Goal: Transaction & Acquisition: Purchase product/service

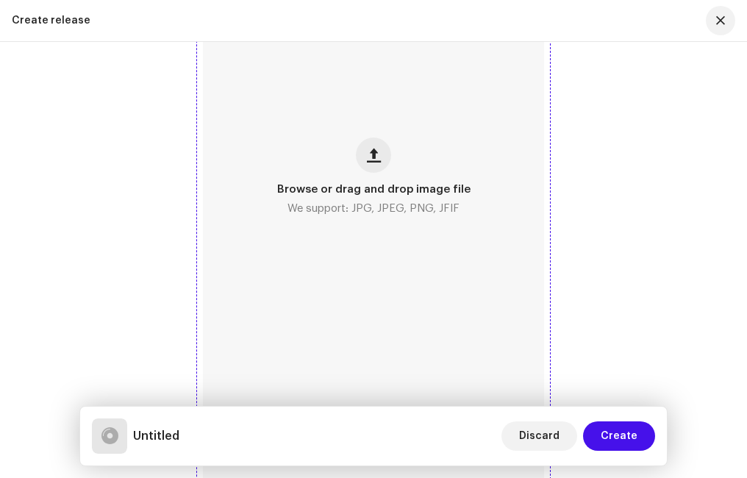
scroll to position [809, 0]
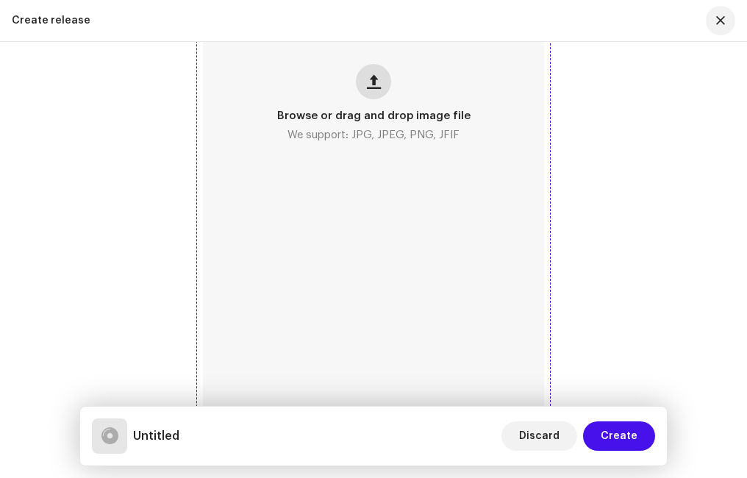
click at [376, 85] on span "button" at bounding box center [374, 82] width 14 height 12
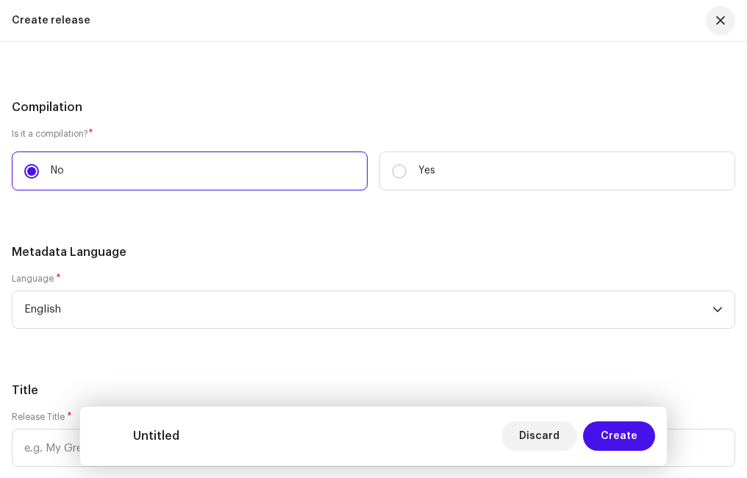
scroll to position [1691, 0]
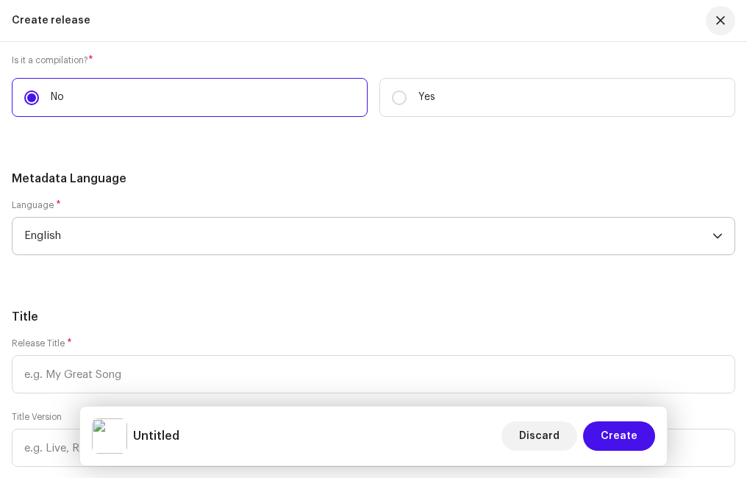
click at [121, 235] on span "English" at bounding box center [368, 236] width 688 height 37
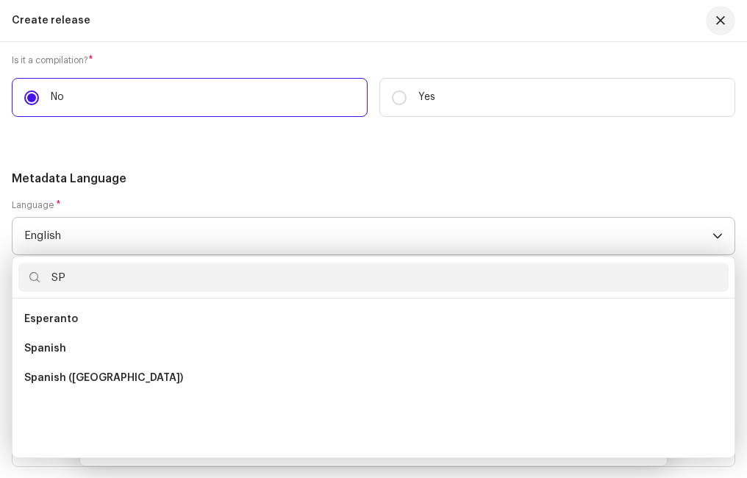
scroll to position [0, 0]
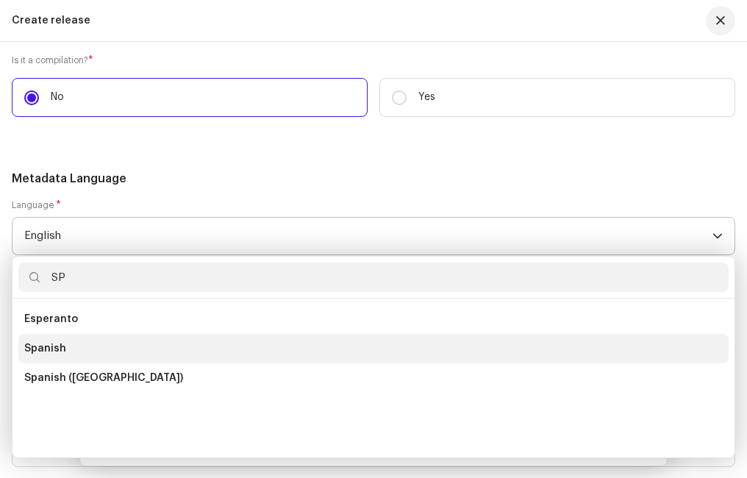
type input "SP"
click at [65, 339] on li "Spanish" at bounding box center [373, 348] width 710 height 29
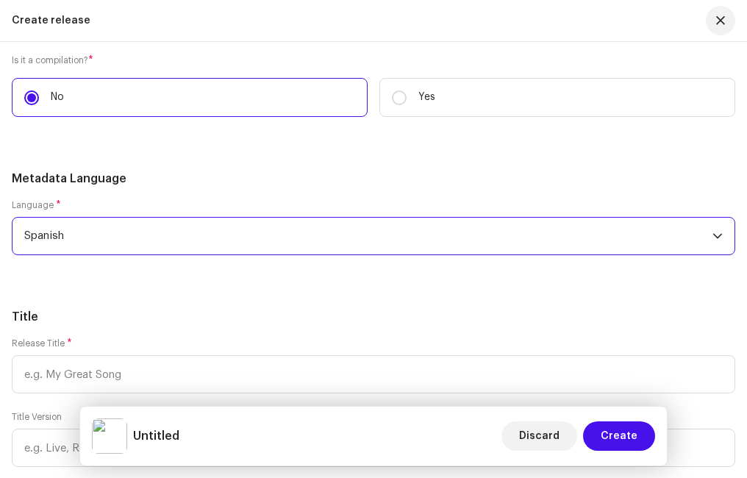
scroll to position [1764, 0]
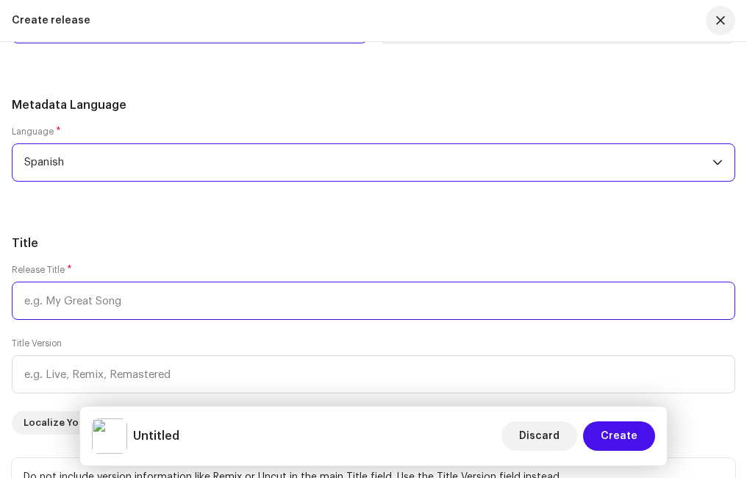
click at [104, 301] on input "text" at bounding box center [373, 301] width 723 height 38
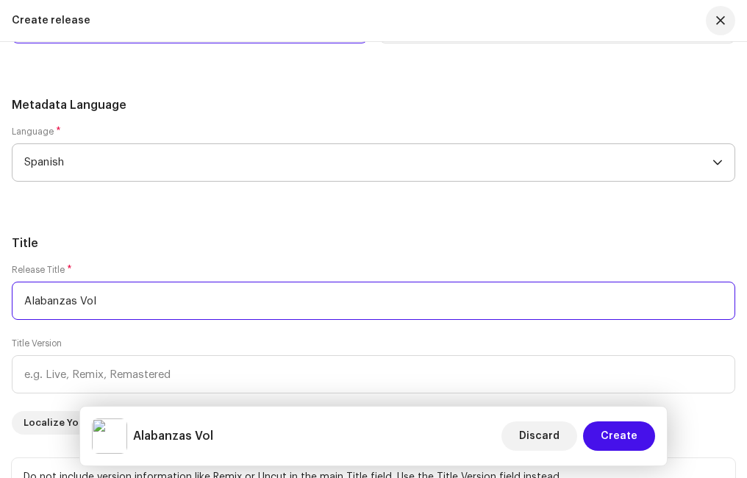
click at [155, 302] on input "Alabanzas Vol" at bounding box center [373, 301] width 723 height 38
click at [197, 306] on input "Alabanzas Vol." at bounding box center [373, 301] width 723 height 38
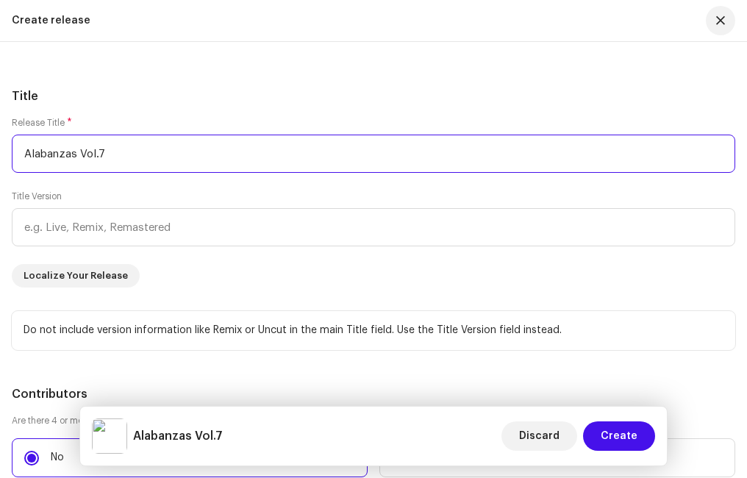
type input "Alabanzas Vol.7"
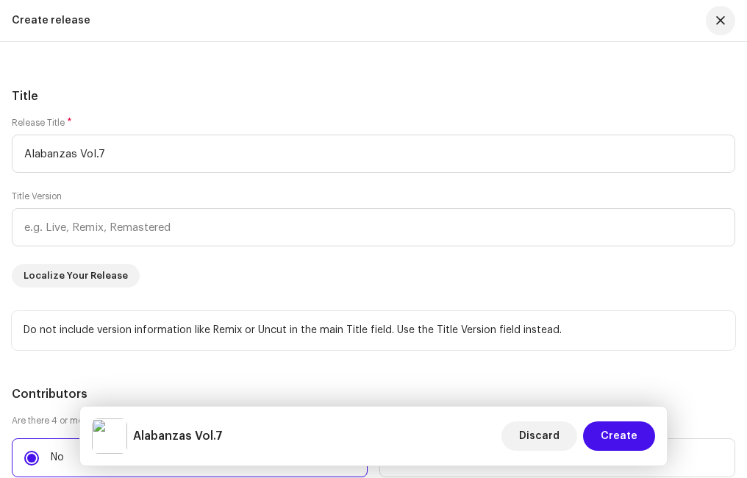
click at [165, 265] on div "Release Title * Alabanzas Vol.7 Title Version Localize Your Release" at bounding box center [373, 202] width 723 height 171
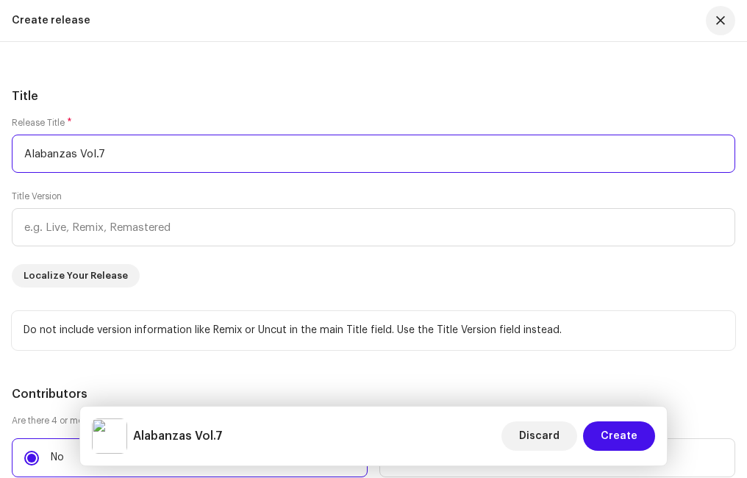
click at [64, 160] on input "Alabanzas Vol.7" at bounding box center [373, 154] width 723 height 38
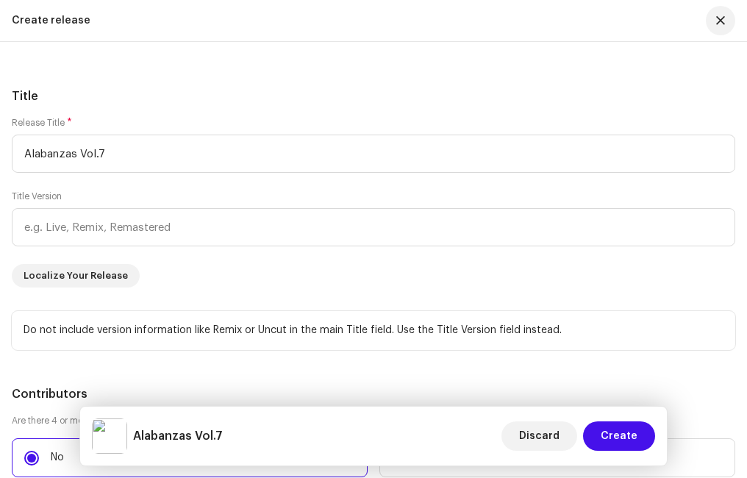
drag, startPoint x: 63, startPoint y: 154, endPoint x: 142, endPoint y: 94, distance: 98.7
click at [142, 94] on h5 "Title" at bounding box center [373, 96] width 723 height 18
drag, startPoint x: 58, startPoint y: 157, endPoint x: 110, endPoint y: 100, distance: 77.0
click at [110, 100] on h5 "Title" at bounding box center [373, 96] width 723 height 18
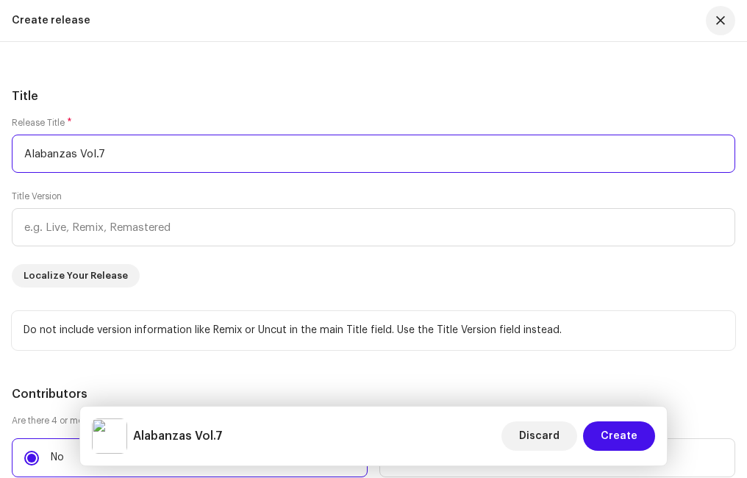
click at [82, 154] on input "Alabanzas Vol.7" at bounding box center [373, 154] width 723 height 38
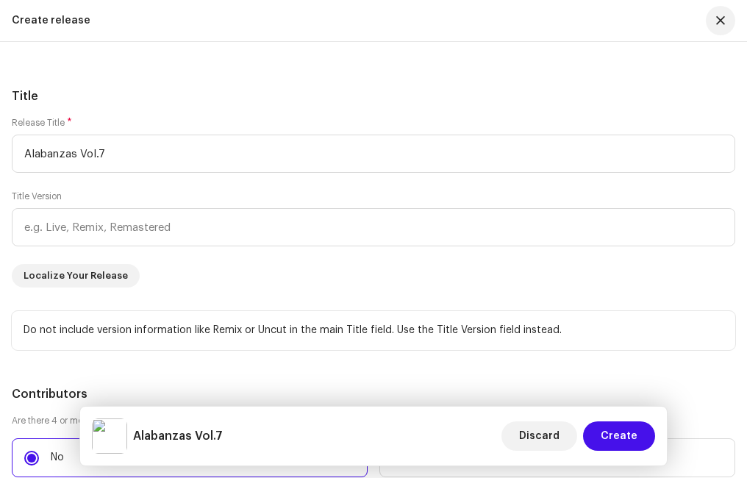
click at [135, 195] on div "Title Version" at bounding box center [373, 218] width 723 height 56
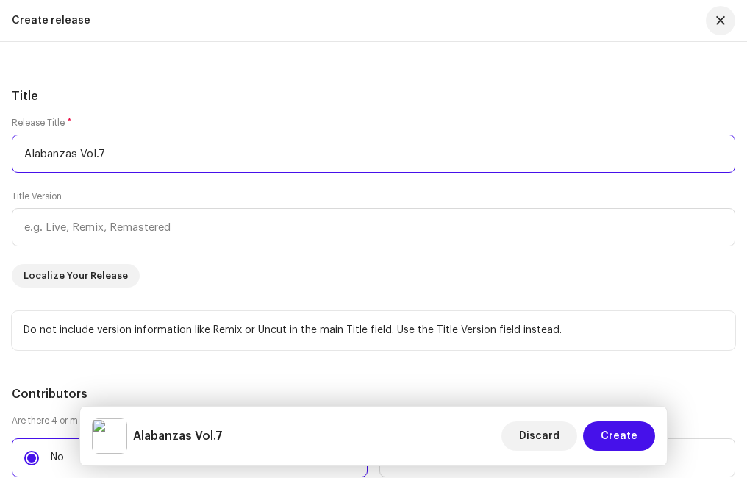
drag, startPoint x: 79, startPoint y: 154, endPoint x: 20, endPoint y: 143, distance: 60.6
click at [20, 143] on input "Alabanzas Vol.7" at bounding box center [373, 154] width 723 height 38
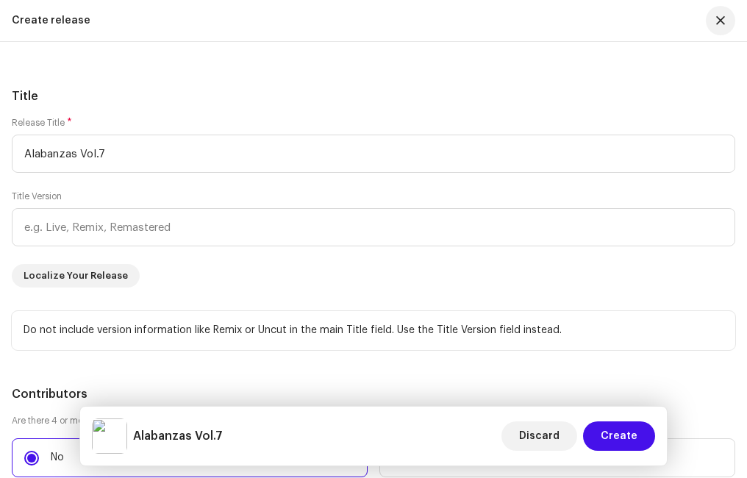
click at [151, 98] on h5 "Title" at bounding box center [373, 96] width 723 height 18
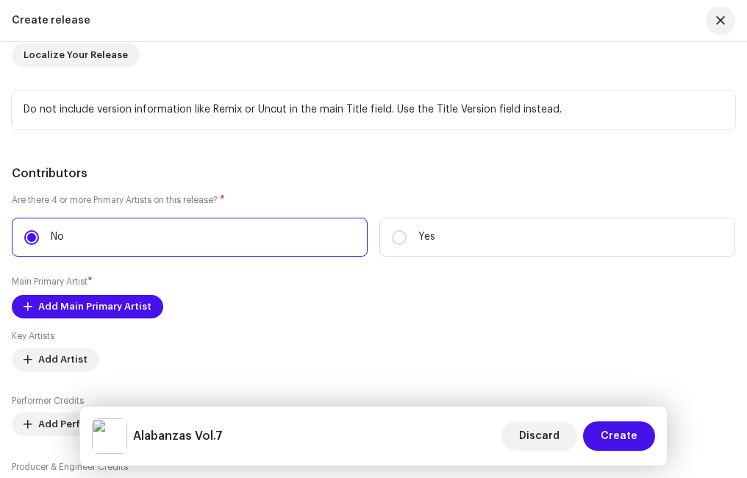
scroll to position [2205, 0]
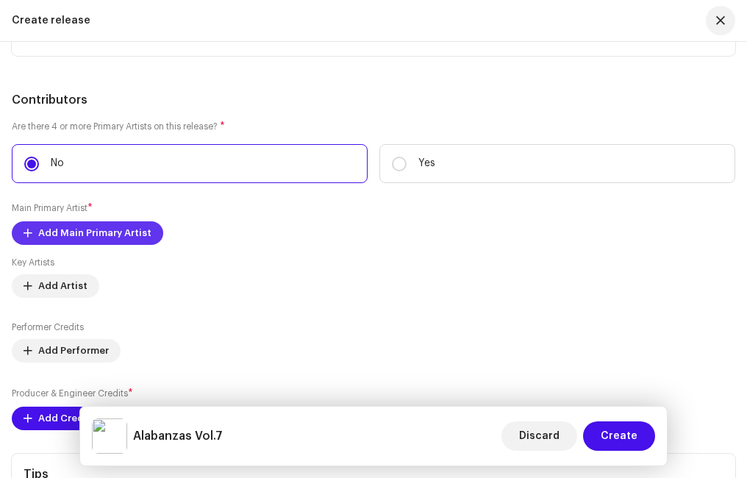
click at [96, 226] on span "Add Main Primary Artist" at bounding box center [94, 232] width 113 height 29
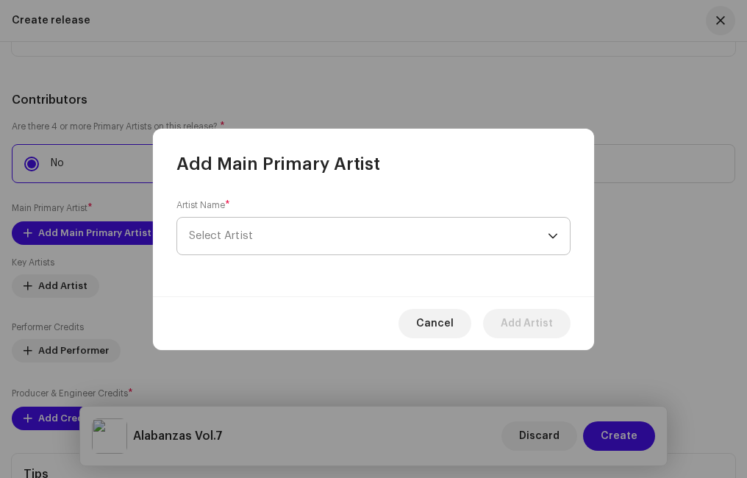
click at [234, 223] on span "Select Artist" at bounding box center [368, 236] width 359 height 37
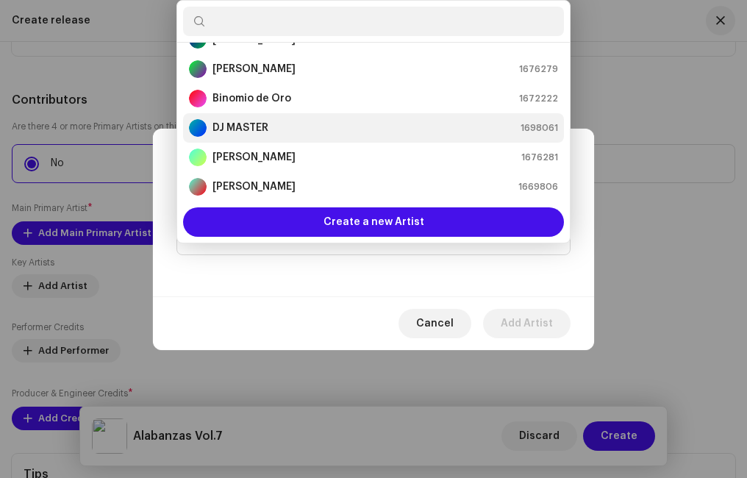
scroll to position [0, 0]
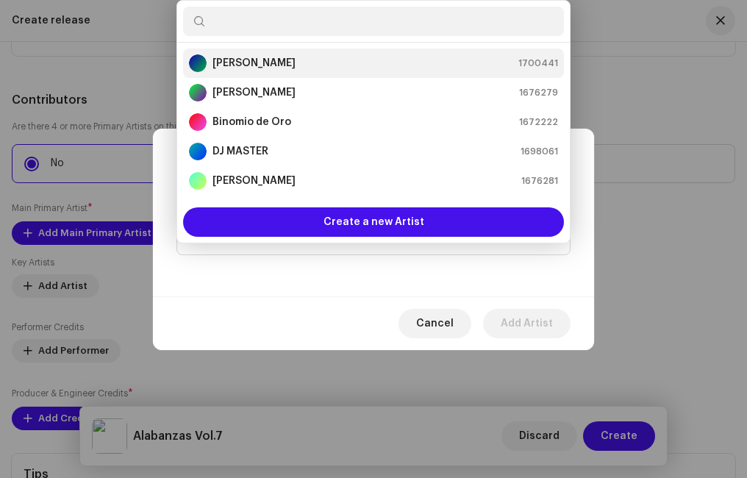
click at [262, 63] on strong "[PERSON_NAME]" at bounding box center [253, 63] width 83 height 15
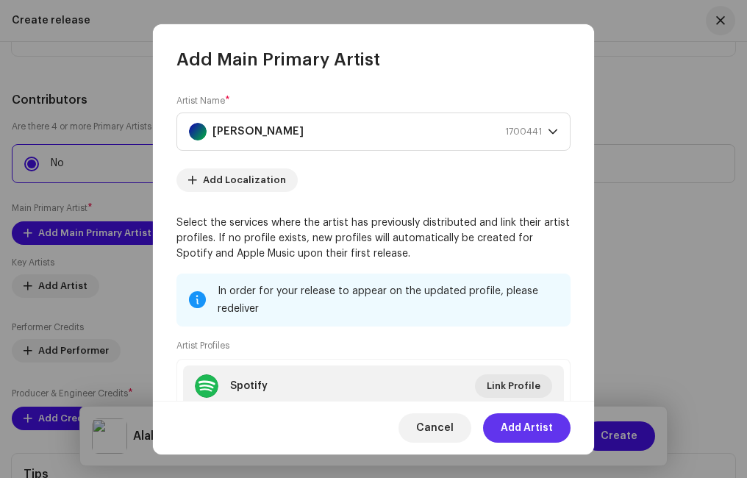
click at [512, 426] on span "Add Artist" at bounding box center [527, 427] width 52 height 29
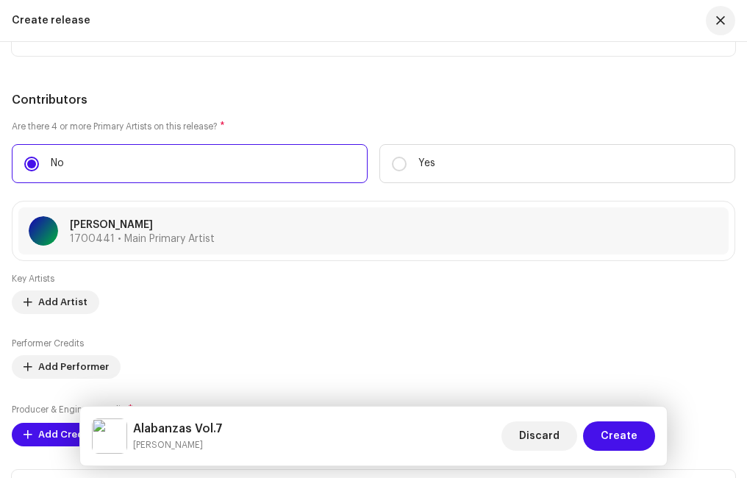
scroll to position [2279, 0]
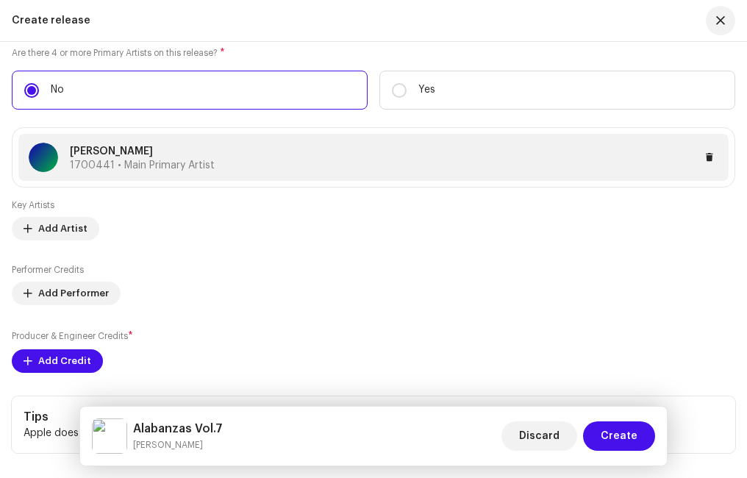
click at [180, 157] on p "[PERSON_NAME]" at bounding box center [142, 151] width 145 height 15
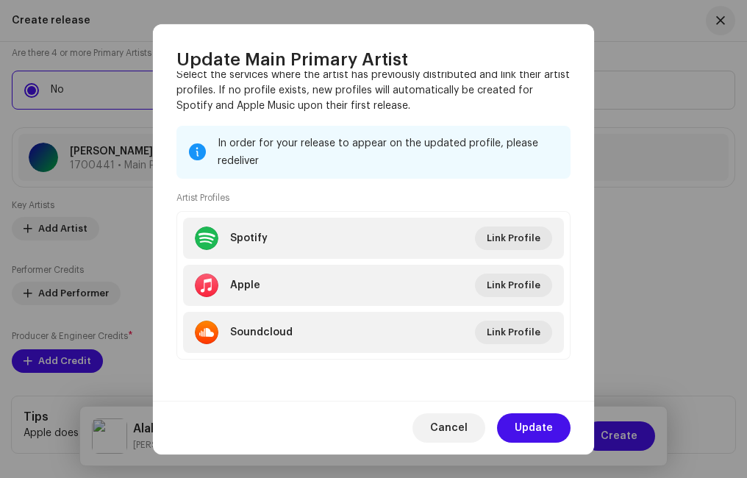
scroll to position [0, 0]
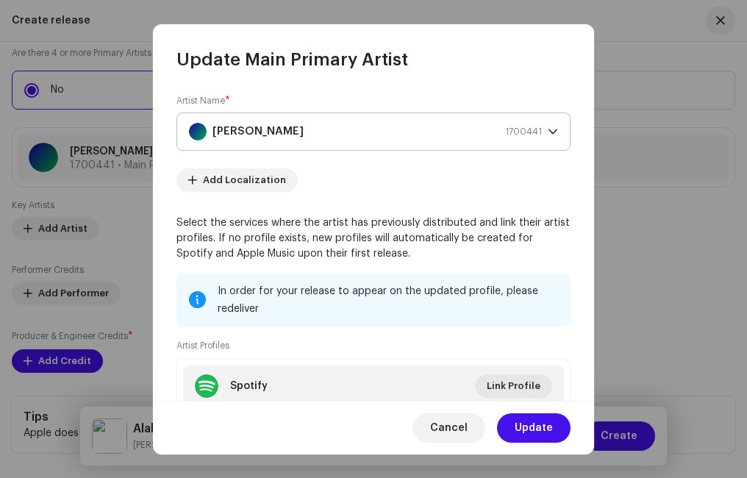
click at [551, 131] on icon "dropdown trigger" at bounding box center [552, 131] width 9 height 5
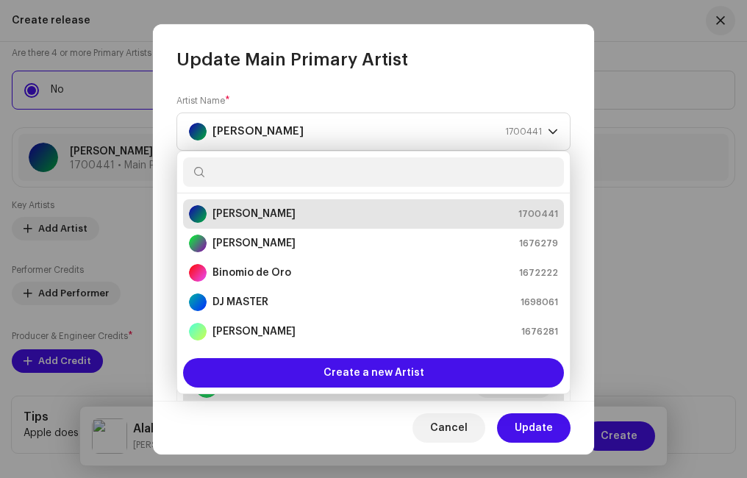
scroll to position [24, 0]
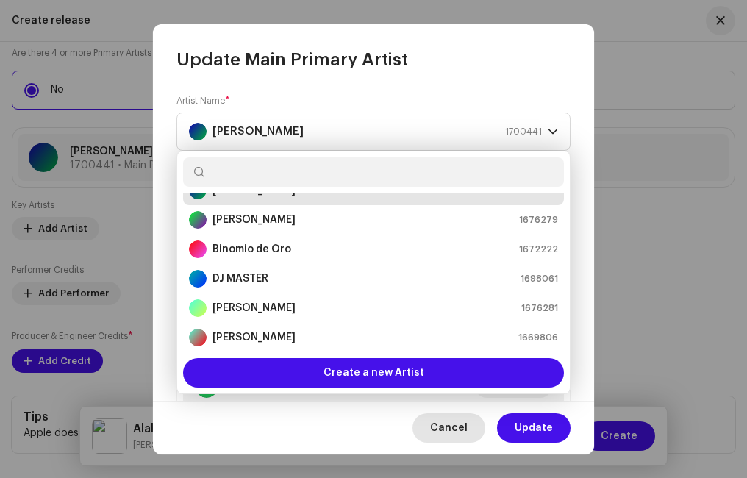
click at [439, 422] on span "Cancel" at bounding box center [448, 427] width 37 height 29
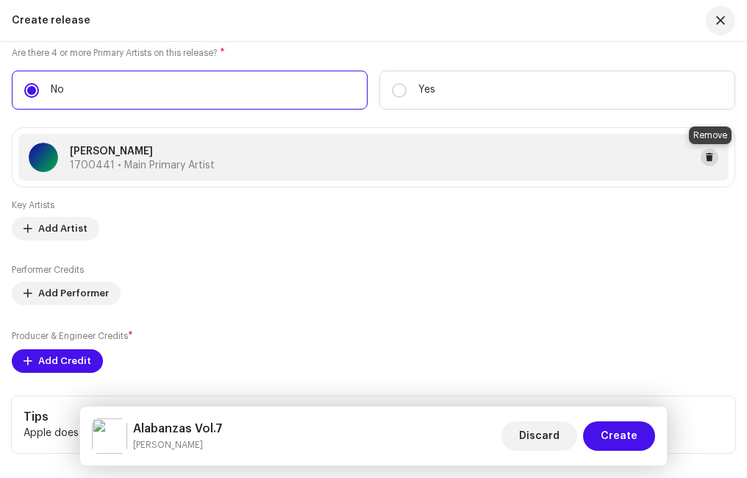
click at [706, 152] on span at bounding box center [709, 157] width 9 height 12
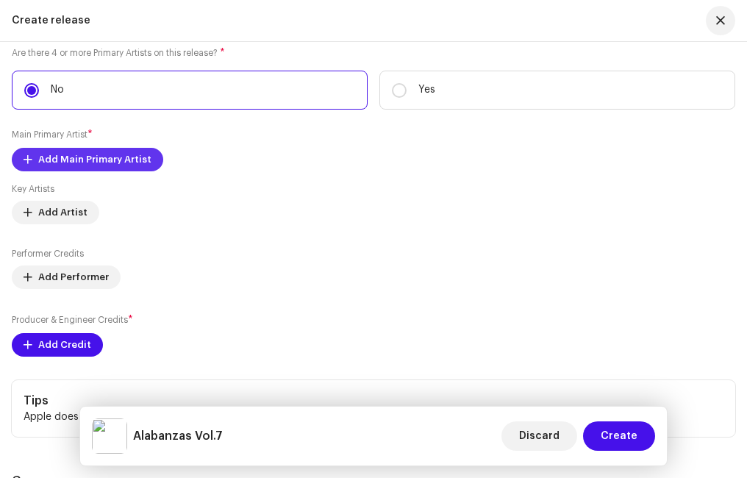
click at [74, 157] on span "Add Main Primary Artist" at bounding box center [94, 159] width 113 height 29
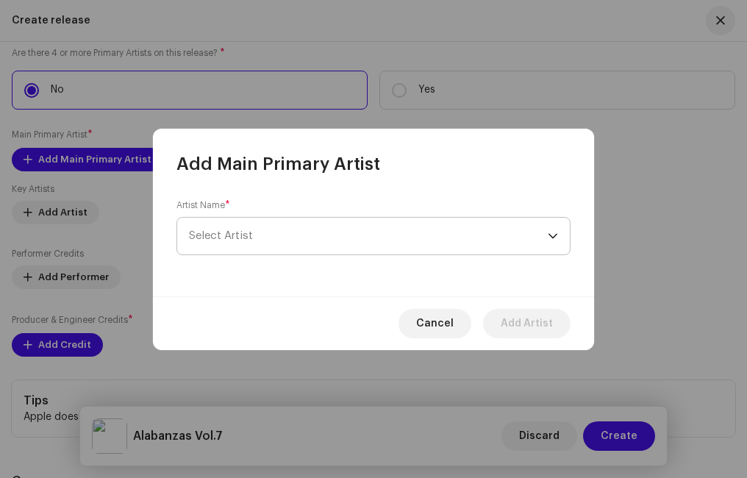
click at [218, 236] on span "Select Artist" at bounding box center [221, 235] width 64 height 11
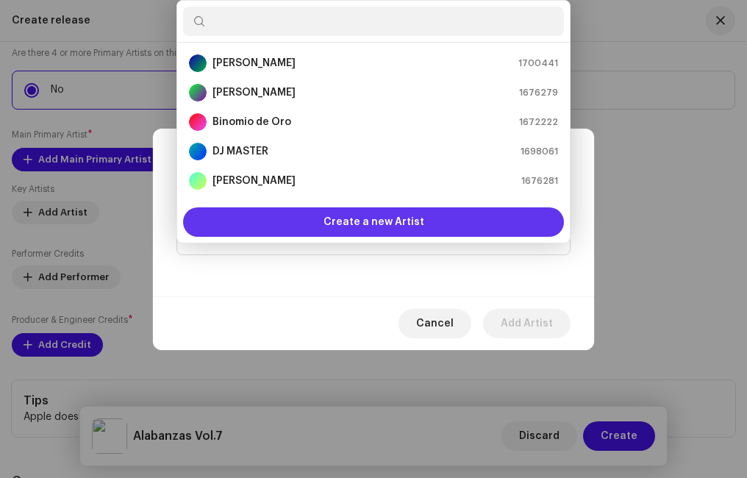
click at [319, 218] on div "Create a new Artist" at bounding box center [373, 221] width 381 height 29
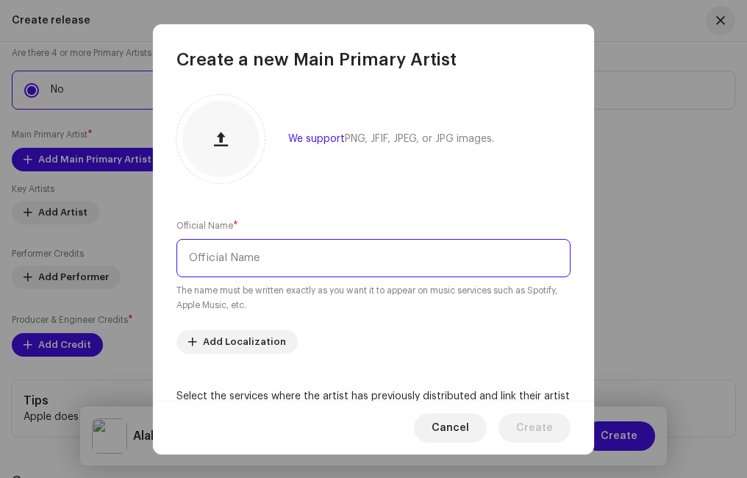
click at [226, 266] on input "text" at bounding box center [373, 258] width 394 height 38
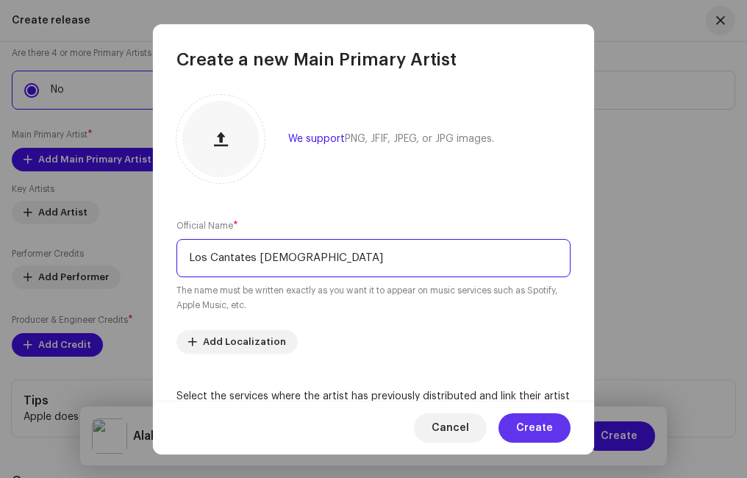
type input "Los Cantates [DEMOGRAPHIC_DATA]"
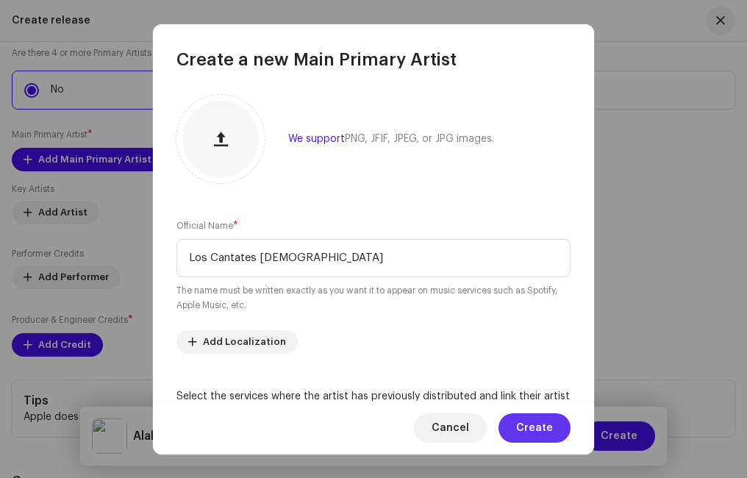
click at [530, 428] on span "Create" at bounding box center [534, 427] width 37 height 29
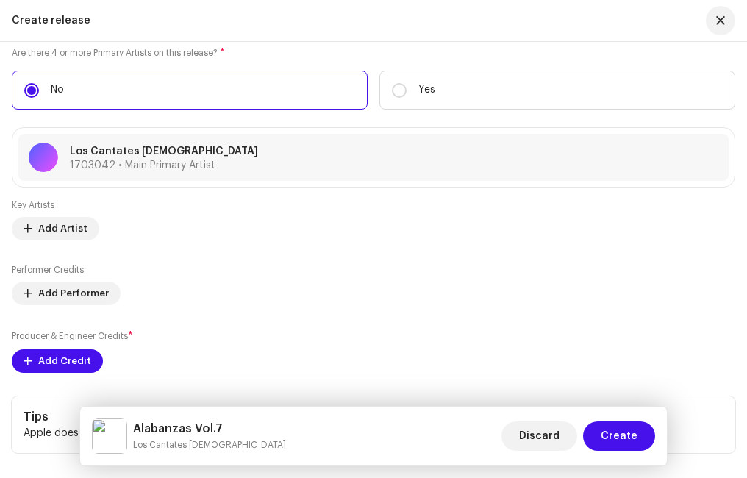
scroll to position [2352, 0]
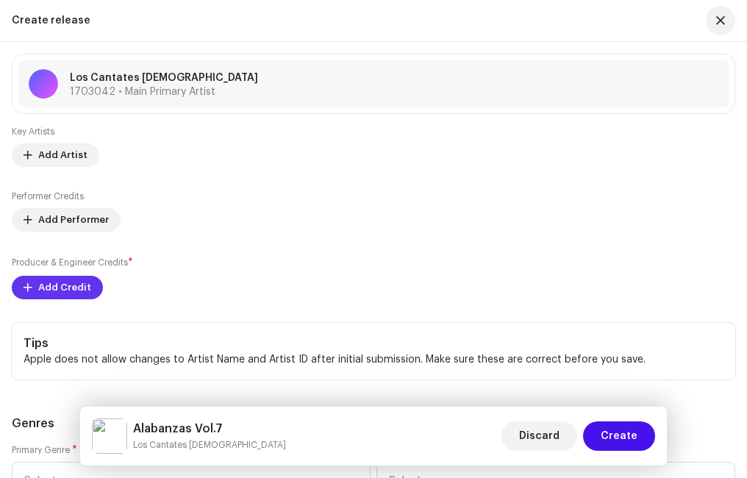
click at [68, 287] on span "Add Credit" at bounding box center [64, 287] width 53 height 29
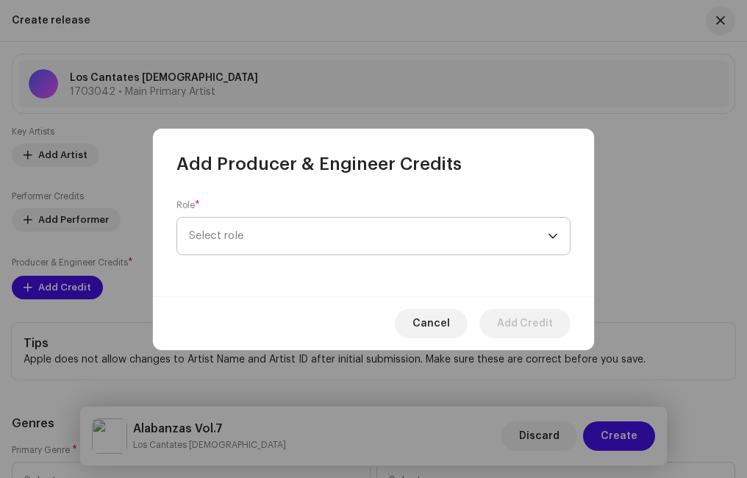
click at [215, 240] on span "Select role" at bounding box center [368, 236] width 359 height 37
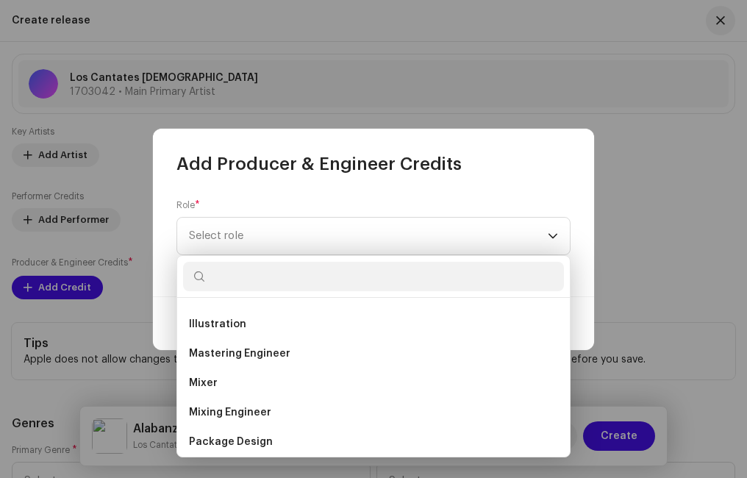
scroll to position [303, 0]
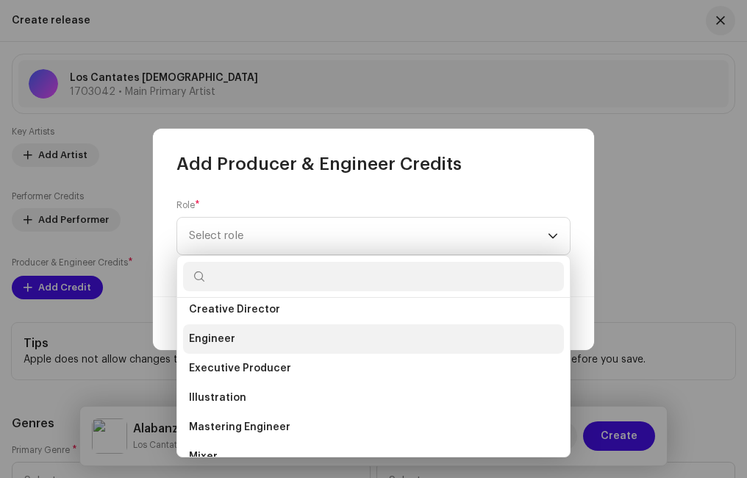
click at [238, 334] on li "Engineer" at bounding box center [373, 338] width 381 height 29
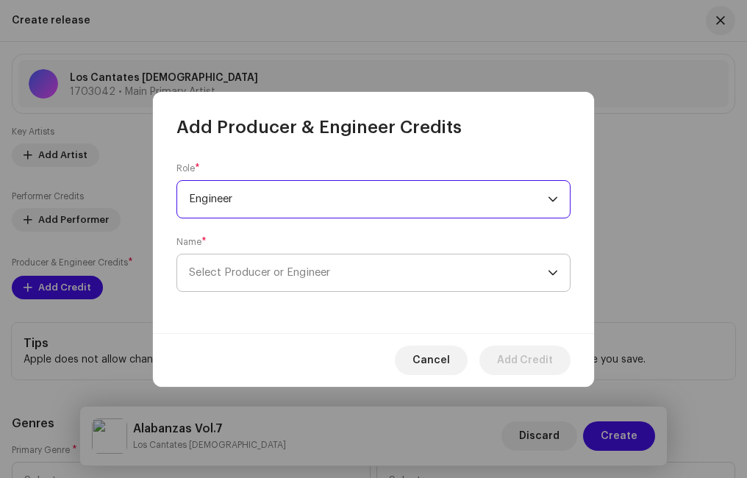
click at [302, 271] on span "Select Producer or Engineer" at bounding box center [259, 272] width 141 height 11
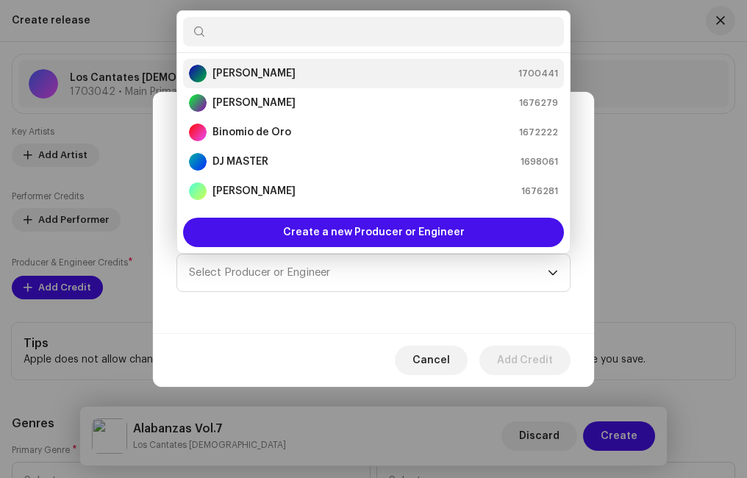
click at [251, 68] on strong "[PERSON_NAME]" at bounding box center [253, 73] width 83 height 15
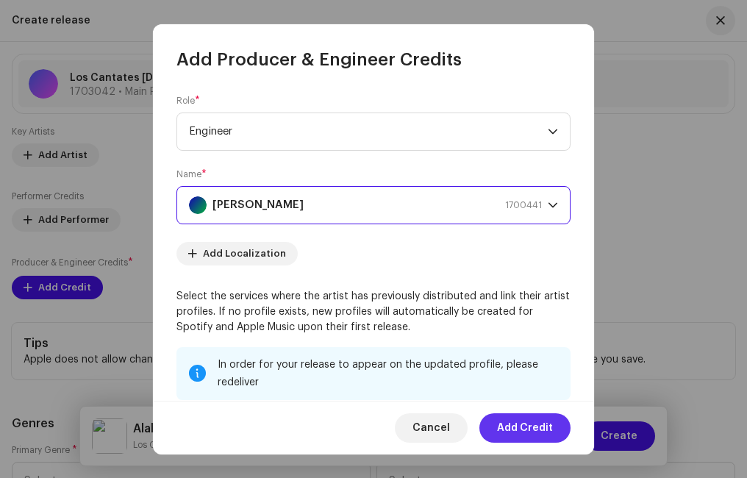
click at [533, 426] on span "Add Credit" at bounding box center [525, 427] width 56 height 29
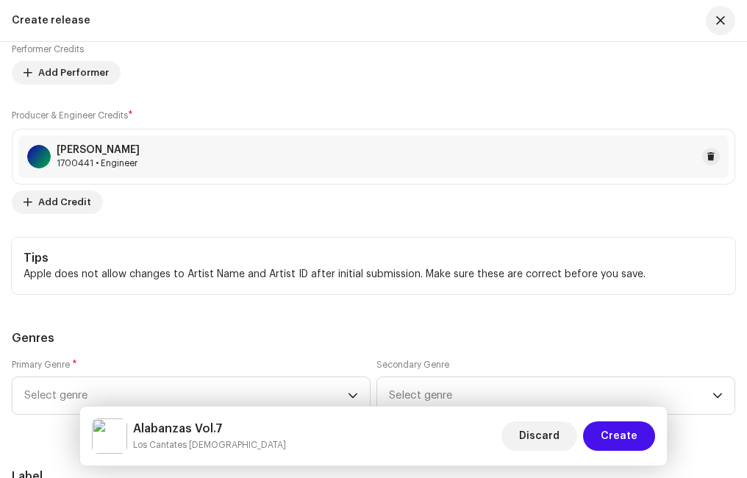
scroll to position [2646, 0]
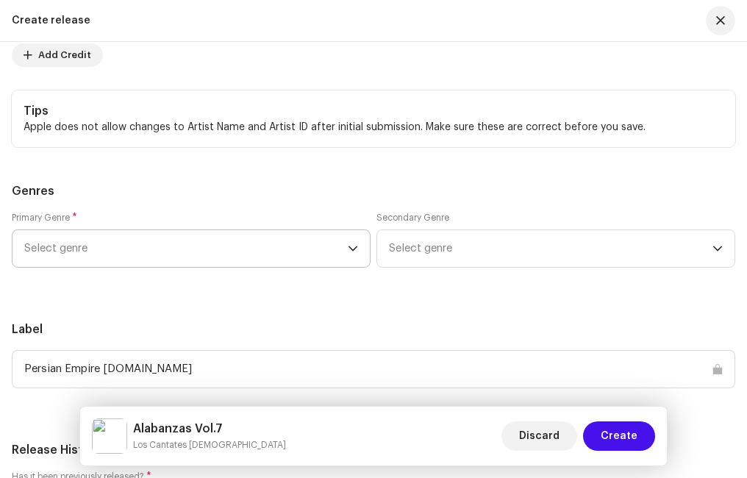
click at [136, 246] on span "Select genre" at bounding box center [185, 248] width 323 height 37
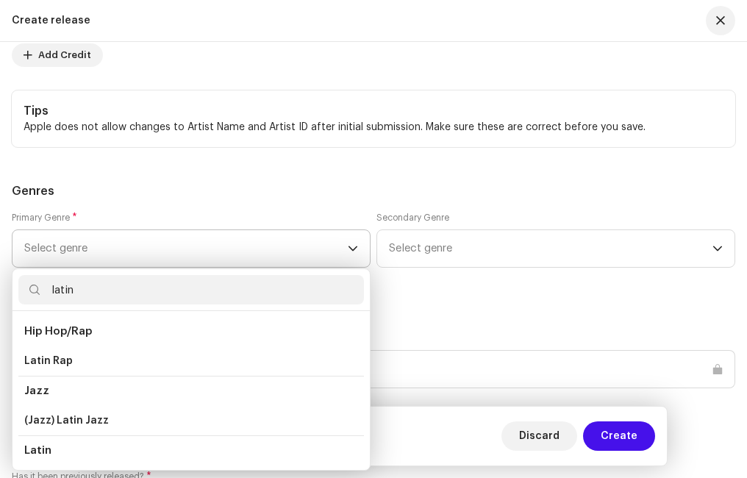
type input "latin"
click at [49, 451] on span "Latin" at bounding box center [37, 450] width 27 height 11
click at [54, 448] on li "Latin" at bounding box center [191, 450] width 346 height 30
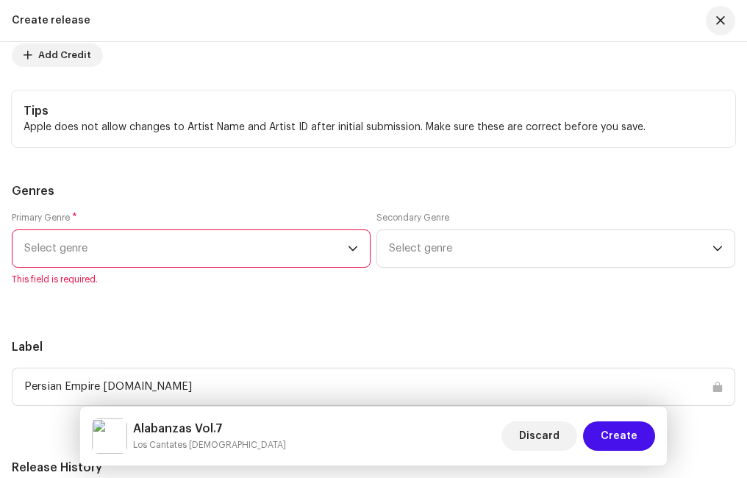
click at [81, 233] on span "Select genre" at bounding box center [185, 248] width 323 height 37
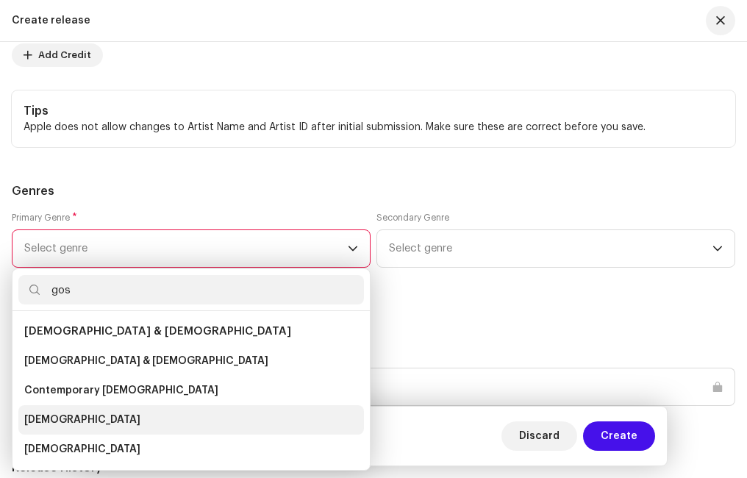
type input "gos"
click at [43, 425] on span "[DEMOGRAPHIC_DATA]" at bounding box center [82, 419] width 116 height 15
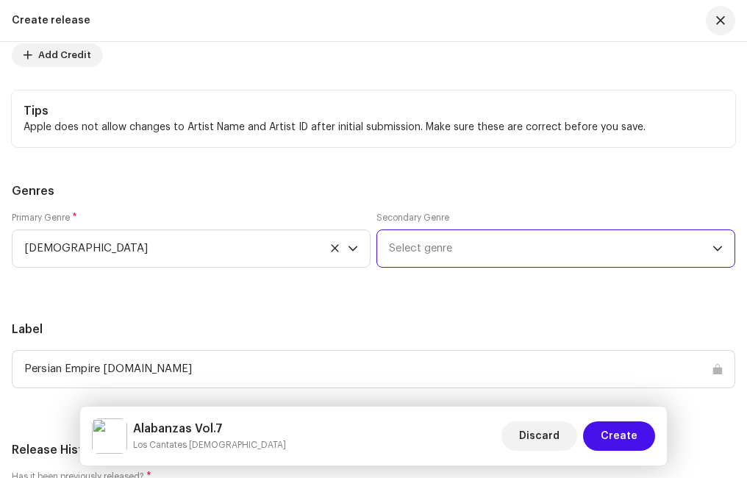
click at [435, 257] on span "Select genre" at bounding box center [550, 248] width 323 height 37
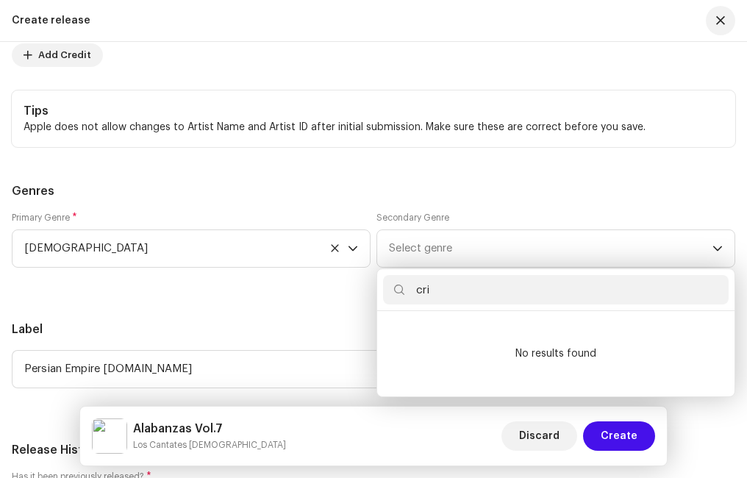
type input "cr"
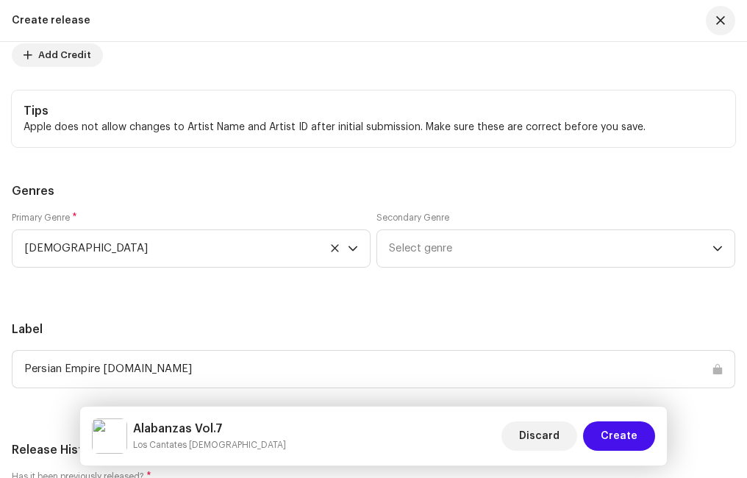
scroll to position [2573, 0]
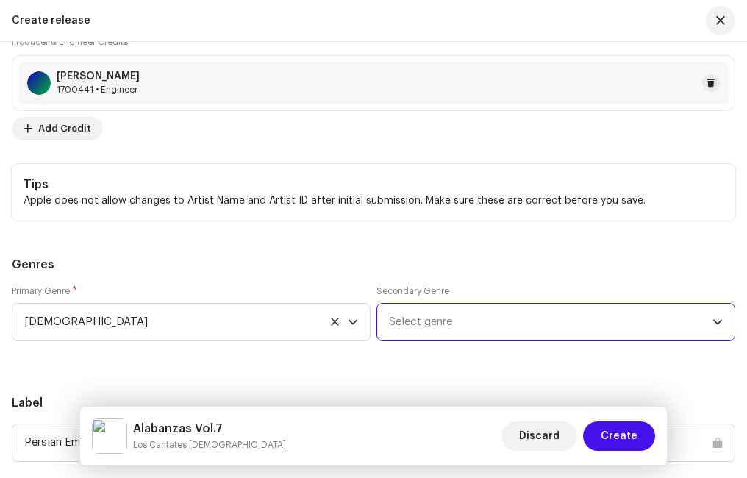
click at [454, 326] on span "Select genre" at bounding box center [550, 322] width 323 height 37
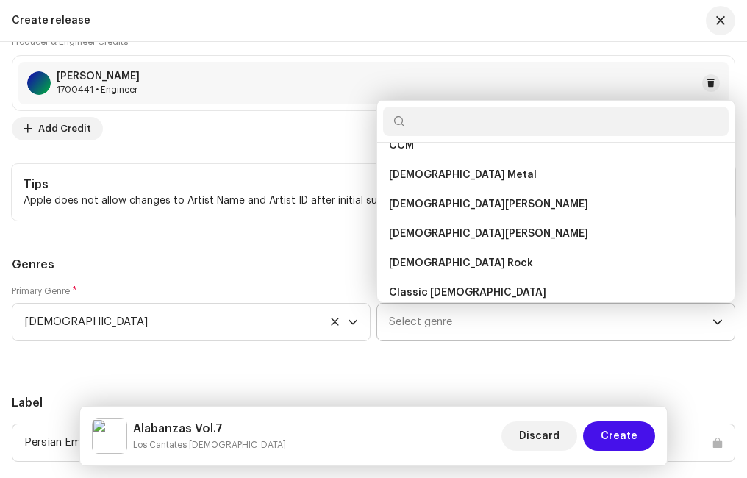
scroll to position [2743, 0]
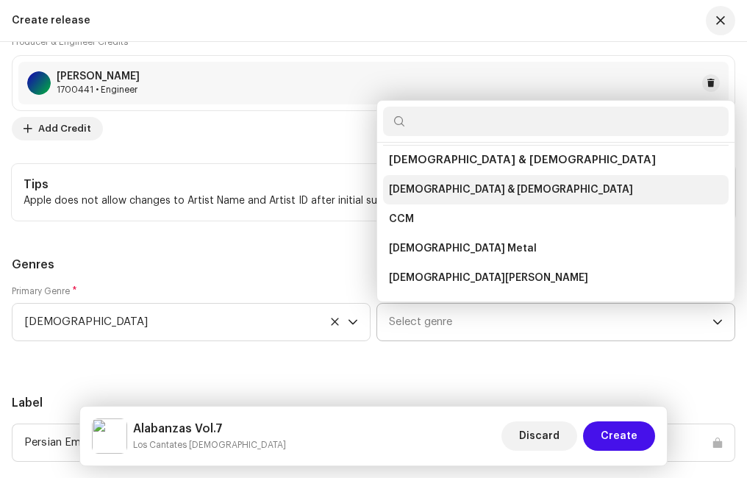
click at [465, 185] on span "[DEMOGRAPHIC_DATA] & [DEMOGRAPHIC_DATA]" at bounding box center [511, 189] width 244 height 15
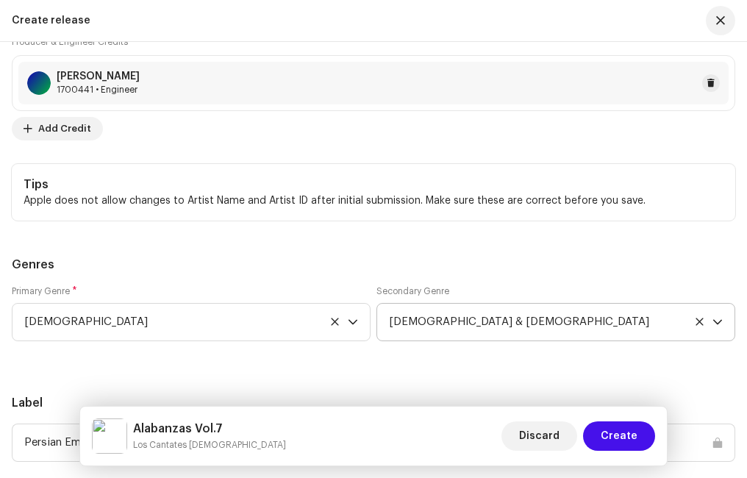
click at [429, 240] on div "Prefill release information from track metadata Compilation Is it a compilation…" at bounding box center [373, 159] width 723 height 2245
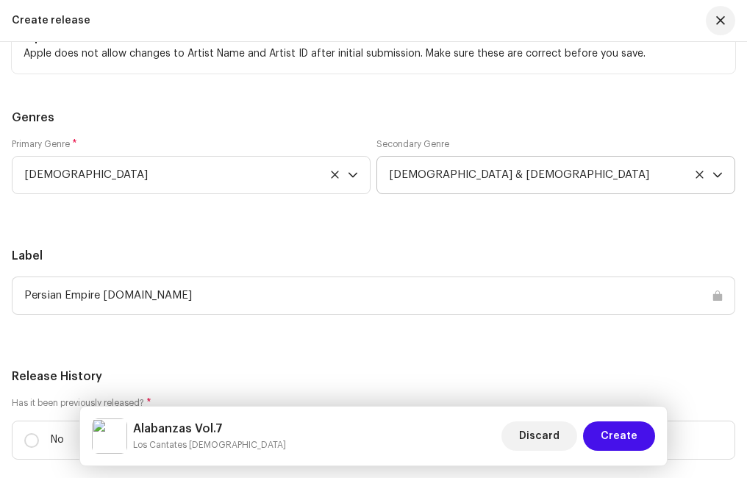
click at [213, 290] on div "Persian Empire [DOMAIN_NAME]" at bounding box center [373, 295] width 723 height 38
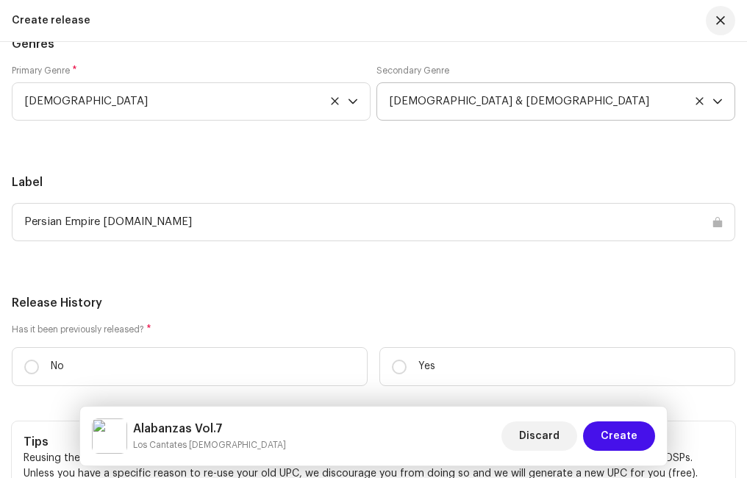
scroll to position [2867, 0]
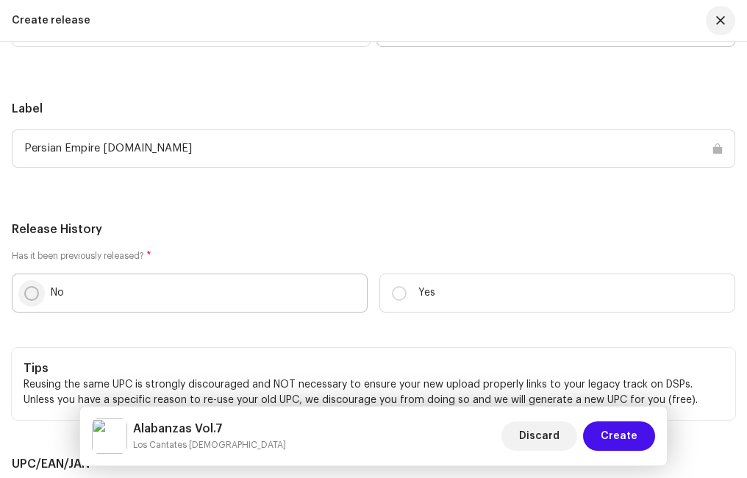
click at [24, 298] on p-radiobutton at bounding box center [31, 293] width 15 height 15
click at [24, 298] on input "No" at bounding box center [31, 293] width 15 height 15
radio input "true"
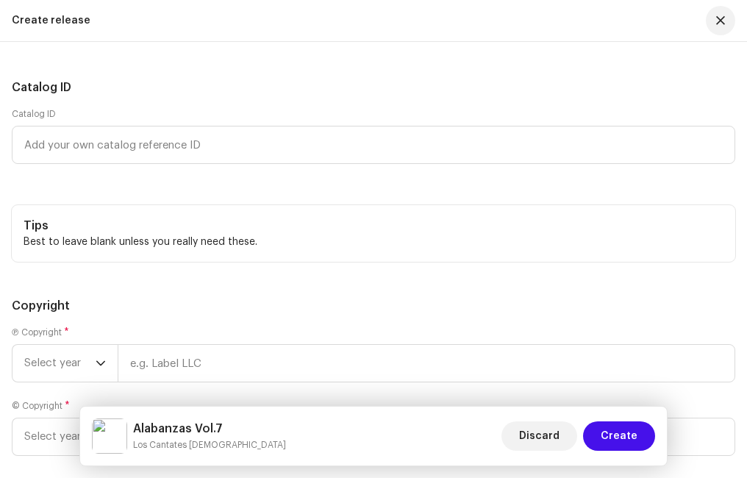
scroll to position [3455, 0]
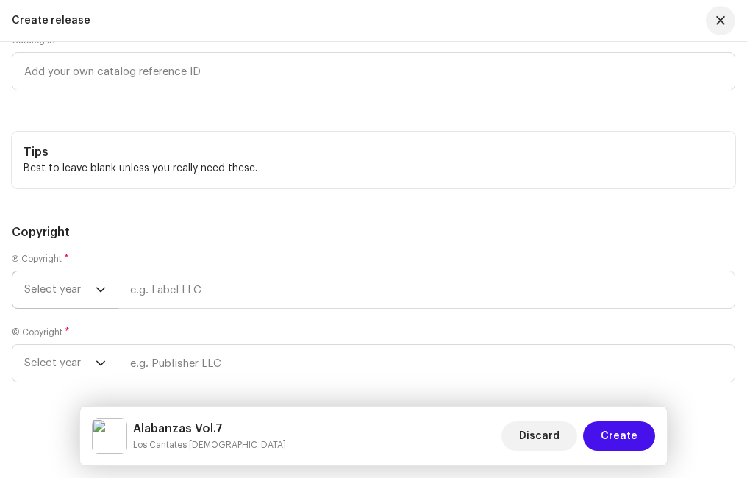
click at [76, 290] on span "Select year" at bounding box center [59, 289] width 71 height 37
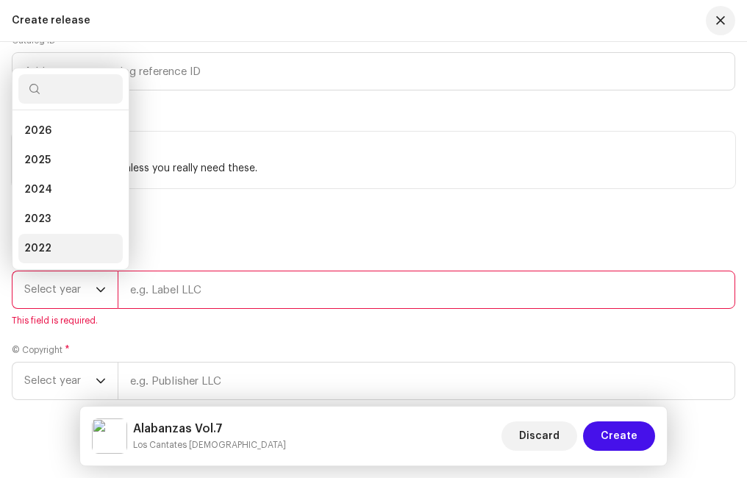
scroll to position [24, 0]
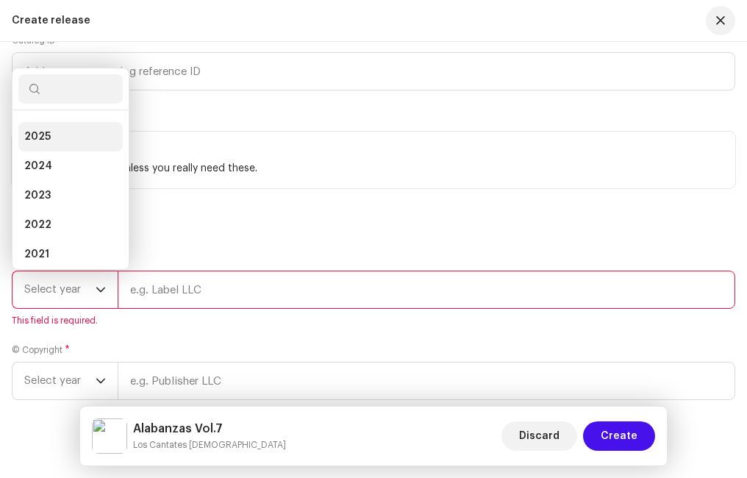
click at [51, 135] on li "2025" at bounding box center [70, 136] width 104 height 29
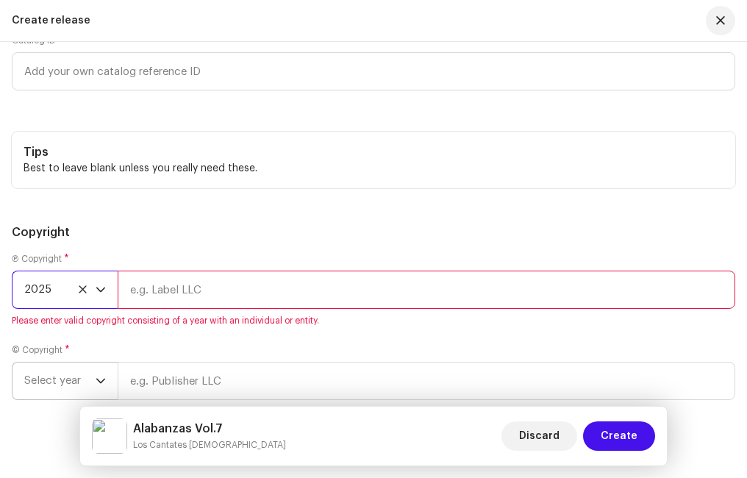
click at [103, 379] on icon "dropdown trigger" at bounding box center [101, 381] width 10 height 10
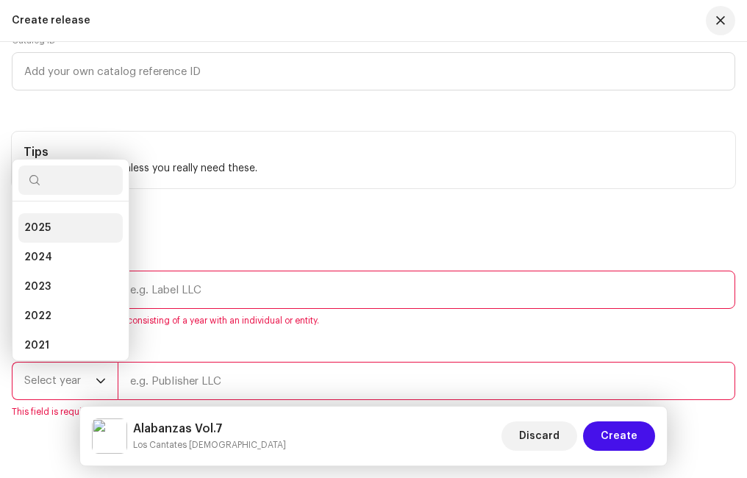
click at [52, 230] on li "2025" at bounding box center [70, 227] width 104 height 29
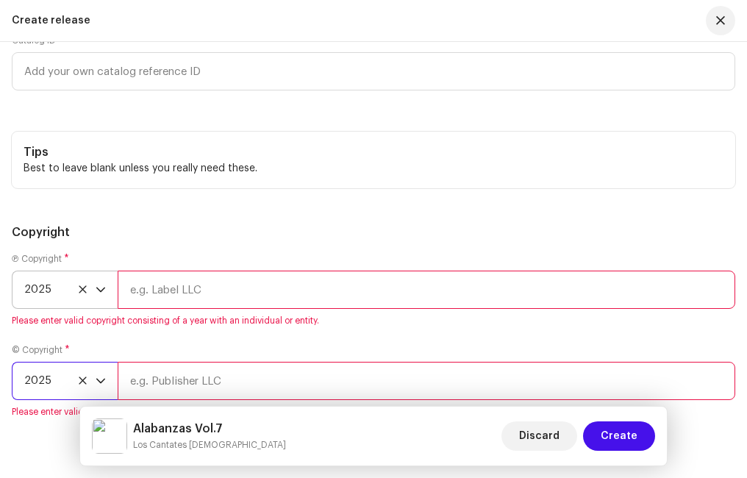
click at [210, 292] on input "text" at bounding box center [426, 290] width 617 height 38
click at [150, 296] on input "text" at bounding box center [426, 290] width 617 height 38
click at [112, 233] on h5 "Copyright" at bounding box center [373, 232] width 723 height 18
click at [156, 279] on input "text" at bounding box center [426, 290] width 617 height 38
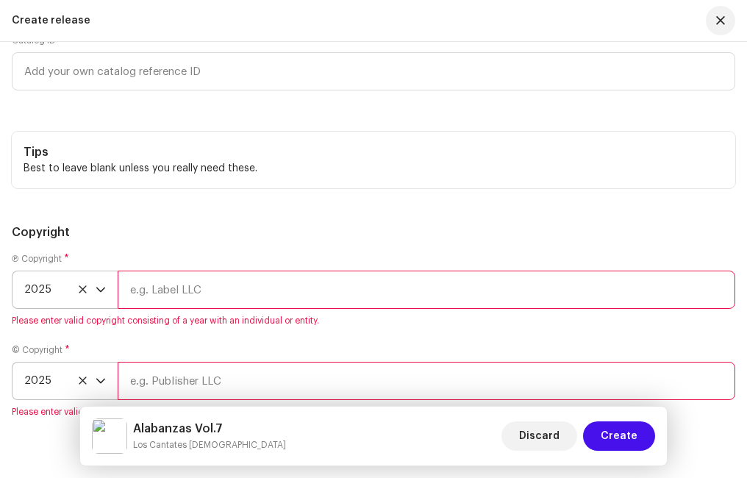
click at [152, 292] on input "text" at bounding box center [426, 290] width 617 height 38
click at [168, 288] on input "text" at bounding box center [426, 290] width 617 height 38
click at [201, 287] on input "text" at bounding box center [426, 290] width 617 height 38
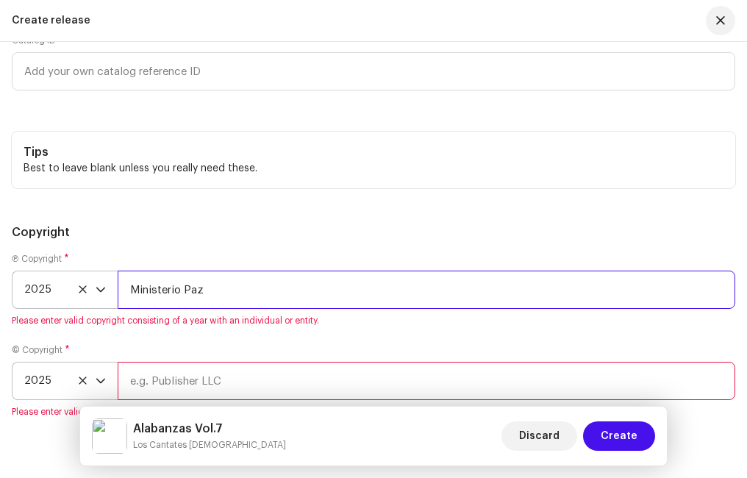
type input "Ministerio Paz"
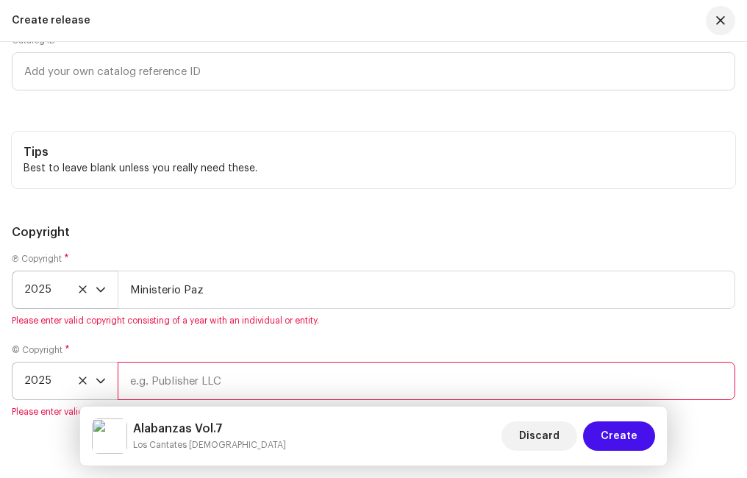
drag, startPoint x: 143, startPoint y: 292, endPoint x: 232, endPoint y: 223, distance: 112.2
click at [232, 224] on h5 "Copyright" at bounding box center [373, 232] width 723 height 18
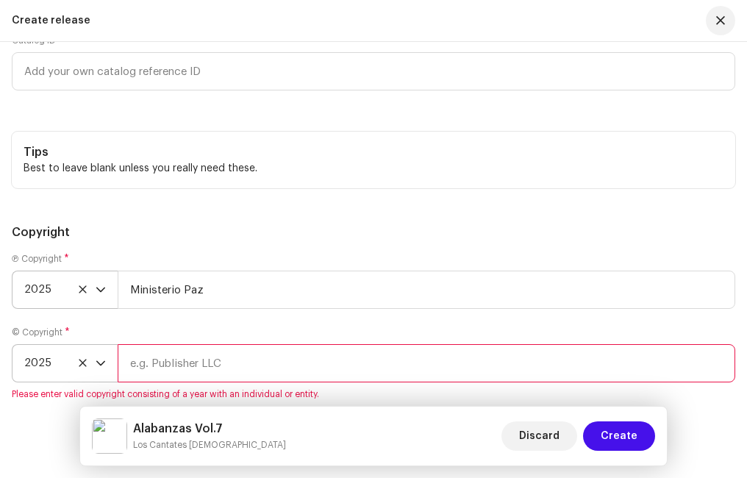
drag, startPoint x: 160, startPoint y: 291, endPoint x: 135, endPoint y: 227, distance: 68.9
click at [135, 225] on h5 "Copyright" at bounding box center [373, 232] width 723 height 18
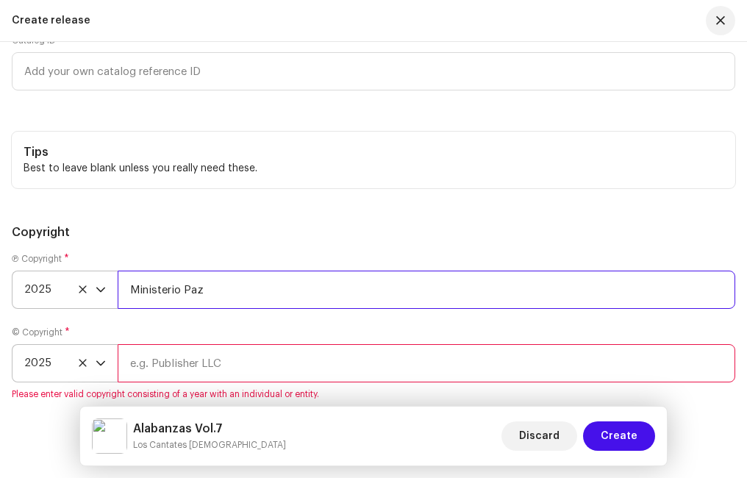
click at [171, 287] on input "Ministerio Paz" at bounding box center [426, 290] width 617 height 38
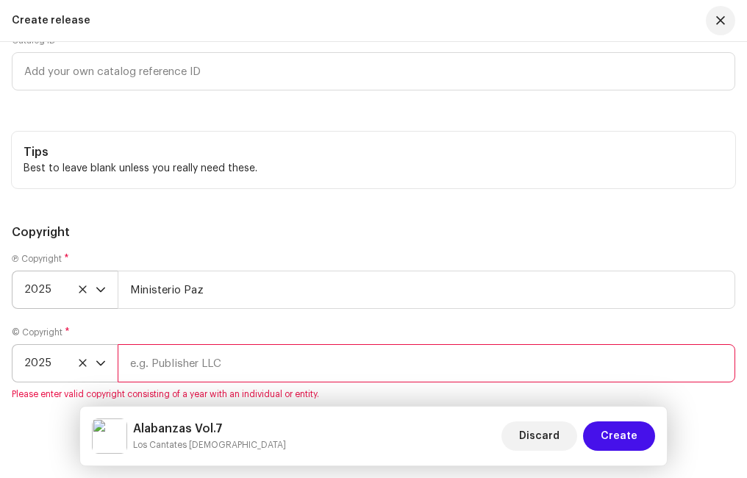
click at [232, 366] on input "text" at bounding box center [426, 363] width 617 height 38
paste input "Ministerio Paz"
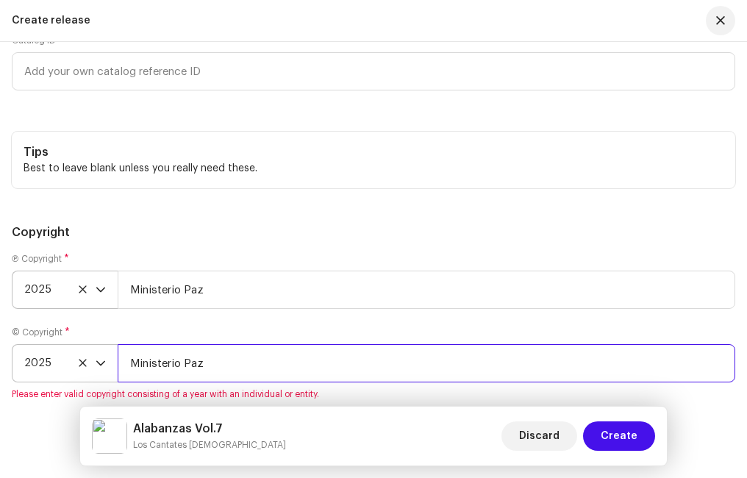
type input "Ministerio Paz"
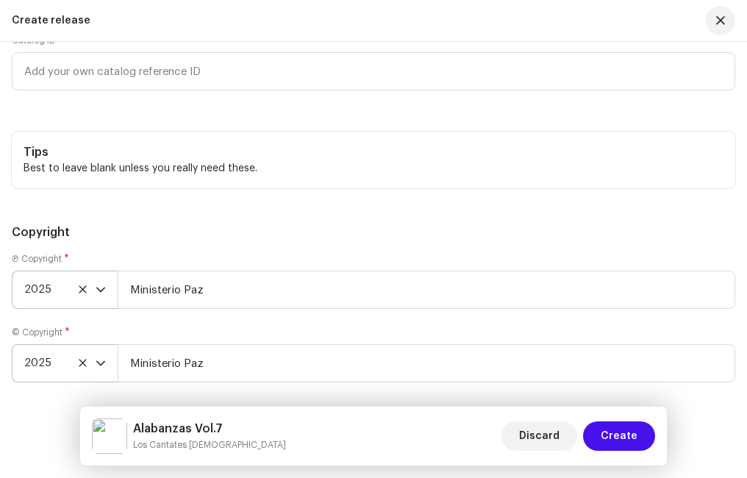
click at [278, 240] on h5 "Copyright" at bounding box center [373, 232] width 723 height 18
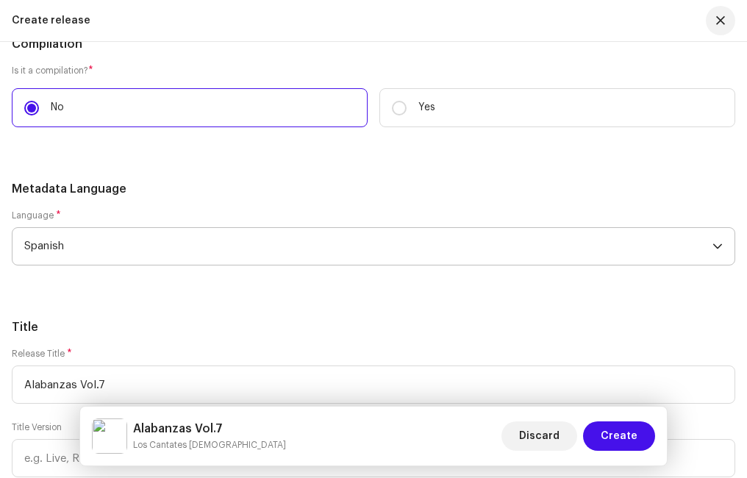
scroll to position [1607, 0]
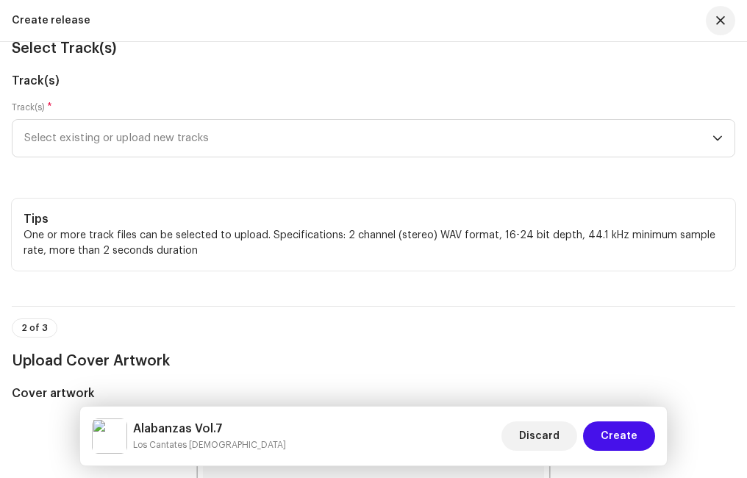
scroll to position [0, 0]
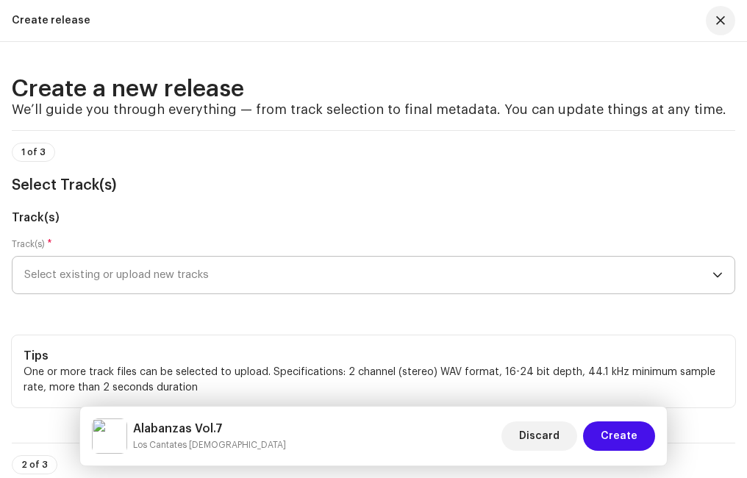
click at [103, 282] on span "Select existing or upload new tracks" at bounding box center [368, 275] width 688 height 37
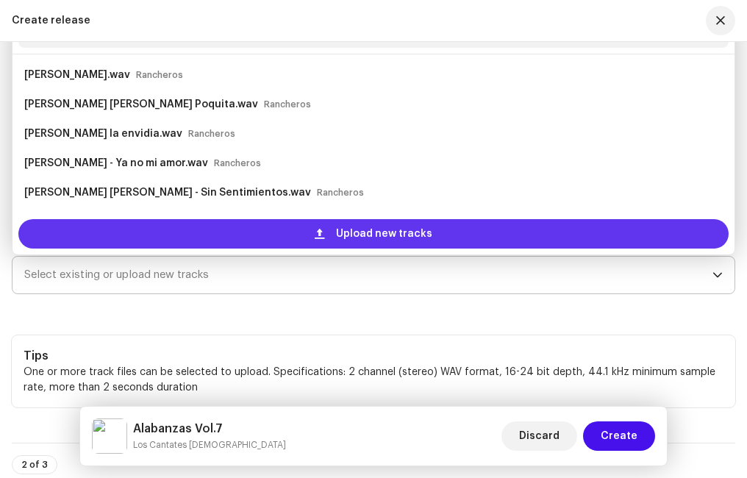
click at [109, 235] on div "Upload new tracks" at bounding box center [373, 233] width 710 height 29
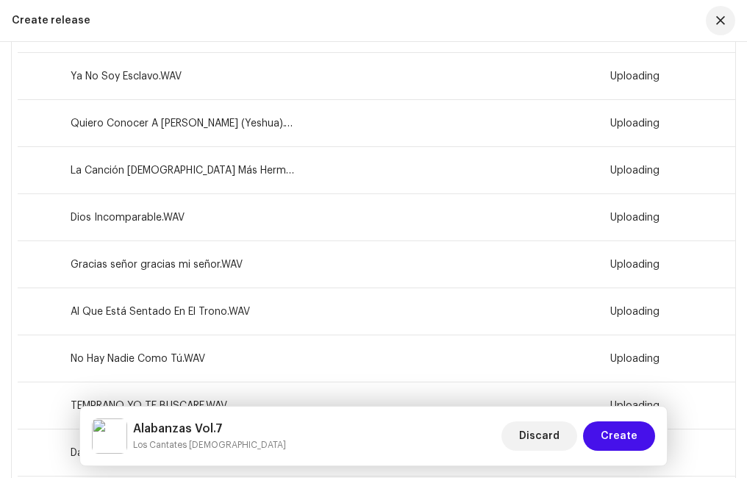
scroll to position [177, 0]
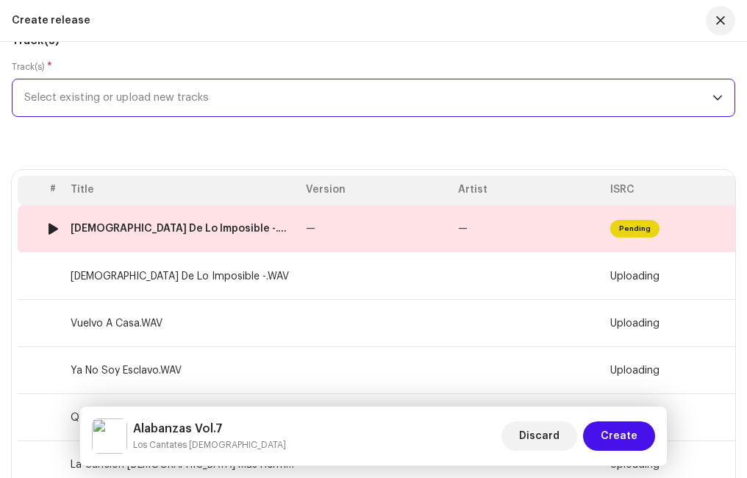
click at [259, 221] on td "[DEMOGRAPHIC_DATA] De Lo Imposible -.wav" at bounding box center [182, 229] width 235 height 48
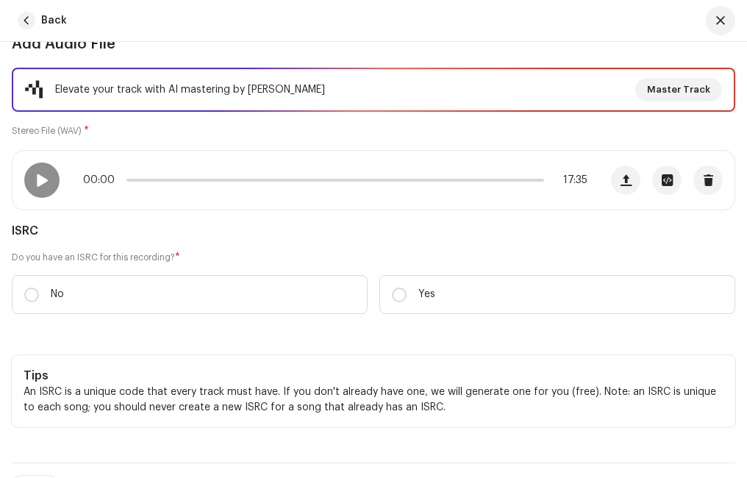
scroll to position [221, 0]
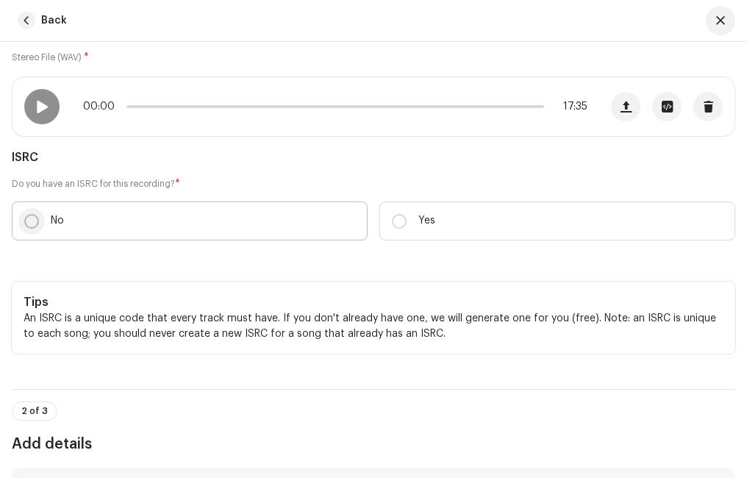
click at [31, 223] on input "No" at bounding box center [31, 221] width 15 height 15
radio input "true"
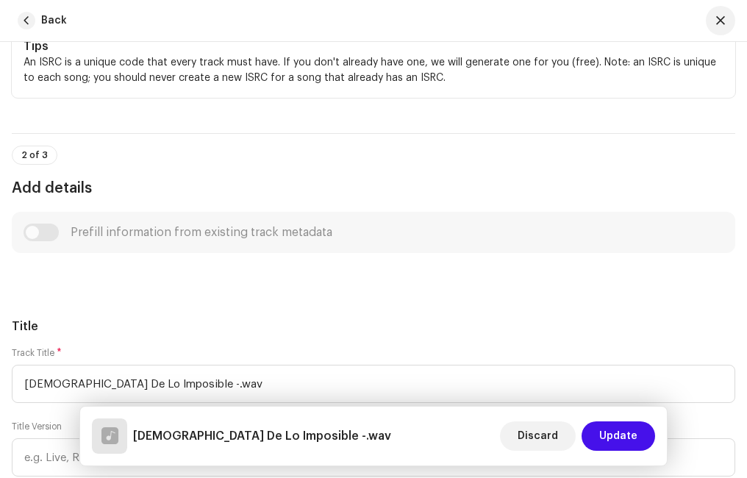
scroll to position [662, 0]
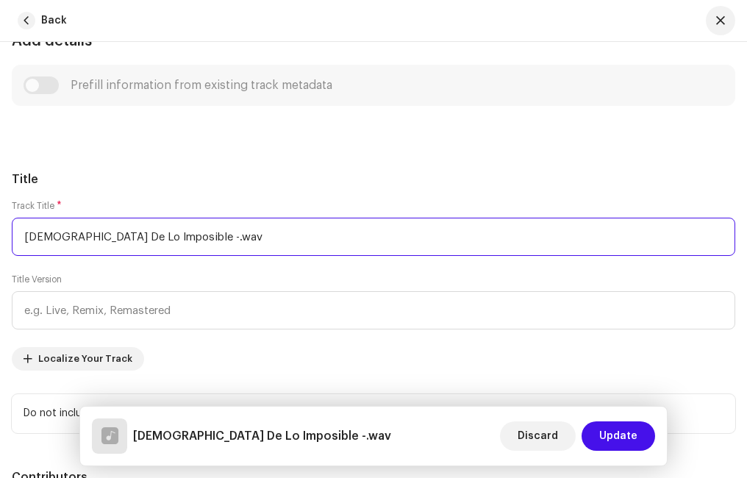
click at [164, 237] on input "[DEMOGRAPHIC_DATA] De Lo Imposible -.wav" at bounding box center [373, 237] width 723 height 38
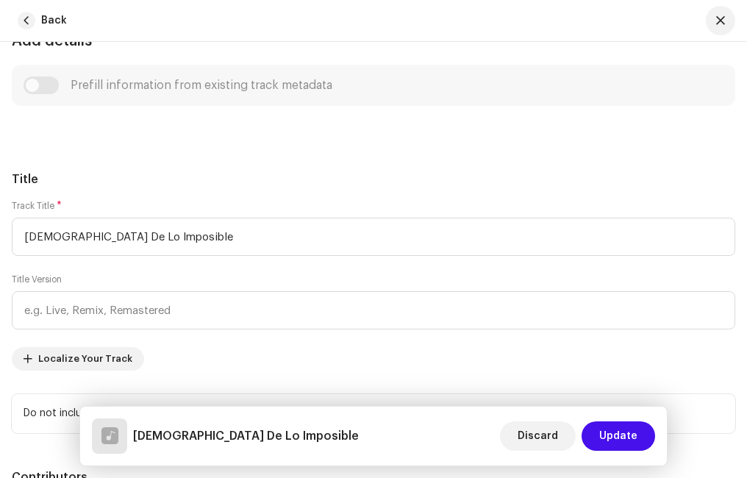
type input "[DEMOGRAPHIC_DATA] De Lo Imposible"
click at [176, 179] on h5 "Title" at bounding box center [373, 180] width 723 height 18
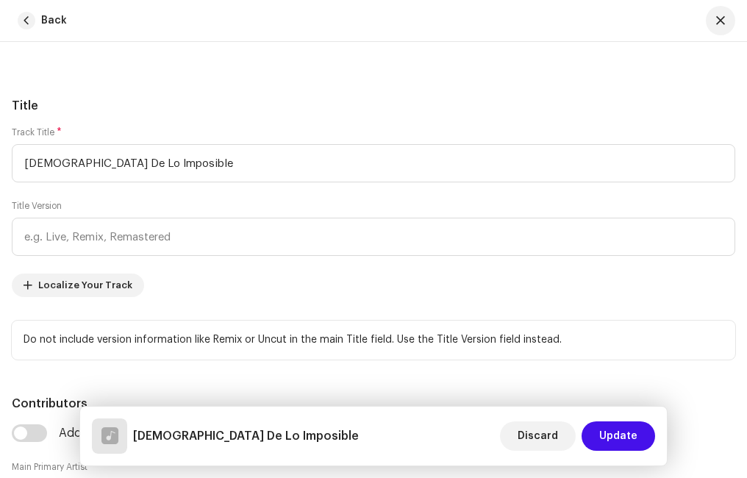
scroll to position [882, 0]
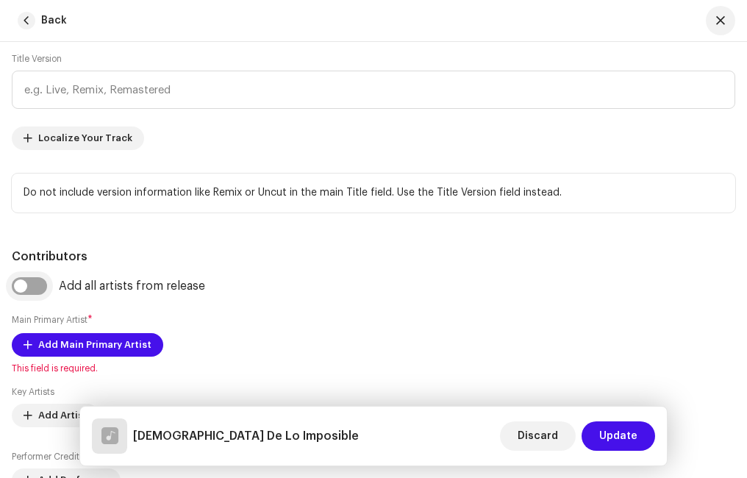
click at [43, 282] on input "checkbox" at bounding box center [29, 286] width 35 height 18
checkbox input "true"
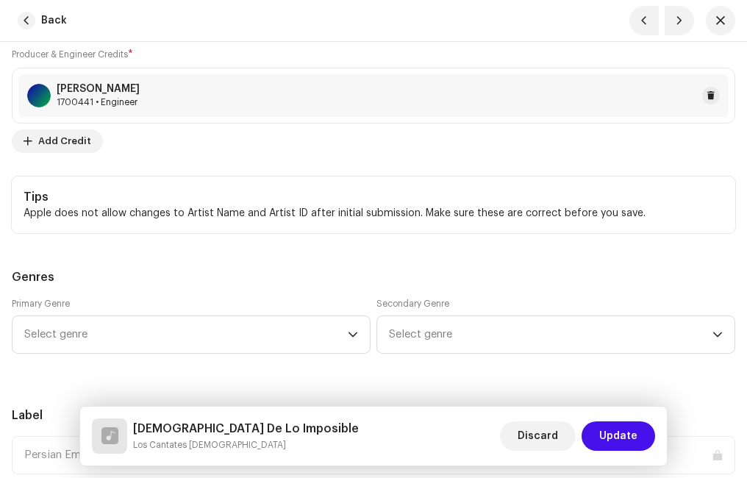
scroll to position [1544, 0]
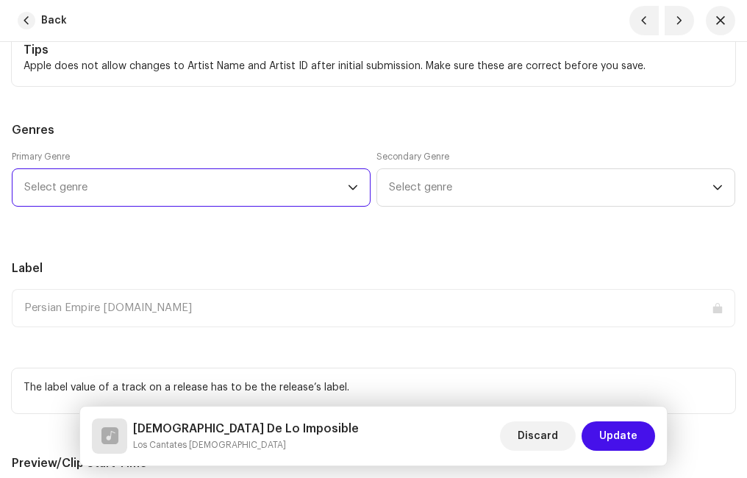
click at [135, 183] on span "Select genre" at bounding box center [185, 187] width 323 height 37
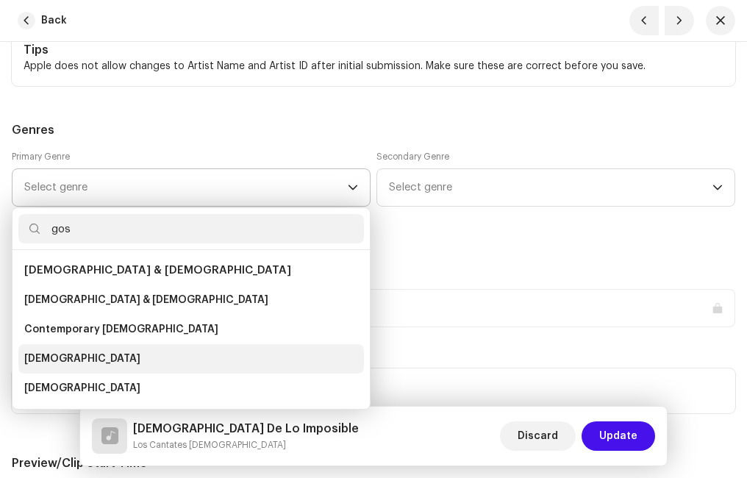
type input "gos"
click at [60, 349] on li "[DEMOGRAPHIC_DATA]" at bounding box center [191, 358] width 346 height 29
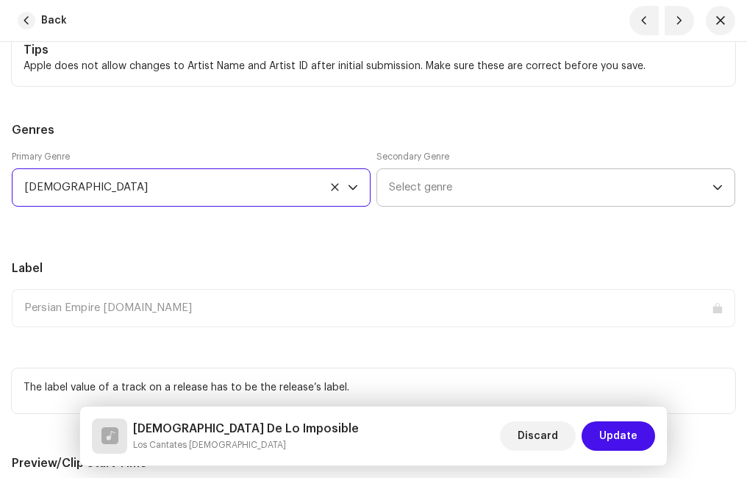
click at [451, 177] on span "Select genre" at bounding box center [550, 187] width 323 height 37
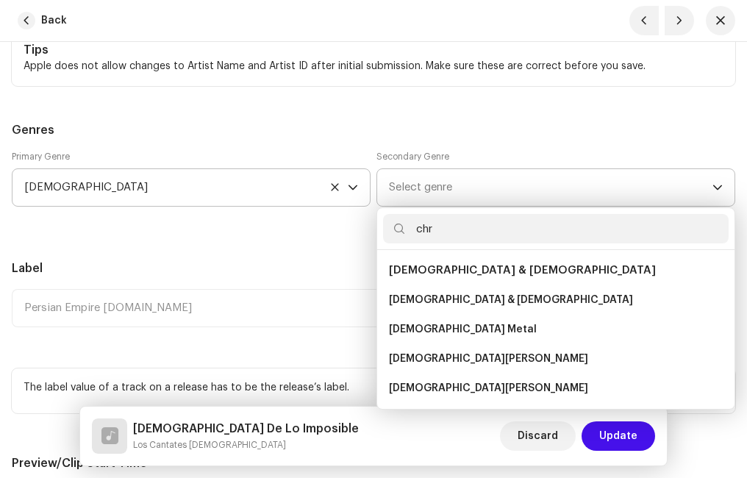
type input "chr"
click at [463, 265] on span "[DEMOGRAPHIC_DATA] & [DEMOGRAPHIC_DATA]" at bounding box center [522, 270] width 267 height 11
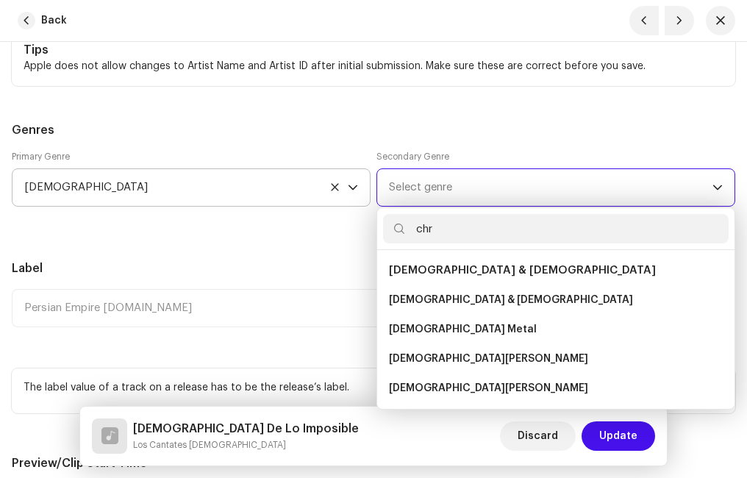
click at [463, 268] on span "[DEMOGRAPHIC_DATA] & [DEMOGRAPHIC_DATA]" at bounding box center [522, 270] width 267 height 11
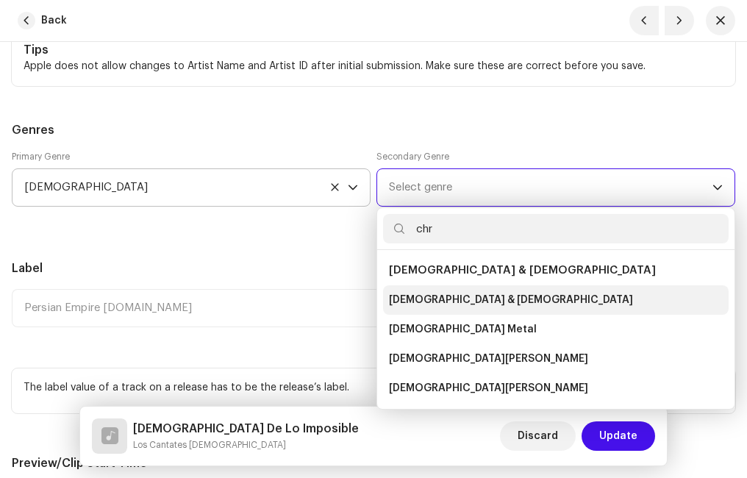
click at [440, 299] on span "[DEMOGRAPHIC_DATA] & [DEMOGRAPHIC_DATA]" at bounding box center [511, 300] width 244 height 15
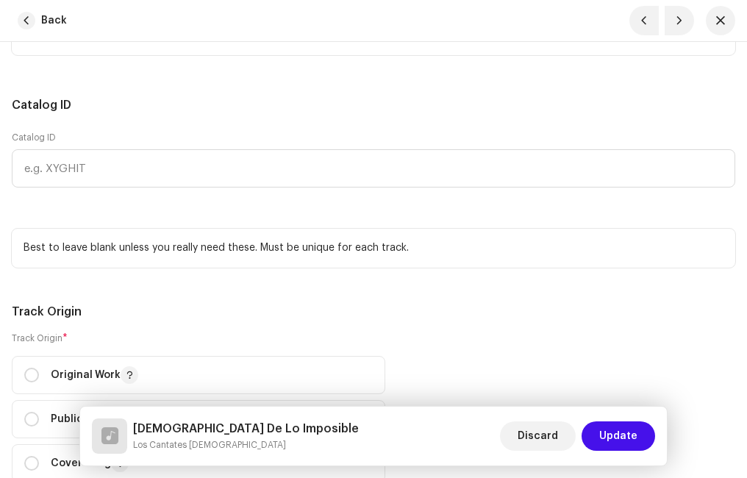
scroll to position [2205, 0]
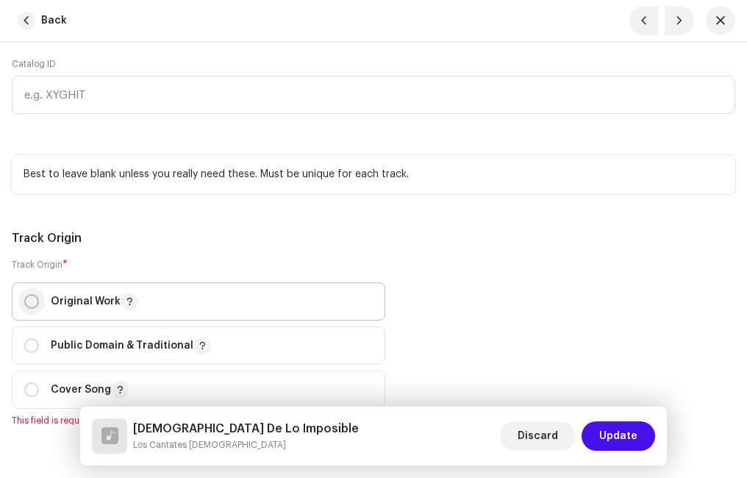
click at [26, 295] on p-radiobutton at bounding box center [31, 301] width 15 height 15
radio input "true"
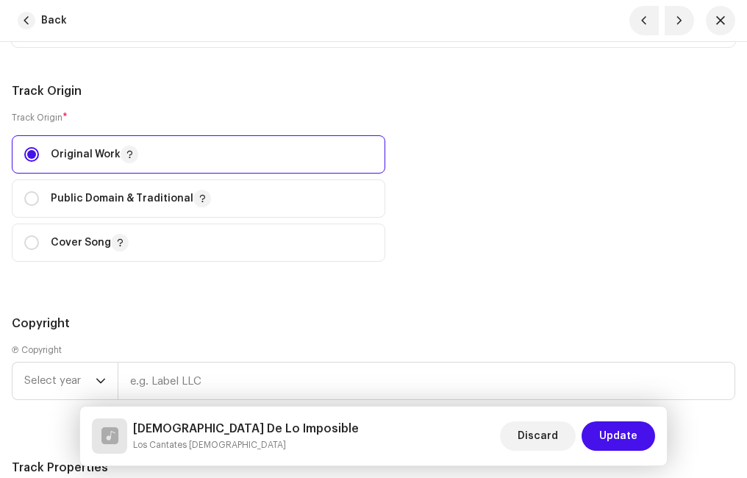
scroll to position [2426, 0]
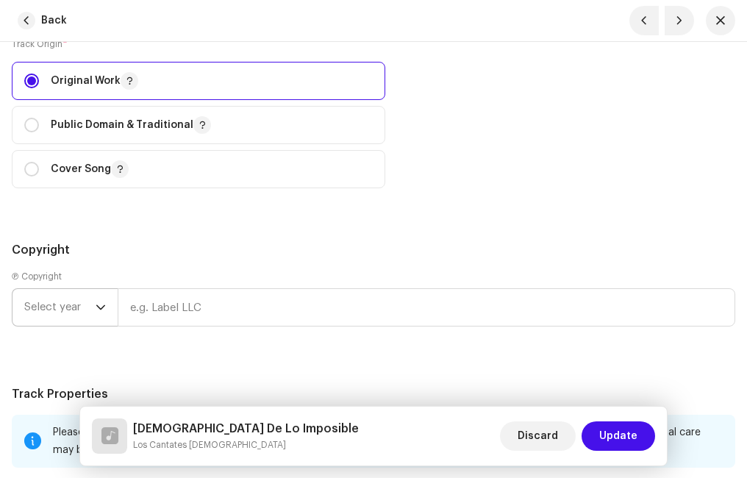
click at [93, 309] on span "Select year" at bounding box center [59, 307] width 71 height 37
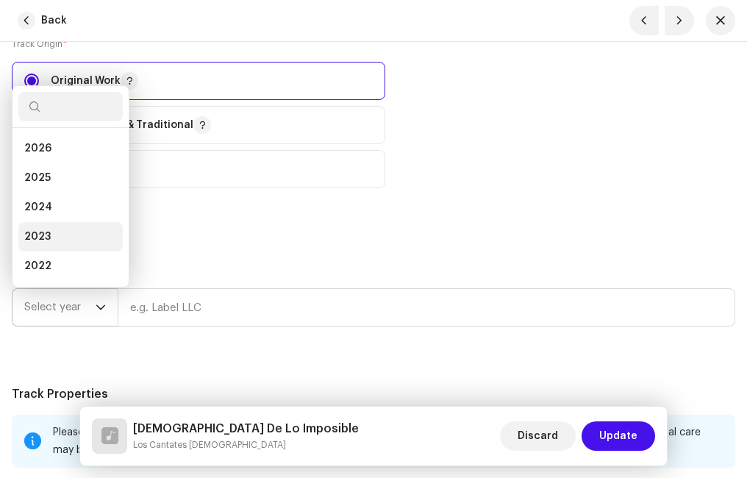
scroll to position [24, 0]
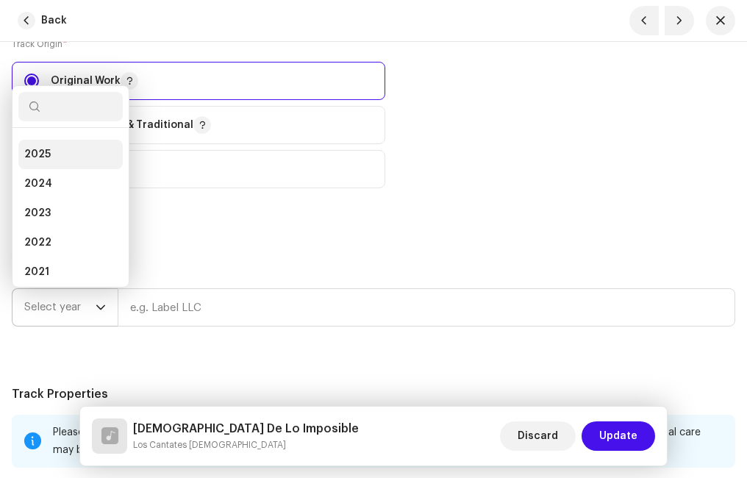
click at [63, 157] on li "2025" at bounding box center [70, 154] width 104 height 29
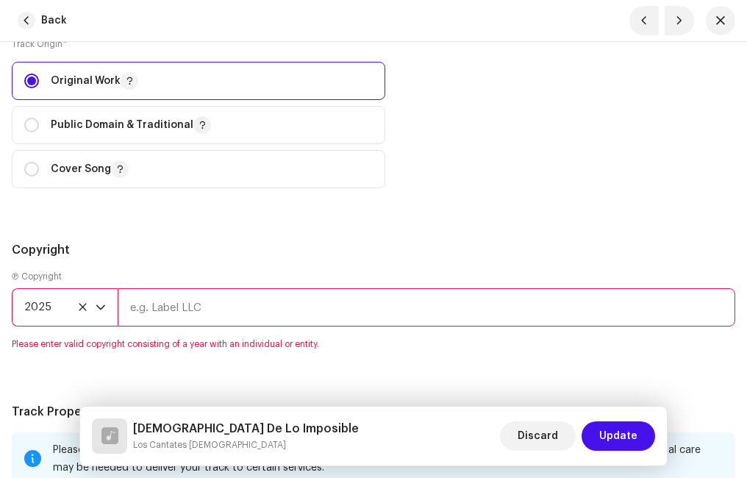
click at [192, 306] on input "text" at bounding box center [426, 307] width 617 height 38
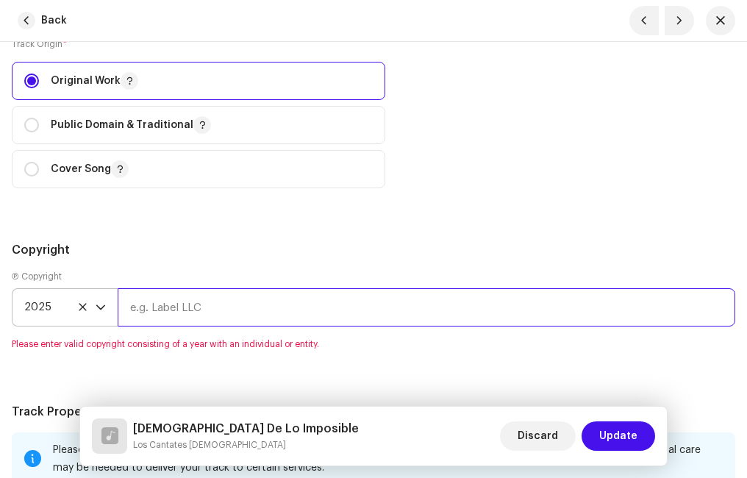
type input "Ministerio Paz"
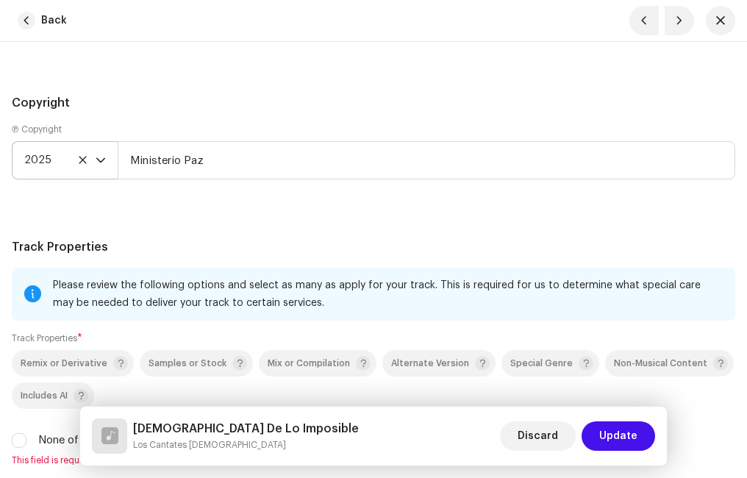
scroll to position [2720, 0]
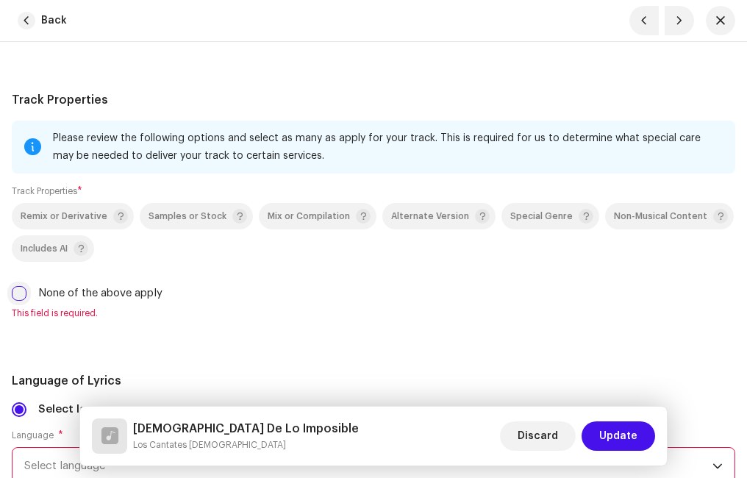
click at [18, 289] on input "None of the above apply" at bounding box center [19, 293] width 15 height 15
checkbox input "true"
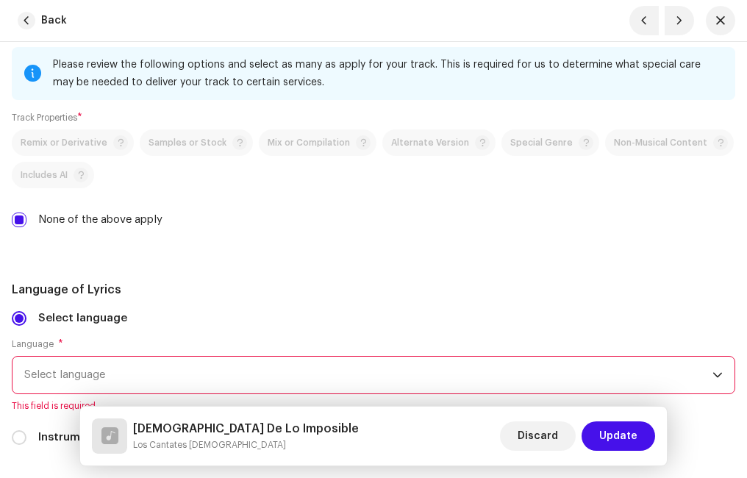
scroll to position [2867, 0]
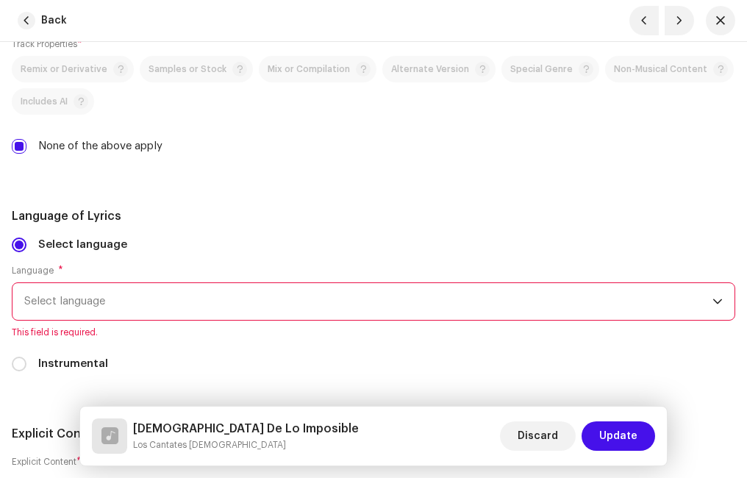
click at [123, 293] on span "Select language" at bounding box center [368, 301] width 688 height 37
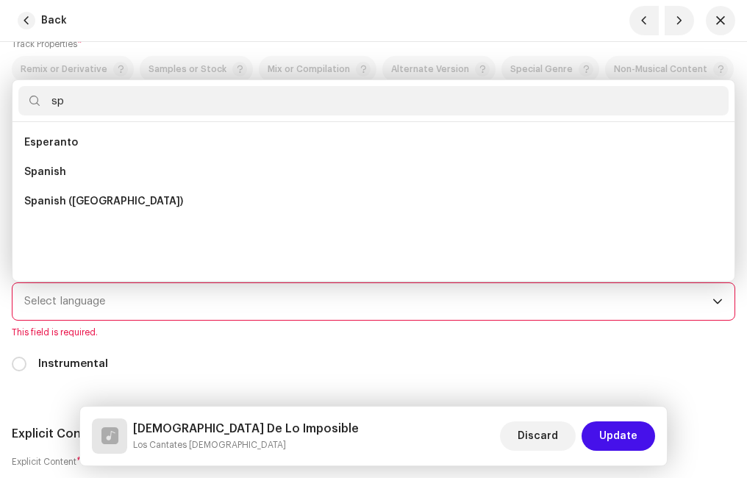
scroll to position [0, 0]
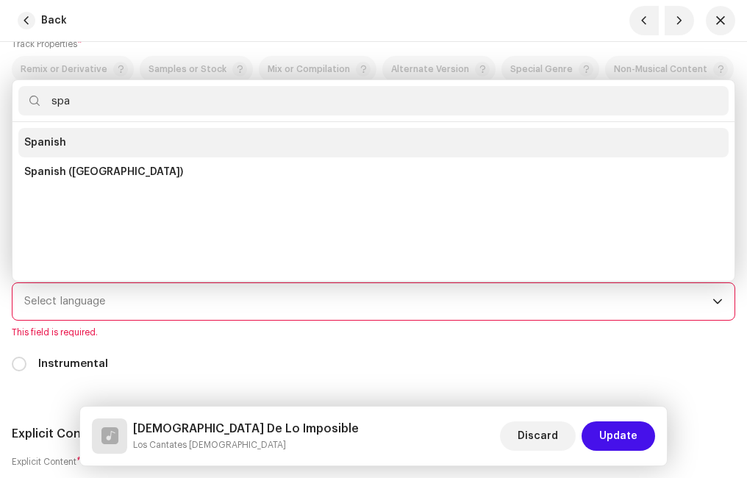
type input "spa"
click at [49, 146] on span "Spanish" at bounding box center [45, 142] width 42 height 15
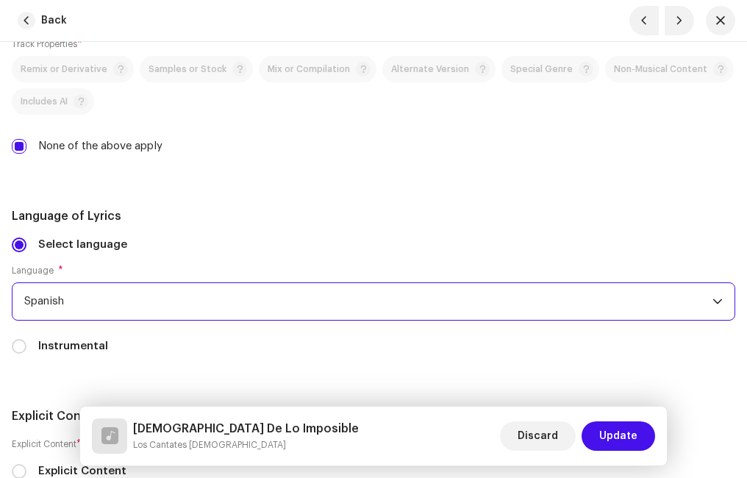
scroll to position [3014, 0]
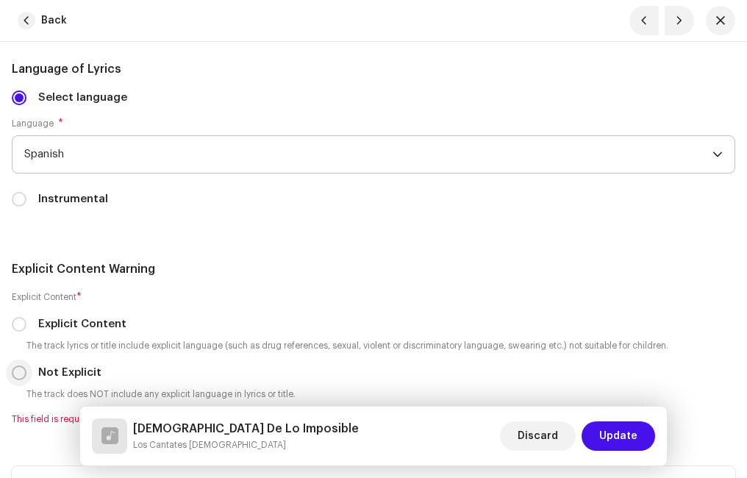
click at [16, 369] on input "Not Explicit" at bounding box center [19, 372] width 15 height 15
radio input "true"
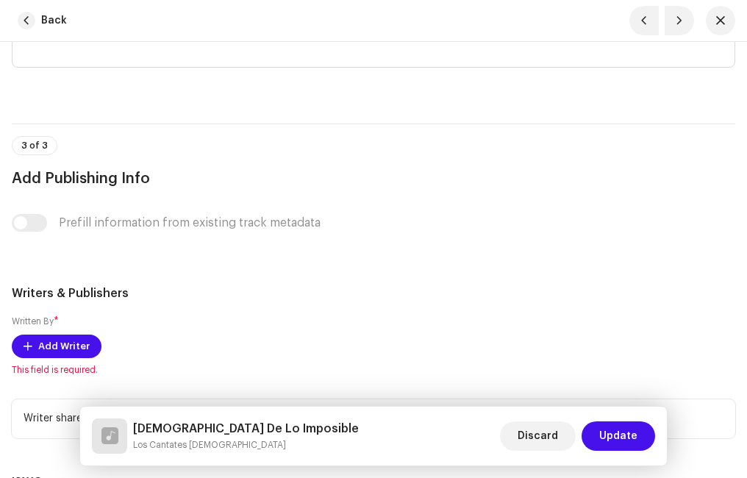
scroll to position [3676, 0]
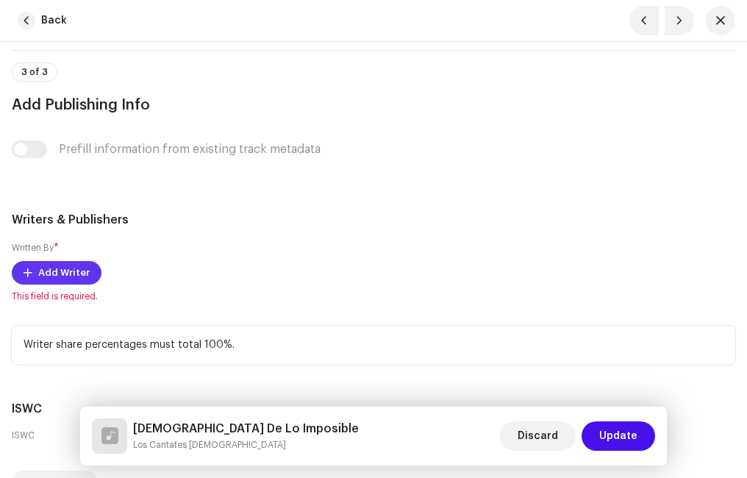
click at [65, 270] on span "Add Writer" at bounding box center [63, 272] width 51 height 29
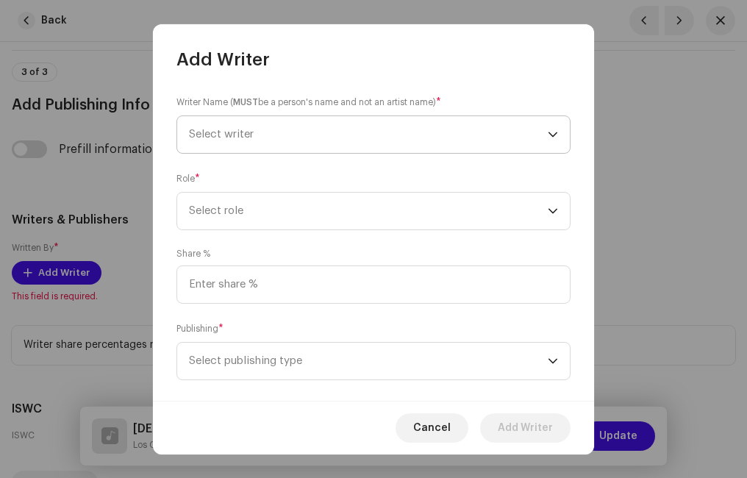
click at [268, 129] on span "Select writer" at bounding box center [368, 134] width 359 height 37
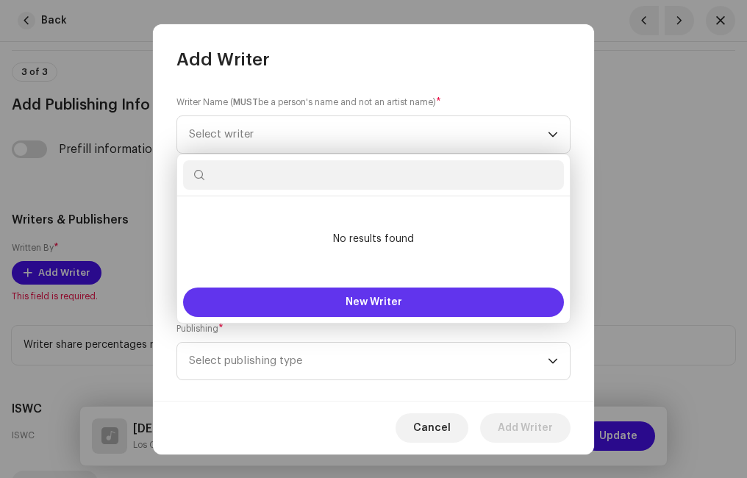
click at [324, 290] on button "New Writer" at bounding box center [373, 301] width 381 height 29
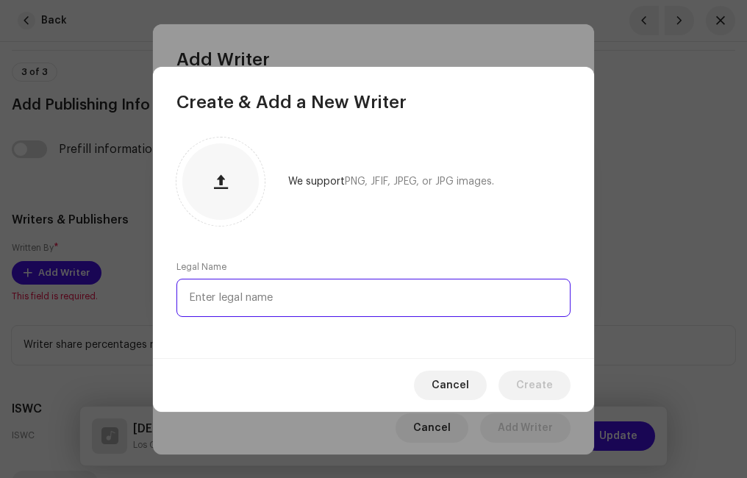
click at [259, 296] on input "text" at bounding box center [373, 298] width 394 height 38
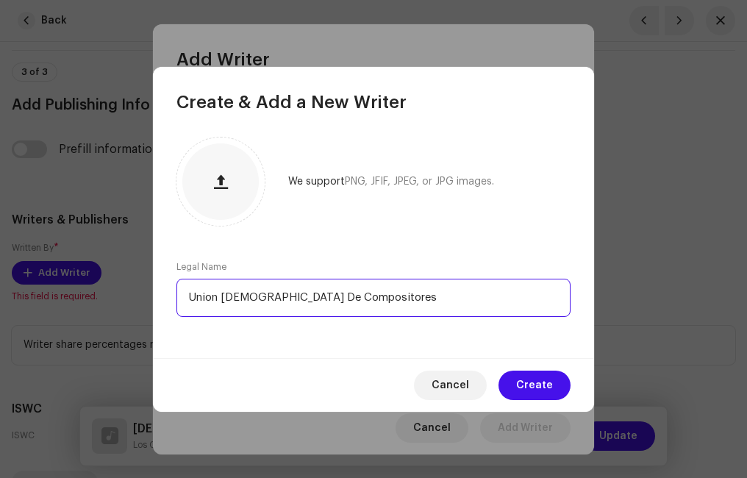
drag, startPoint x: 315, startPoint y: 299, endPoint x: 322, endPoint y: 285, distance: 15.5
drag, startPoint x: 322, startPoint y: 285, endPoint x: 332, endPoint y: 296, distance: 15.1
type input "Union [DEMOGRAPHIC_DATA] De Compositores"
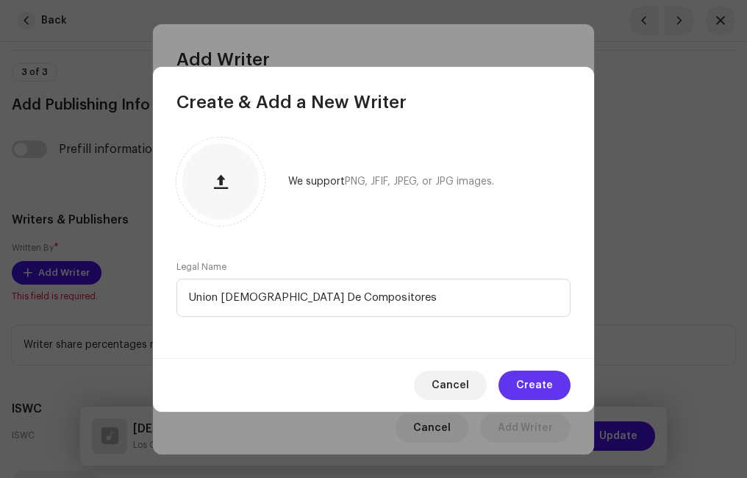
click at [526, 384] on span "Create" at bounding box center [534, 384] width 37 height 29
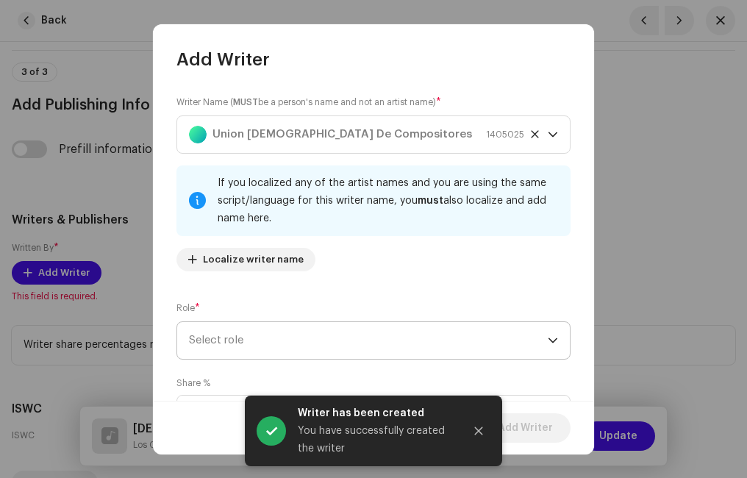
scroll to position [74, 0]
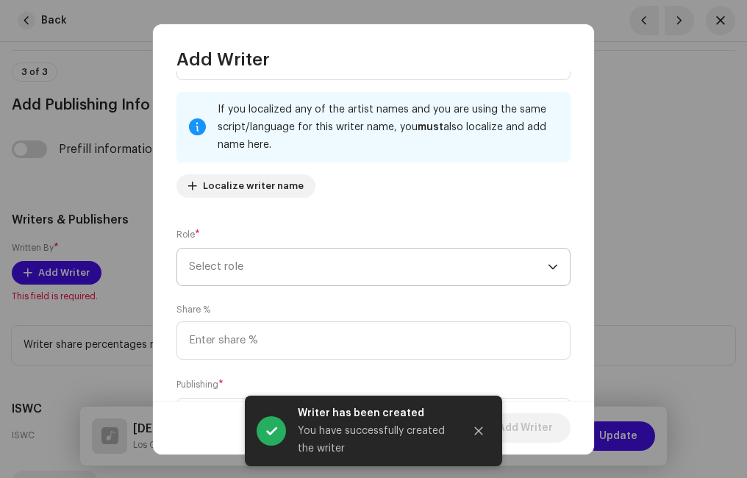
click at [264, 265] on span "Select role" at bounding box center [368, 266] width 359 height 37
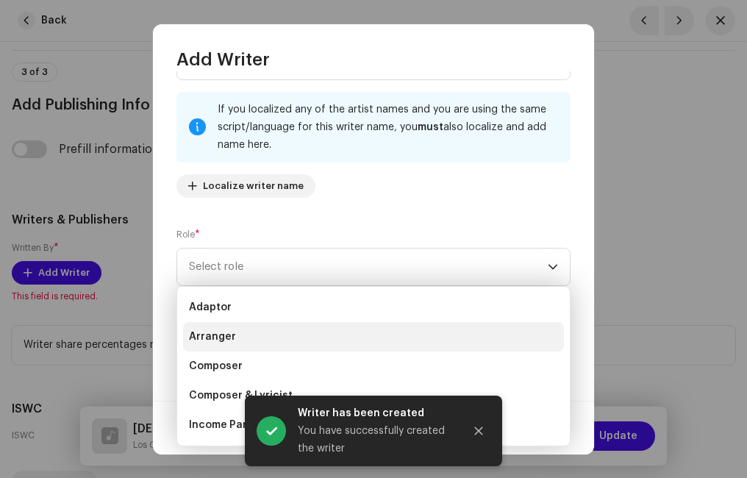
click at [236, 332] on li "Arranger" at bounding box center [373, 336] width 381 height 29
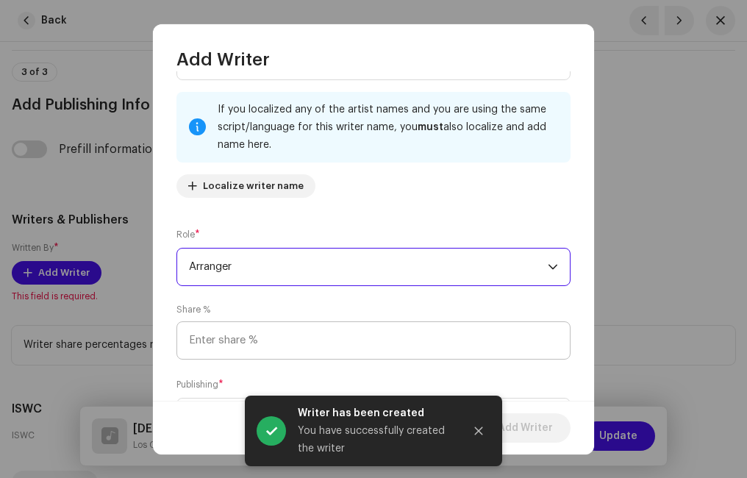
scroll to position [147, 0]
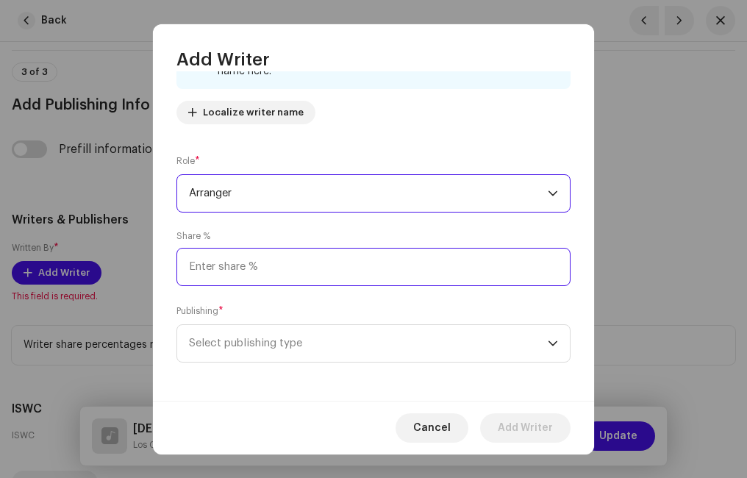
click at [262, 269] on input at bounding box center [373, 267] width 394 height 38
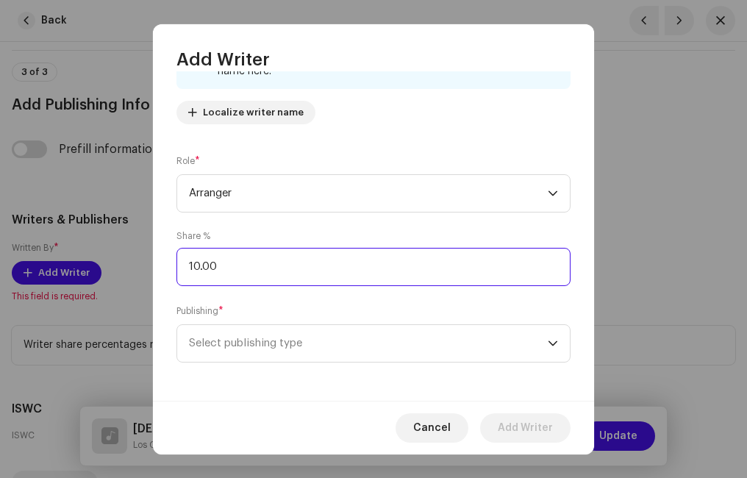
type input "100.00"
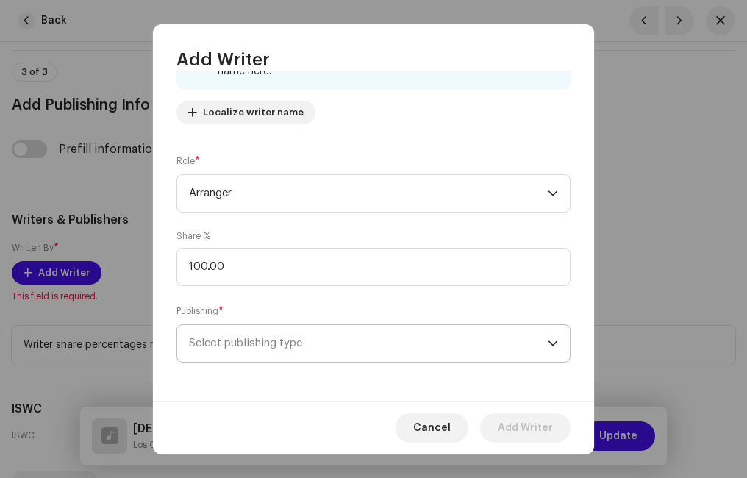
click at [276, 347] on span "Select publishing type" at bounding box center [368, 343] width 359 height 37
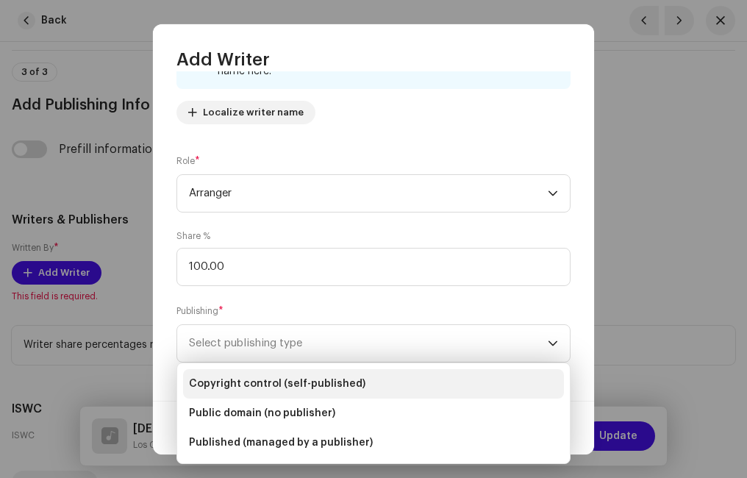
click at [252, 382] on span "Copyright control (self-published)" at bounding box center [277, 383] width 176 height 15
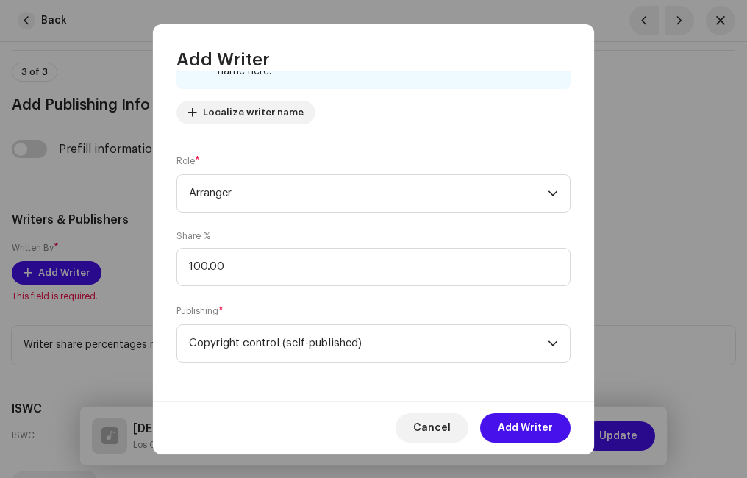
click at [526, 422] on span "Add Writer" at bounding box center [525, 427] width 55 height 29
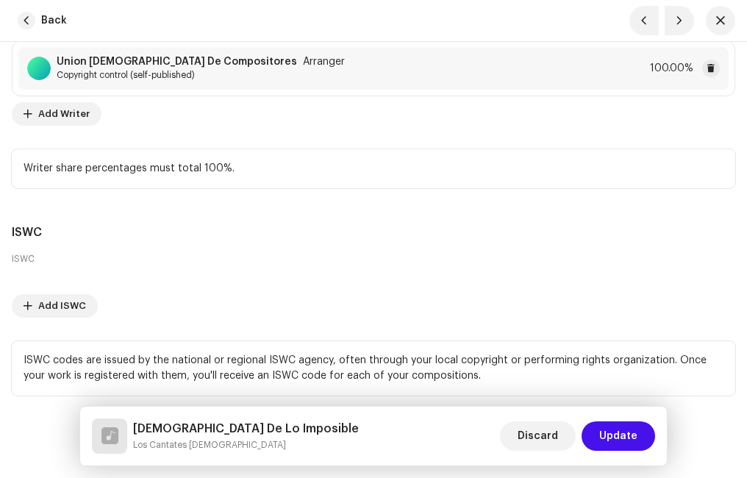
scroll to position [3955, 0]
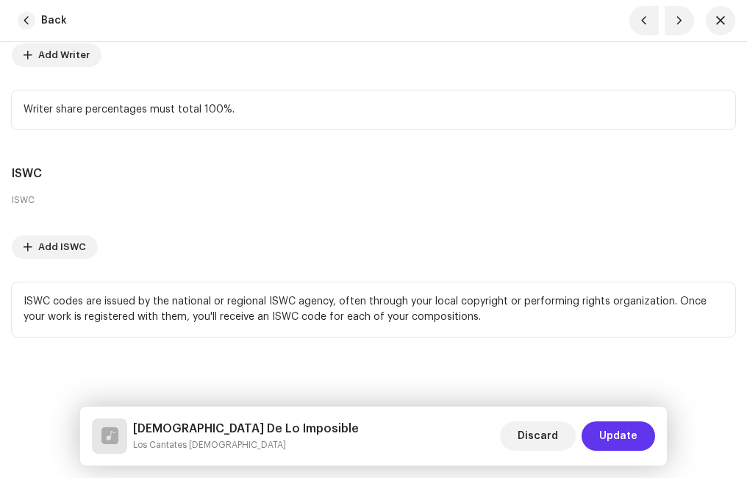
click at [620, 436] on span "Update" at bounding box center [618, 435] width 38 height 29
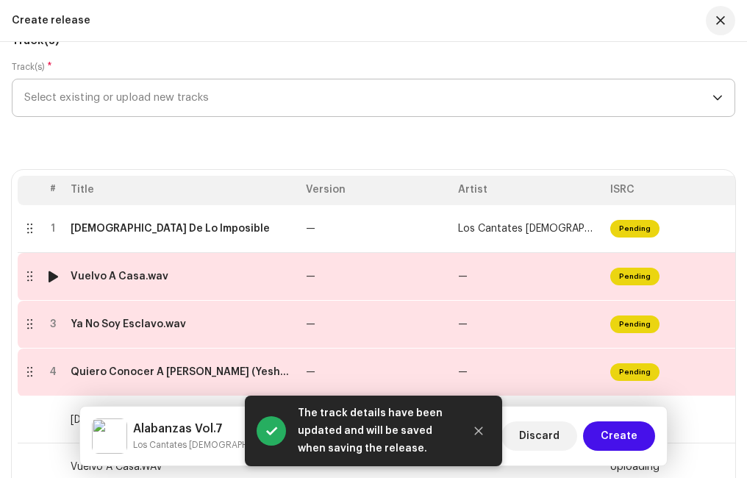
click at [229, 275] on div "Vuelvo A Casa.wav" at bounding box center [182, 277] width 223 height 12
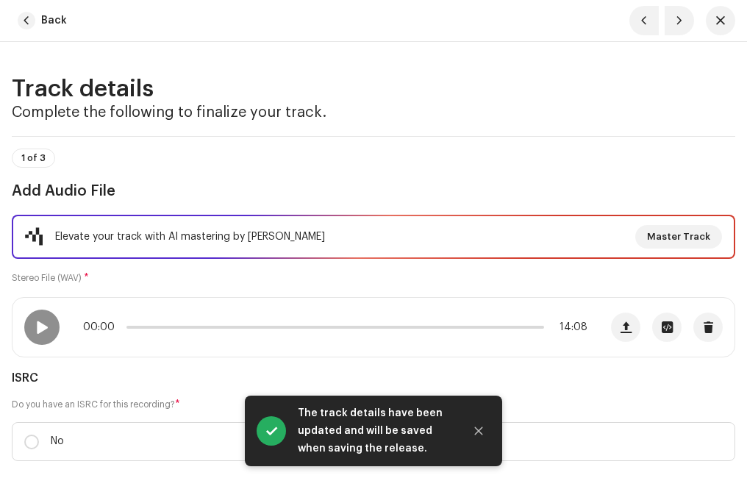
scroll to position [74, 0]
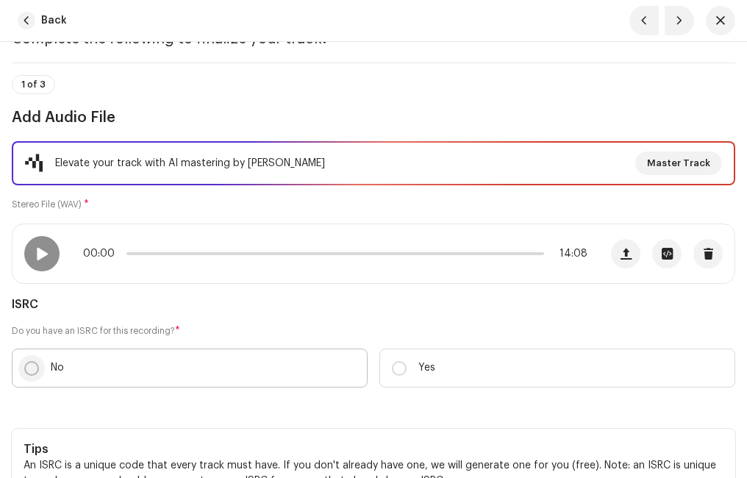
click at [37, 365] on input "No" at bounding box center [31, 368] width 15 height 15
radio input "true"
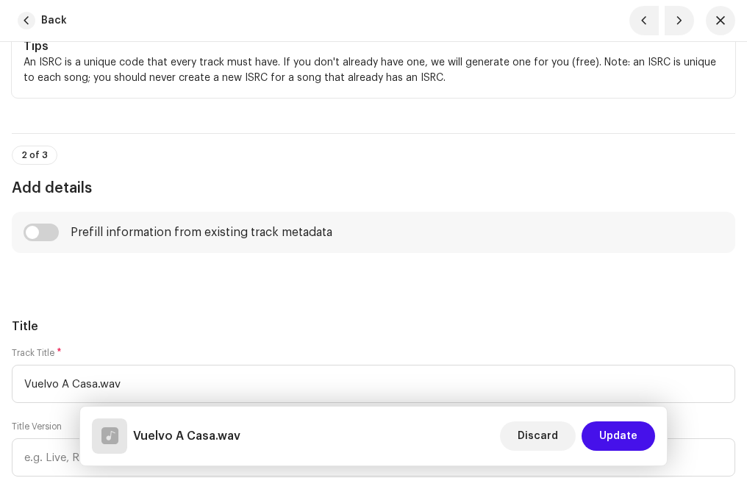
scroll to position [588, 0]
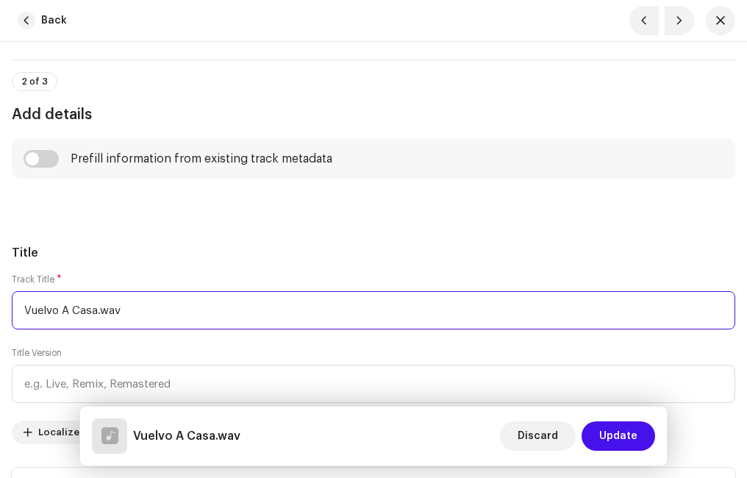
click at [138, 310] on input "Vuelvo A Casa.wav" at bounding box center [373, 310] width 723 height 38
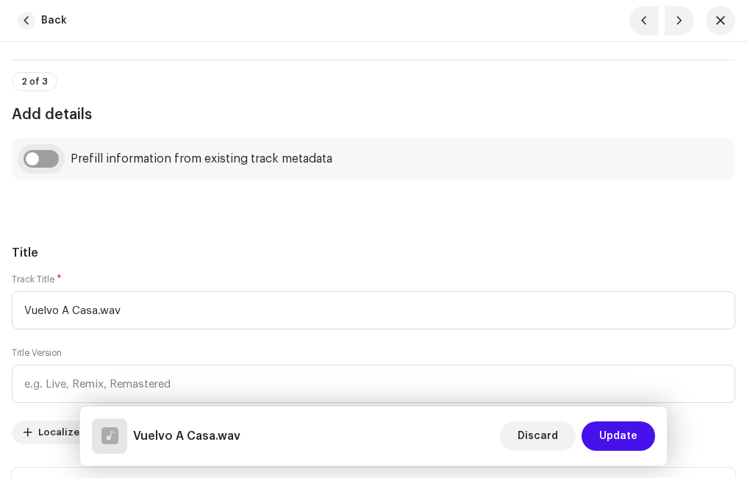
click at [51, 159] on input "checkbox" at bounding box center [41, 159] width 35 height 18
checkbox input "true"
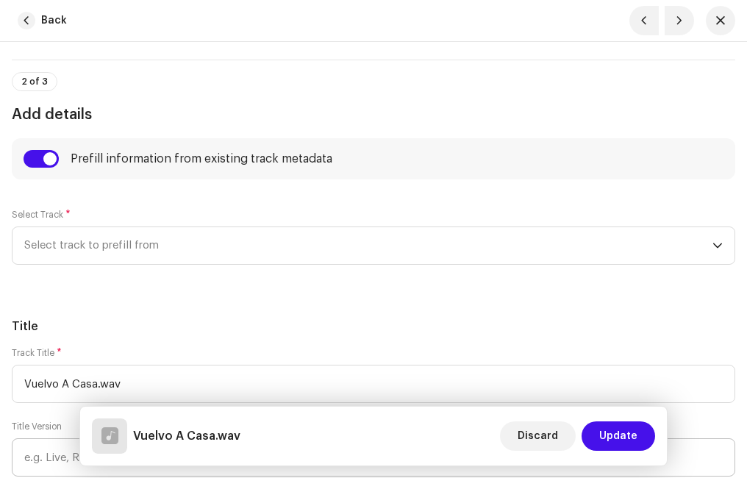
scroll to position [735, 0]
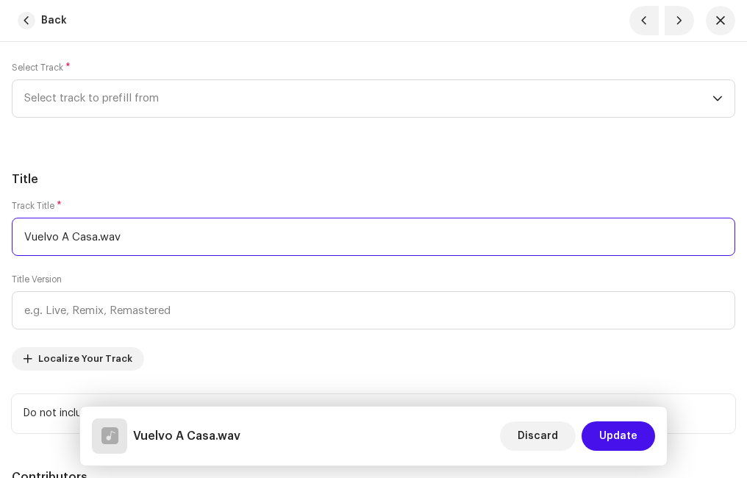
click at [137, 237] on input "Vuelvo A Casa.wav" at bounding box center [373, 237] width 723 height 38
type input "Vuelvo A Casa"
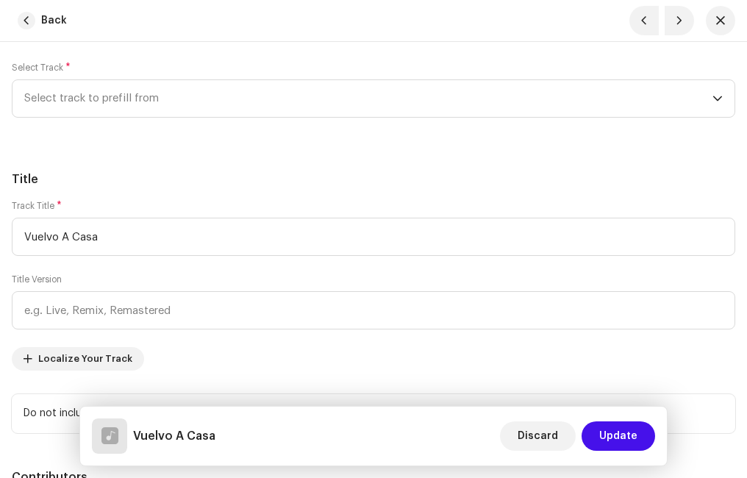
click at [115, 106] on span "Select track to prefill from" at bounding box center [368, 98] width 688 height 37
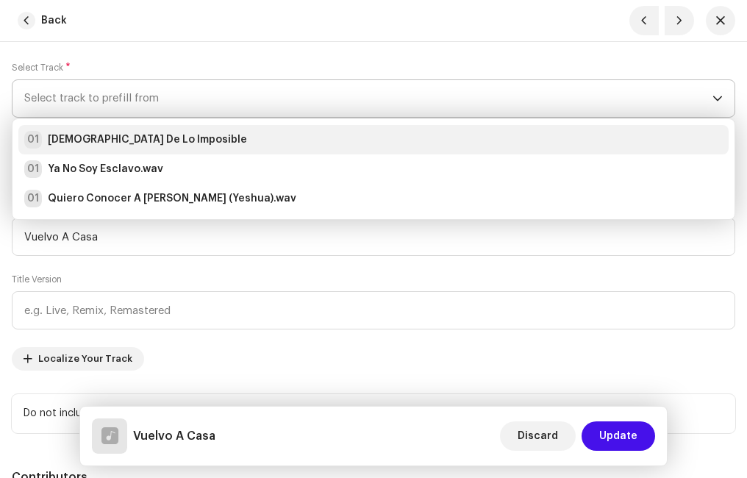
click at [110, 137] on strong "[DEMOGRAPHIC_DATA] De Lo Imposible" at bounding box center [147, 139] width 199 height 15
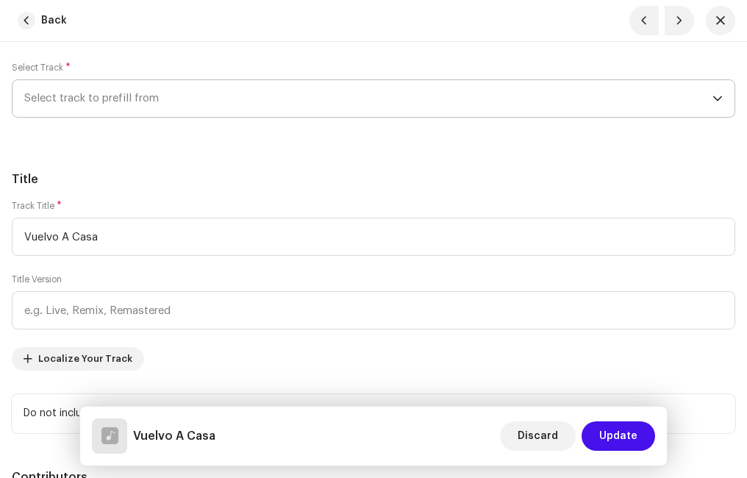
radio input "true"
type input "Ministerio Paz"
checkbox input "true"
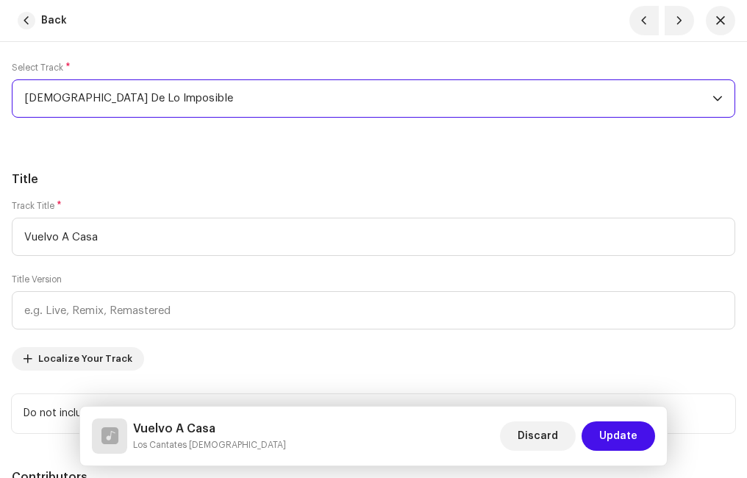
click at [149, 183] on h5 "Title" at bounding box center [373, 180] width 723 height 18
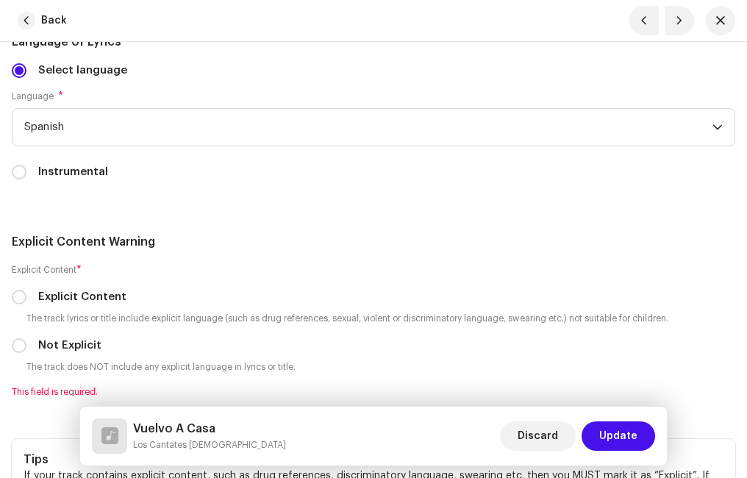
scroll to position [3161, 0]
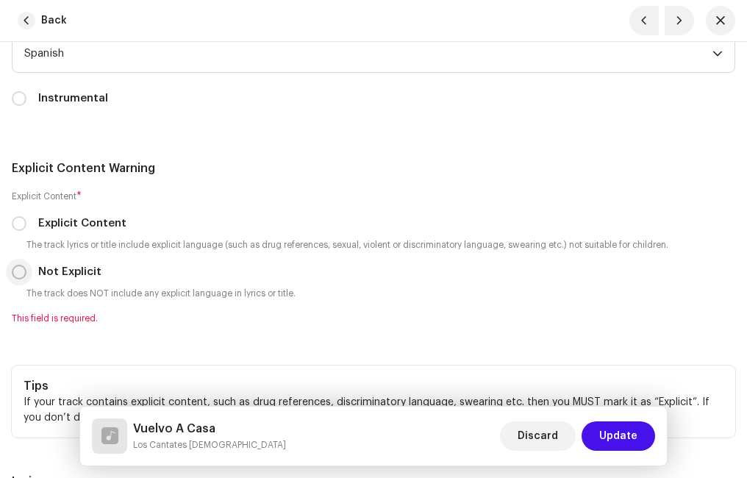
click at [18, 272] on input "Not Explicit" at bounding box center [19, 272] width 15 height 15
radio input "true"
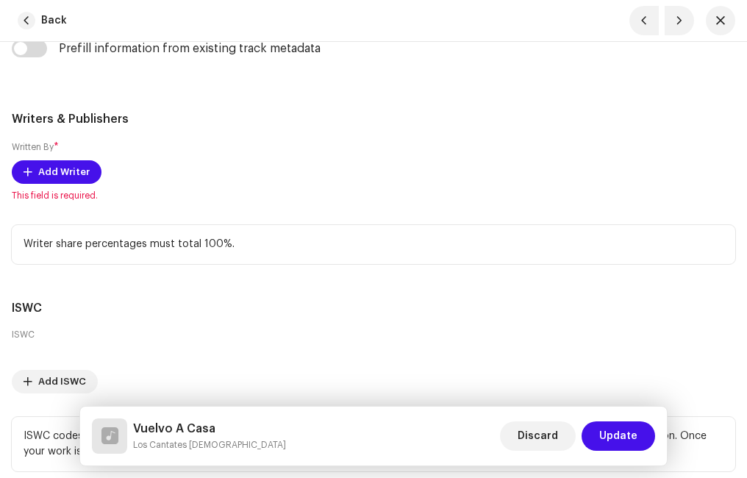
scroll to position [3676, 0]
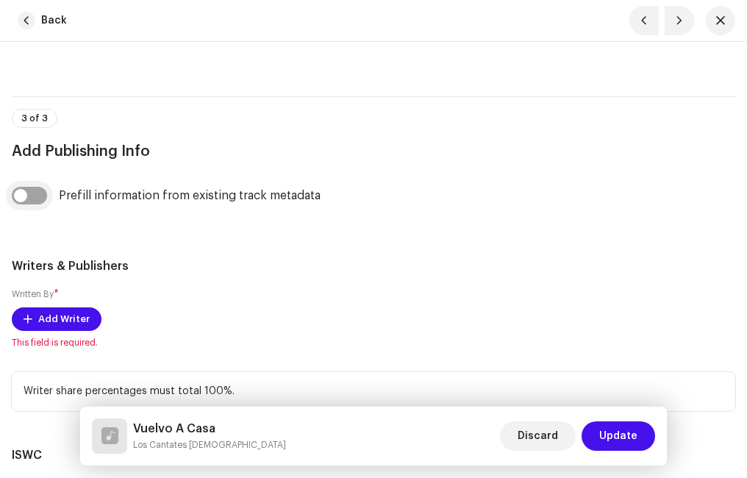
click at [39, 190] on input "checkbox" at bounding box center [29, 196] width 35 height 18
checkbox input "true"
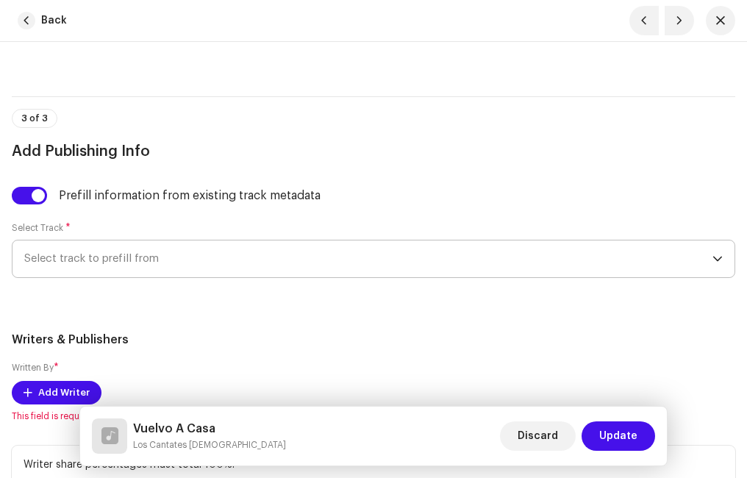
click at [116, 246] on span "Select track to prefill from" at bounding box center [368, 258] width 688 height 37
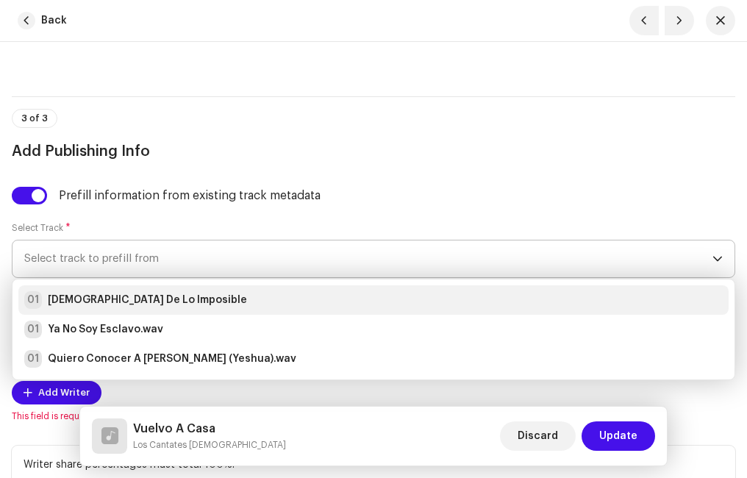
click at [111, 296] on strong "[DEMOGRAPHIC_DATA] De Lo Imposible" at bounding box center [147, 300] width 199 height 15
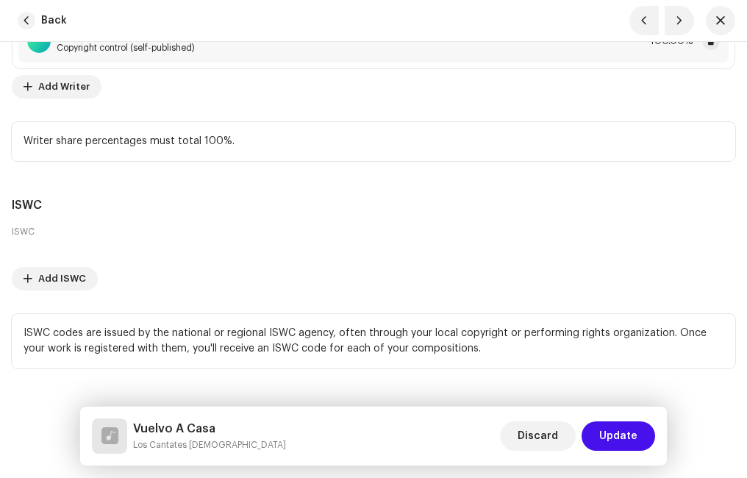
scroll to position [4075, 0]
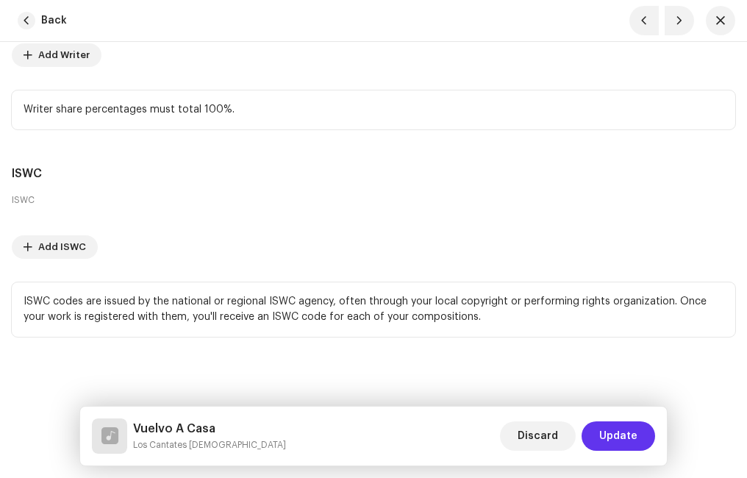
click at [629, 432] on span "Update" at bounding box center [618, 435] width 38 height 29
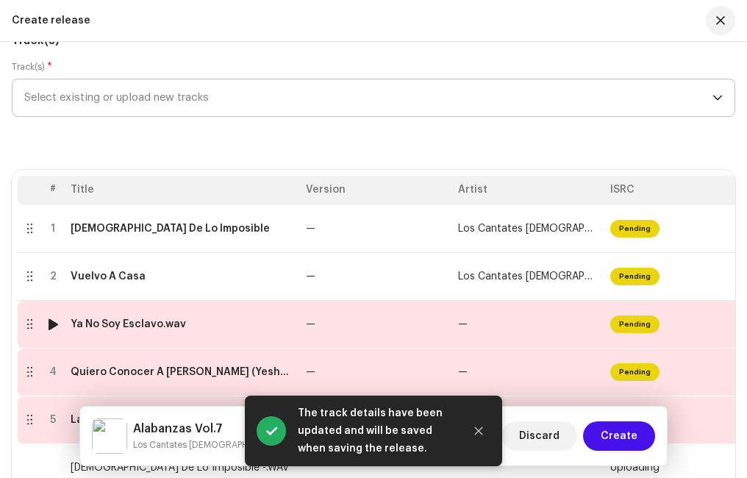
click at [229, 332] on td "Ya No Soy Esclavo.wav" at bounding box center [182, 325] width 235 height 48
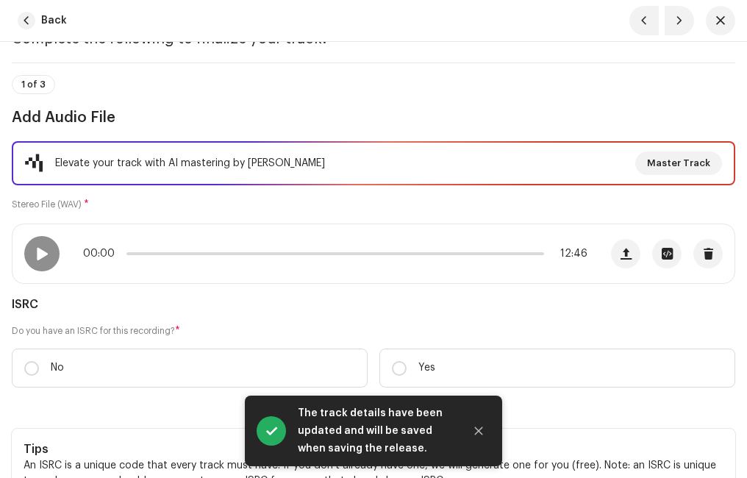
scroll to position [147, 0]
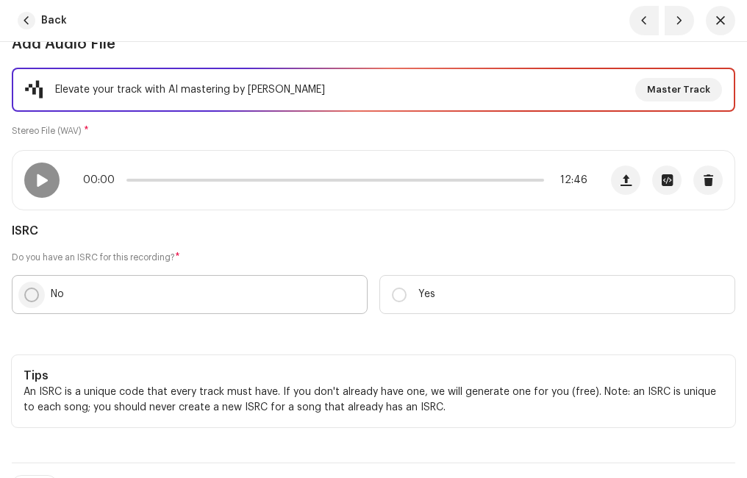
click at [36, 295] on input "No" at bounding box center [31, 294] width 15 height 15
radio input "true"
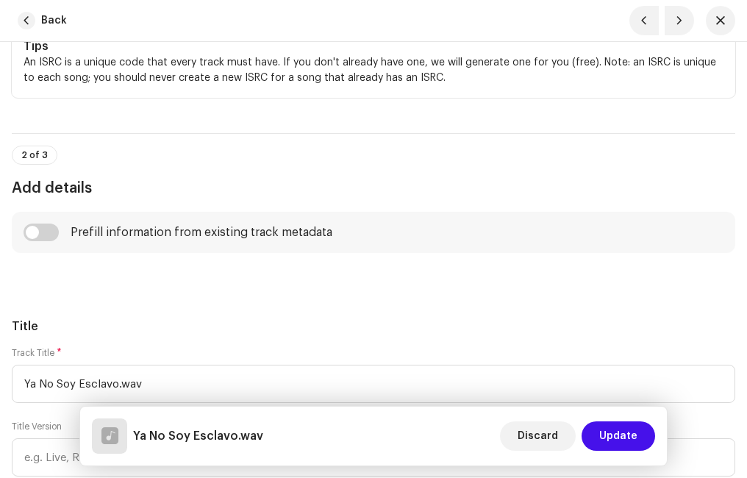
scroll to position [588, 0]
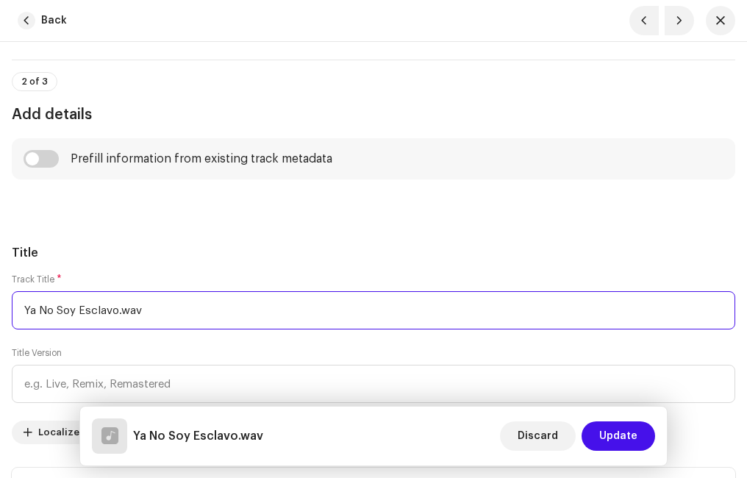
click at [171, 313] on input "Ya No Soy Esclavo.wav" at bounding box center [373, 310] width 723 height 38
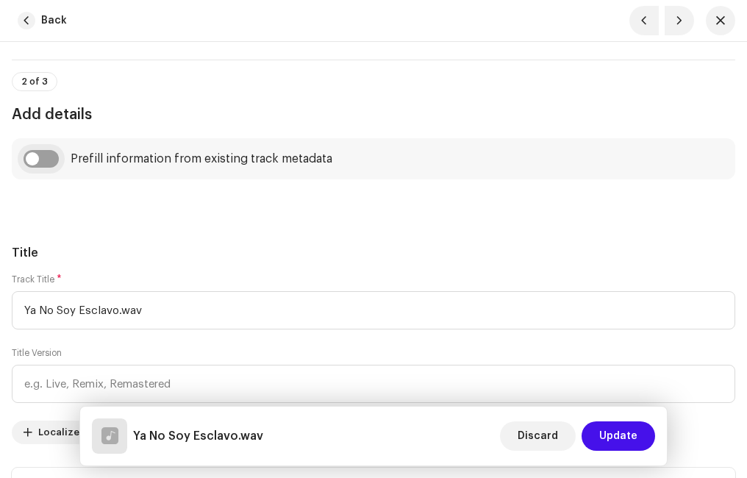
click at [45, 156] on input "checkbox" at bounding box center [41, 159] width 35 height 18
checkbox input "true"
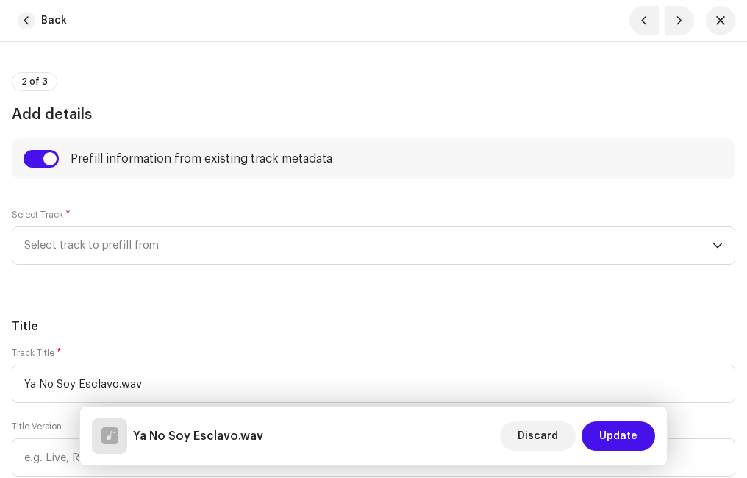
scroll to position [662, 0]
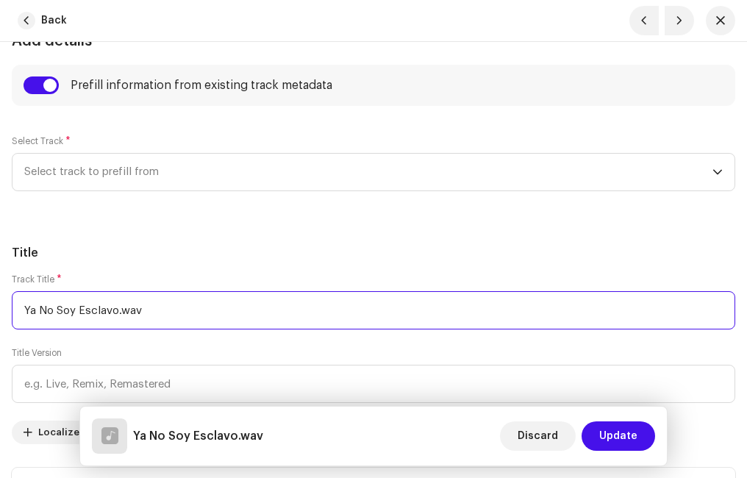
click at [159, 313] on input "Ya No Soy Esclavo.wav" at bounding box center [373, 310] width 723 height 38
type input "Ya No Soy Esclavo"
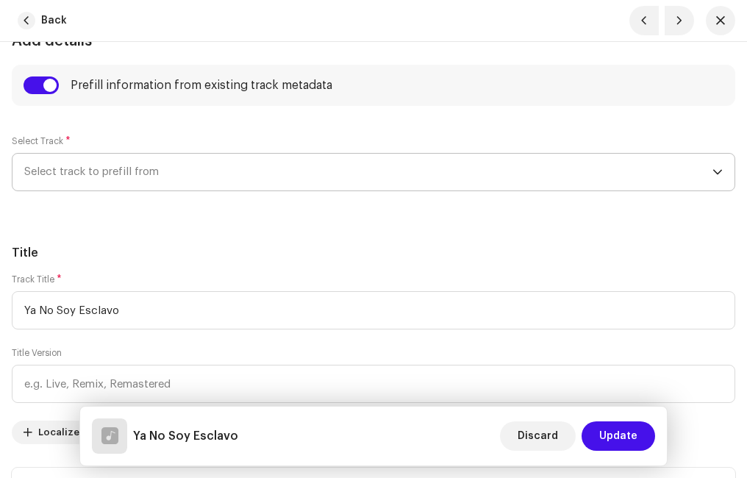
click at [126, 180] on span "Select track to prefill from" at bounding box center [368, 172] width 688 height 37
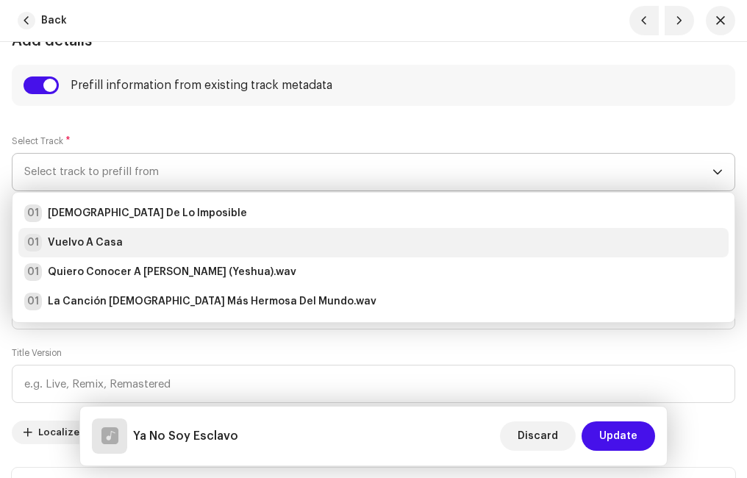
click at [118, 241] on div "01 Vuelvo A Casa" at bounding box center [373, 243] width 698 height 18
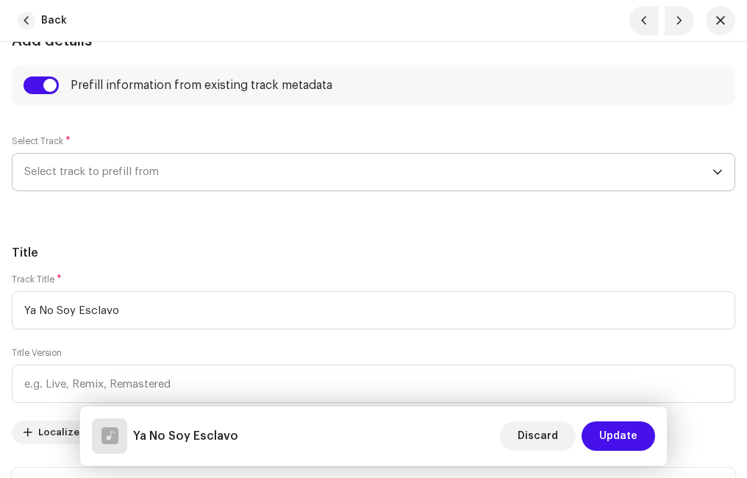
radio input "true"
type input "Ministerio Paz"
checkbox input "true"
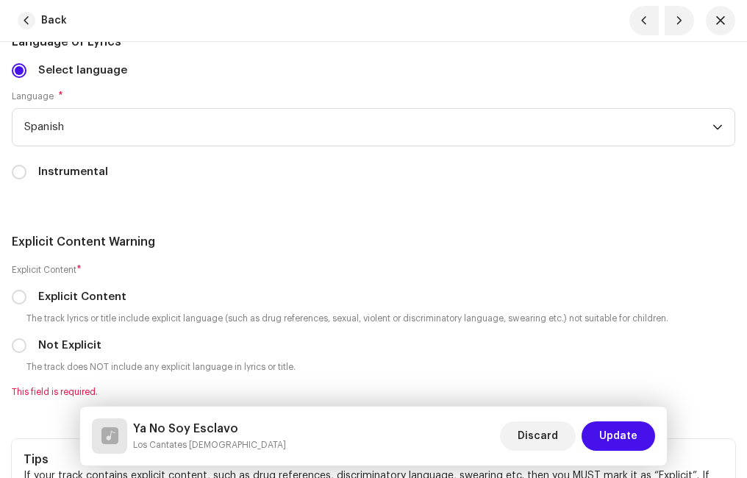
scroll to position [3161, 0]
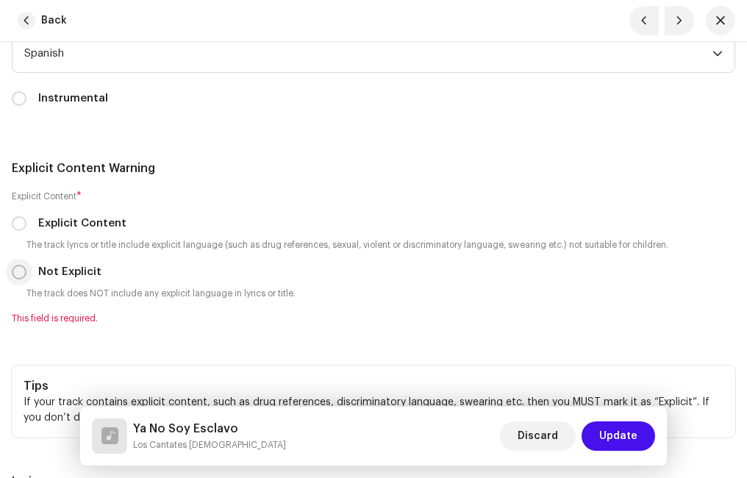
click at [17, 274] on input "Not Explicit" at bounding box center [19, 272] width 15 height 15
radio input "true"
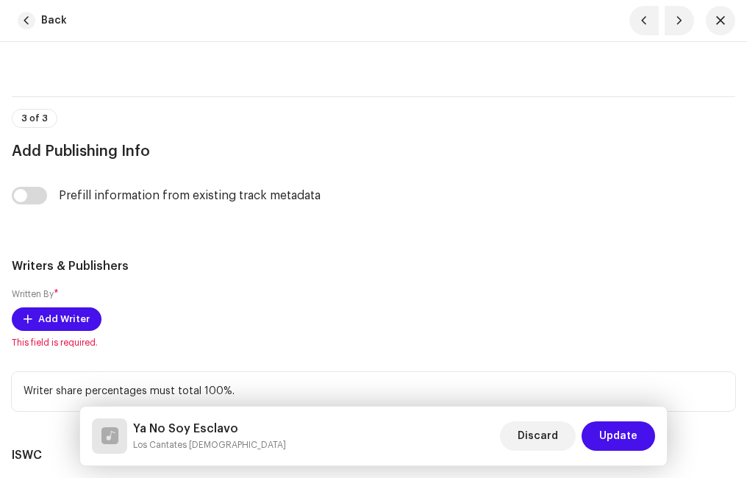
scroll to position [3749, 0]
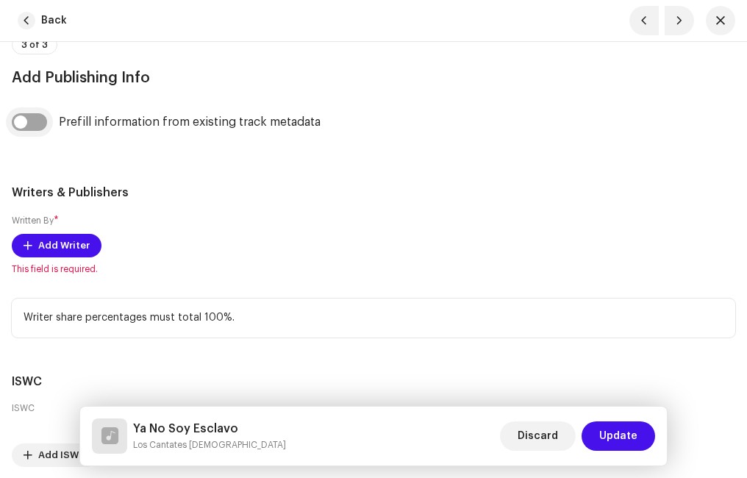
click at [38, 129] on div "Prefill information from existing track metadata" at bounding box center [373, 130] width 723 height 35
drag, startPoint x: 38, startPoint y: 129, endPoint x: 43, endPoint y: 122, distance: 8.0
click at [43, 122] on input "checkbox" at bounding box center [29, 122] width 35 height 18
checkbox input "true"
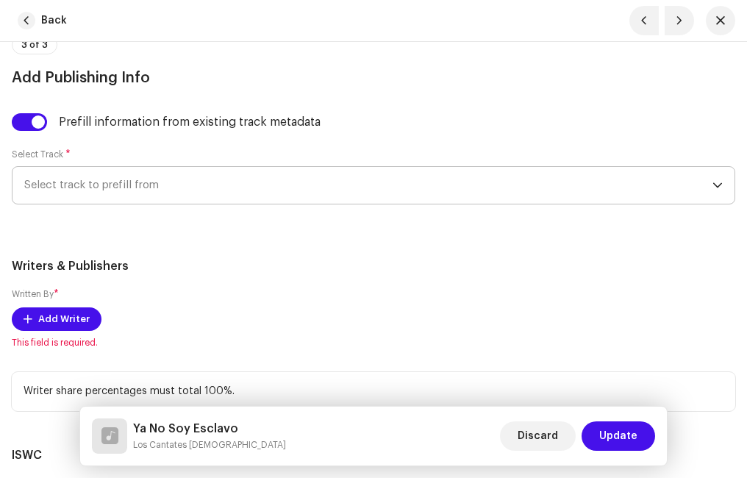
click at [100, 182] on span "Select track to prefill from" at bounding box center [368, 185] width 688 height 37
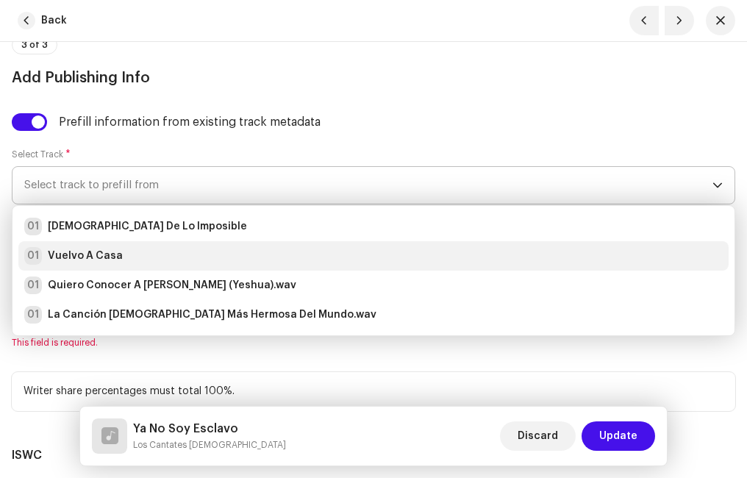
click at [104, 254] on strong "Vuelvo A Casa" at bounding box center [85, 255] width 75 height 15
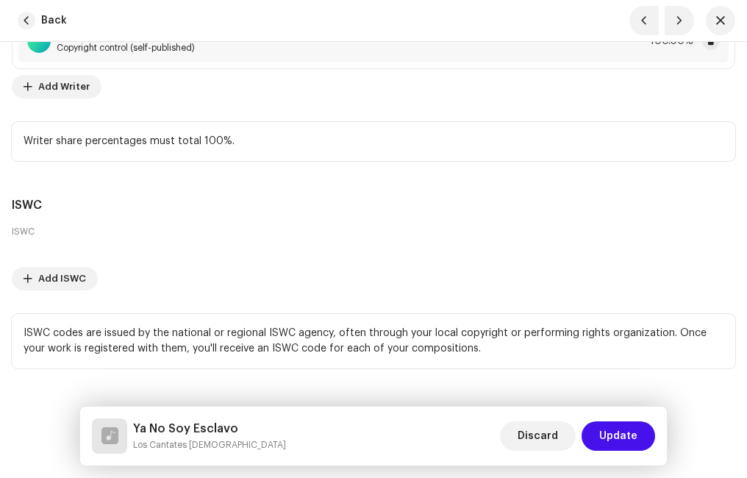
scroll to position [4075, 0]
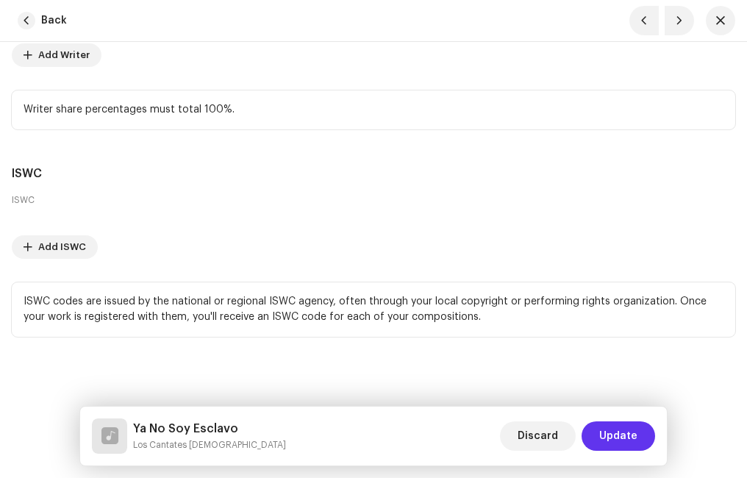
click at [608, 429] on span "Update" at bounding box center [618, 435] width 38 height 29
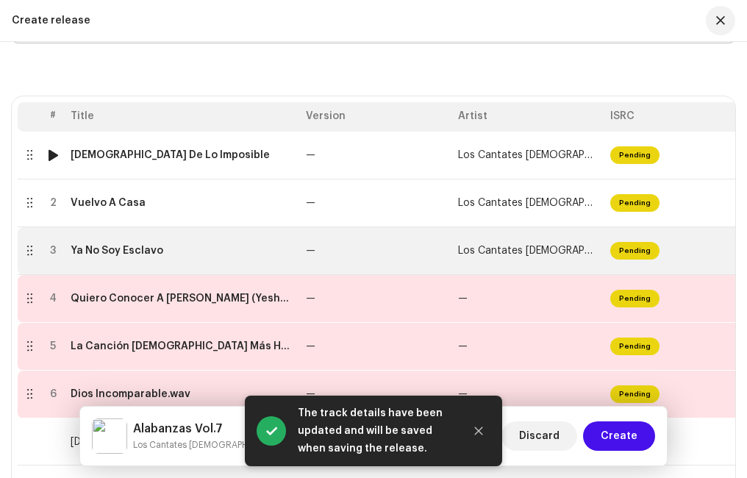
scroll to position [324, 0]
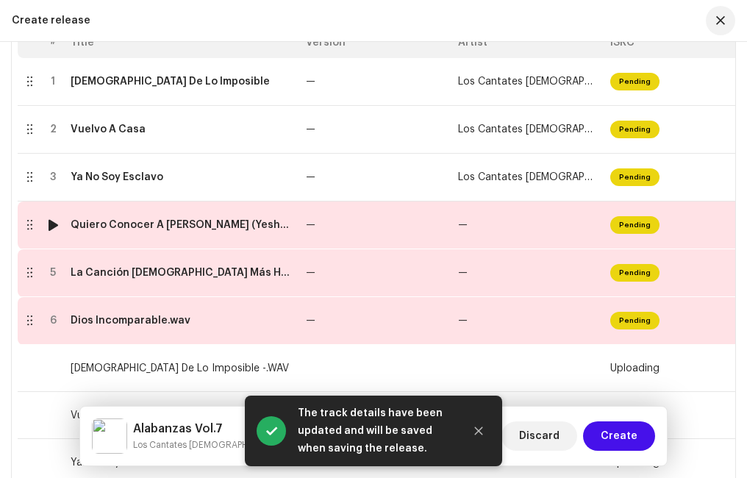
click at [148, 233] on td "Quiero Conocer A [PERSON_NAME] (Yeshua).wav" at bounding box center [182, 225] width 235 height 48
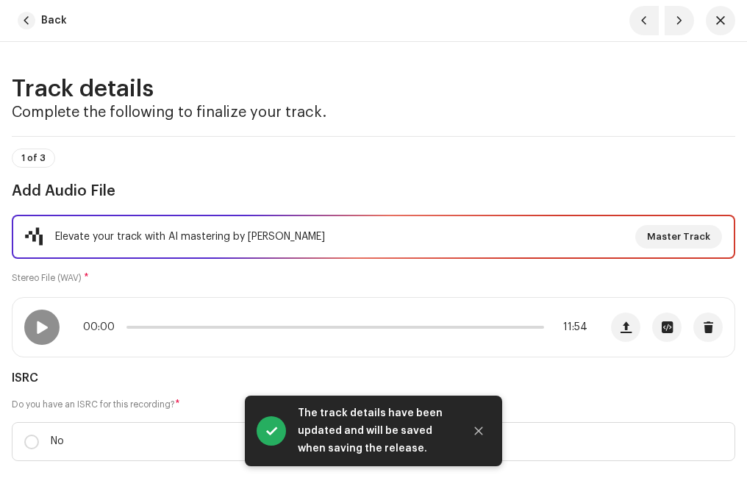
scroll to position [147, 0]
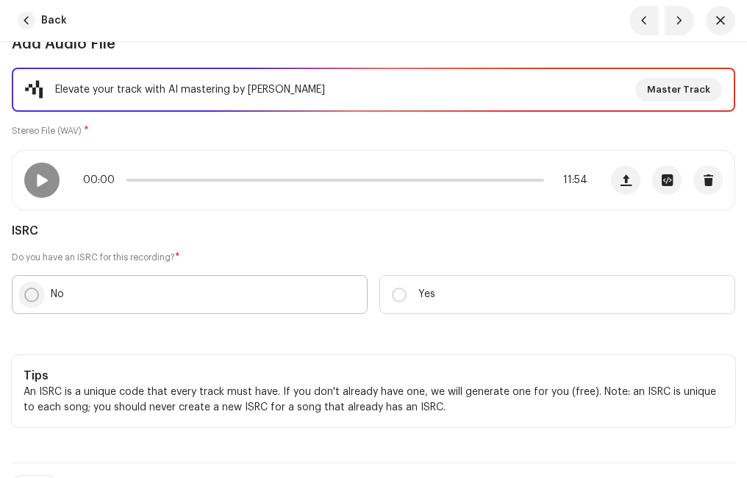
click at [30, 296] on input "No" at bounding box center [31, 294] width 15 height 15
radio input "true"
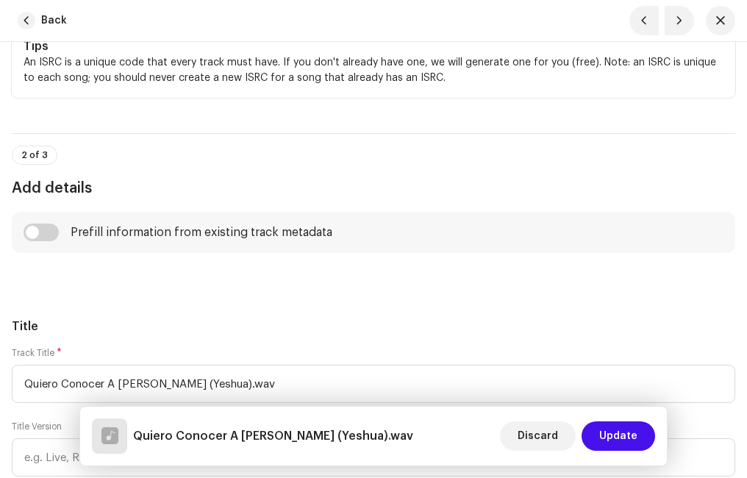
scroll to position [588, 0]
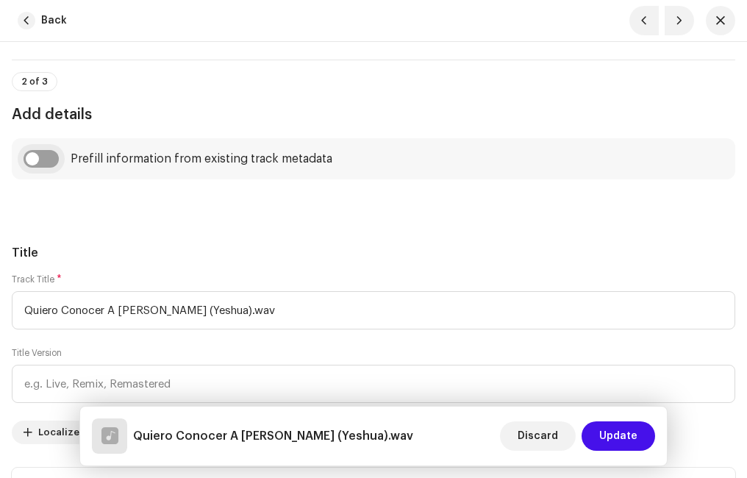
click at [50, 160] on input "checkbox" at bounding box center [41, 159] width 35 height 18
checkbox input "true"
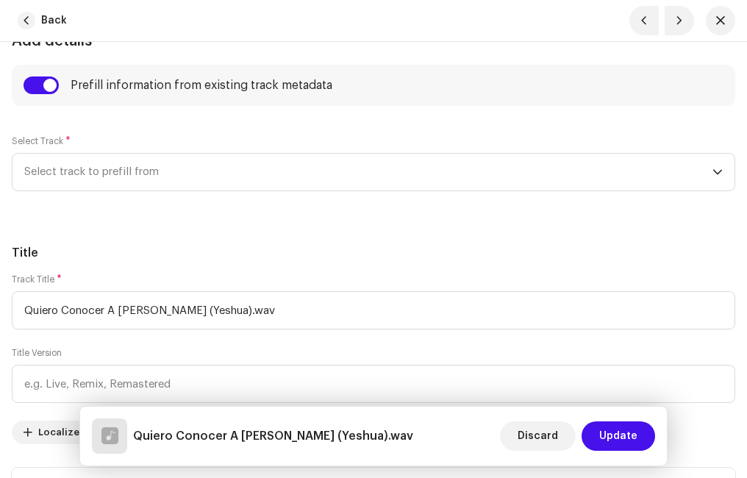
scroll to position [735, 0]
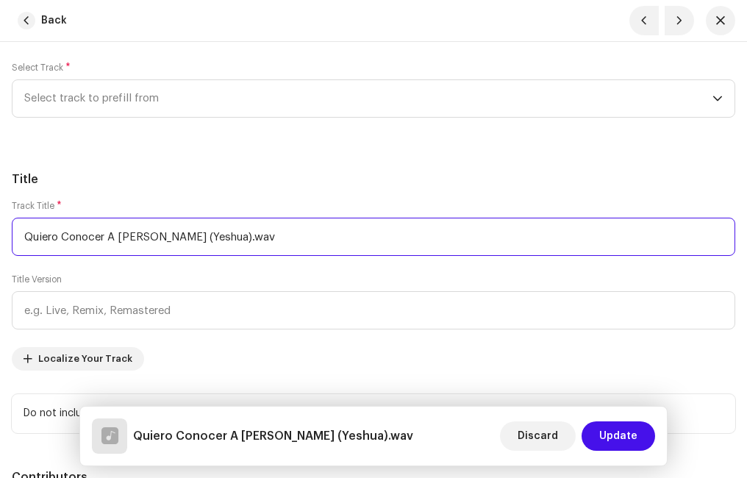
click at [222, 234] on input "Quiero Conocer A [PERSON_NAME] (Yeshua).wav" at bounding box center [373, 237] width 723 height 38
type input "Quiero Conocer A [PERSON_NAME] (Yeshua)"
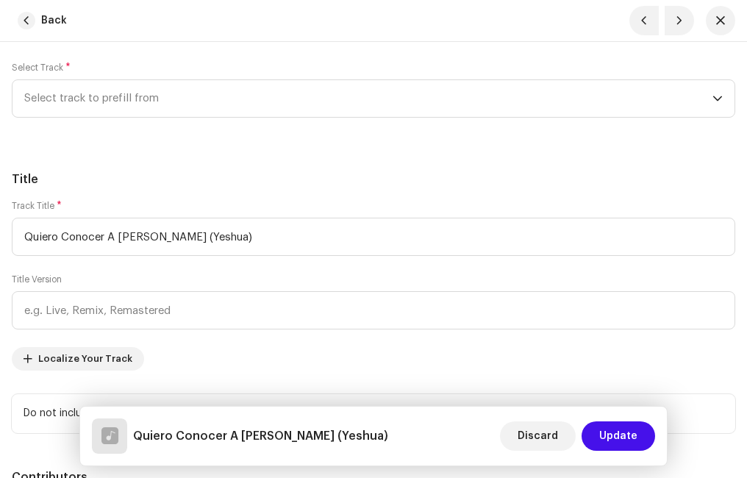
click at [114, 96] on span "Select track to prefill from" at bounding box center [368, 98] width 688 height 37
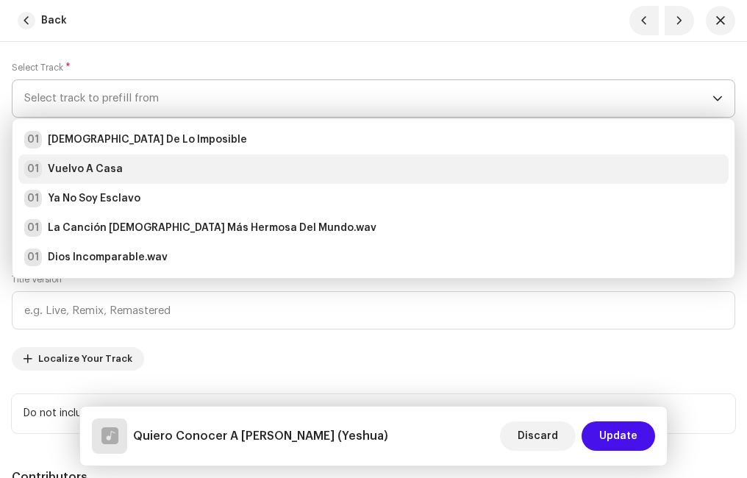
click at [117, 171] on strong "Vuelvo A Casa" at bounding box center [85, 169] width 75 height 15
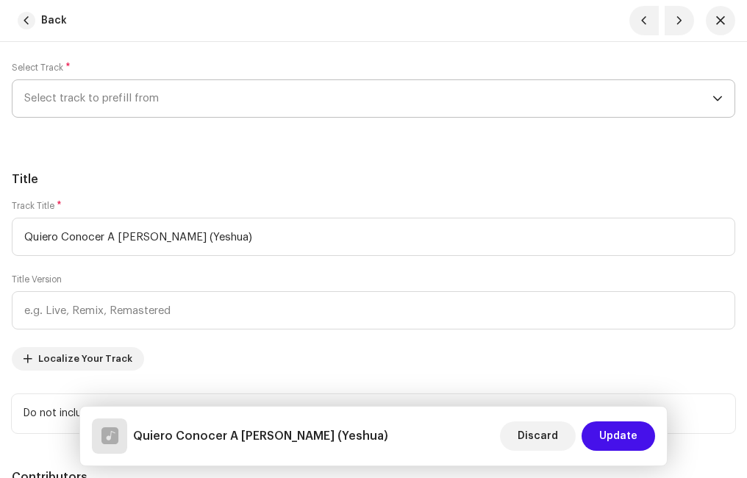
radio input "true"
type input "Ministerio Paz"
checkbox input "true"
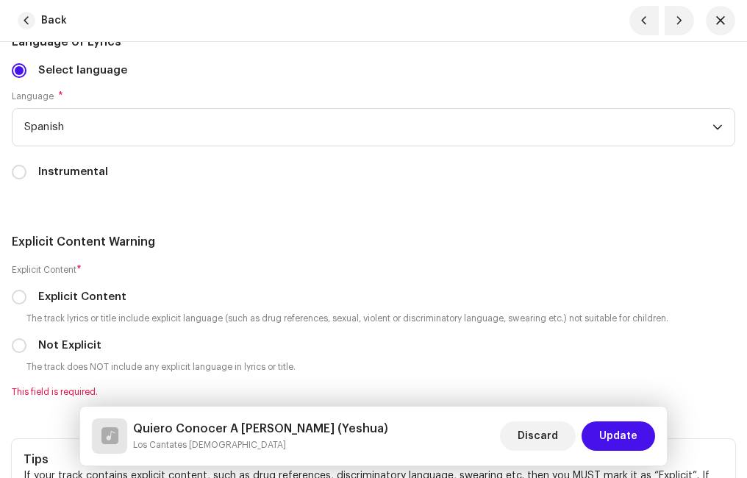
scroll to position [3161, 0]
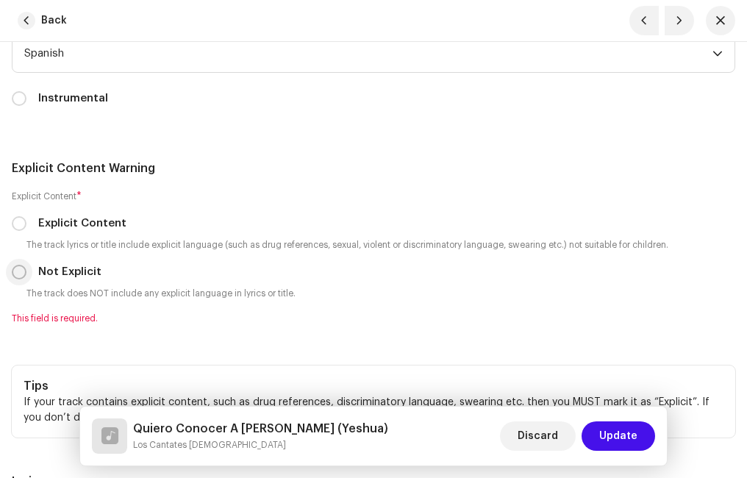
click at [17, 271] on input "Not Explicit" at bounding box center [19, 272] width 15 height 15
radio input "true"
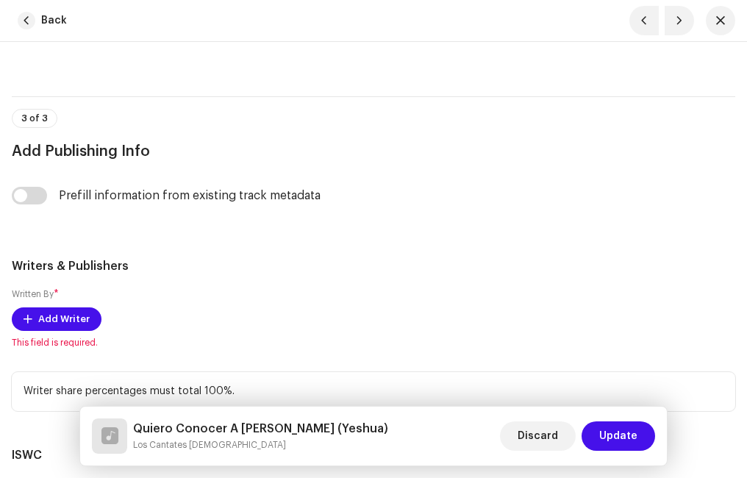
scroll to position [3749, 0]
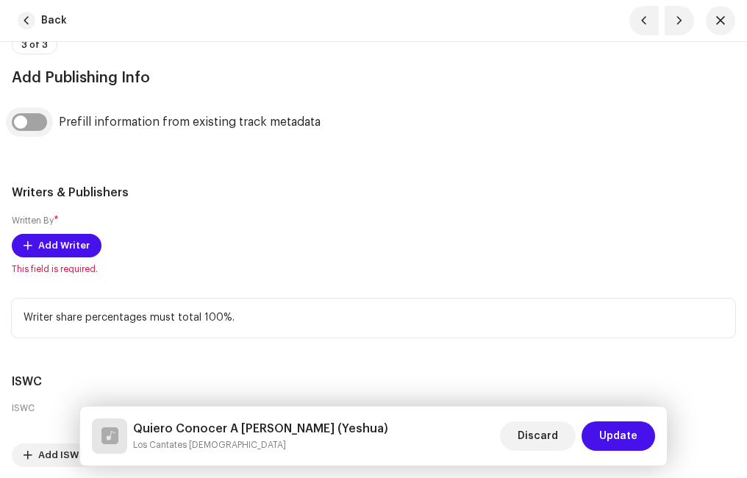
click at [41, 121] on input "checkbox" at bounding box center [29, 122] width 35 height 18
checkbox input "true"
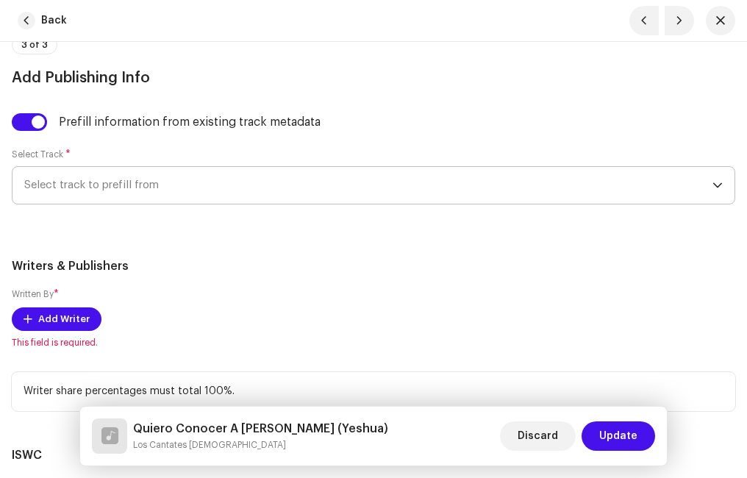
click at [97, 185] on span "Select track to prefill from" at bounding box center [368, 185] width 688 height 37
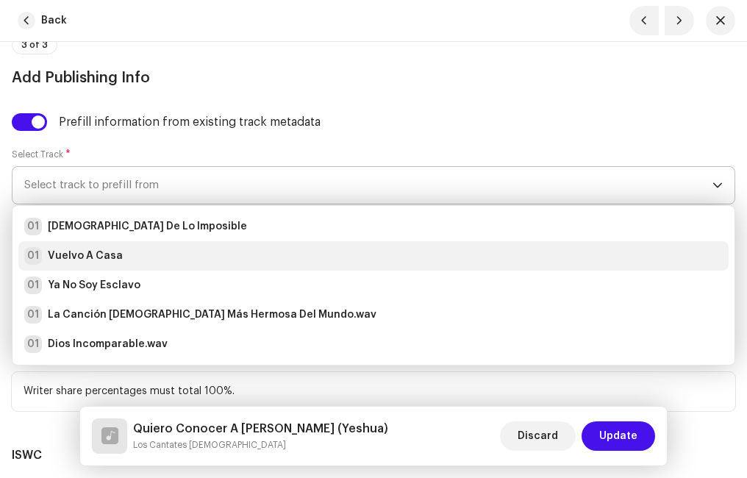
click at [93, 254] on strong "Vuelvo A Casa" at bounding box center [85, 255] width 75 height 15
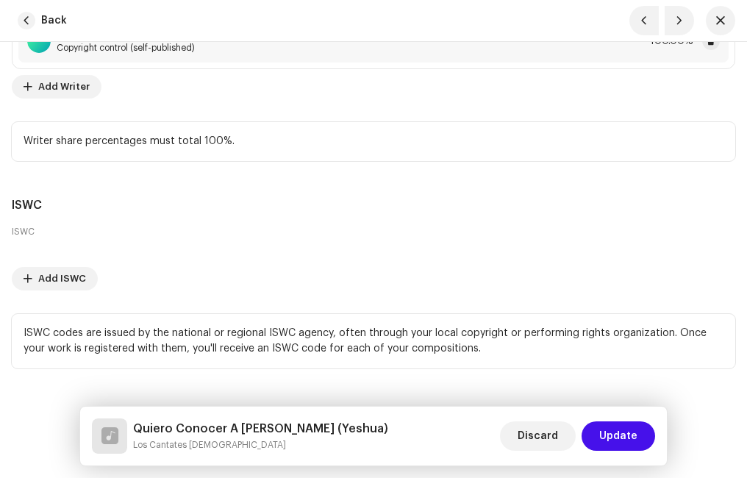
scroll to position [4075, 0]
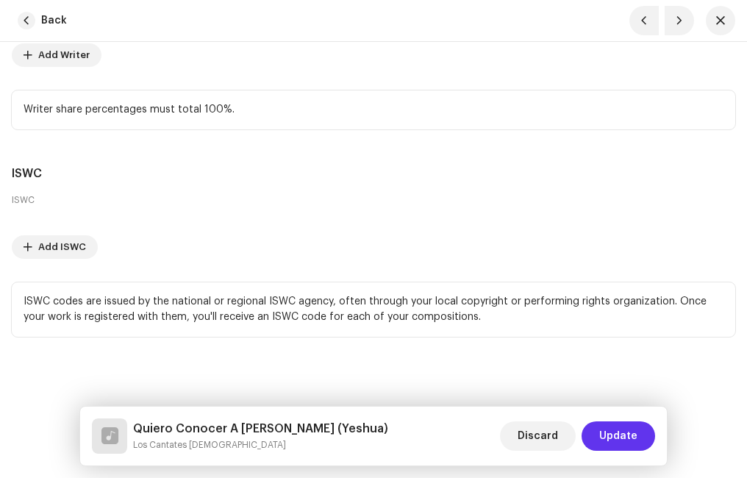
click at [612, 431] on span "Update" at bounding box center [618, 435] width 38 height 29
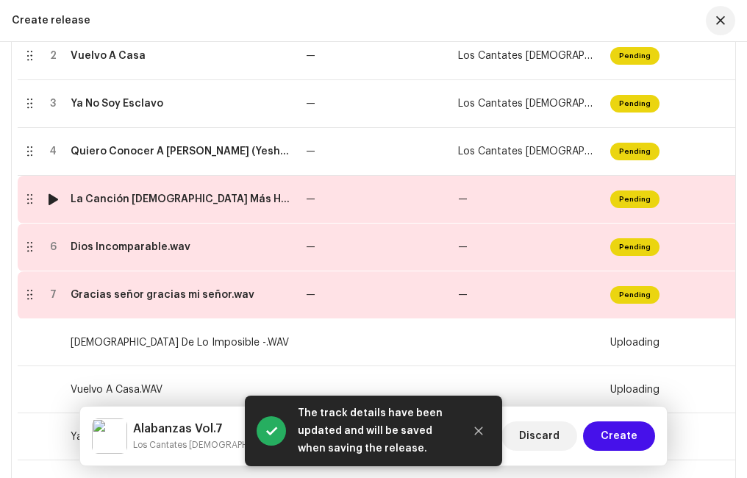
scroll to position [471, 0]
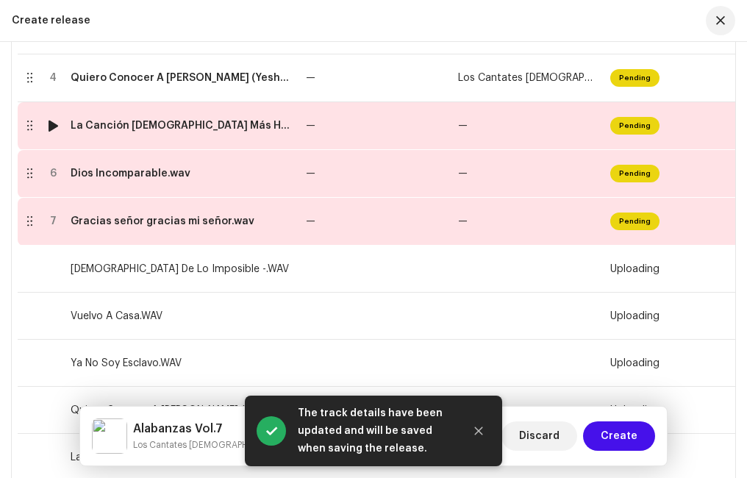
click at [139, 134] on td "La Canción [DEMOGRAPHIC_DATA] Más Hermosa Del Mundo.wav" at bounding box center [182, 126] width 235 height 48
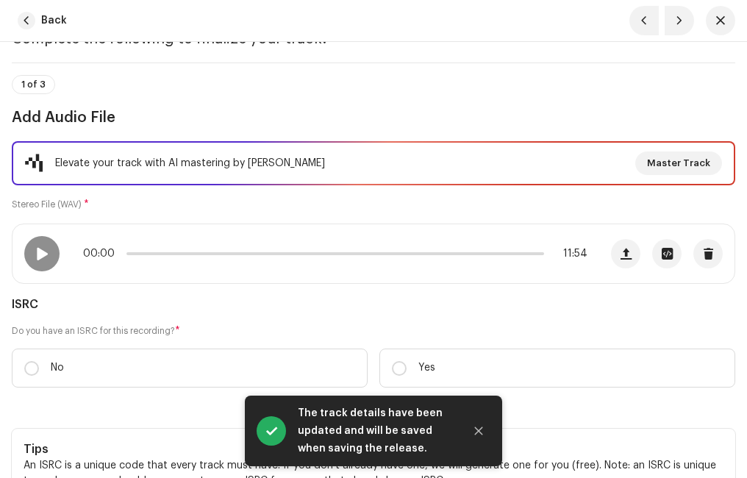
scroll to position [147, 0]
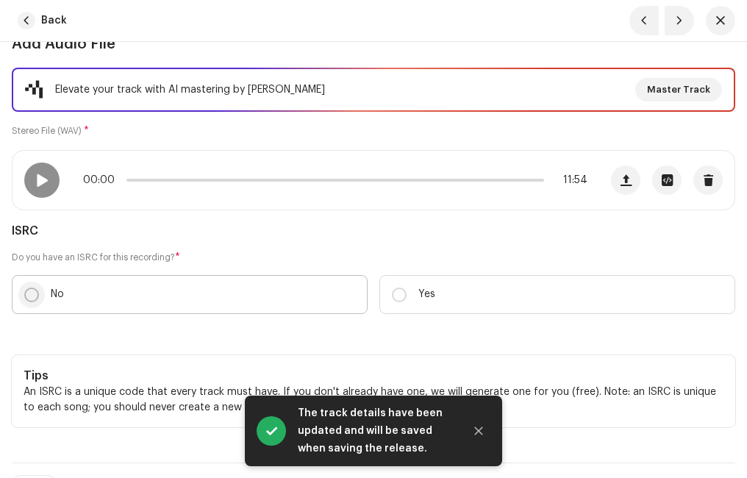
click at [28, 292] on input "No" at bounding box center [31, 294] width 15 height 15
radio input "true"
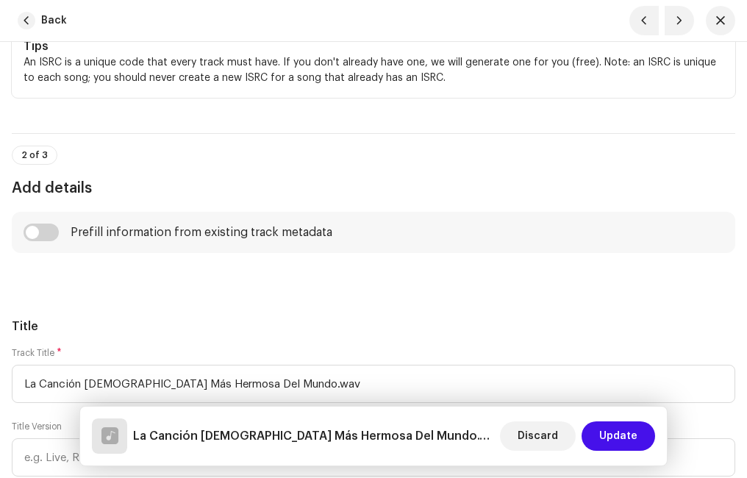
scroll to position [588, 0]
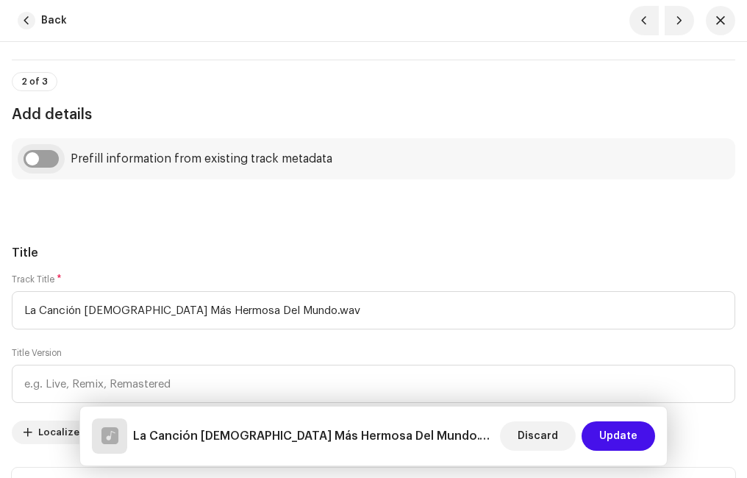
click at [57, 157] on input "checkbox" at bounding box center [41, 159] width 35 height 18
checkbox input "true"
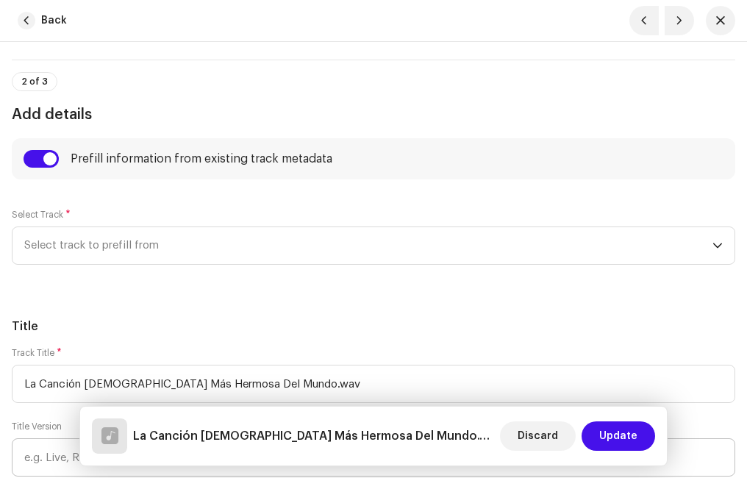
scroll to position [735, 0]
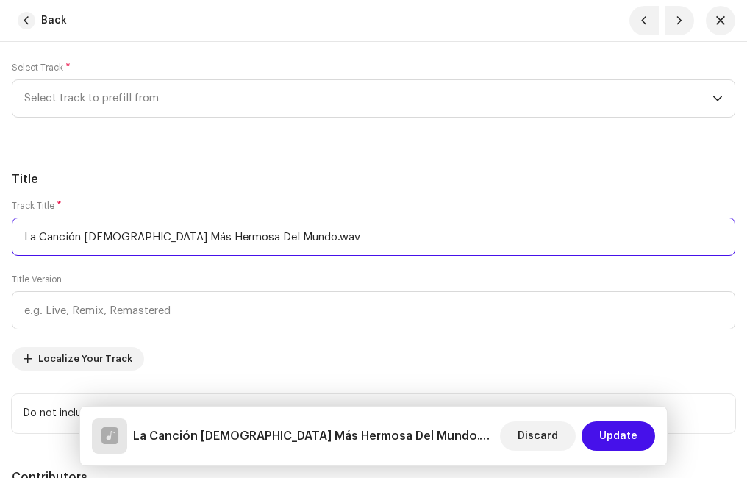
click at [297, 233] on input "La Canción [DEMOGRAPHIC_DATA] Más Hermosa Del Mundo.wav" at bounding box center [373, 237] width 723 height 38
type input "La Canción [DEMOGRAPHIC_DATA] Más Hermosa Del Mundo"
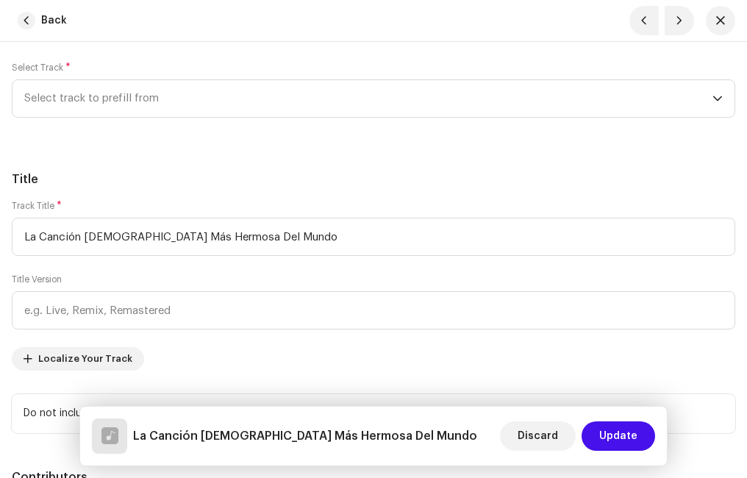
click at [139, 96] on span "Select track to prefill from" at bounding box center [368, 98] width 688 height 37
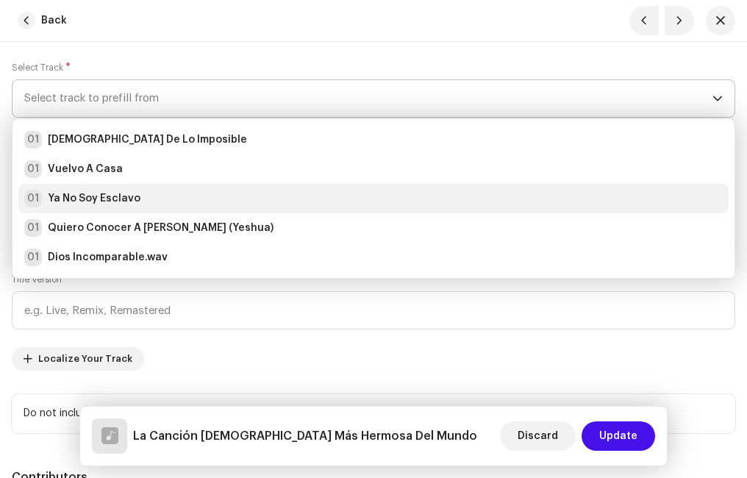
click at [104, 188] on li "01 Ya No Soy Esclavo" at bounding box center [373, 198] width 710 height 29
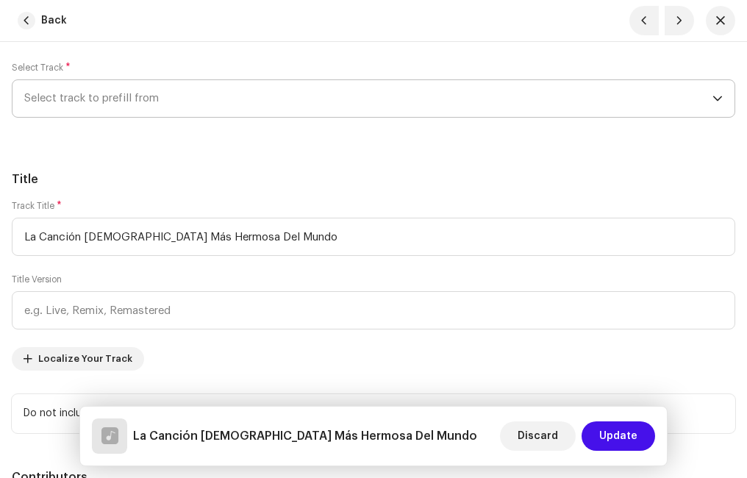
radio input "true"
type input "Ministerio Paz"
checkbox input "true"
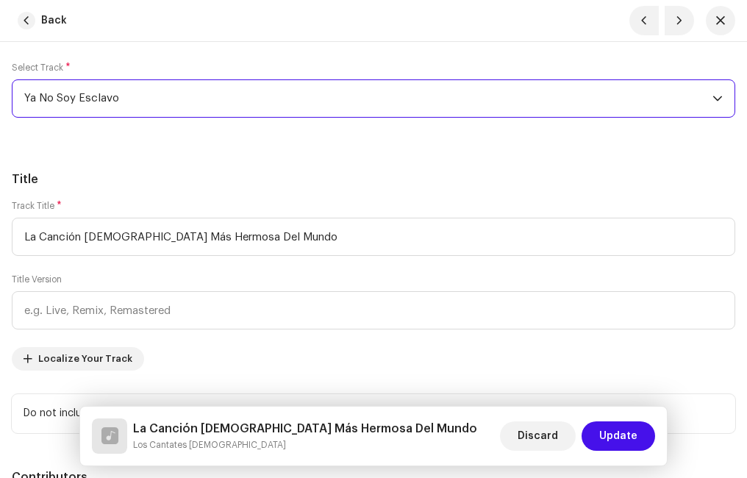
click at [254, 182] on h5 "Title" at bounding box center [373, 180] width 723 height 18
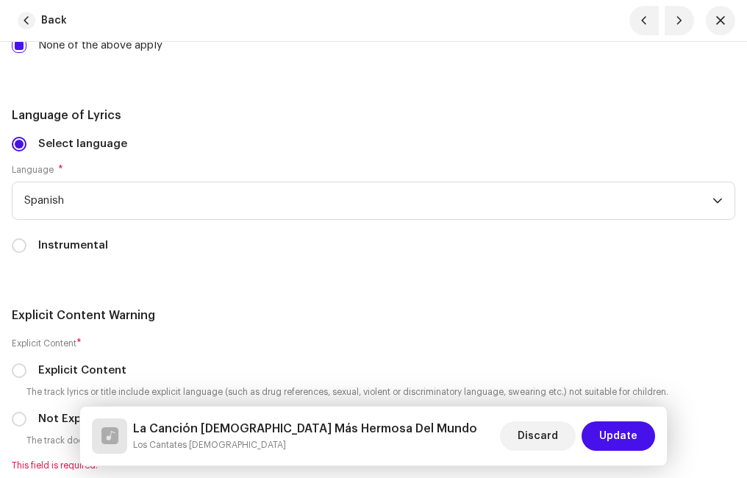
scroll to position [3087, 0]
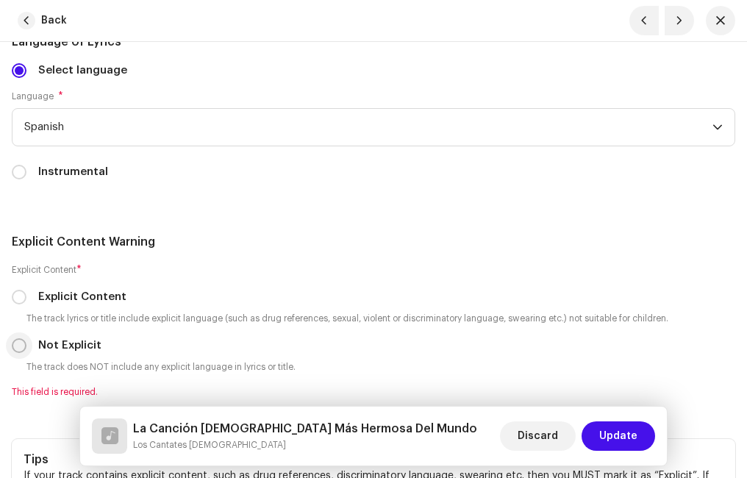
click at [18, 348] on input "Not Explicit" at bounding box center [19, 345] width 15 height 15
radio input "true"
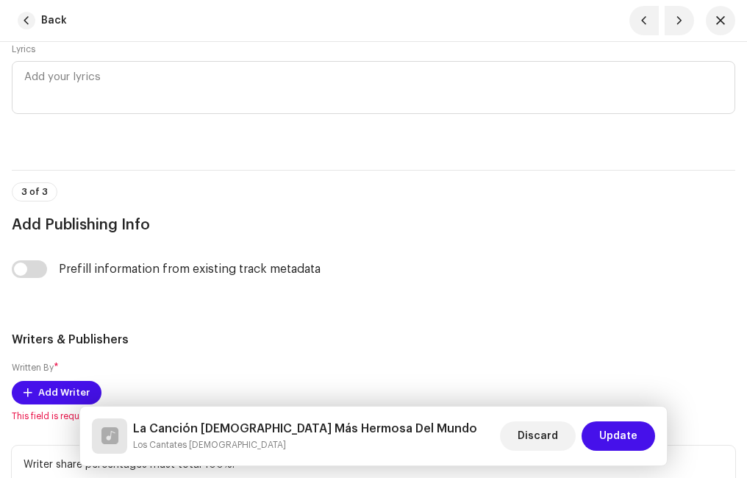
scroll to position [3749, 0]
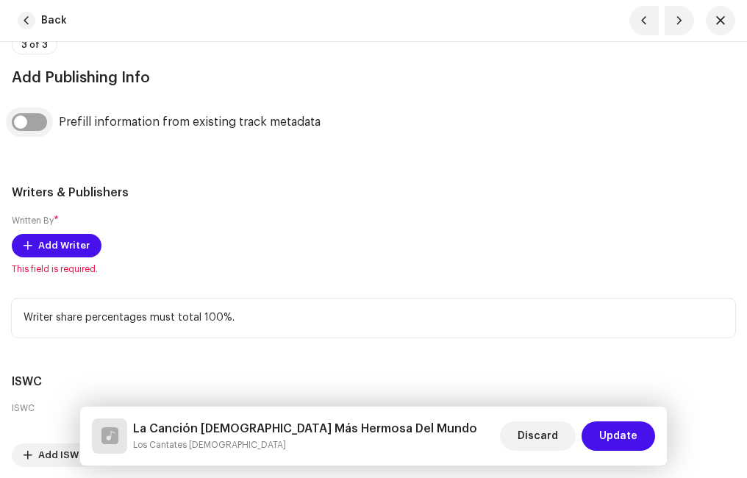
click at [37, 125] on input "checkbox" at bounding box center [29, 122] width 35 height 18
checkbox input "true"
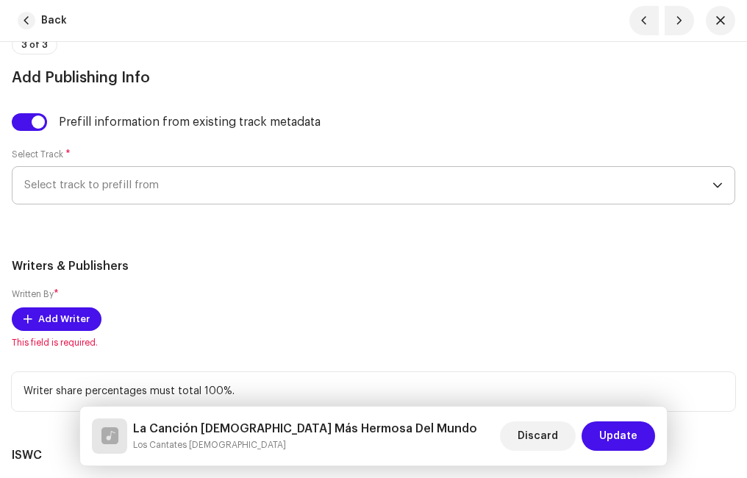
click at [124, 186] on span "Select track to prefill from" at bounding box center [368, 185] width 688 height 37
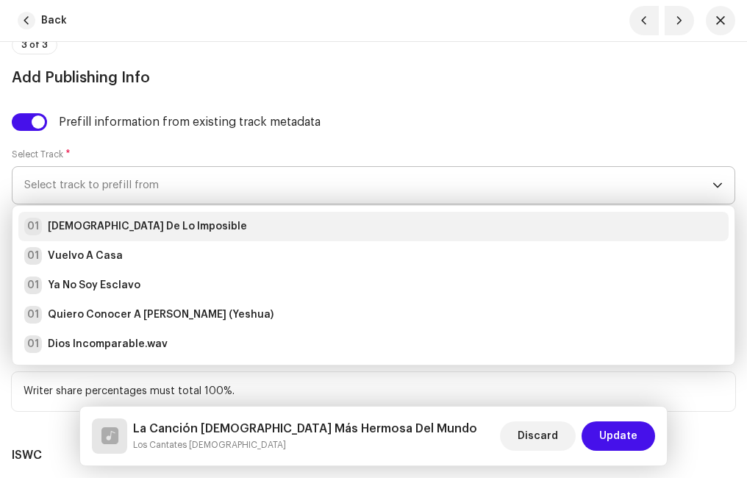
click at [112, 221] on strong "[DEMOGRAPHIC_DATA] De Lo Imposible" at bounding box center [147, 226] width 199 height 15
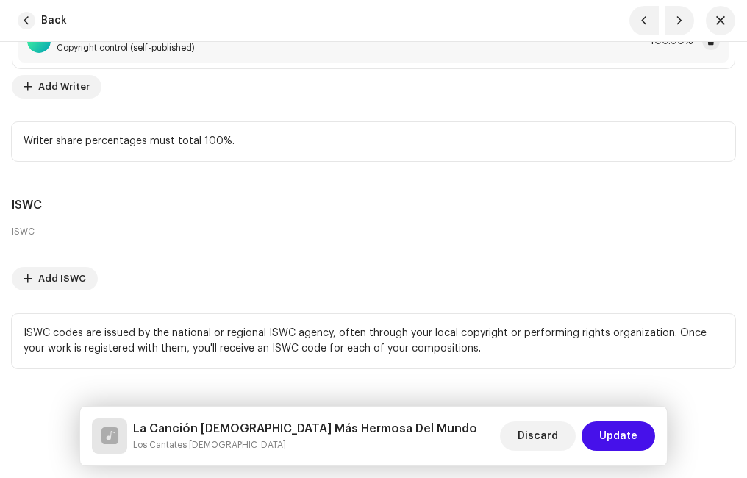
scroll to position [4075, 0]
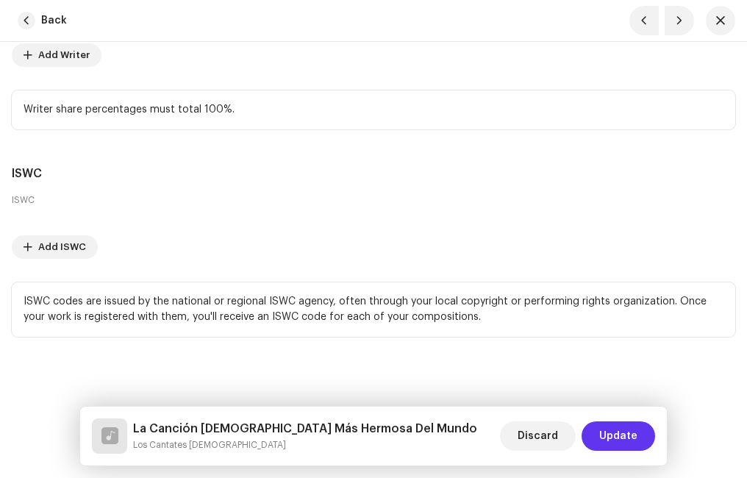
click at [629, 436] on span "Update" at bounding box center [618, 435] width 38 height 29
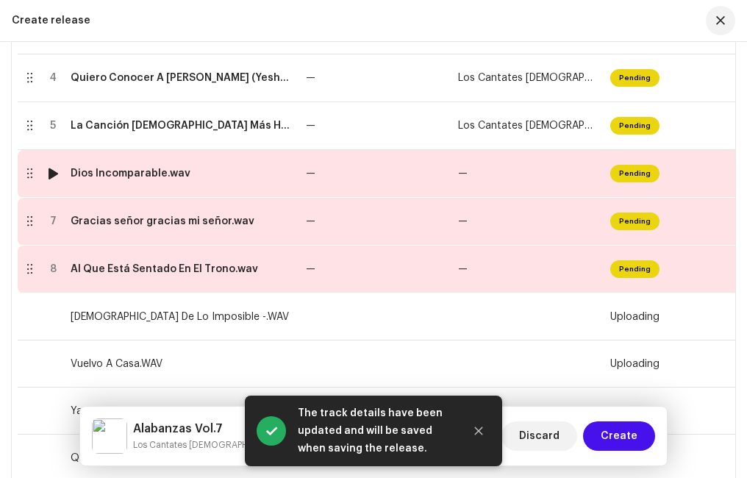
click at [204, 173] on div "Dios Incomparable.wav" at bounding box center [182, 174] width 223 height 12
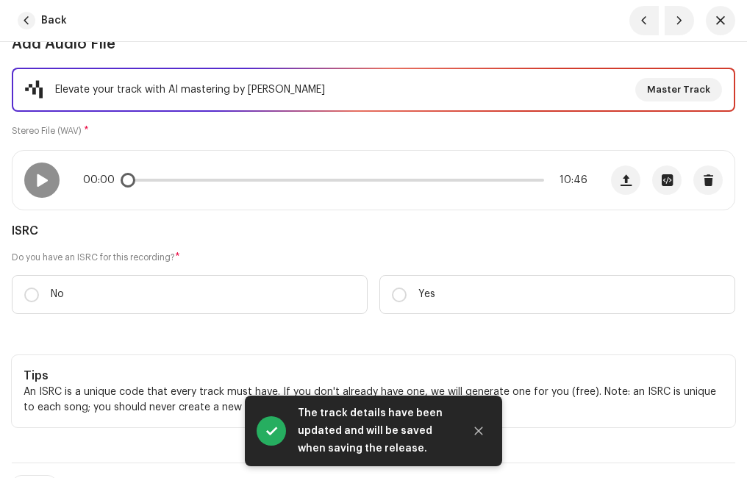
scroll to position [294, 0]
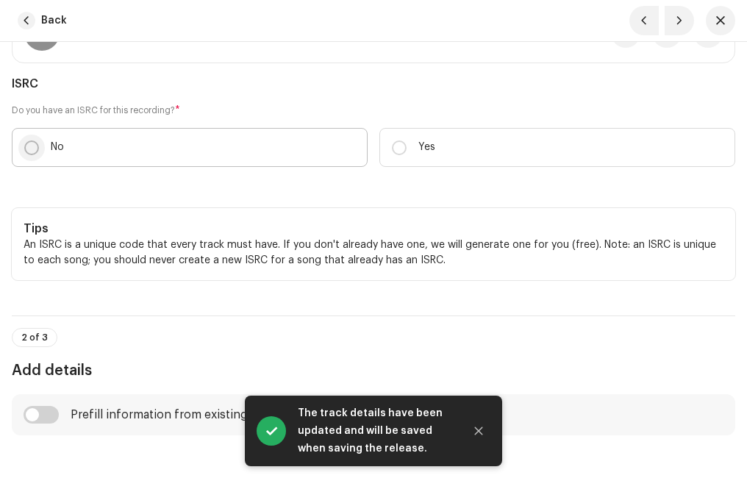
click at [35, 142] on input "No" at bounding box center [31, 147] width 15 height 15
radio input "true"
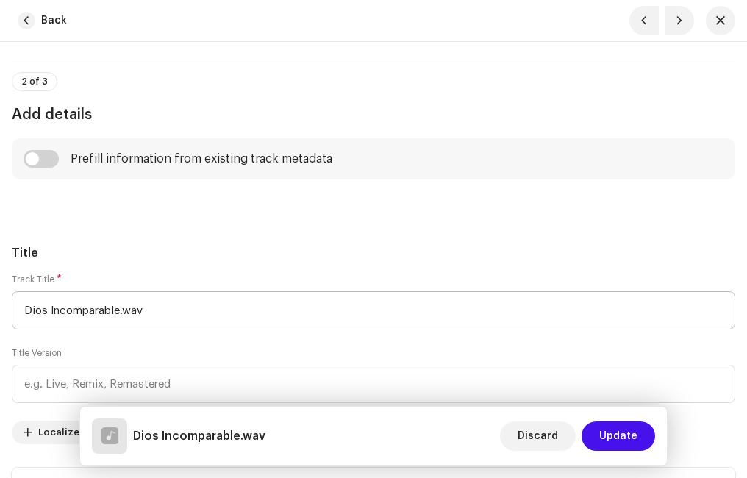
scroll to position [662, 0]
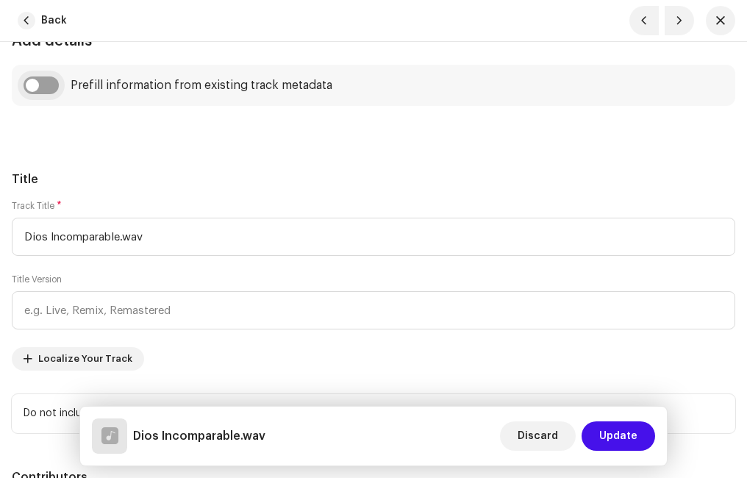
click at [52, 87] on input "checkbox" at bounding box center [41, 85] width 35 height 18
checkbox input "true"
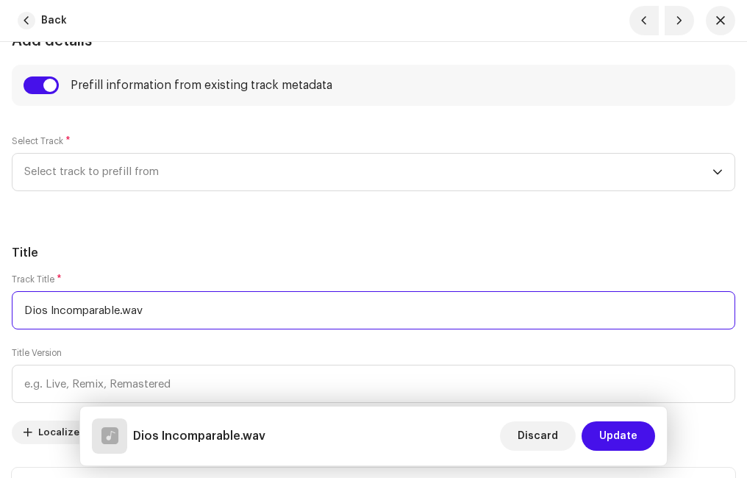
click at [182, 318] on input "Dios Incomparable.wav" at bounding box center [373, 310] width 723 height 38
type input "Dios Incomparable"
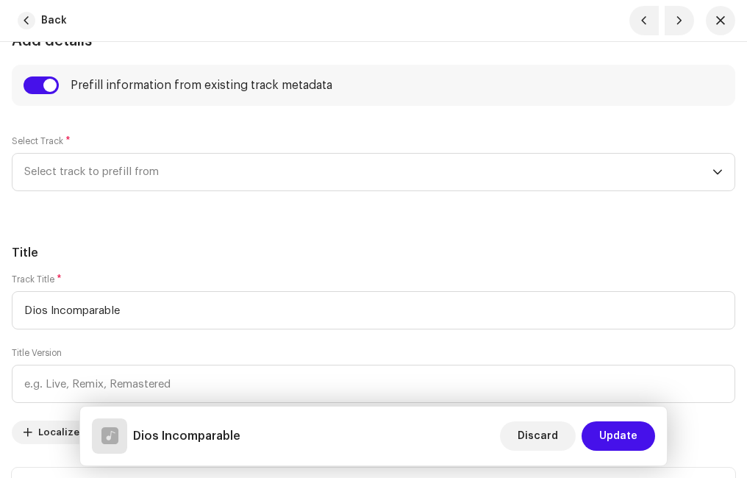
click at [150, 252] on h5 "Title" at bounding box center [373, 253] width 723 height 18
click at [103, 171] on span "Select track to prefill from" at bounding box center [368, 172] width 688 height 37
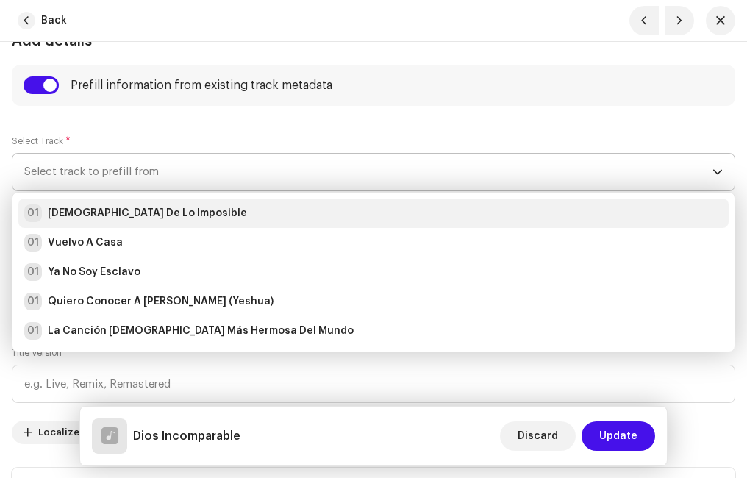
click at [110, 213] on strong "[DEMOGRAPHIC_DATA] De Lo Imposible" at bounding box center [147, 213] width 199 height 15
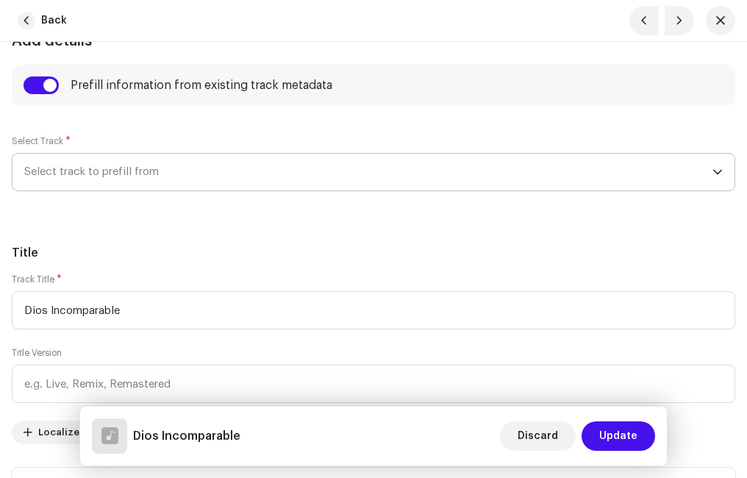
radio input "true"
type input "Ministerio Paz"
checkbox input "true"
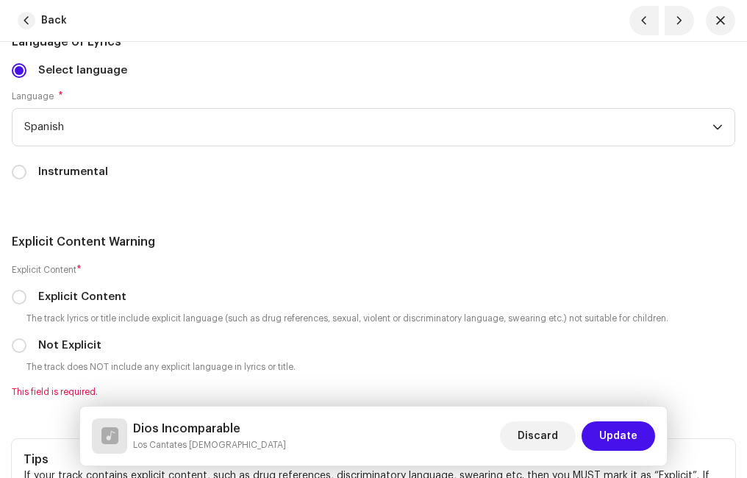
scroll to position [3161, 0]
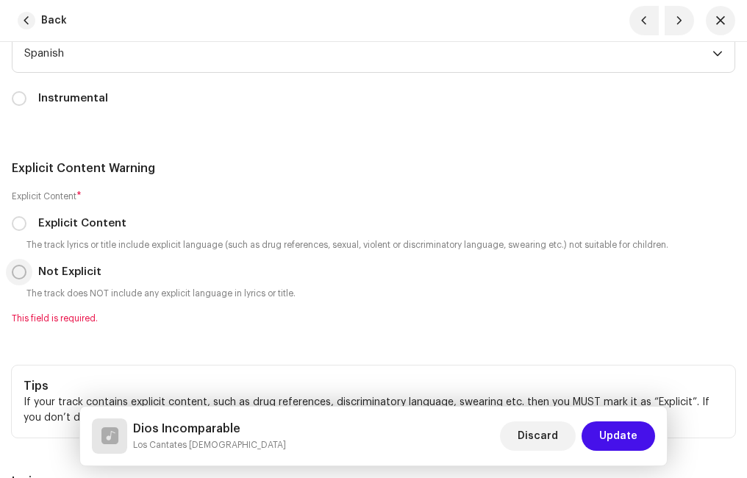
click at [19, 268] on input "Not Explicit" at bounding box center [19, 272] width 15 height 15
radio input "true"
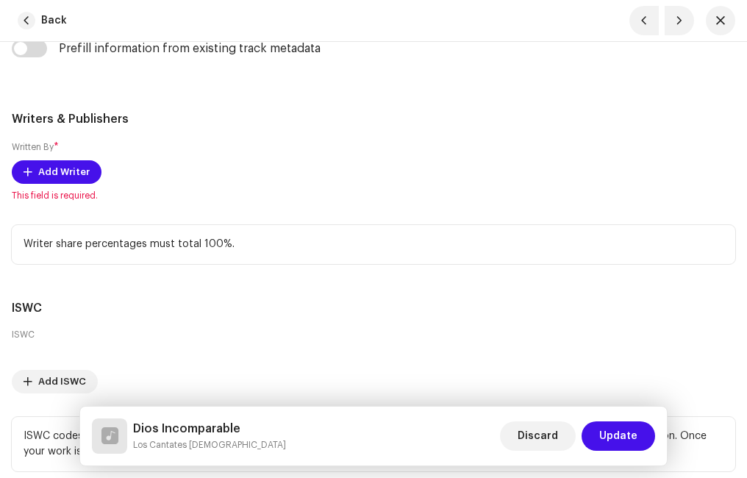
scroll to position [3749, 0]
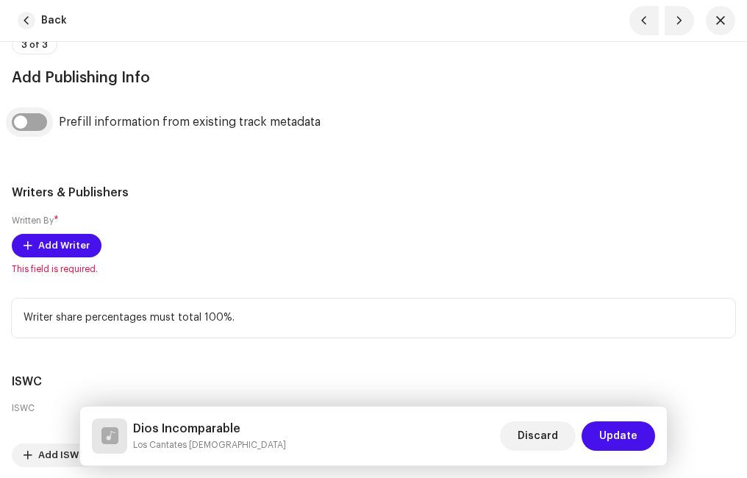
click at [41, 124] on input "checkbox" at bounding box center [29, 122] width 35 height 18
checkbox input "true"
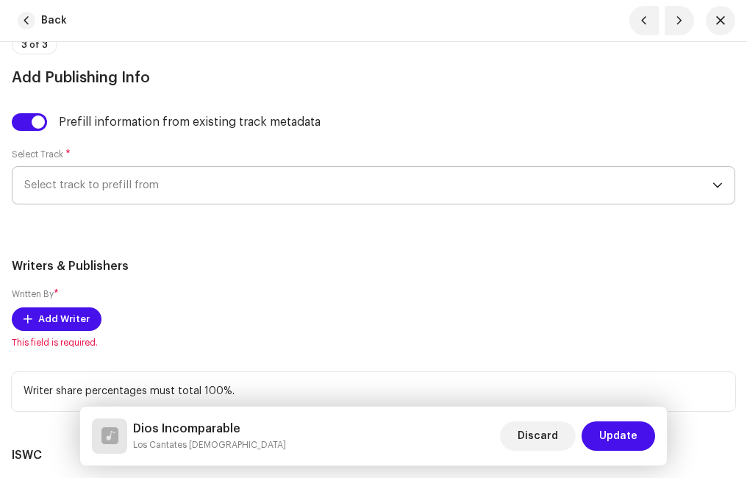
click at [113, 191] on span "Select track to prefill from" at bounding box center [368, 185] width 688 height 37
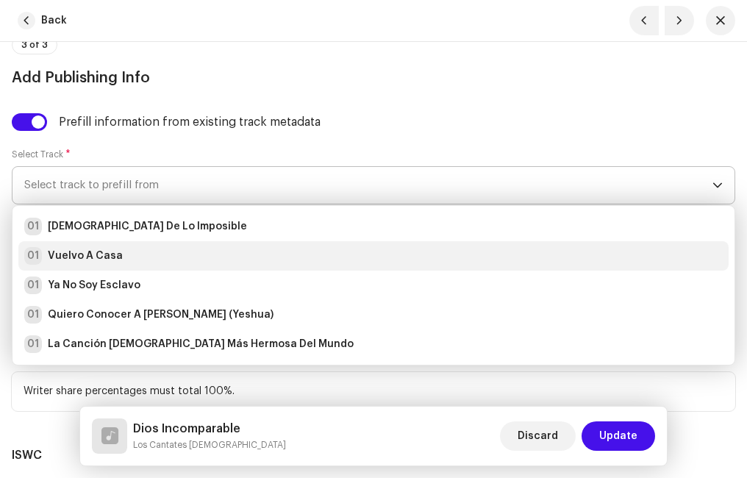
click at [100, 248] on div "01 Vuelvo A Casa" at bounding box center [73, 256] width 99 height 18
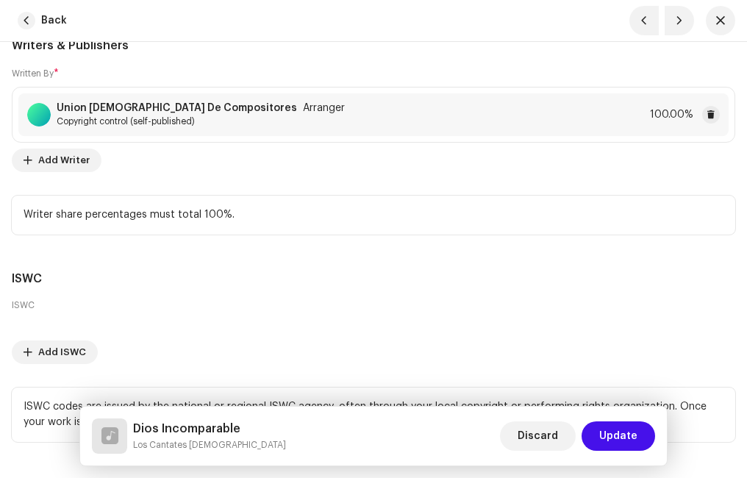
scroll to position [4075, 0]
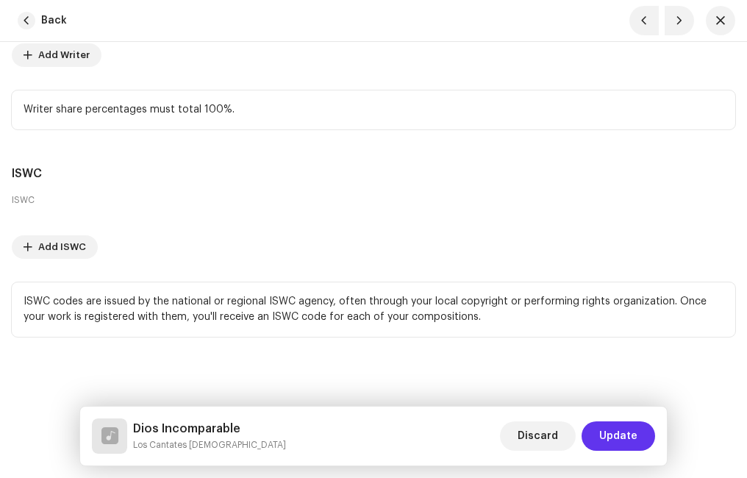
click at [634, 426] on span "Update" at bounding box center [618, 435] width 38 height 29
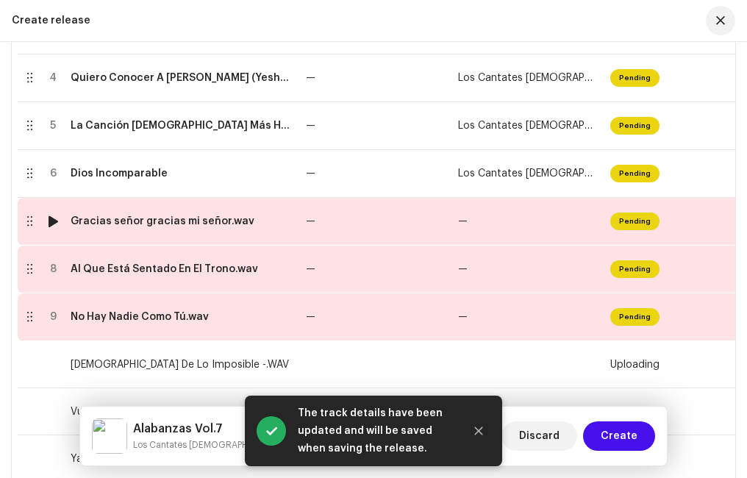
click at [132, 226] on div "Gracias señor gracias mi señor.wav" at bounding box center [163, 221] width 184 height 12
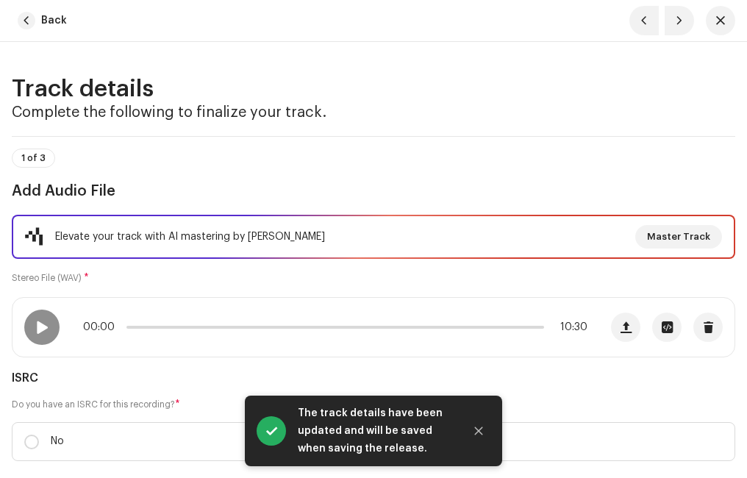
scroll to position [147, 0]
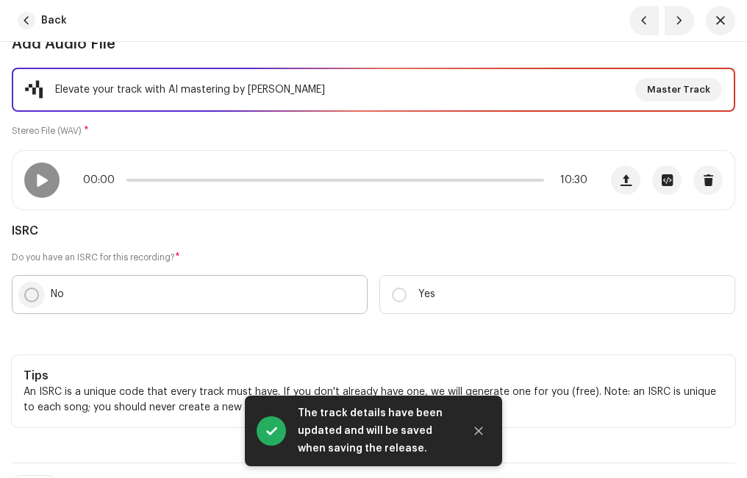
drag, startPoint x: 28, startPoint y: 290, endPoint x: 35, endPoint y: 287, distance: 7.7
click at [29, 289] on input "No" at bounding box center [31, 294] width 15 height 15
radio input "true"
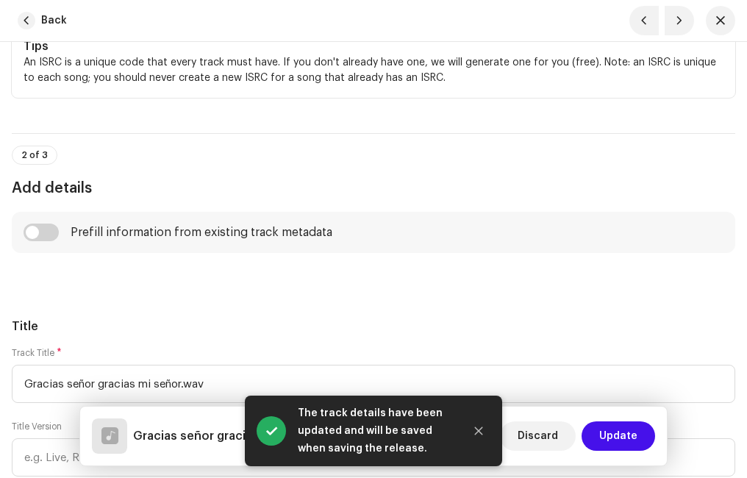
scroll to position [588, 0]
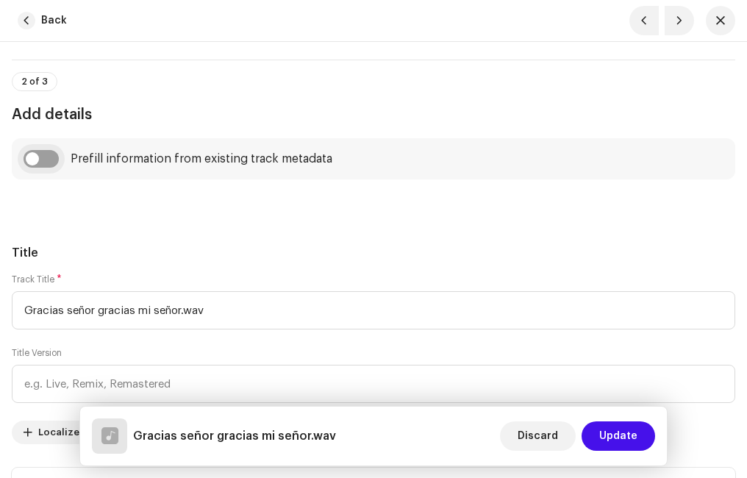
click at [55, 154] on input "checkbox" at bounding box center [41, 159] width 35 height 18
checkbox input "true"
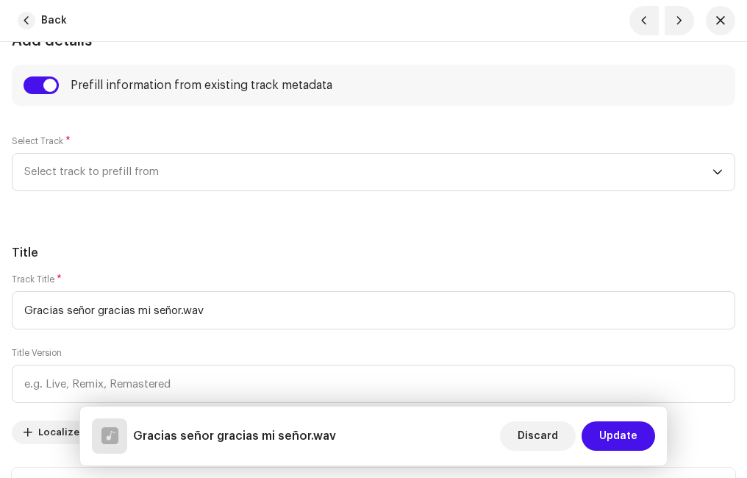
scroll to position [735, 0]
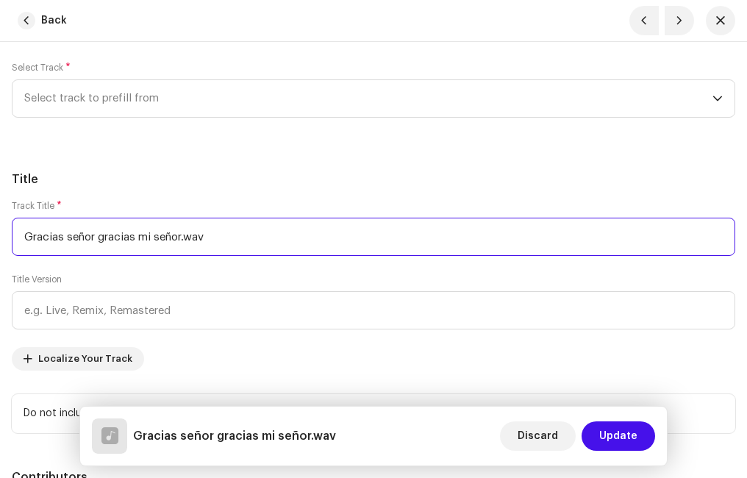
click at [224, 235] on input "Gracias señor gracias mi señor.wav" at bounding box center [373, 237] width 723 height 38
type input "Gracias señor gracias mi señor"
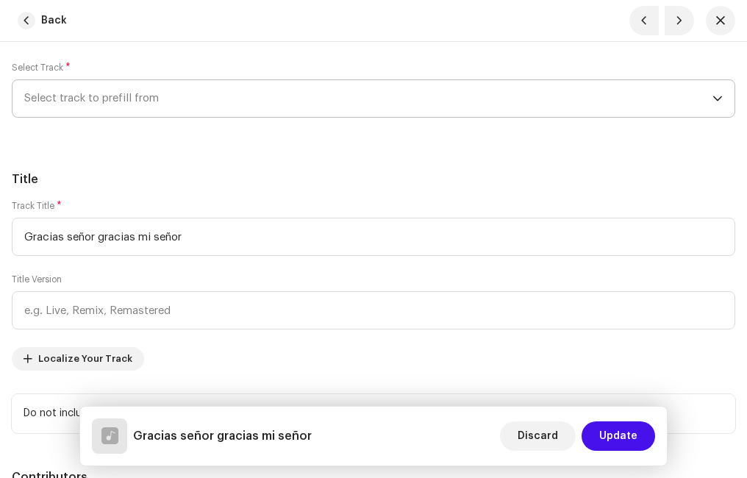
click at [161, 99] on span "Select track to prefill from" at bounding box center [368, 98] width 688 height 37
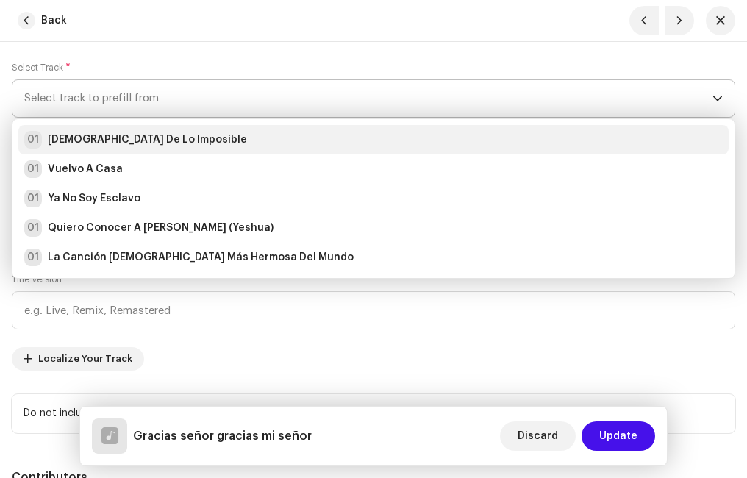
click at [116, 137] on strong "[DEMOGRAPHIC_DATA] De Lo Imposible" at bounding box center [147, 139] width 199 height 15
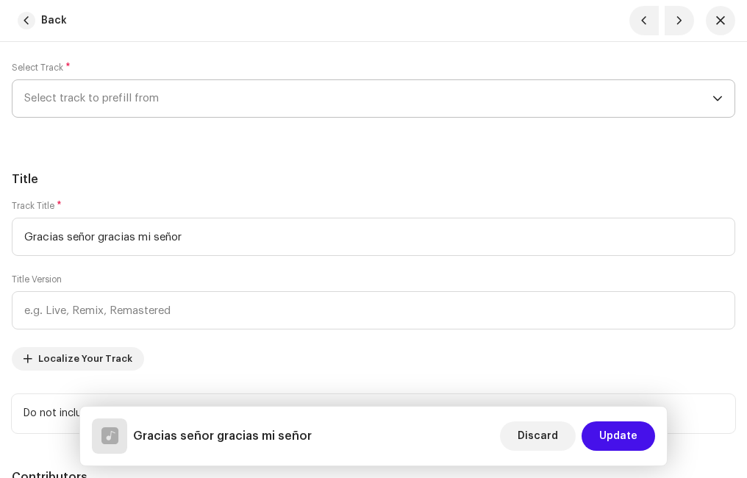
radio input "true"
type input "Ministerio Paz"
checkbox input "true"
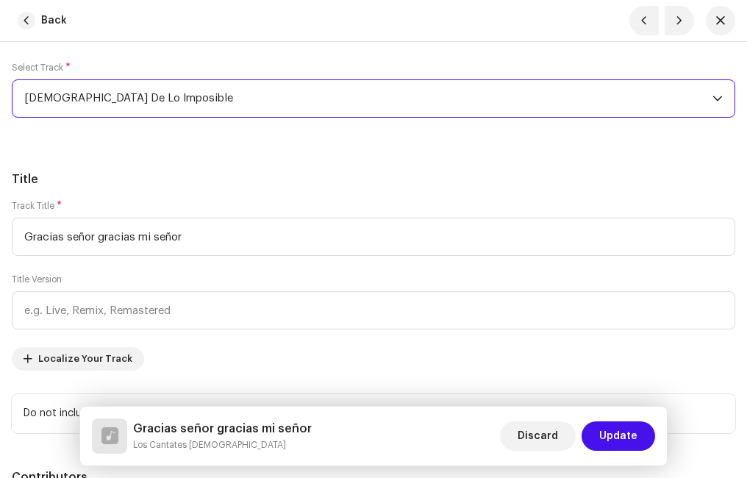
click at [192, 176] on h5 "Title" at bounding box center [373, 180] width 723 height 18
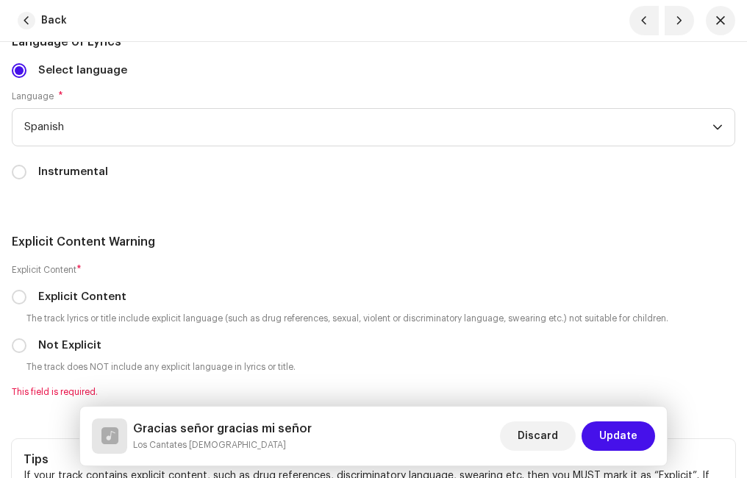
scroll to position [3161, 0]
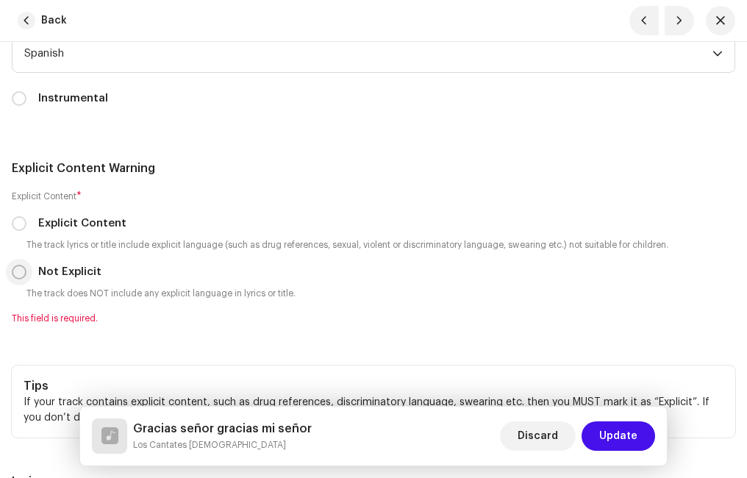
click at [20, 270] on input "Not Explicit" at bounding box center [19, 272] width 15 height 15
radio input "true"
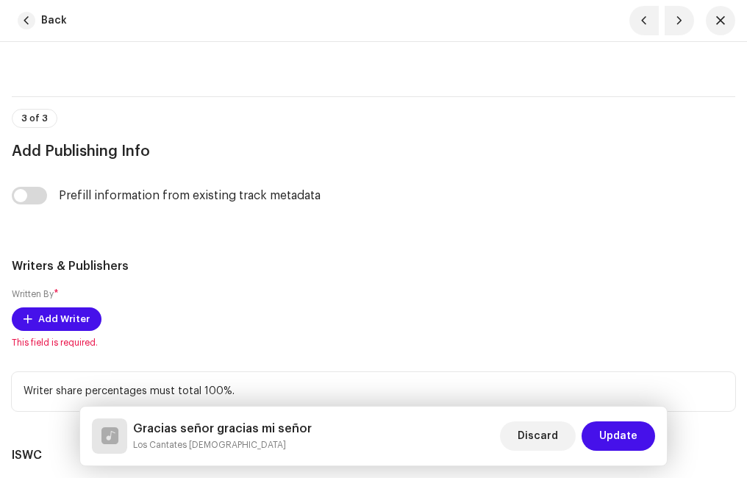
scroll to position [3749, 0]
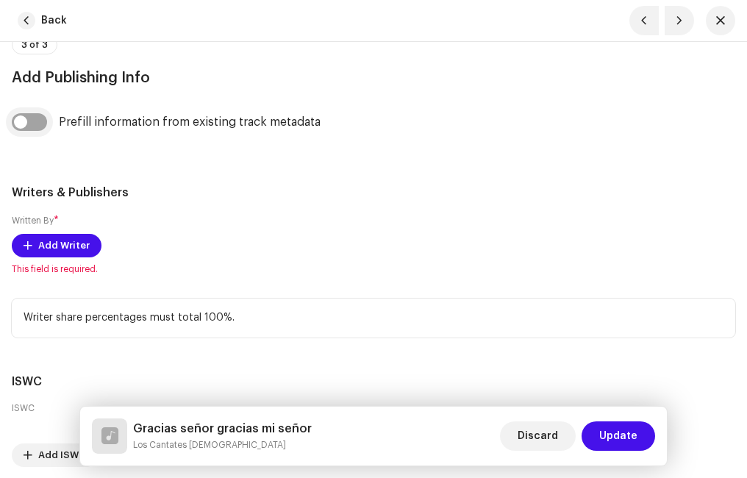
click at [36, 121] on input "checkbox" at bounding box center [29, 122] width 35 height 18
checkbox input "true"
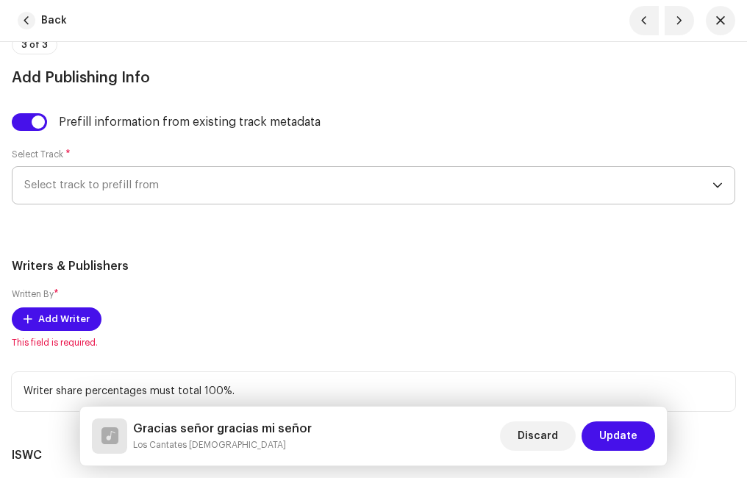
click at [118, 189] on span "Select track to prefill from" at bounding box center [368, 185] width 688 height 37
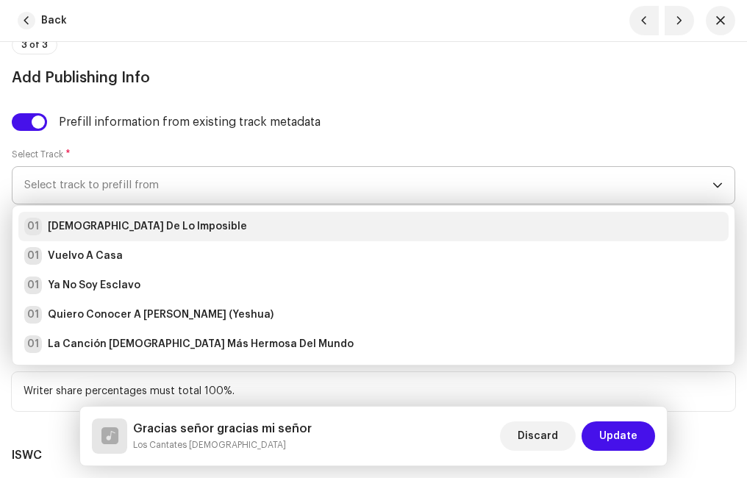
click at [105, 224] on strong "[DEMOGRAPHIC_DATA] De Lo Imposible" at bounding box center [147, 226] width 199 height 15
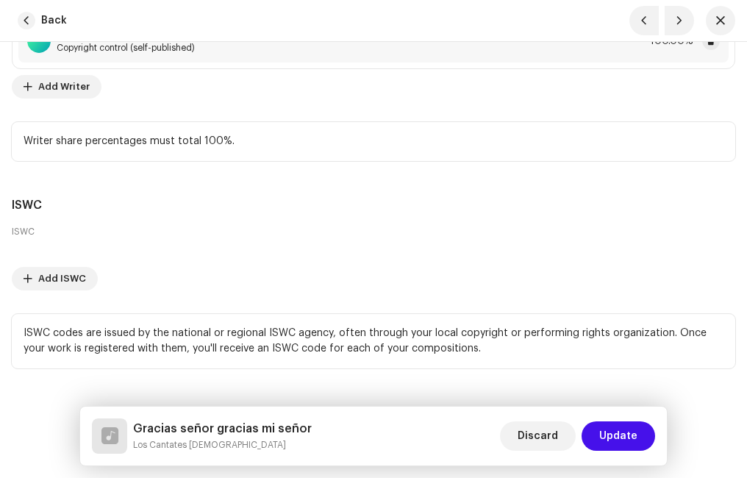
scroll to position [4075, 0]
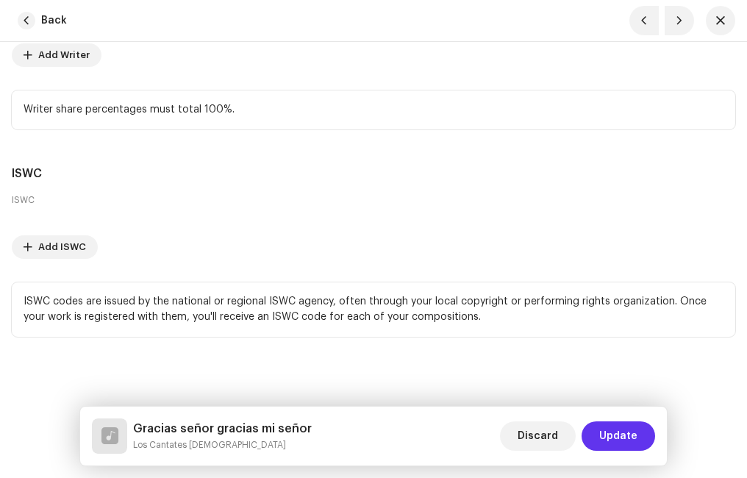
click at [622, 426] on span "Update" at bounding box center [618, 435] width 38 height 29
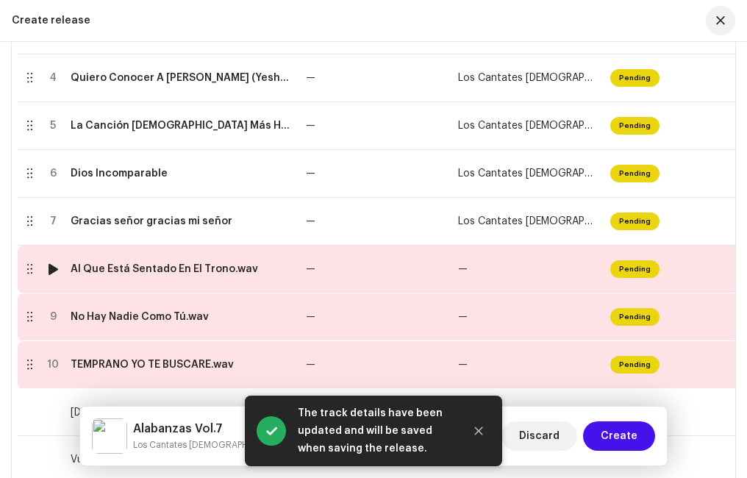
scroll to position [618, 0]
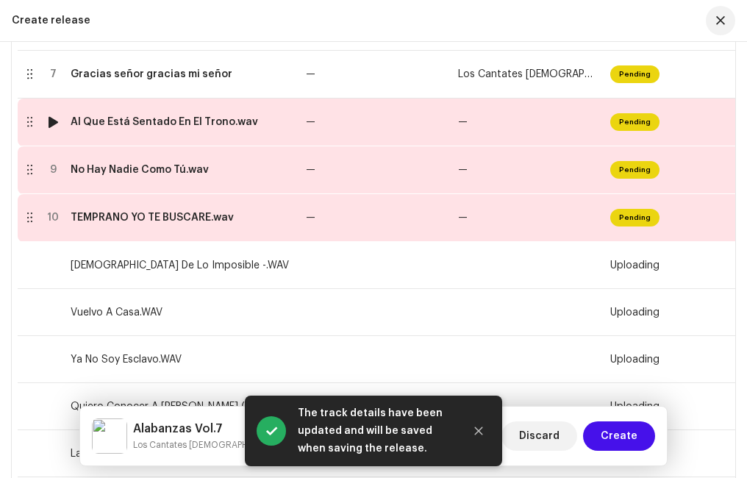
click at [137, 121] on div "Al Que Está Sentado En El Trono.wav" at bounding box center [164, 122] width 187 height 12
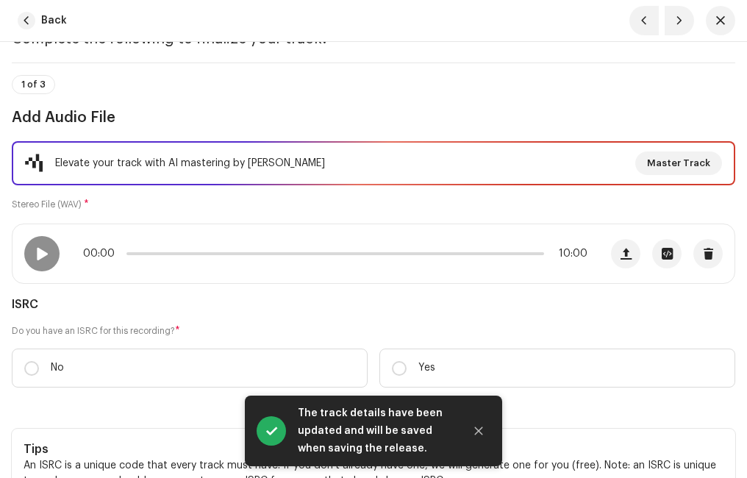
scroll to position [147, 0]
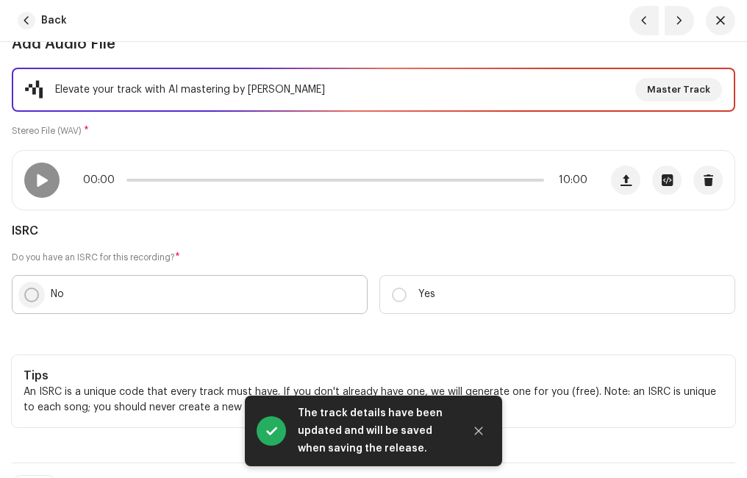
click at [27, 295] on input "No" at bounding box center [31, 294] width 15 height 15
radio input "true"
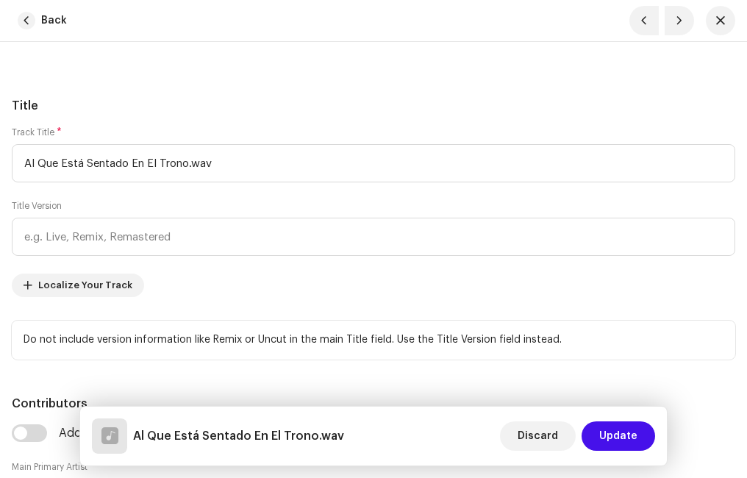
scroll to position [588, 0]
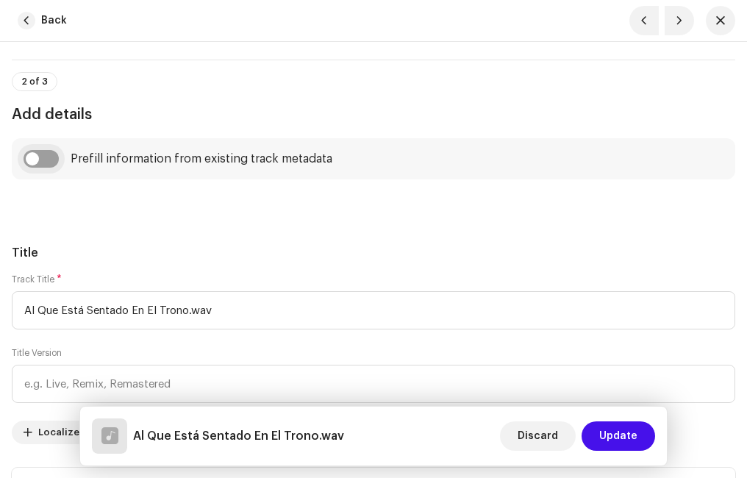
click at [51, 159] on input "checkbox" at bounding box center [41, 159] width 35 height 18
checkbox input "true"
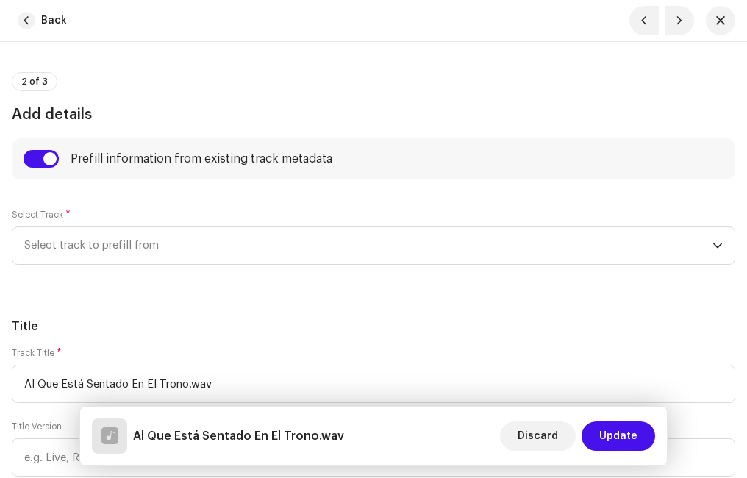
scroll to position [735, 0]
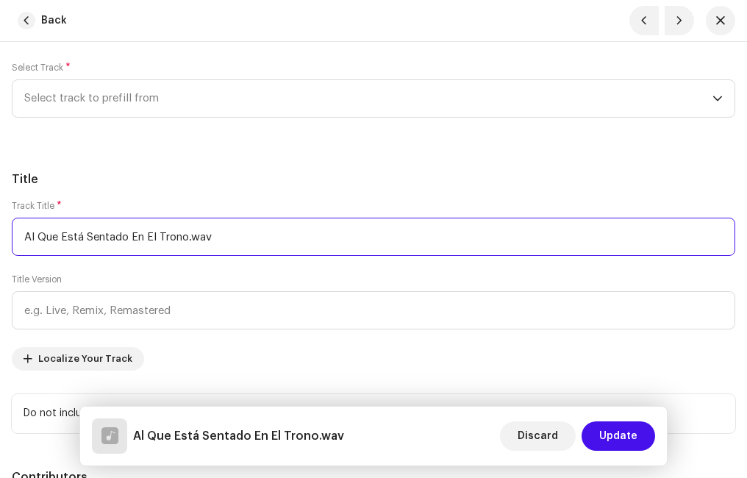
click at [233, 244] on input "Al Que Está Sentado En El Trono.wav" at bounding box center [373, 237] width 723 height 38
type input "Al Que Está Sentado En El Trono"
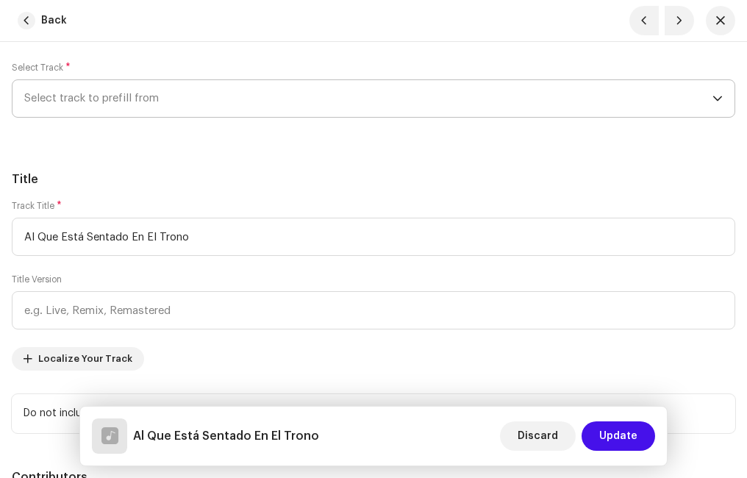
click at [163, 95] on span "Select track to prefill from" at bounding box center [368, 98] width 688 height 37
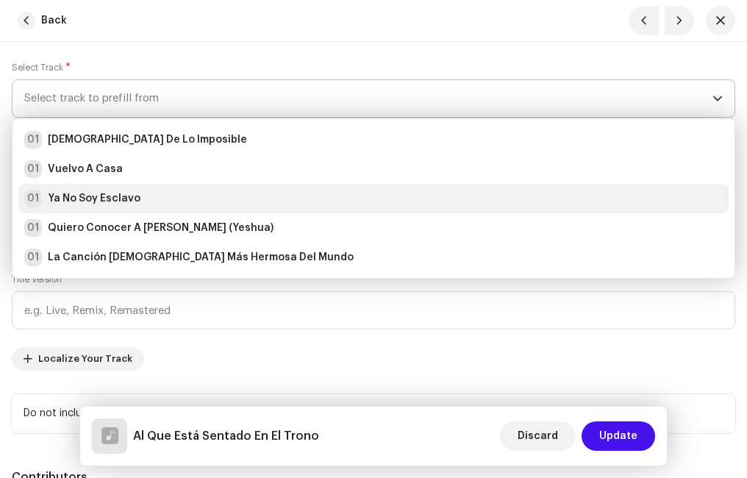
click at [71, 192] on strong "Ya No Soy Esclavo" at bounding box center [94, 198] width 93 height 15
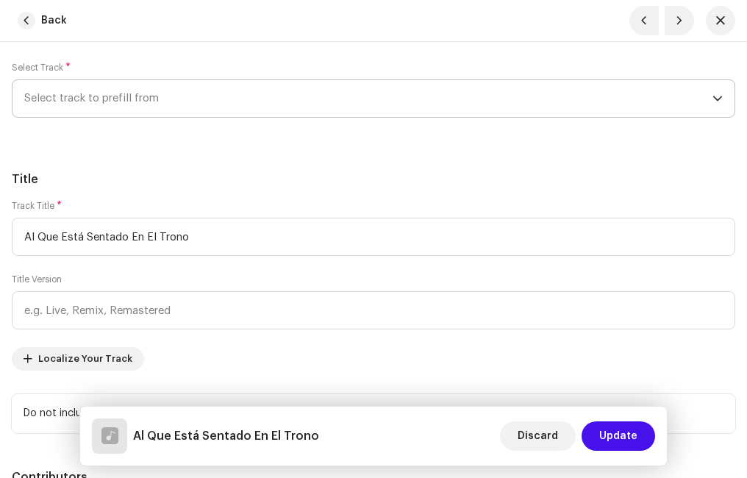
radio input "true"
type input "Ministerio Paz"
checkbox input "true"
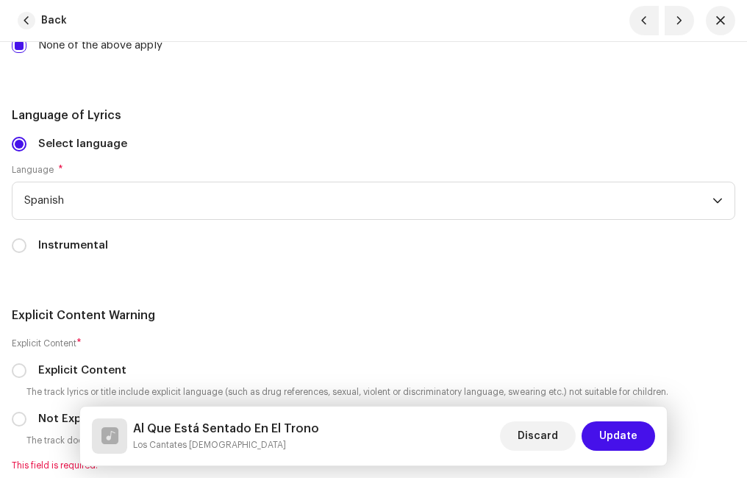
scroll to position [3161, 0]
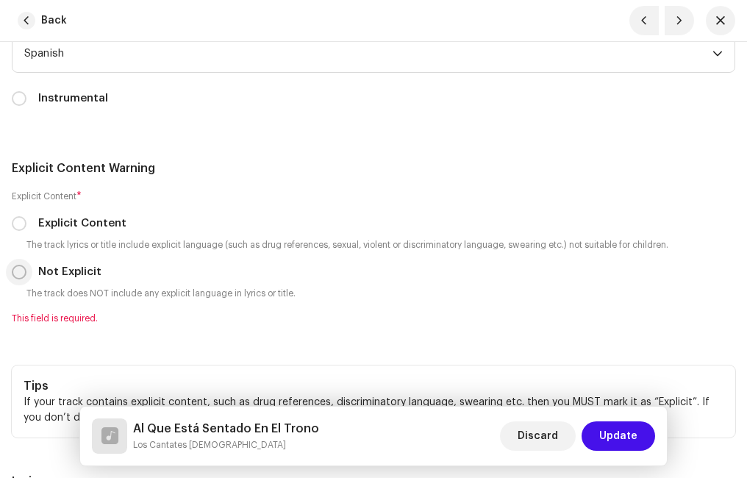
click at [21, 273] on input "Not Explicit" at bounding box center [19, 272] width 15 height 15
radio input "true"
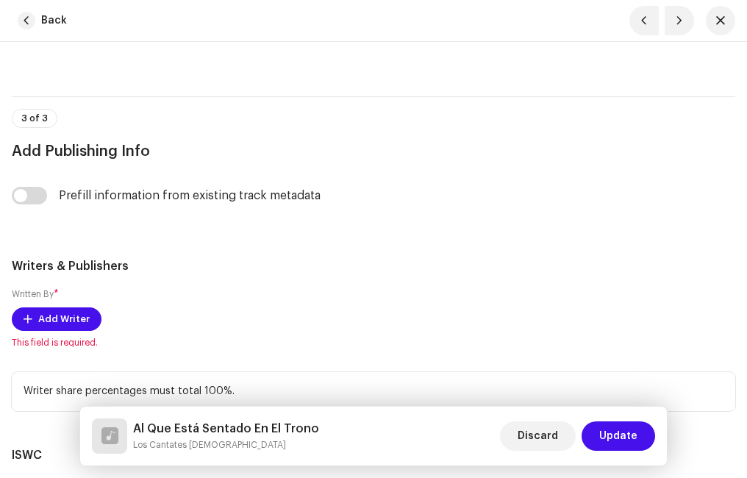
scroll to position [3749, 0]
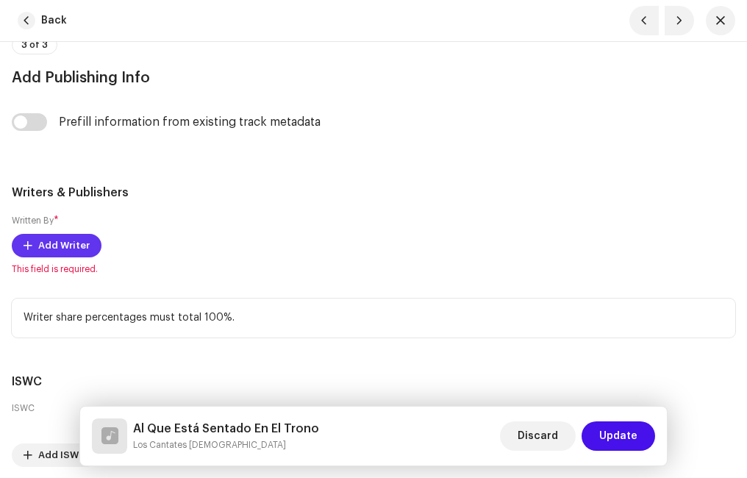
click at [66, 237] on span "Add Writer" at bounding box center [63, 245] width 51 height 29
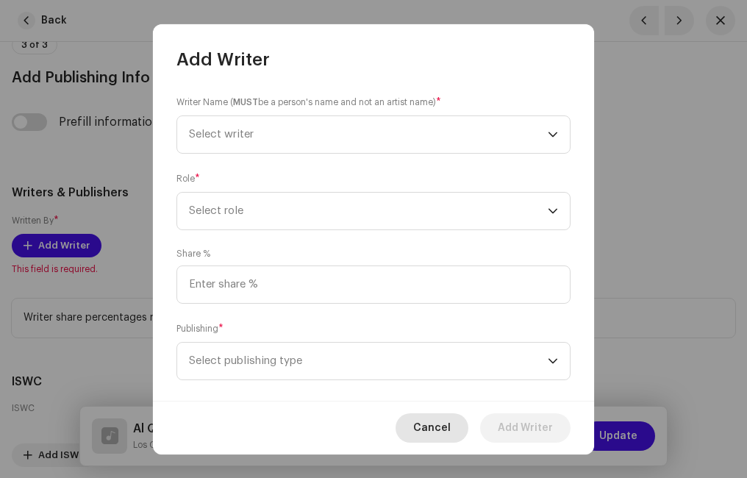
click at [423, 426] on span "Cancel" at bounding box center [431, 427] width 37 height 29
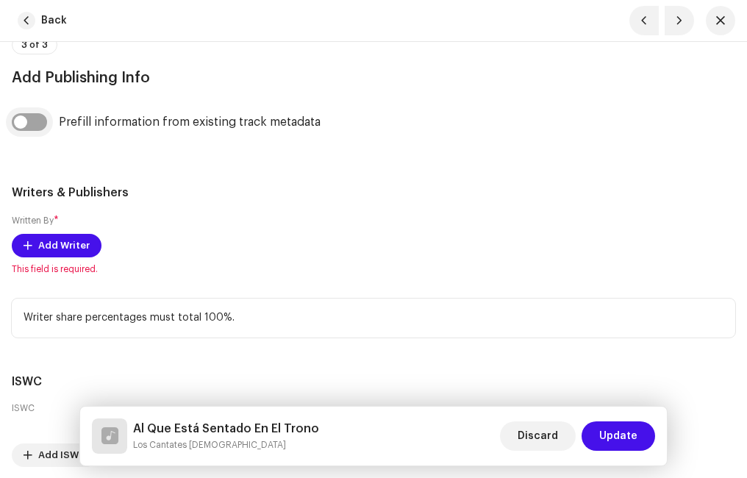
click at [43, 124] on input "checkbox" at bounding box center [29, 122] width 35 height 18
checkbox input "true"
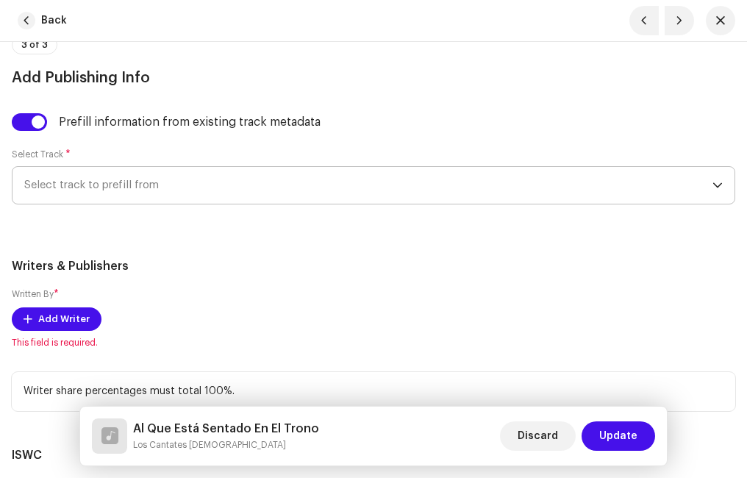
click at [110, 185] on span "Select track to prefill from" at bounding box center [368, 185] width 688 height 37
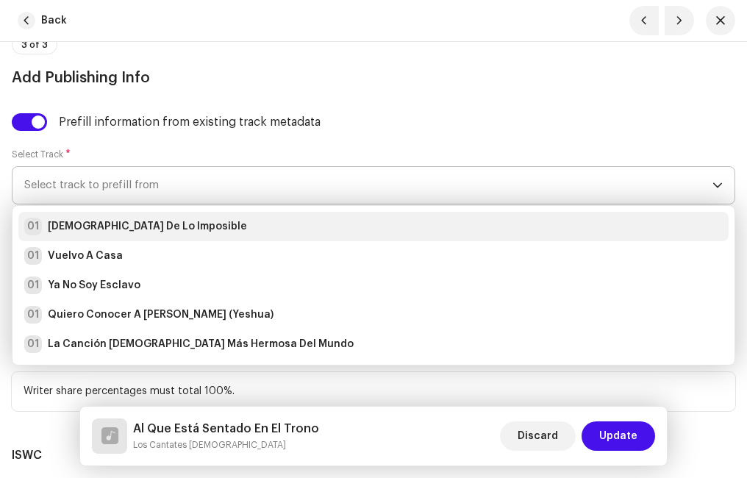
click at [121, 225] on strong "[DEMOGRAPHIC_DATA] De Lo Imposible" at bounding box center [147, 226] width 199 height 15
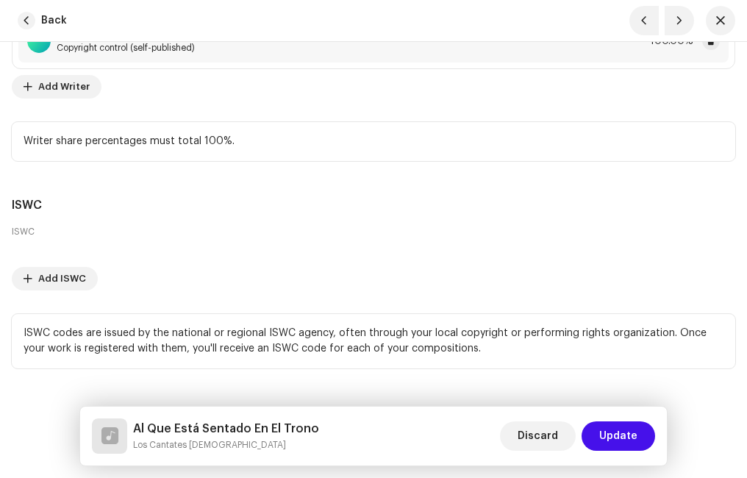
scroll to position [4075, 0]
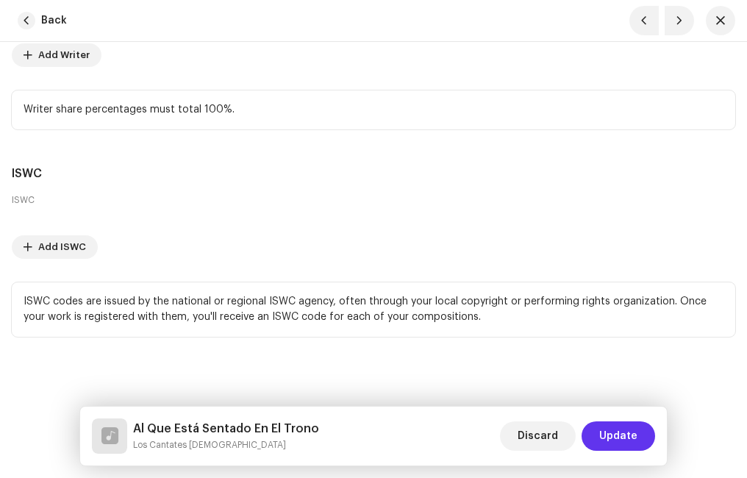
click at [638, 439] on button "Update" at bounding box center [618, 435] width 74 height 29
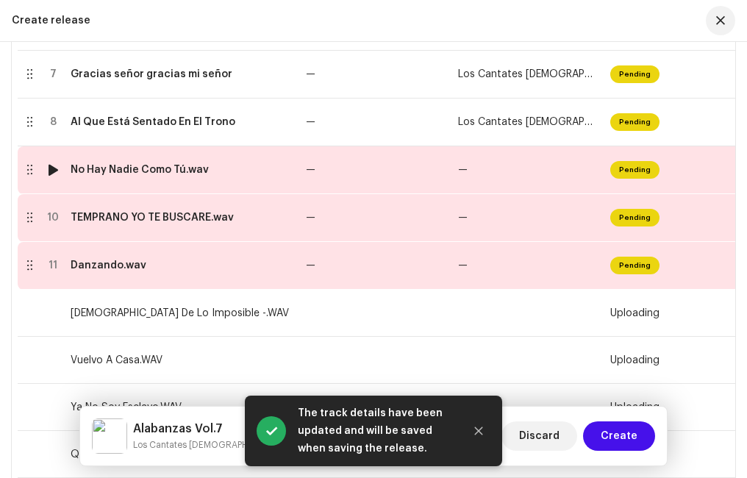
click at [119, 171] on div "No Hay Nadie Como Tú.wav" at bounding box center [140, 170] width 138 height 12
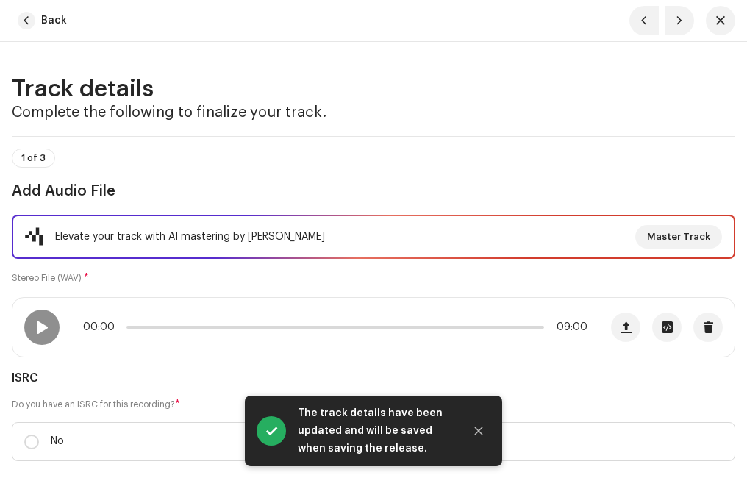
scroll to position [147, 0]
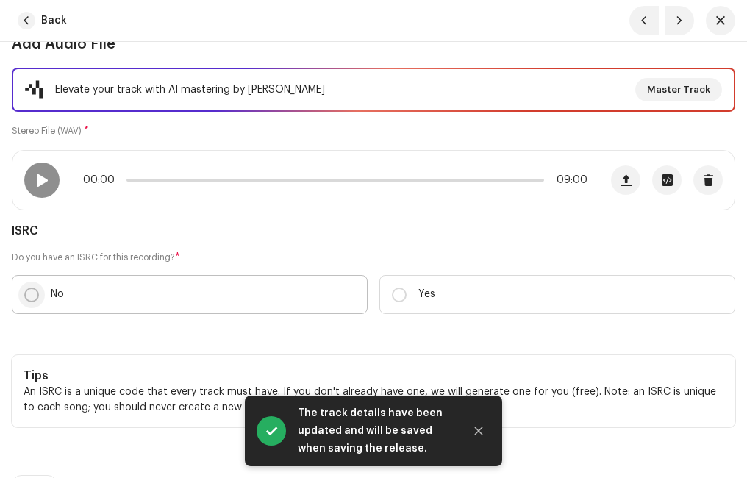
click at [30, 293] on input "No" at bounding box center [31, 294] width 15 height 15
radio input "true"
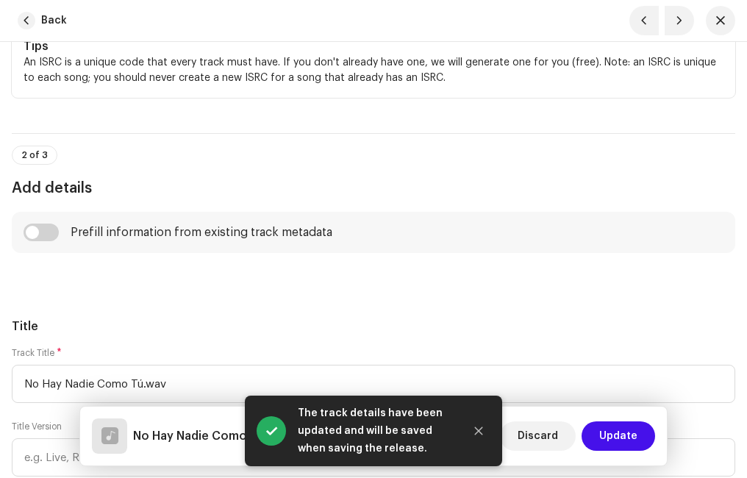
scroll to position [588, 0]
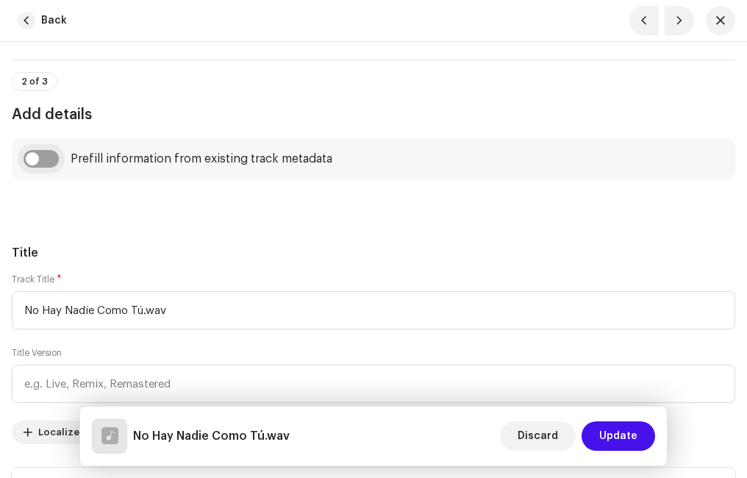
click at [54, 161] on input "checkbox" at bounding box center [41, 159] width 35 height 18
checkbox input "true"
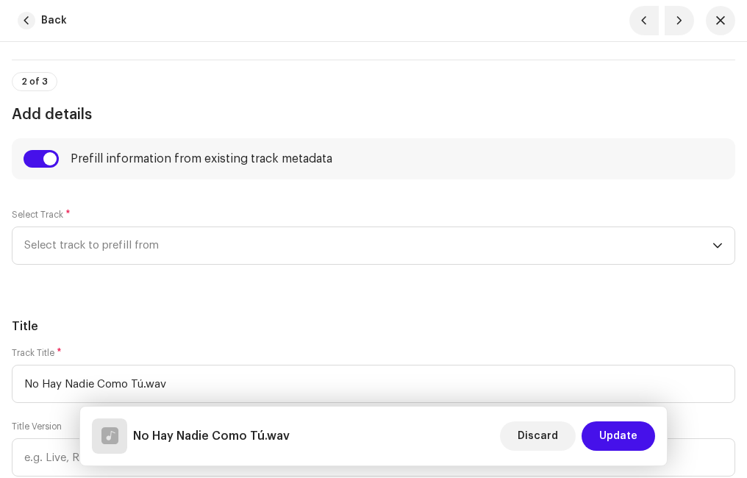
scroll to position [735, 0]
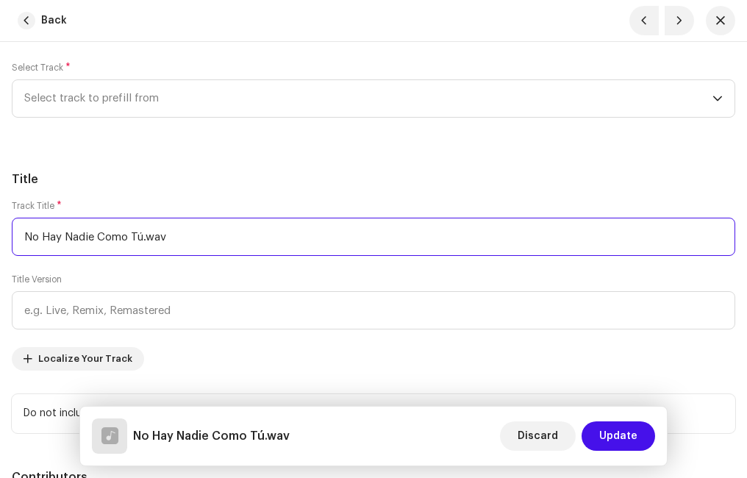
click at [182, 237] on input "No Hay Nadie Como Tú.wav" at bounding box center [373, 237] width 723 height 38
type input "No Hay Nadie Como Tú"
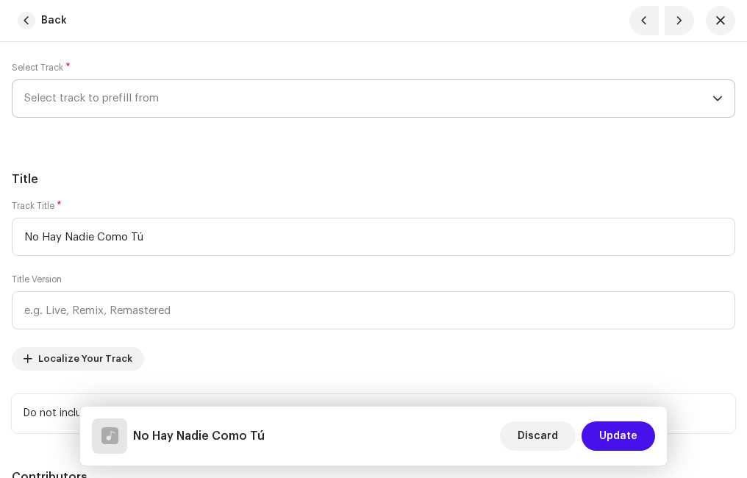
click at [115, 109] on span "Select track to prefill from" at bounding box center [368, 98] width 688 height 37
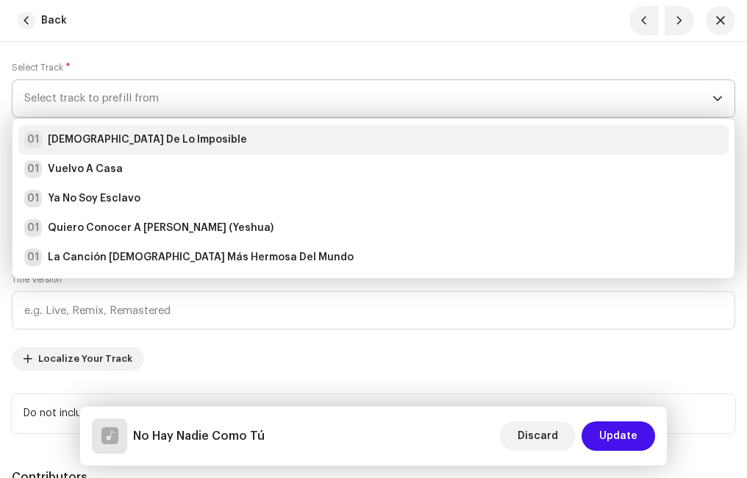
click at [96, 140] on strong "[DEMOGRAPHIC_DATA] De Lo Imposible" at bounding box center [147, 139] width 199 height 15
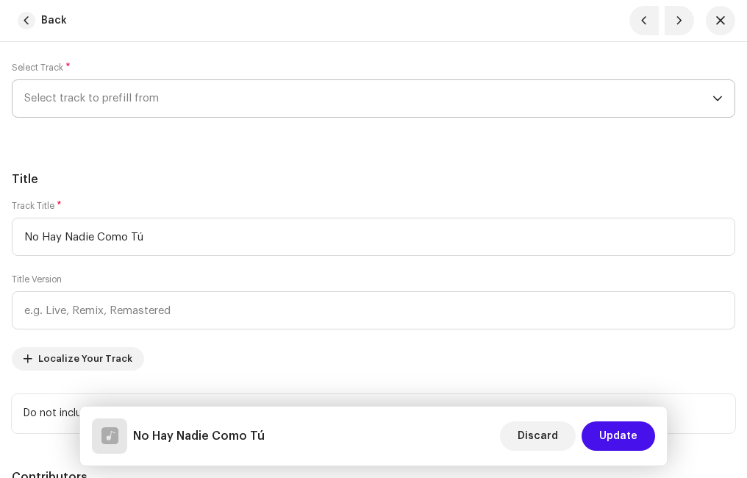
radio input "true"
type input "Ministerio Paz"
checkbox input "true"
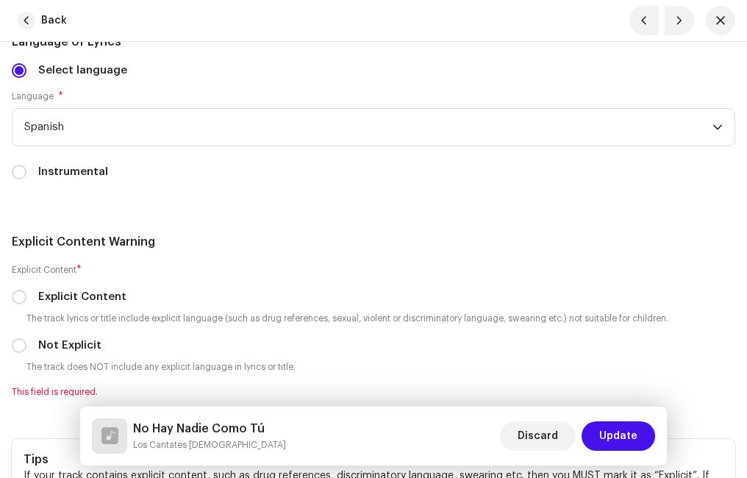
scroll to position [3161, 0]
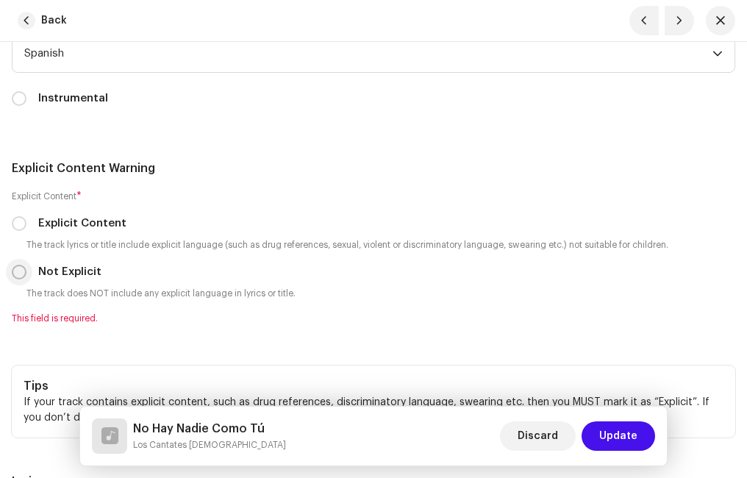
click at [21, 271] on input "Not Explicit" at bounding box center [19, 272] width 15 height 15
radio input "true"
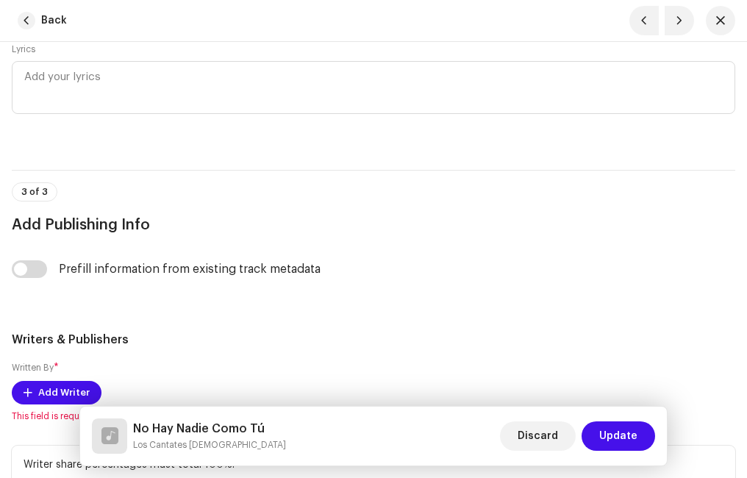
scroll to position [3676, 0]
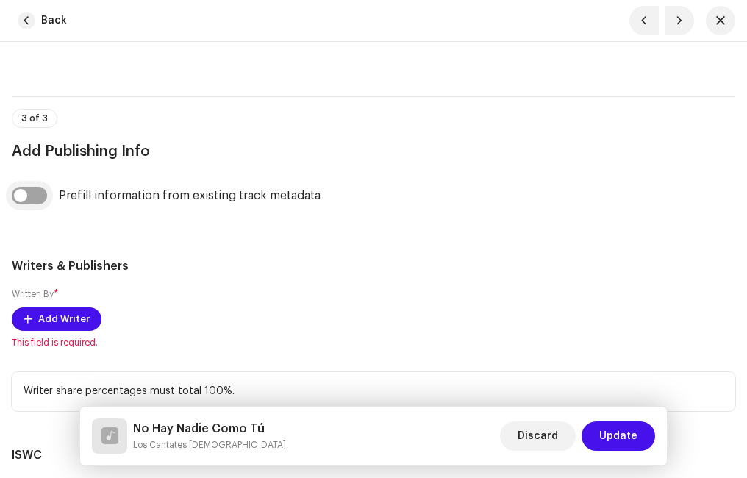
click at [40, 194] on input "checkbox" at bounding box center [29, 196] width 35 height 18
checkbox input "true"
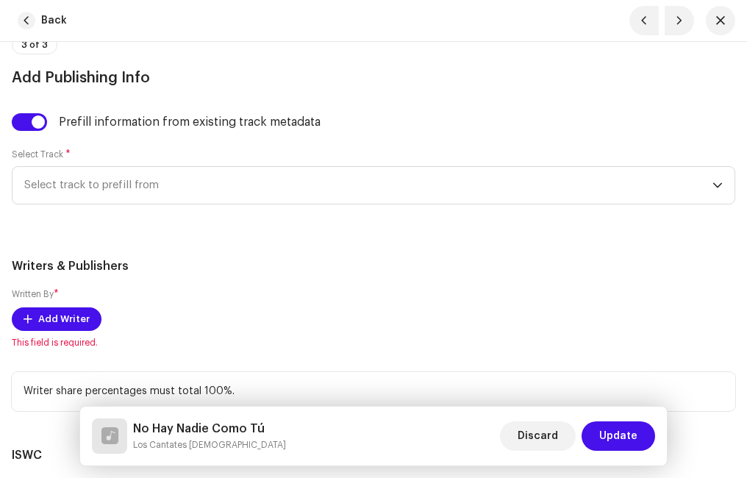
scroll to position [3823, 0]
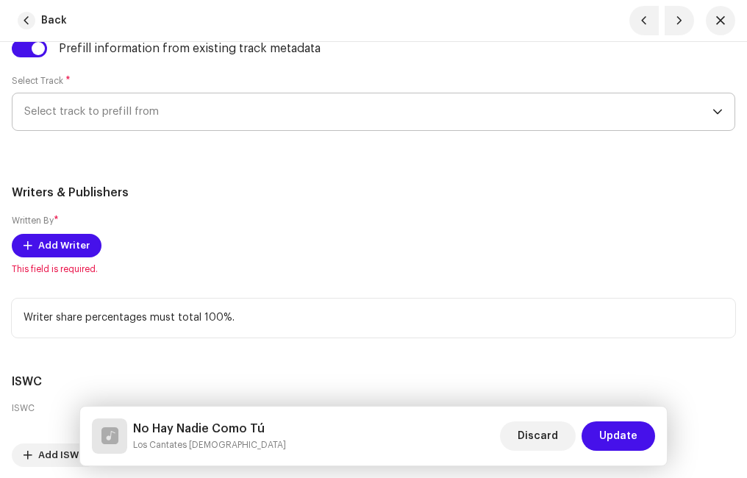
click at [96, 118] on span "Select track to prefill from" at bounding box center [368, 111] width 688 height 37
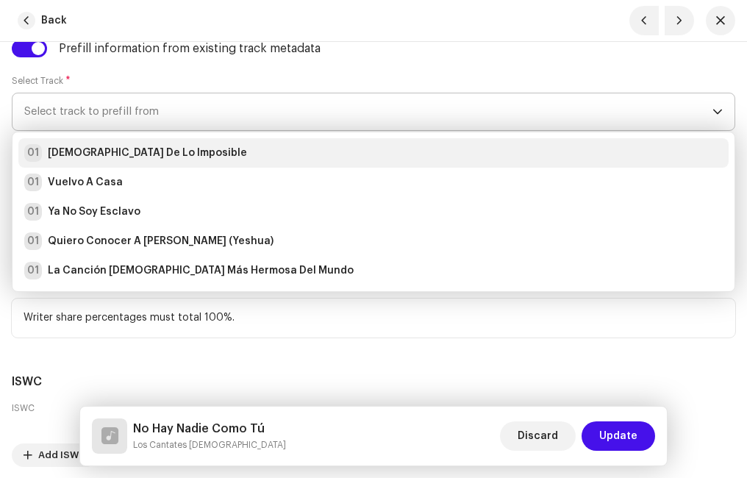
click at [91, 157] on strong "[DEMOGRAPHIC_DATA] De Lo Imposible" at bounding box center [147, 153] width 199 height 15
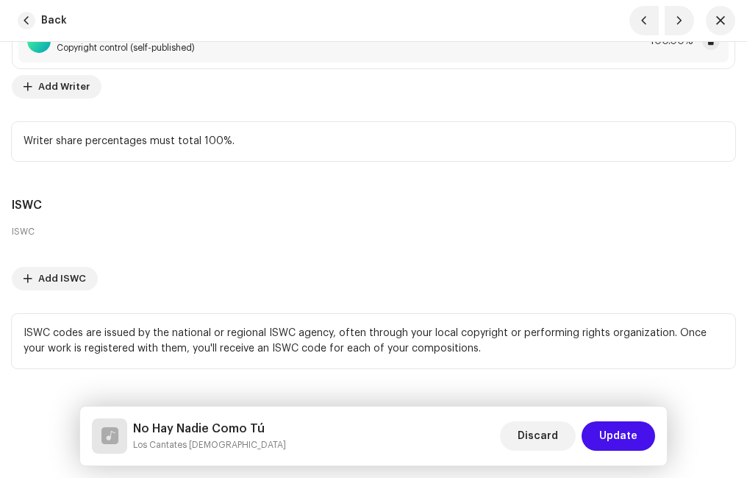
scroll to position [4075, 0]
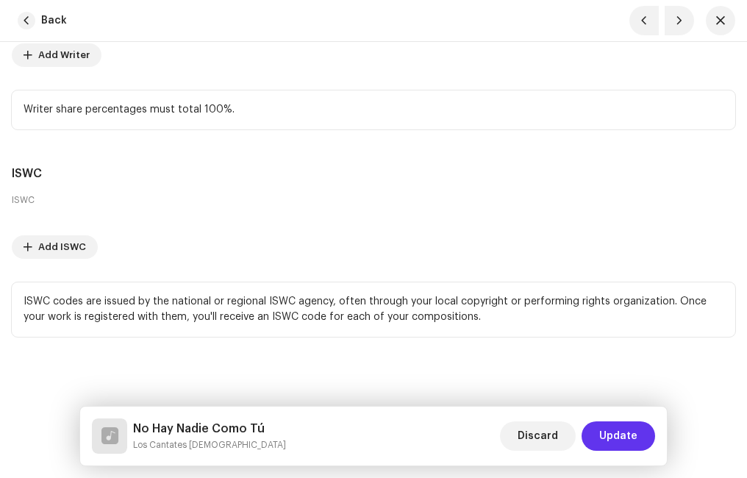
click at [635, 433] on span "Update" at bounding box center [618, 435] width 38 height 29
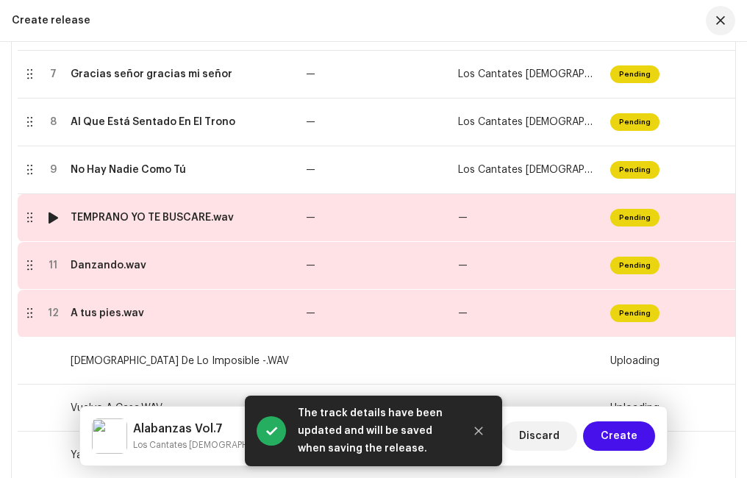
click at [185, 213] on div "TEMPRANO YO TE BUSCARE.wav" at bounding box center [152, 218] width 163 height 12
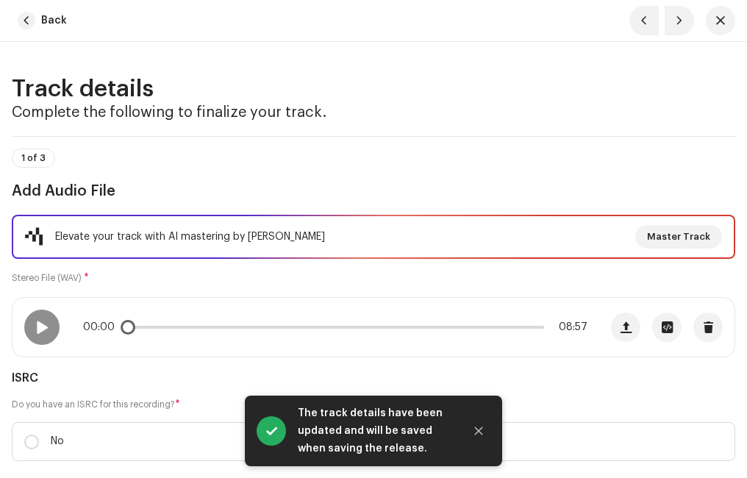
scroll to position [147, 0]
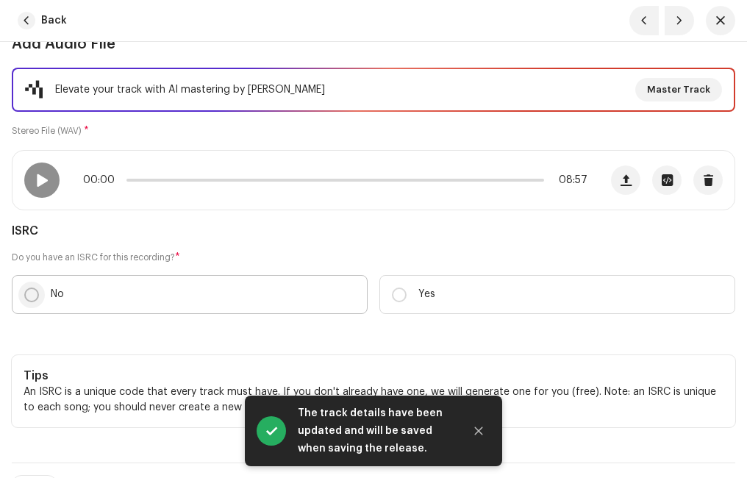
click at [31, 294] on input "No" at bounding box center [31, 294] width 15 height 15
radio input "true"
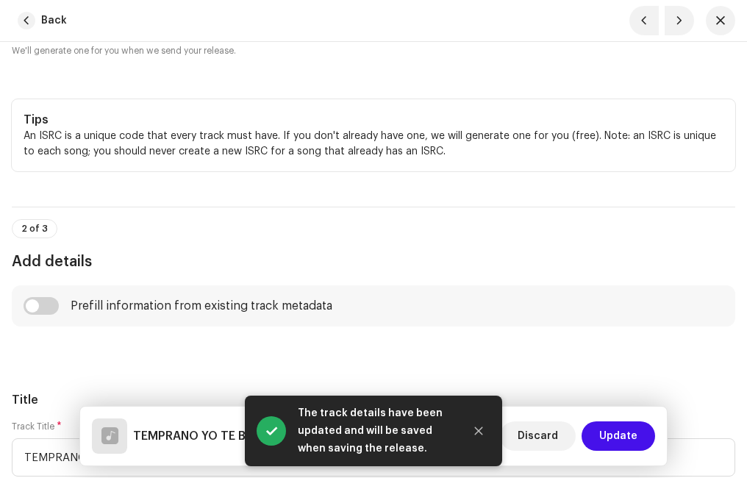
scroll to position [588, 0]
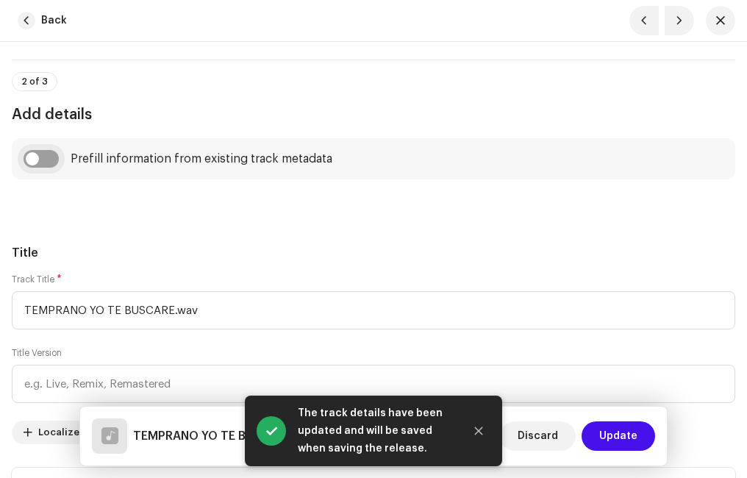
click at [52, 160] on input "checkbox" at bounding box center [41, 159] width 35 height 18
checkbox input "true"
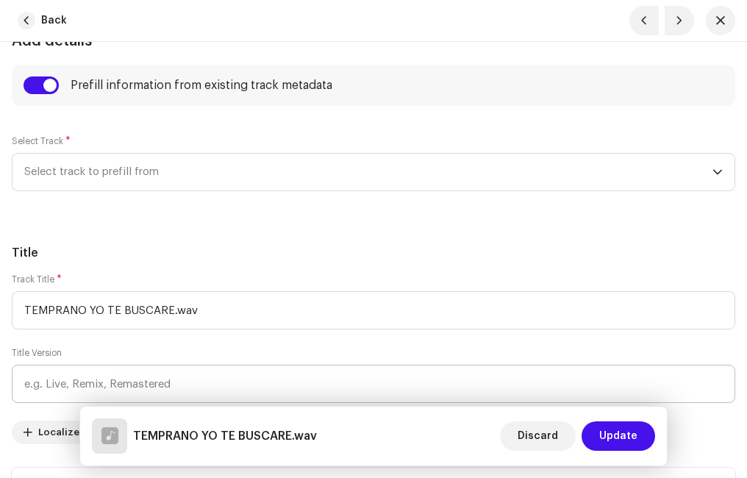
scroll to position [735, 0]
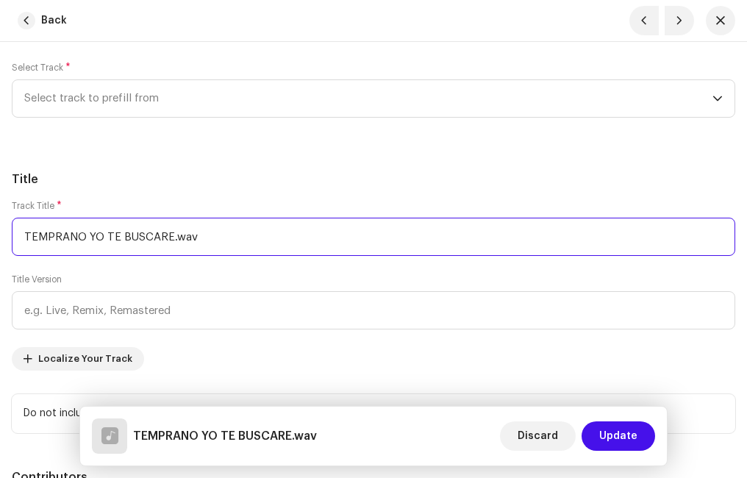
click at [215, 227] on input "TEMPRANO YO TE BUSCARE.wav" at bounding box center [373, 237] width 723 height 38
type input "TEMPRANO YO TE BUSCARE"
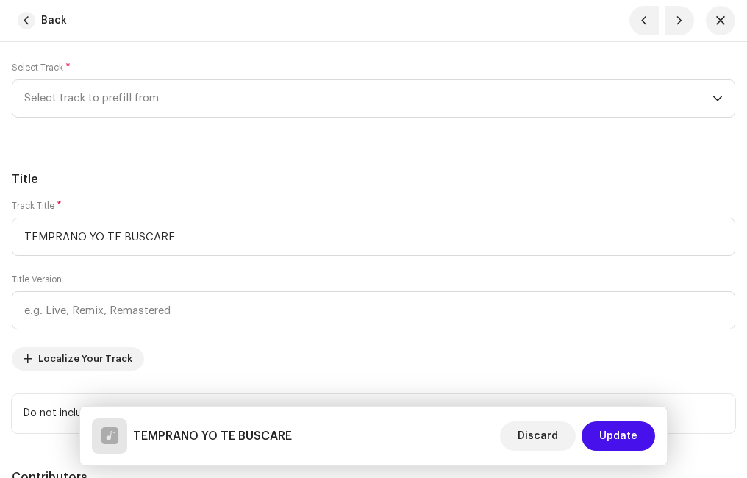
click at [145, 183] on h5 "Title" at bounding box center [373, 180] width 723 height 18
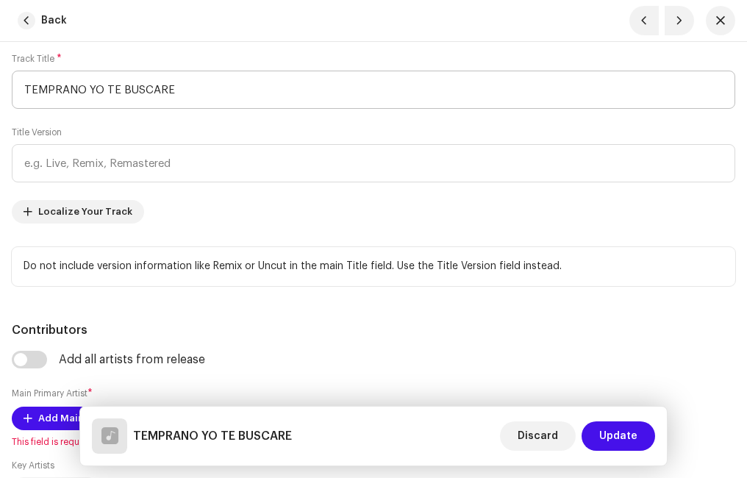
scroll to position [662, 0]
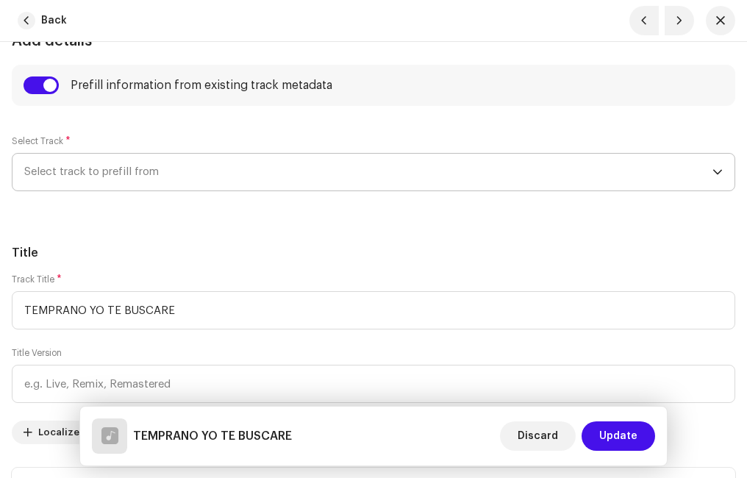
click at [120, 173] on span "Select track to prefill from" at bounding box center [368, 172] width 688 height 37
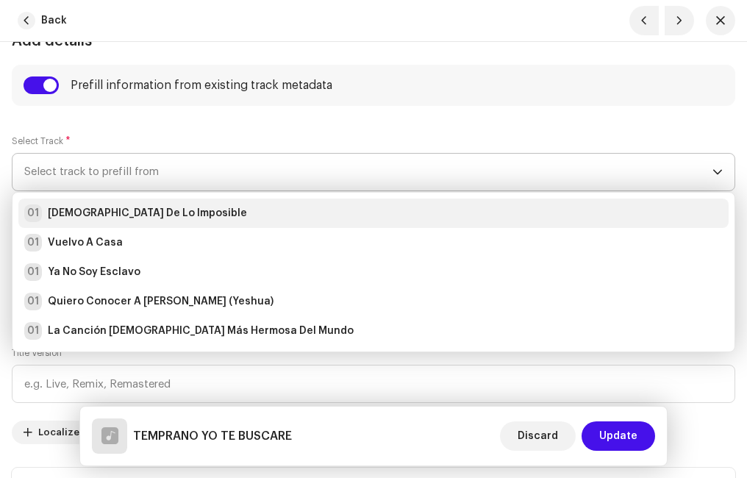
click at [104, 212] on strong "[DEMOGRAPHIC_DATA] De Lo Imposible" at bounding box center [147, 213] width 199 height 15
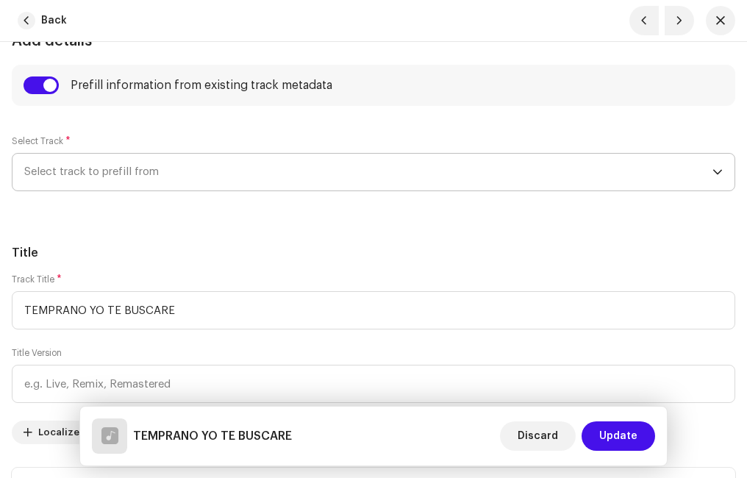
radio input "true"
type input "Ministerio Paz"
checkbox input "true"
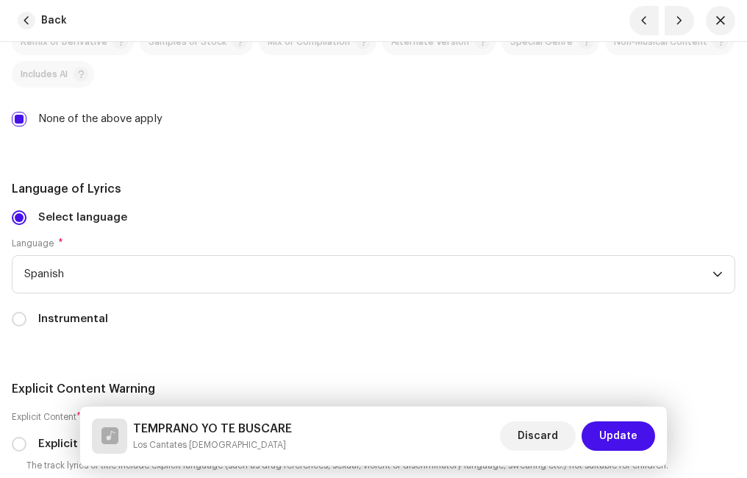
scroll to position [3087, 0]
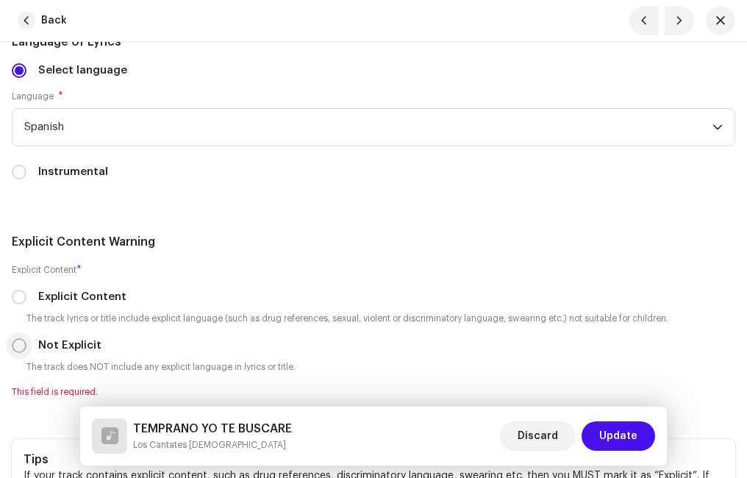
click at [21, 348] on input "Not Explicit" at bounding box center [19, 345] width 15 height 15
radio input "true"
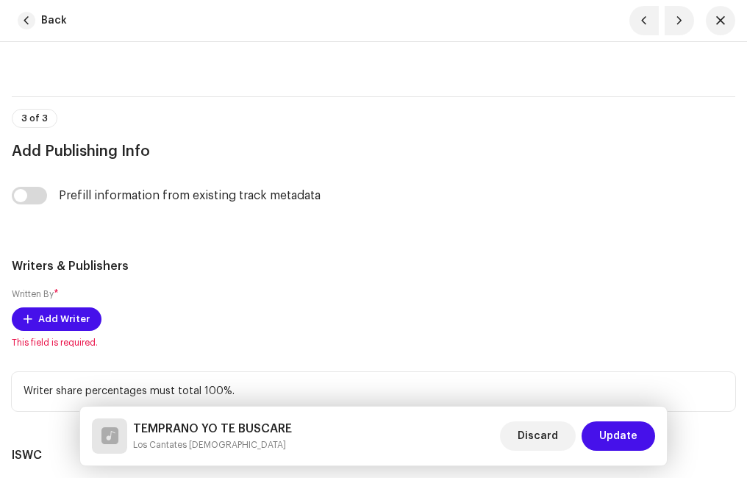
scroll to position [3749, 0]
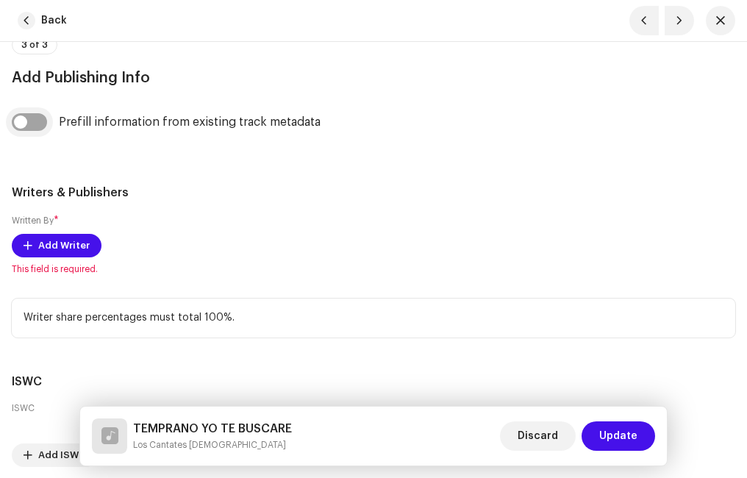
click at [44, 120] on input "checkbox" at bounding box center [29, 122] width 35 height 18
checkbox input "true"
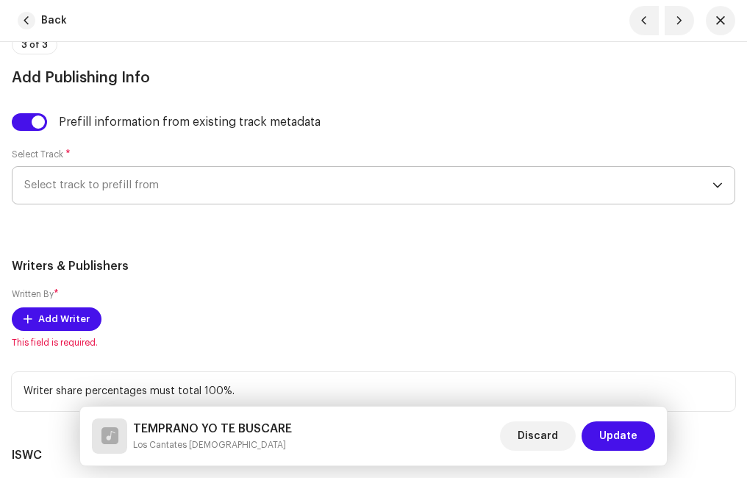
click at [109, 190] on span "Select track to prefill from" at bounding box center [368, 185] width 688 height 37
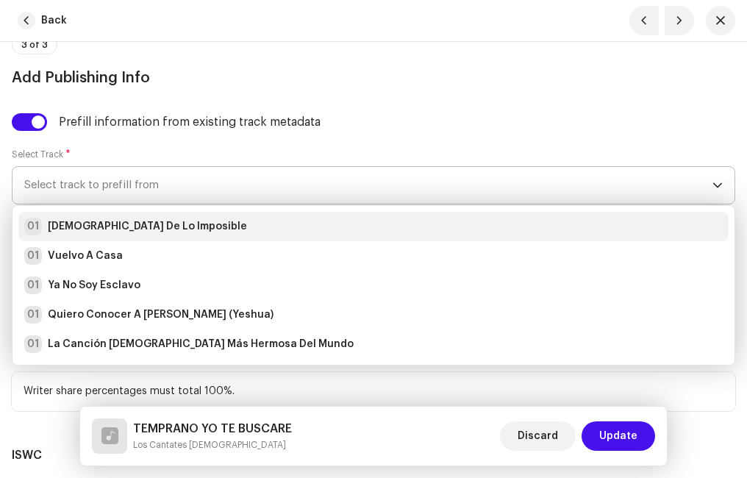
click at [115, 218] on div "01 [DEMOGRAPHIC_DATA] De Lo Imposible" at bounding box center [135, 227] width 223 height 18
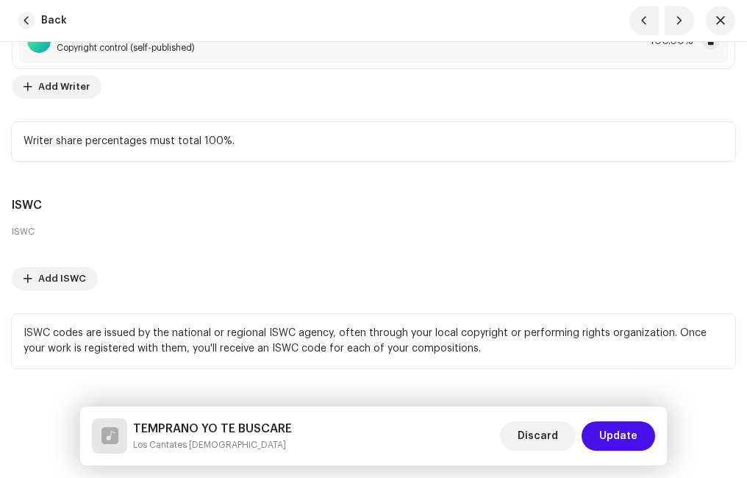
scroll to position [4075, 0]
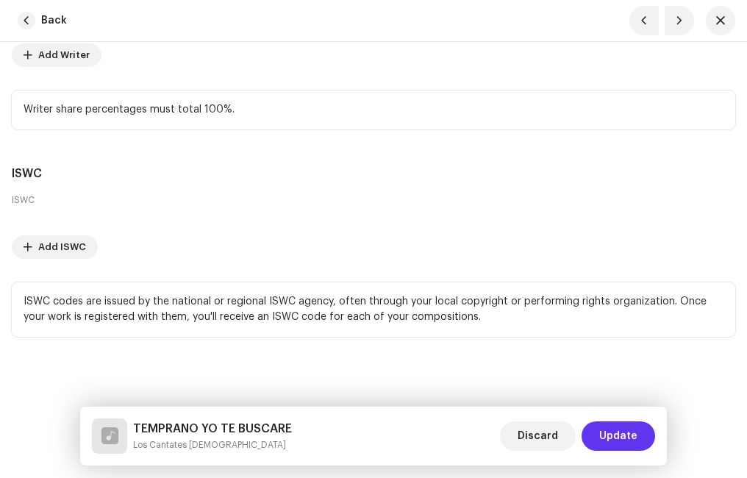
click at [615, 431] on span "Update" at bounding box center [618, 435] width 38 height 29
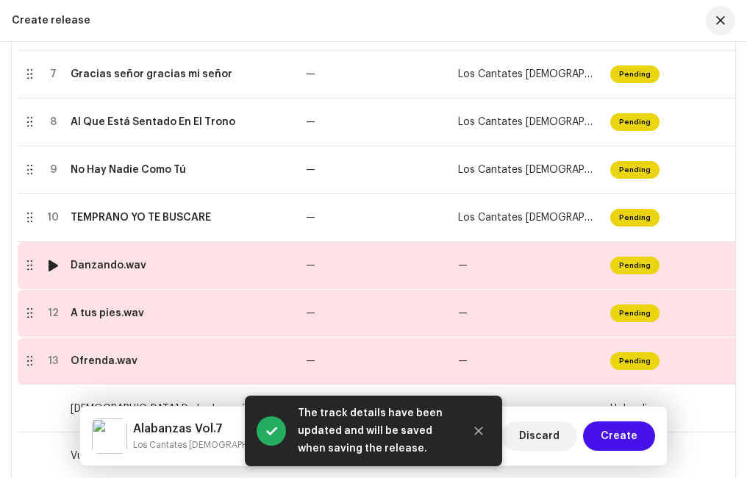
scroll to position [765, 0]
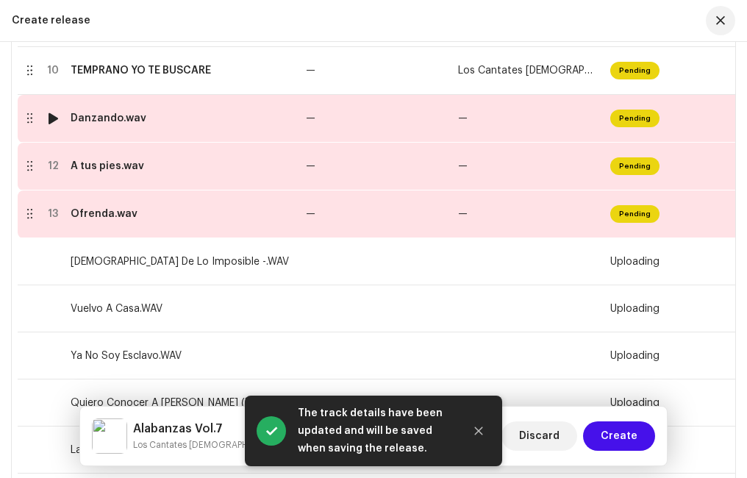
click at [123, 125] on td "Danzando.wav" at bounding box center [182, 119] width 235 height 48
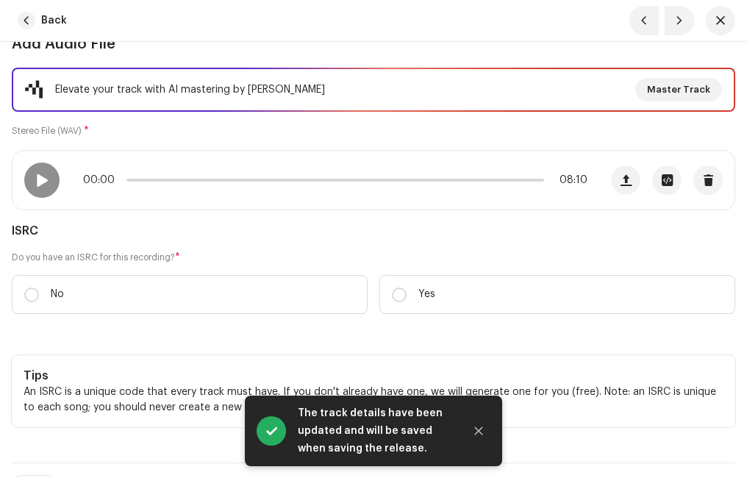
scroll to position [221, 0]
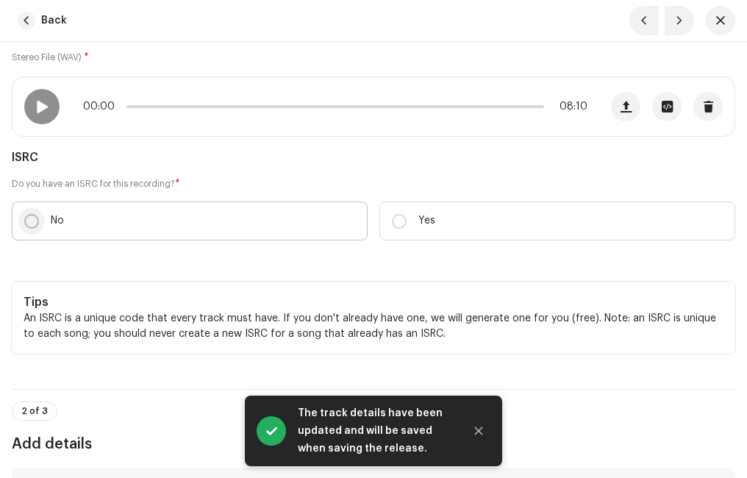
click at [24, 217] on p-radiobutton at bounding box center [31, 221] width 15 height 15
click at [24, 217] on input "No" at bounding box center [31, 221] width 15 height 15
radio input "true"
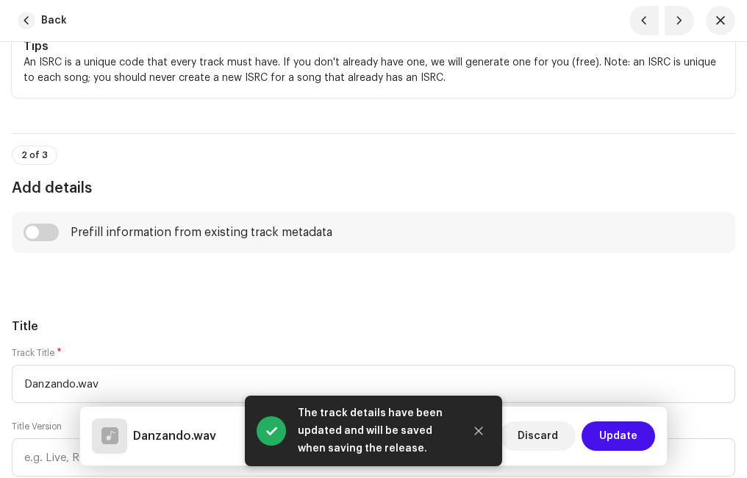
scroll to position [588, 0]
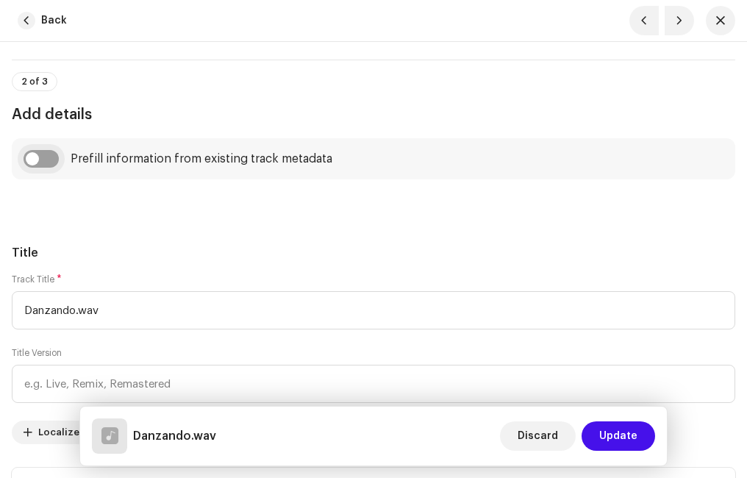
click at [57, 157] on input "checkbox" at bounding box center [41, 159] width 35 height 18
checkbox input "true"
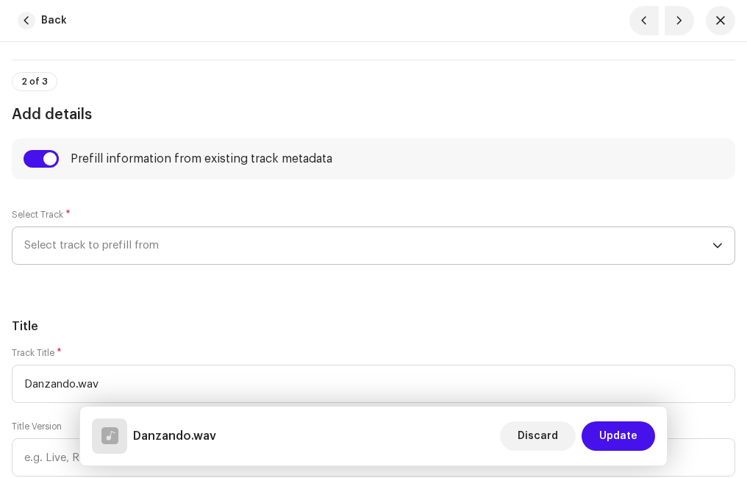
click at [96, 234] on span "Select track to prefill from" at bounding box center [368, 245] width 688 height 37
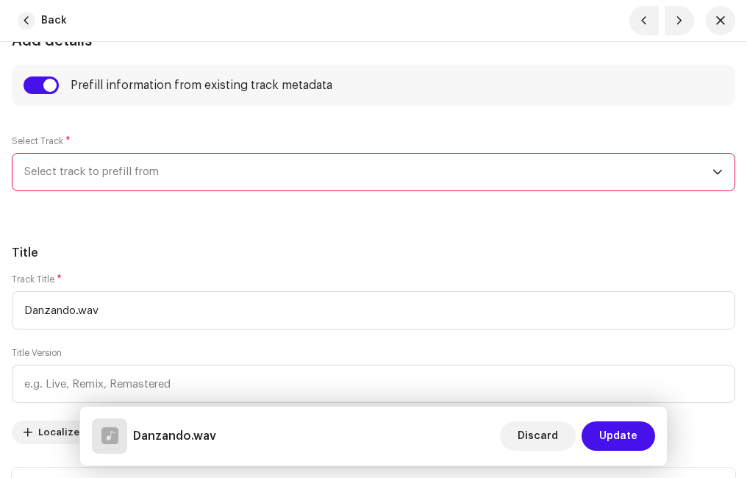
scroll to position [735, 0]
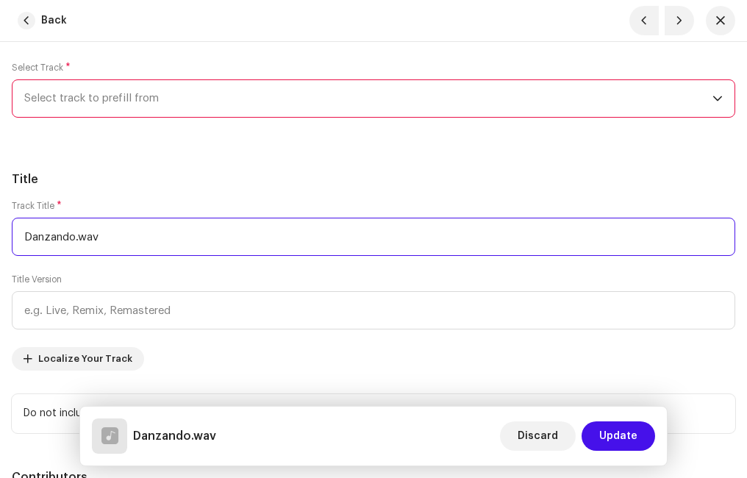
click at [131, 237] on input "Danzando.wav" at bounding box center [373, 237] width 723 height 38
type input "Danzando"
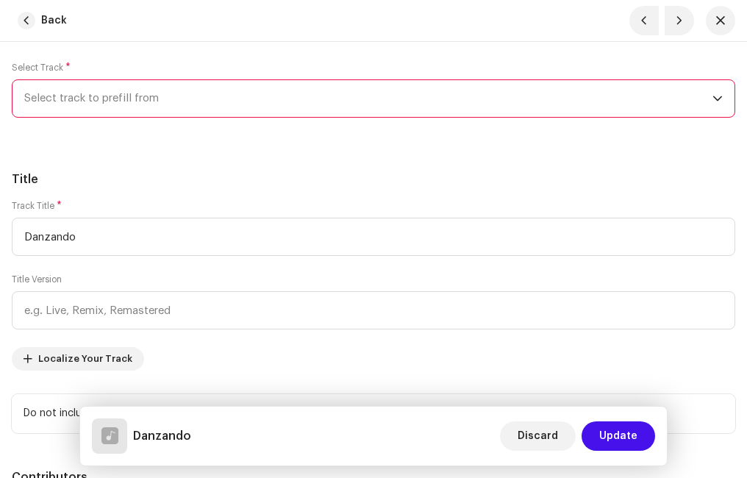
click at [131, 101] on span "Select track to prefill from" at bounding box center [368, 98] width 688 height 37
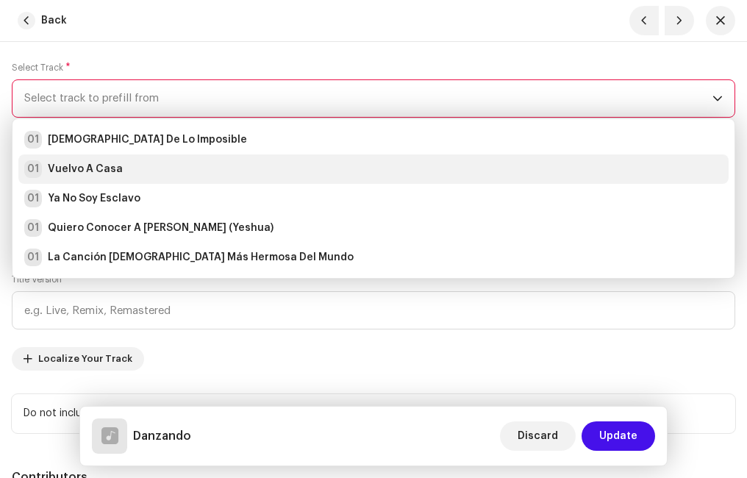
click at [111, 168] on strong "Vuelvo A Casa" at bounding box center [85, 169] width 75 height 15
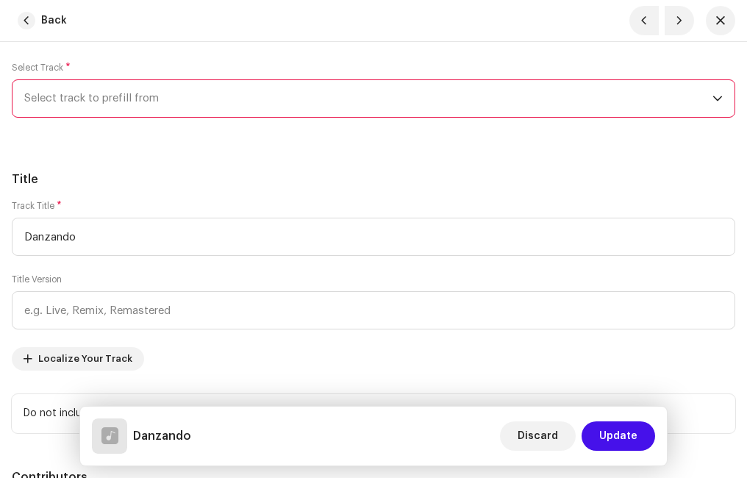
radio input "true"
type input "Ministerio Paz"
checkbox input "true"
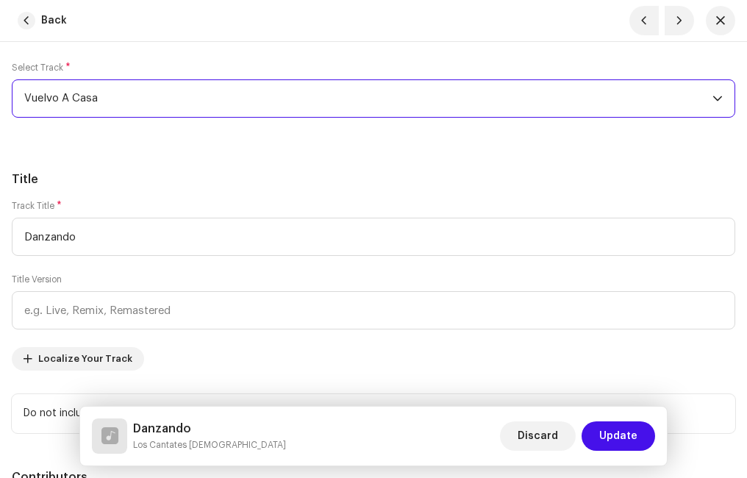
click at [151, 173] on h5 "Title" at bounding box center [373, 180] width 723 height 18
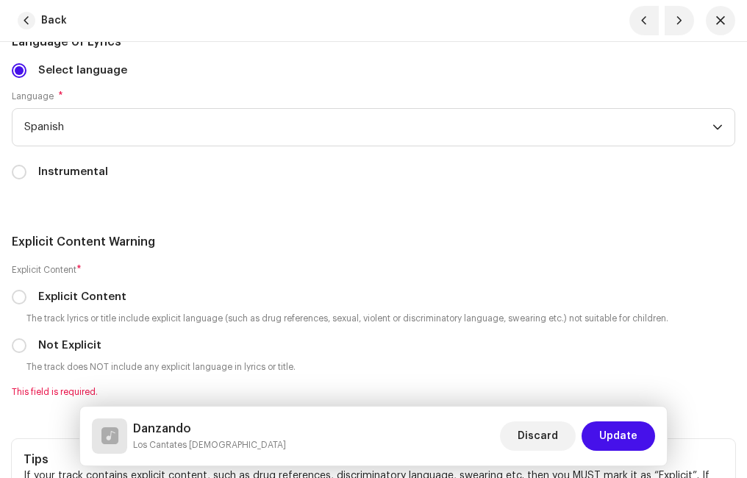
scroll to position [3161, 0]
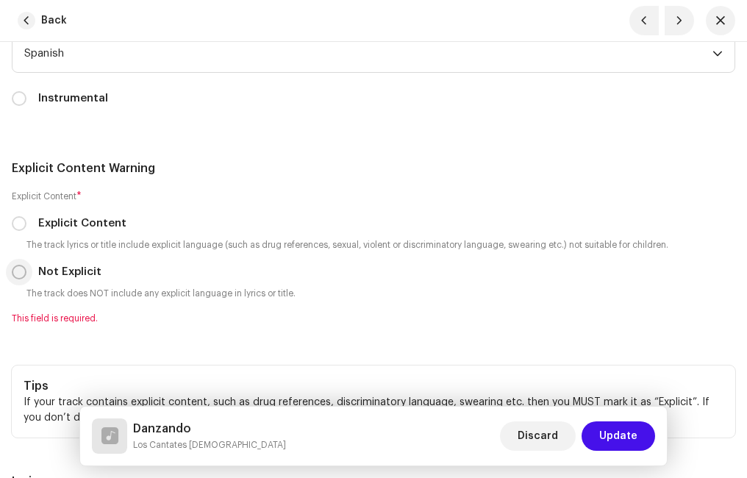
click at [21, 271] on input "Not Explicit" at bounding box center [19, 272] width 15 height 15
radio input "true"
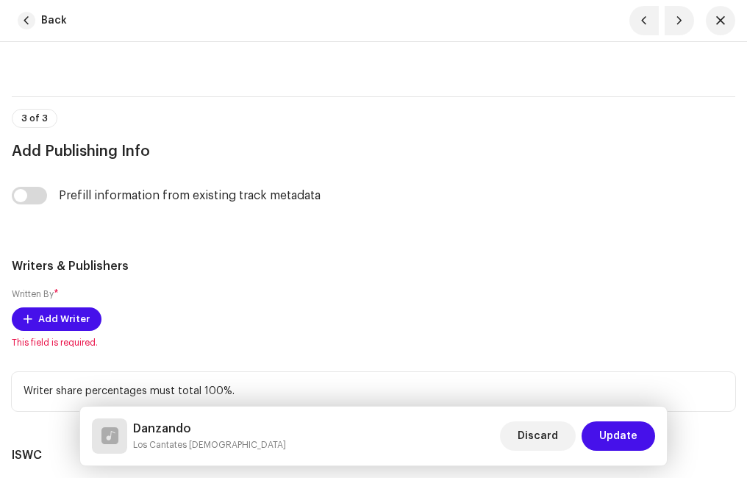
scroll to position [3749, 0]
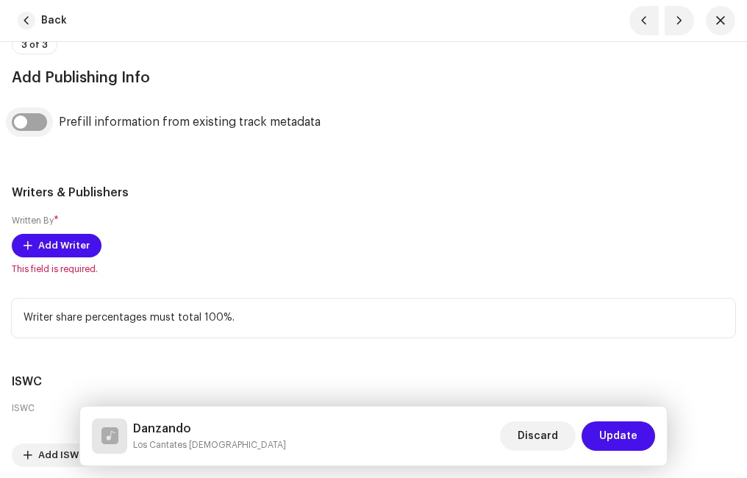
click at [29, 122] on input "checkbox" at bounding box center [29, 122] width 35 height 18
checkbox input "true"
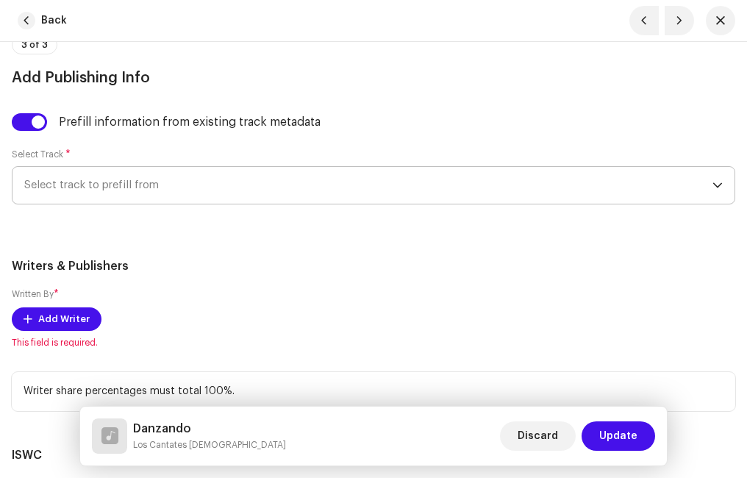
click at [112, 198] on span "Select track to prefill from" at bounding box center [368, 185] width 688 height 37
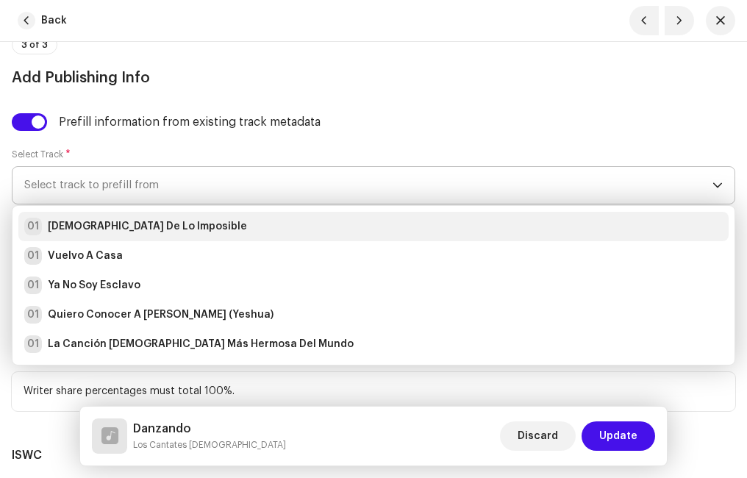
click at [109, 225] on strong "[DEMOGRAPHIC_DATA] De Lo Imposible" at bounding box center [147, 226] width 199 height 15
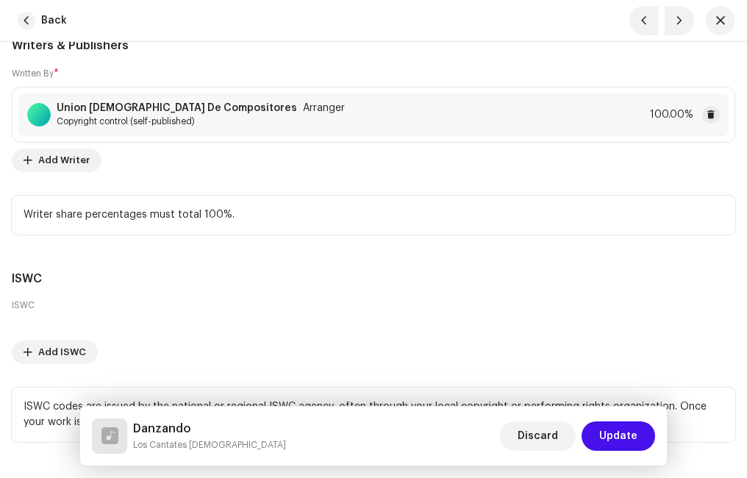
scroll to position [4075, 0]
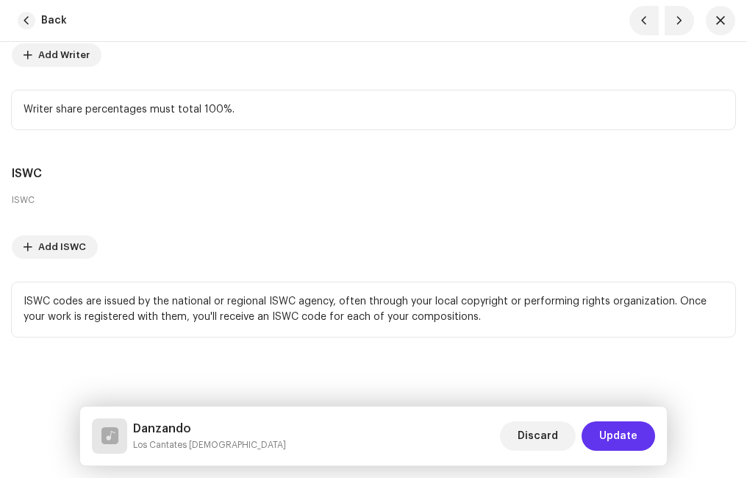
click at [631, 432] on span "Update" at bounding box center [618, 435] width 38 height 29
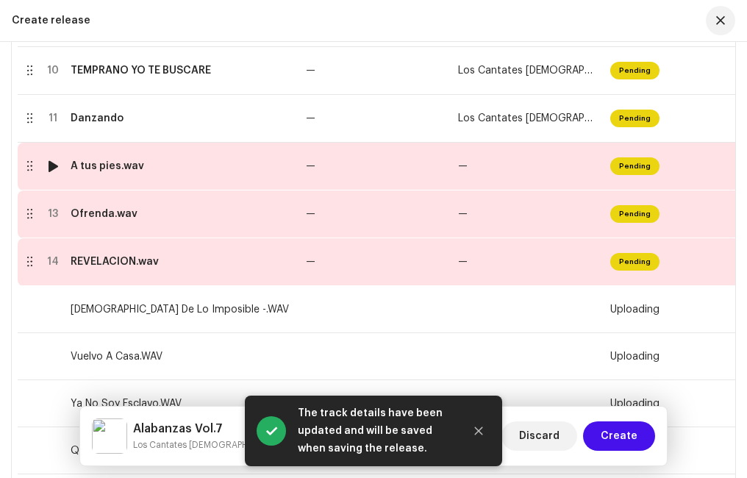
click at [149, 169] on div "A tus pies.wav" at bounding box center [182, 166] width 223 height 12
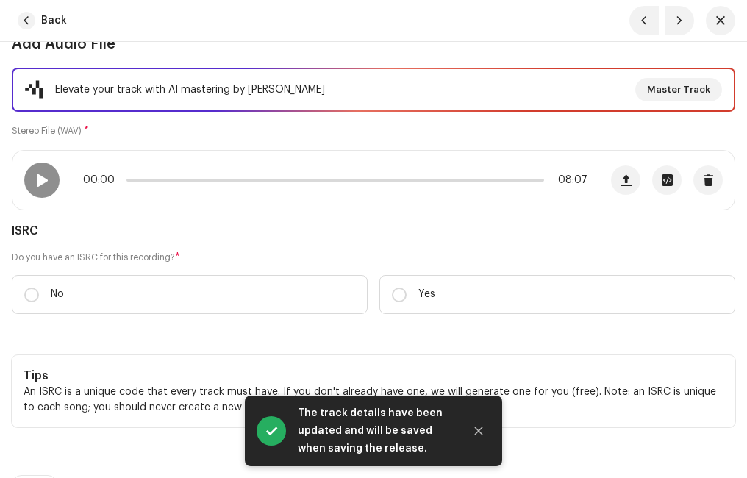
scroll to position [221, 0]
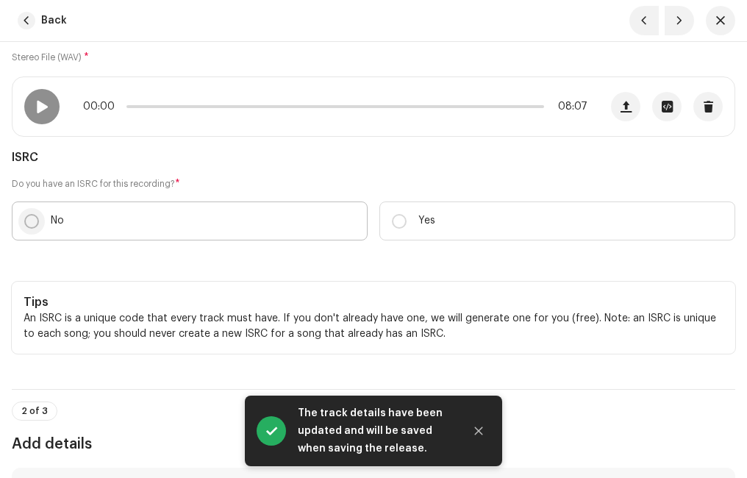
click at [29, 223] on input "No" at bounding box center [31, 221] width 15 height 15
radio input "true"
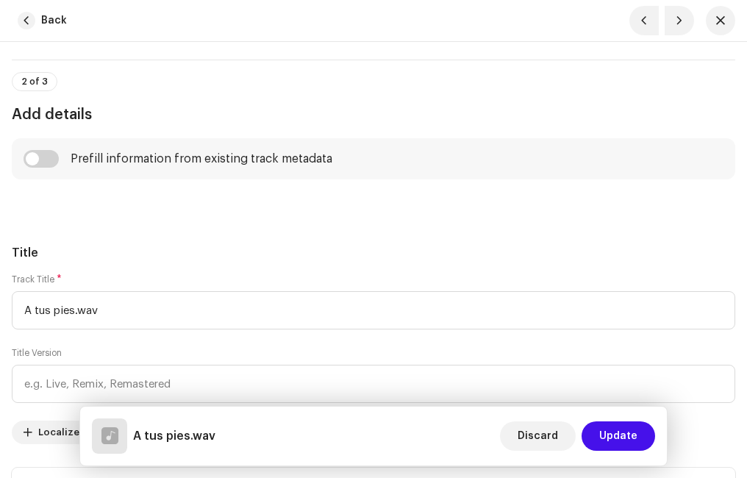
scroll to position [662, 0]
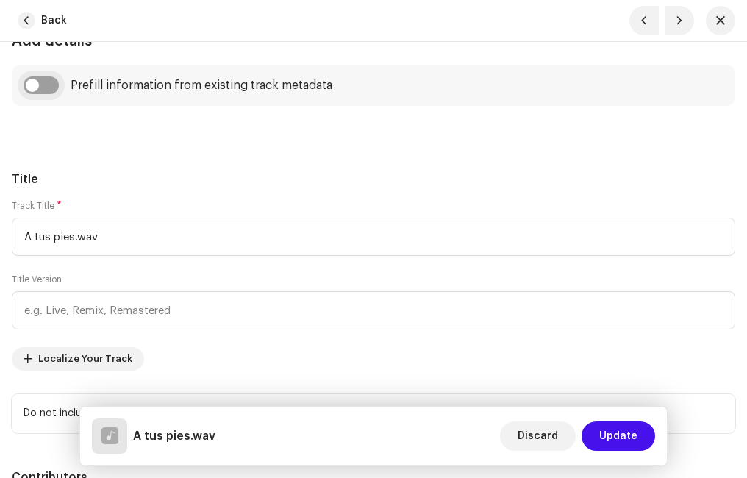
click at [47, 90] on input "checkbox" at bounding box center [41, 85] width 35 height 18
checkbox input "true"
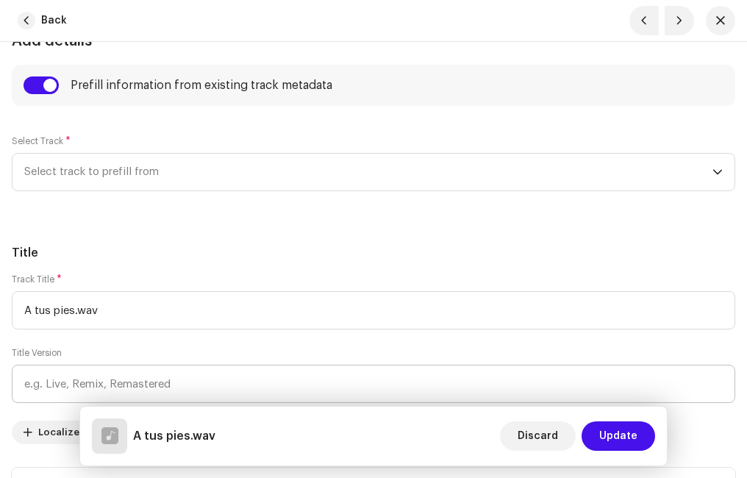
scroll to position [809, 0]
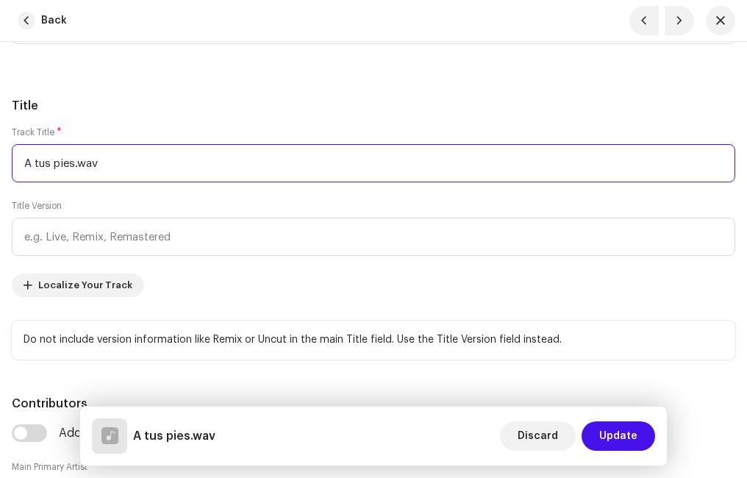
click at [122, 167] on input "A tus pies.wav" at bounding box center [373, 163] width 723 height 38
type input "A Tus Pies"
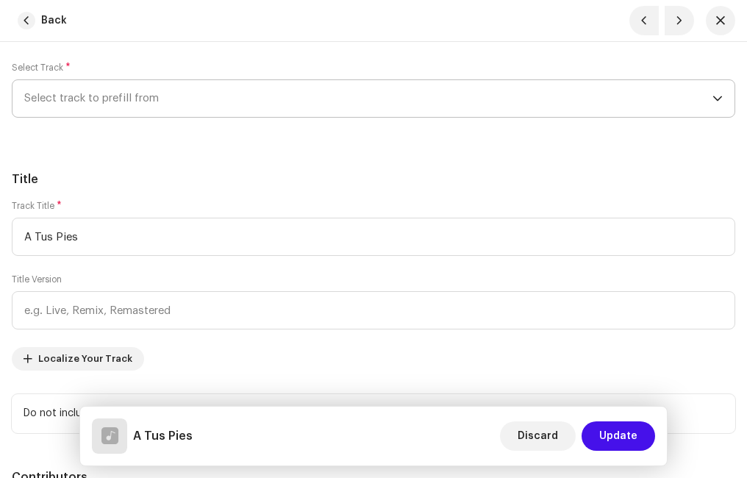
click at [124, 99] on span "Select track to prefill from" at bounding box center [368, 98] width 688 height 37
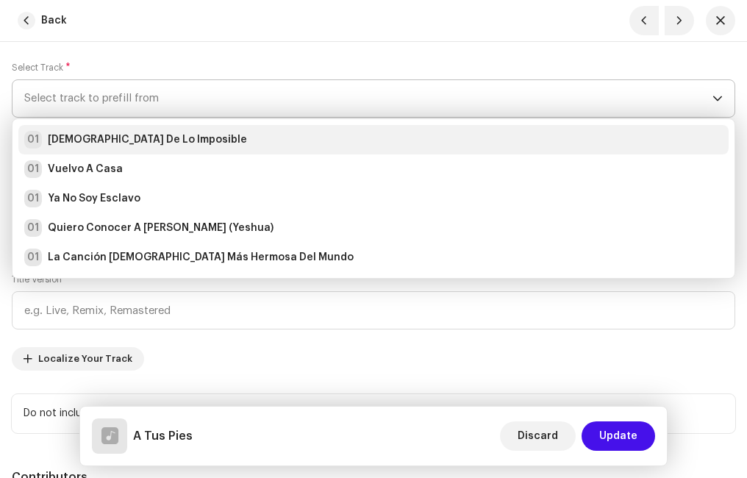
click at [105, 132] on div "01 [DEMOGRAPHIC_DATA] De Lo Imposible" at bounding box center [135, 140] width 223 height 18
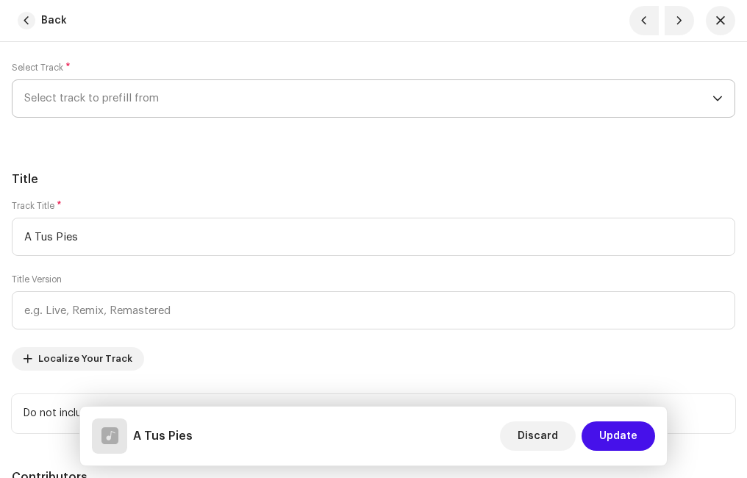
radio input "true"
type input "Ministerio Paz"
checkbox input "true"
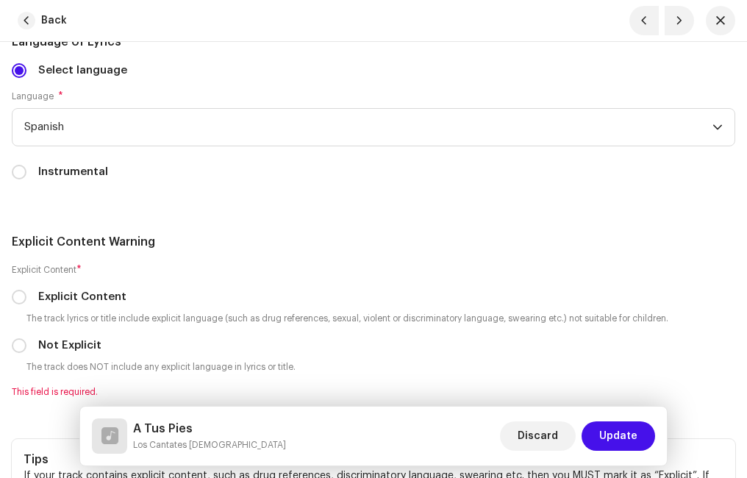
scroll to position [3161, 0]
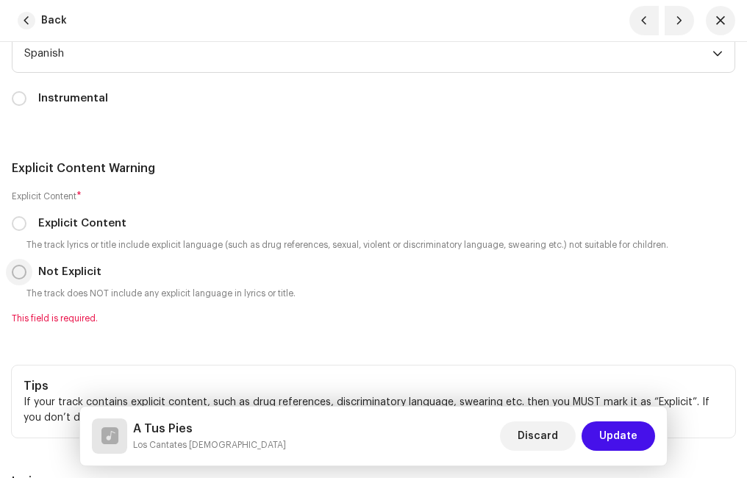
click at [16, 270] on input "Not Explicit" at bounding box center [19, 272] width 15 height 15
radio input "true"
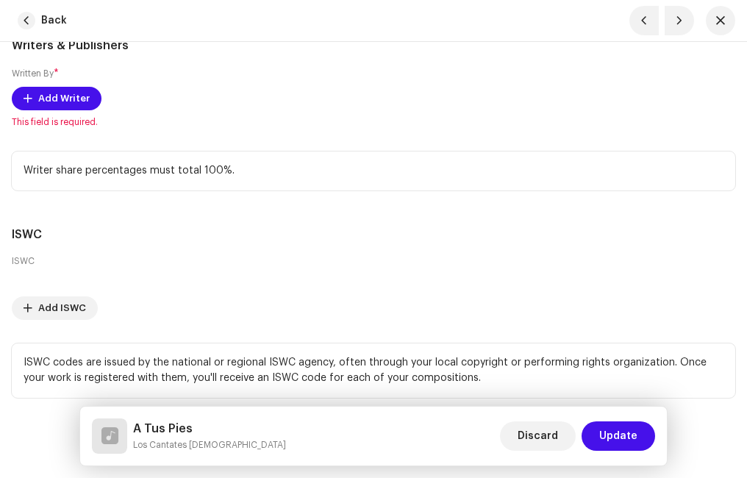
scroll to position [3749, 0]
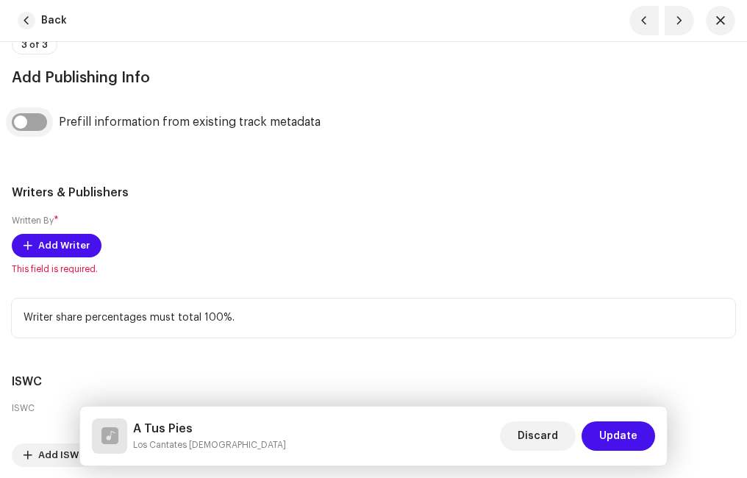
click at [41, 126] on input "checkbox" at bounding box center [29, 122] width 35 height 18
checkbox input "true"
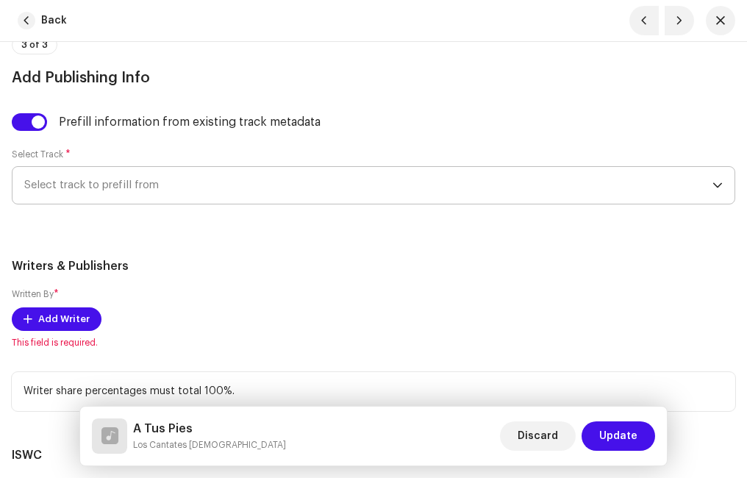
click at [123, 185] on span "Select track to prefill from" at bounding box center [368, 185] width 688 height 37
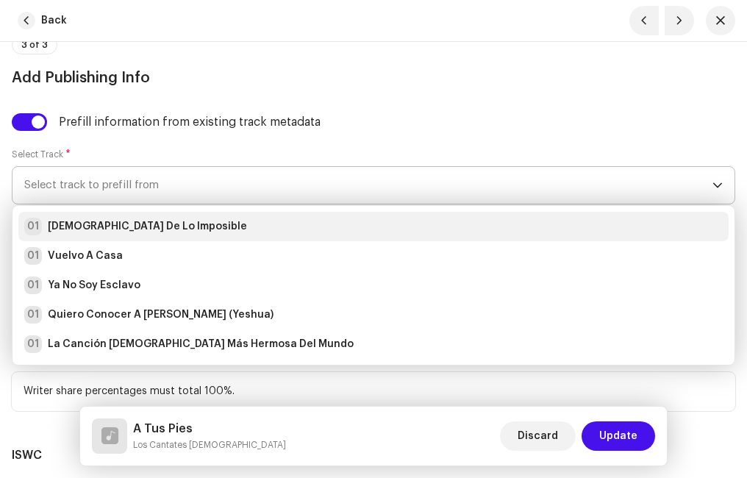
click at [100, 226] on strong "[DEMOGRAPHIC_DATA] De Lo Imposible" at bounding box center [147, 226] width 199 height 15
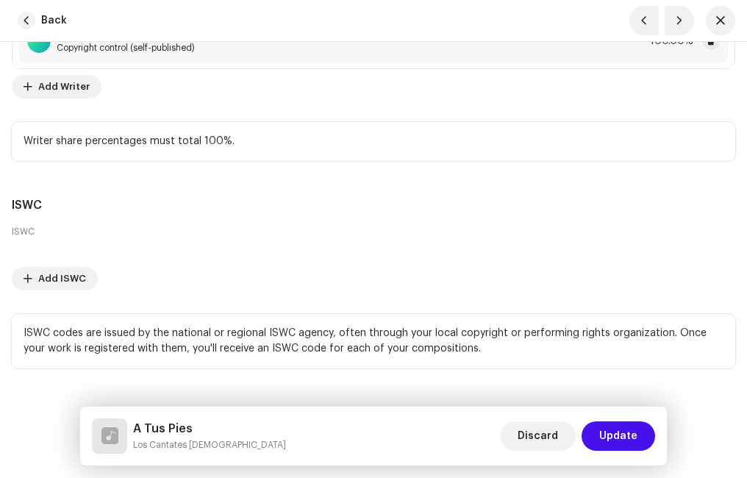
scroll to position [4075, 0]
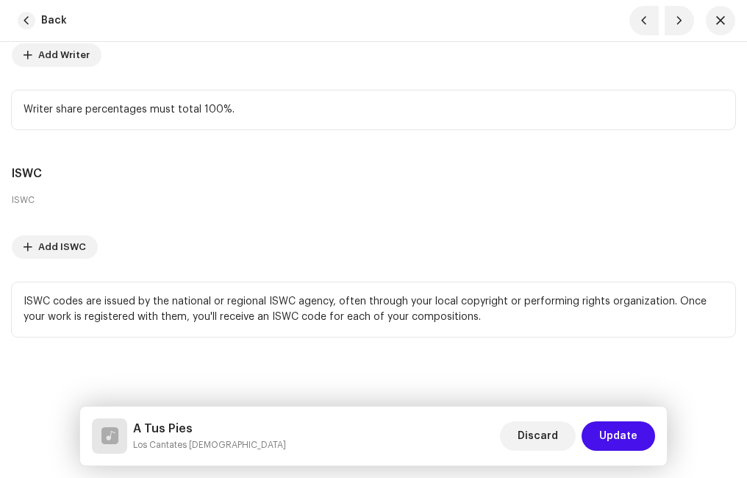
click at [608, 435] on span "Update" at bounding box center [618, 435] width 38 height 29
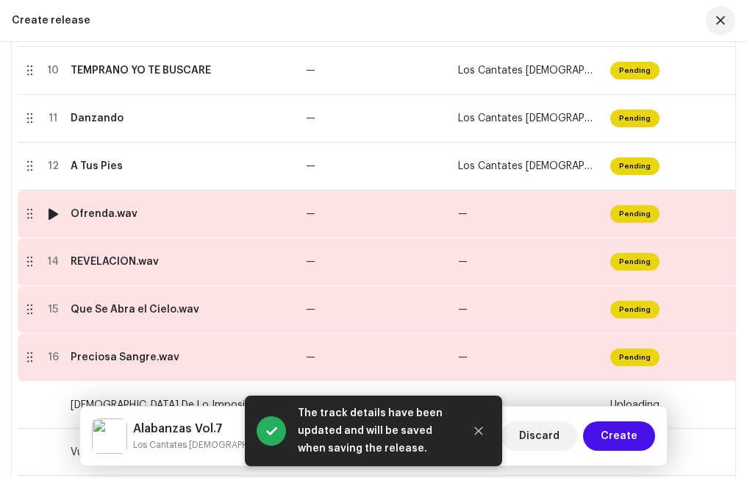
scroll to position [839, 0]
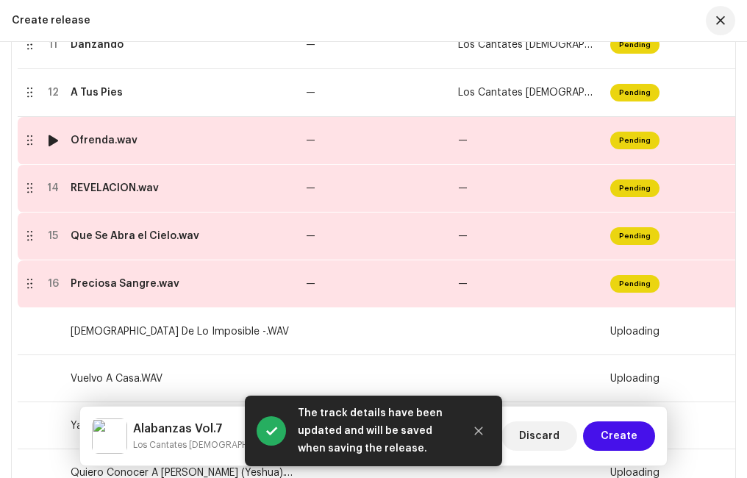
click at [128, 148] on td "Ofrenda.wav" at bounding box center [182, 141] width 235 height 48
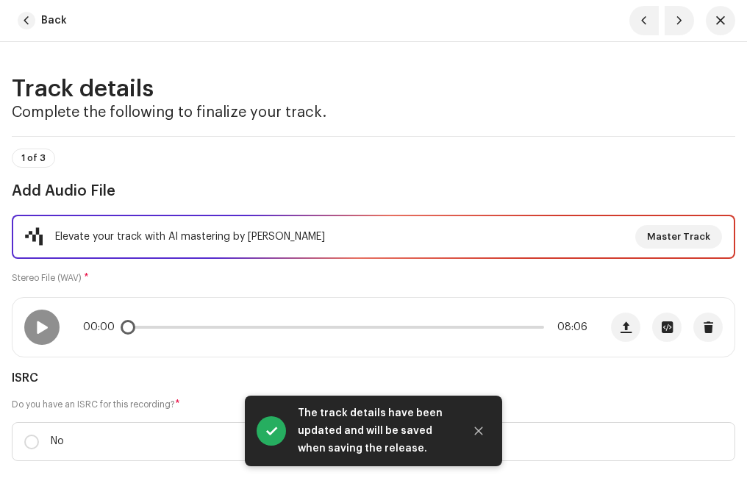
scroll to position [147, 0]
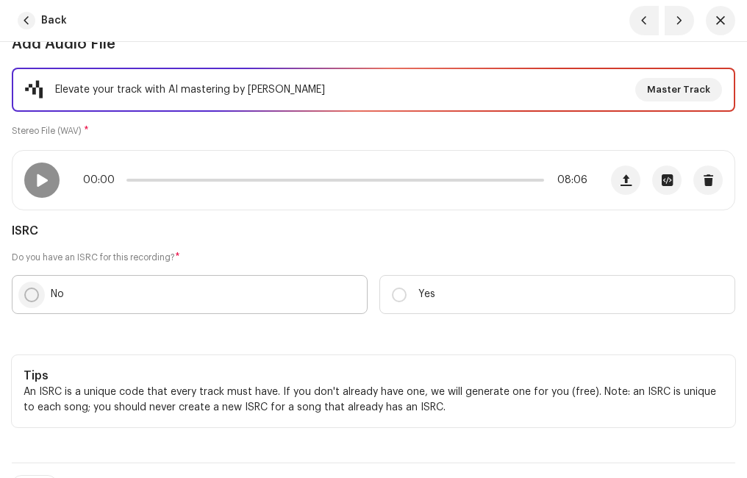
click at [32, 294] on input "No" at bounding box center [31, 294] width 15 height 15
radio input "true"
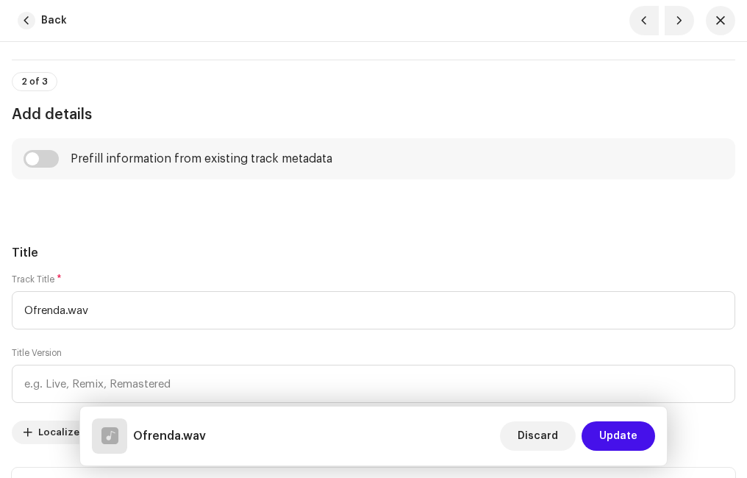
scroll to position [662, 0]
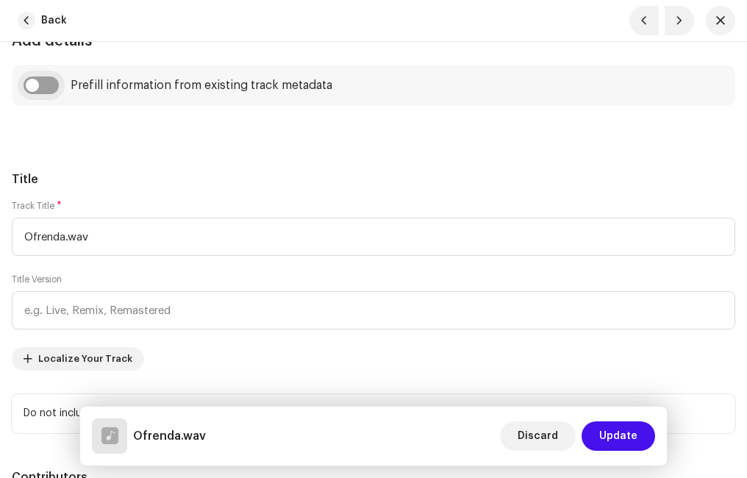
click at [43, 82] on input "checkbox" at bounding box center [41, 85] width 35 height 18
checkbox input "true"
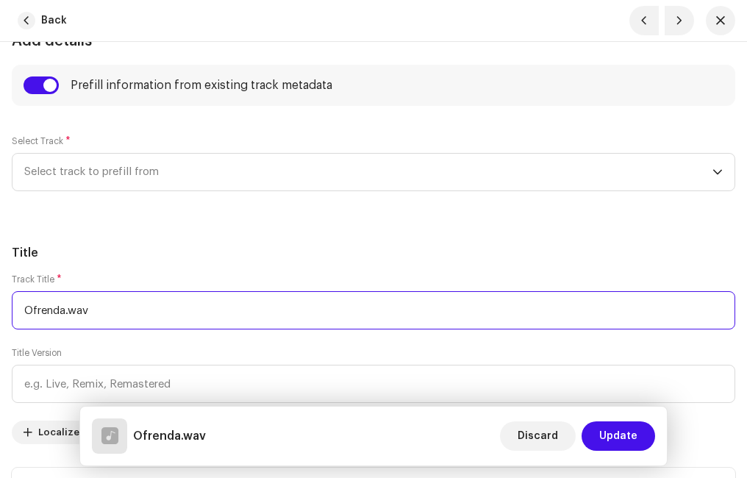
click at [117, 315] on input "Ofrenda.wav" at bounding box center [373, 310] width 723 height 38
type input "Ofrenda"
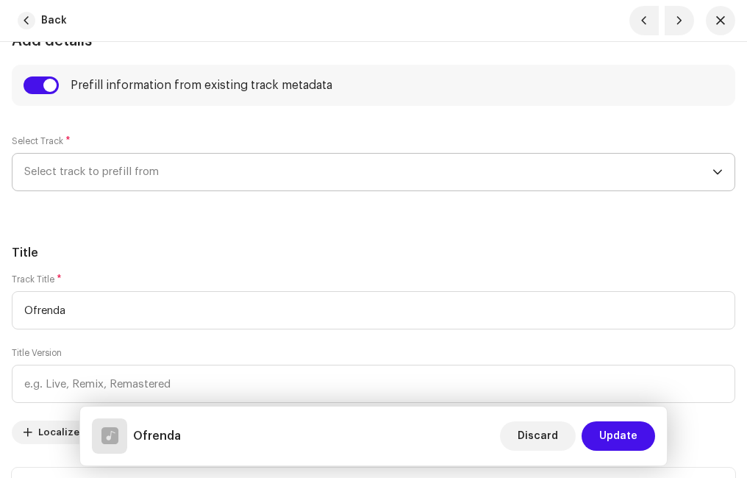
click at [212, 176] on span "Select track to prefill from" at bounding box center [368, 172] width 688 height 37
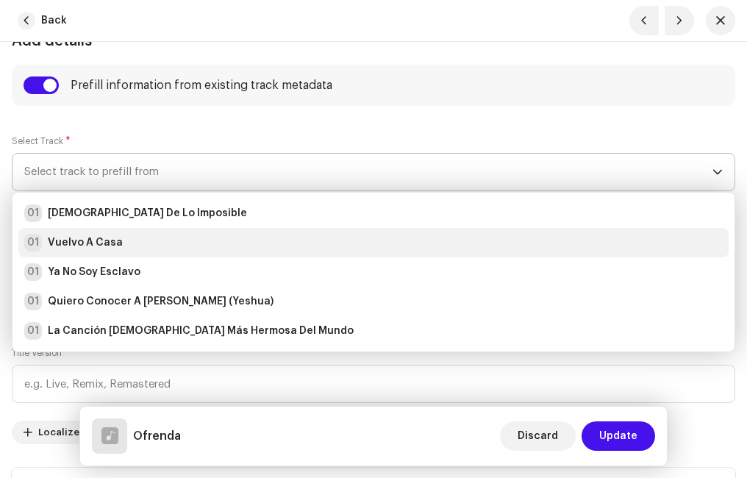
click at [122, 243] on div "01 Vuelvo A Casa" at bounding box center [373, 243] width 698 height 18
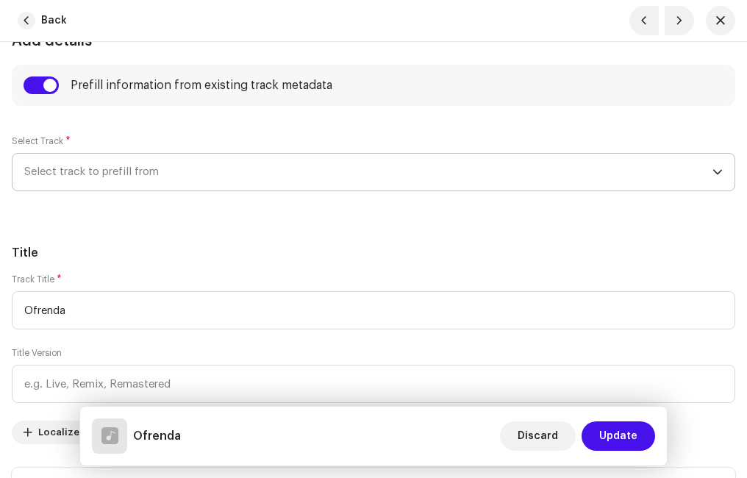
radio input "true"
type input "Ministerio Paz"
checkbox input "true"
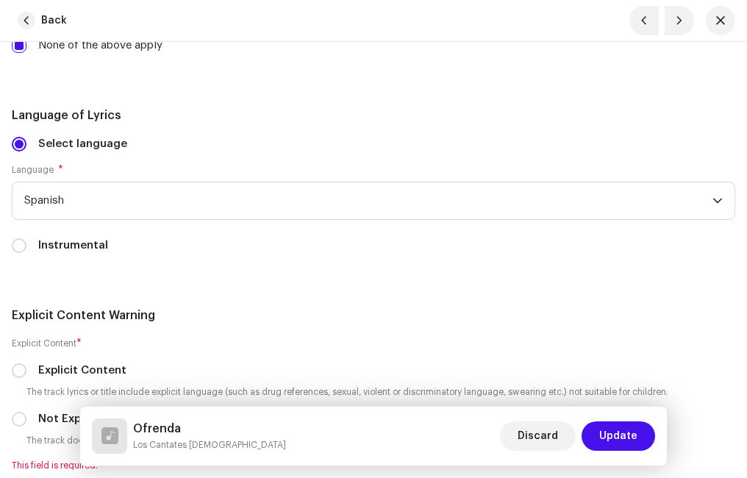
scroll to position [3234, 0]
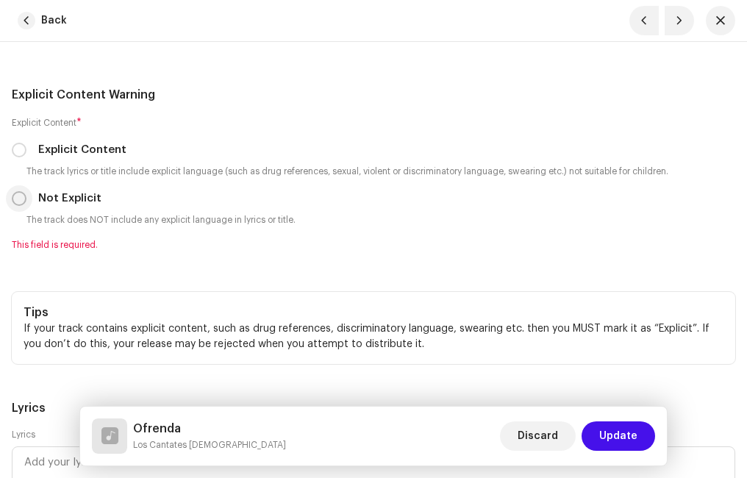
click at [18, 200] on input "Not Explicit" at bounding box center [19, 198] width 15 height 15
radio input "true"
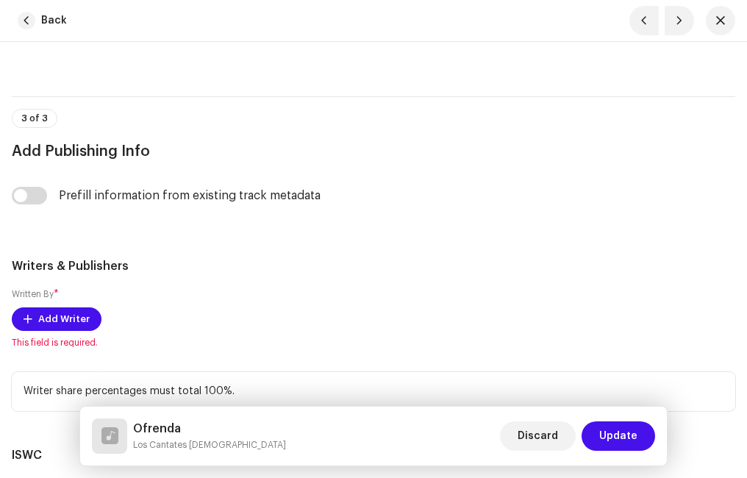
scroll to position [3749, 0]
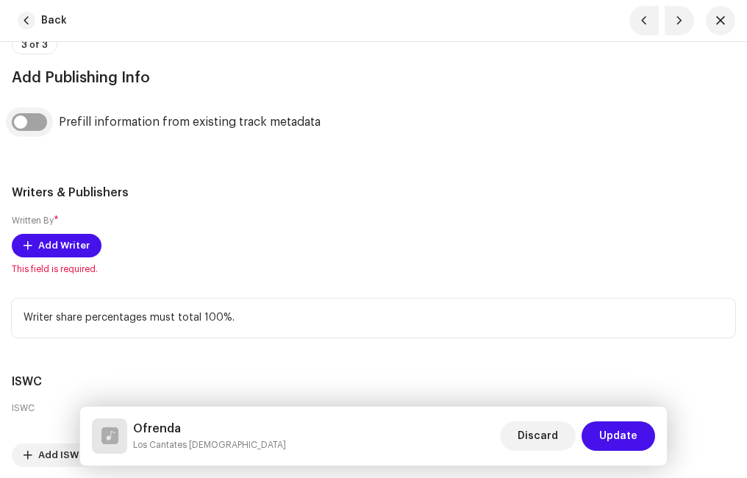
click at [40, 124] on input "checkbox" at bounding box center [29, 122] width 35 height 18
checkbox input "true"
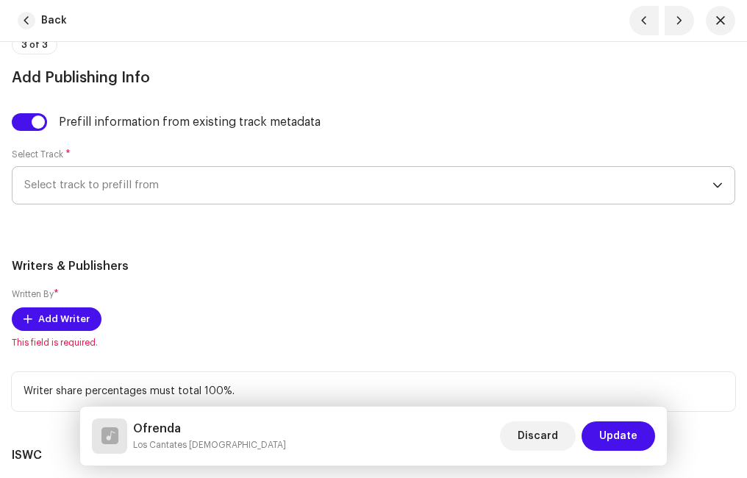
click at [114, 192] on span "Select track to prefill from" at bounding box center [368, 185] width 688 height 37
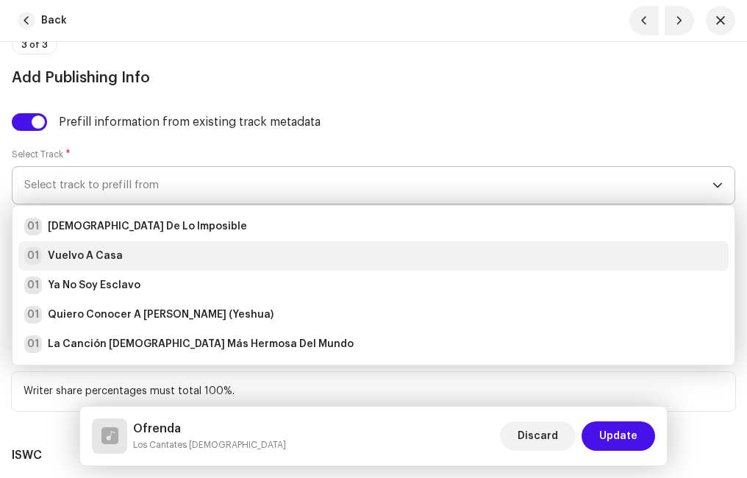
click at [80, 258] on strong "Vuelvo A Casa" at bounding box center [85, 255] width 75 height 15
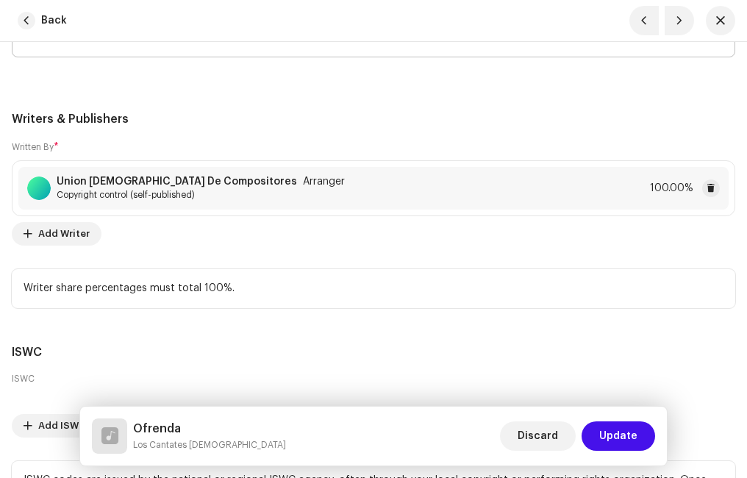
scroll to position [4075, 0]
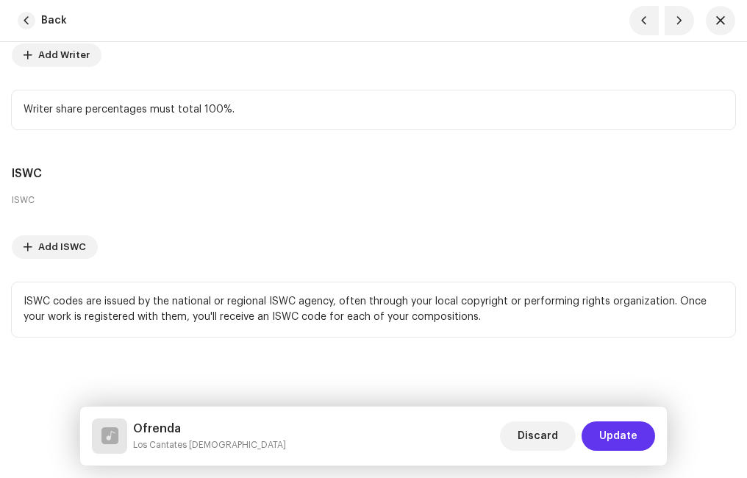
click at [629, 426] on span "Update" at bounding box center [618, 435] width 38 height 29
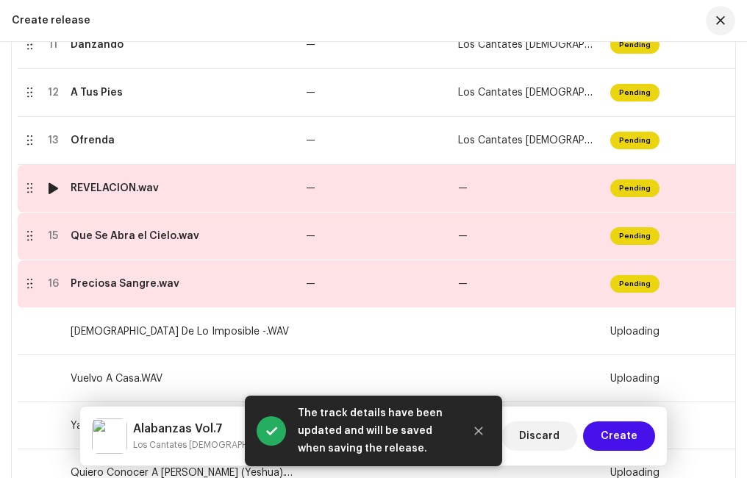
click at [145, 199] on td "REVELACIÓN.wav" at bounding box center [182, 189] width 235 height 48
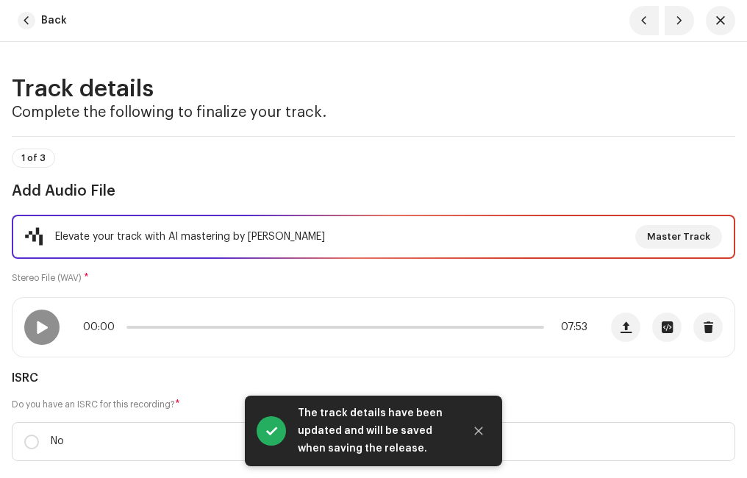
scroll to position [221, 0]
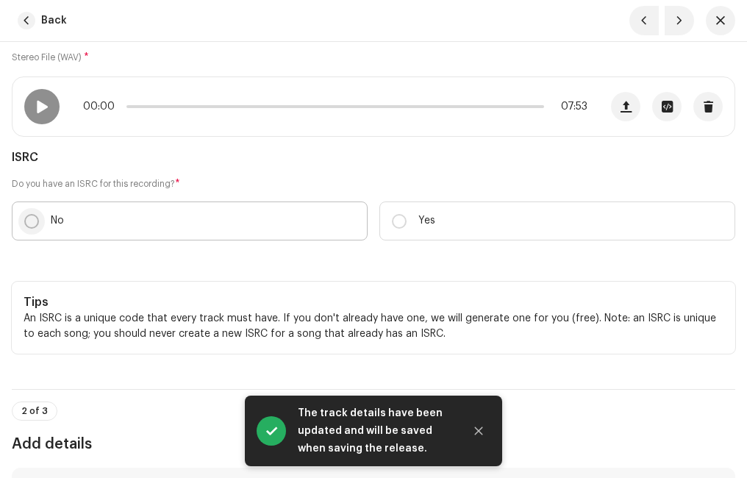
click at [32, 218] on input "No" at bounding box center [31, 221] width 15 height 15
radio input "true"
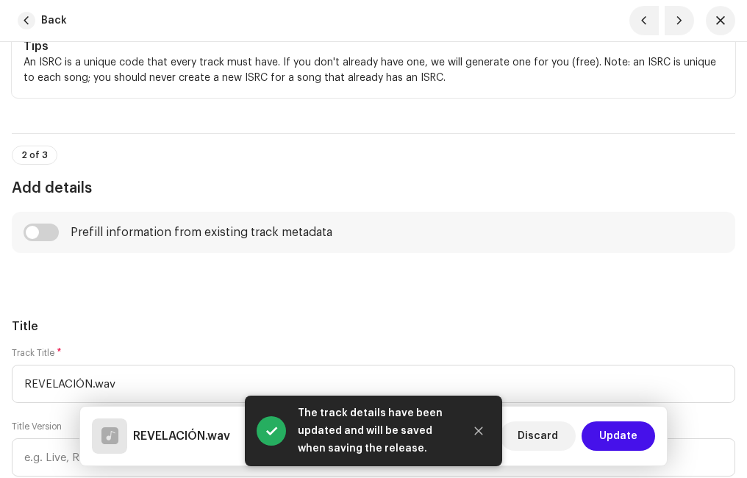
scroll to position [588, 0]
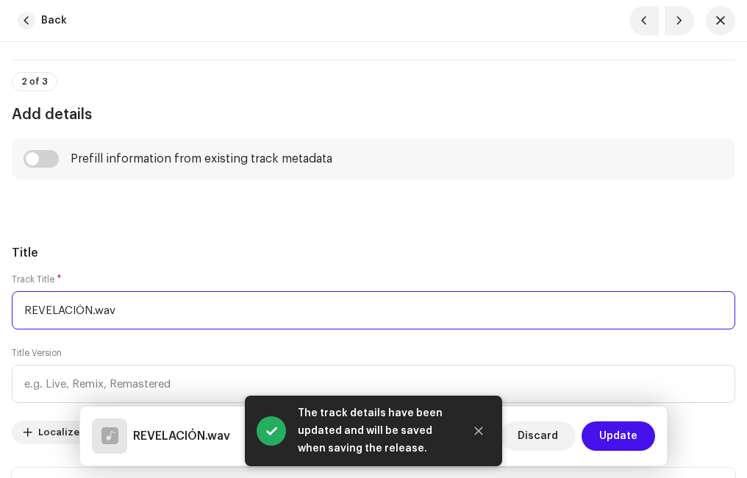
click at [154, 304] on input "REVELACIÓN.wav" at bounding box center [373, 310] width 723 height 38
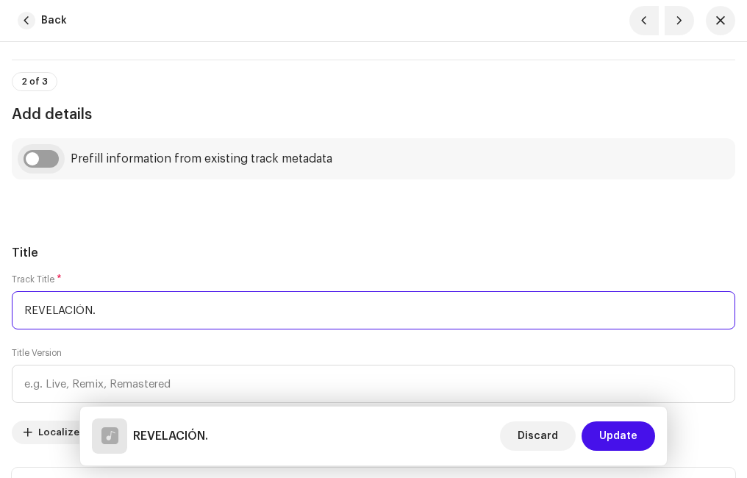
type input "REVELACIÓN."
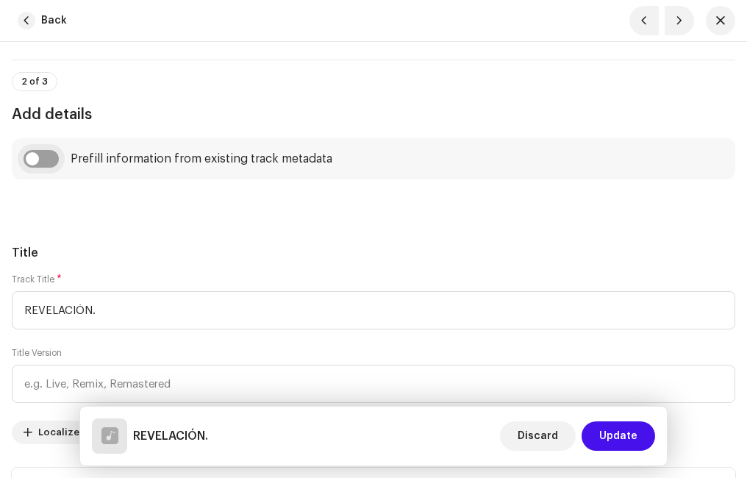
click at [52, 159] on input "checkbox" at bounding box center [41, 159] width 35 height 18
checkbox input "true"
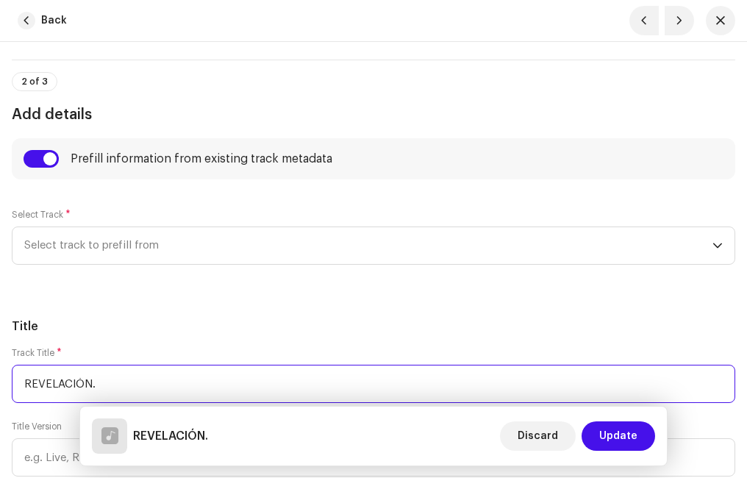
click at [135, 388] on input "REVELACIÓN." at bounding box center [373, 384] width 723 height 38
type input "REVELACIÓN"
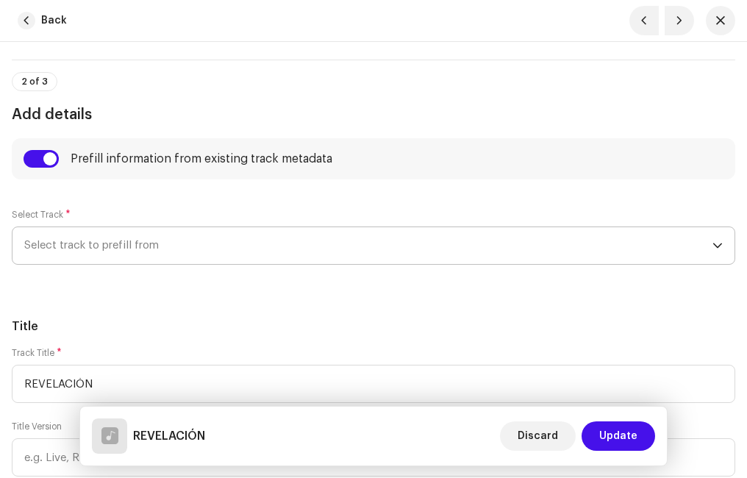
click at [112, 240] on span "Select track to prefill from" at bounding box center [368, 245] width 688 height 37
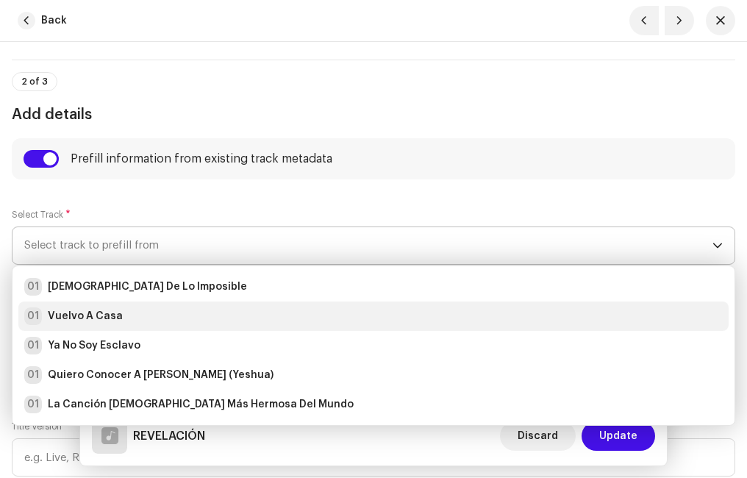
click at [90, 303] on li "01 Vuelvo A Casa" at bounding box center [373, 315] width 710 height 29
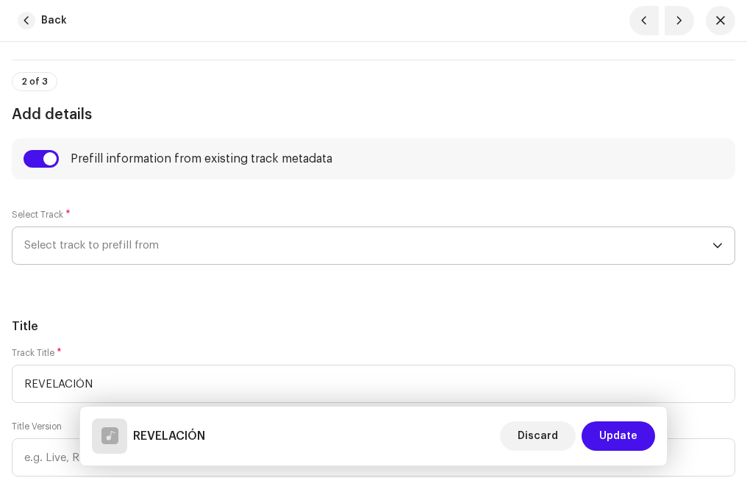
radio input "true"
type input "Ministerio Paz"
checkbox input "true"
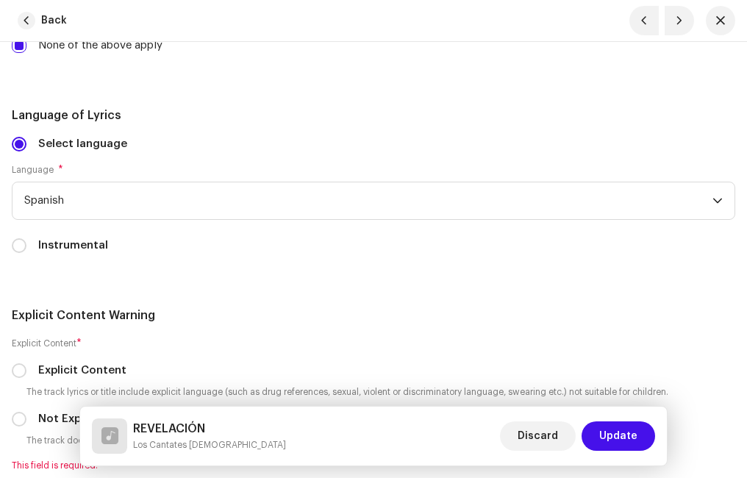
scroll to position [3087, 0]
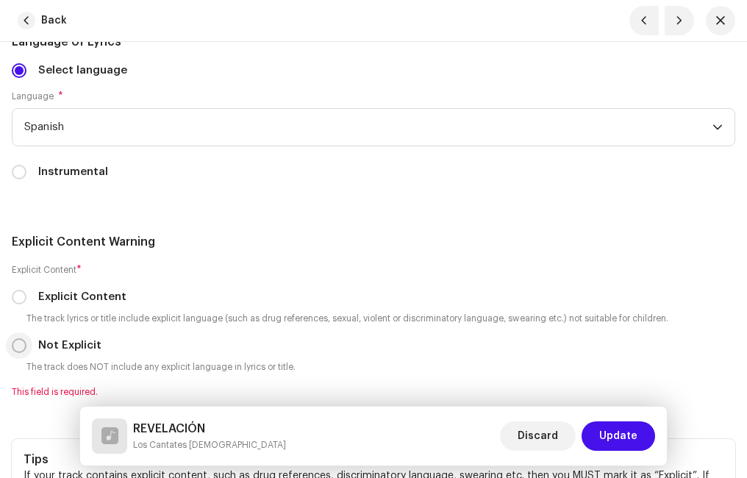
click at [26, 342] on input "Not Explicit" at bounding box center [19, 345] width 15 height 15
radio input "true"
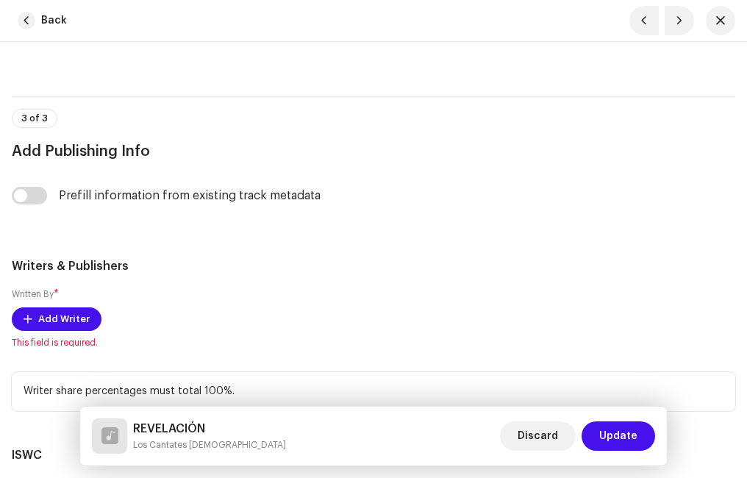
scroll to position [3749, 0]
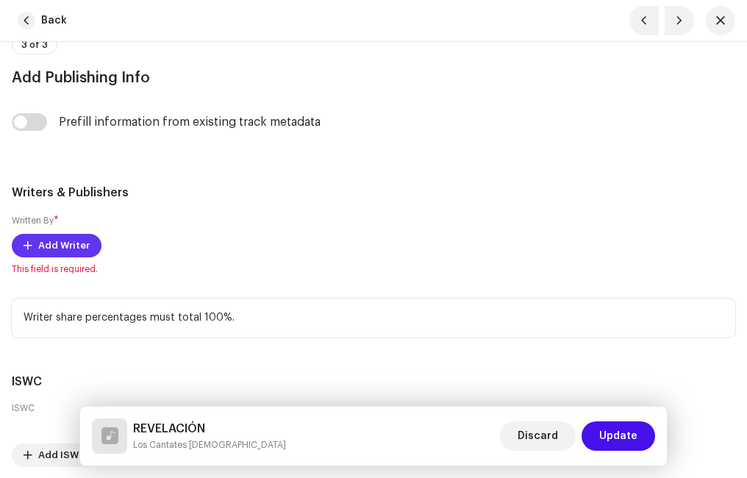
click at [67, 245] on span "Add Writer" at bounding box center [63, 245] width 51 height 29
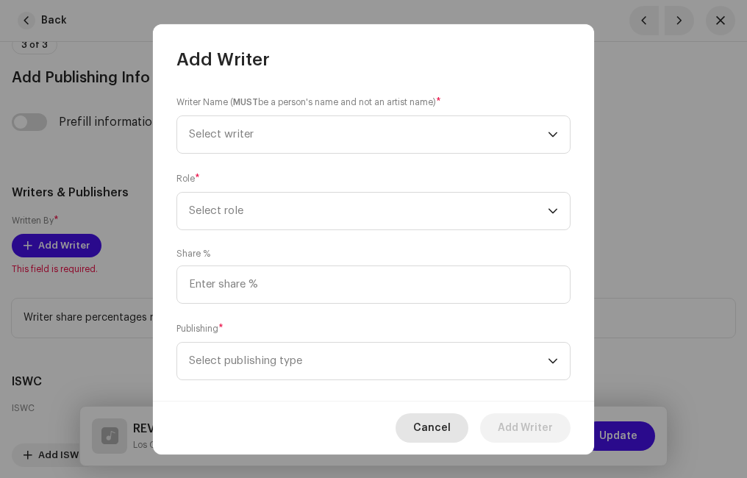
click at [433, 419] on span "Cancel" at bounding box center [431, 427] width 37 height 29
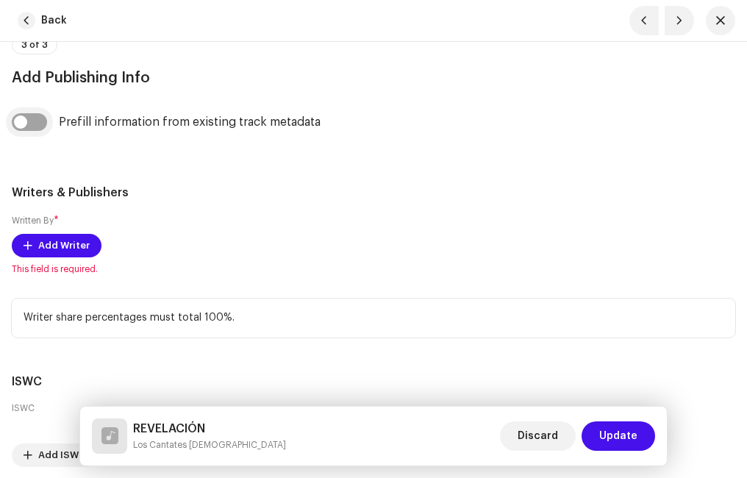
click at [45, 121] on input "checkbox" at bounding box center [29, 122] width 35 height 18
checkbox input "true"
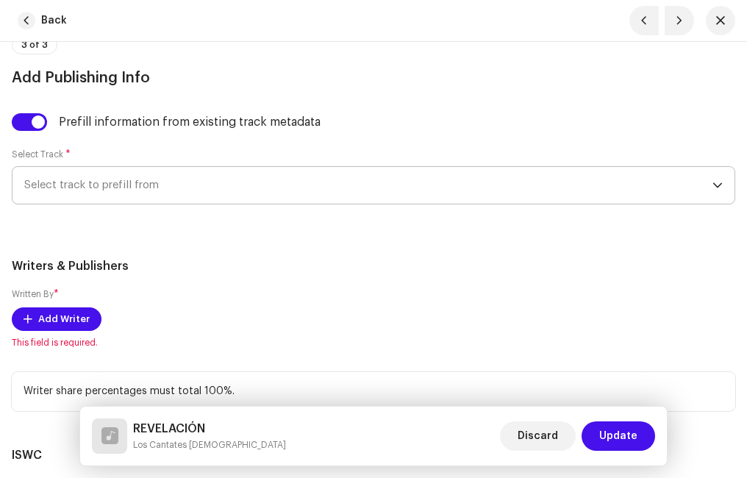
click at [137, 180] on span "Select track to prefill from" at bounding box center [368, 185] width 688 height 37
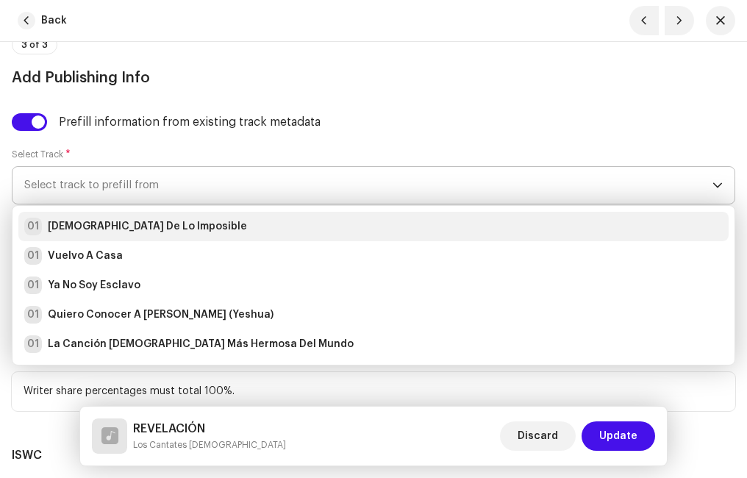
click at [131, 231] on strong "[DEMOGRAPHIC_DATA] De Lo Imposible" at bounding box center [147, 226] width 199 height 15
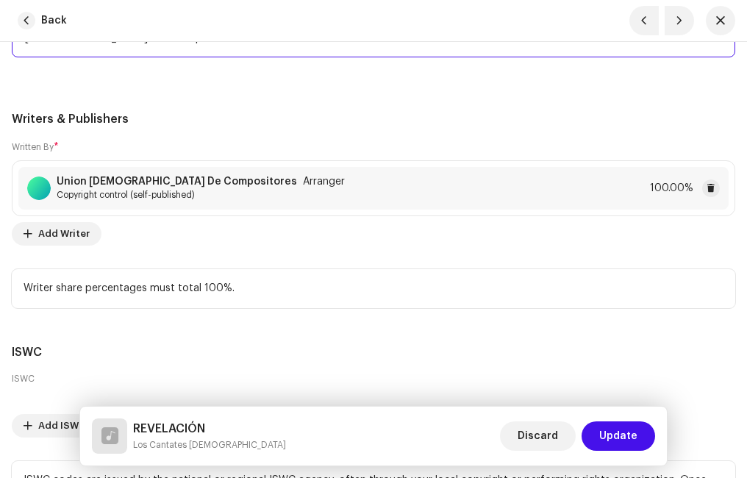
scroll to position [4075, 0]
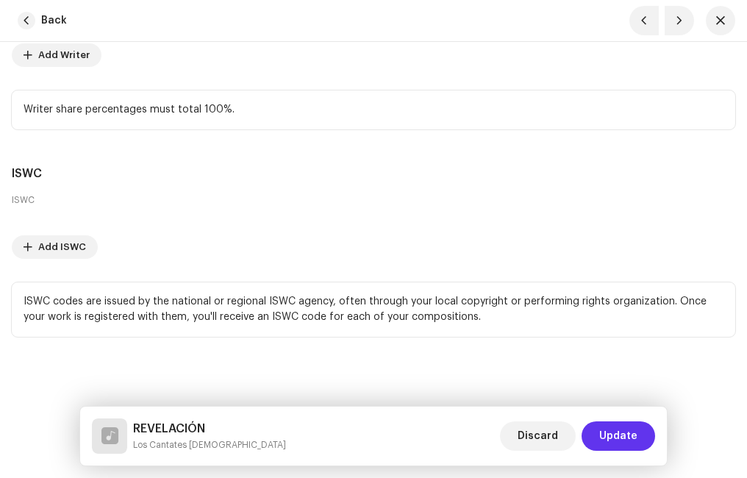
click at [601, 423] on span "Update" at bounding box center [618, 435] width 38 height 29
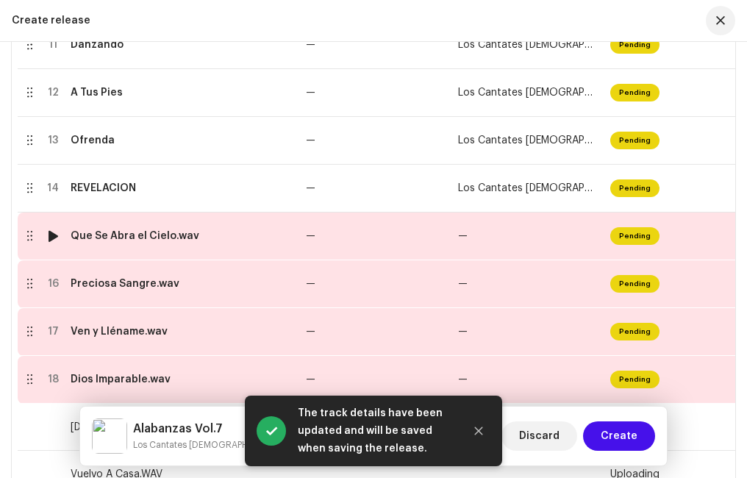
click at [153, 236] on div "Que Se Abra el Cielo.wav" at bounding box center [135, 236] width 129 height 12
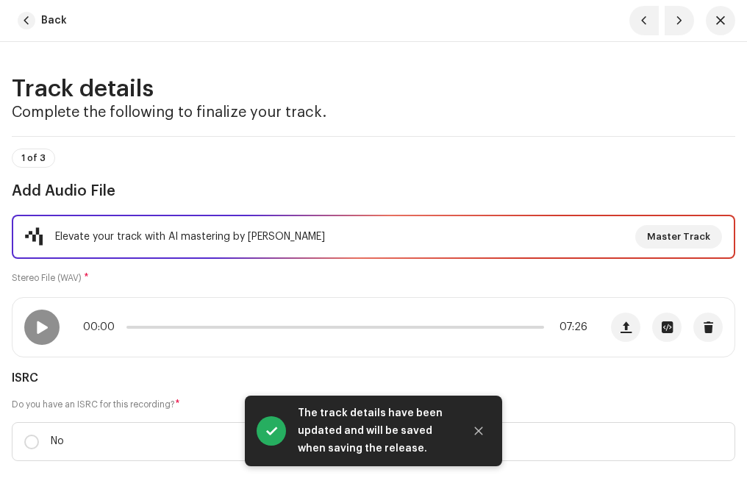
scroll to position [147, 0]
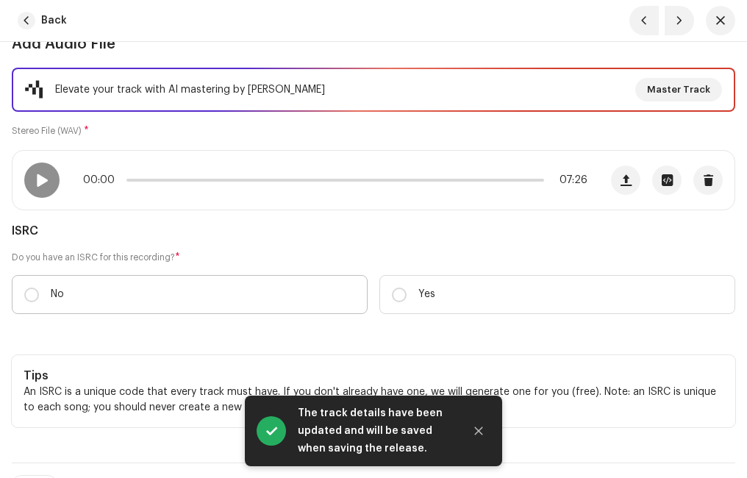
drag, startPoint x: 32, startPoint y: 293, endPoint x: 42, endPoint y: 293, distance: 10.3
click at [38, 293] on input "No" at bounding box center [31, 294] width 15 height 15
radio input "true"
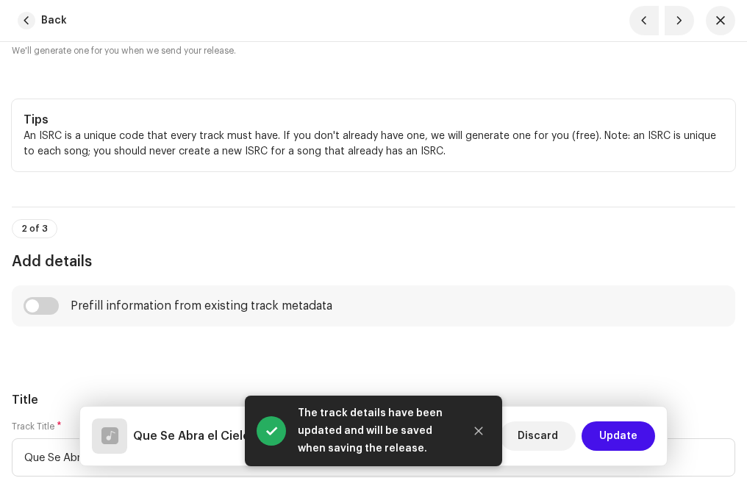
scroll to position [588, 0]
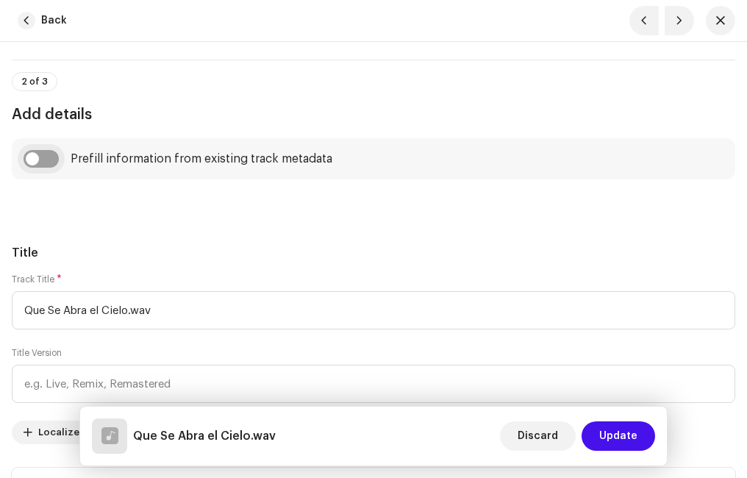
click at [55, 162] on input "checkbox" at bounding box center [41, 159] width 35 height 18
checkbox input "true"
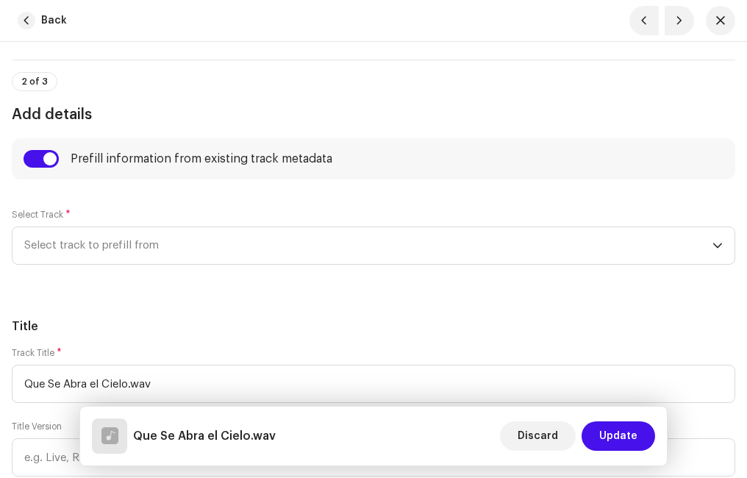
scroll to position [735, 0]
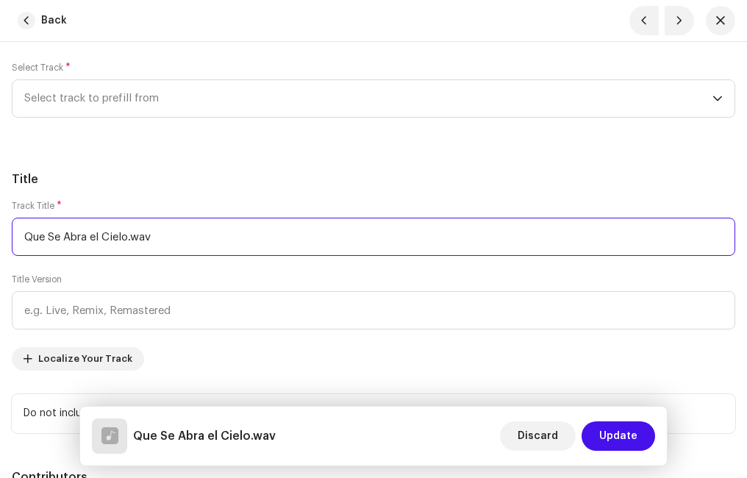
click at [185, 238] on input "Que Se Abra el Cielo.wav" at bounding box center [373, 237] width 723 height 38
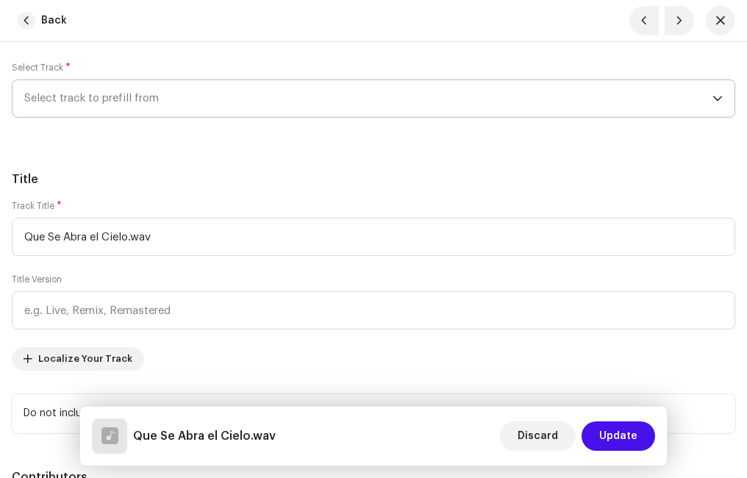
click at [155, 99] on span "Select track to prefill from" at bounding box center [368, 98] width 688 height 37
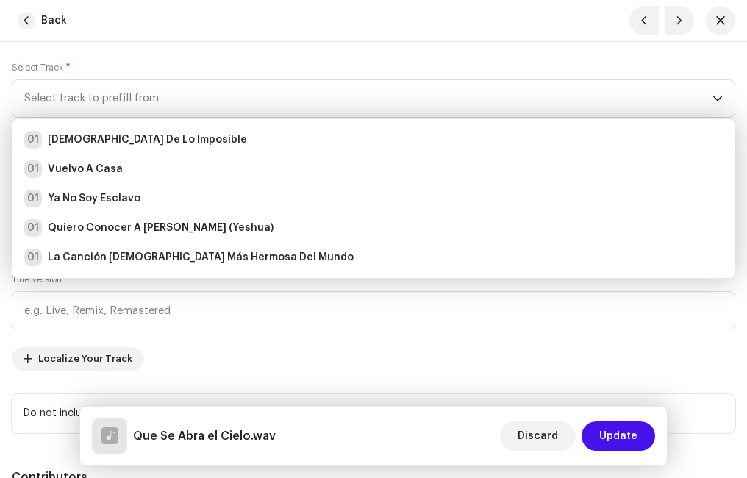
click at [183, 56] on div "Select Track * Select track to prefill from 01 [DEMOGRAPHIC_DATA] De Lo Imposib…" at bounding box center [373, 92] width 723 height 85
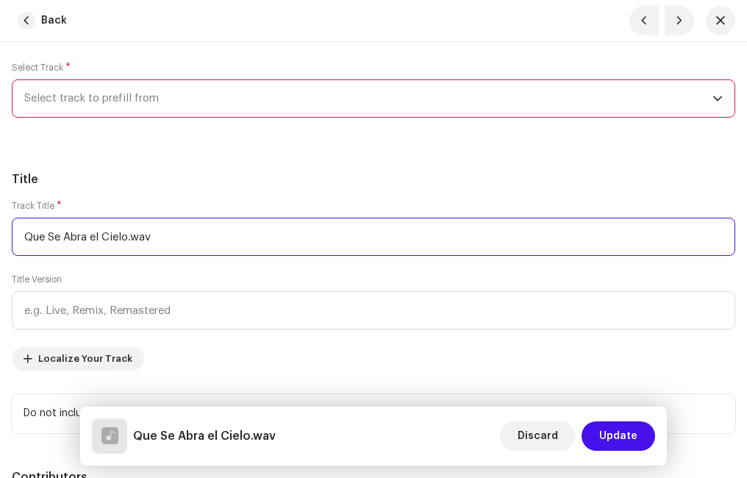
click at [174, 235] on input "Que Se Abra el Cielo.wav" at bounding box center [373, 237] width 723 height 38
type input "Que Se Abra el Cielo"
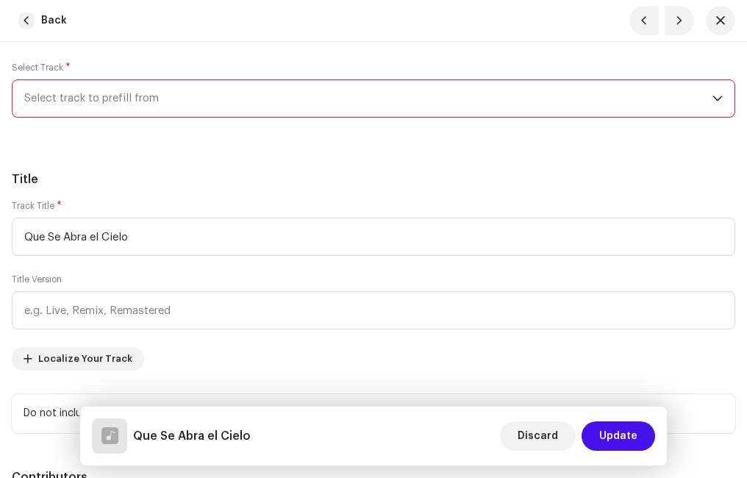
click at [101, 98] on span "Select track to prefill from" at bounding box center [368, 98] width 688 height 37
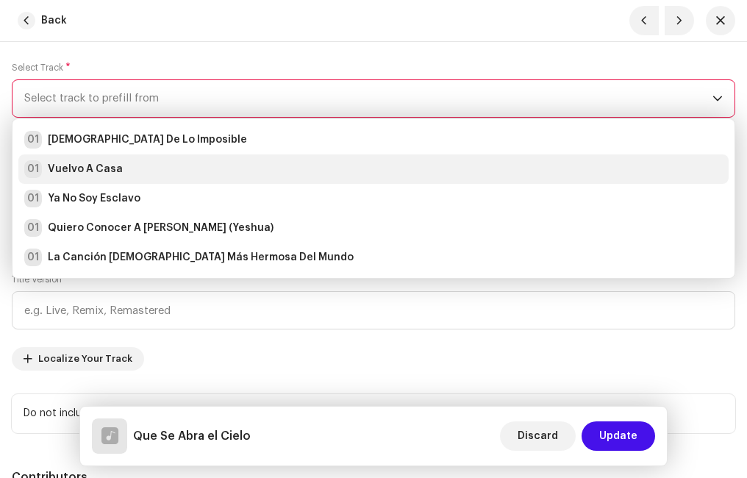
click at [110, 169] on strong "Vuelvo A Casa" at bounding box center [85, 169] width 75 height 15
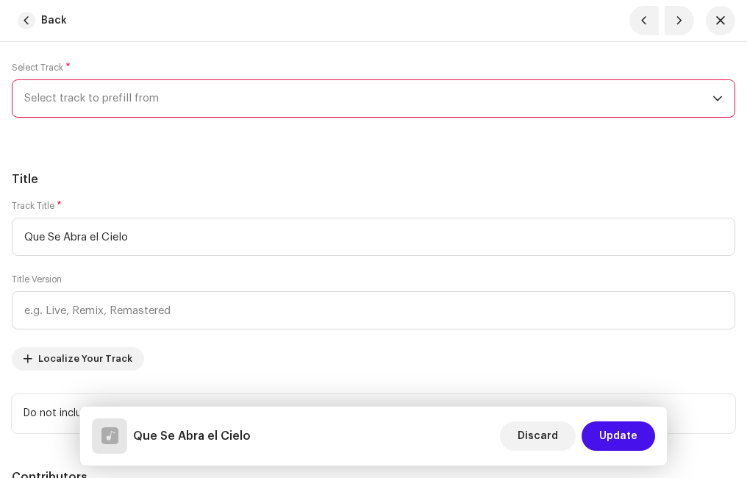
radio input "true"
type input "Ministerio Paz"
checkbox input "true"
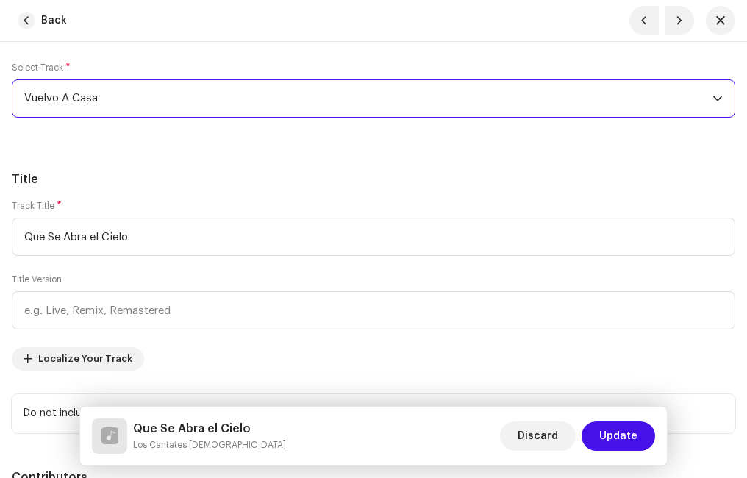
click at [210, 174] on h5 "Title" at bounding box center [373, 180] width 723 height 18
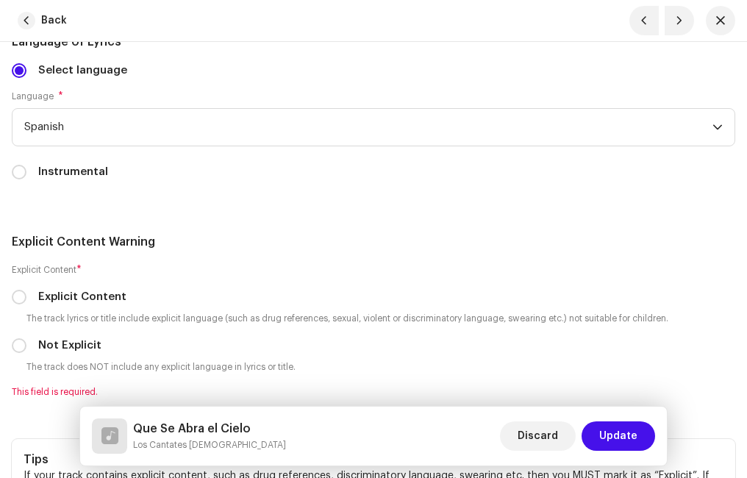
scroll to position [3161, 0]
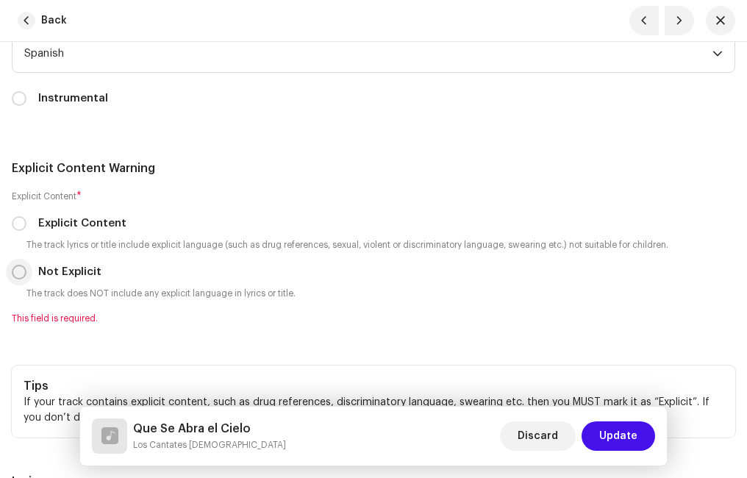
click at [23, 276] on input "Not Explicit" at bounding box center [19, 272] width 15 height 15
radio input "true"
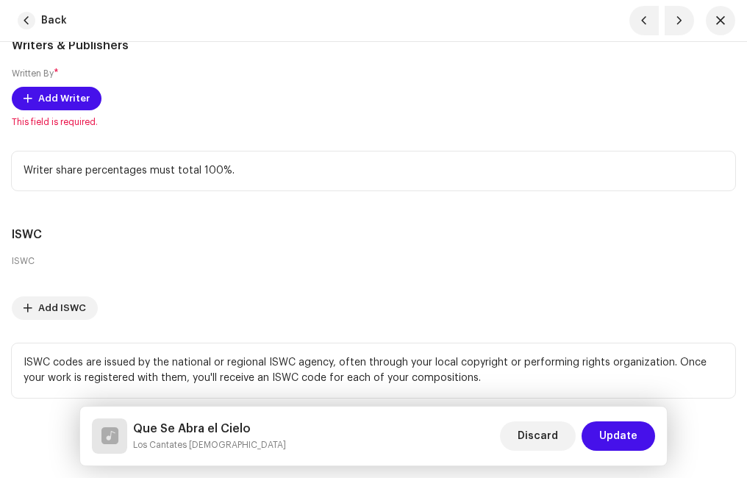
scroll to position [3749, 0]
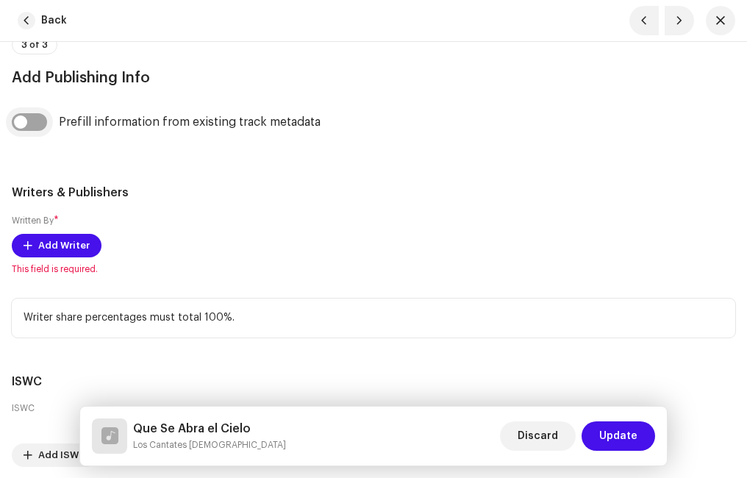
click at [34, 122] on input "checkbox" at bounding box center [29, 122] width 35 height 18
checkbox input "true"
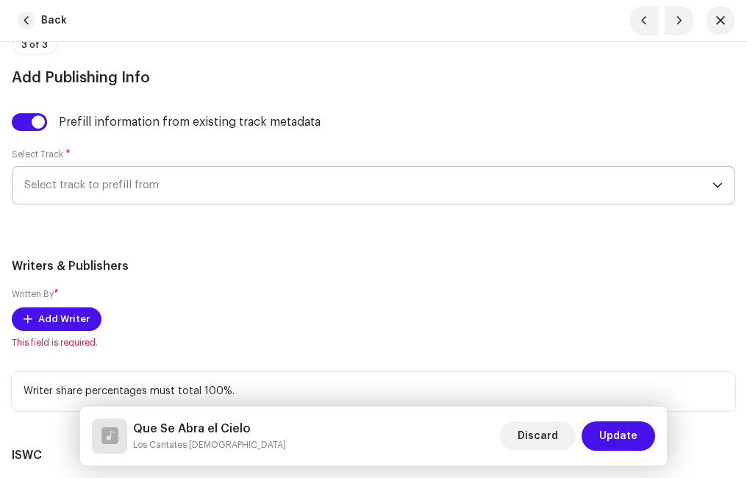
click at [93, 195] on span "Select track to prefill from" at bounding box center [368, 185] width 688 height 37
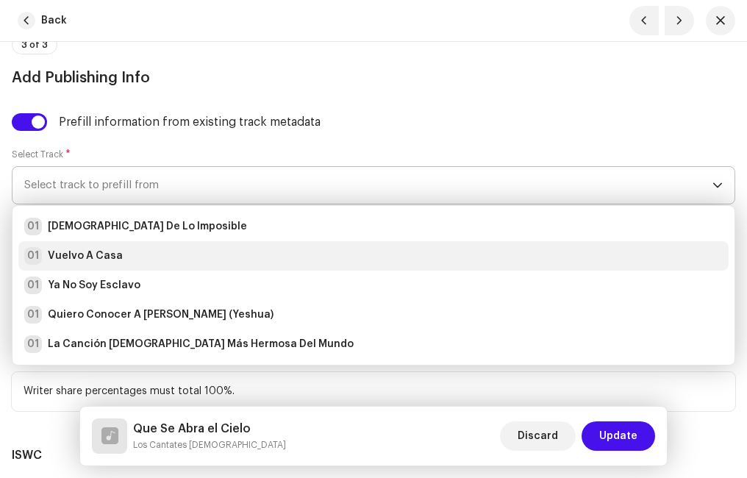
click at [118, 259] on div "01 Vuelvo A Casa" at bounding box center [373, 256] width 698 height 18
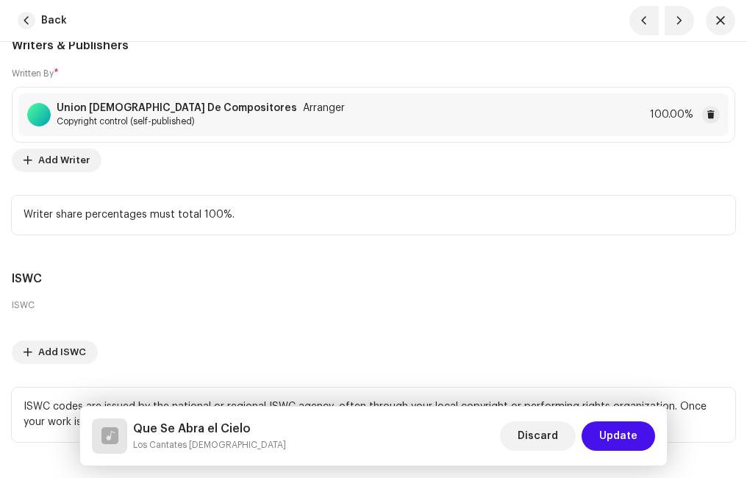
scroll to position [4075, 0]
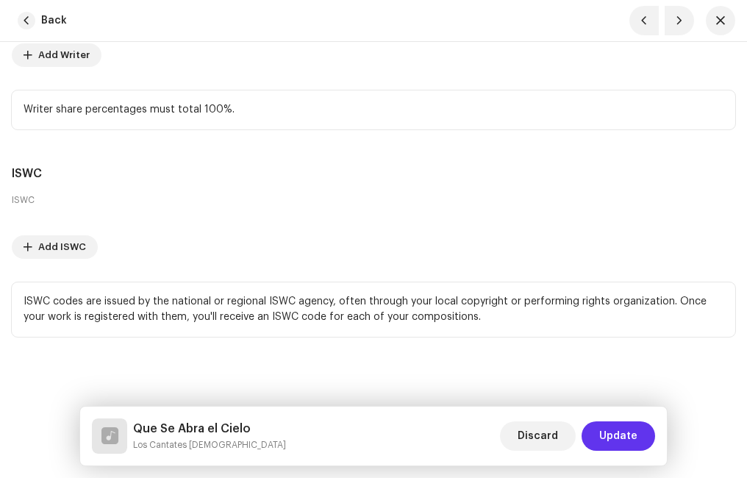
click at [621, 428] on span "Update" at bounding box center [618, 435] width 38 height 29
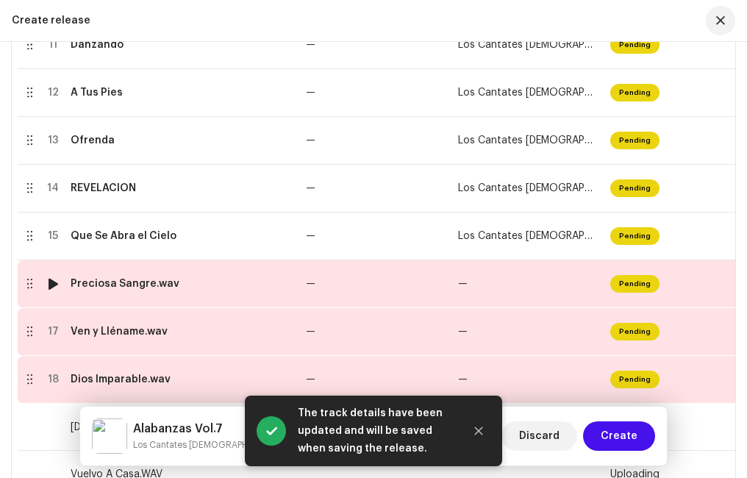
scroll to position [986, 0]
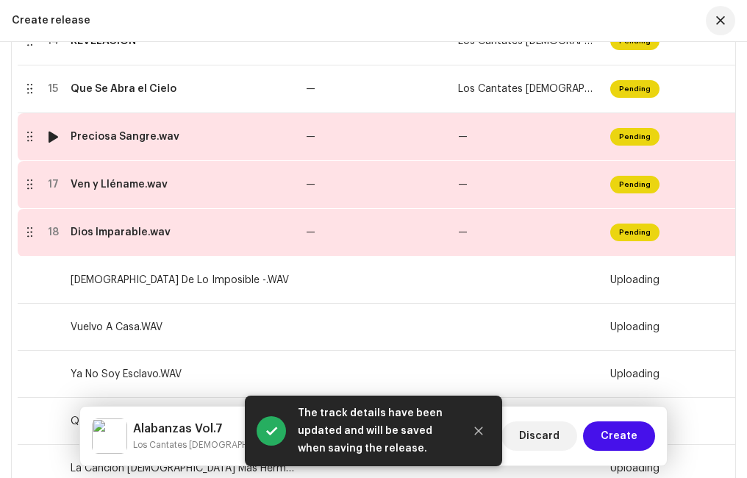
click at [113, 143] on td "Preciosa Sangre.wav" at bounding box center [182, 137] width 235 height 48
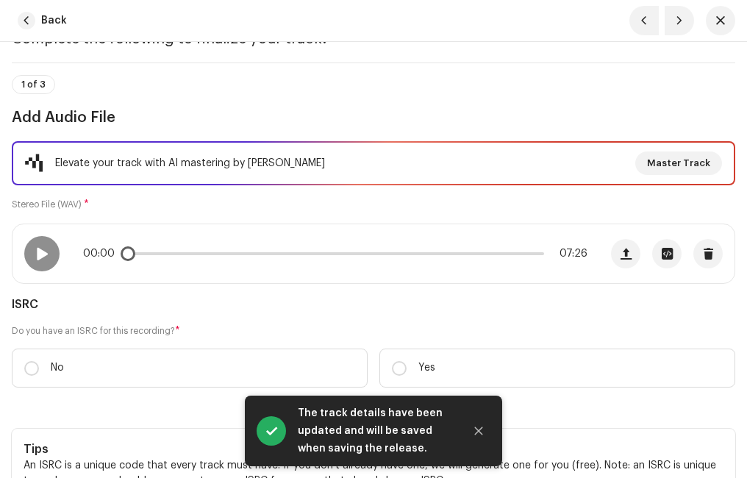
scroll to position [147, 0]
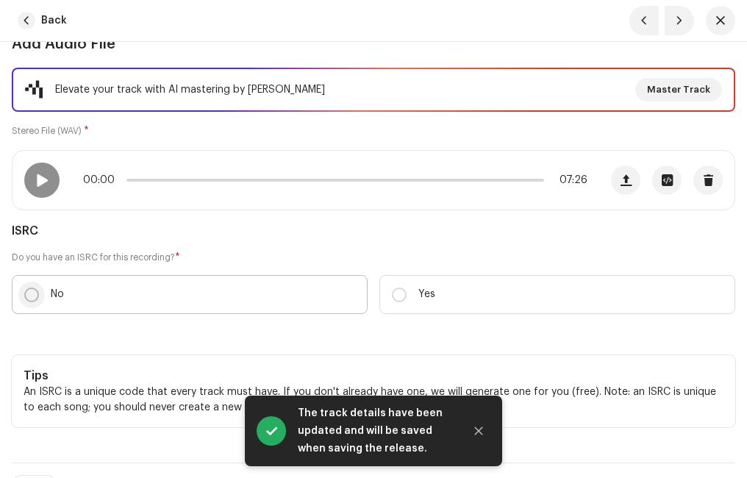
click at [31, 294] on input "No" at bounding box center [31, 294] width 15 height 15
radio input "true"
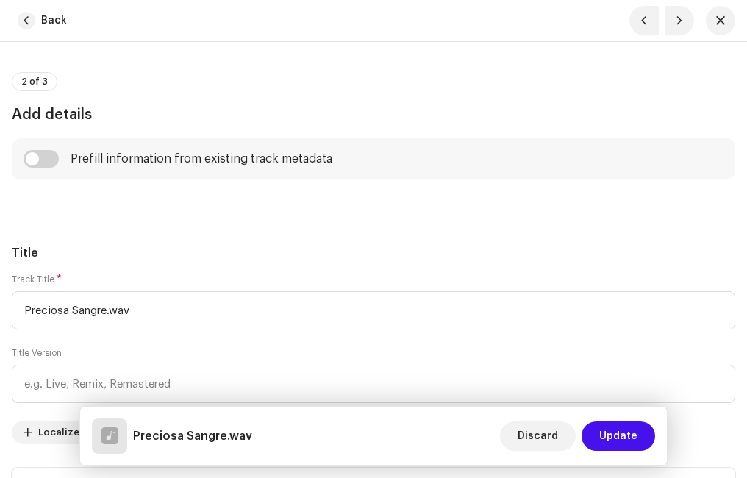
scroll to position [662, 0]
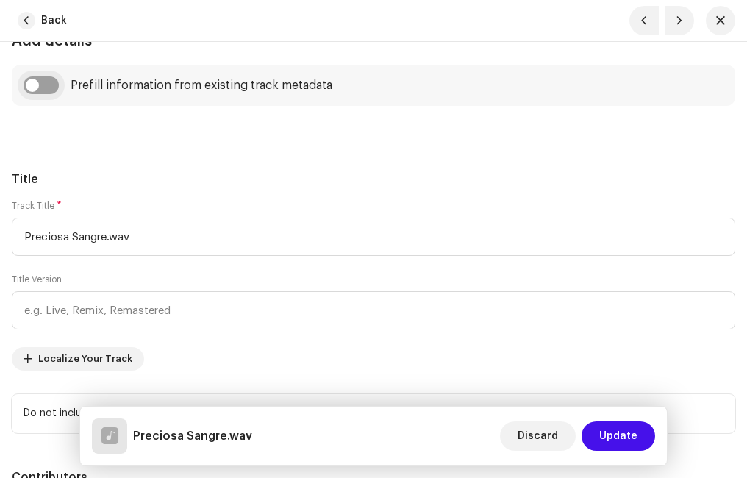
click at [47, 81] on input "checkbox" at bounding box center [41, 85] width 35 height 18
checkbox input "true"
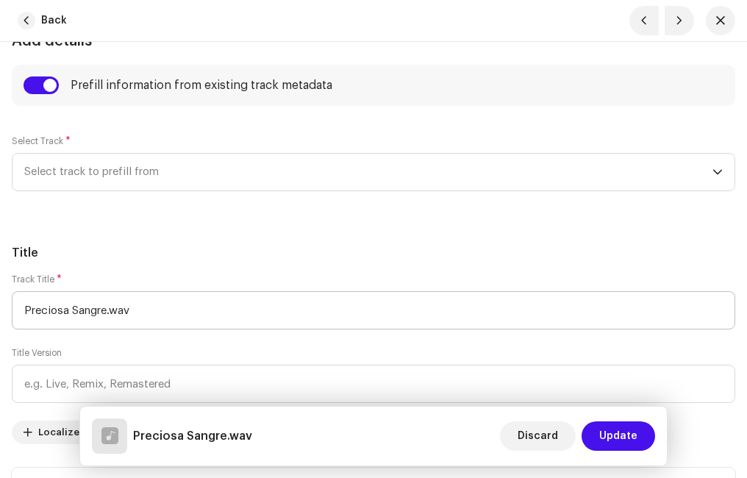
scroll to position [809, 0]
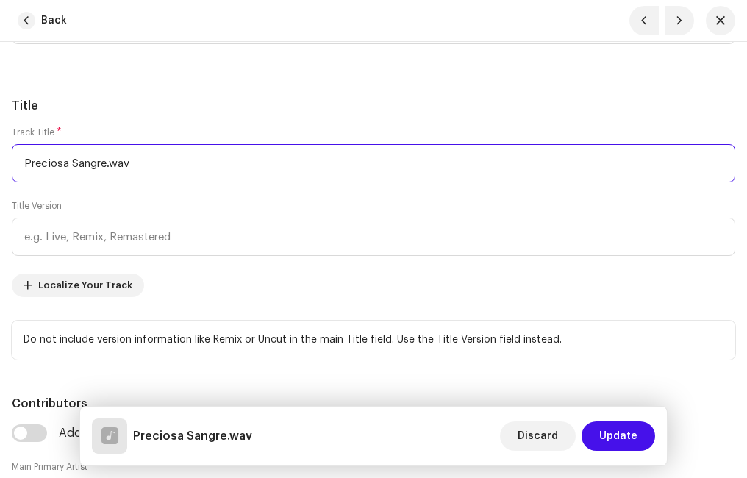
click at [144, 167] on input "Preciosa Sangre.wav" at bounding box center [373, 163] width 723 height 38
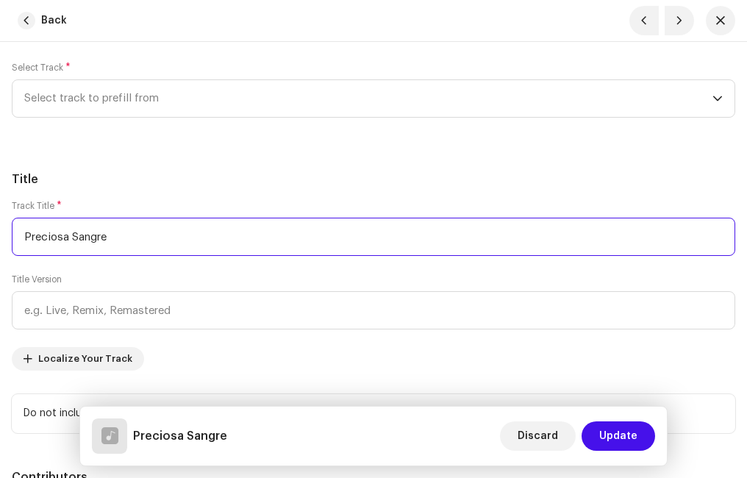
scroll to position [662, 0]
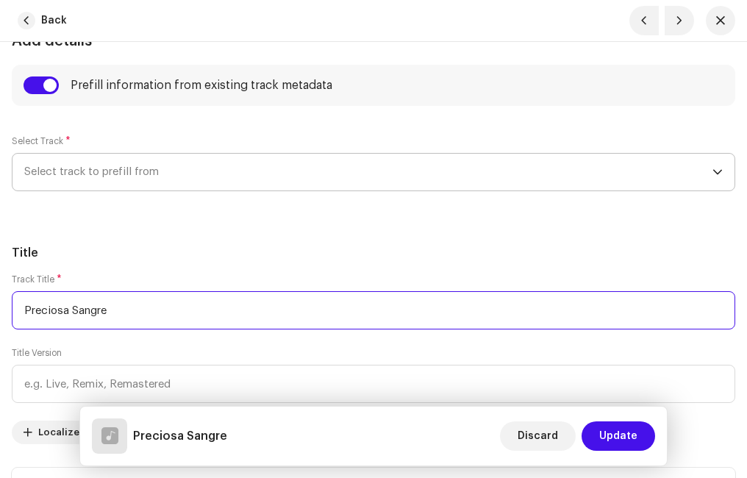
type input "Preciosa Sangre"
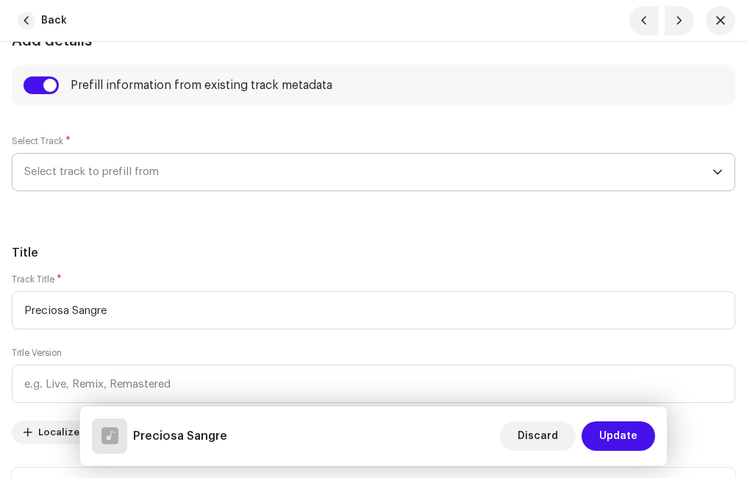
click at [101, 173] on span "Select track to prefill from" at bounding box center [368, 172] width 688 height 37
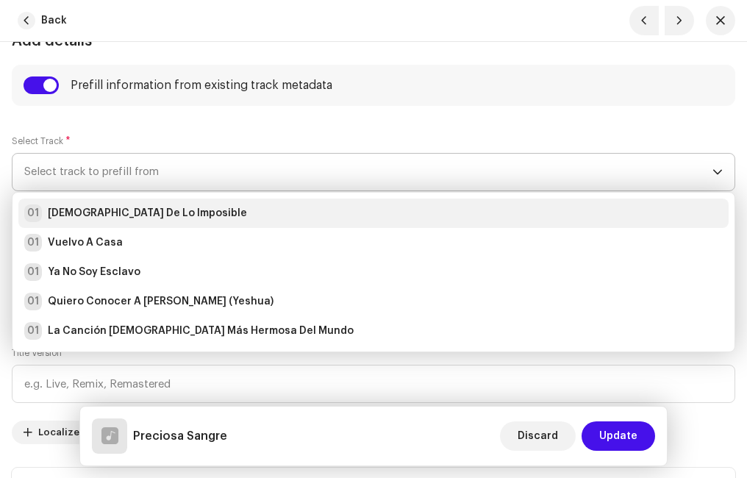
click at [89, 212] on strong "[DEMOGRAPHIC_DATA] De Lo Imposible" at bounding box center [147, 213] width 199 height 15
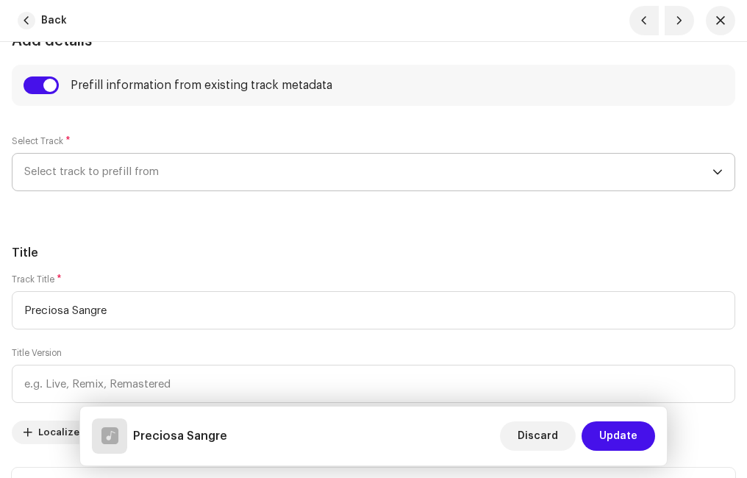
radio input "true"
type input "Ministerio Paz"
checkbox input "true"
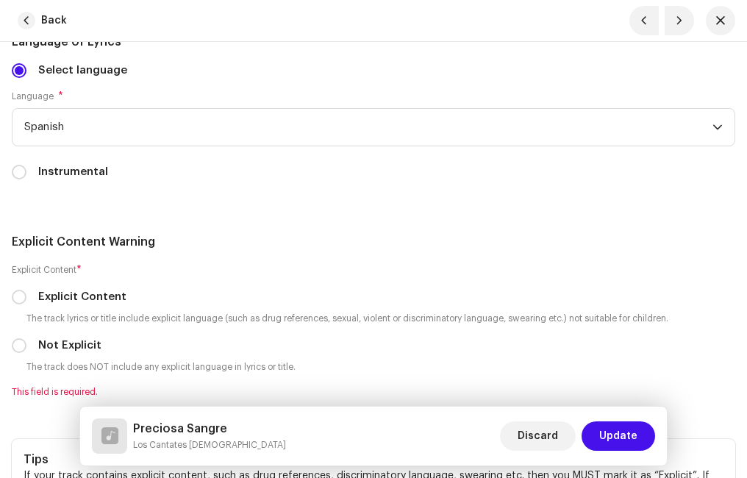
scroll to position [3161, 0]
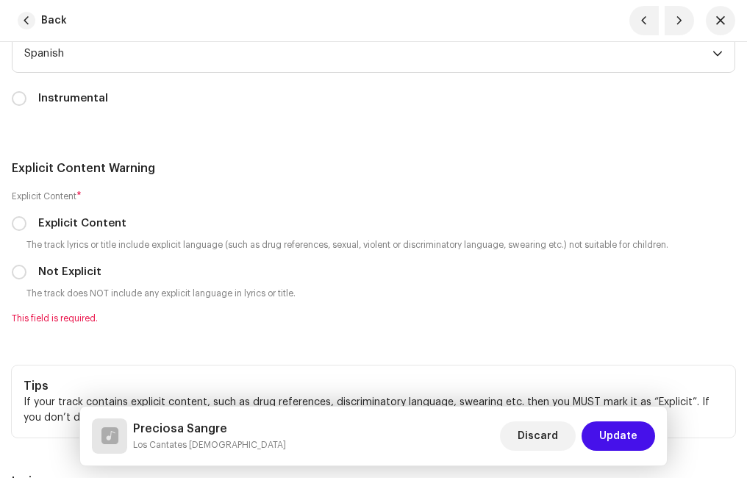
click at [16, 273] on input "Not Explicit" at bounding box center [19, 272] width 15 height 15
radio input "true"
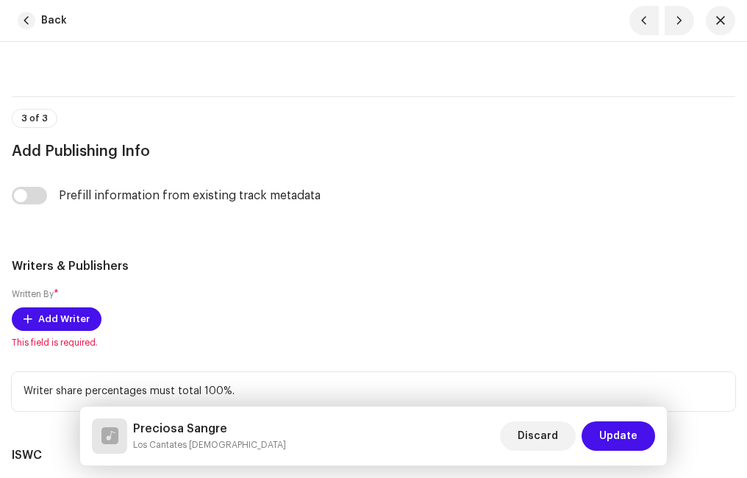
scroll to position [3749, 0]
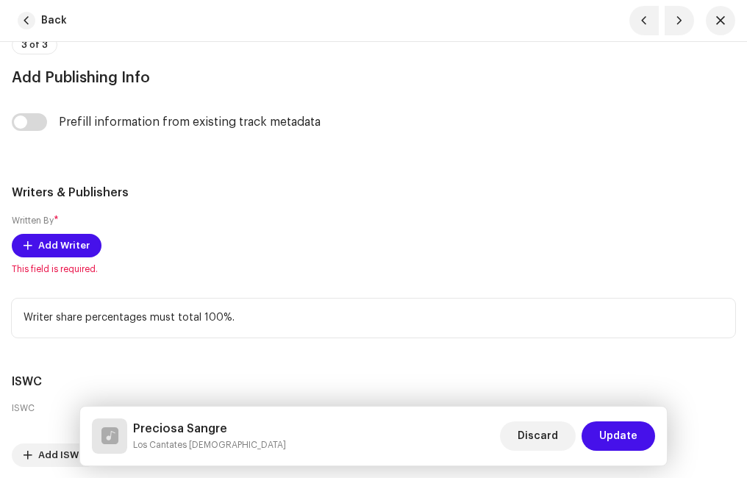
click at [37, 132] on div "Prefill information from existing track metadata" at bounding box center [373, 130] width 723 height 35
click at [39, 124] on input "checkbox" at bounding box center [29, 122] width 35 height 18
checkbox input "true"
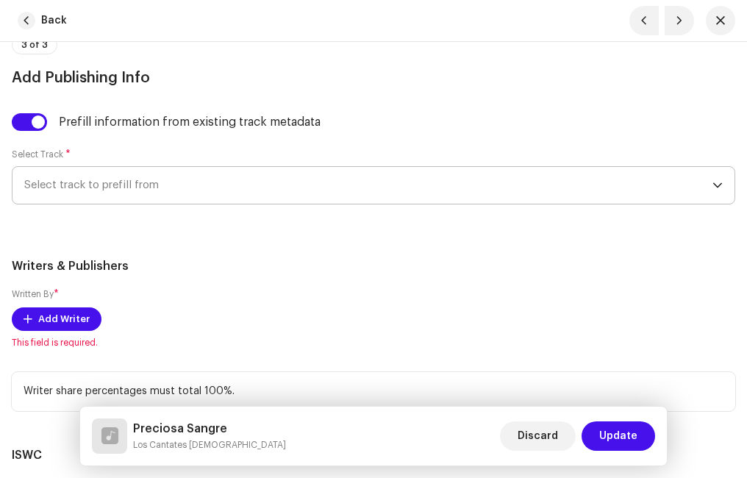
click at [121, 189] on span "Select track to prefill from" at bounding box center [368, 185] width 688 height 37
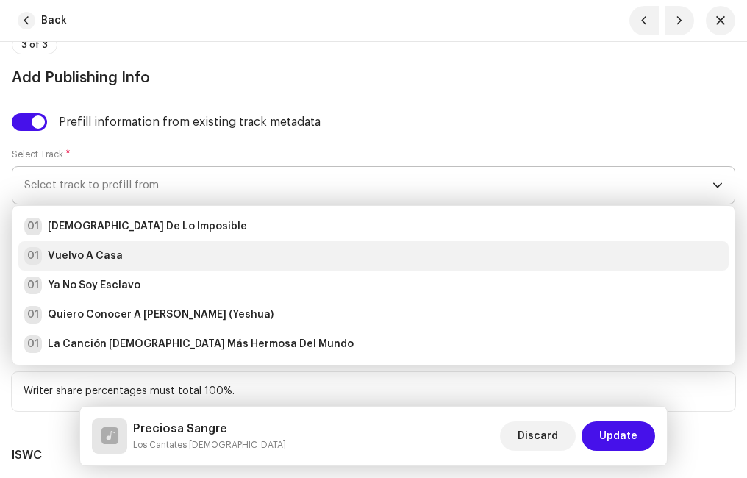
click at [103, 254] on strong "Vuelvo A Casa" at bounding box center [85, 255] width 75 height 15
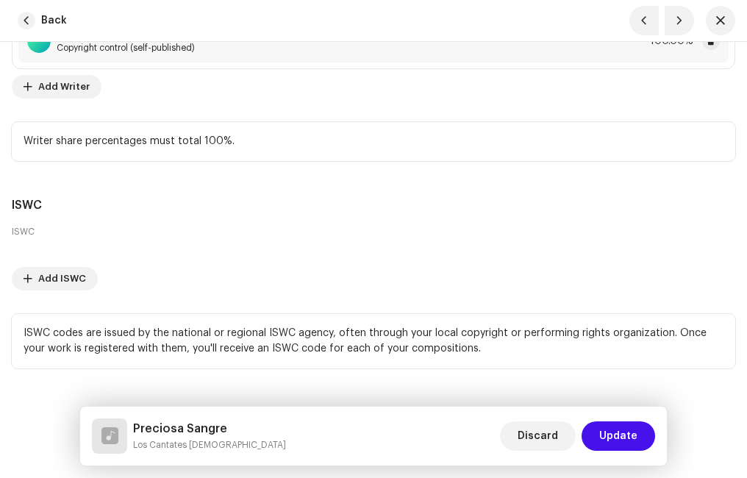
scroll to position [4075, 0]
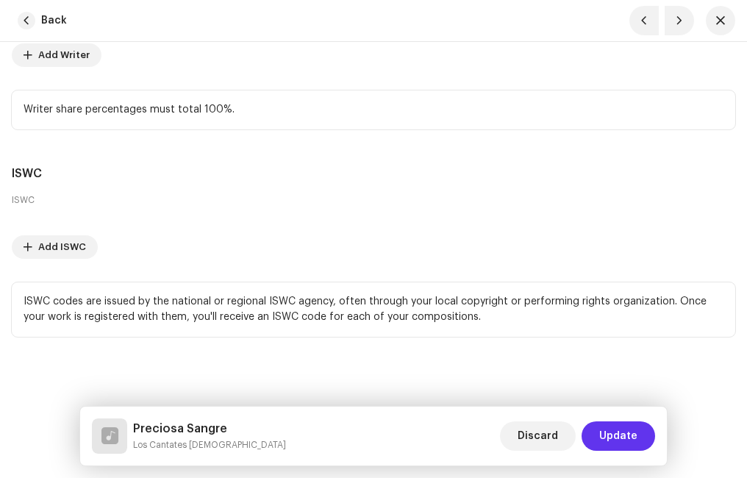
click at [623, 434] on span "Update" at bounding box center [618, 435] width 38 height 29
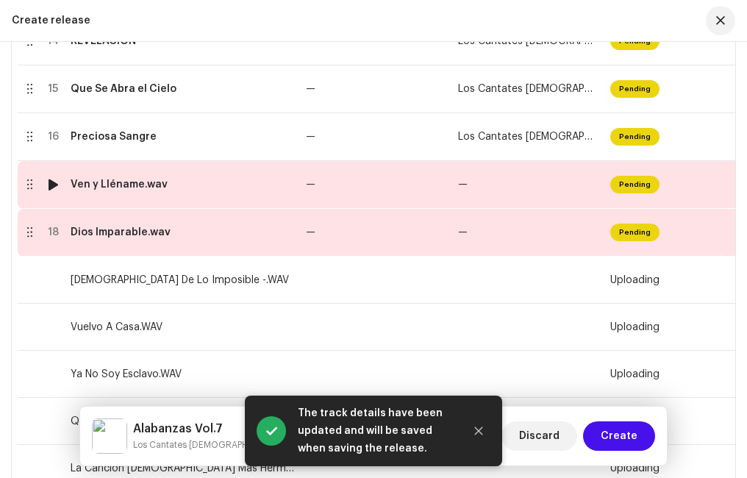
click at [136, 190] on div "Ven y Lléname.wav" at bounding box center [119, 185] width 97 height 12
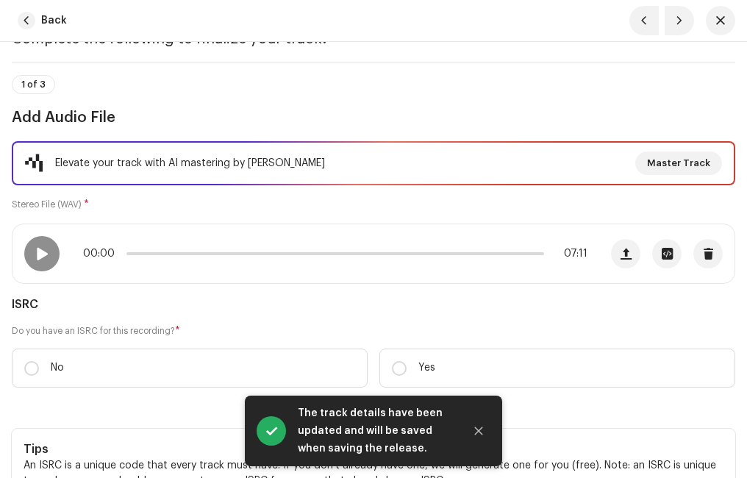
scroll to position [147, 0]
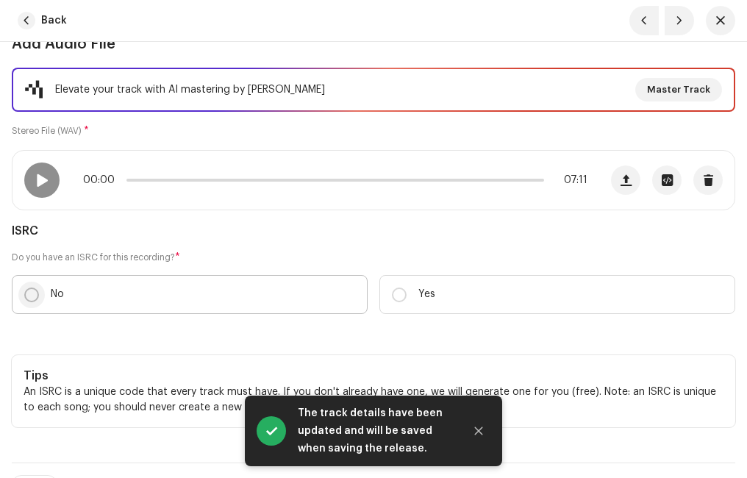
click at [34, 289] on input "No" at bounding box center [31, 294] width 15 height 15
radio input "true"
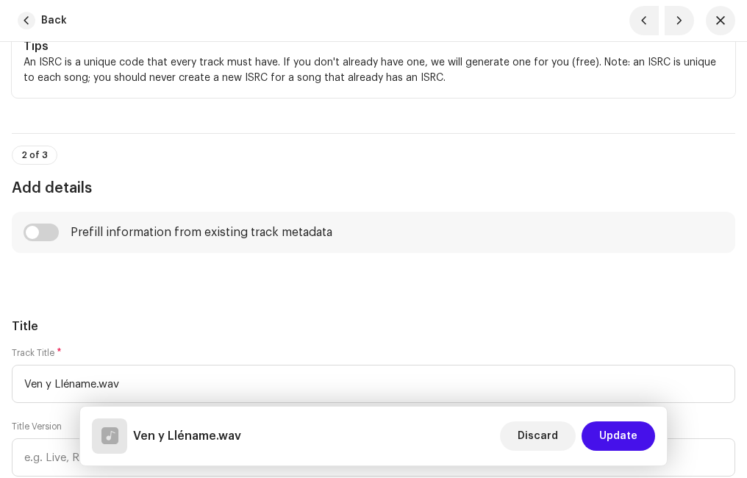
scroll to position [588, 0]
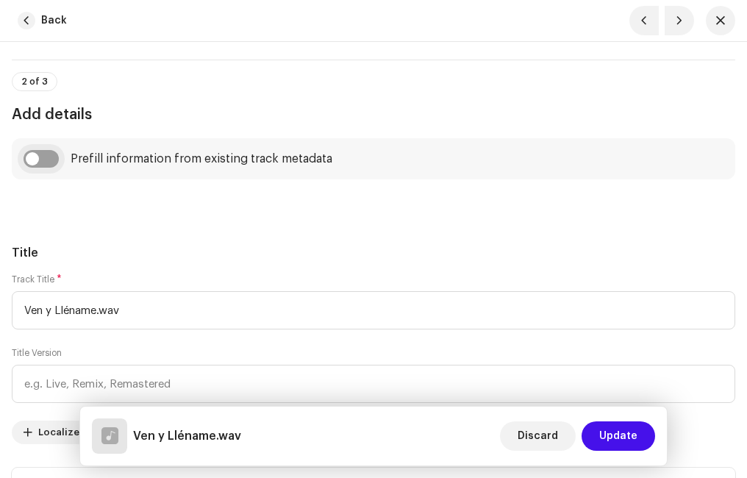
click at [52, 156] on input "checkbox" at bounding box center [41, 159] width 35 height 18
checkbox input "true"
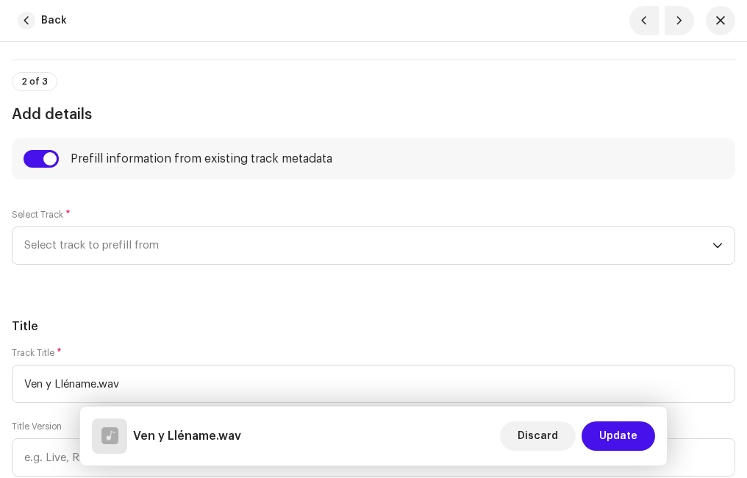
scroll to position [662, 0]
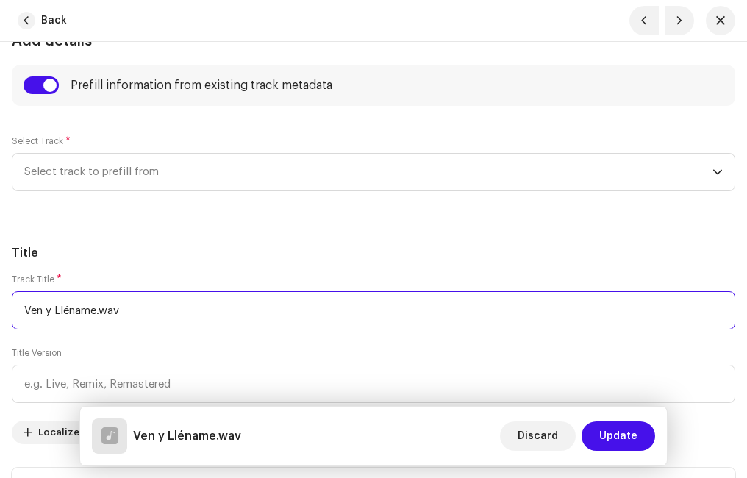
click at [143, 311] on input "Ven y Lléname.wav" at bounding box center [373, 310] width 723 height 38
type input "Ven y Lléname"
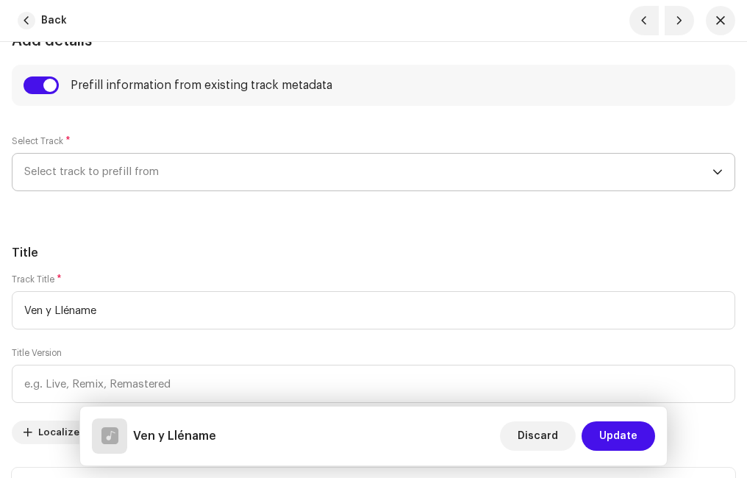
click at [131, 167] on span "Select track to prefill from" at bounding box center [368, 172] width 688 height 37
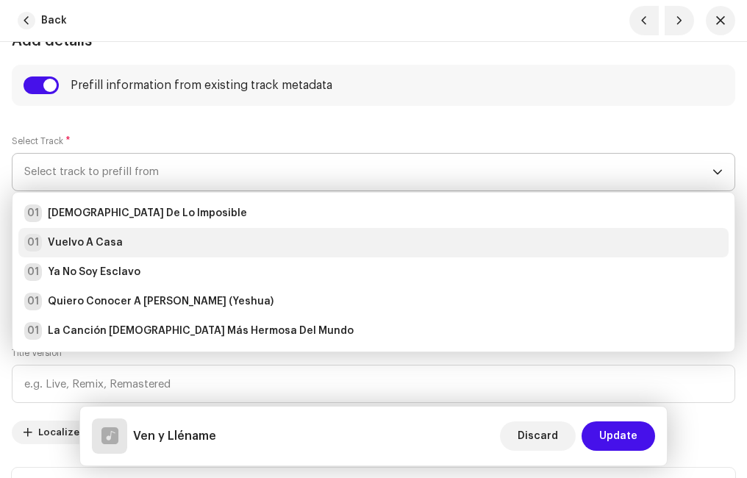
click at [98, 232] on li "01 Vuelvo A Casa" at bounding box center [373, 242] width 710 height 29
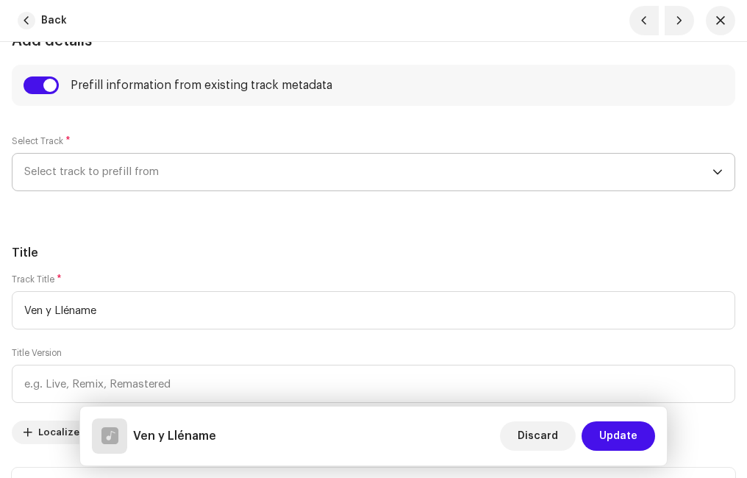
radio input "true"
type input "Ministerio Paz"
checkbox input "true"
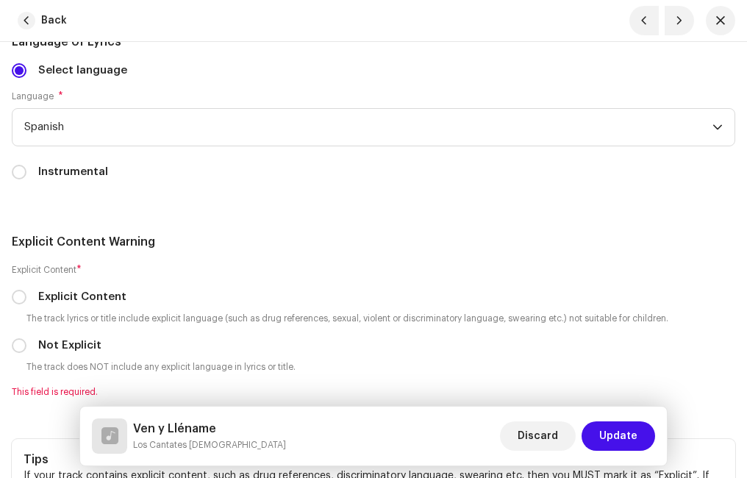
scroll to position [3161, 0]
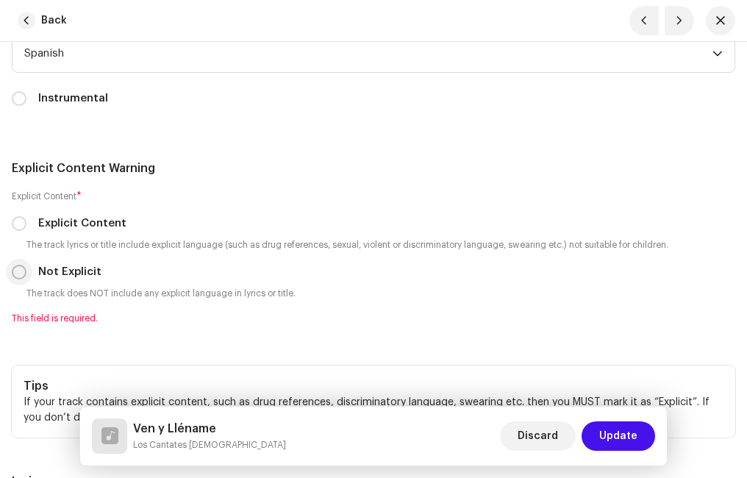
click at [24, 271] on input "Not Explicit" at bounding box center [19, 272] width 15 height 15
radio input "true"
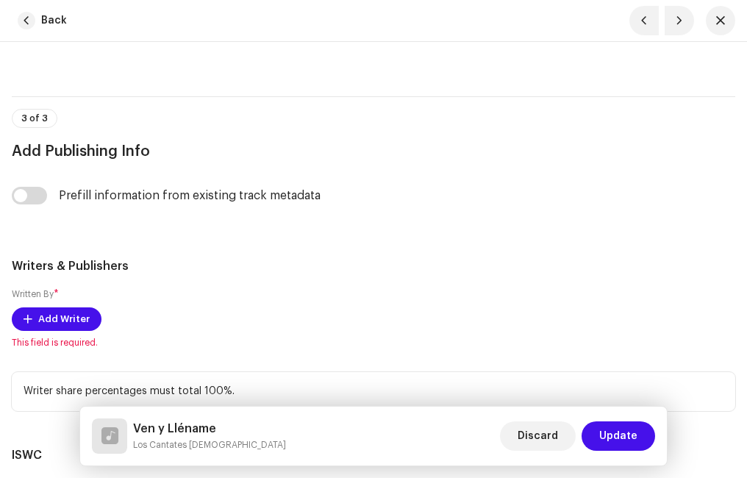
scroll to position [3749, 0]
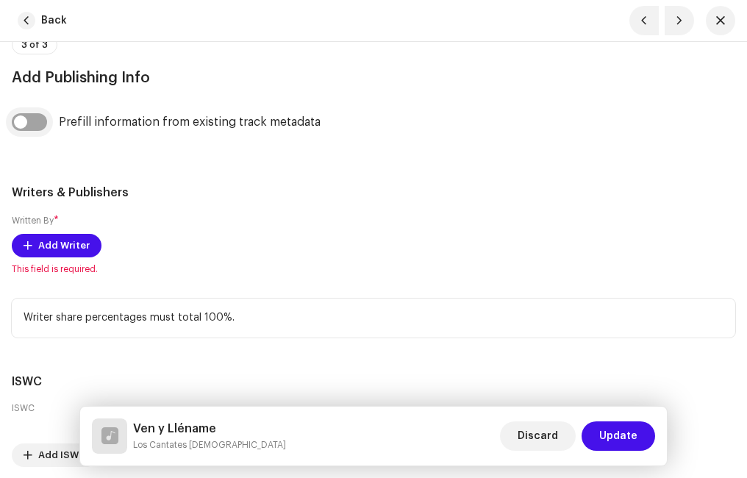
click at [40, 124] on input "checkbox" at bounding box center [29, 122] width 35 height 18
checkbox input "true"
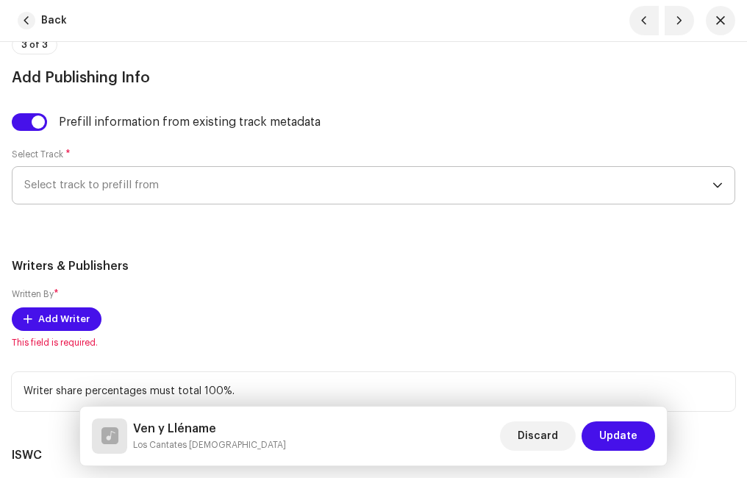
click at [96, 193] on span "Select track to prefill from" at bounding box center [368, 185] width 688 height 37
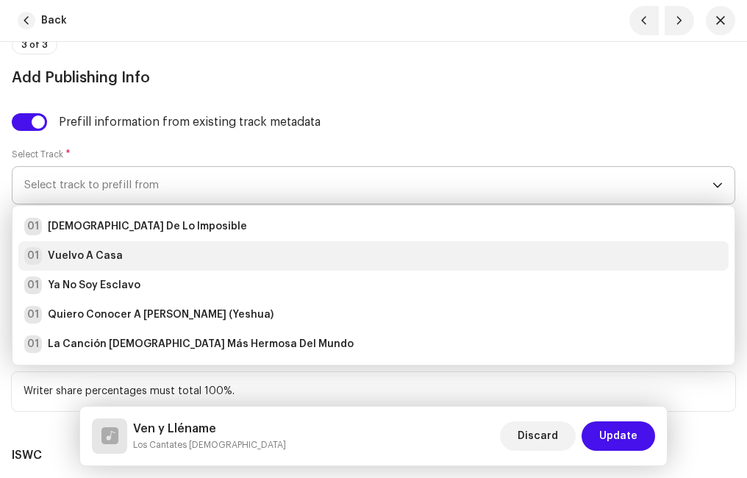
click at [109, 262] on strong "Vuelvo A Casa" at bounding box center [85, 255] width 75 height 15
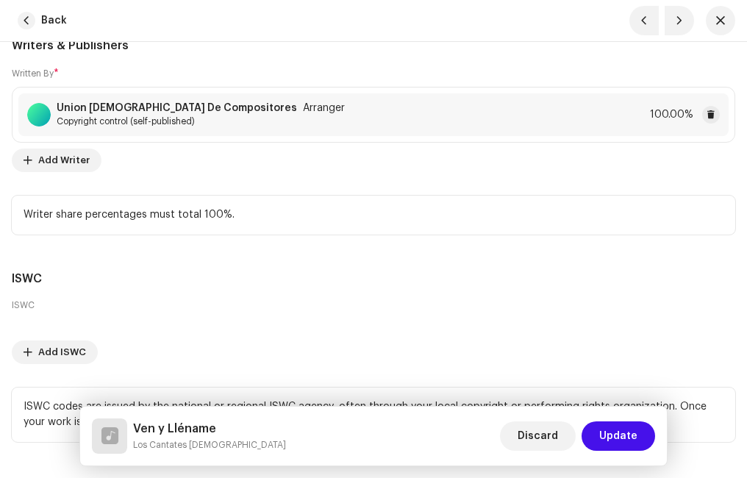
scroll to position [4043, 0]
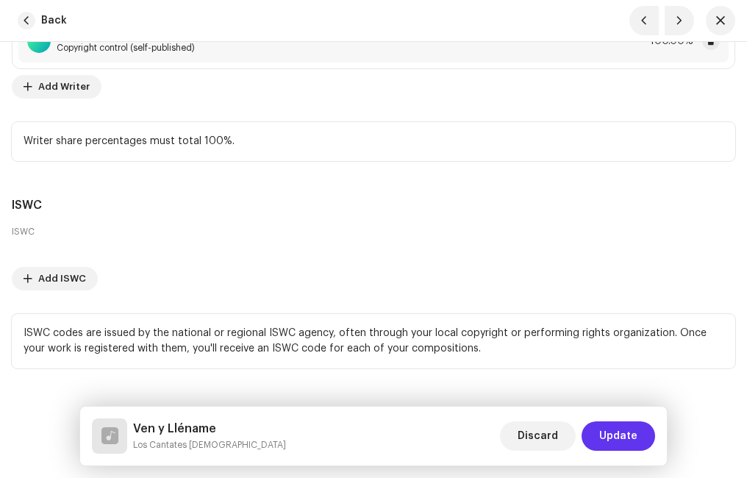
click at [626, 433] on span "Update" at bounding box center [618, 435] width 38 height 29
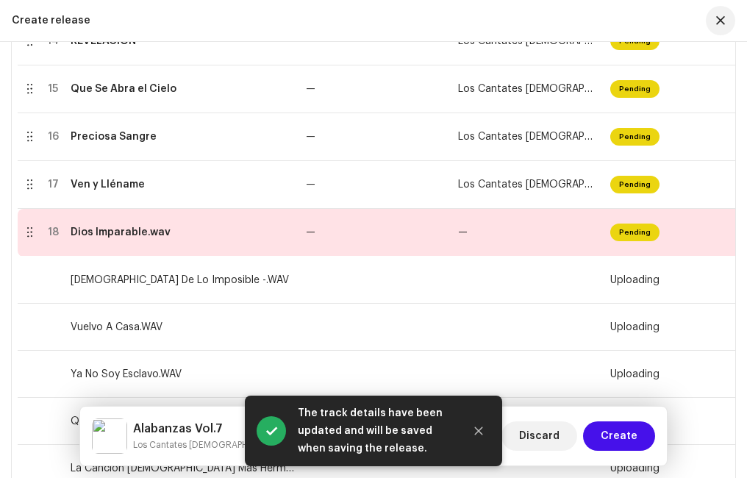
scroll to position [1059, 0]
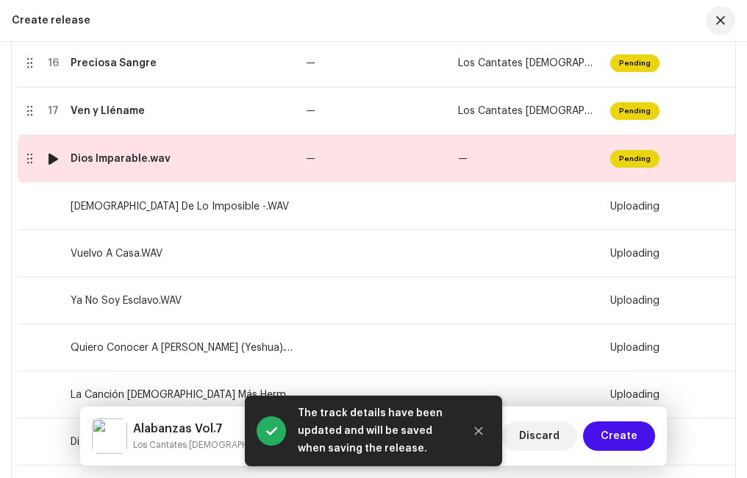
click at [156, 163] on div "Dios Imparable.wav" at bounding box center [121, 159] width 100 height 12
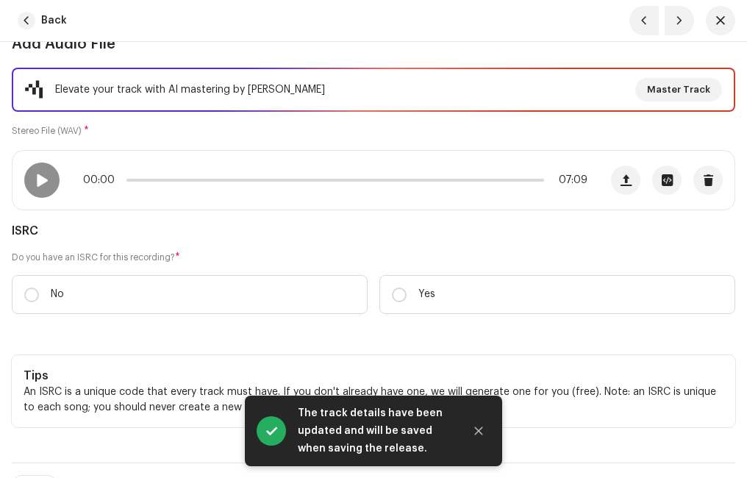
scroll to position [221, 0]
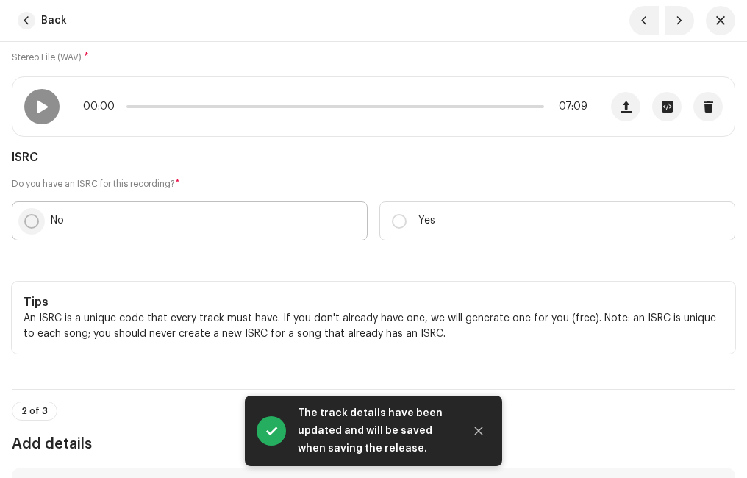
click at [28, 215] on input "No" at bounding box center [31, 221] width 15 height 15
radio input "true"
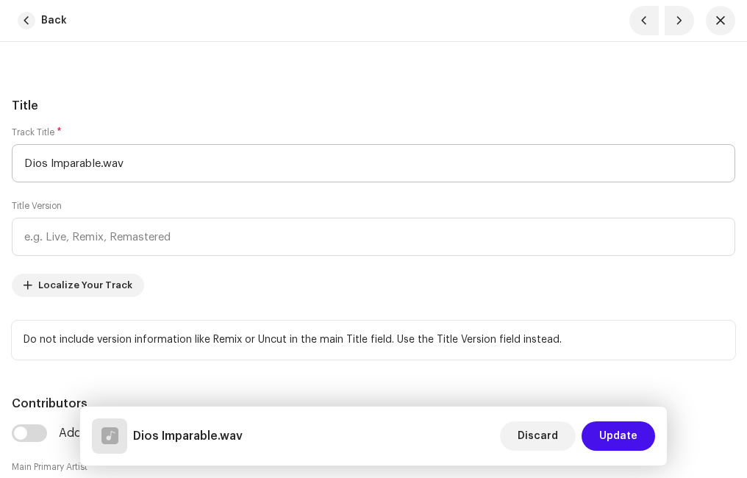
scroll to position [588, 0]
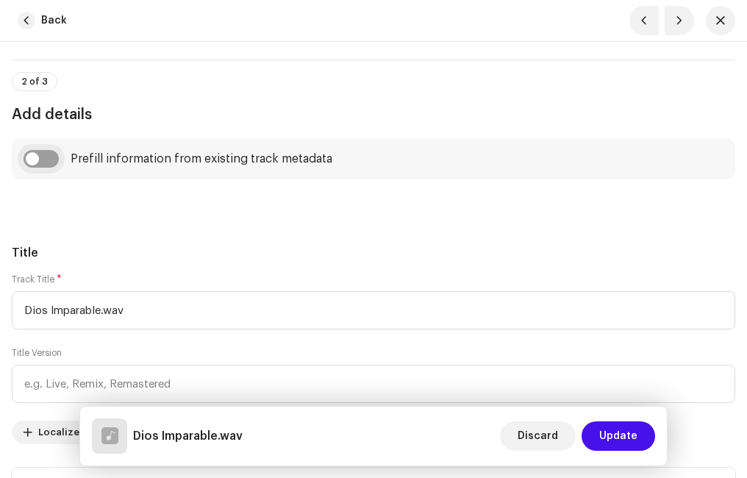
click at [50, 160] on input "checkbox" at bounding box center [41, 159] width 35 height 18
checkbox input "true"
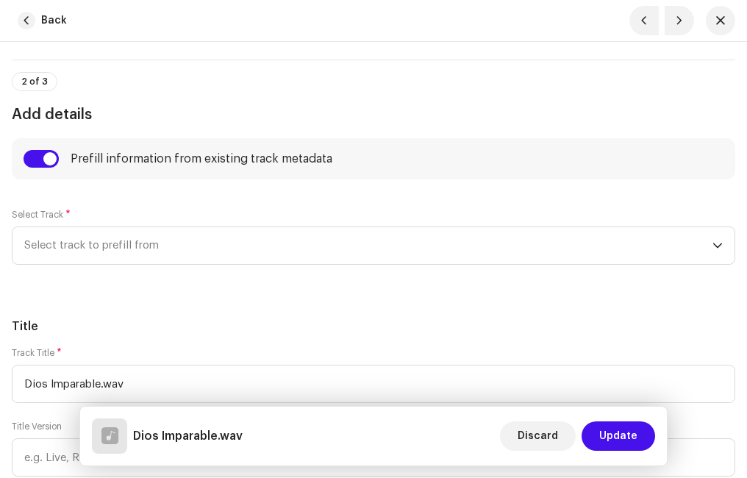
scroll to position [735, 0]
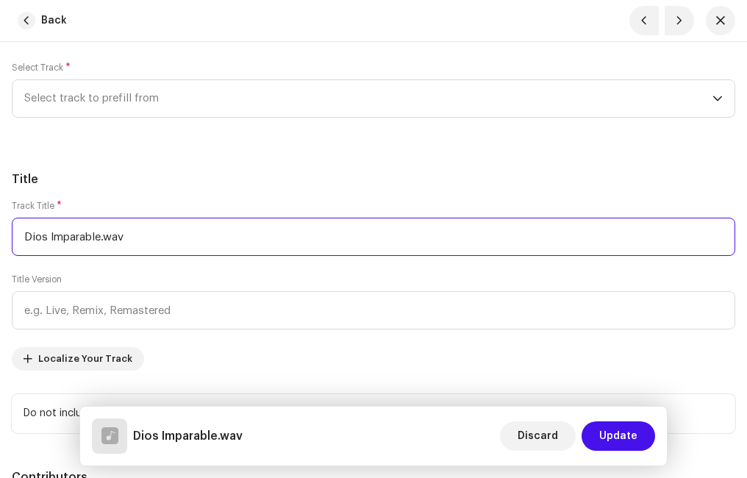
click at [144, 233] on input "Dios Imparable.wav" at bounding box center [373, 237] width 723 height 38
type input "Dios Imparable"
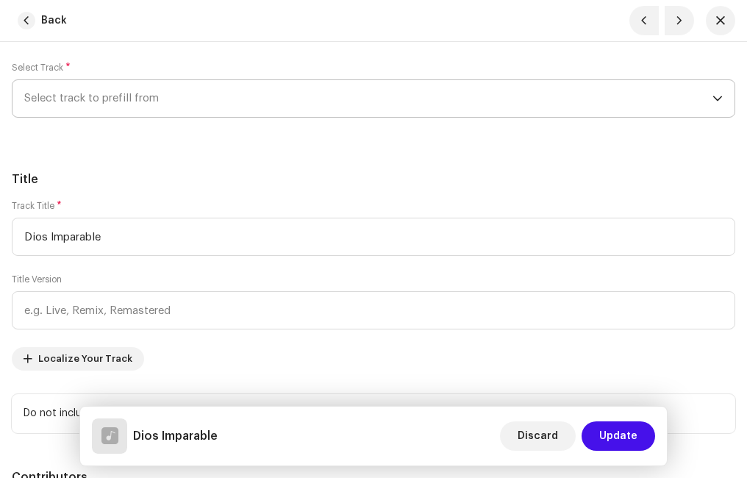
click at [154, 99] on span "Select track to prefill from" at bounding box center [368, 98] width 688 height 37
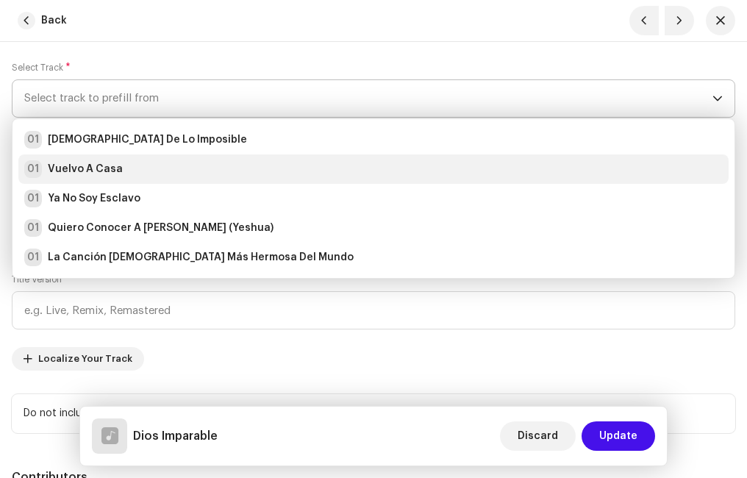
click at [121, 178] on li "01 Vuelvo A Casa" at bounding box center [373, 168] width 710 height 29
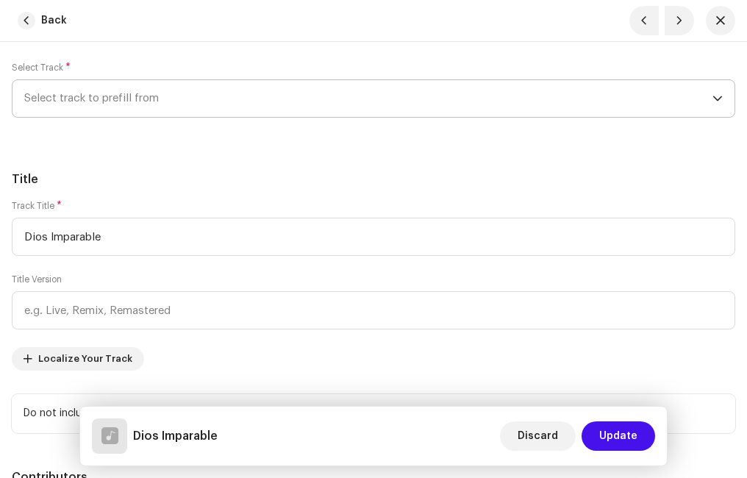
radio input "true"
type input "Ministerio Paz"
checkbox input "true"
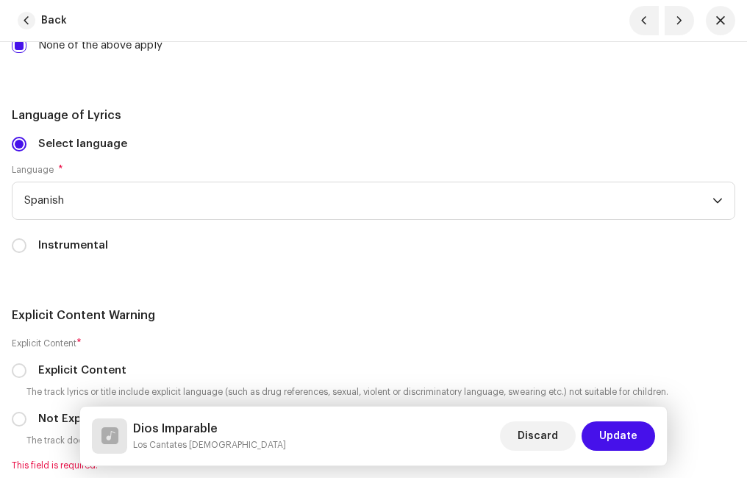
scroll to position [3161, 0]
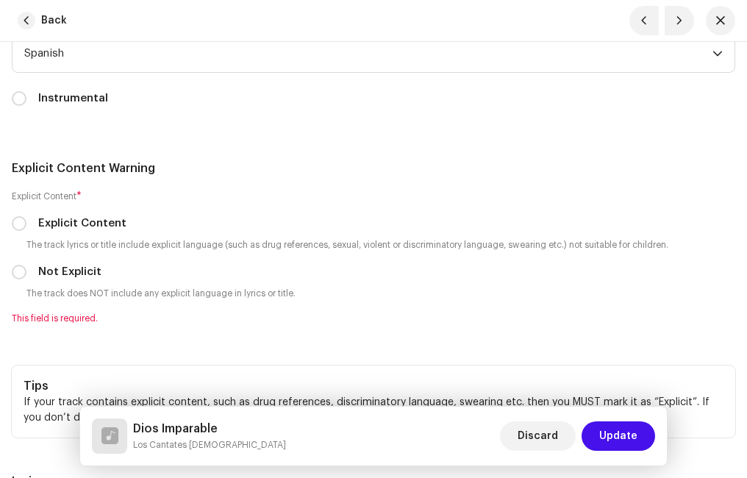
click at [28, 273] on div "Not Explicit" at bounding box center [373, 272] width 723 height 16
click at [21, 273] on input "Not Explicit" at bounding box center [19, 272] width 15 height 15
radio input "true"
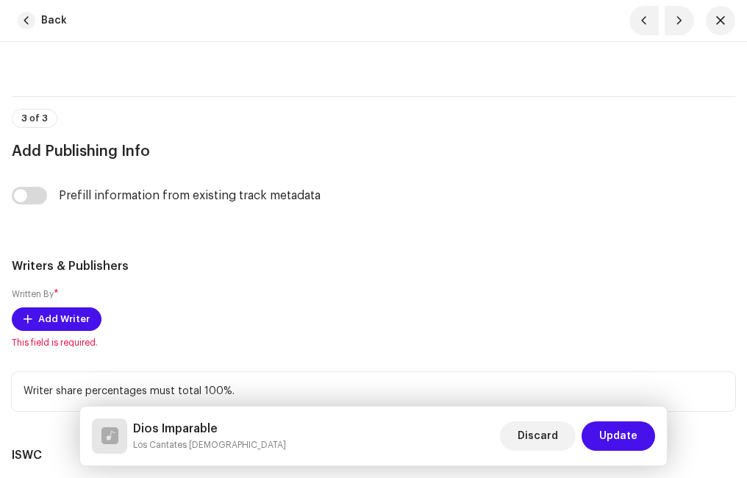
scroll to position [3749, 0]
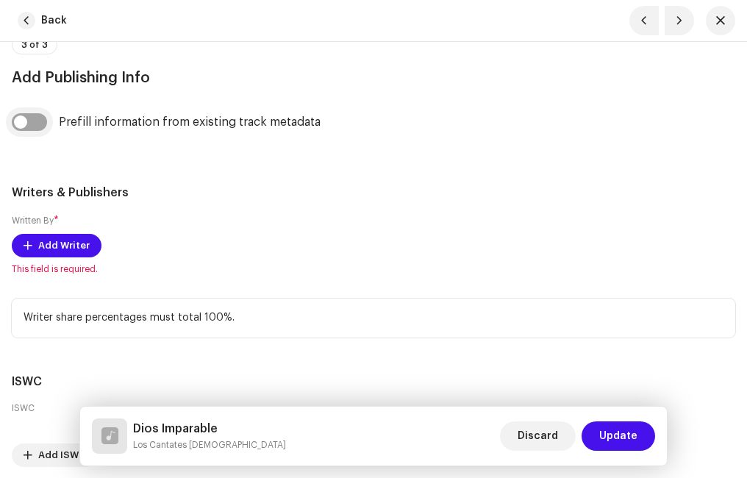
click at [43, 126] on input "checkbox" at bounding box center [29, 122] width 35 height 18
checkbox input "true"
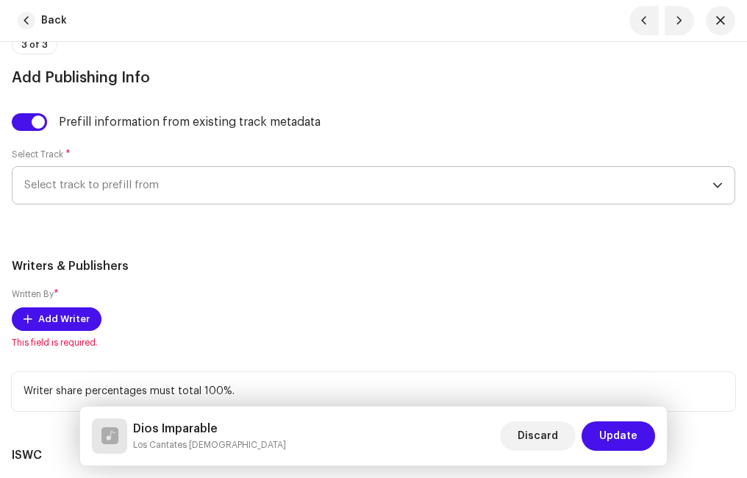
click at [116, 189] on span "Select track to prefill from" at bounding box center [368, 185] width 688 height 37
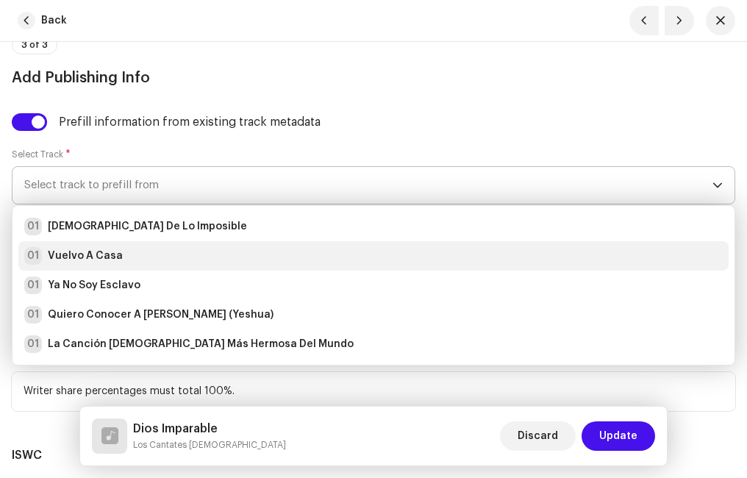
click at [137, 259] on div "01 Vuelvo A Casa" at bounding box center [373, 256] width 698 height 18
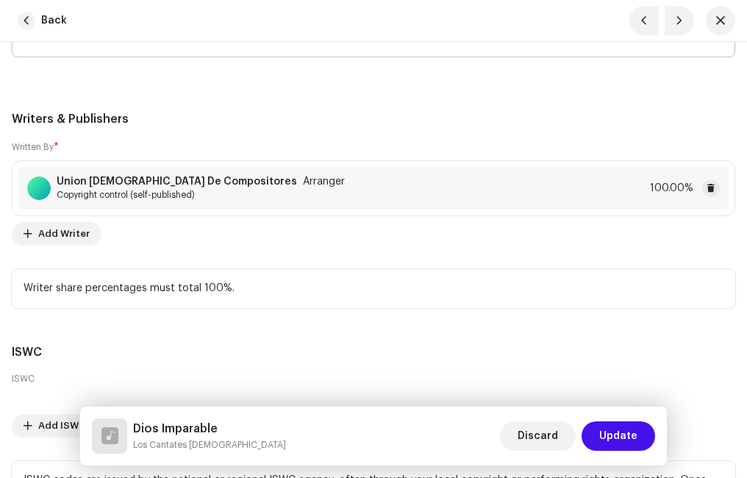
scroll to position [4043, 0]
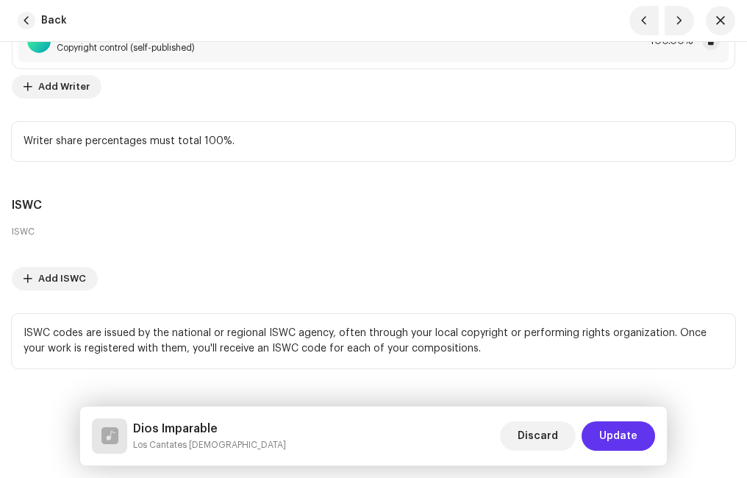
click at [634, 434] on span "Update" at bounding box center [618, 435] width 38 height 29
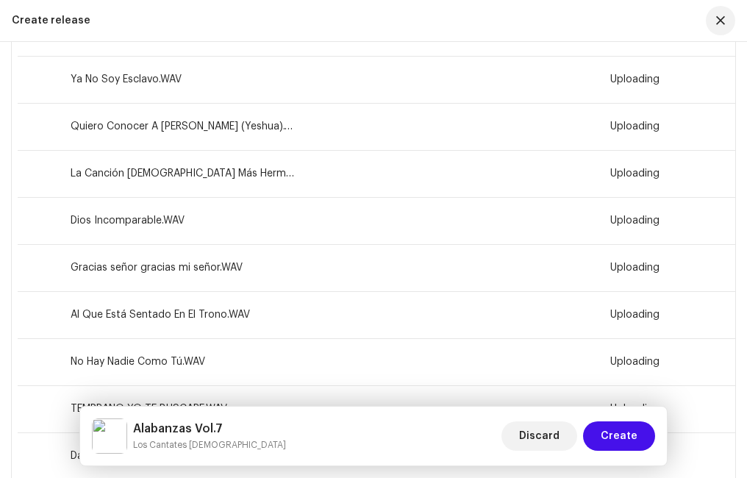
scroll to position [986, 0]
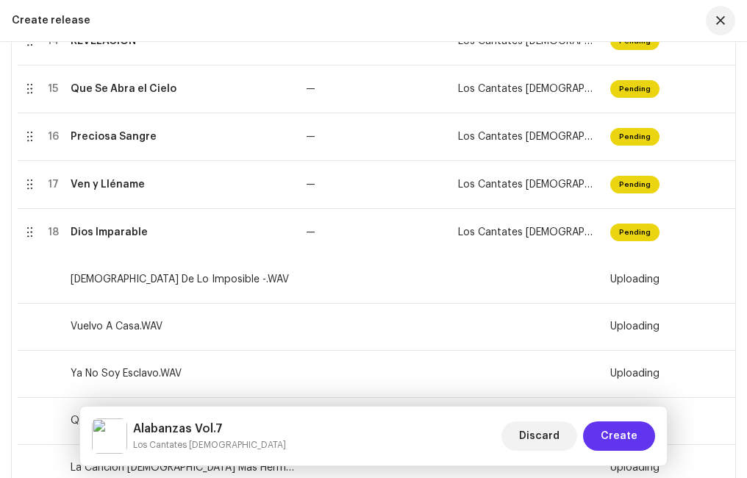
click at [613, 432] on span "Create" at bounding box center [619, 435] width 37 height 29
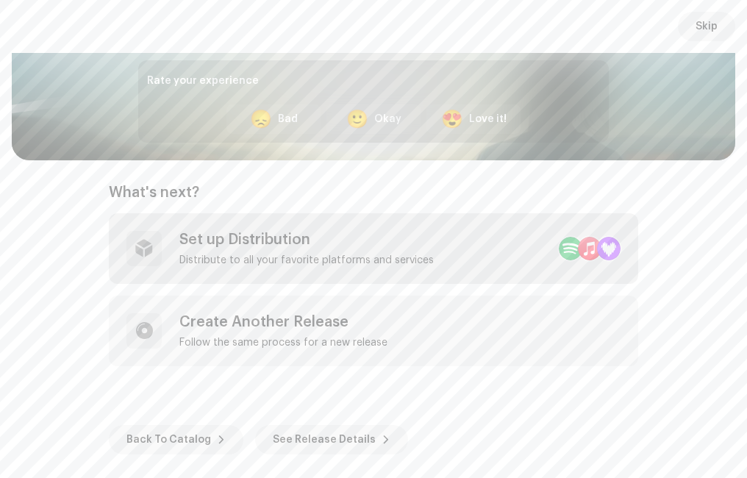
scroll to position [101, 0]
click at [382, 119] on div "Okay" at bounding box center [387, 119] width 27 height 15
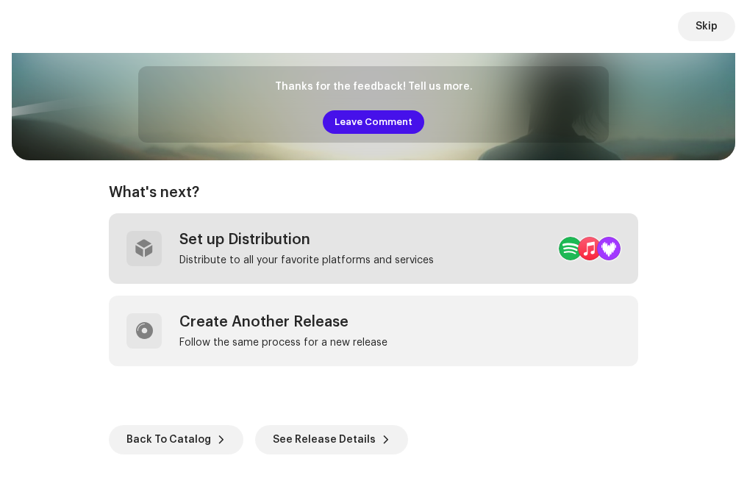
click at [287, 251] on div "Set up Distribution Distribute to all your favorite platforms and services" at bounding box center [306, 248] width 254 height 35
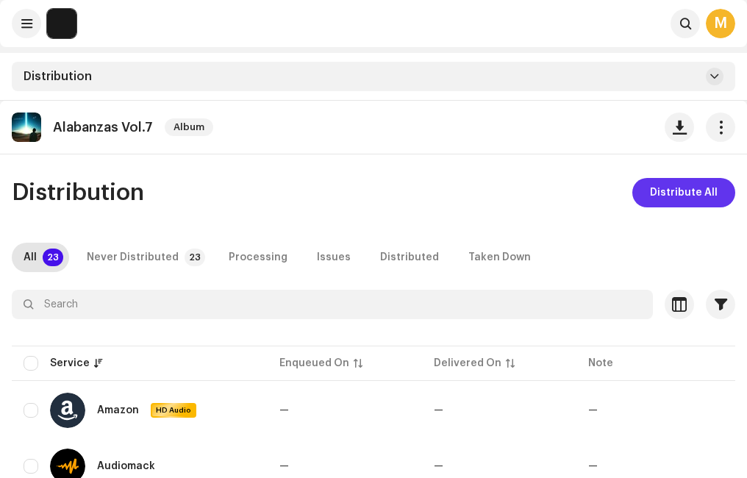
click at [664, 193] on span "Distribute All" at bounding box center [684, 192] width 68 height 29
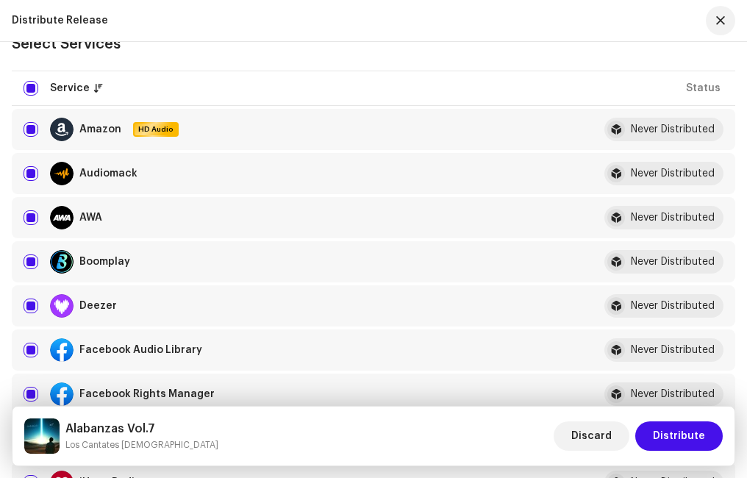
scroll to position [221, 0]
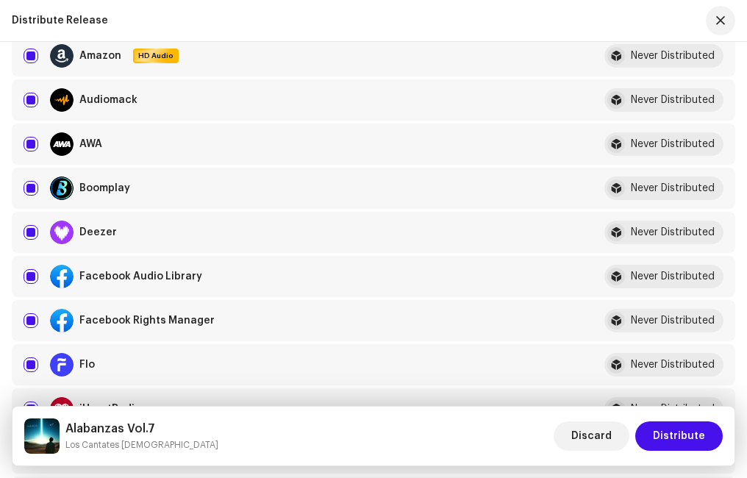
click at [31, 276] on input "checkbox" at bounding box center [31, 276] width 15 height 15
checkbox input "false"
click at [28, 318] on input "Row Selected" at bounding box center [31, 320] width 15 height 15
checkbox input "false"
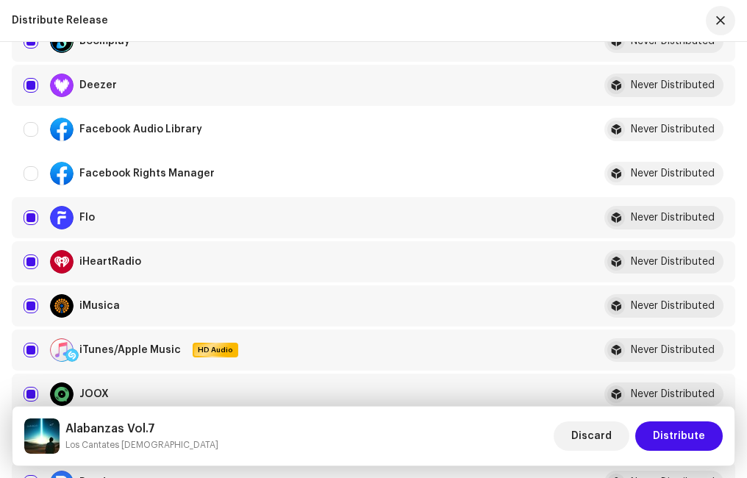
scroll to position [441, 0]
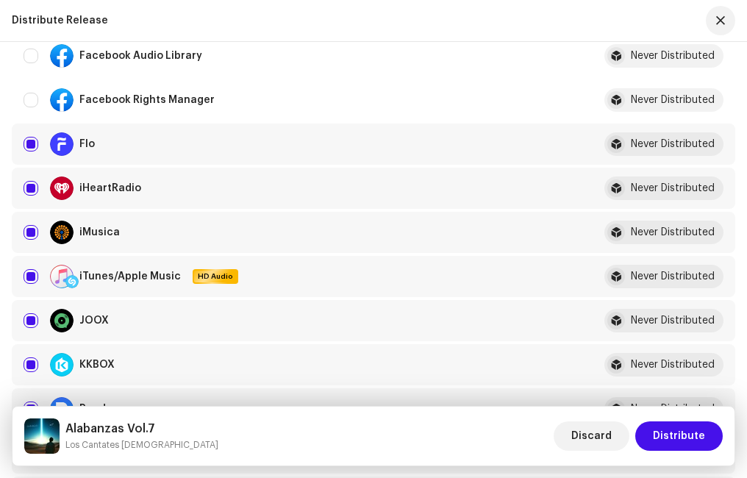
click at [34, 275] on input "Row Selected" at bounding box center [31, 276] width 15 height 15
checkbox input "false"
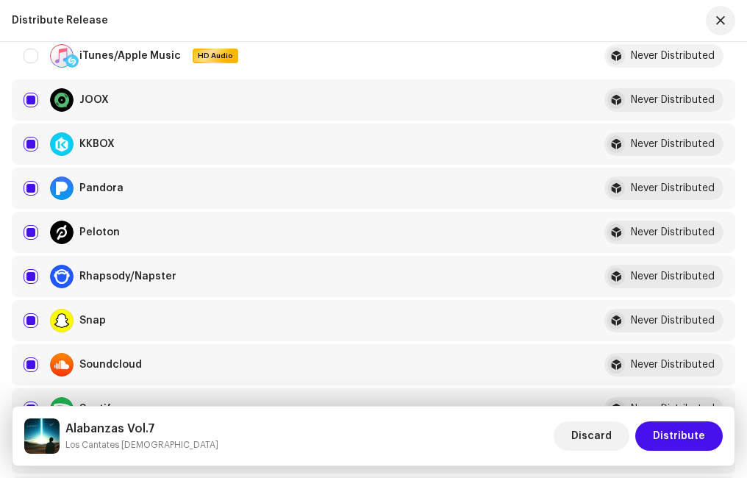
scroll to position [735, 0]
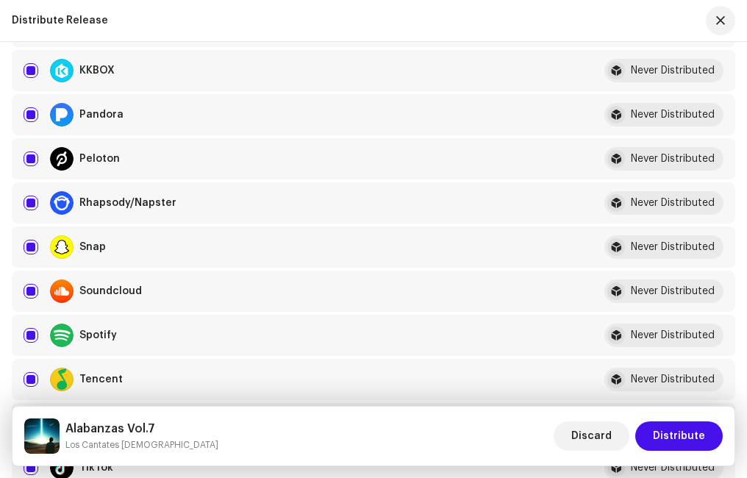
click at [29, 330] on input "Row Selected" at bounding box center [31, 335] width 15 height 15
checkbox input "false"
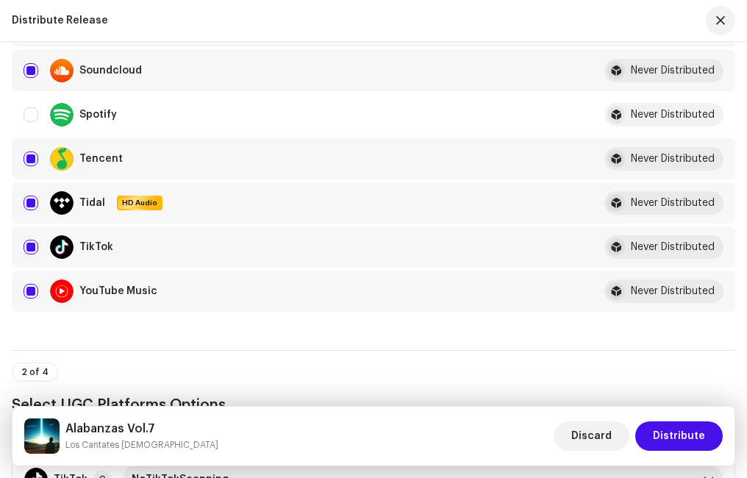
scroll to position [1029, 0]
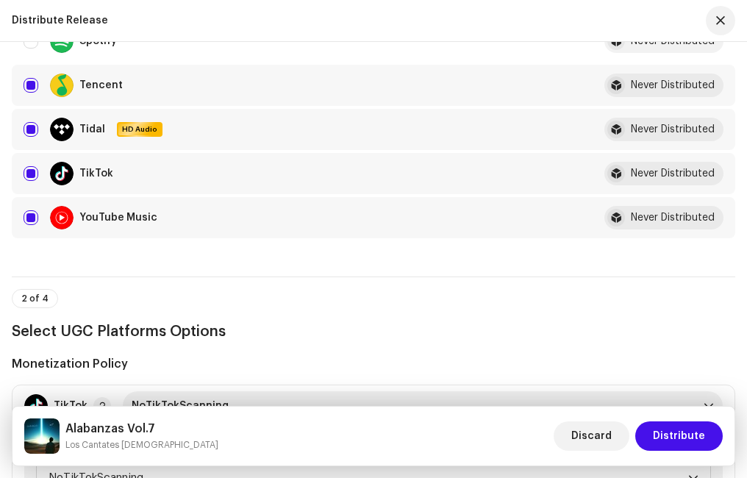
click at [32, 219] on input "Row Selected" at bounding box center [31, 217] width 15 height 15
checkbox input "false"
click at [32, 173] on input "Row Selected" at bounding box center [31, 173] width 15 height 15
checkbox input "false"
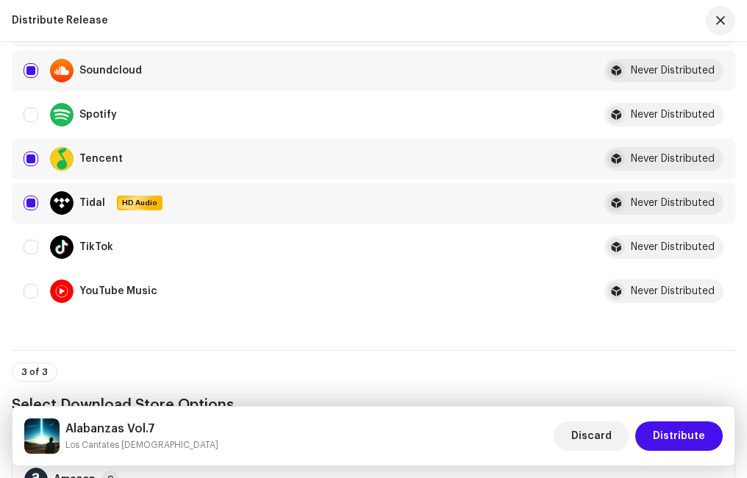
scroll to position [1103, 0]
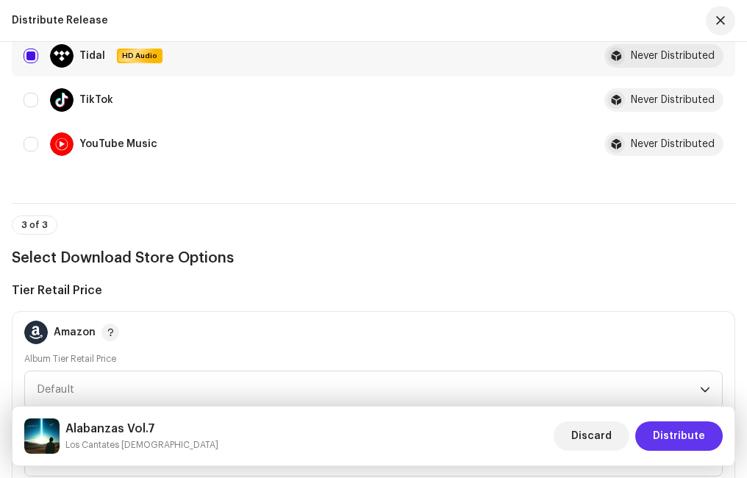
click at [679, 429] on span "Distribute" at bounding box center [679, 435] width 52 height 29
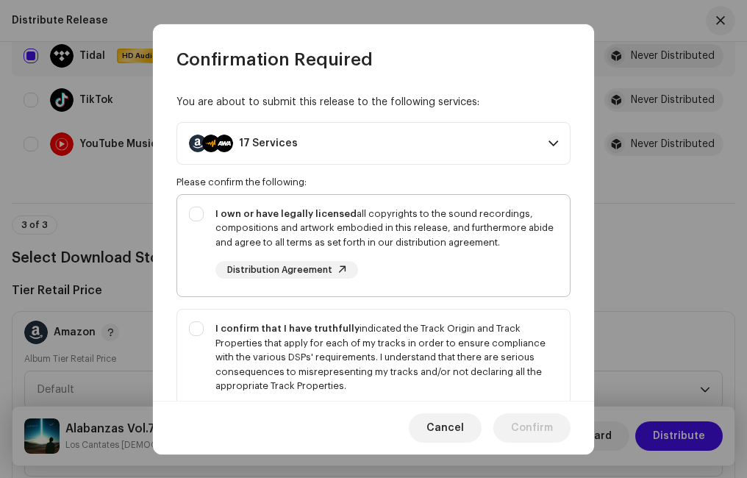
click at [193, 215] on div "I own or have legally licensed all copyrights to the sound recordings, composit…" at bounding box center [373, 243] width 393 height 96
checkbox input "true"
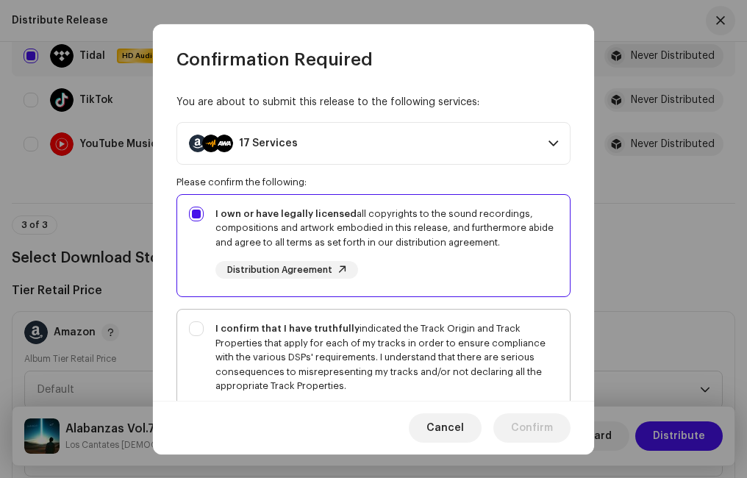
click at [193, 324] on div "I confirm that I have truthfully indicated the Track Origin and Track Propertie…" at bounding box center [373, 371] width 393 height 125
checkbox input "true"
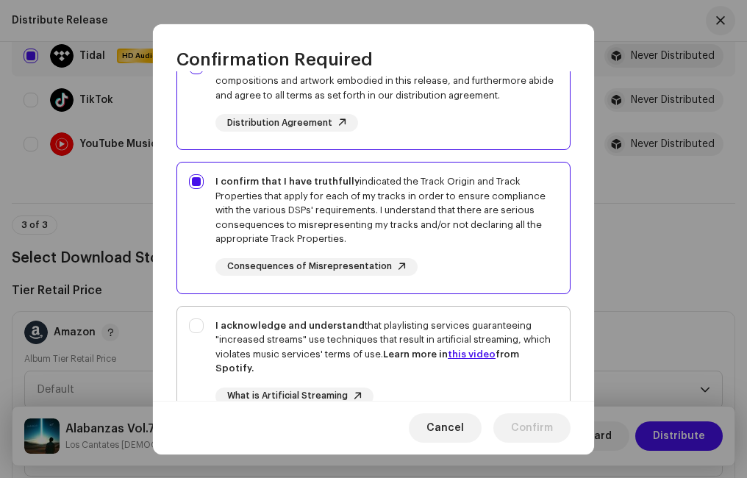
scroll to position [221, 0]
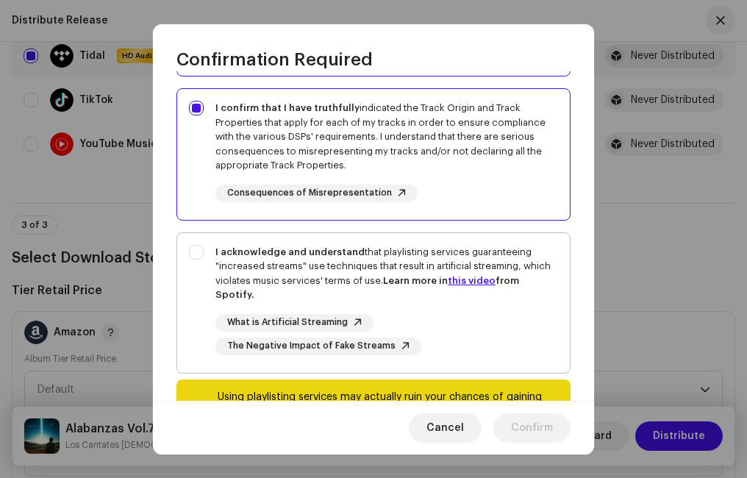
click at [198, 262] on div "I acknowledge and understand that playlisting services guaranteeing "increased …" at bounding box center [373, 300] width 393 height 134
checkbox input "true"
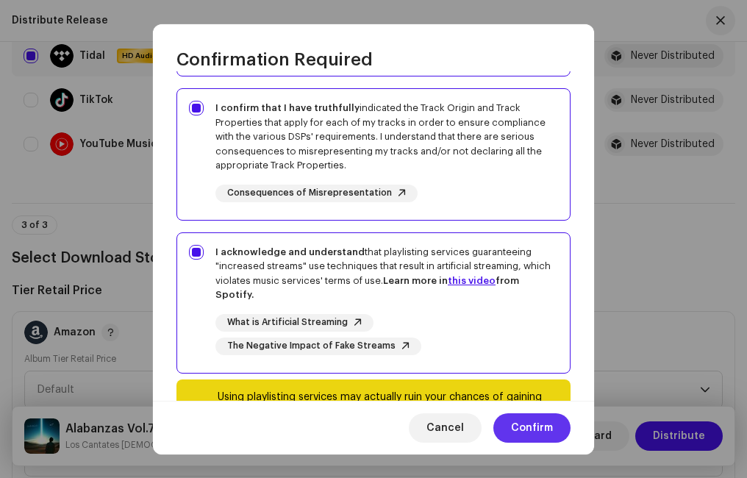
click at [535, 418] on span "Confirm" at bounding box center [532, 427] width 42 height 29
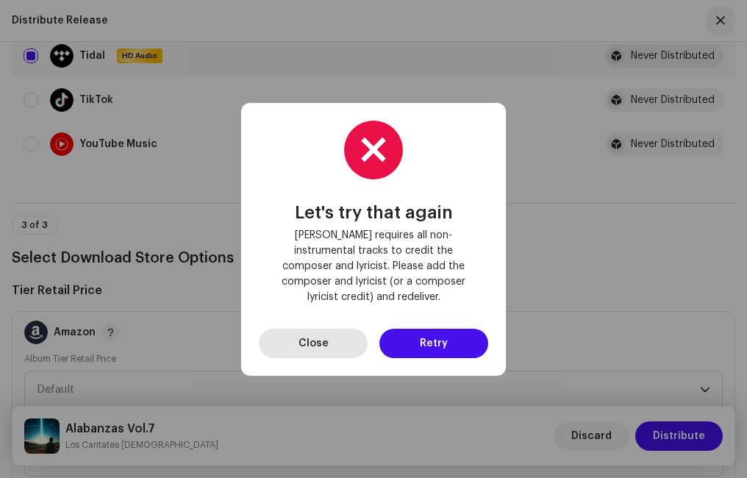
click at [329, 335] on button "Close" at bounding box center [313, 343] width 109 height 29
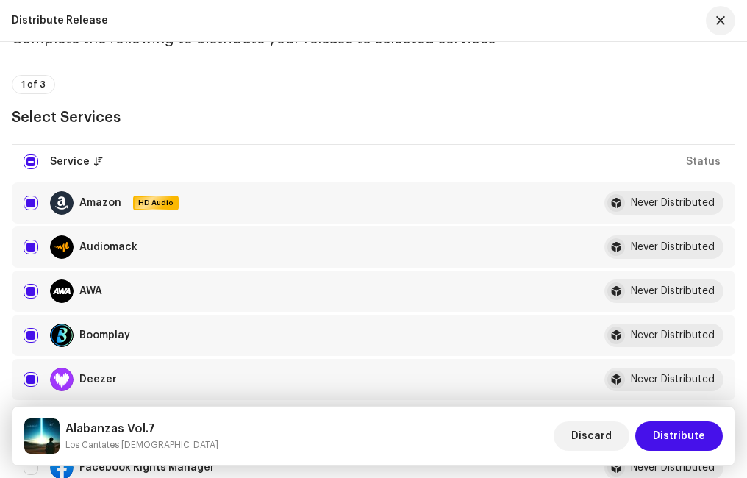
scroll to position [0, 0]
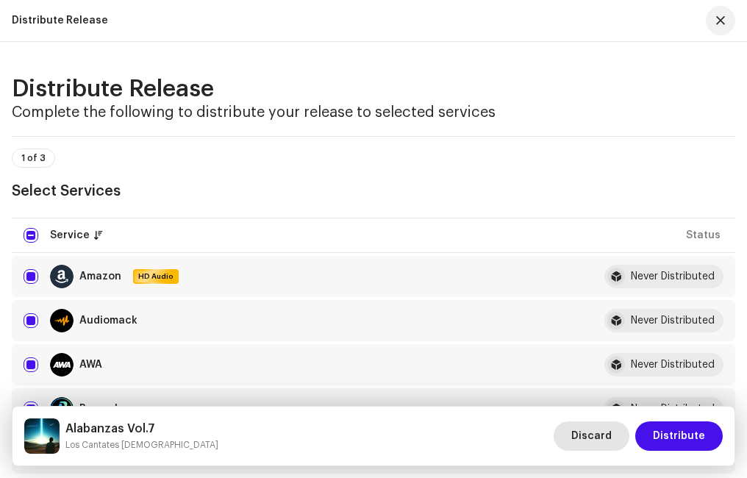
click at [592, 433] on span "Discard" at bounding box center [591, 435] width 40 height 29
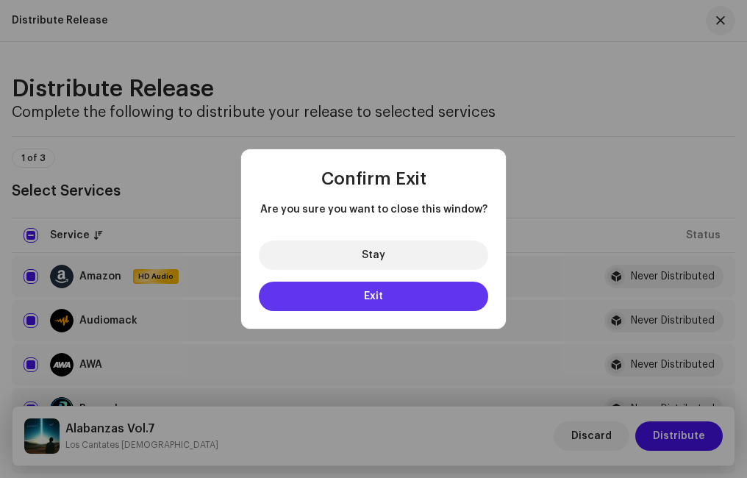
click at [370, 296] on span "Exit" at bounding box center [373, 296] width 19 height 10
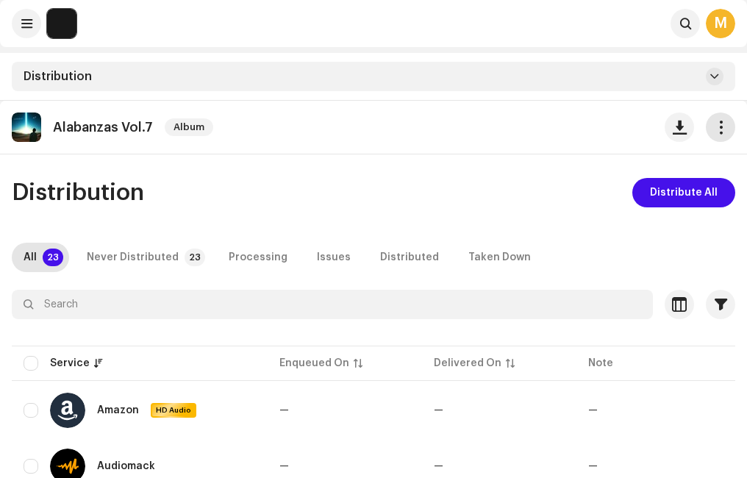
click at [720, 127] on span "button" at bounding box center [721, 127] width 14 height 12
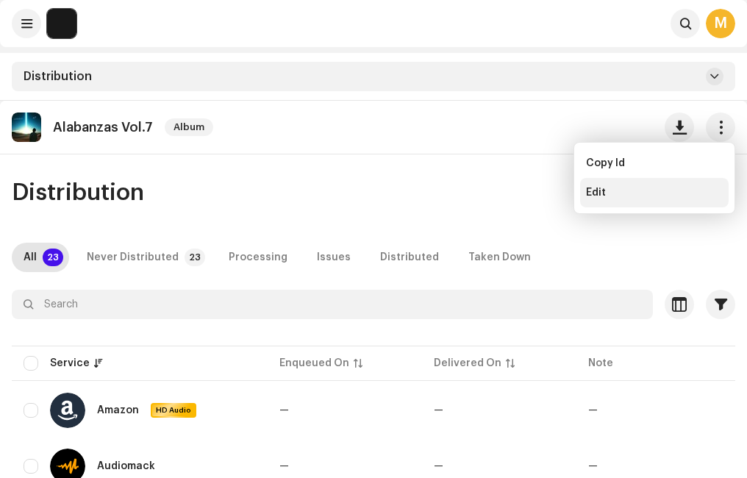
click at [590, 194] on span "Edit" at bounding box center [596, 193] width 20 height 12
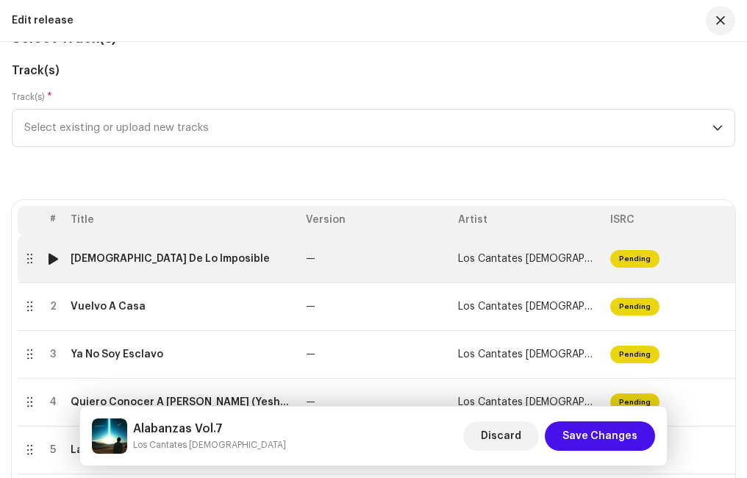
scroll to position [221, 0]
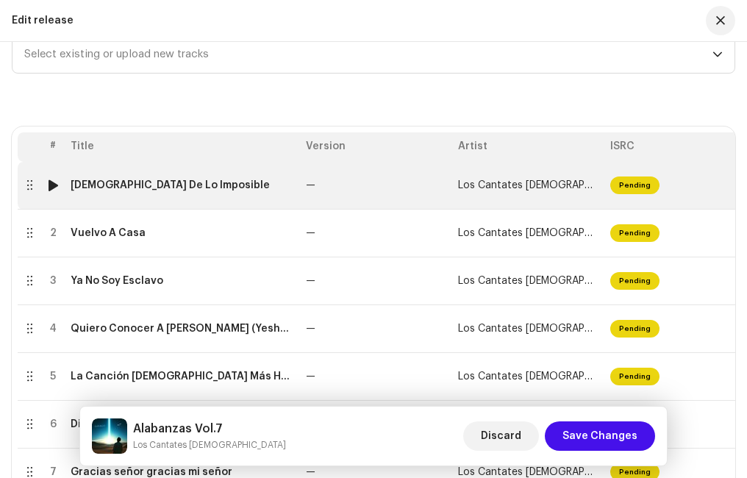
click at [262, 194] on td "[DEMOGRAPHIC_DATA] De Lo Imposible" at bounding box center [182, 186] width 235 height 48
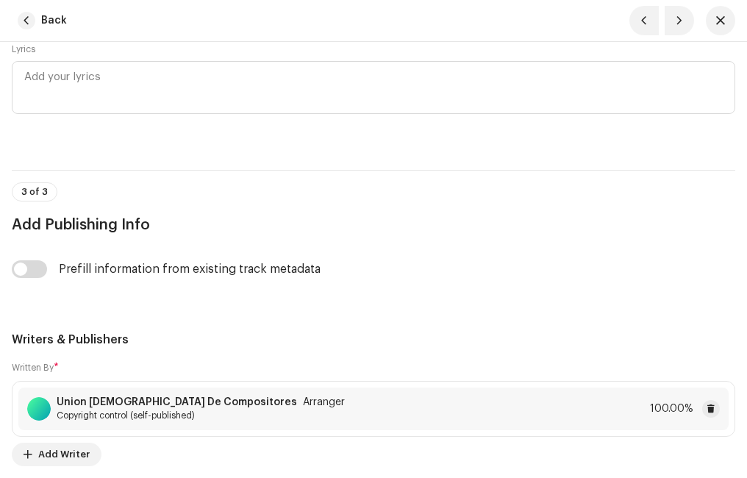
scroll to position [3676, 0]
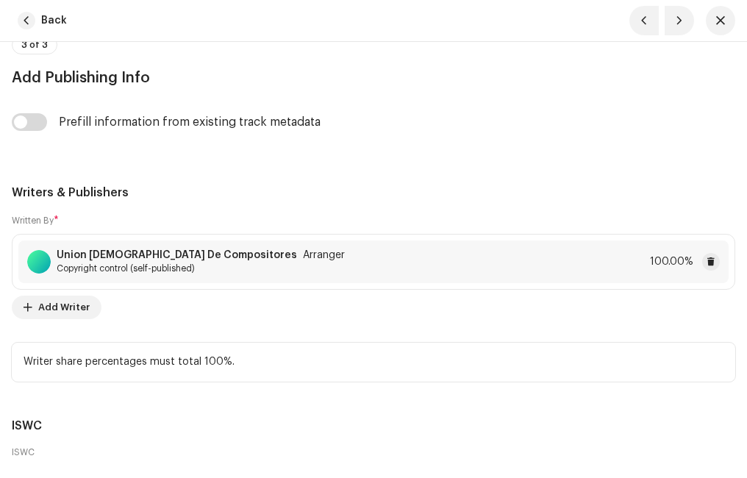
click at [187, 259] on strong "Union [DEMOGRAPHIC_DATA] De Compositores" at bounding box center [177, 255] width 240 height 12
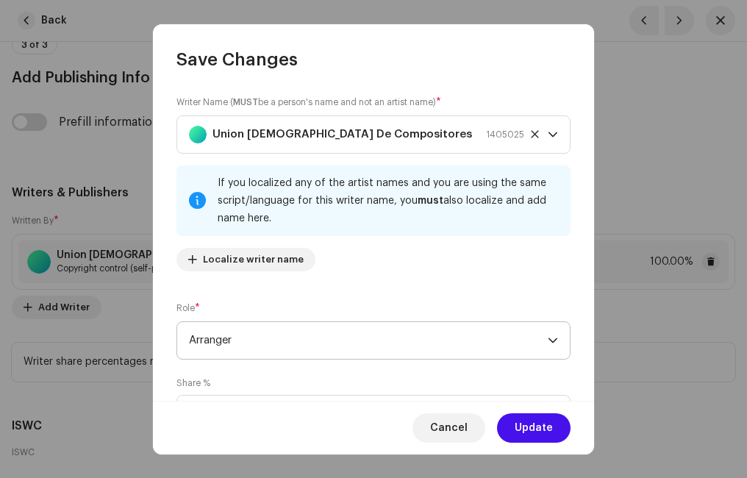
click at [253, 332] on span "Arranger" at bounding box center [368, 340] width 359 height 37
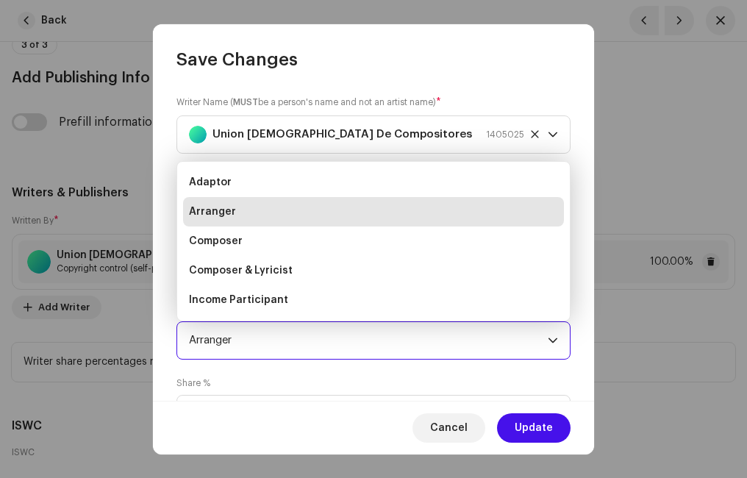
scroll to position [24, 0]
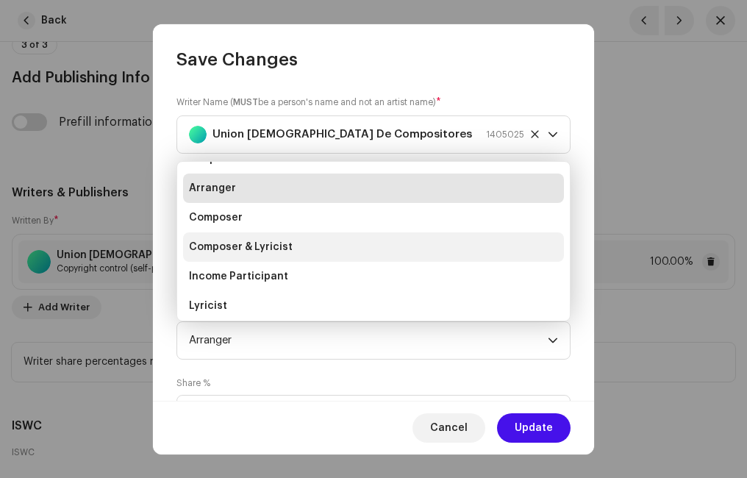
click at [248, 246] on span "Composer & Lyricist" at bounding box center [241, 247] width 104 height 15
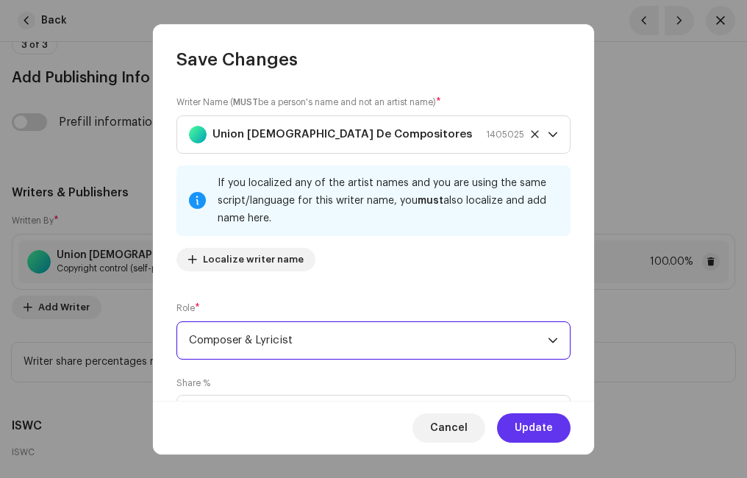
click at [546, 425] on span "Update" at bounding box center [534, 427] width 38 height 29
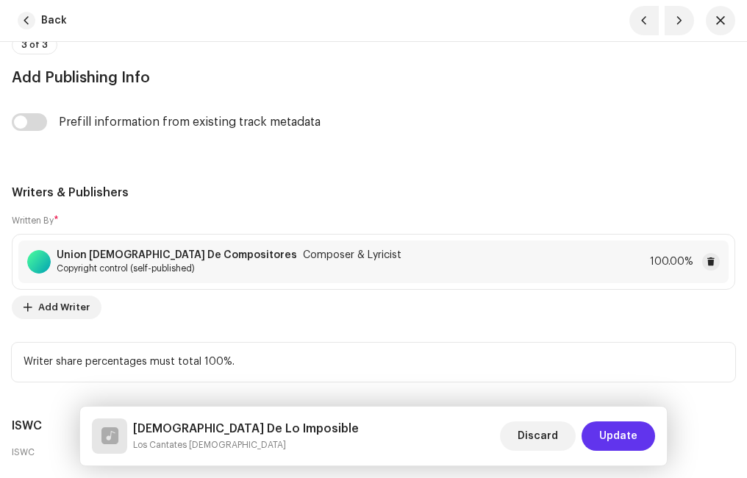
click at [620, 430] on span "Update" at bounding box center [618, 435] width 38 height 29
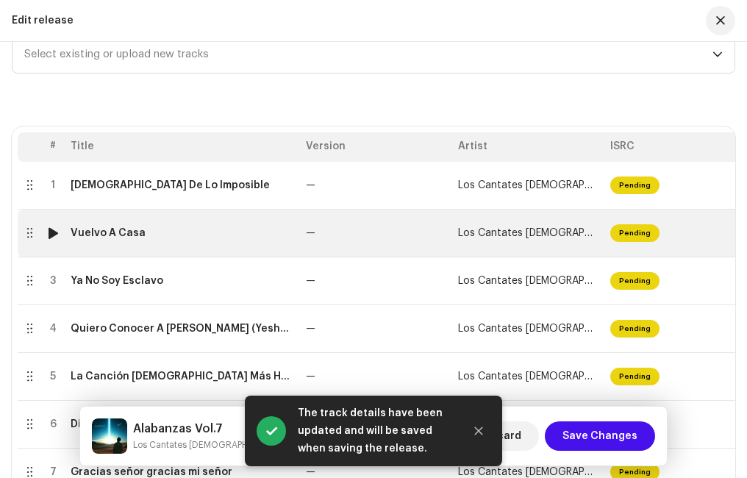
click at [204, 235] on div "Vuelvo A Casa" at bounding box center [182, 233] width 223 height 12
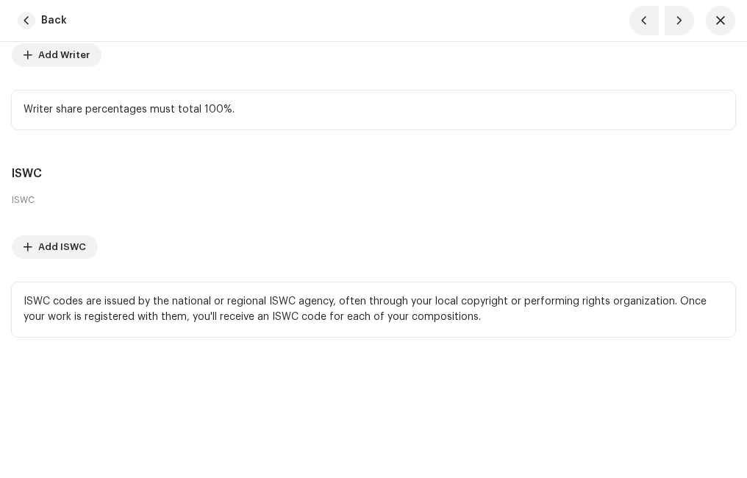
scroll to position [3634, 0]
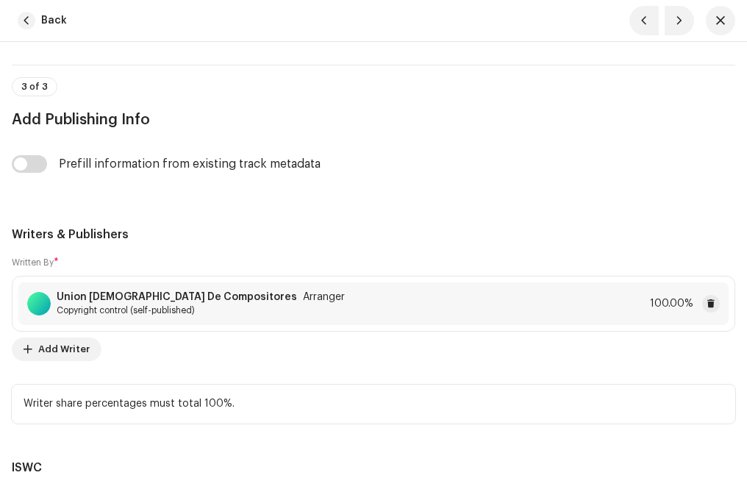
click at [221, 300] on div "[DEMOGRAPHIC_DATA] De Compositores Arranger" at bounding box center [201, 297] width 288 height 12
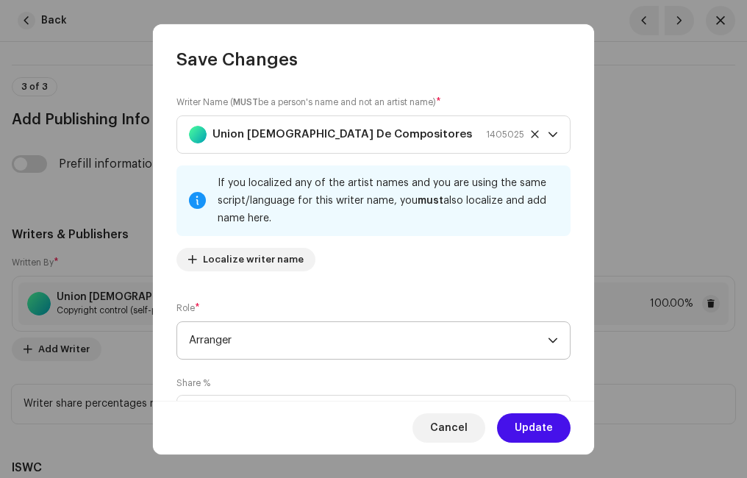
click at [262, 337] on span "Arranger" at bounding box center [368, 340] width 359 height 37
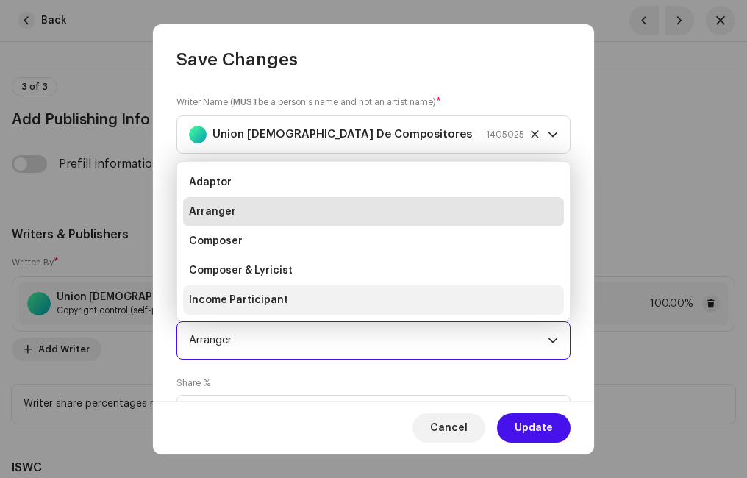
scroll to position [24, 0]
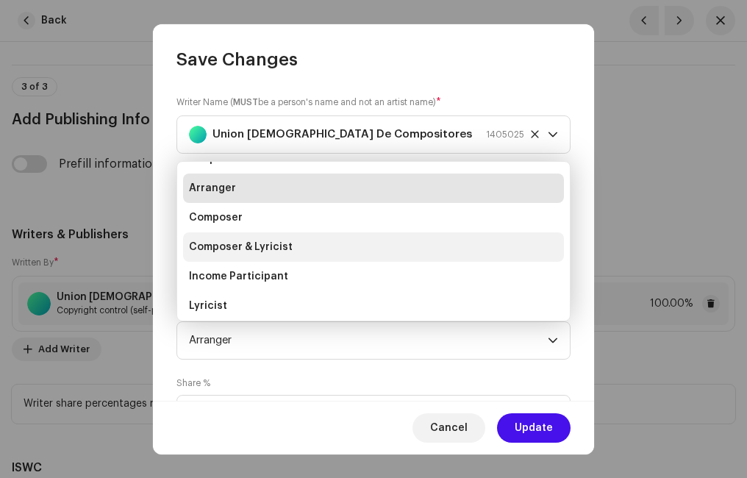
click at [262, 246] on span "Composer & Lyricist" at bounding box center [241, 247] width 104 height 15
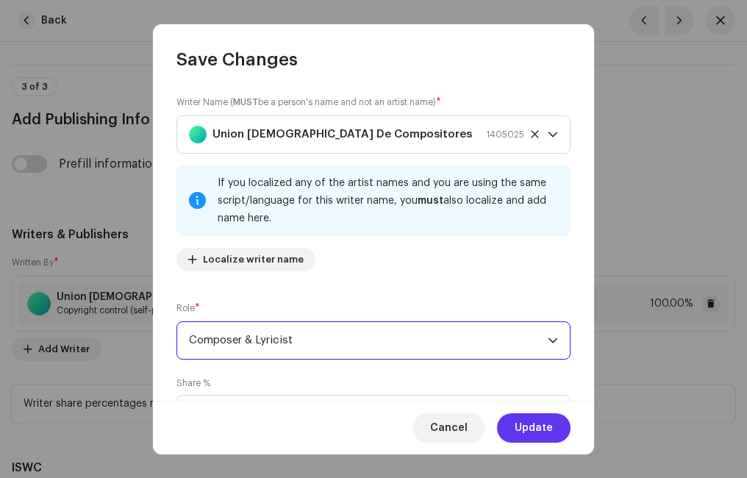
click at [547, 425] on span "Update" at bounding box center [534, 427] width 38 height 29
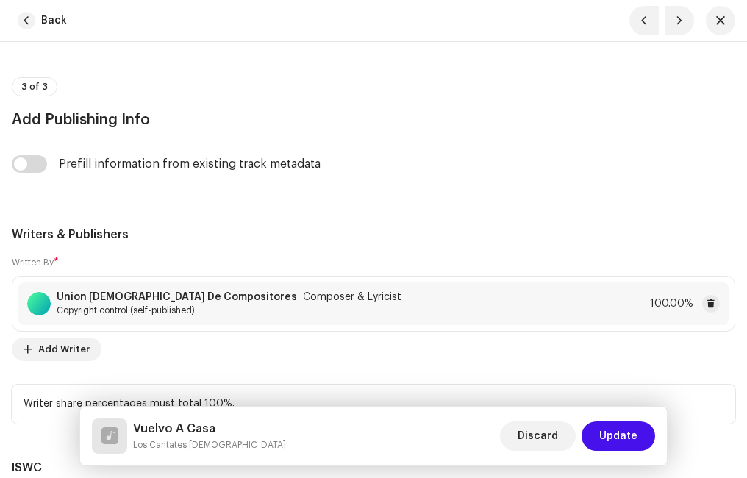
click at [615, 428] on span "Update" at bounding box center [618, 435] width 38 height 29
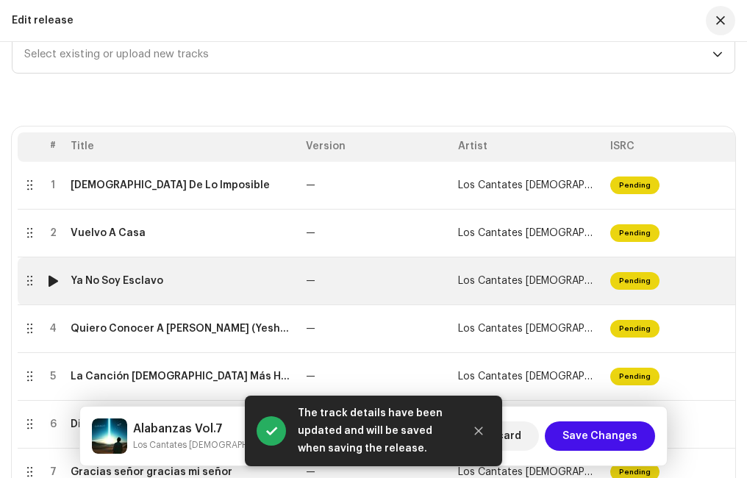
click at [151, 281] on div "Ya No Soy Esclavo" at bounding box center [117, 281] width 93 height 12
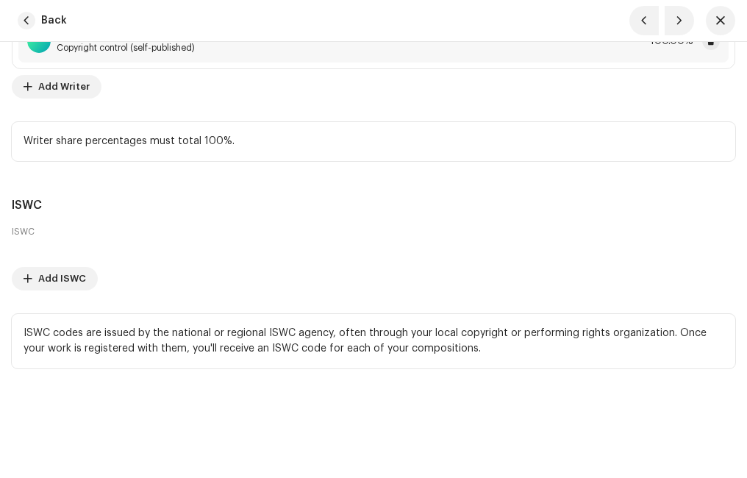
scroll to position [3823, 0]
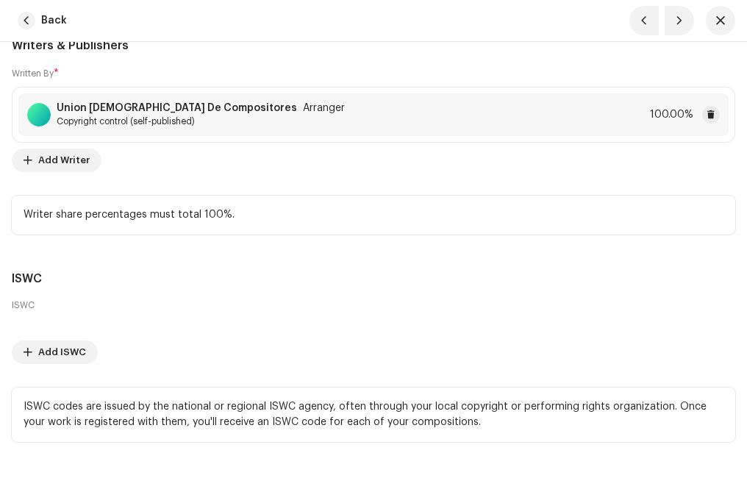
click at [231, 115] on span "Copyright control (self-published)" at bounding box center [201, 121] width 288 height 12
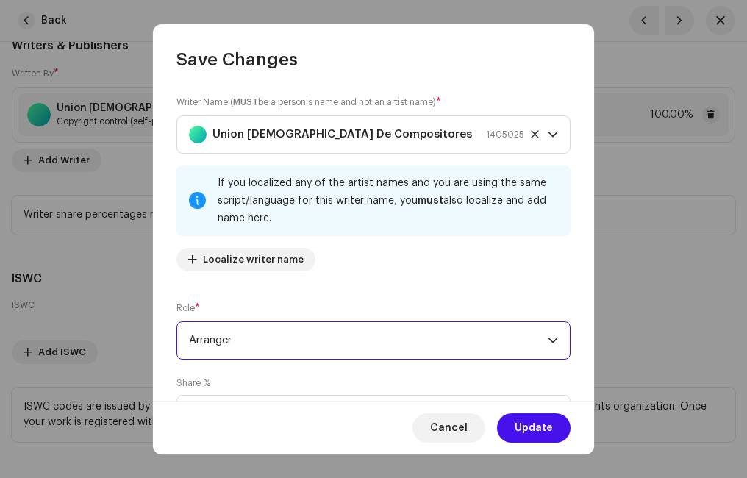
click at [291, 343] on span "Arranger" at bounding box center [368, 340] width 359 height 37
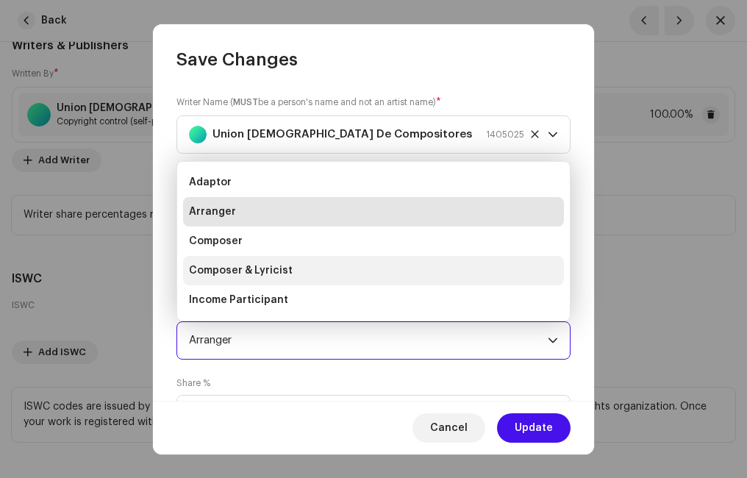
click at [228, 263] on span "Composer & Lyricist" at bounding box center [241, 270] width 104 height 15
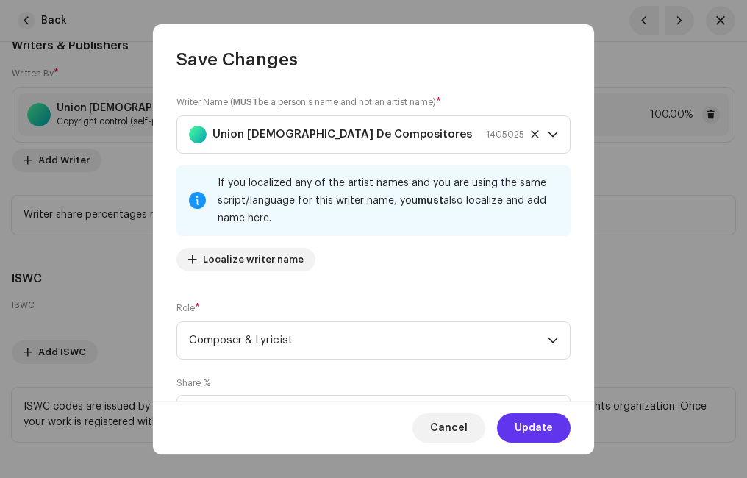
click at [534, 423] on span "Update" at bounding box center [534, 427] width 38 height 29
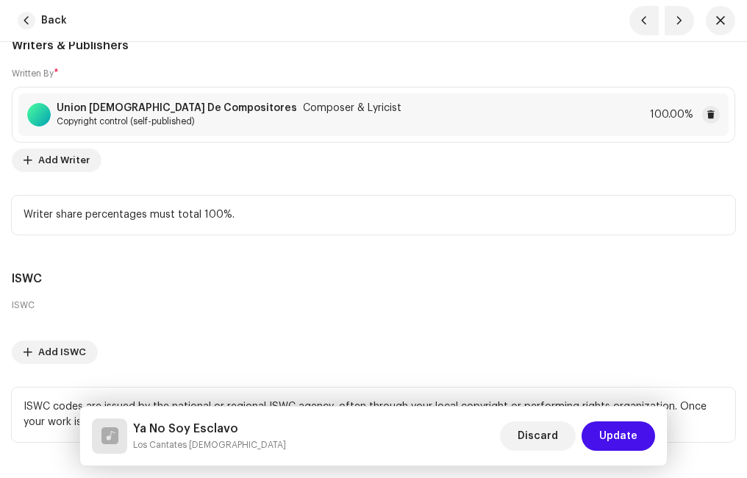
click at [617, 429] on span "Update" at bounding box center [618, 435] width 38 height 29
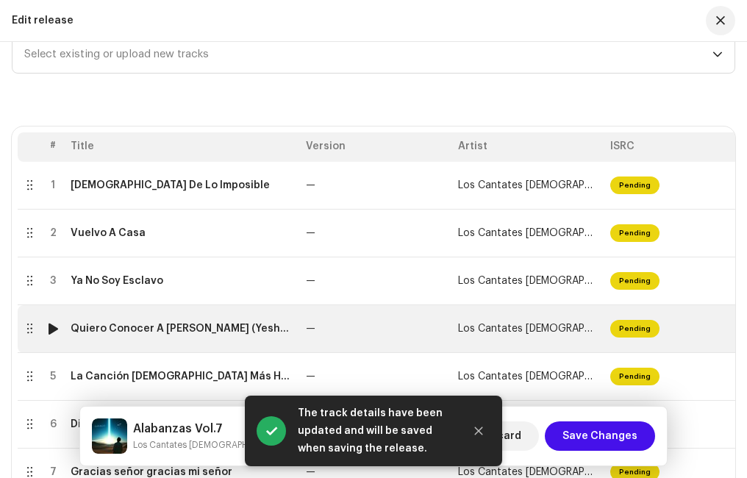
click at [178, 332] on div "Quiero Conocer A [PERSON_NAME] (Yeshua)" at bounding box center [182, 329] width 223 height 12
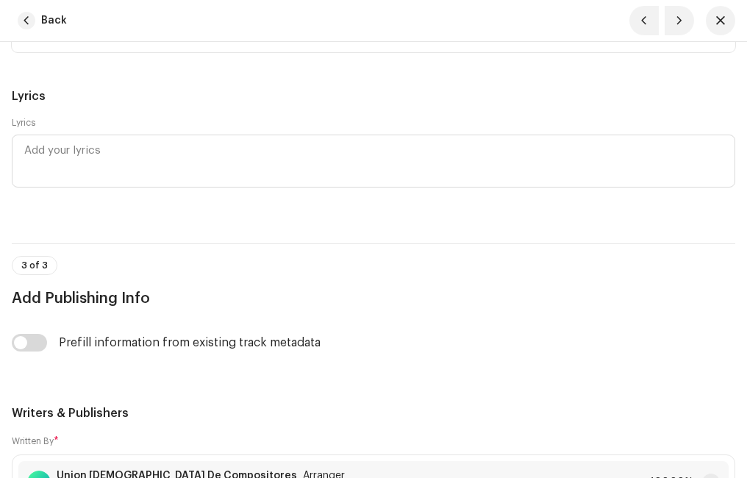
scroll to position [3749, 0]
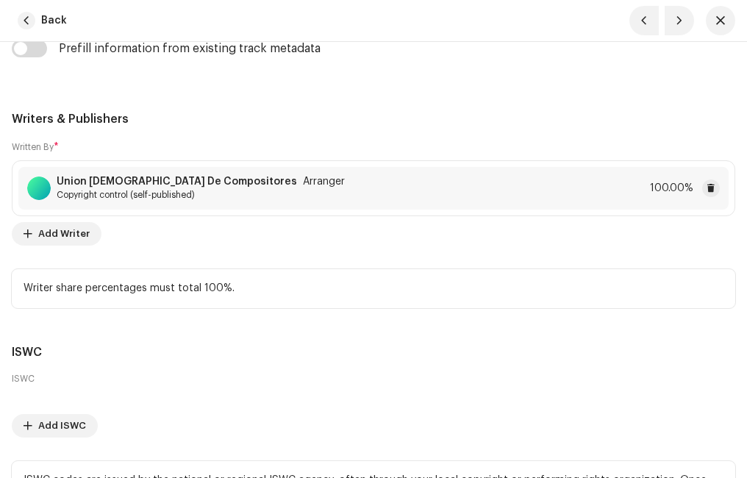
click at [187, 189] on span "Copyright control (self-published)" at bounding box center [201, 195] width 288 height 12
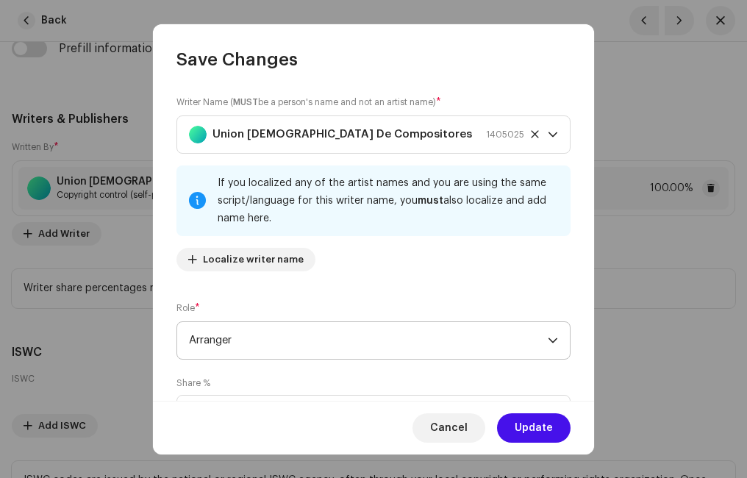
scroll to position [74, 0]
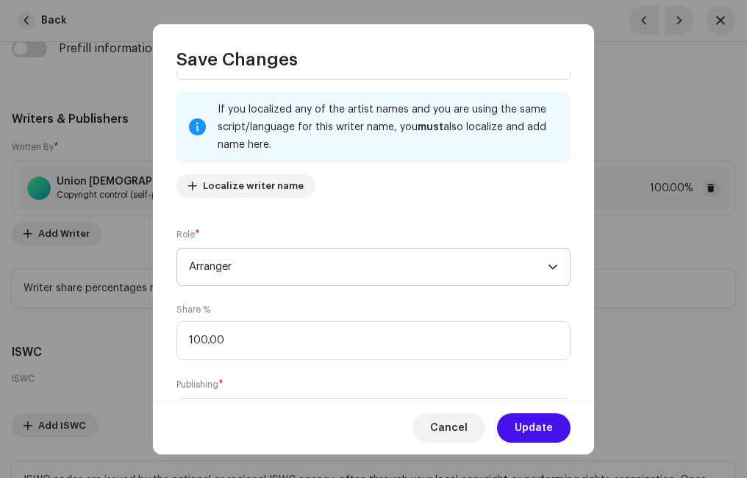
click at [262, 268] on span "Arranger" at bounding box center [368, 266] width 359 height 37
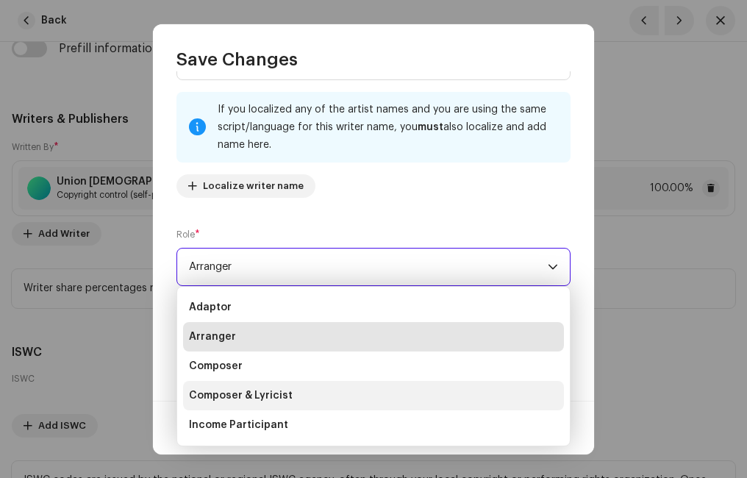
click at [266, 389] on span "Composer & Lyricist" at bounding box center [241, 395] width 104 height 15
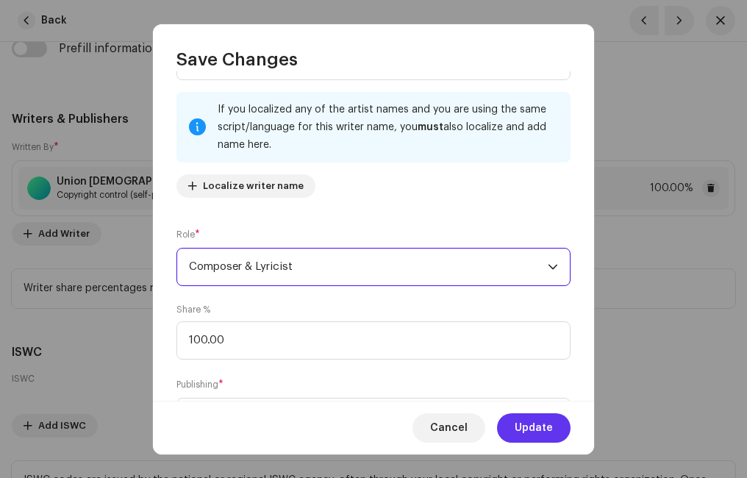
click at [545, 424] on span "Update" at bounding box center [534, 427] width 38 height 29
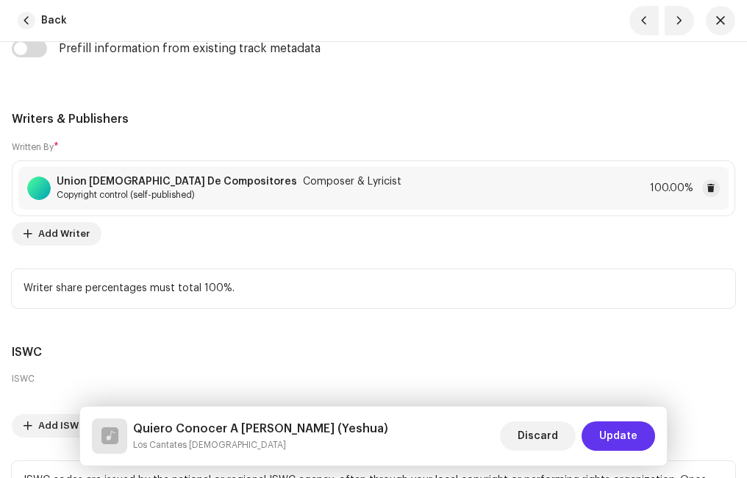
click at [617, 432] on span "Update" at bounding box center [618, 435] width 38 height 29
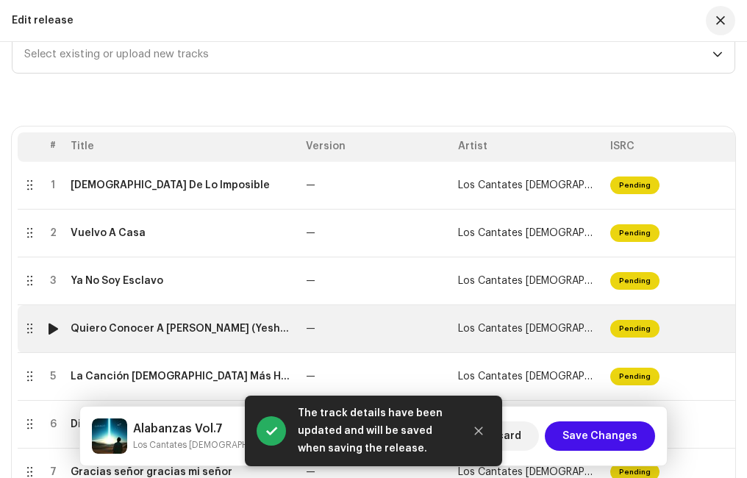
click at [140, 328] on div "Quiero Conocer A [PERSON_NAME] (Yeshua)" at bounding box center [182, 329] width 223 height 12
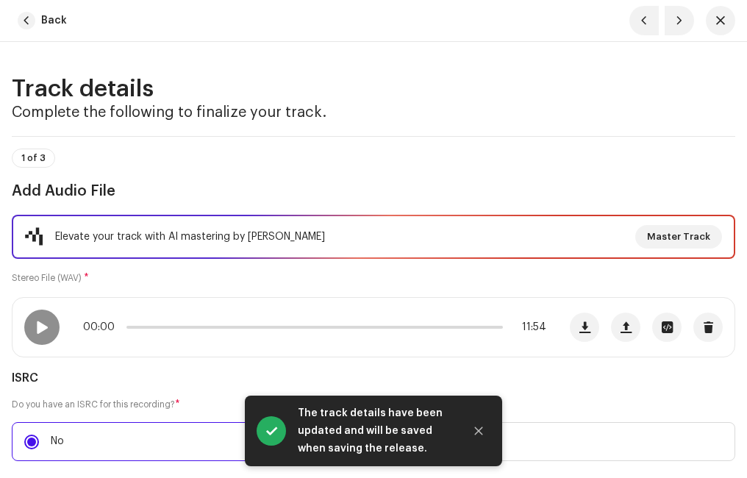
drag, startPoint x: 715, startPoint y: 26, endPoint x: 688, endPoint y: 64, distance: 46.9
click at [716, 26] on button "button" at bounding box center [720, 20] width 29 height 29
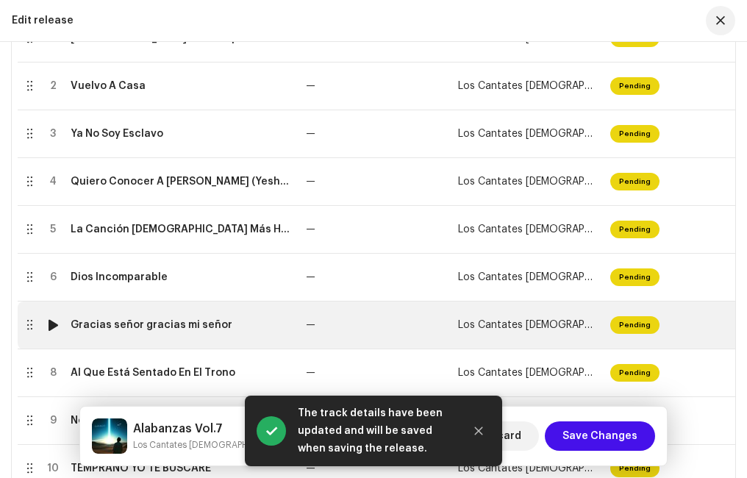
scroll to position [515, 0]
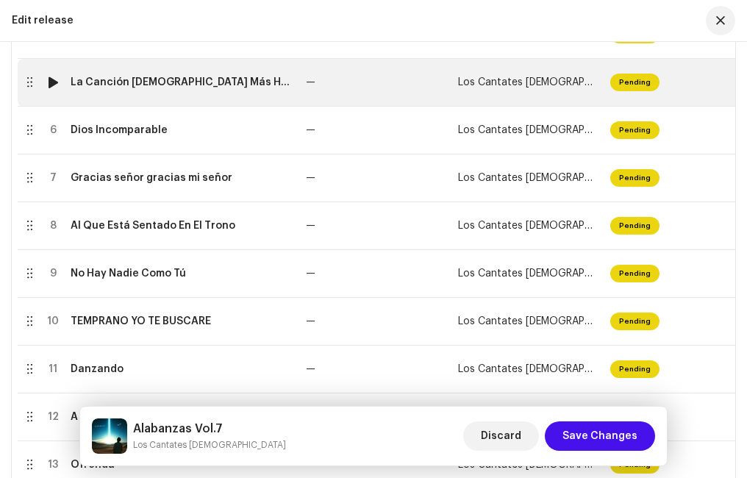
click at [146, 87] on div "La Canción [DEMOGRAPHIC_DATA] Más Hermosa Del Mundo" at bounding box center [182, 82] width 223 height 12
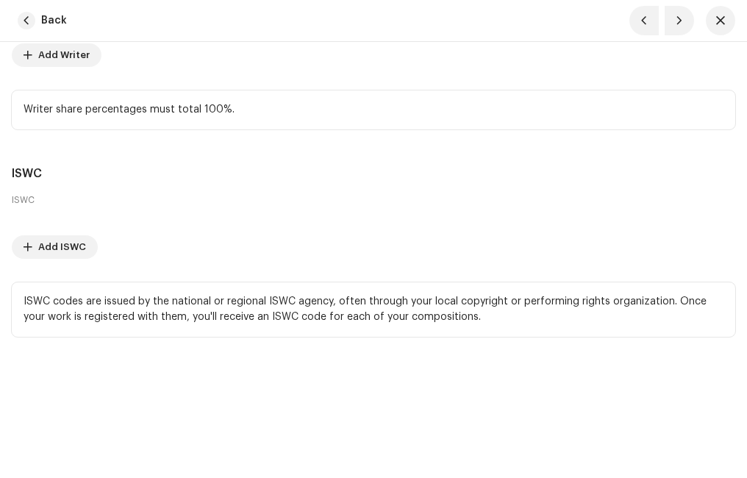
scroll to position [3707, 0]
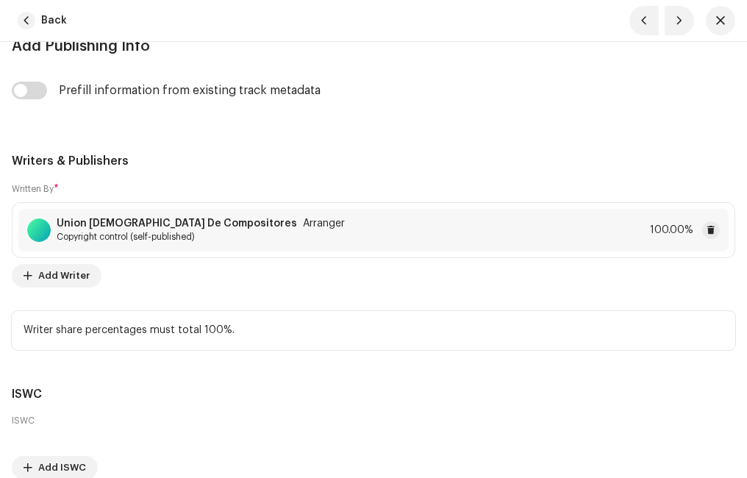
click at [174, 219] on strong "Union [DEMOGRAPHIC_DATA] De Compositores" at bounding box center [177, 224] width 240 height 12
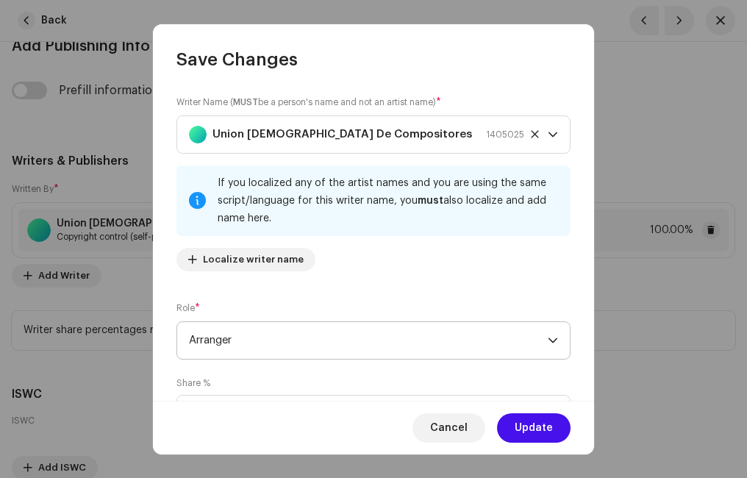
click at [245, 336] on span "Arranger" at bounding box center [368, 340] width 359 height 37
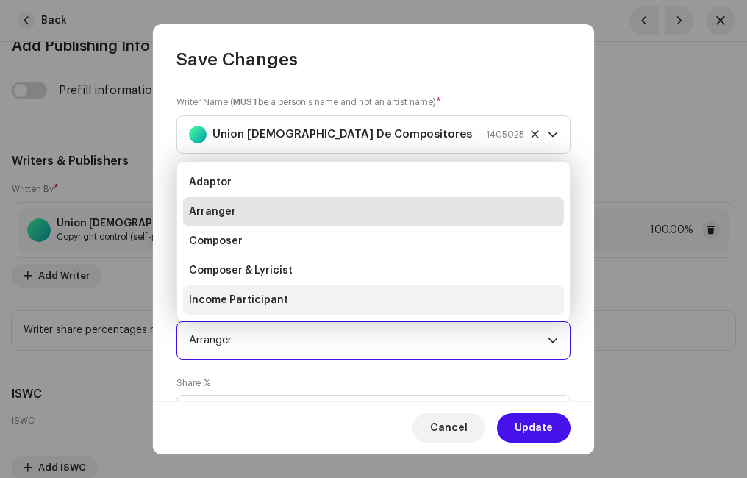
scroll to position [24, 0]
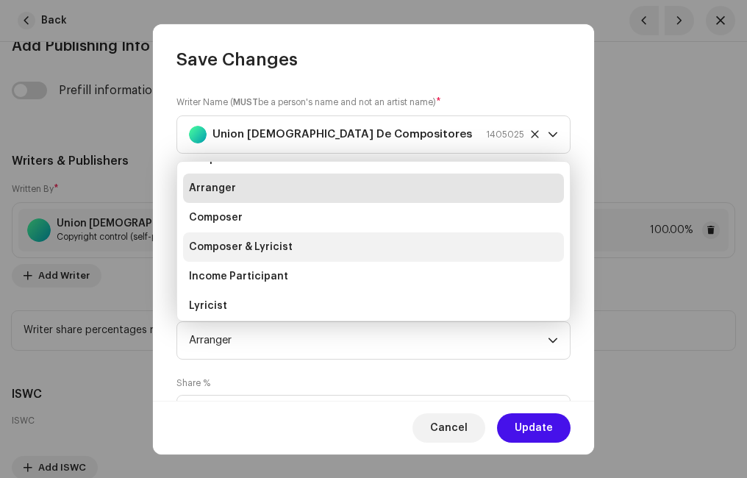
click at [250, 243] on span "Composer & Lyricist" at bounding box center [241, 247] width 104 height 15
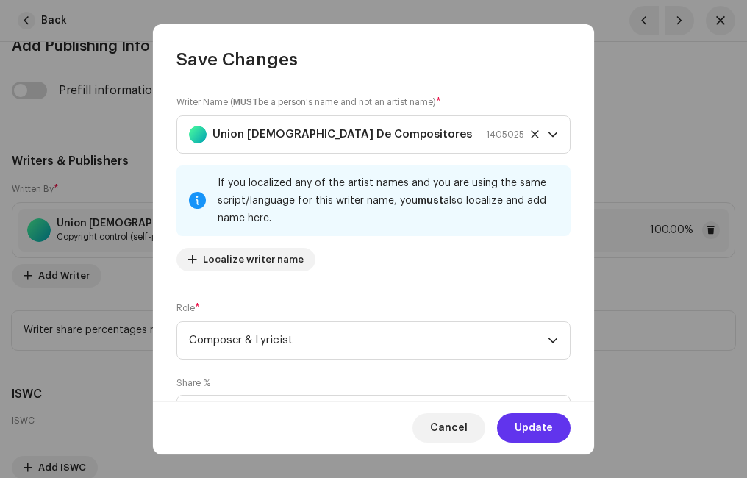
click at [548, 422] on span "Update" at bounding box center [534, 427] width 38 height 29
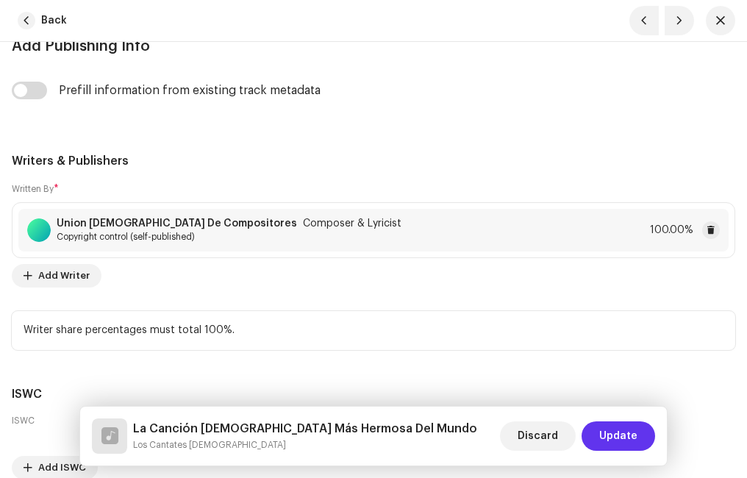
click at [610, 429] on span "Update" at bounding box center [618, 435] width 38 height 29
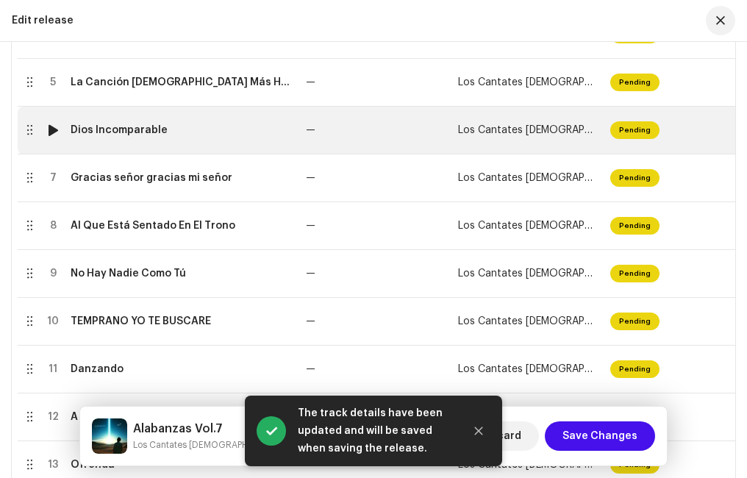
click at [133, 138] on td "Dios Incomparable" at bounding box center [182, 131] width 235 height 48
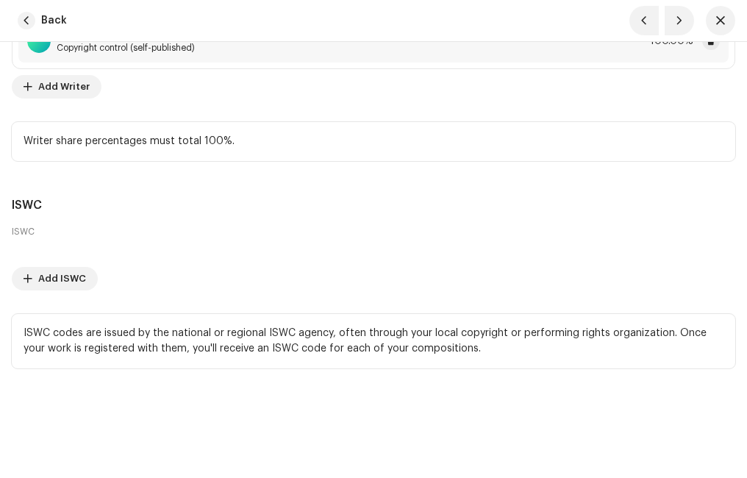
scroll to position [3676, 0]
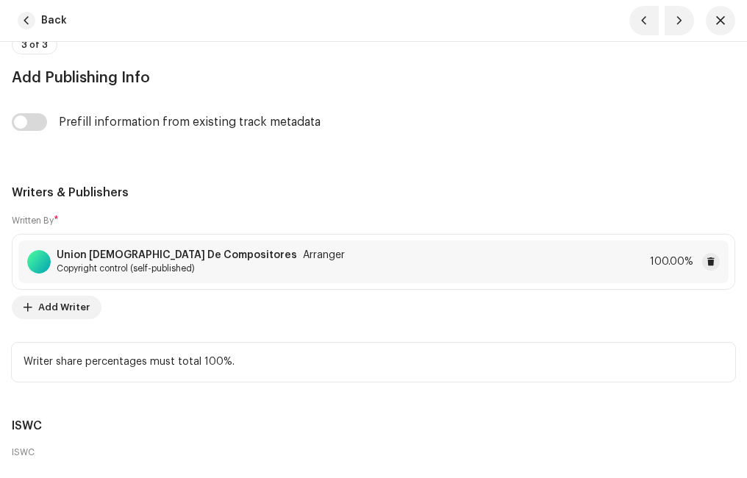
click at [154, 252] on strong "Union [DEMOGRAPHIC_DATA] De Compositores" at bounding box center [177, 255] width 240 height 12
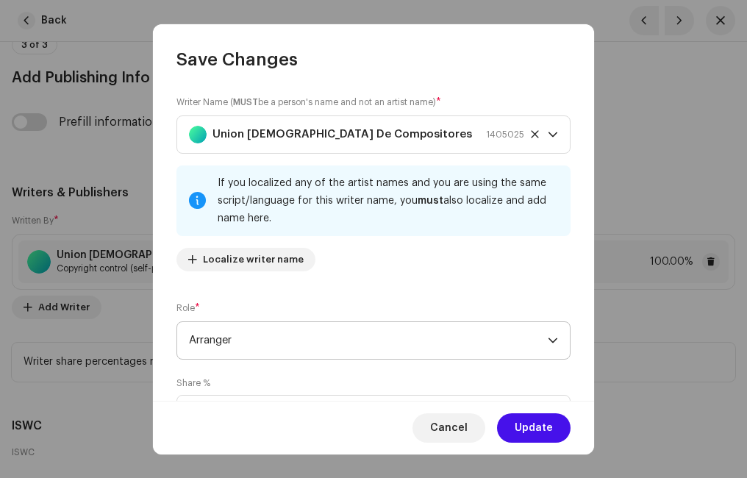
click at [264, 328] on span "Arranger" at bounding box center [368, 340] width 359 height 37
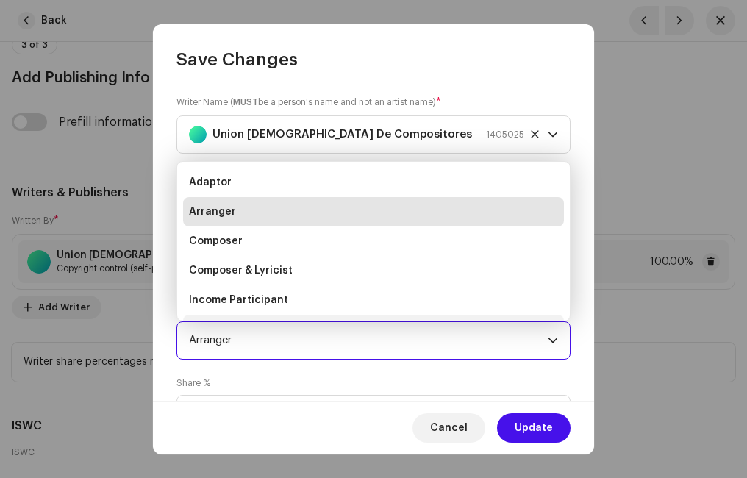
scroll to position [24, 0]
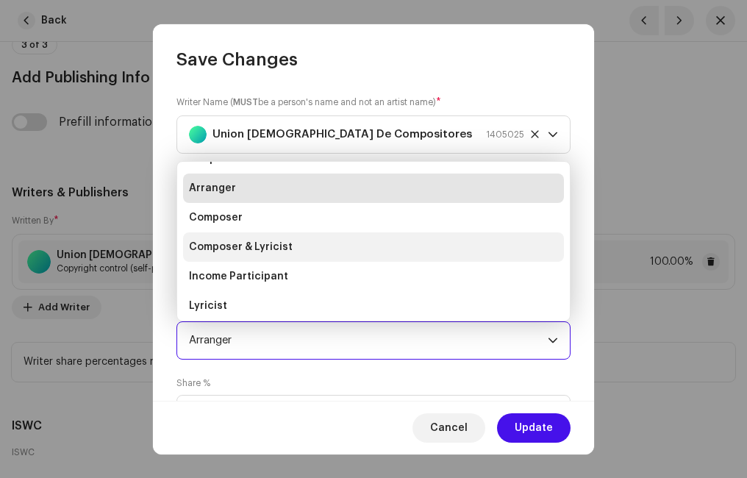
click at [271, 245] on span "Composer & Lyricist" at bounding box center [241, 247] width 104 height 15
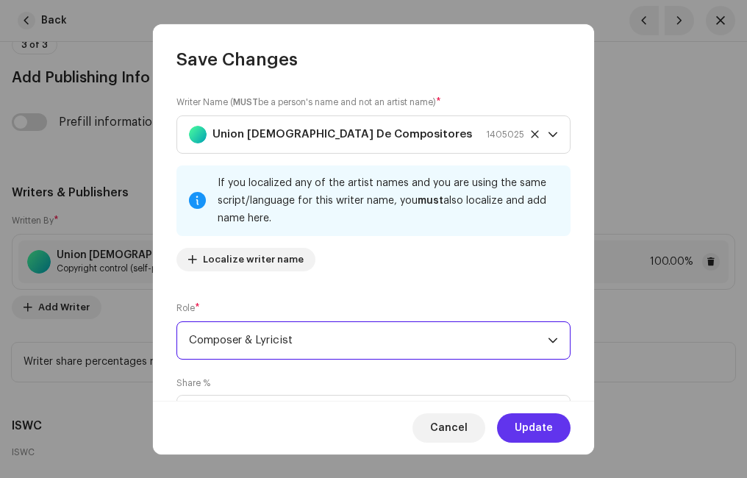
click at [556, 422] on button "Update" at bounding box center [534, 427] width 74 height 29
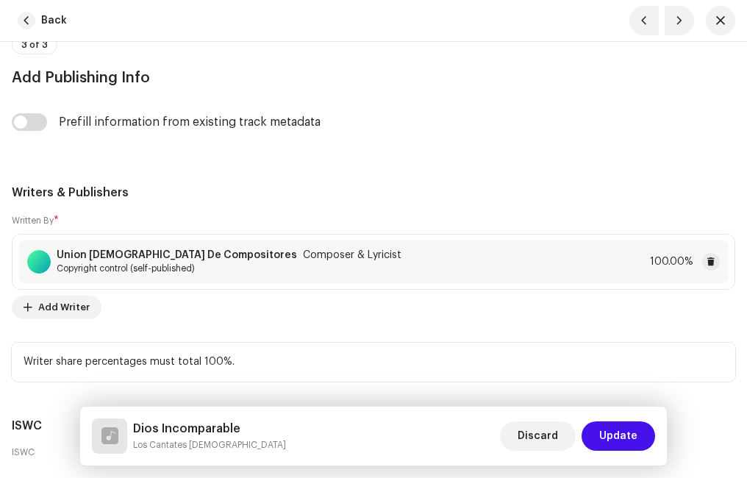
click at [626, 439] on span "Update" at bounding box center [618, 435] width 38 height 29
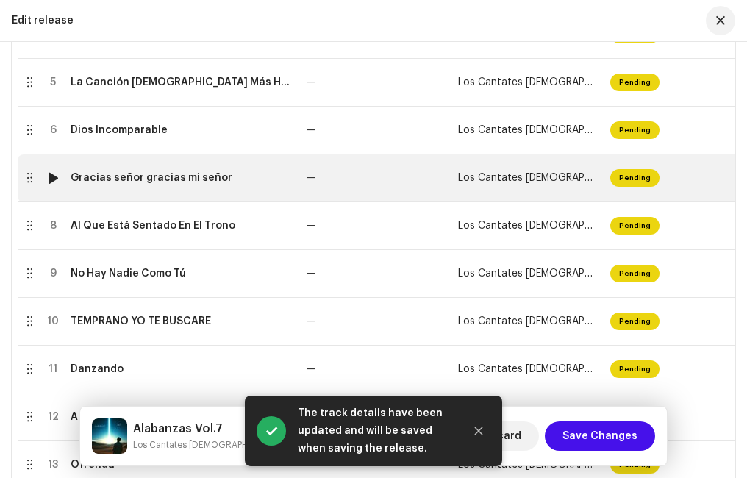
click at [148, 190] on td "Gracias señor gracias mi señor" at bounding box center [182, 178] width 235 height 48
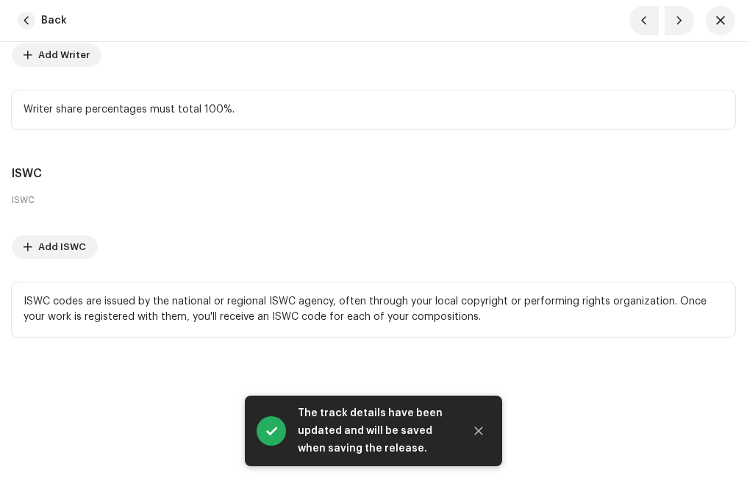
scroll to position [3781, 0]
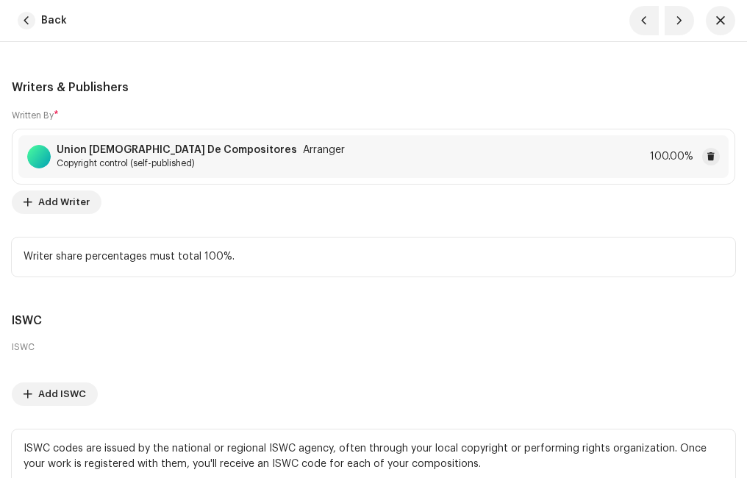
click at [179, 158] on span "Copyright control (self-published)" at bounding box center [201, 163] width 288 height 12
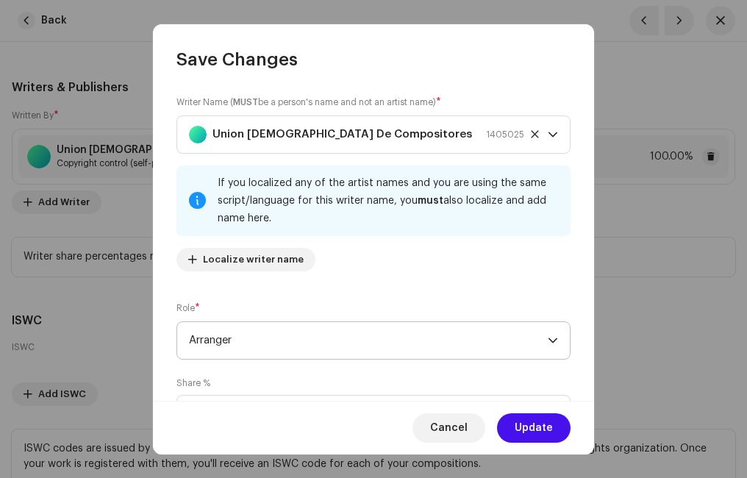
click at [276, 342] on span "Arranger" at bounding box center [368, 340] width 359 height 37
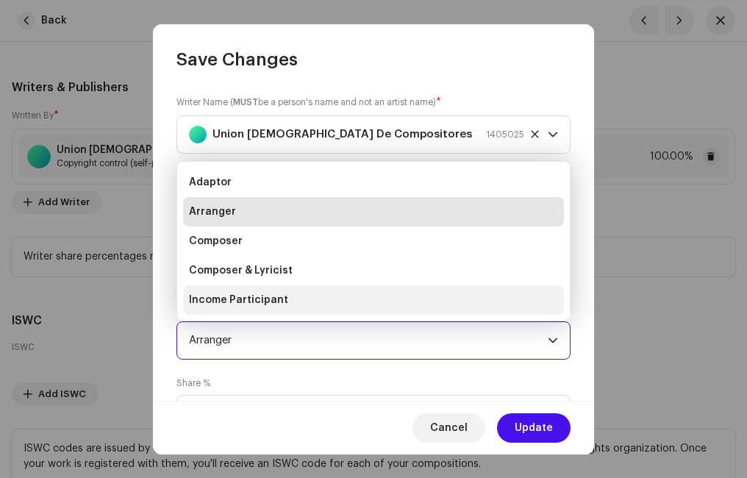
scroll to position [24, 0]
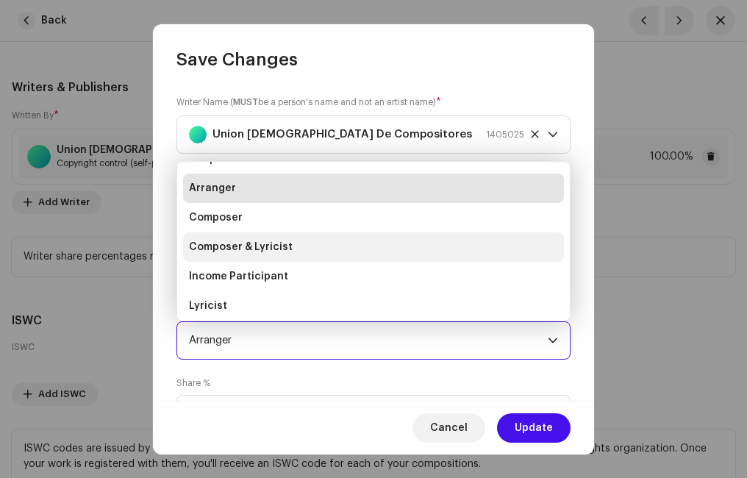
click at [233, 242] on span "Composer & Lyricist" at bounding box center [241, 247] width 104 height 15
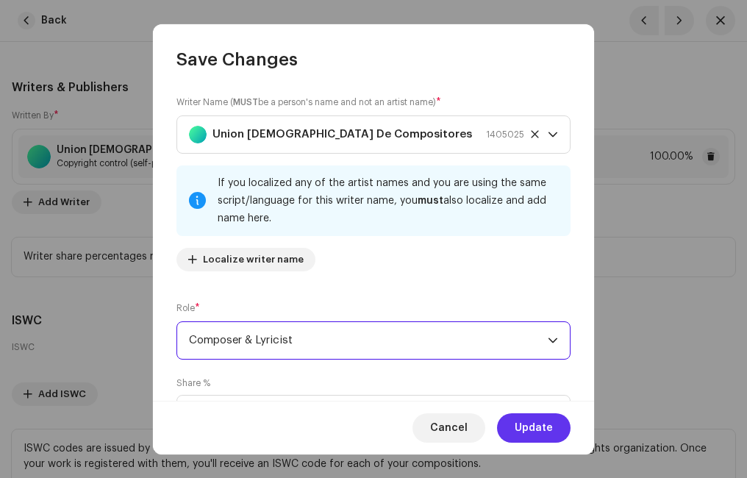
click at [540, 419] on span "Update" at bounding box center [534, 427] width 38 height 29
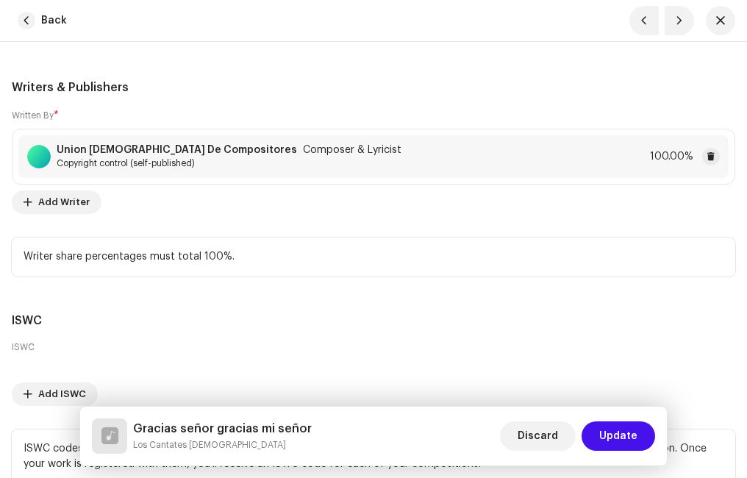
click at [621, 434] on span "Update" at bounding box center [618, 435] width 38 height 29
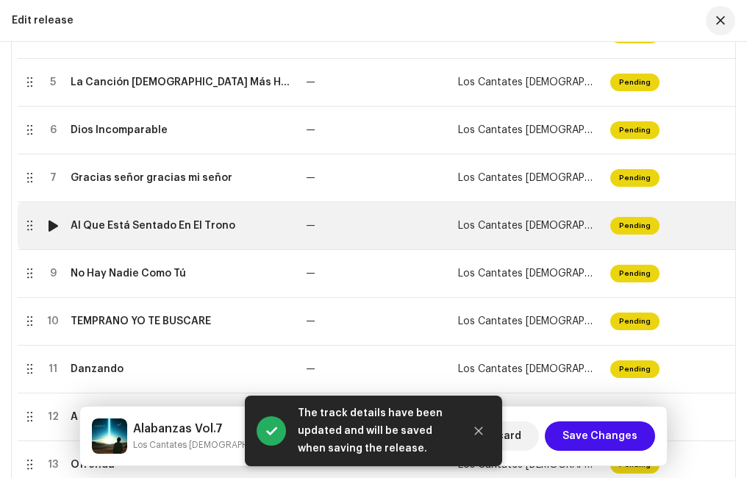
click at [155, 230] on div "Al Que Está Sentado En El Trono" at bounding box center [153, 226] width 165 height 12
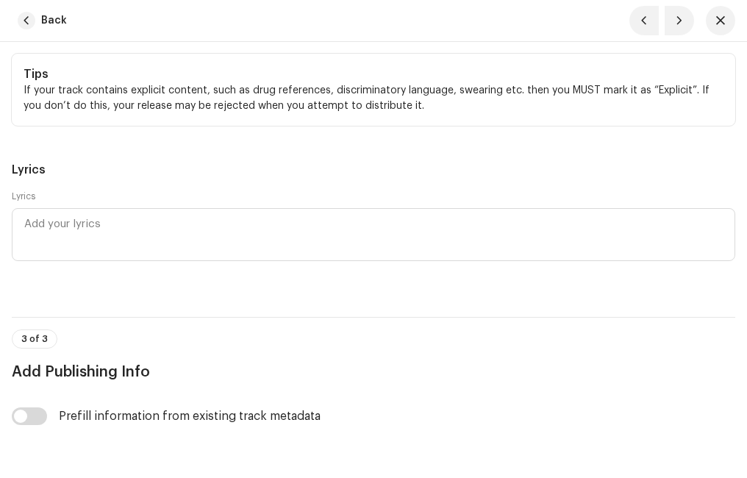
scroll to position [3676, 0]
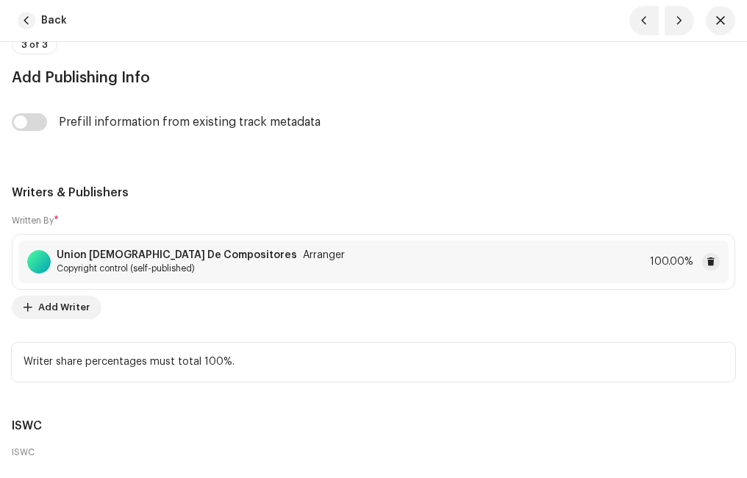
click at [182, 262] on div "[DEMOGRAPHIC_DATA] De Compositores Arranger Copyright control (self-published)" at bounding box center [201, 261] width 288 height 25
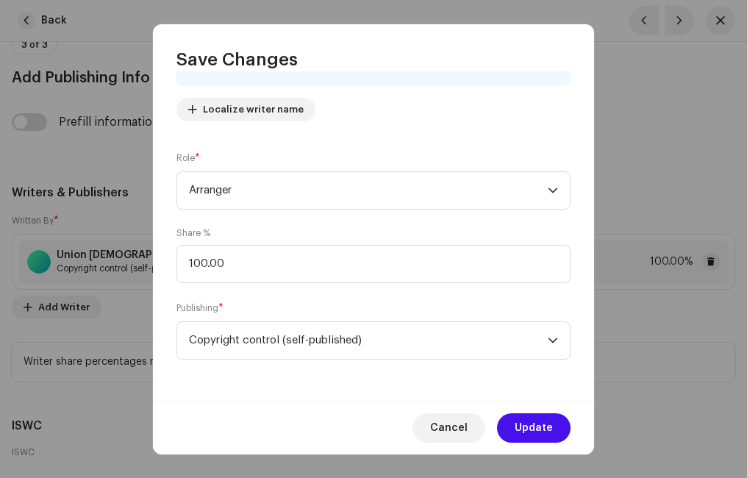
scroll to position [0, 0]
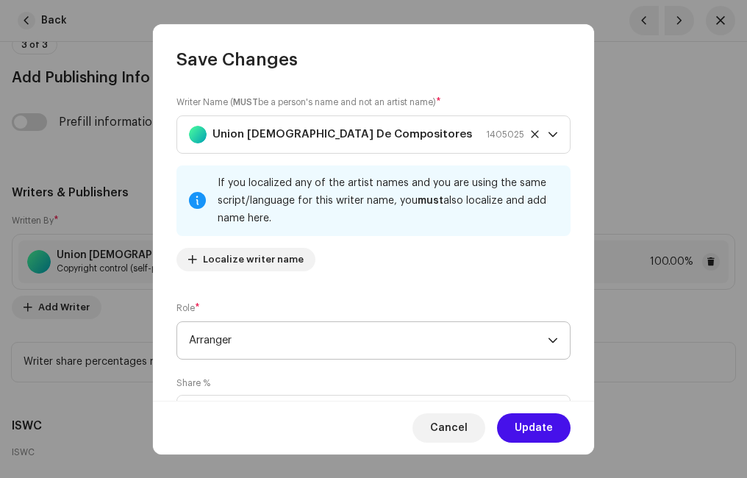
click at [257, 335] on span "Arranger" at bounding box center [368, 340] width 359 height 37
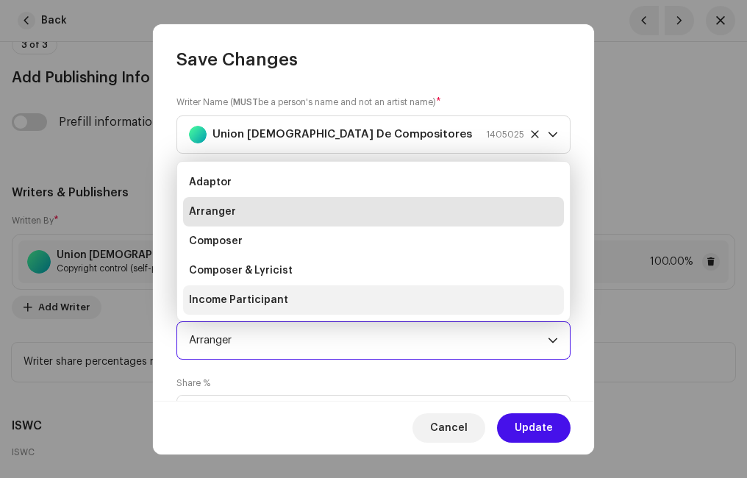
scroll to position [24, 0]
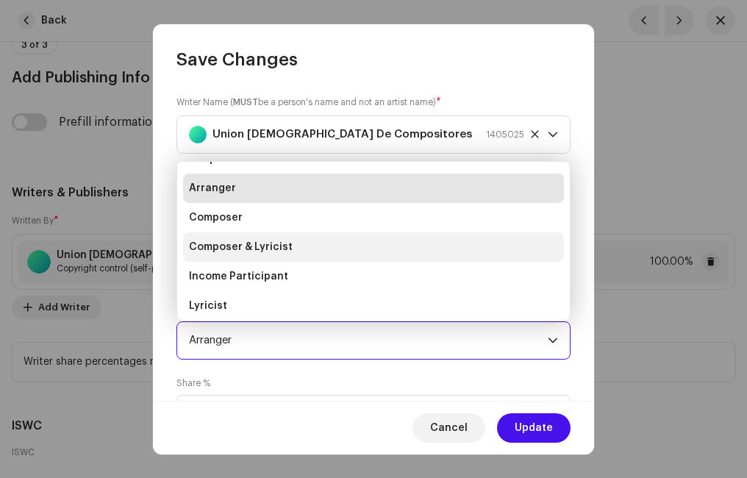
click at [241, 251] on span "Composer & Lyricist" at bounding box center [241, 247] width 104 height 15
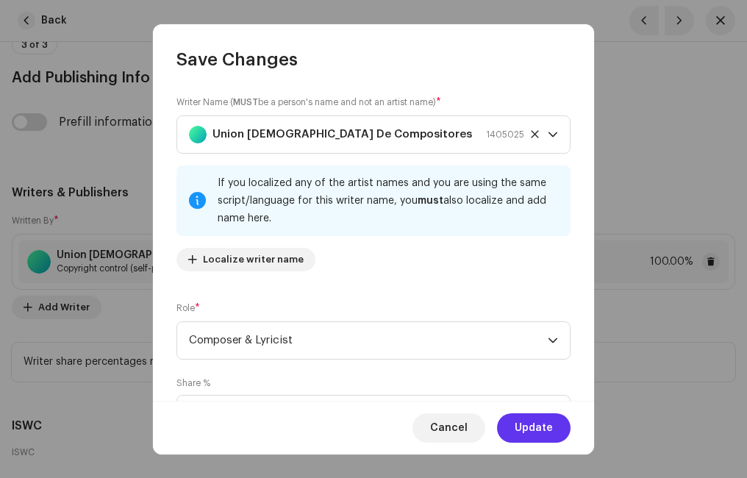
click at [551, 433] on span "Update" at bounding box center [534, 427] width 38 height 29
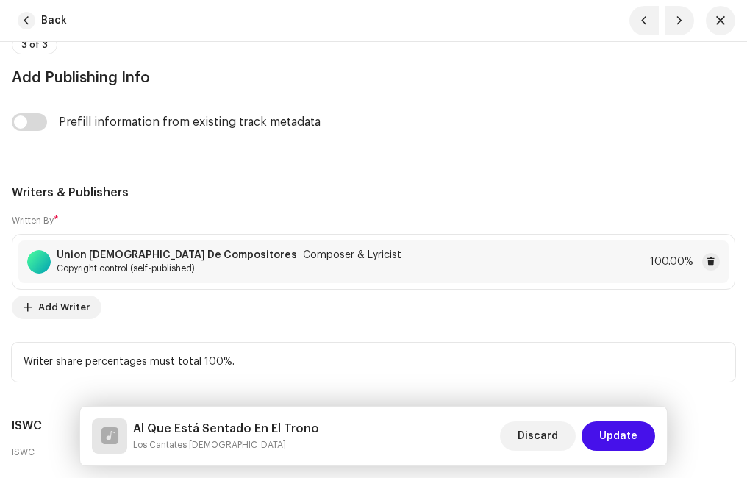
click at [606, 437] on span "Update" at bounding box center [618, 435] width 38 height 29
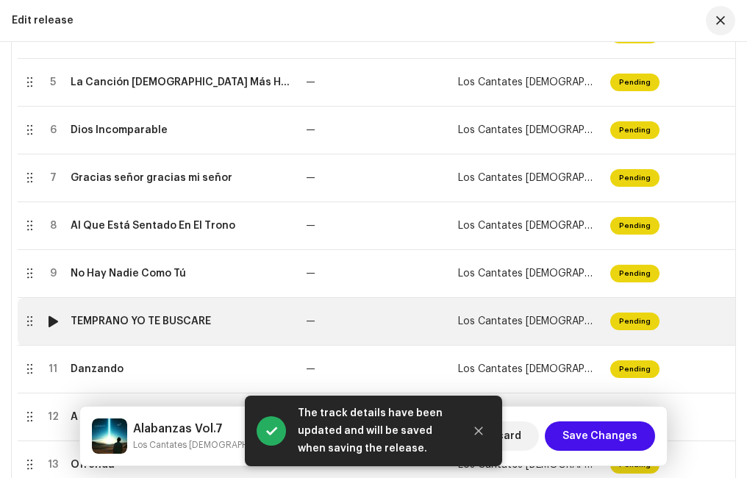
click at [160, 326] on div "TEMPRANO YO TE BUSCARE" at bounding box center [141, 321] width 140 height 12
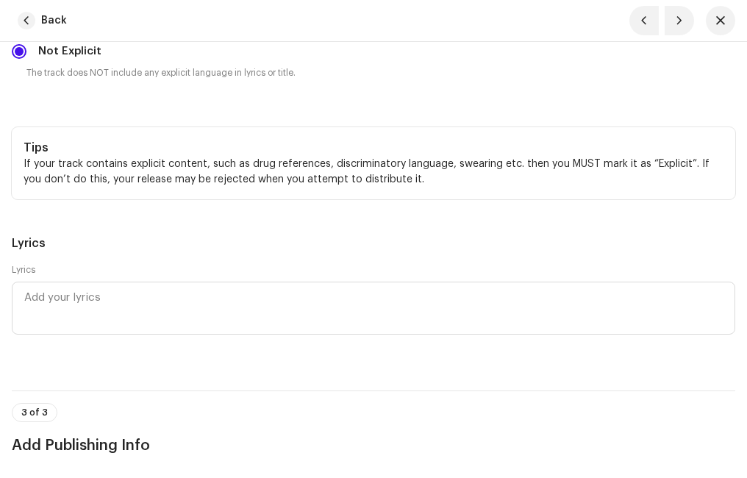
scroll to position [3602, 0]
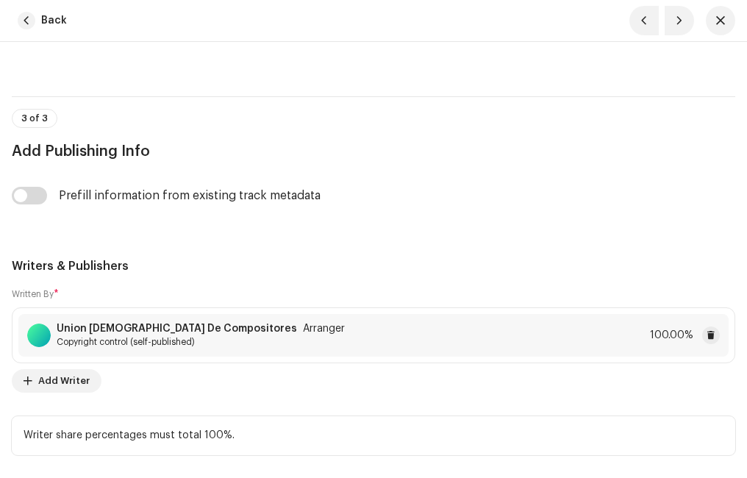
click at [182, 332] on strong "Union [DEMOGRAPHIC_DATA] De Compositores" at bounding box center [177, 329] width 240 height 12
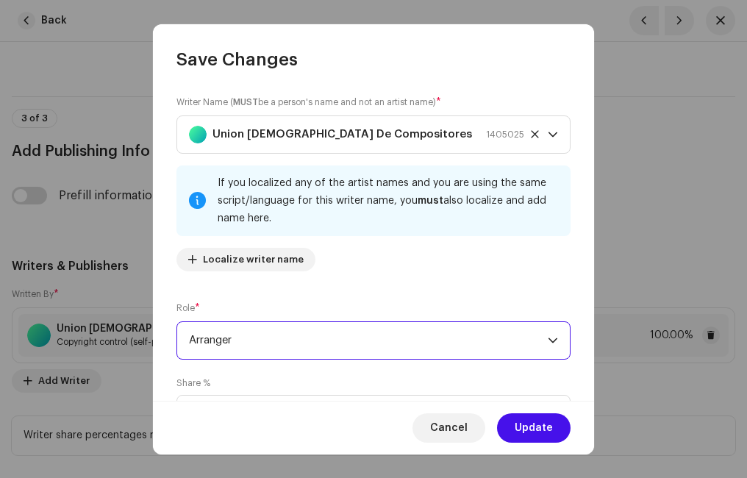
click at [285, 335] on span "Arranger" at bounding box center [368, 340] width 359 height 37
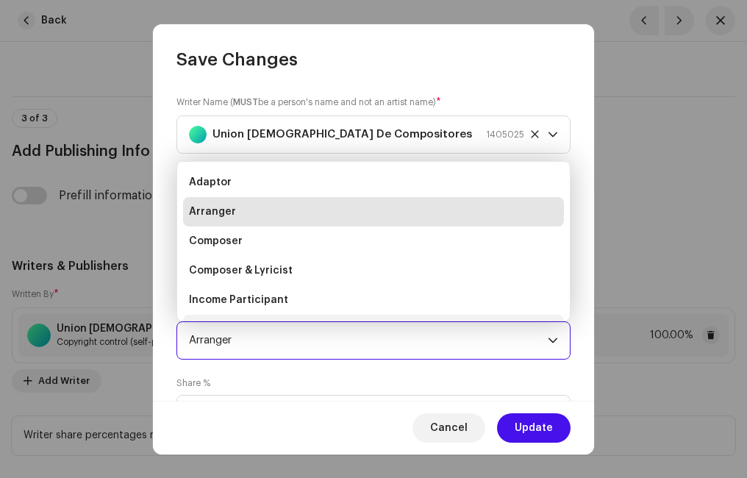
scroll to position [24, 0]
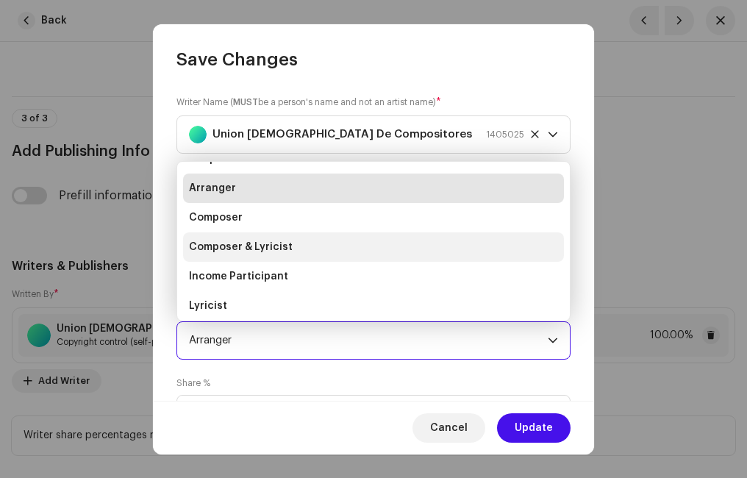
click at [272, 247] on span "Composer & Lyricist" at bounding box center [241, 247] width 104 height 15
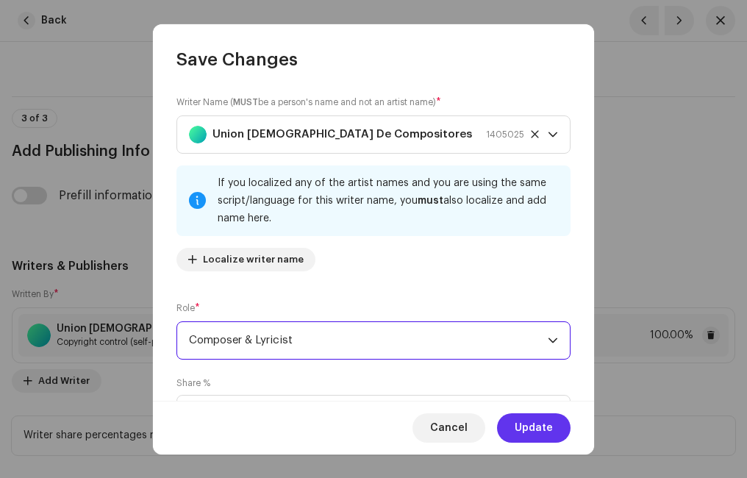
click at [543, 431] on span "Update" at bounding box center [534, 427] width 38 height 29
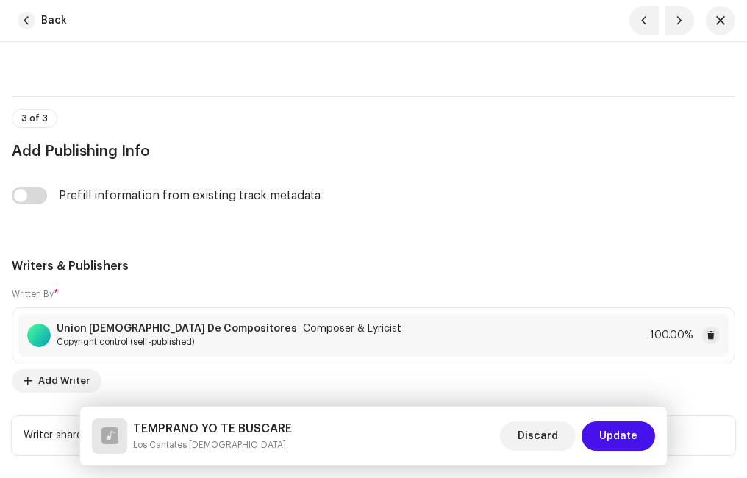
click at [631, 432] on span "Update" at bounding box center [618, 435] width 38 height 29
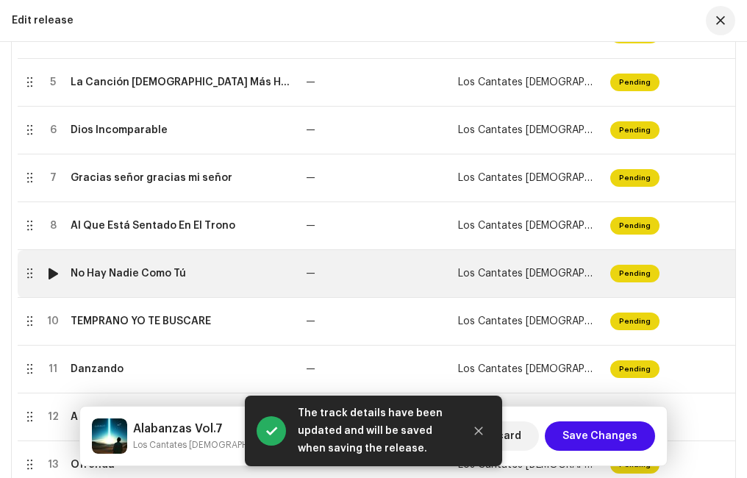
click at [137, 268] on div "No Hay Nadie Como Tú" at bounding box center [128, 274] width 115 height 12
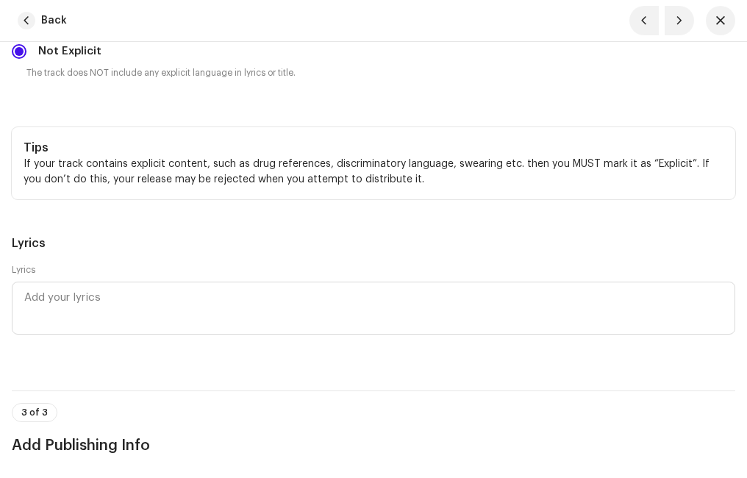
scroll to position [3749, 0]
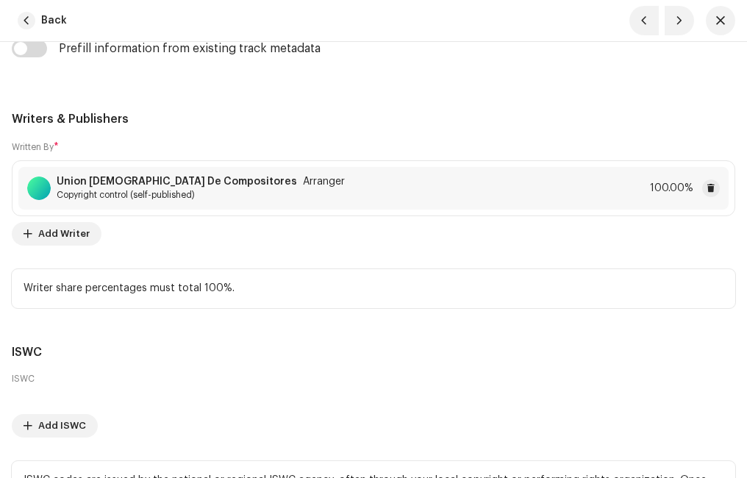
click at [251, 192] on span "Copyright control (self-published)" at bounding box center [201, 195] width 288 height 12
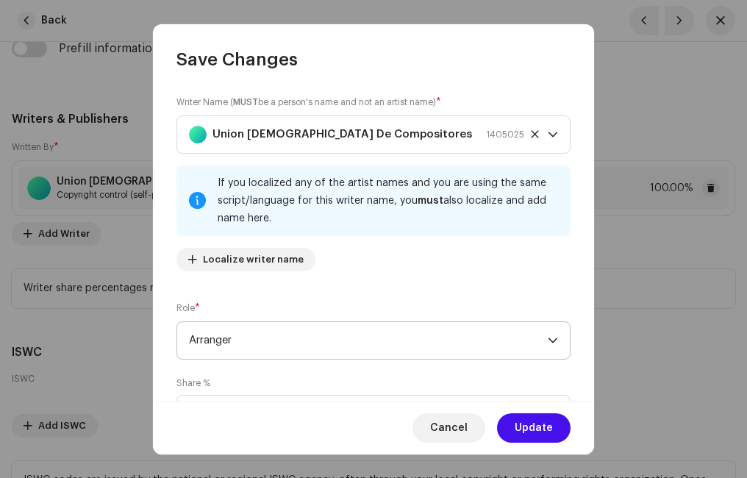
click at [235, 334] on span "Arranger" at bounding box center [368, 340] width 359 height 37
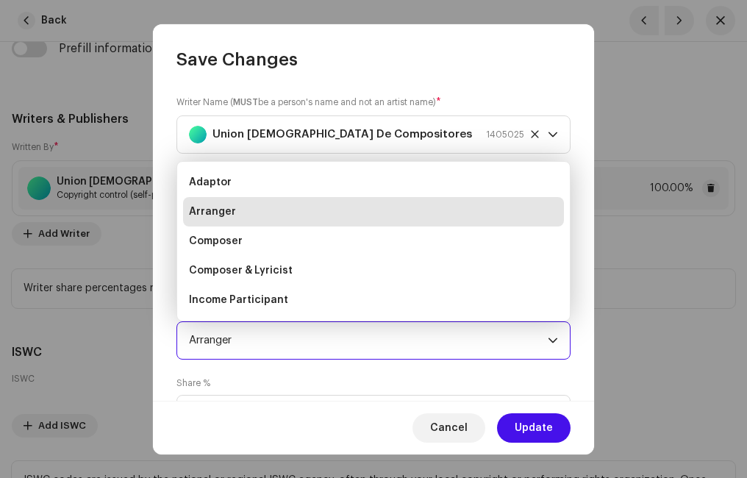
scroll to position [24, 0]
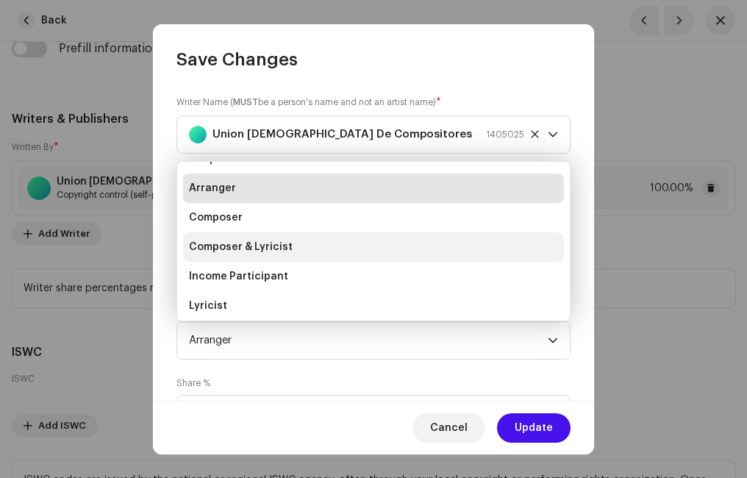
click at [247, 251] on span "Composer & Lyricist" at bounding box center [241, 247] width 104 height 15
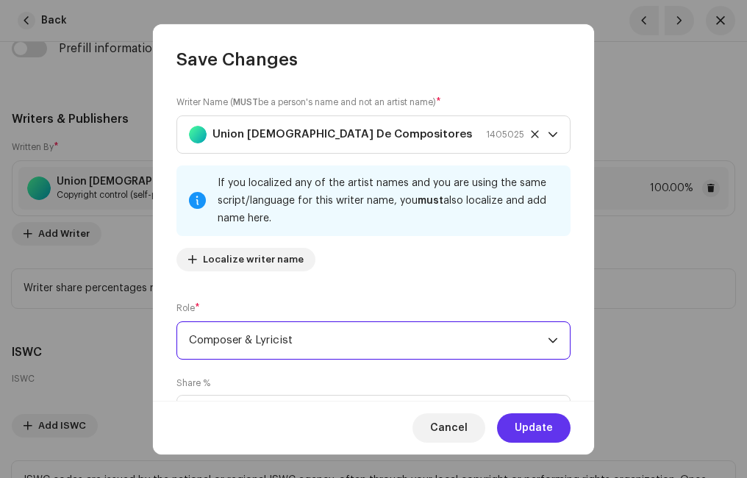
click at [526, 420] on span "Update" at bounding box center [534, 427] width 38 height 29
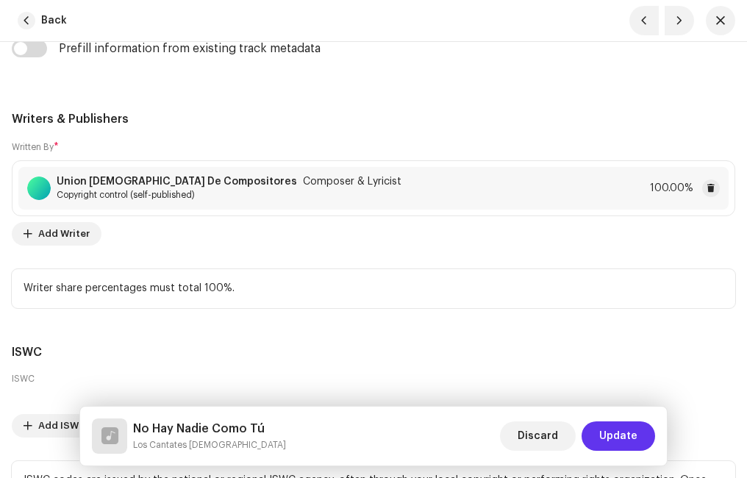
click at [609, 434] on span "Update" at bounding box center [618, 435] width 38 height 29
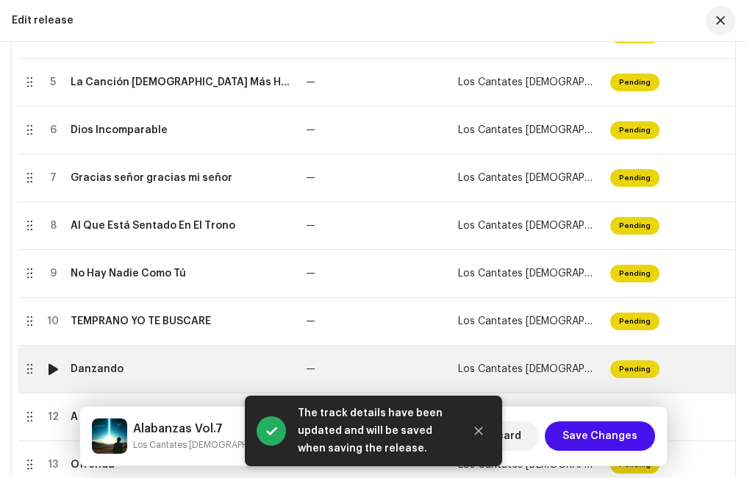
click at [115, 370] on div "Danzando" at bounding box center [97, 369] width 53 height 12
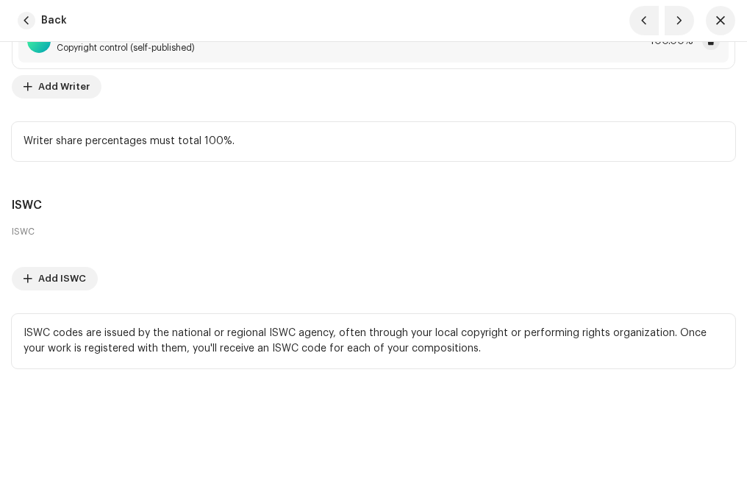
scroll to position [3676, 0]
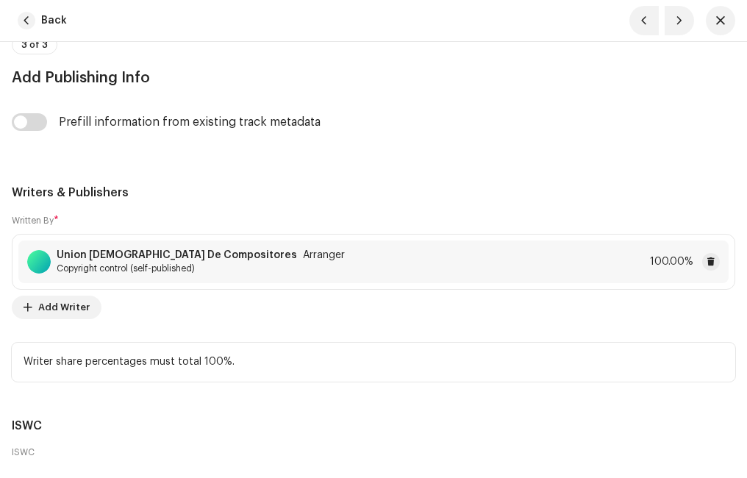
click at [208, 259] on strong "Union [DEMOGRAPHIC_DATA] De Compositores" at bounding box center [177, 255] width 240 height 12
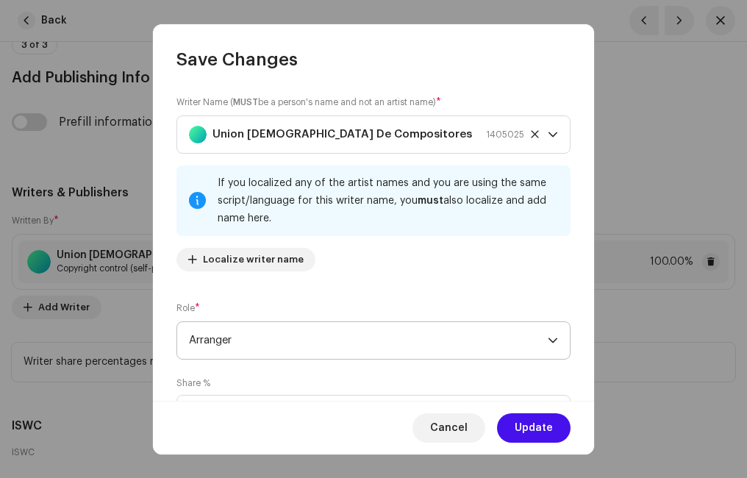
click at [209, 334] on span "Arranger" at bounding box center [368, 340] width 359 height 37
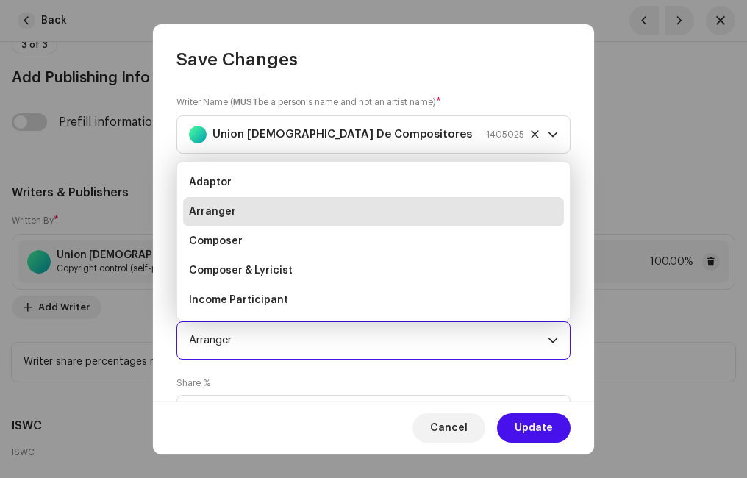
scroll to position [24, 0]
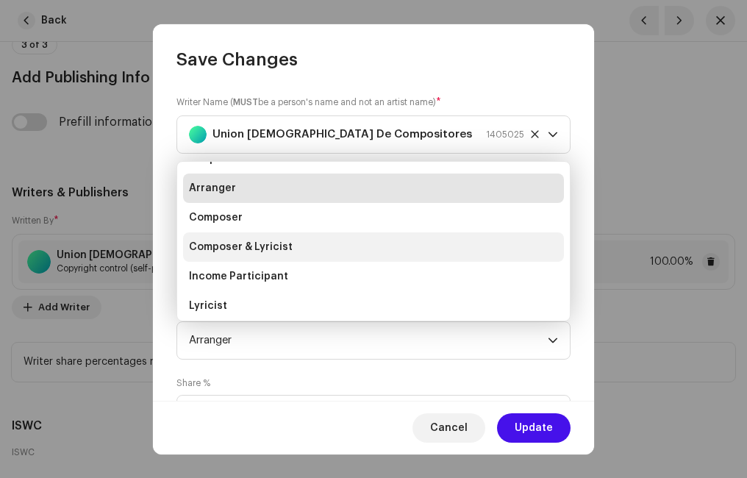
click at [265, 248] on span "Composer & Lyricist" at bounding box center [241, 247] width 104 height 15
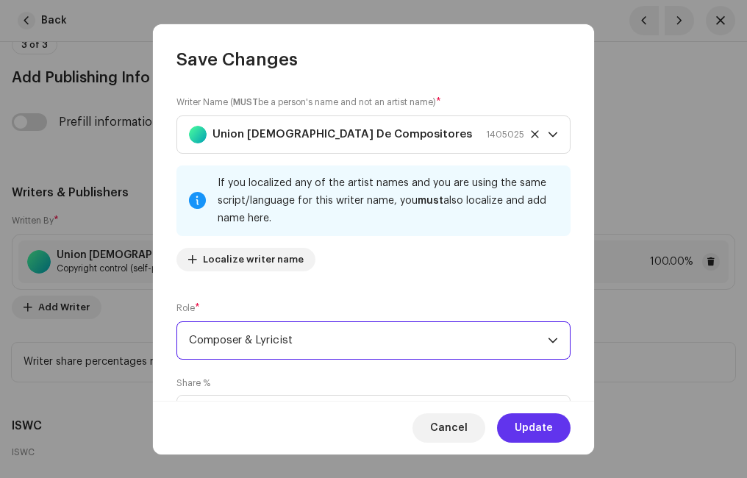
click at [528, 424] on span "Update" at bounding box center [534, 427] width 38 height 29
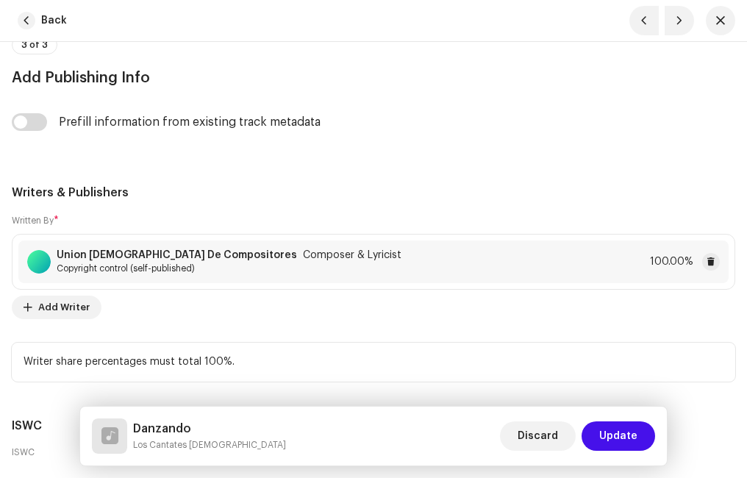
click at [623, 432] on span "Update" at bounding box center [618, 435] width 38 height 29
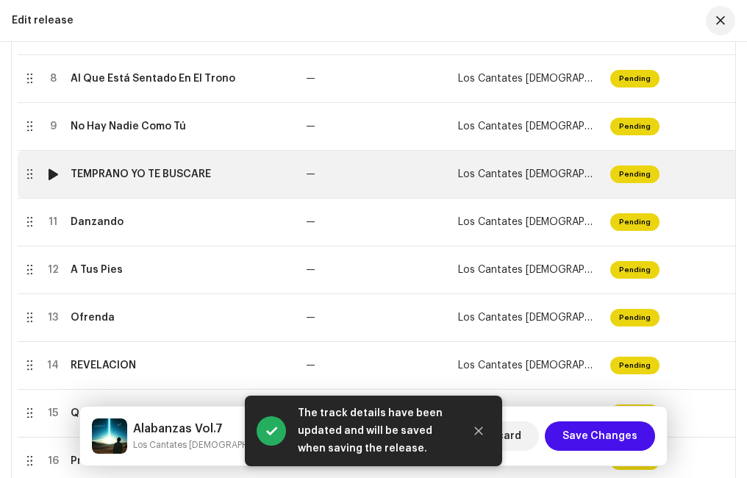
scroll to position [882, 0]
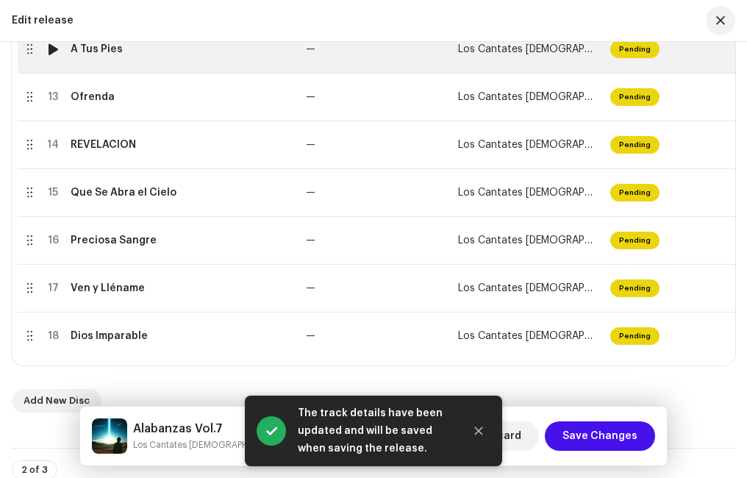
click at [129, 59] on td "A Tus Pies" at bounding box center [182, 50] width 235 height 48
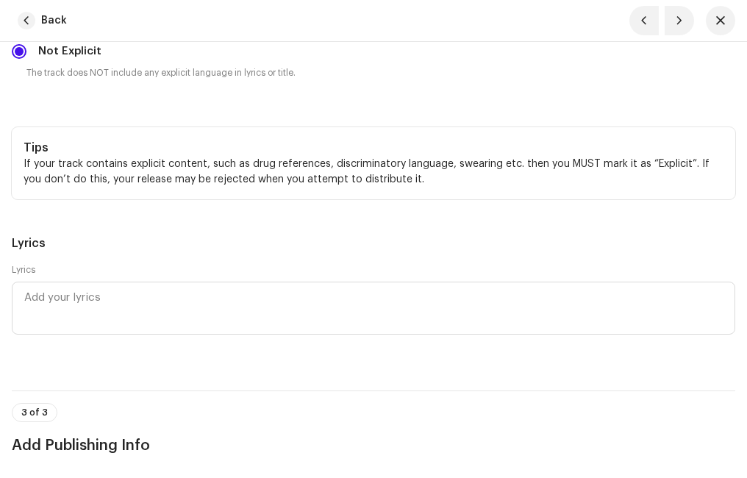
scroll to position [3676, 0]
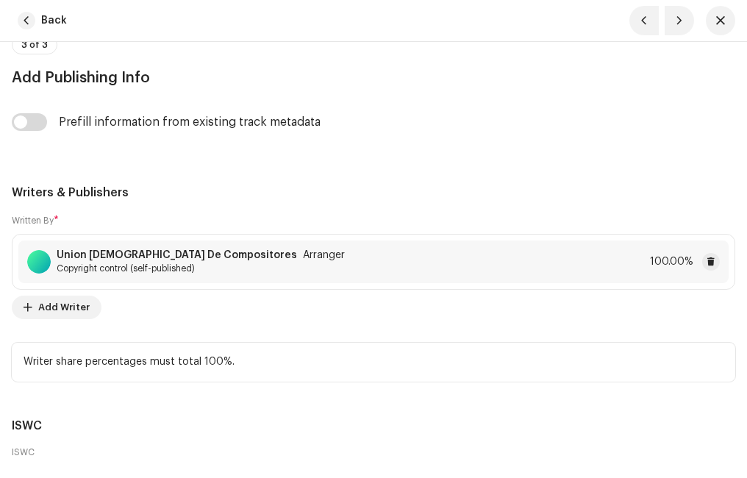
click at [145, 254] on strong "Union [DEMOGRAPHIC_DATA] De Compositores" at bounding box center [177, 255] width 240 height 12
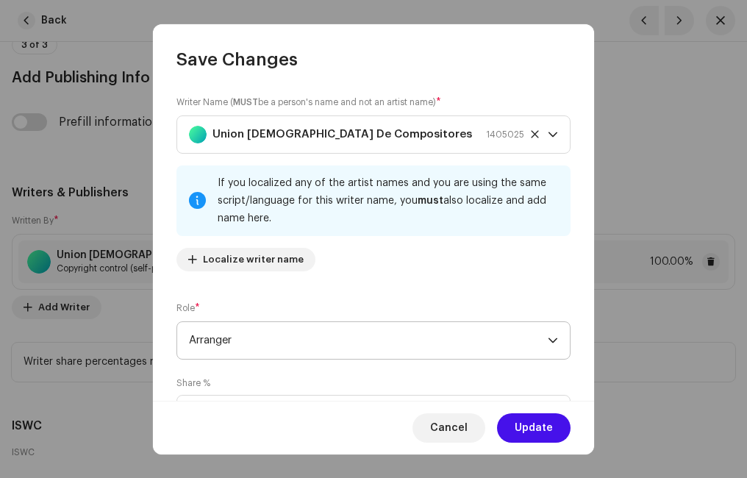
click at [255, 340] on span "Arranger" at bounding box center [368, 340] width 359 height 37
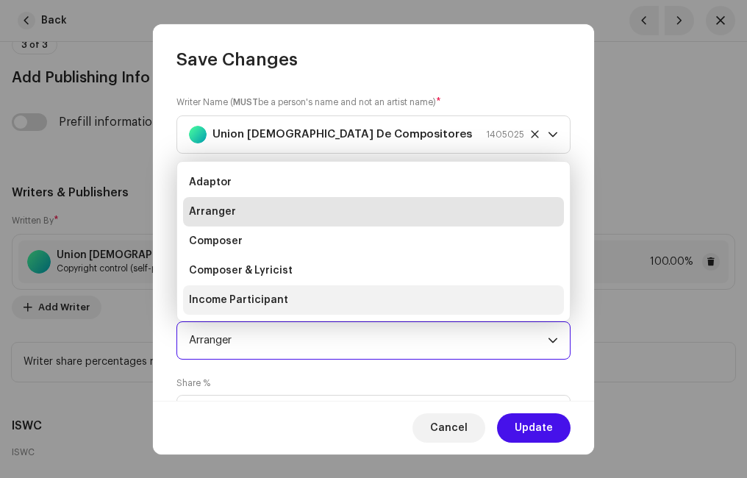
scroll to position [24, 0]
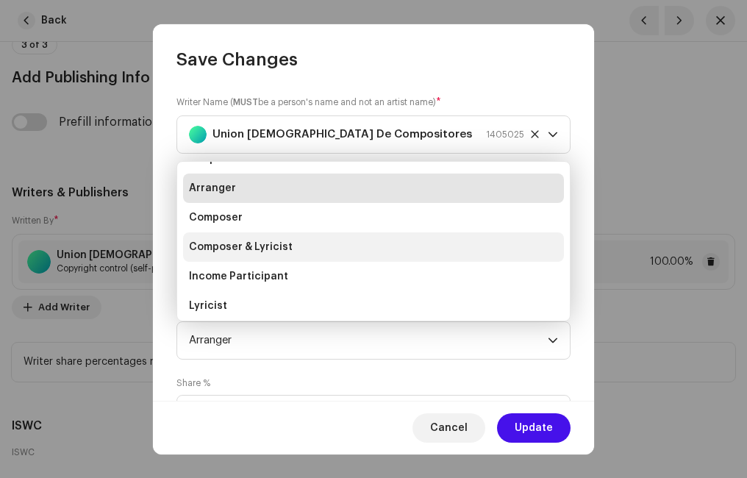
click at [270, 248] on span "Composer & Lyricist" at bounding box center [241, 247] width 104 height 15
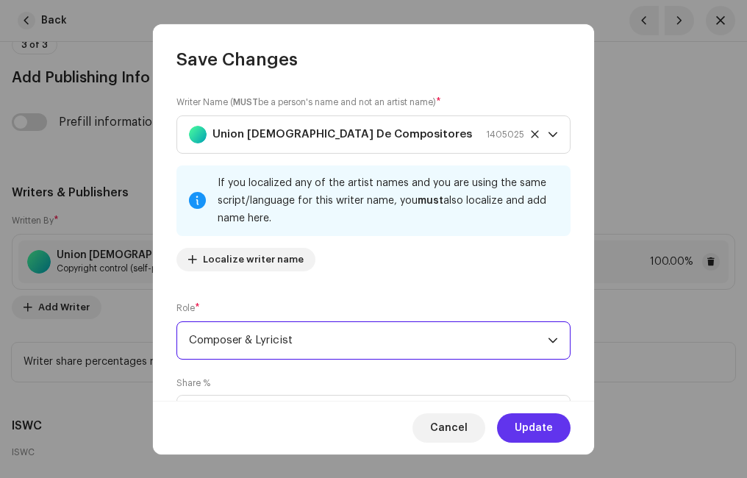
click at [540, 430] on span "Update" at bounding box center [534, 427] width 38 height 29
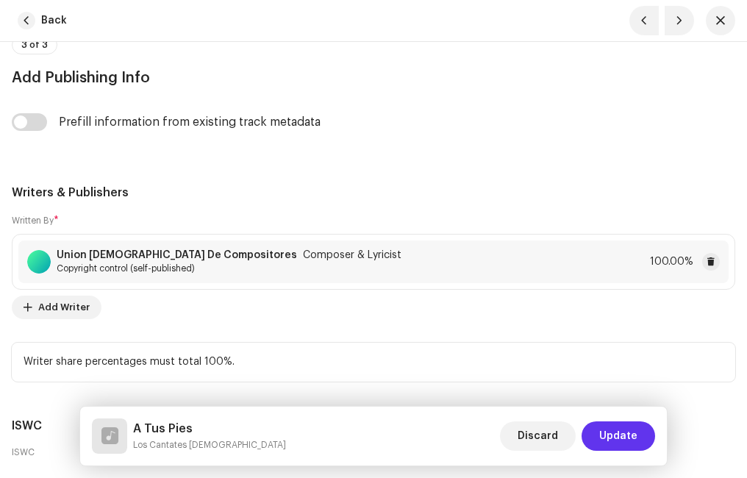
click at [627, 432] on span "Update" at bounding box center [618, 435] width 38 height 29
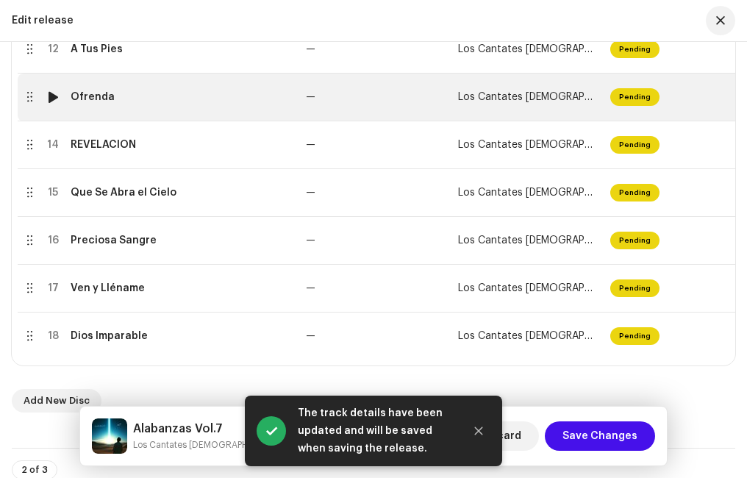
click at [116, 100] on div "Ofrenda" at bounding box center [182, 97] width 223 height 12
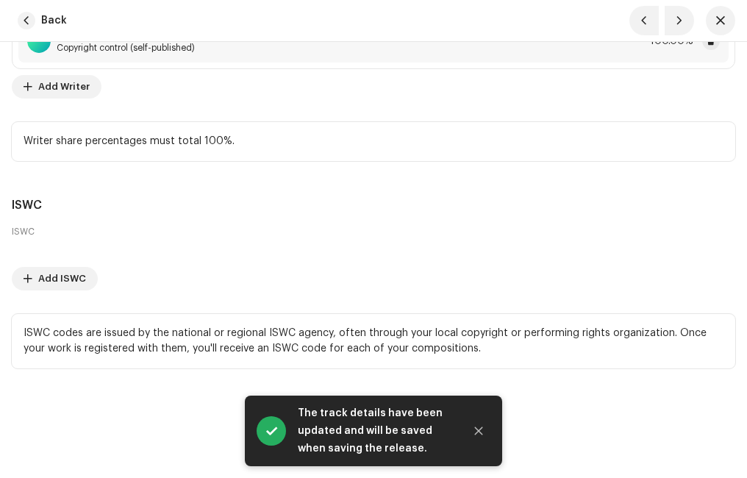
scroll to position [3676, 0]
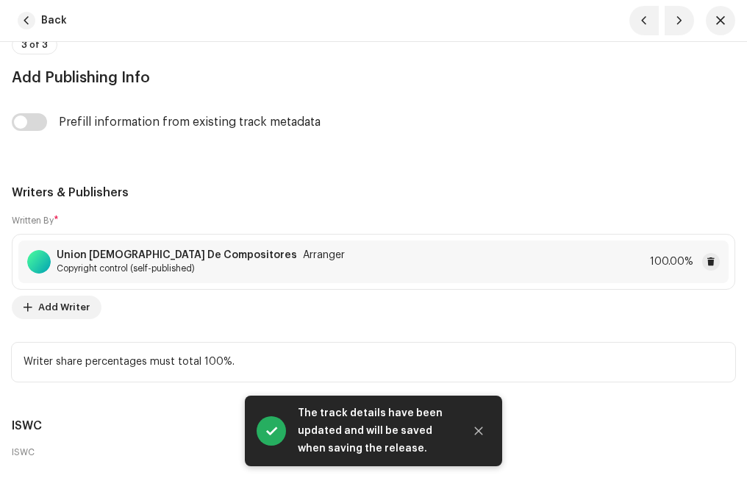
click at [154, 257] on strong "Union [DEMOGRAPHIC_DATA] De Compositores" at bounding box center [177, 255] width 240 height 12
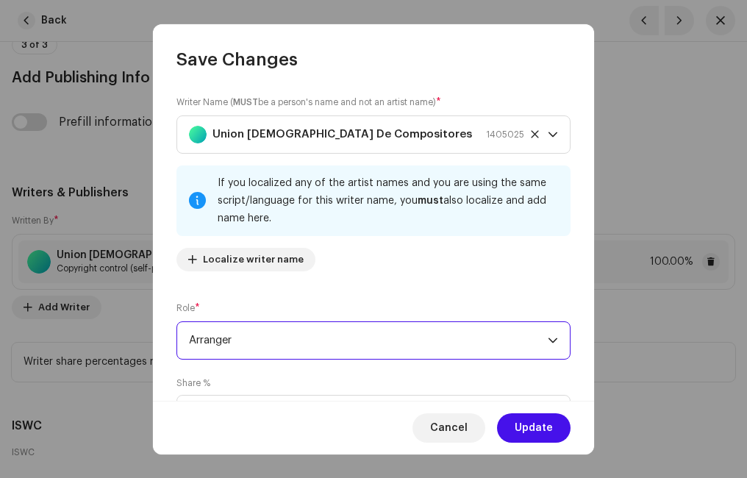
click at [236, 337] on span "Arranger" at bounding box center [368, 340] width 359 height 37
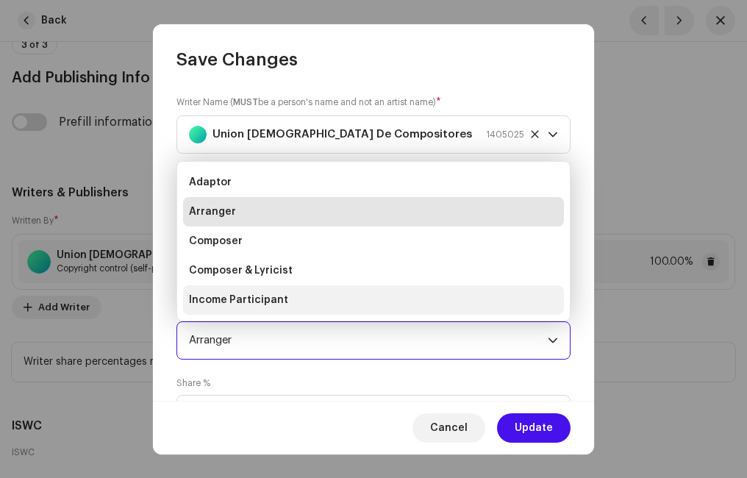
scroll to position [24, 0]
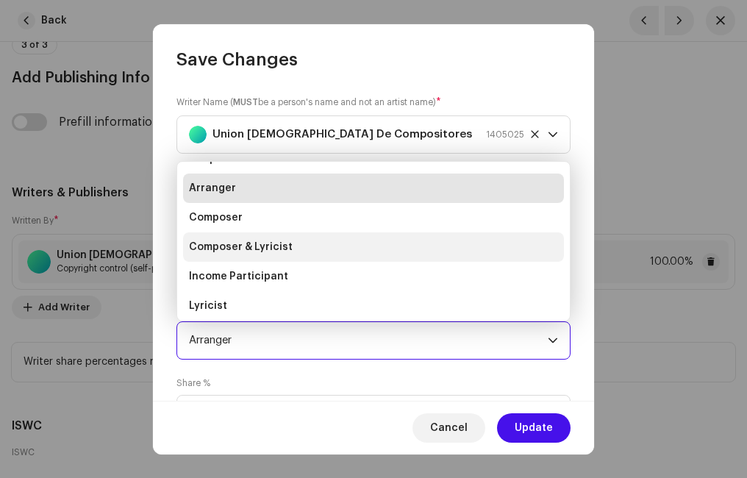
click at [227, 243] on span "Composer & Lyricist" at bounding box center [241, 247] width 104 height 15
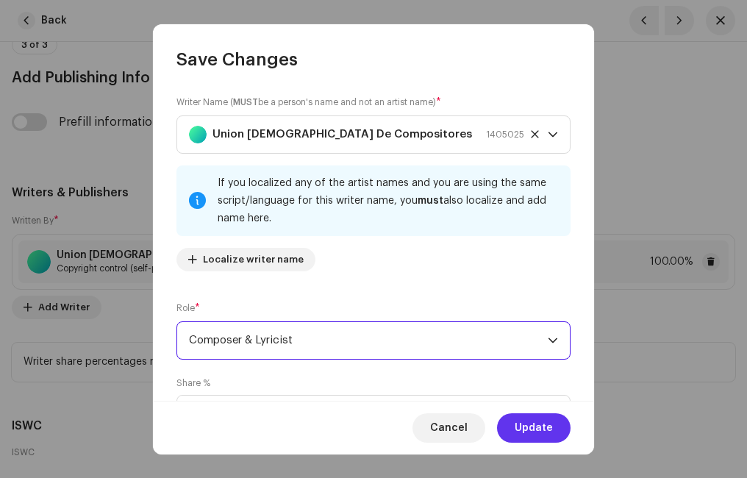
click at [535, 422] on span "Update" at bounding box center [534, 427] width 38 height 29
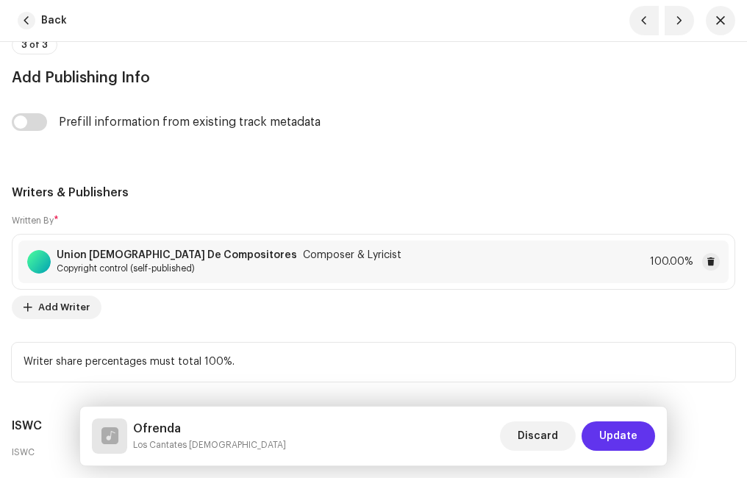
click at [628, 433] on span "Update" at bounding box center [618, 435] width 38 height 29
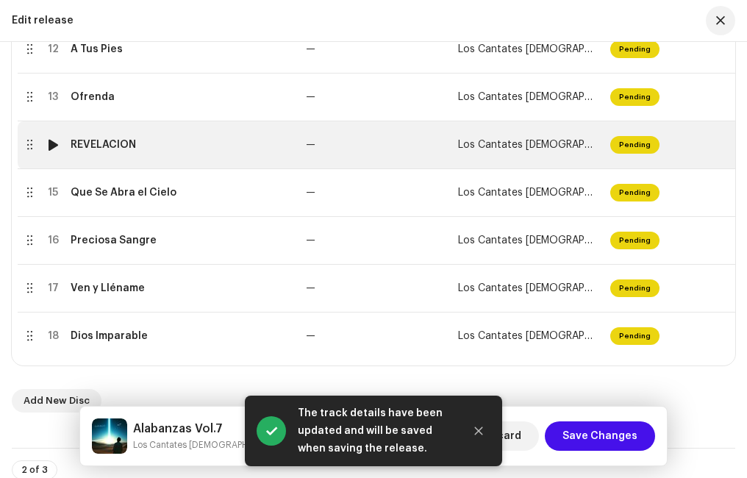
click at [158, 144] on div "REVELACIÓN" at bounding box center [182, 145] width 223 height 12
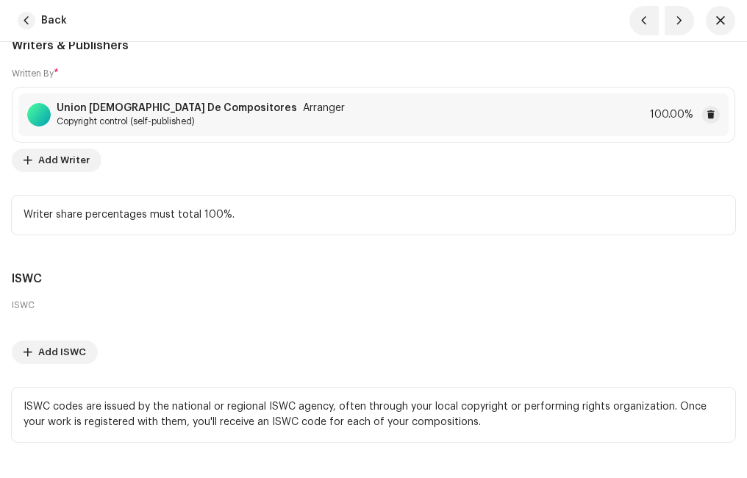
scroll to position [3749, 0]
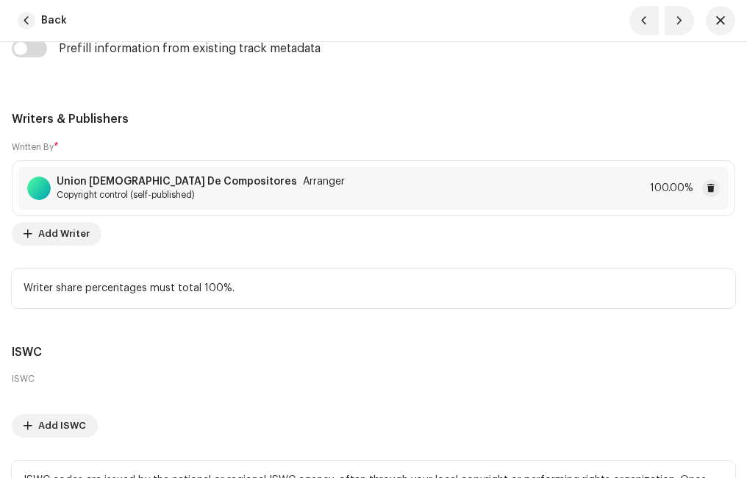
click at [199, 188] on div "[DEMOGRAPHIC_DATA] De Compositores Arranger Copyright control (self-published)" at bounding box center [201, 188] width 288 height 25
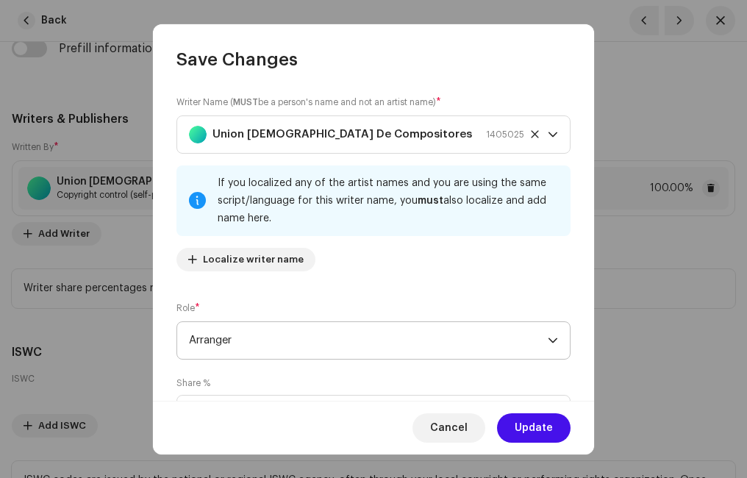
click at [226, 334] on span "Arranger" at bounding box center [368, 340] width 359 height 37
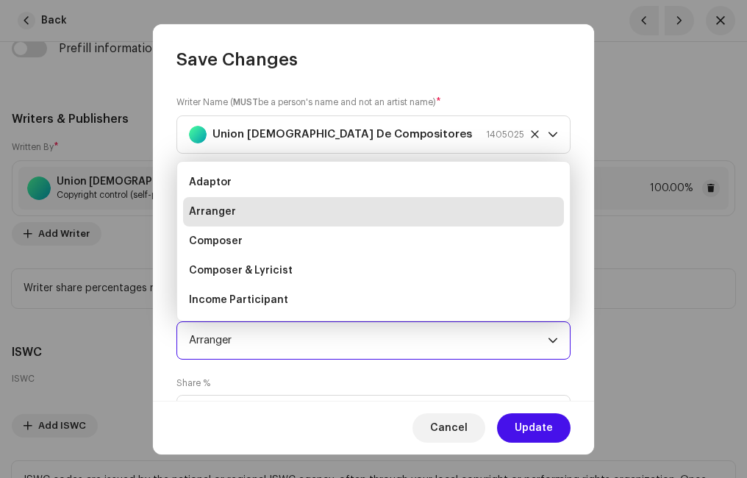
scroll to position [24, 0]
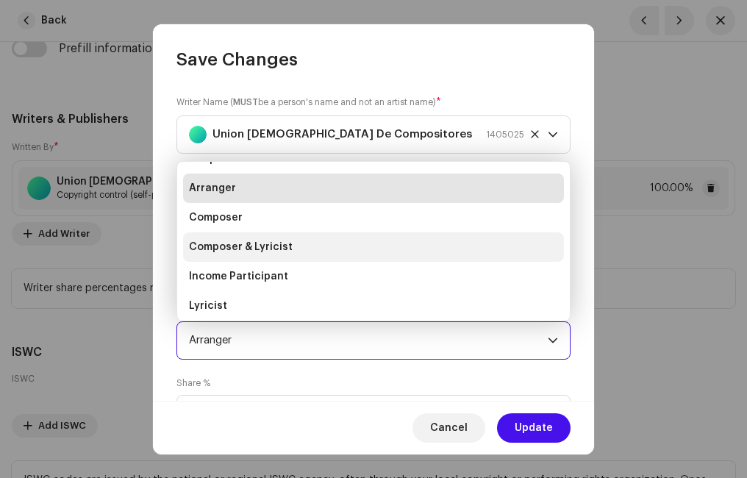
click at [254, 242] on span "Composer & Lyricist" at bounding box center [241, 247] width 104 height 15
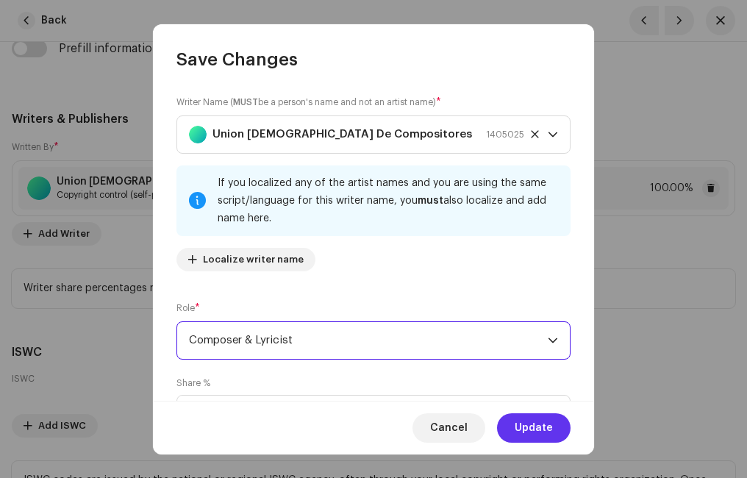
click at [555, 422] on button "Update" at bounding box center [534, 427] width 74 height 29
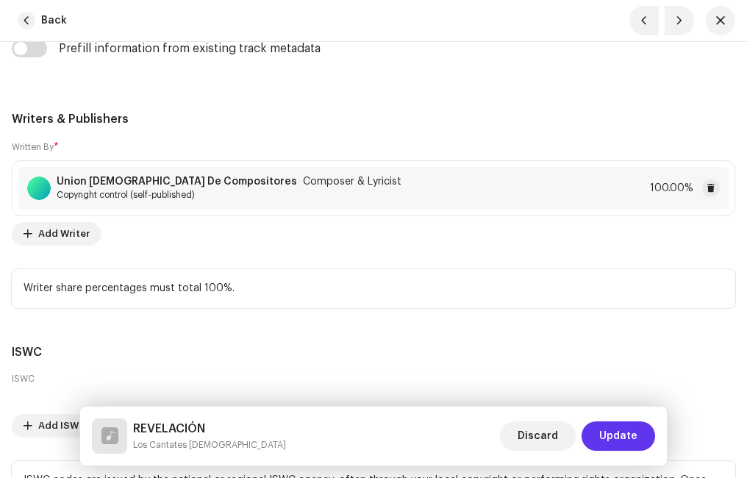
click at [637, 434] on button "Update" at bounding box center [618, 435] width 74 height 29
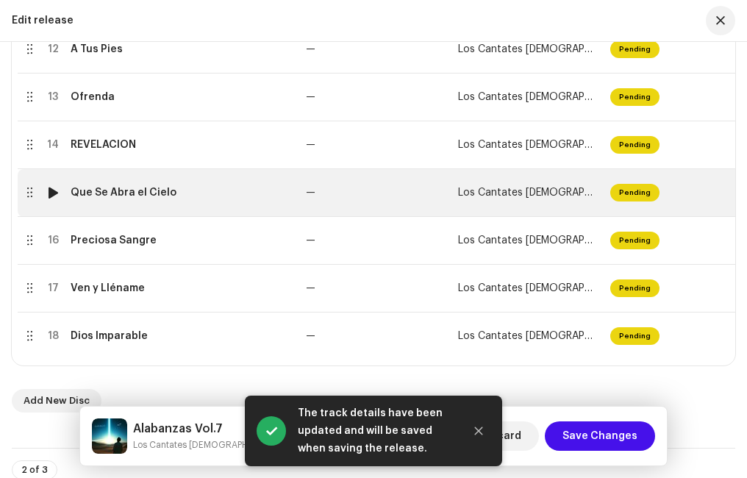
click at [143, 196] on div "Que Se Abra el Cielo" at bounding box center [124, 193] width 106 height 12
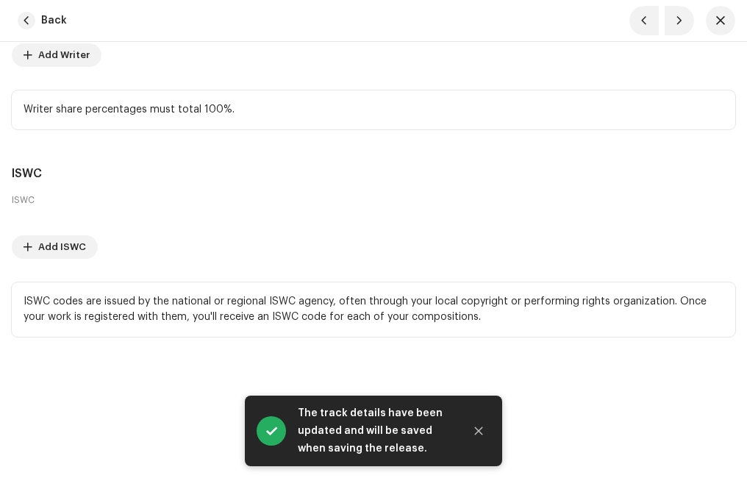
scroll to position [3634, 0]
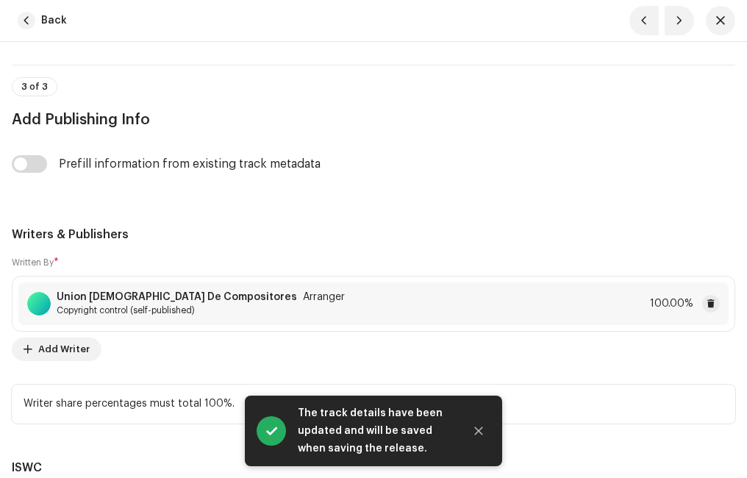
click at [167, 285] on div "[DEMOGRAPHIC_DATA] De Compositores Arranger Copyright control (self-published) …" at bounding box center [373, 303] width 710 height 43
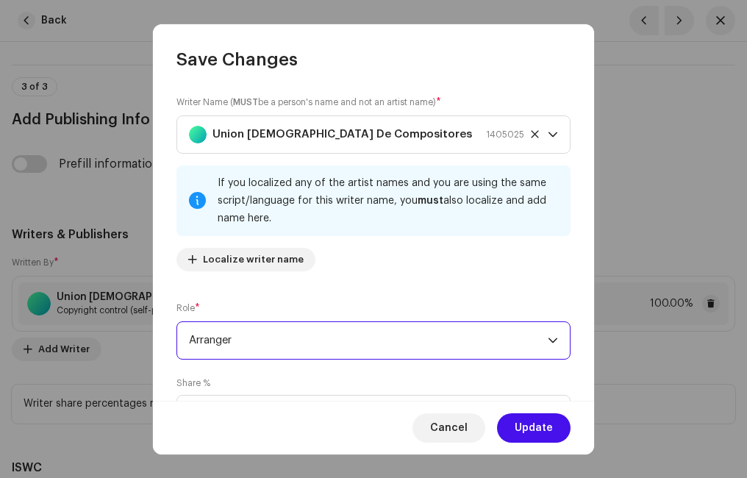
click at [235, 338] on span "Arranger" at bounding box center [368, 340] width 359 height 37
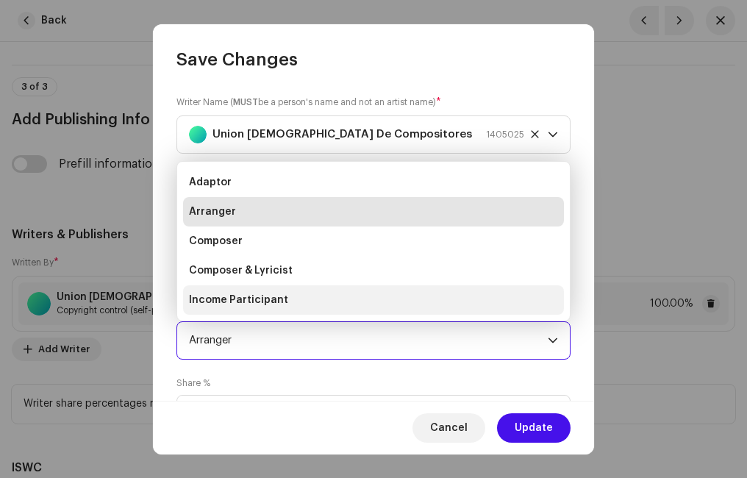
scroll to position [24, 0]
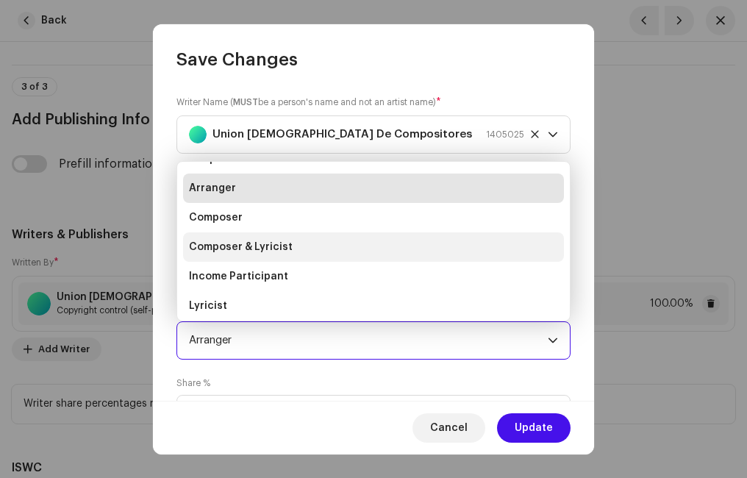
click at [275, 242] on span "Composer & Lyricist" at bounding box center [241, 247] width 104 height 15
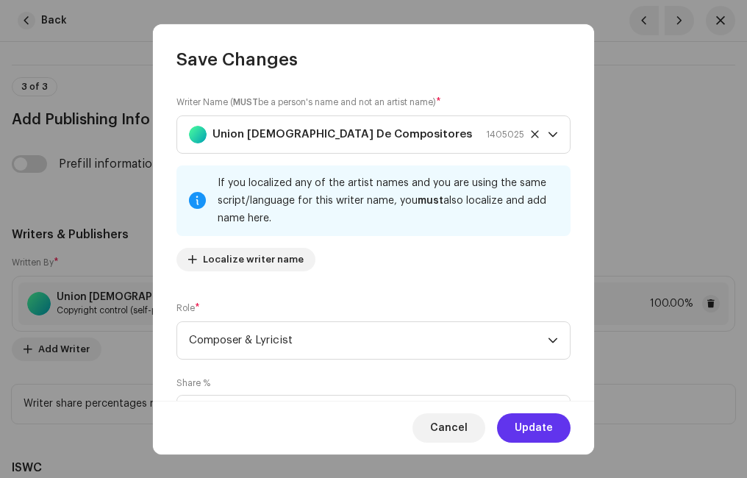
click at [551, 423] on span "Update" at bounding box center [534, 427] width 38 height 29
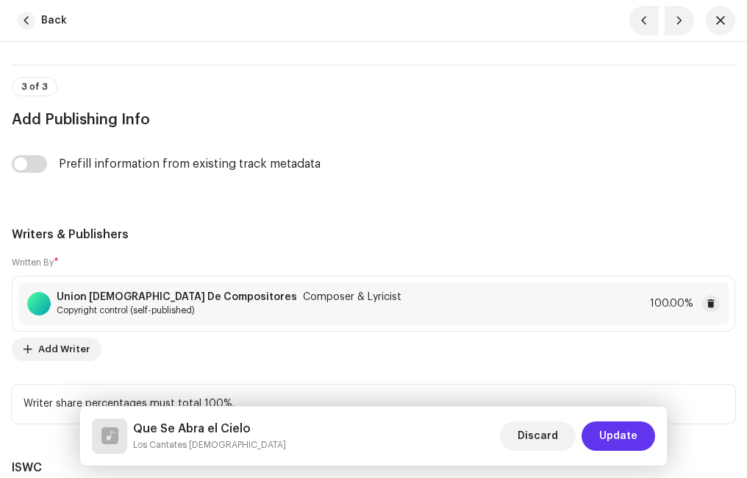
click at [626, 429] on span "Update" at bounding box center [618, 435] width 38 height 29
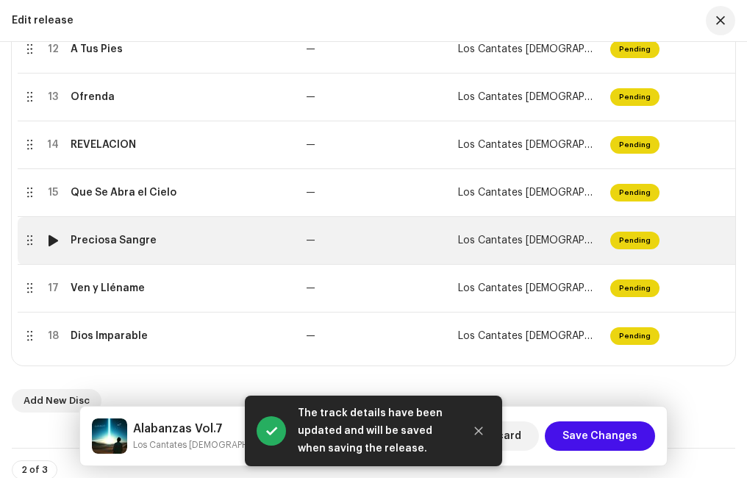
click at [131, 246] on div "Preciosa Sangre" at bounding box center [114, 241] width 86 height 12
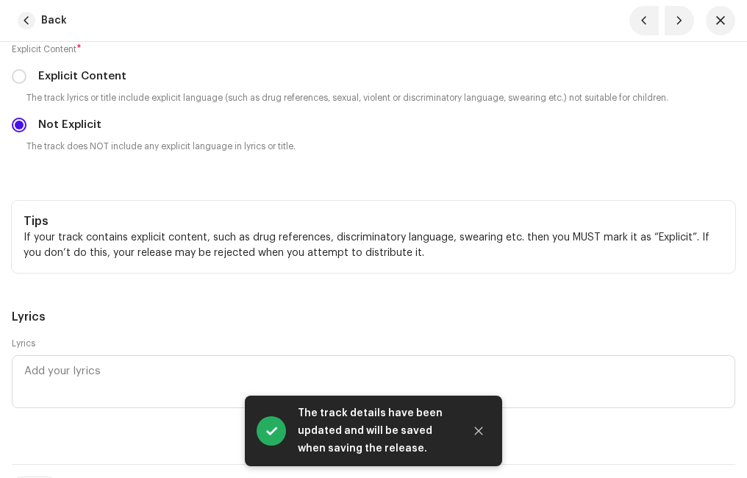
scroll to position [3676, 0]
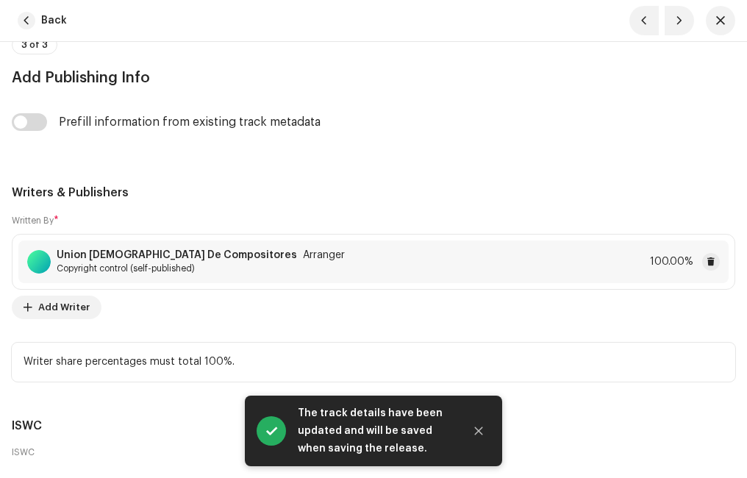
click at [170, 249] on strong "Union [DEMOGRAPHIC_DATA] De Compositores" at bounding box center [177, 255] width 240 height 12
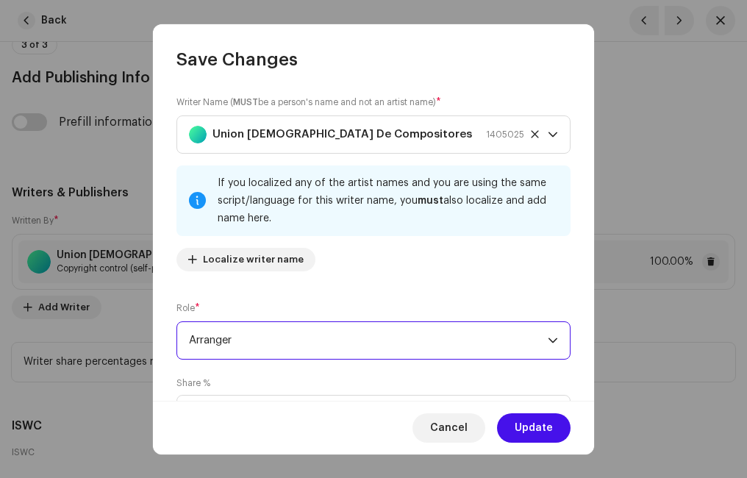
click at [224, 332] on span "Arranger" at bounding box center [368, 340] width 359 height 37
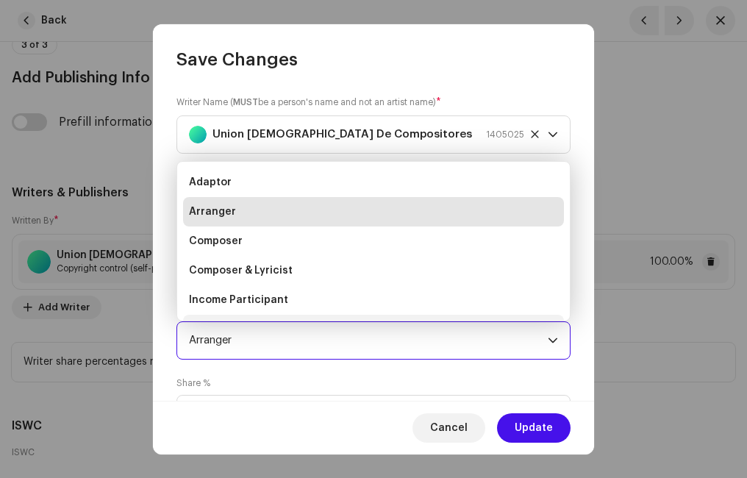
scroll to position [24, 0]
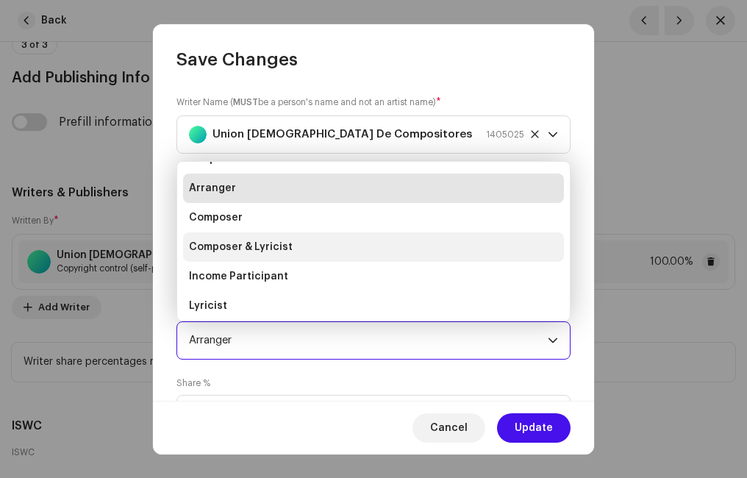
click at [257, 246] on span "Composer & Lyricist" at bounding box center [241, 247] width 104 height 15
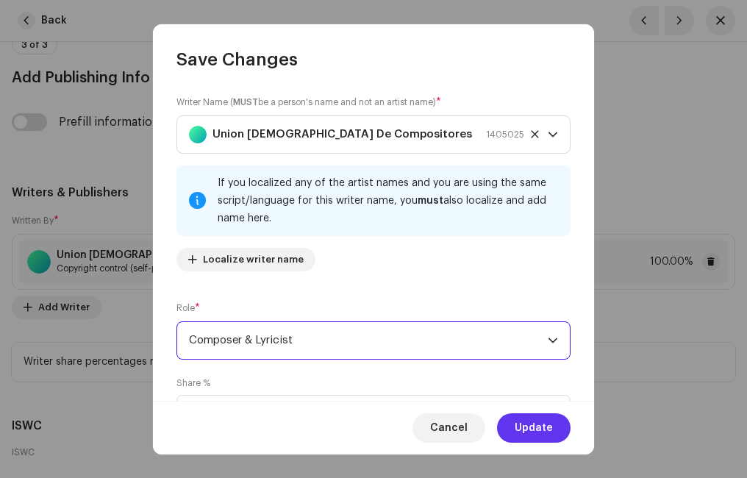
click at [526, 421] on span "Update" at bounding box center [534, 427] width 38 height 29
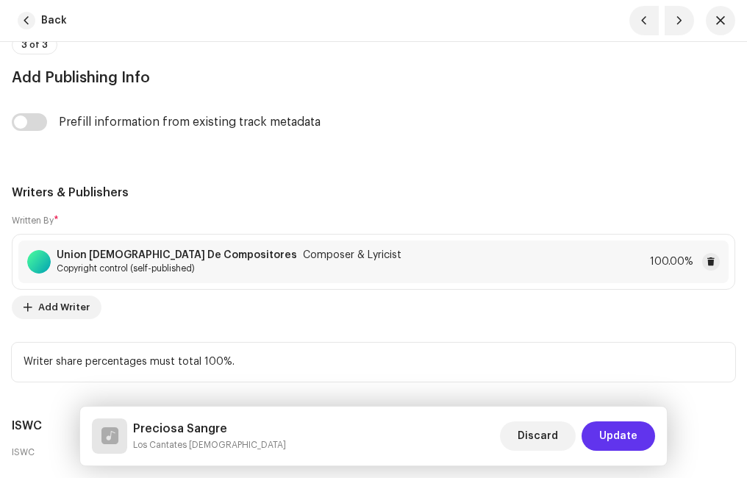
click at [641, 426] on button "Update" at bounding box center [618, 435] width 74 height 29
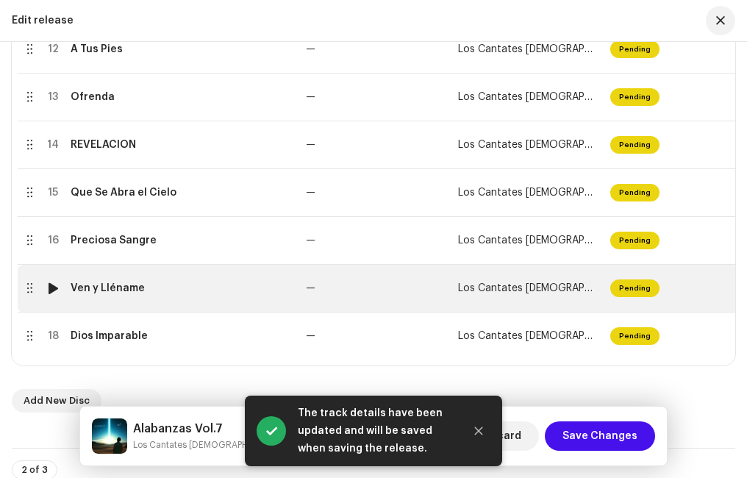
click at [143, 293] on div "Ven y Lléname" at bounding box center [182, 288] width 223 height 12
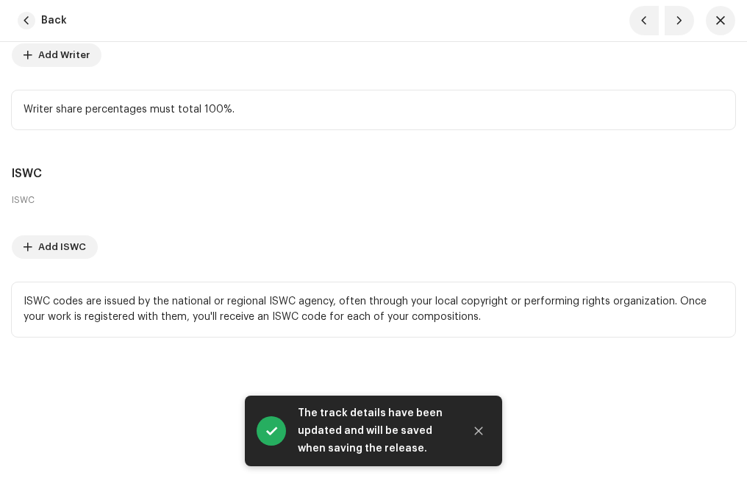
scroll to position [3634, 0]
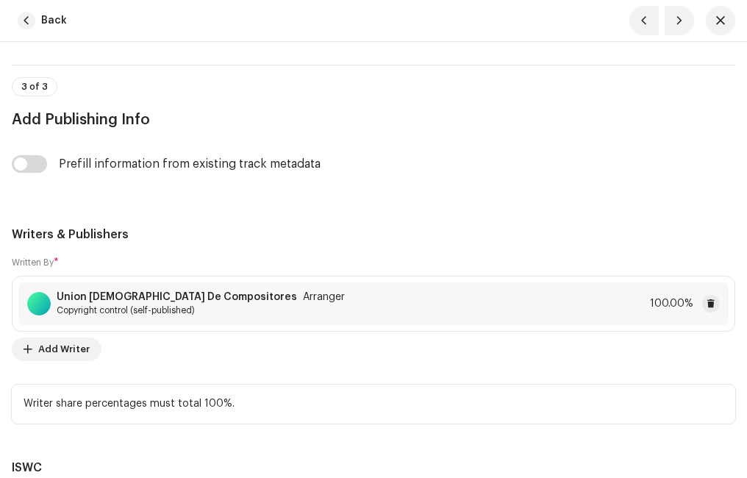
click at [219, 293] on strong "Union [DEMOGRAPHIC_DATA] De Compositores" at bounding box center [177, 297] width 240 height 12
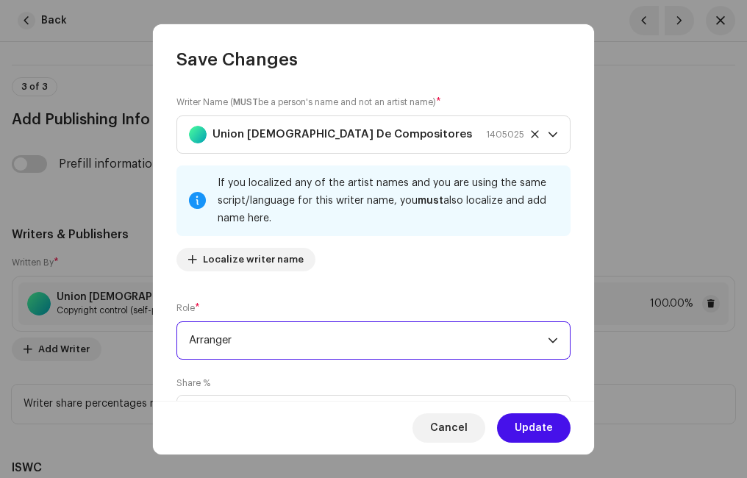
click at [260, 336] on span "Arranger" at bounding box center [368, 340] width 359 height 37
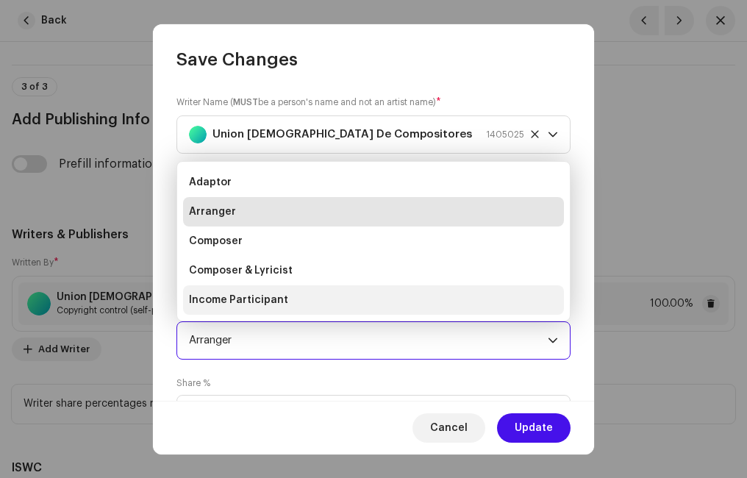
scroll to position [24, 0]
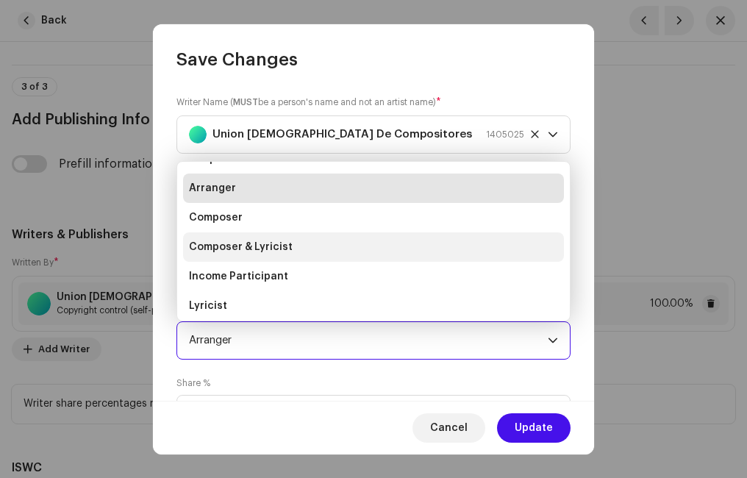
click at [276, 249] on span "Composer & Lyricist" at bounding box center [241, 247] width 104 height 15
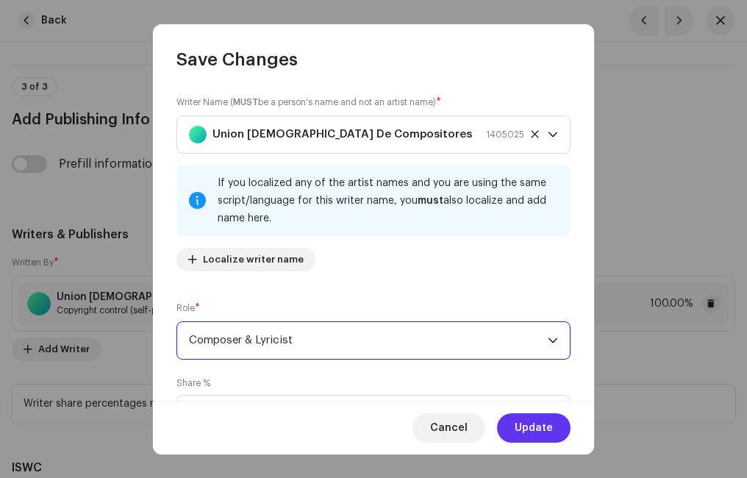
click at [545, 422] on span "Update" at bounding box center [534, 427] width 38 height 29
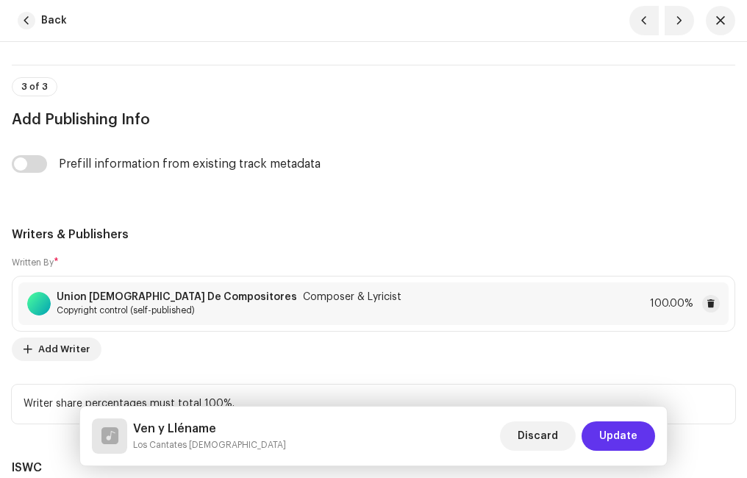
click at [623, 426] on span "Update" at bounding box center [618, 435] width 38 height 29
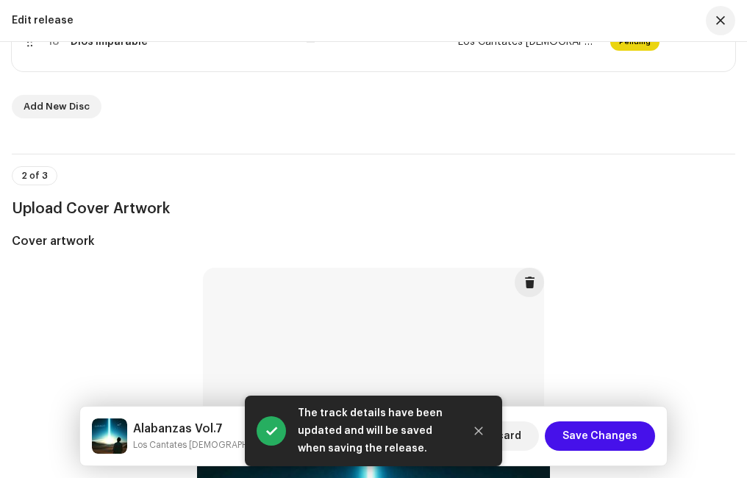
scroll to position [956, 0]
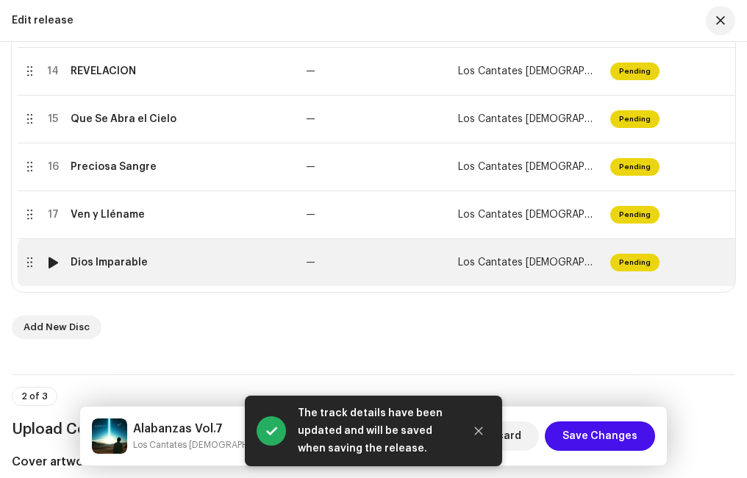
click at [143, 258] on div "Dios Imparable" at bounding box center [109, 263] width 77 height 12
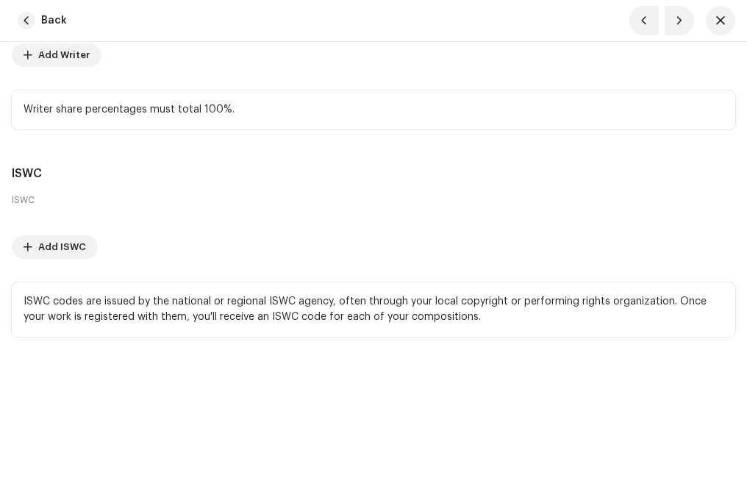
scroll to position [3707, 0]
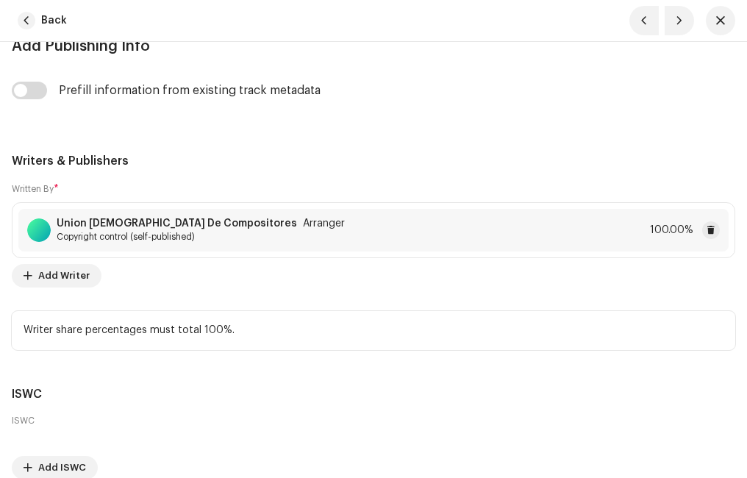
click at [231, 237] on span "Copyright control (self-published)" at bounding box center [201, 237] width 288 height 12
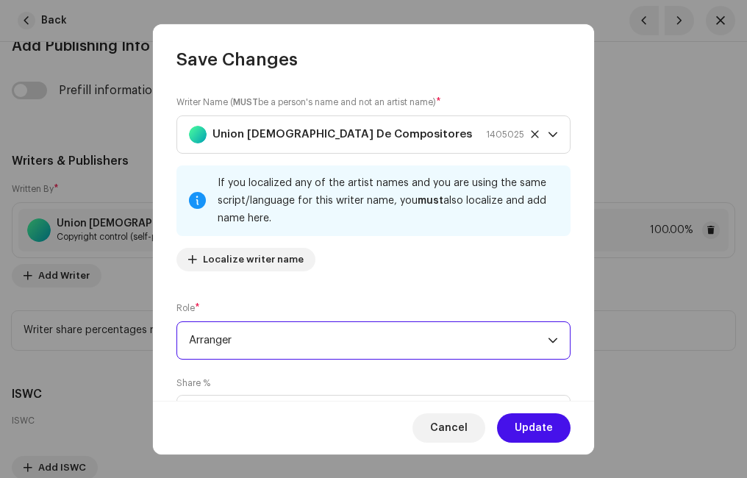
click at [247, 338] on span "Arranger" at bounding box center [368, 340] width 359 height 37
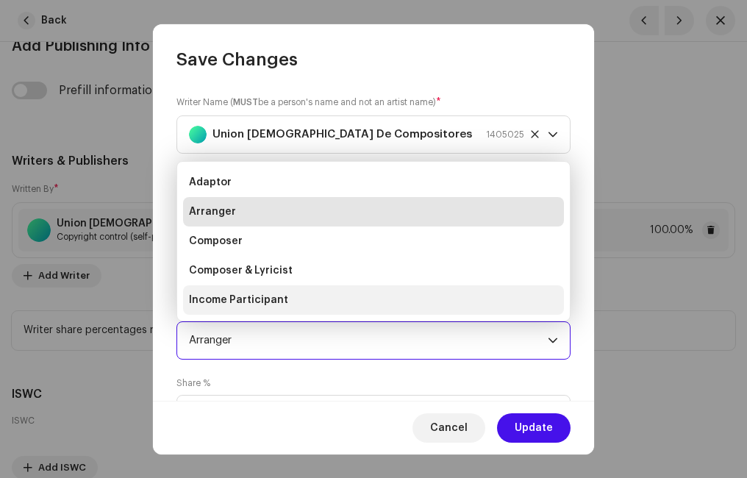
scroll to position [24, 0]
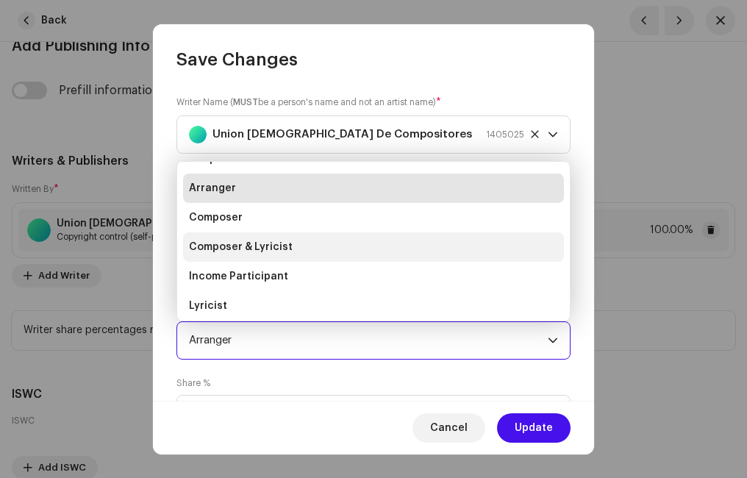
click at [273, 248] on span "Composer & Lyricist" at bounding box center [241, 247] width 104 height 15
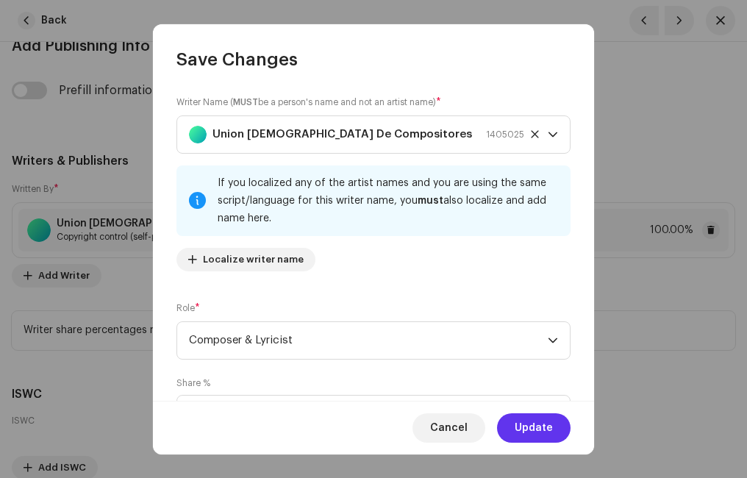
click at [547, 419] on span "Update" at bounding box center [534, 427] width 38 height 29
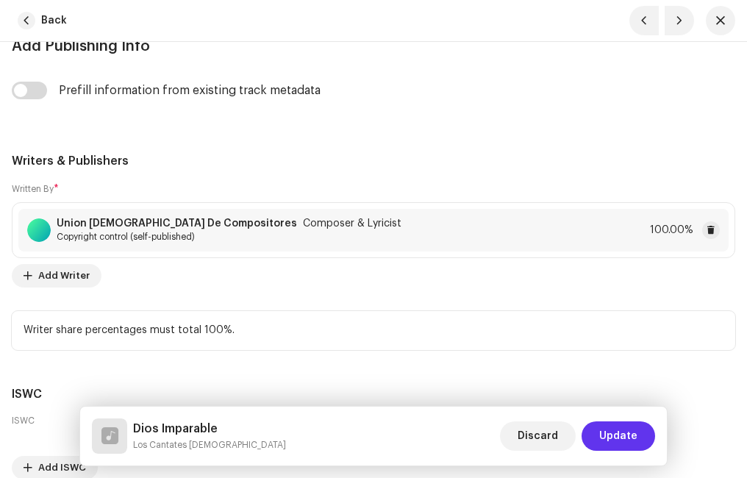
click at [618, 429] on span "Update" at bounding box center [618, 435] width 38 height 29
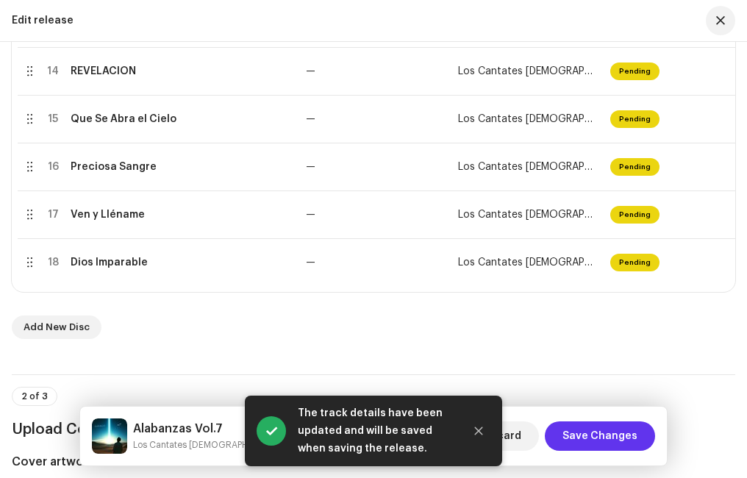
click at [595, 438] on span "Save Changes" at bounding box center [599, 435] width 75 height 29
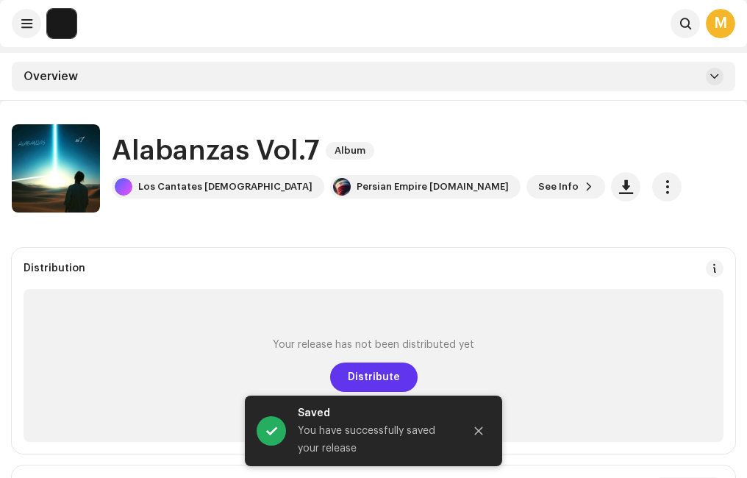
click at [366, 376] on span "Distribute" at bounding box center [374, 376] width 52 height 29
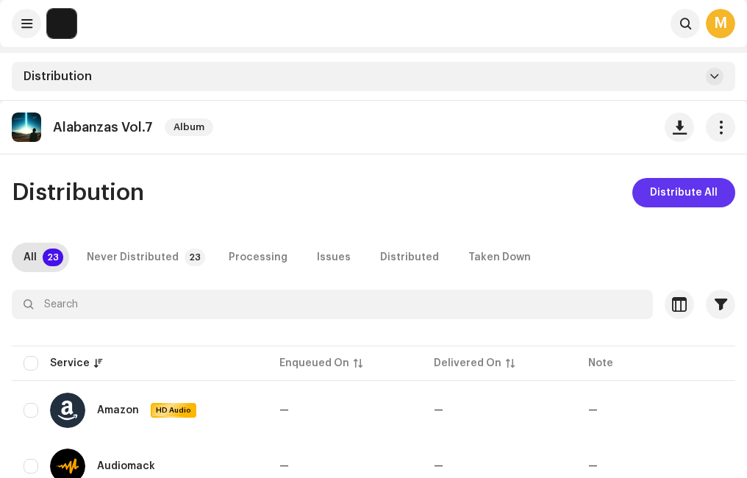
click at [665, 185] on span "Distribute All" at bounding box center [684, 192] width 68 height 29
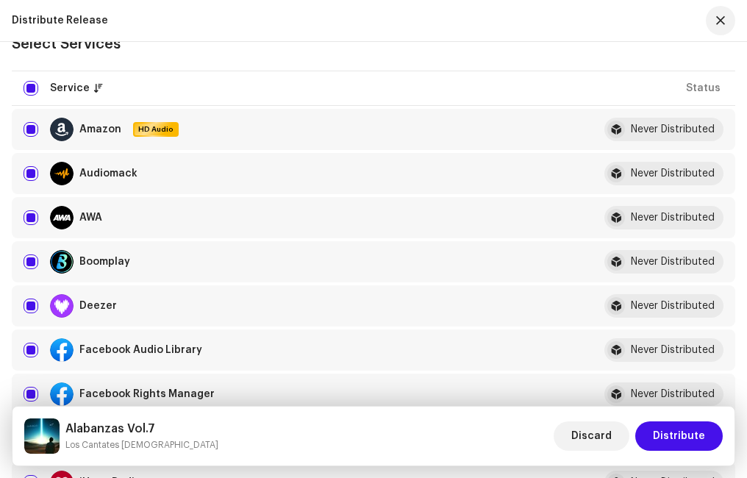
scroll to position [221, 0]
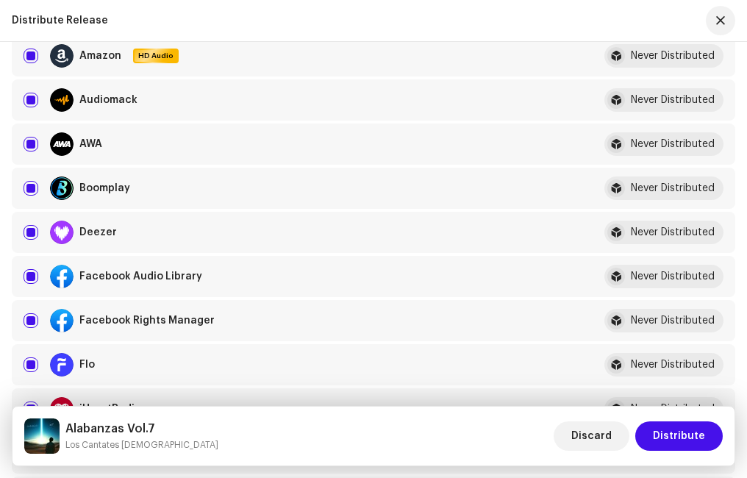
click at [32, 278] on input "checkbox" at bounding box center [31, 276] width 15 height 15
checkbox input "false"
click at [26, 317] on input "Row Selected" at bounding box center [31, 320] width 15 height 15
checkbox input "false"
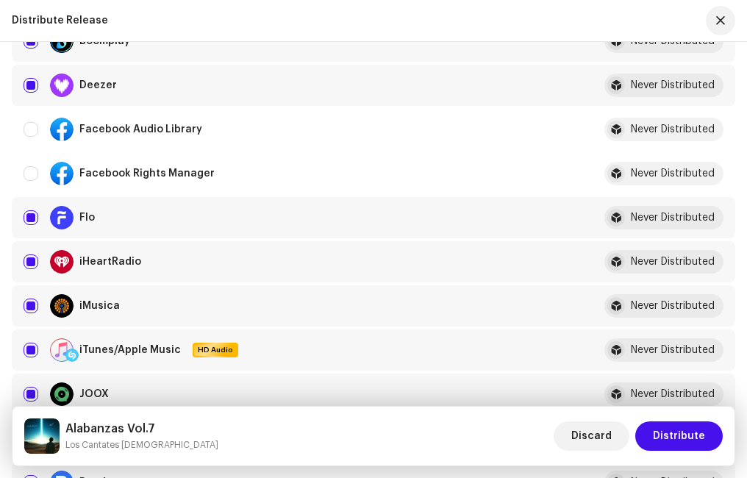
scroll to position [441, 0]
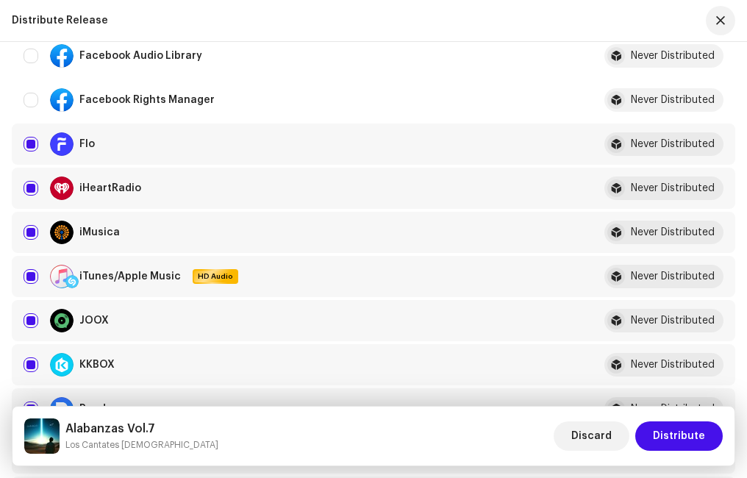
click at [35, 276] on input "Row Selected" at bounding box center [31, 276] width 15 height 15
checkbox input "false"
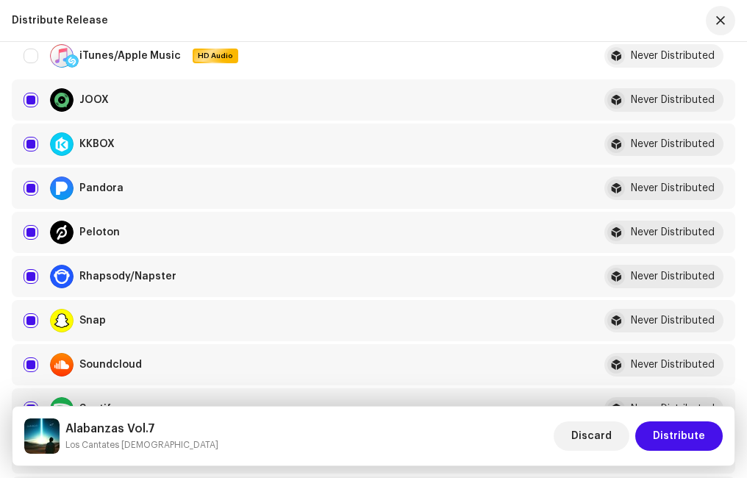
scroll to position [735, 0]
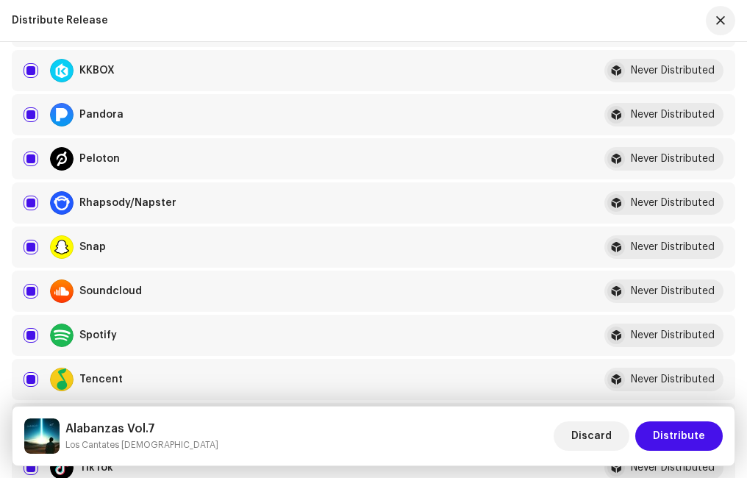
click at [32, 332] on input "Row Selected" at bounding box center [31, 335] width 15 height 15
checkbox input "false"
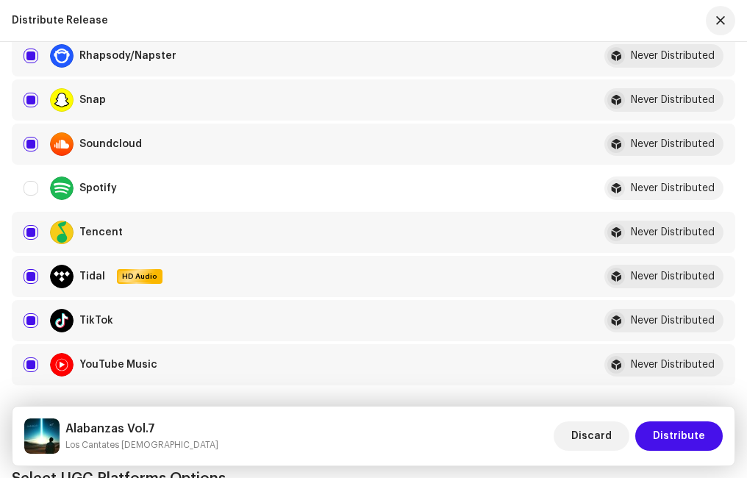
click at [32, 316] on input "Row Selected" at bounding box center [31, 320] width 15 height 15
checkbox input "false"
click at [33, 363] on input "Row Selected" at bounding box center [31, 364] width 15 height 15
checkbox input "false"
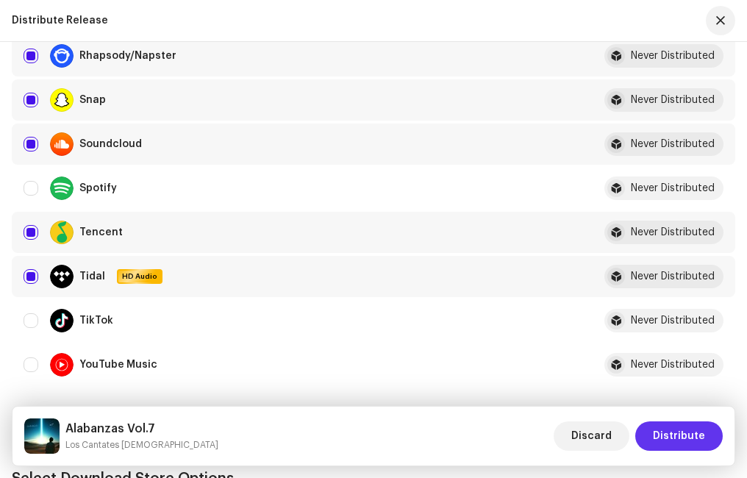
click at [679, 437] on span "Distribute" at bounding box center [679, 435] width 52 height 29
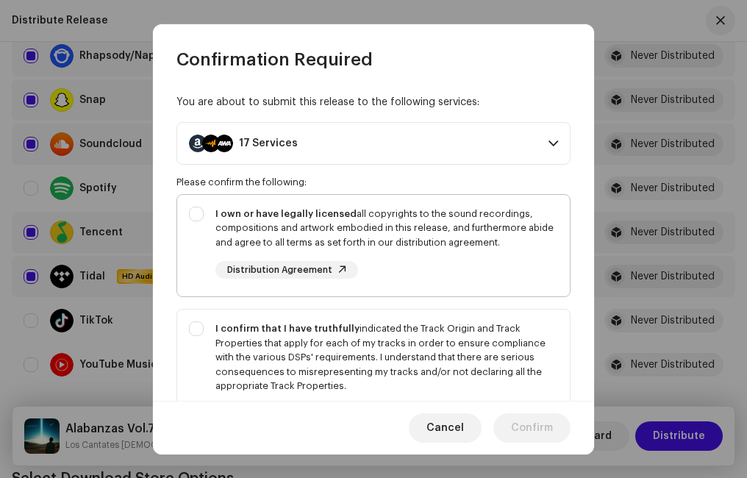
click at [193, 209] on div "I own or have legally licensed all copyrights to the sound recordings, composit…" at bounding box center [373, 243] width 393 height 96
checkbox input "true"
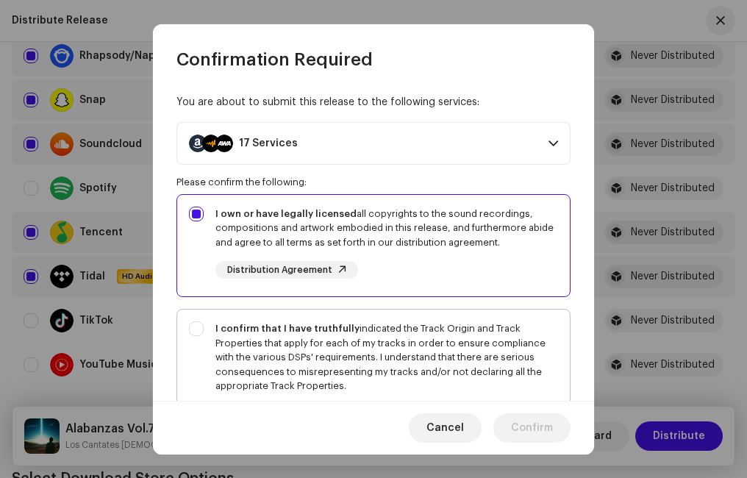
click at [198, 330] on div "I confirm that I have truthfully indicated the Track Origin and Track Propertie…" at bounding box center [373, 371] width 393 height 125
checkbox input "true"
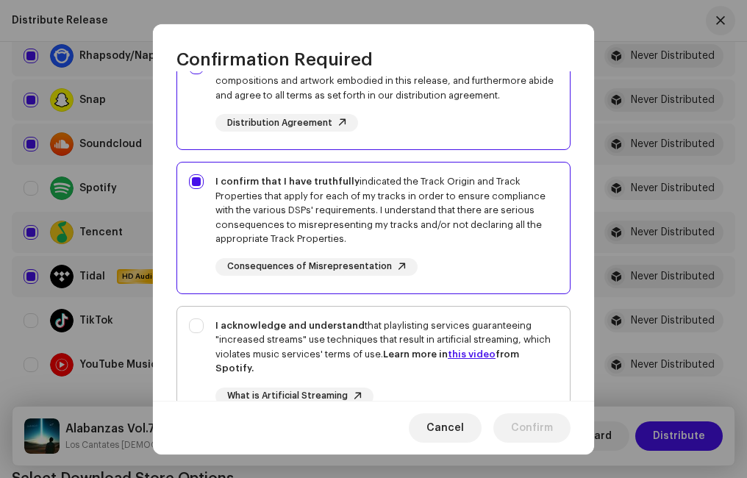
click at [194, 321] on div "I acknowledge and understand that playlisting services guaranteeing "increased …" at bounding box center [373, 374] width 393 height 134
checkbox input "true"
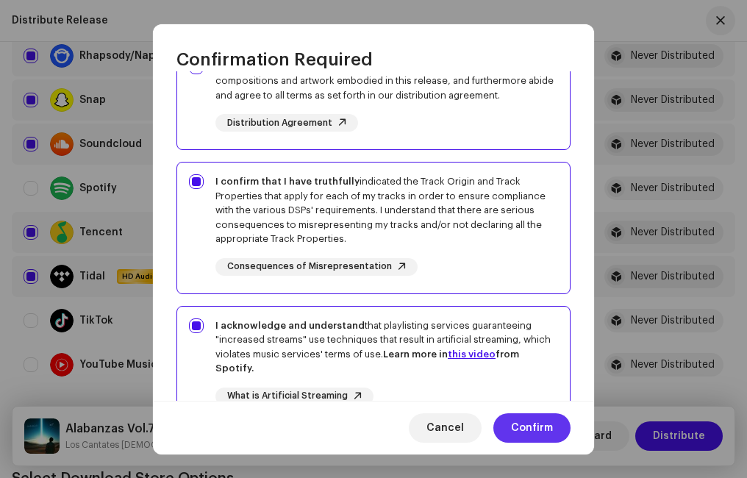
click at [518, 425] on span "Confirm" at bounding box center [532, 427] width 42 height 29
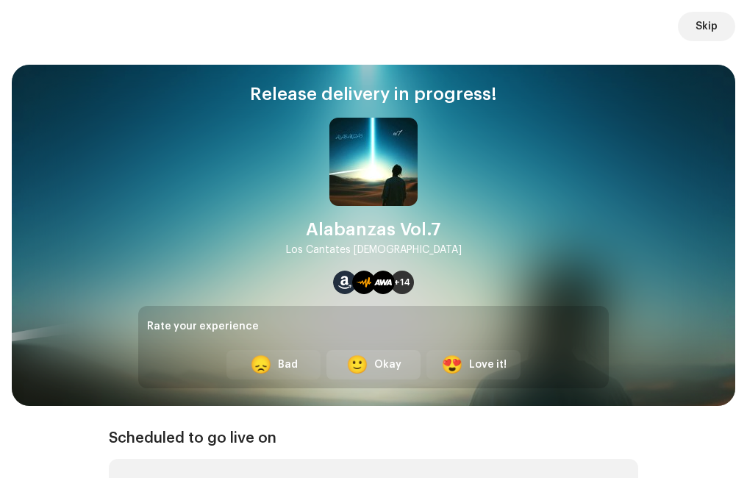
click at [388, 361] on div "Okay" at bounding box center [387, 364] width 27 height 15
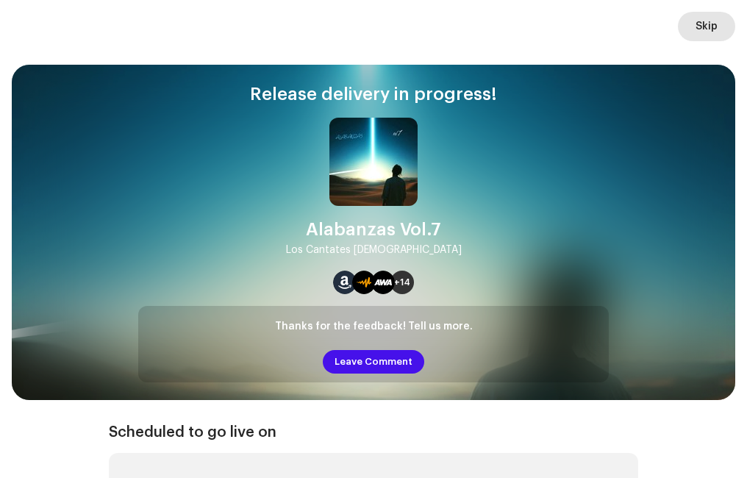
click at [706, 26] on span "Skip" at bounding box center [706, 26] width 22 height 29
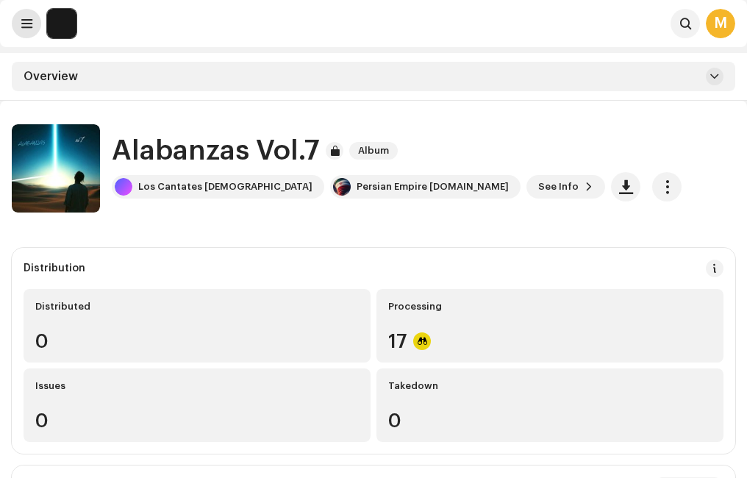
click at [27, 21] on span at bounding box center [26, 24] width 11 height 12
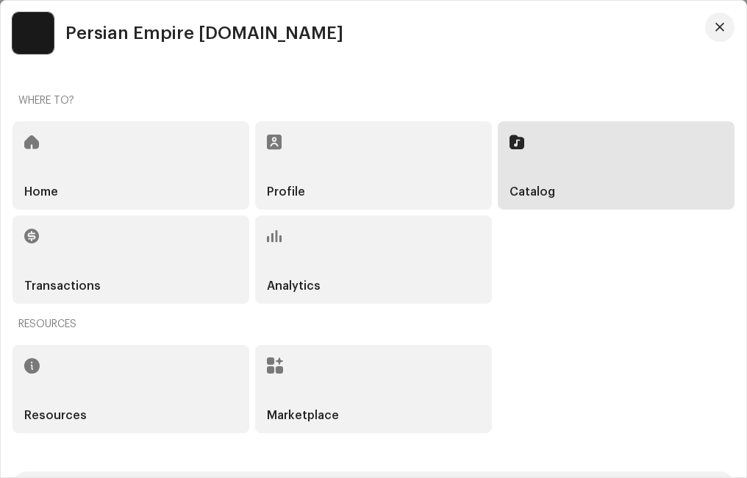
click at [165, 164] on div "Home" at bounding box center [130, 165] width 237 height 88
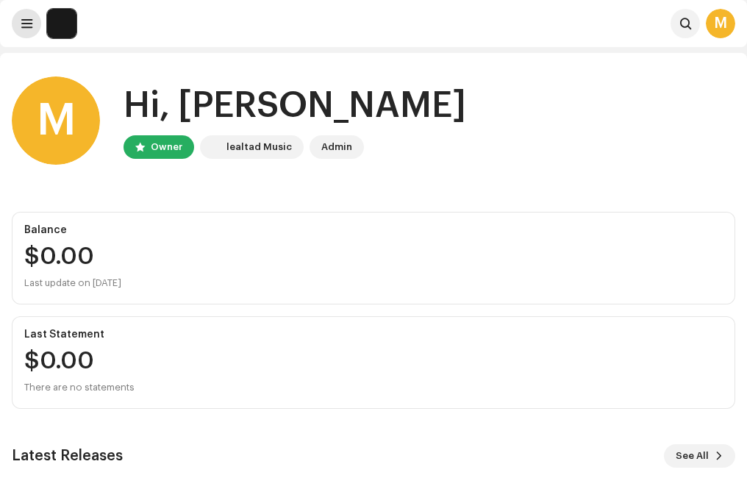
click at [28, 25] on span at bounding box center [26, 24] width 11 height 12
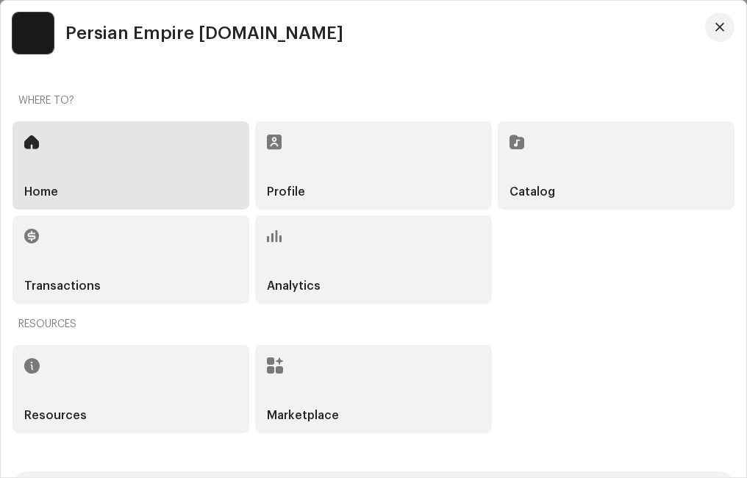
click at [564, 160] on div "Catalog" at bounding box center [616, 165] width 237 height 88
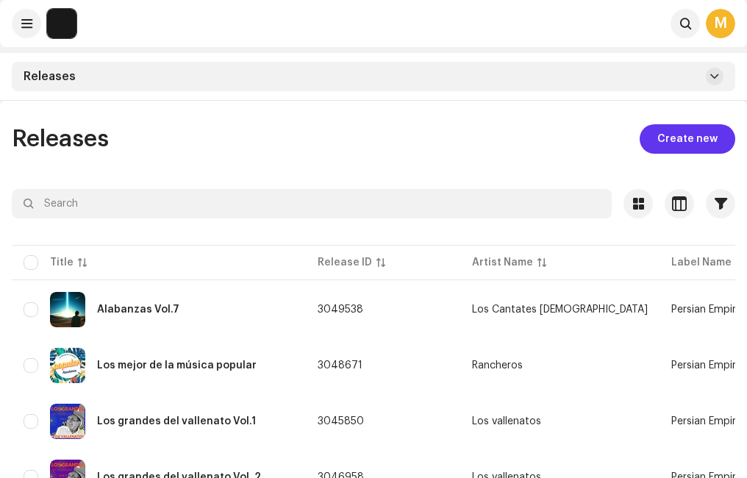
click at [684, 132] on span "Create new" at bounding box center [687, 138] width 60 height 29
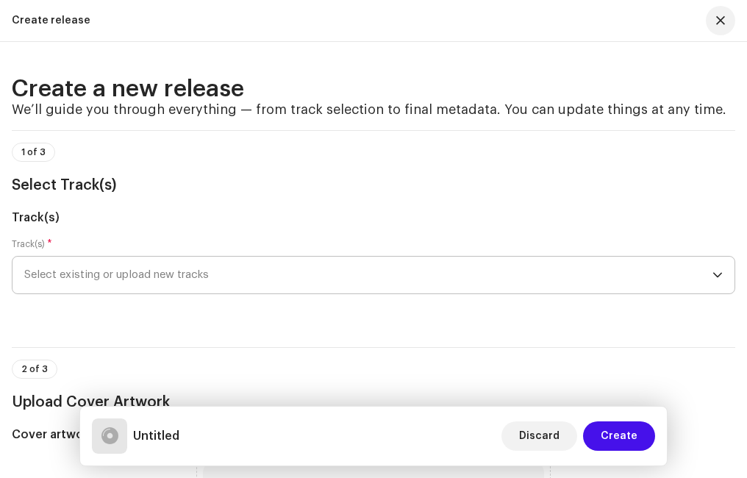
click at [106, 277] on span "Select existing or upload new tracks" at bounding box center [368, 275] width 688 height 37
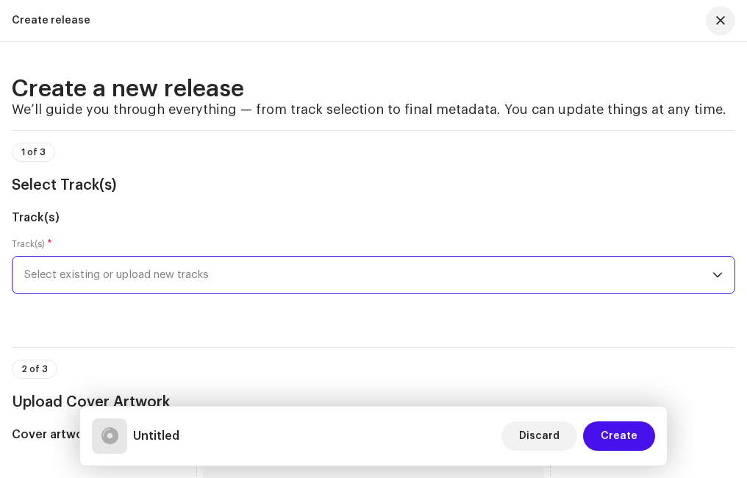
click at [104, 276] on span "Select existing or upload new tracks" at bounding box center [368, 275] width 688 height 37
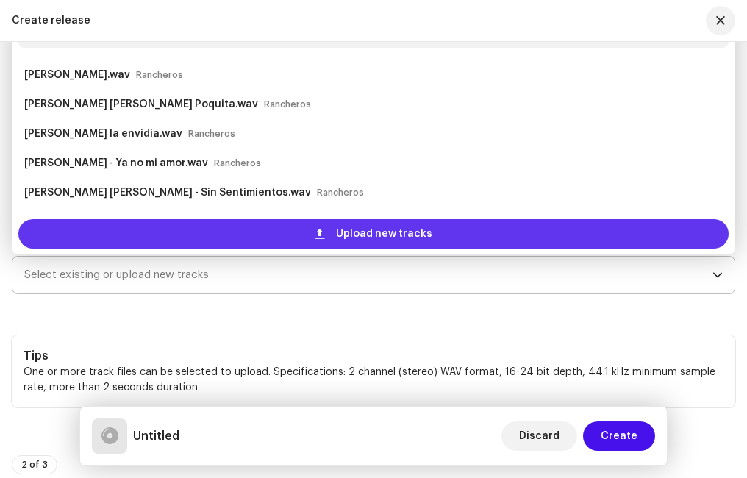
click at [91, 227] on div "Upload new tracks" at bounding box center [373, 233] width 710 height 29
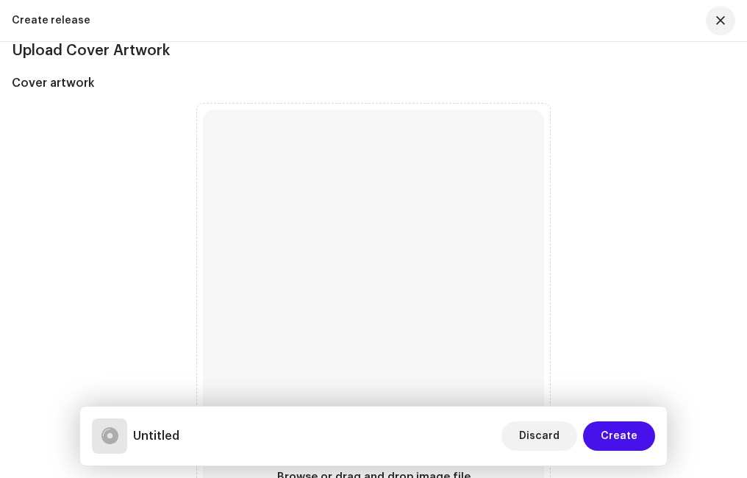
scroll to position [1477, 0]
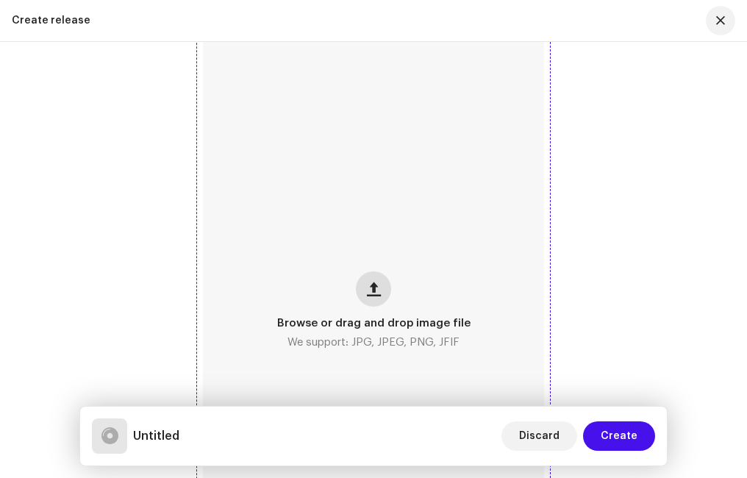
click at [385, 287] on button "button" at bounding box center [373, 288] width 35 height 35
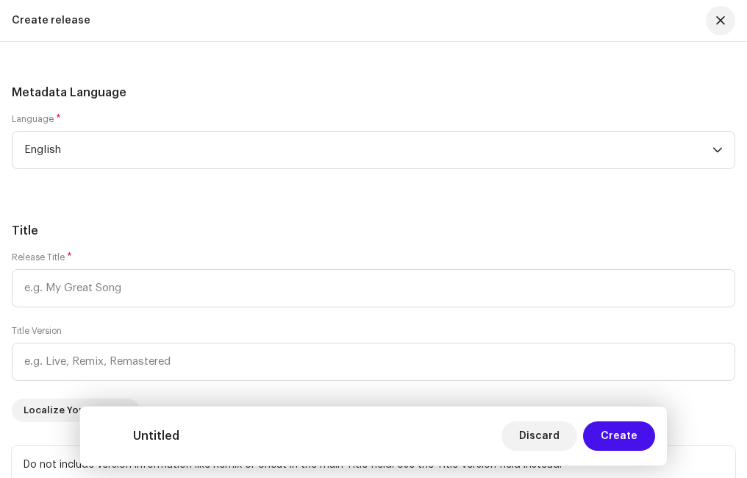
scroll to position [2774, 0]
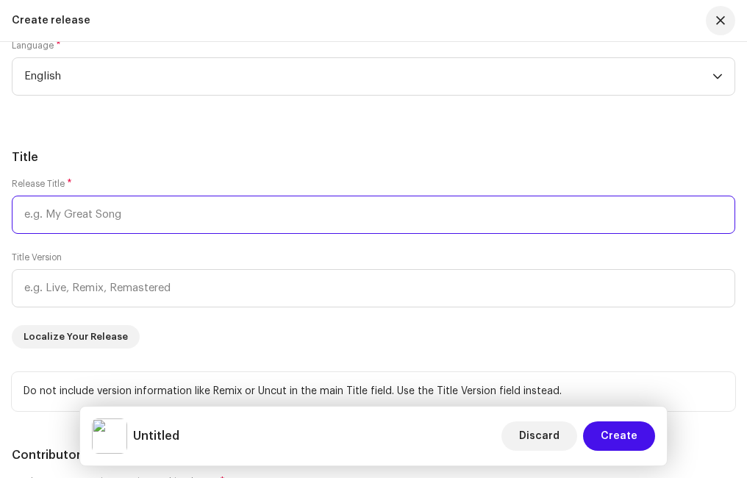
click at [87, 214] on input "text" at bounding box center [373, 215] width 723 height 38
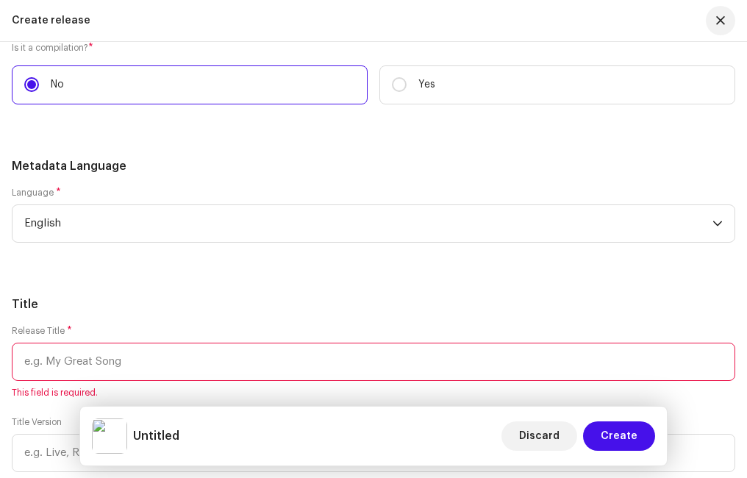
scroll to position [2870, 0]
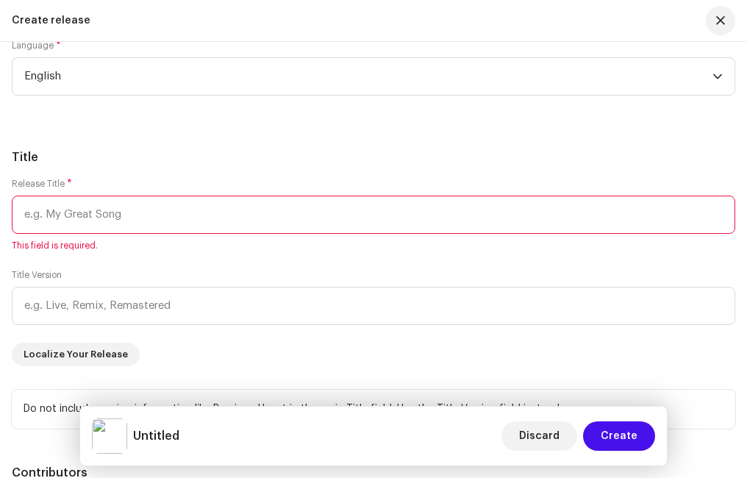
click at [85, 217] on input "text" at bounding box center [373, 215] width 723 height 38
type input "a"
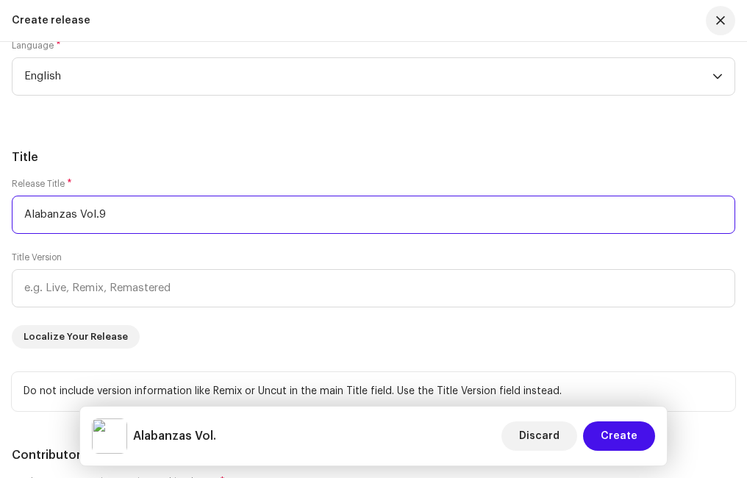
scroll to position [2918, 0]
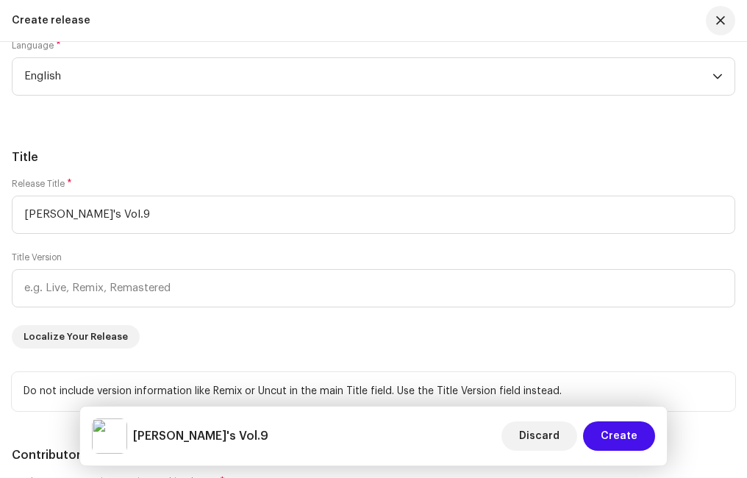
click at [196, 171] on div "Title Release Title * [PERSON_NAME]'s Vol.9 Title Version Localize Your Release…" at bounding box center [373, 279] width 723 height 262
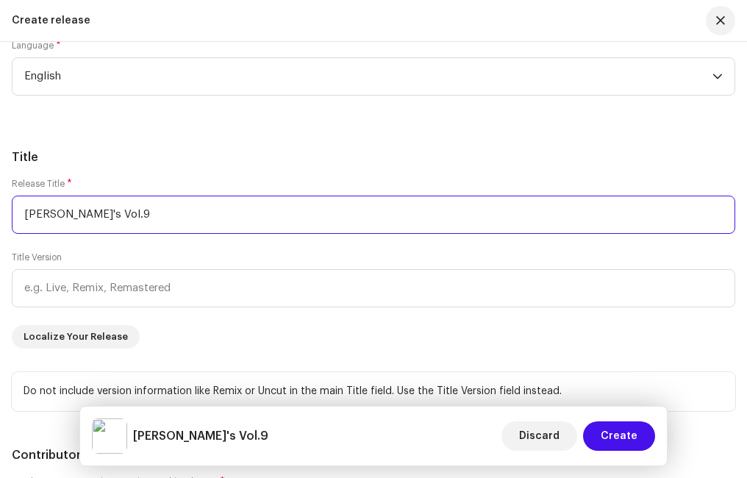
click at [74, 211] on input "[PERSON_NAME]'s Vol.9" at bounding box center [373, 215] width 723 height 38
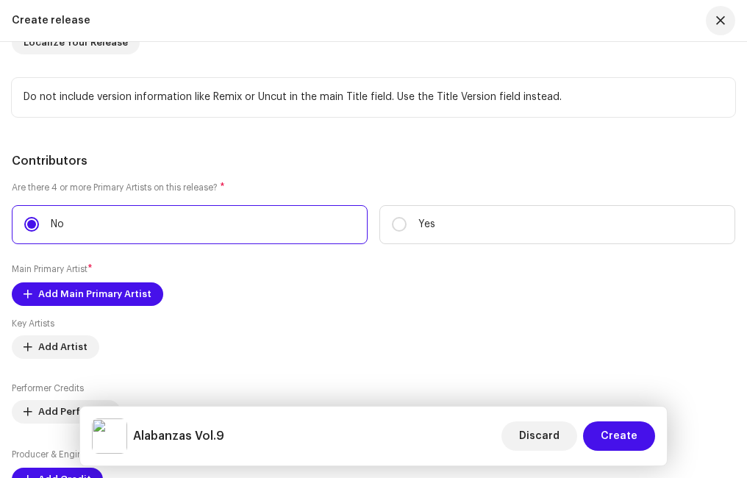
scroll to position [3359, 0]
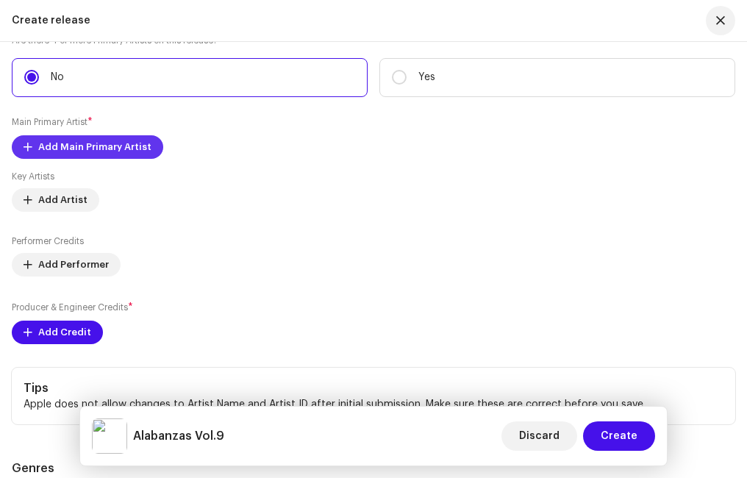
type input "Alabanzas Vol.9"
click at [103, 146] on span "Add Main Primary Artist" at bounding box center [94, 146] width 113 height 29
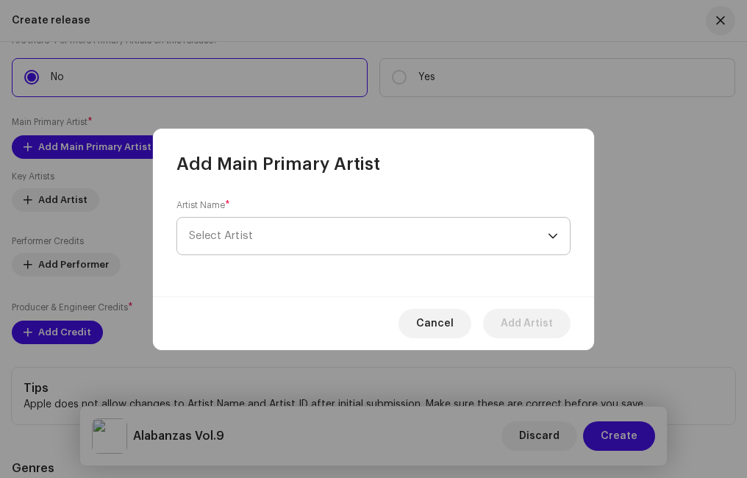
click at [223, 238] on span "Select Artist" at bounding box center [221, 235] width 64 height 11
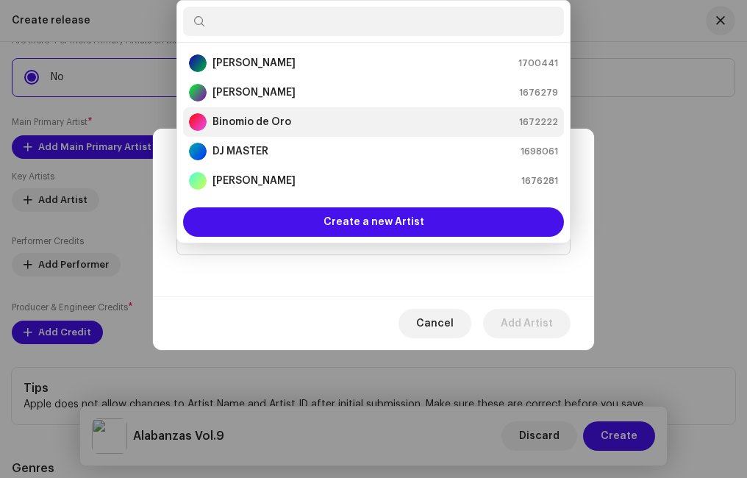
scroll to position [294, 0]
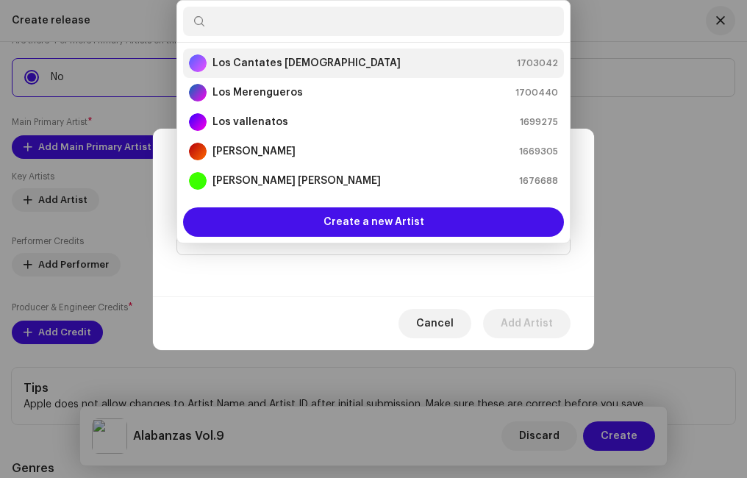
click at [251, 66] on strong "Los Cantates [DEMOGRAPHIC_DATA]" at bounding box center [306, 63] width 188 height 15
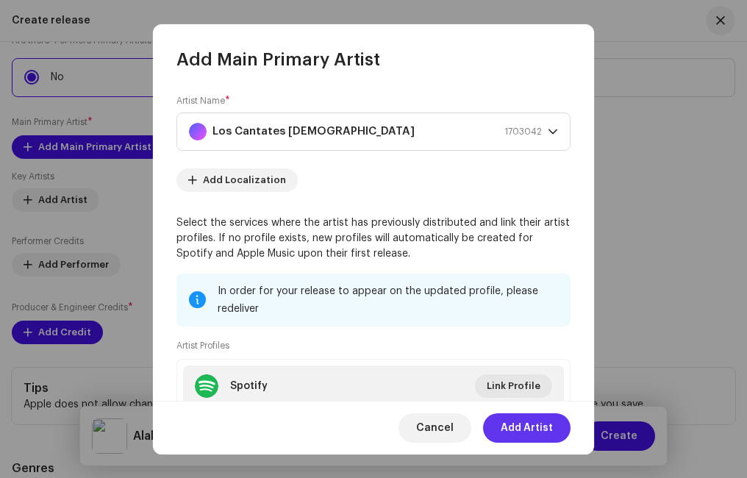
click at [523, 423] on span "Add Artist" at bounding box center [527, 427] width 52 height 29
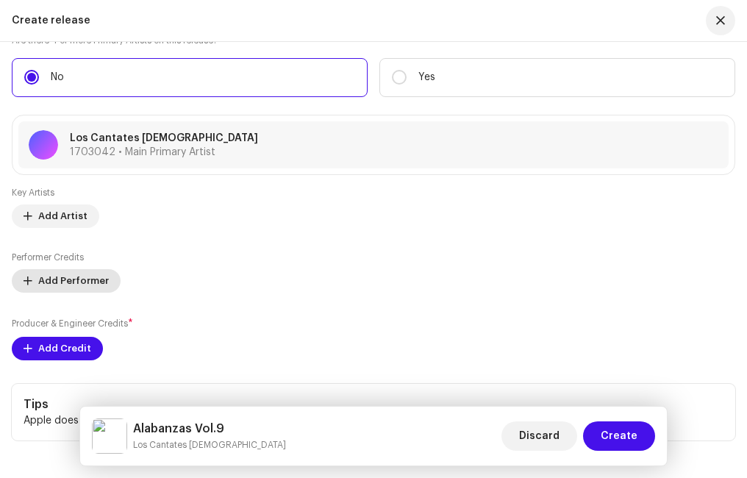
click at [70, 283] on span "Add Performer" at bounding box center [73, 280] width 71 height 29
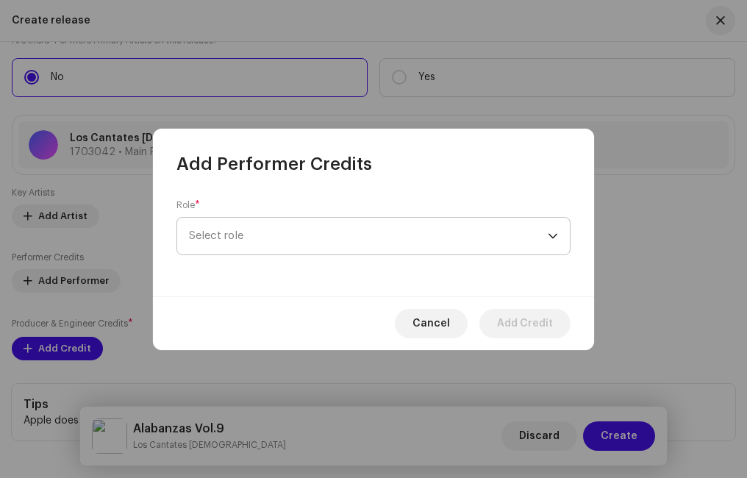
click at [253, 236] on span "Select role" at bounding box center [368, 236] width 359 height 37
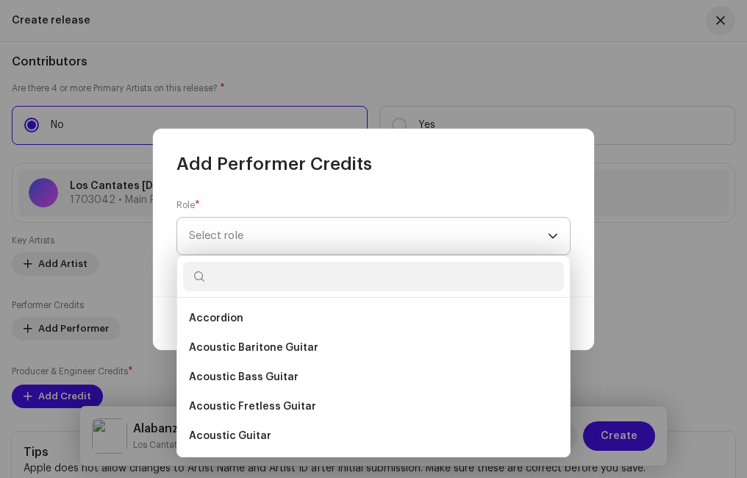
scroll to position [3454, 0]
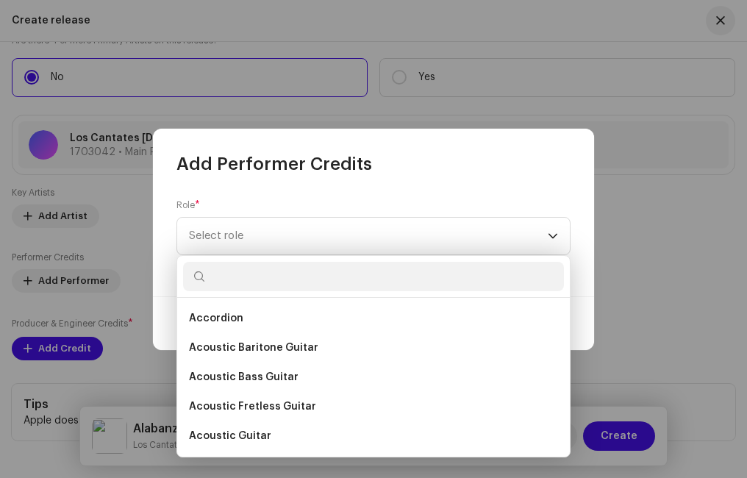
click at [504, 193] on div "Role * Select role" at bounding box center [373, 236] width 441 height 121
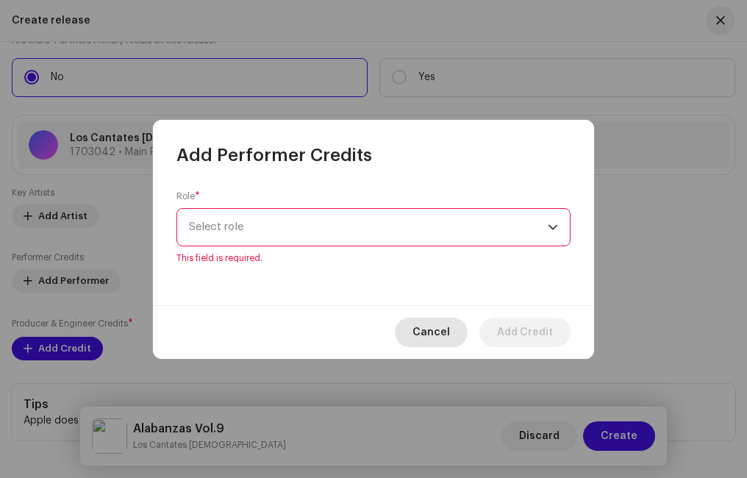
click at [445, 337] on span "Cancel" at bounding box center [430, 332] width 37 height 29
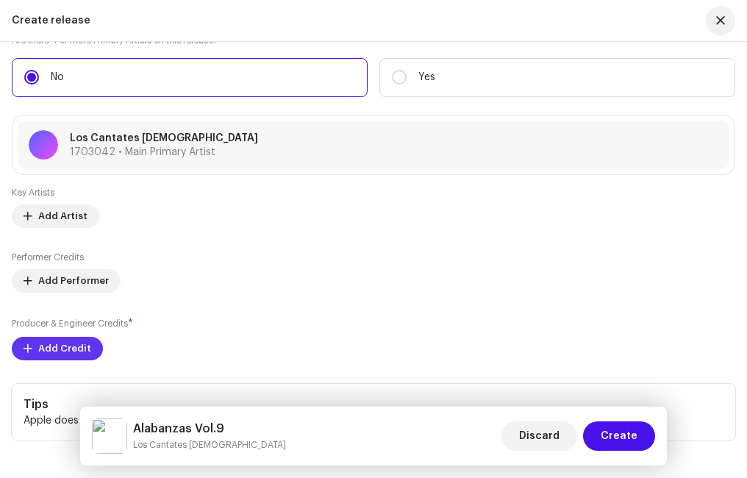
click at [58, 346] on span "Add Credit" at bounding box center [64, 348] width 53 height 29
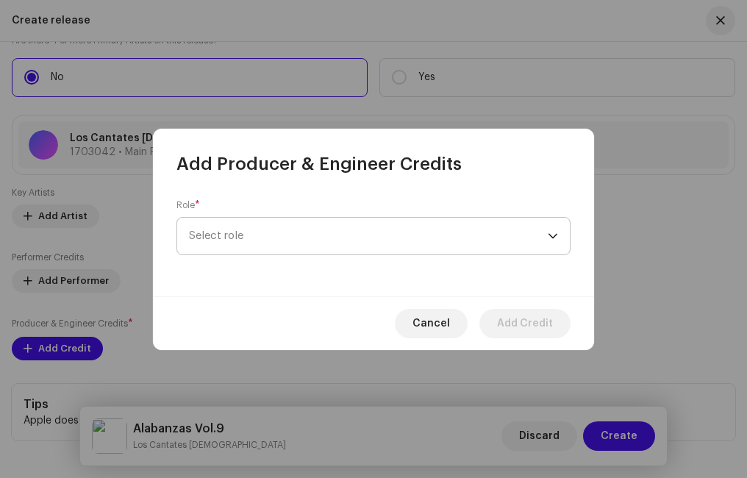
click at [269, 237] on span "Select role" at bounding box center [368, 236] width 359 height 37
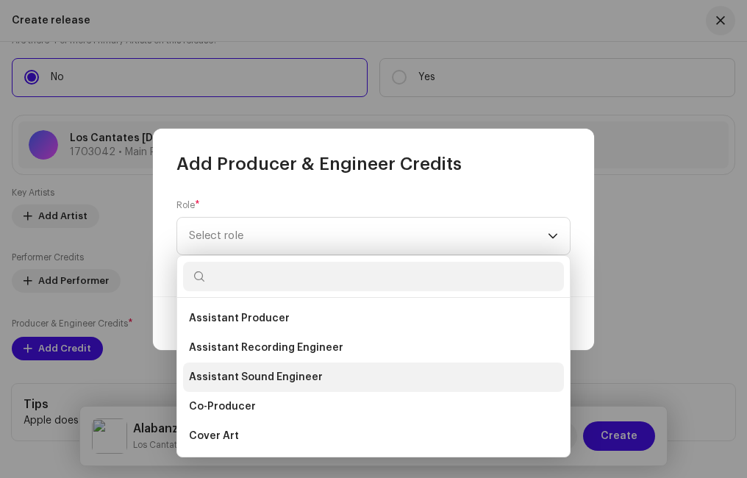
scroll to position [221, 0]
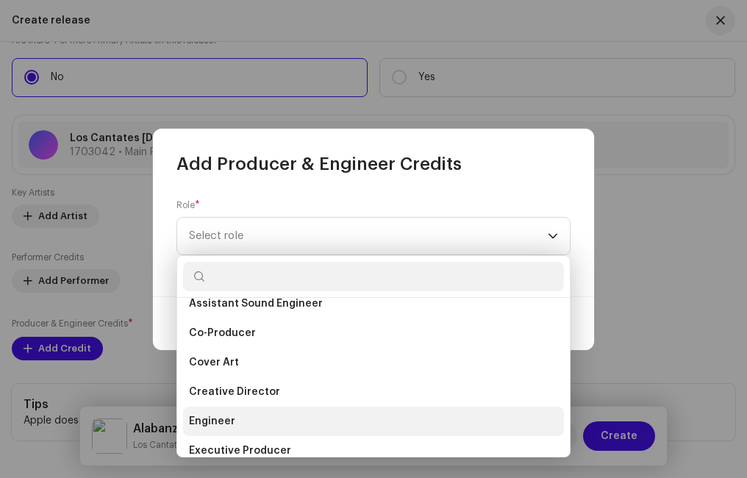
click at [227, 415] on span "Engineer" at bounding box center [212, 421] width 46 height 15
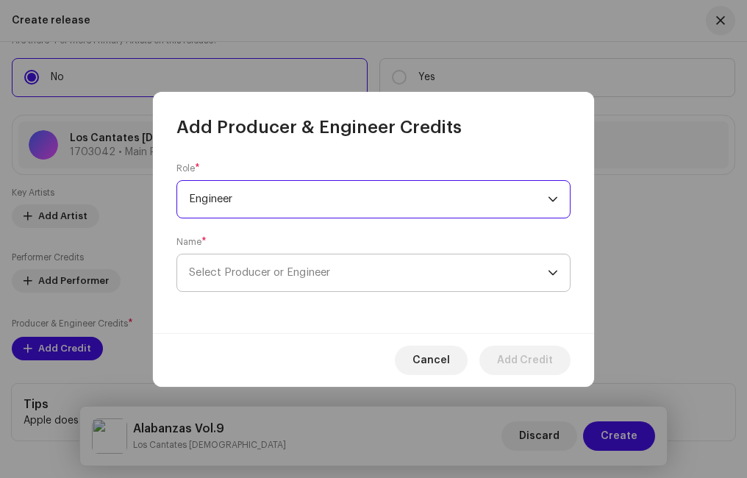
click at [246, 263] on span "Select Producer or Engineer" at bounding box center [368, 272] width 359 height 37
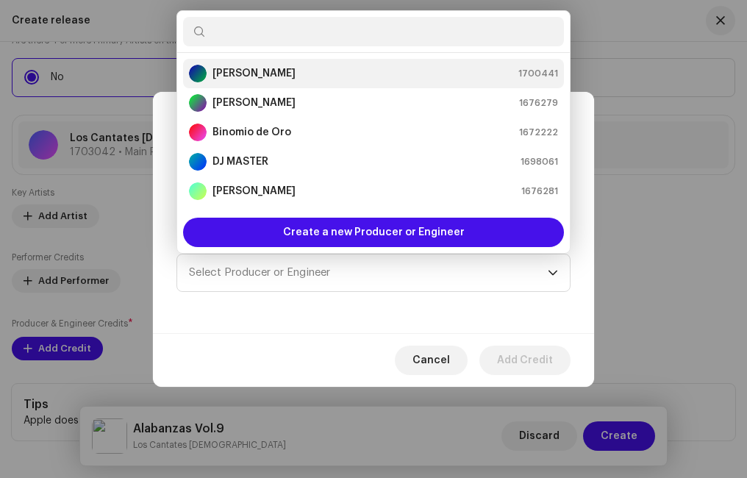
click at [296, 70] on strong "[PERSON_NAME]" at bounding box center [253, 73] width 83 height 15
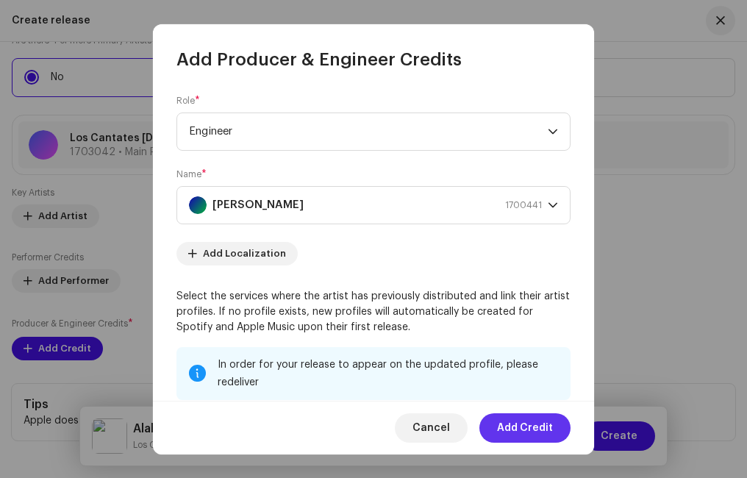
click at [526, 426] on span "Add Credit" at bounding box center [525, 427] width 56 height 29
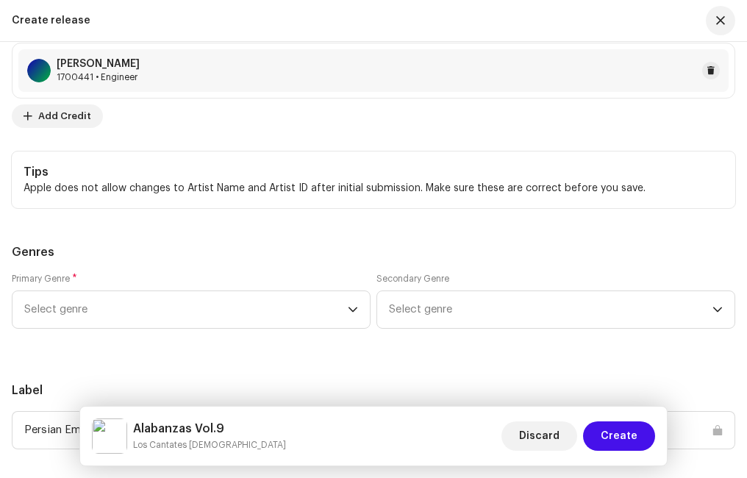
scroll to position [3870, 0]
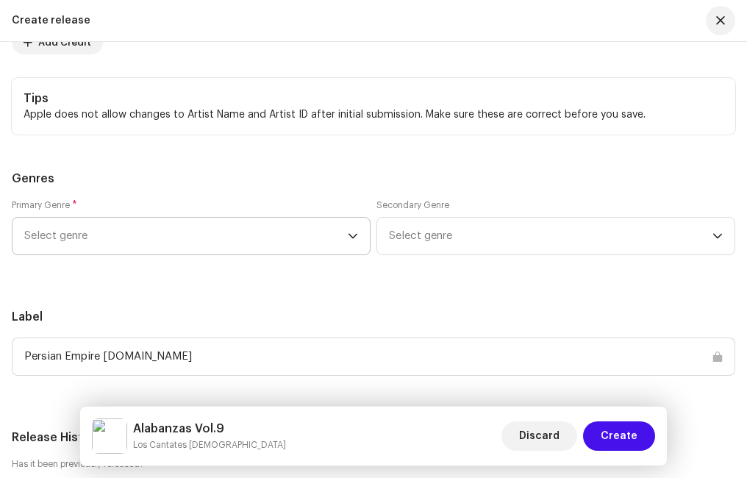
click at [191, 235] on span "Select genre" at bounding box center [185, 236] width 323 height 37
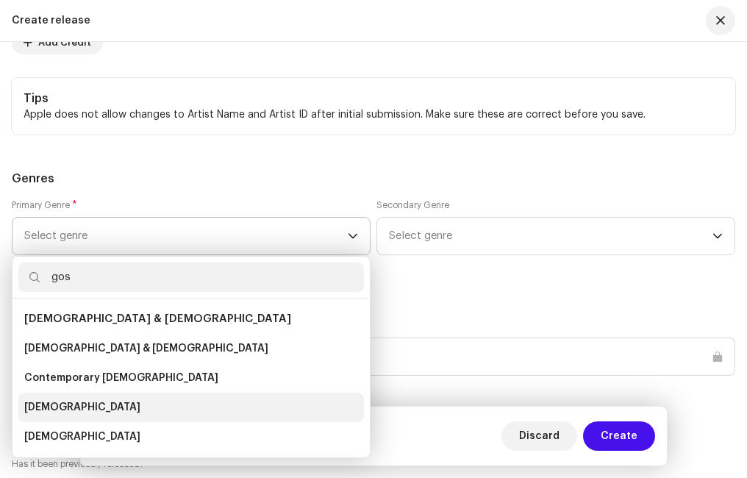
type input "gos"
click at [58, 401] on span "[DEMOGRAPHIC_DATA]" at bounding box center [82, 407] width 116 height 15
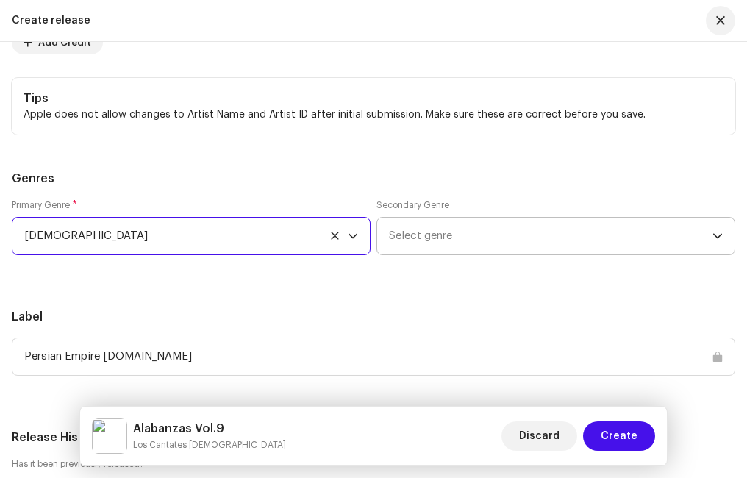
click at [452, 218] on span "Select genre" at bounding box center [550, 236] width 323 height 37
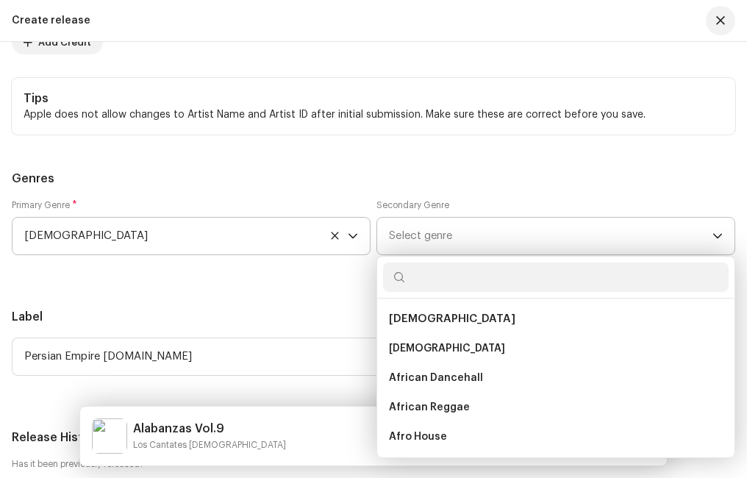
click at [451, 232] on span "Select genre" at bounding box center [550, 236] width 323 height 37
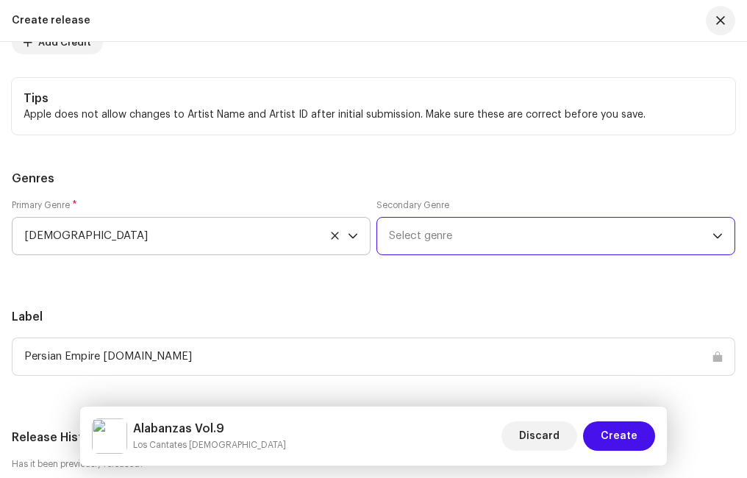
click at [452, 232] on span "Select genre" at bounding box center [550, 236] width 323 height 37
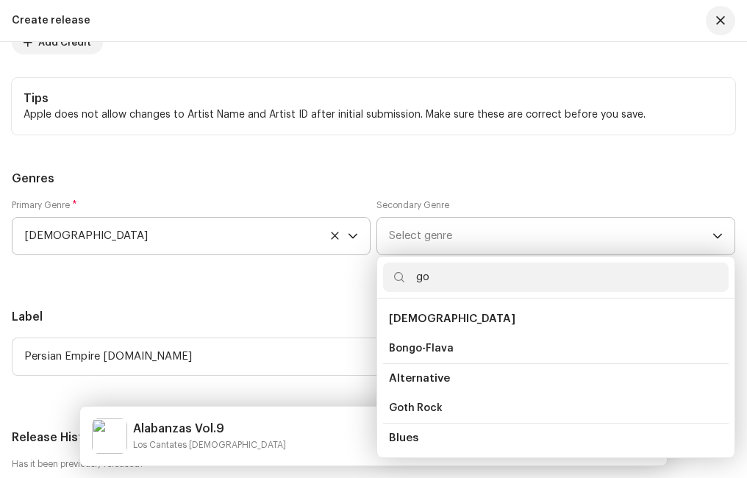
type input "gos"
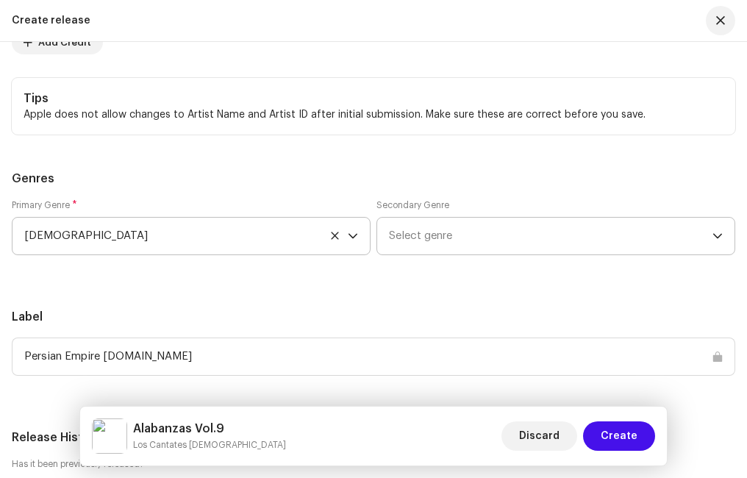
scroll to position [3917, 0]
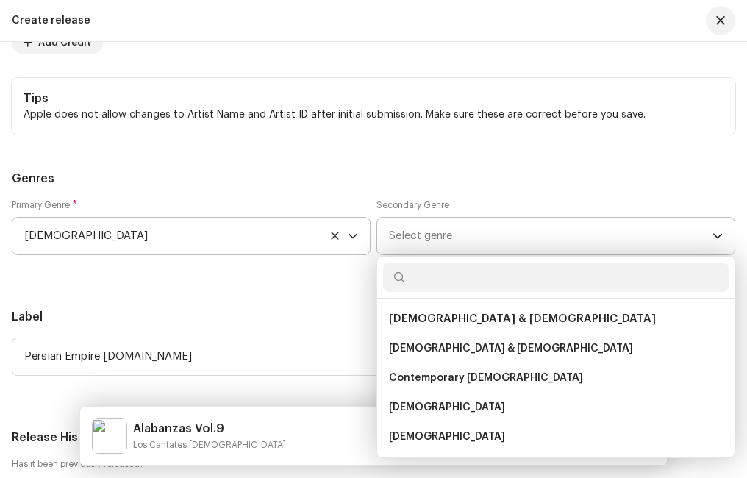
click at [455, 316] on h5 "Label" at bounding box center [373, 317] width 723 height 18
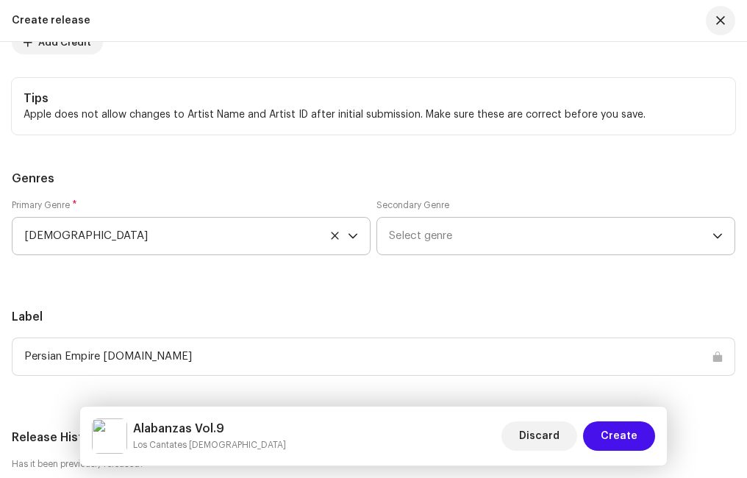
click at [448, 238] on span "Select genre" at bounding box center [550, 236] width 323 height 37
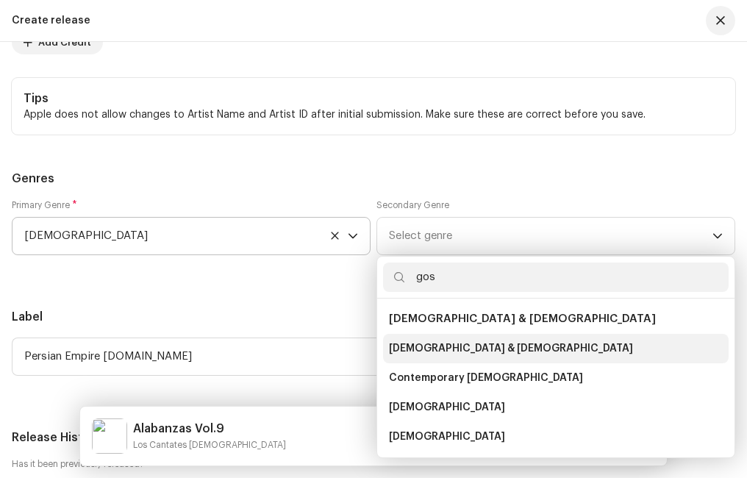
type input "gos"
click at [448, 348] on span "[DEMOGRAPHIC_DATA] & [DEMOGRAPHIC_DATA]" at bounding box center [511, 348] width 244 height 15
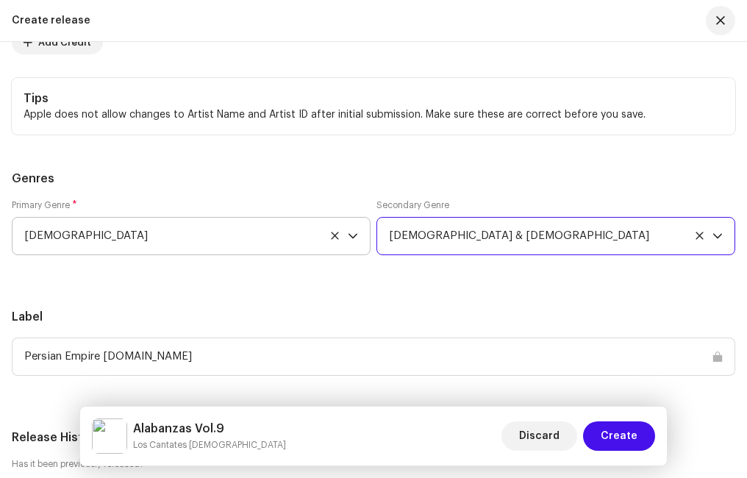
click at [294, 265] on div "Primary Genre * [DEMOGRAPHIC_DATA] Secondary Genre [DEMOGRAPHIC_DATA] & [DEMOGR…" at bounding box center [373, 236] width 723 height 74
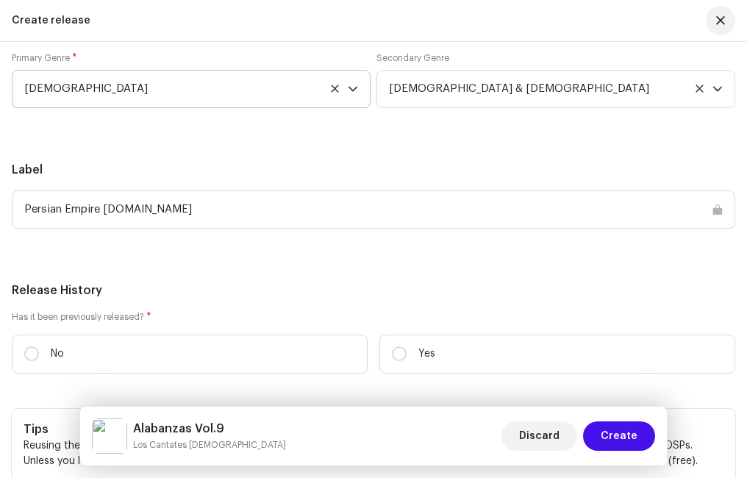
scroll to position [4138, 0]
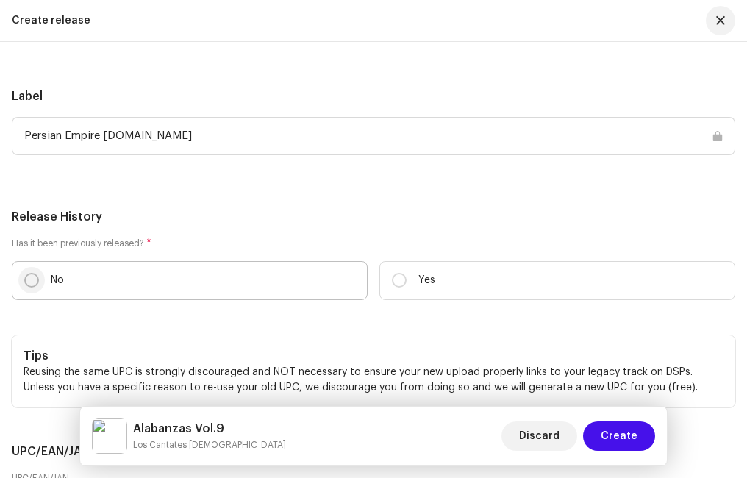
click at [32, 279] on input "No" at bounding box center [31, 280] width 15 height 15
radio input "true"
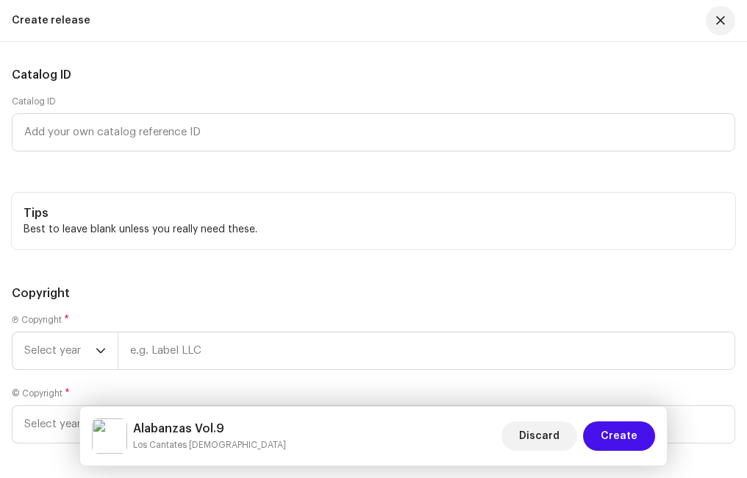
scroll to position [4777, 0]
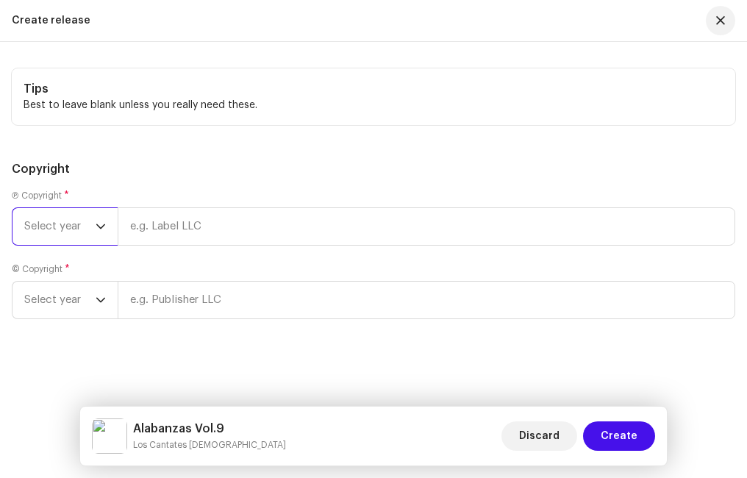
click at [94, 226] on span "Select year" at bounding box center [59, 226] width 71 height 37
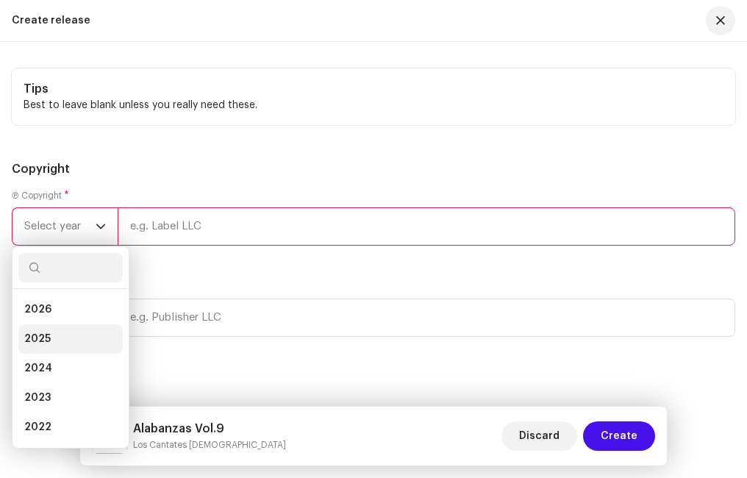
click at [62, 339] on li "2025" at bounding box center [70, 338] width 104 height 29
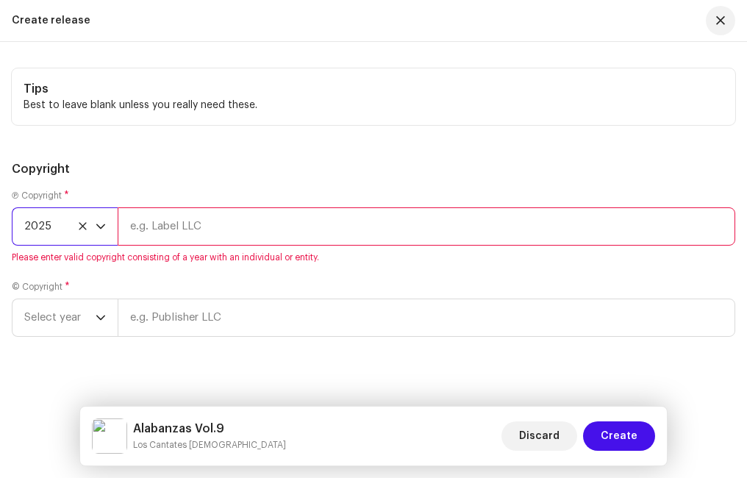
click at [197, 225] on input "text" at bounding box center [426, 226] width 617 height 38
type input "Ministerio Paz"
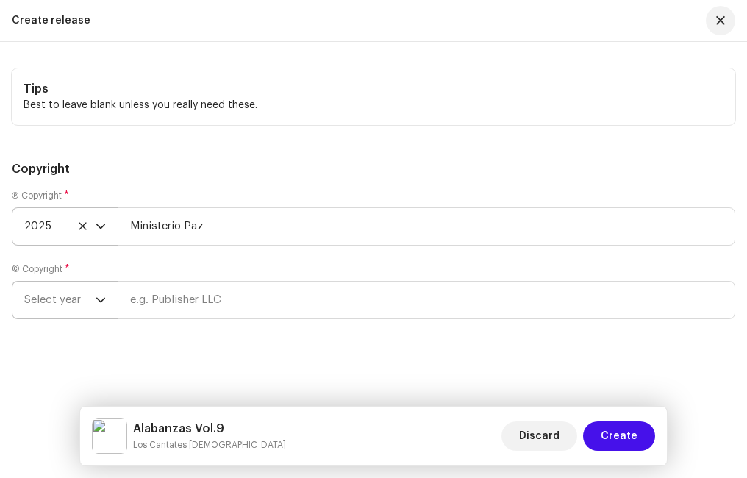
click at [62, 303] on span "Select year" at bounding box center [59, 300] width 71 height 37
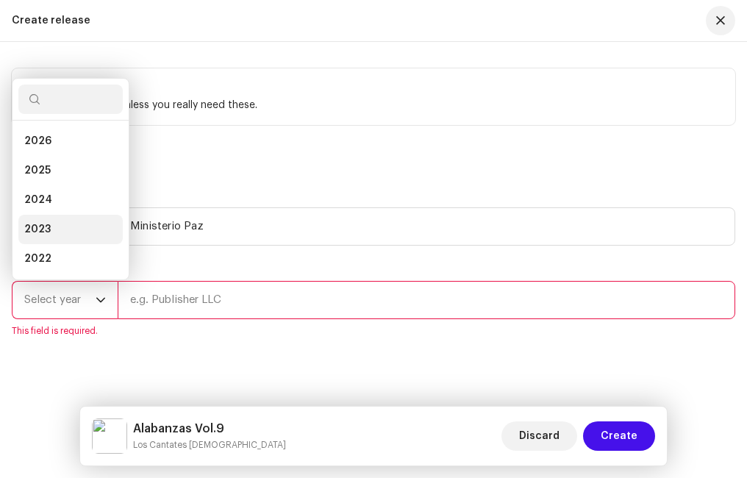
scroll to position [24, 0]
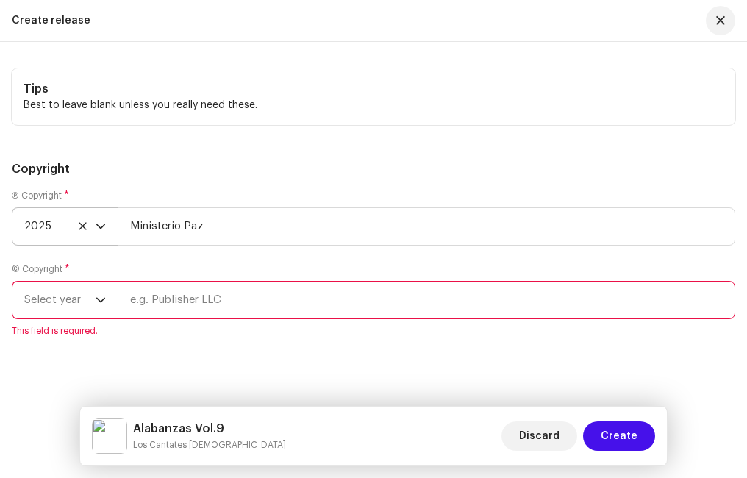
click at [59, 162] on li "2025" at bounding box center [70, 174] width 104 height 24
click at [206, 304] on input "text" at bounding box center [426, 300] width 617 height 38
type input "Ministerio Paz"
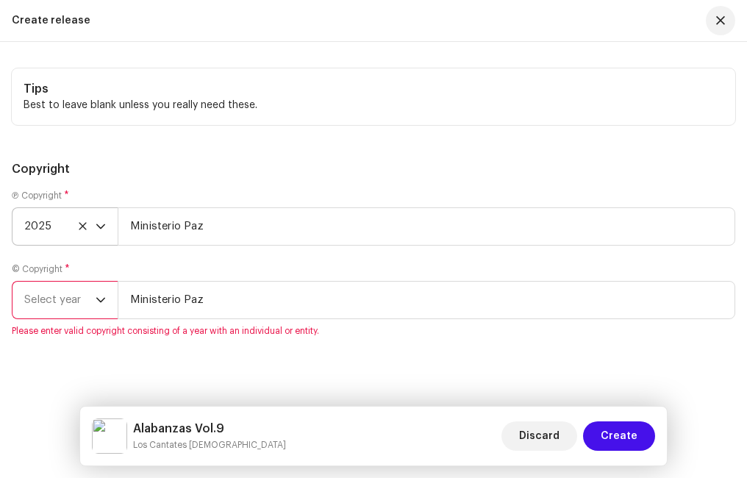
click at [197, 263] on div "© Copyright * Select year Ministerio Paz Please enter valid copyright consistin…" at bounding box center [373, 300] width 723 height 74
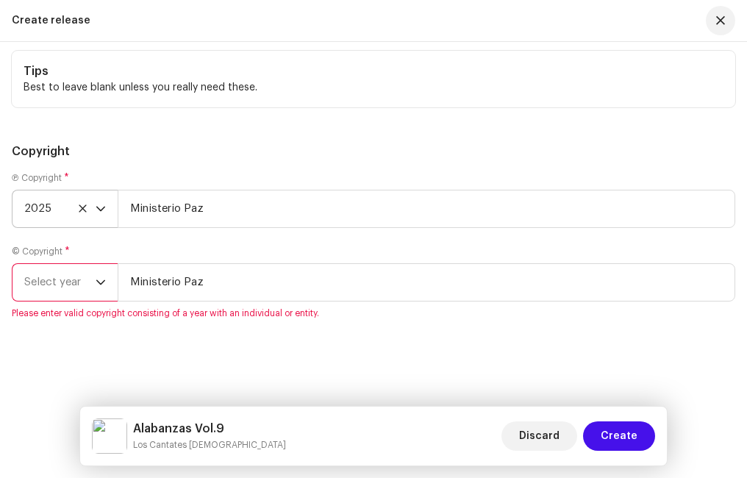
click at [227, 147] on h5 "Copyright" at bounding box center [373, 152] width 723 height 18
click at [91, 277] on span "Select year" at bounding box center [59, 282] width 71 height 37
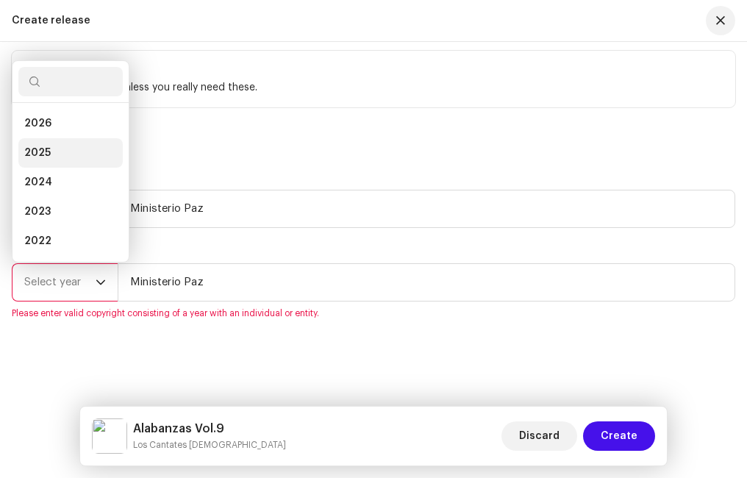
click at [54, 149] on li "2025" at bounding box center [70, 152] width 104 height 29
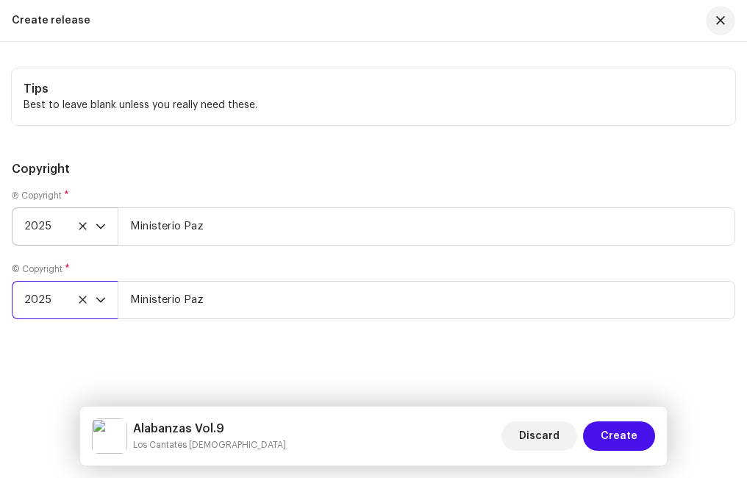
scroll to position [4825, 0]
click at [233, 176] on h5 "Copyright" at bounding box center [373, 169] width 723 height 18
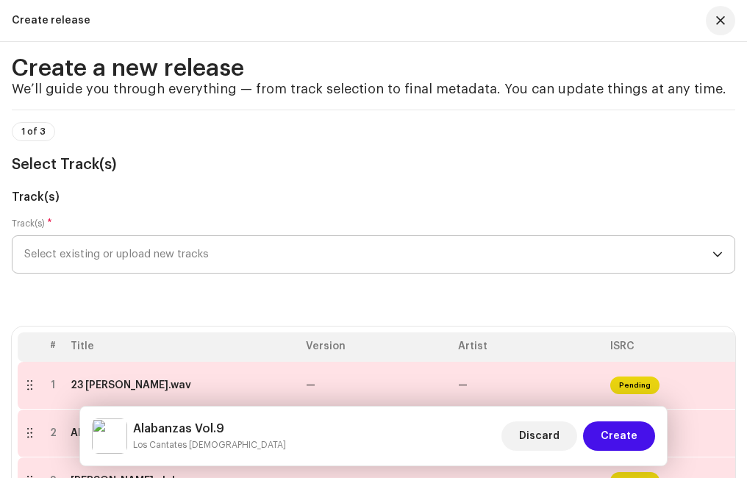
scroll to position [168, 0]
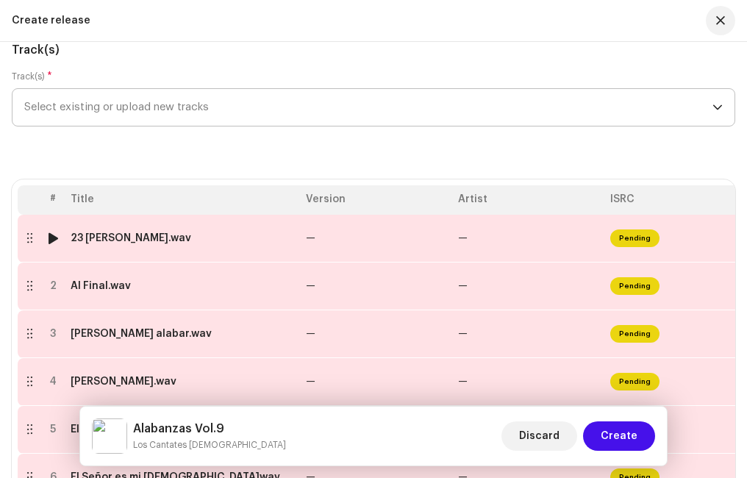
click at [204, 242] on div "23 [PERSON_NAME].wav" at bounding box center [182, 238] width 223 height 12
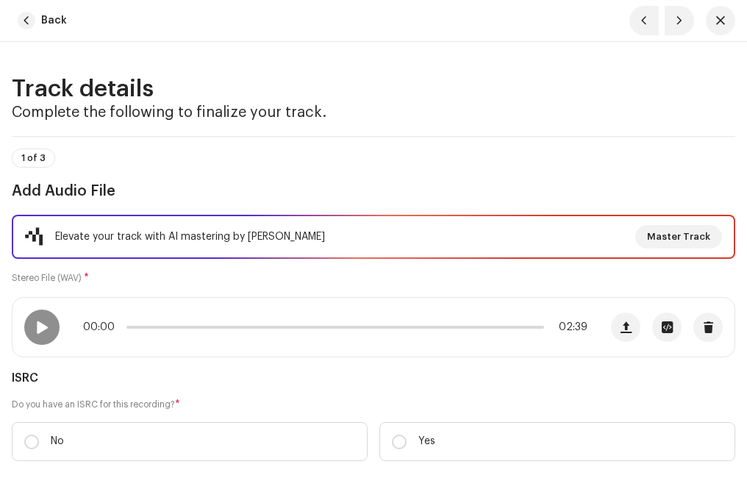
scroll to position [221, 0]
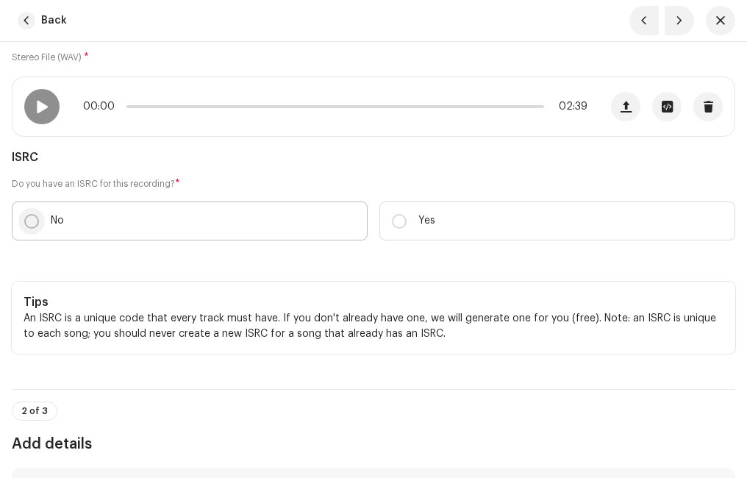
click at [37, 226] on input "No" at bounding box center [31, 221] width 15 height 15
radio input "true"
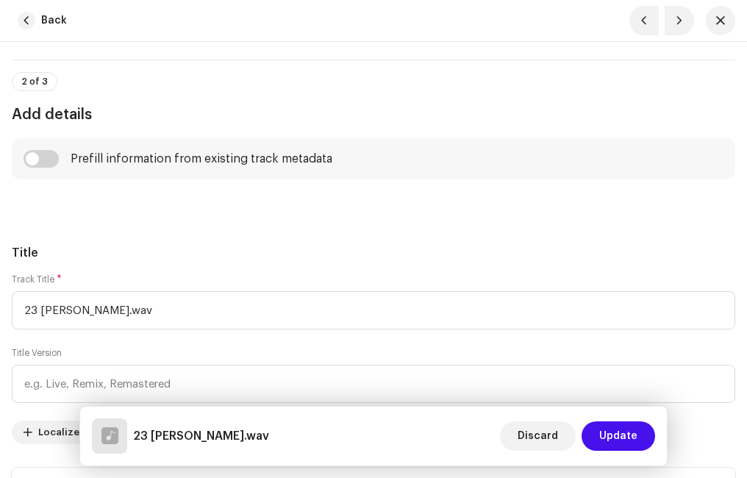
scroll to position [662, 0]
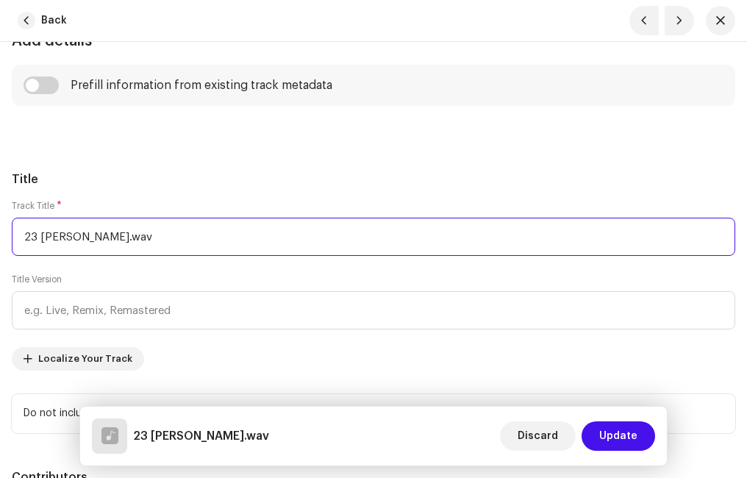
click at [160, 236] on input "23 [PERSON_NAME].wav" at bounding box center [373, 237] width 723 height 38
type input "23 Vasos de Barro"
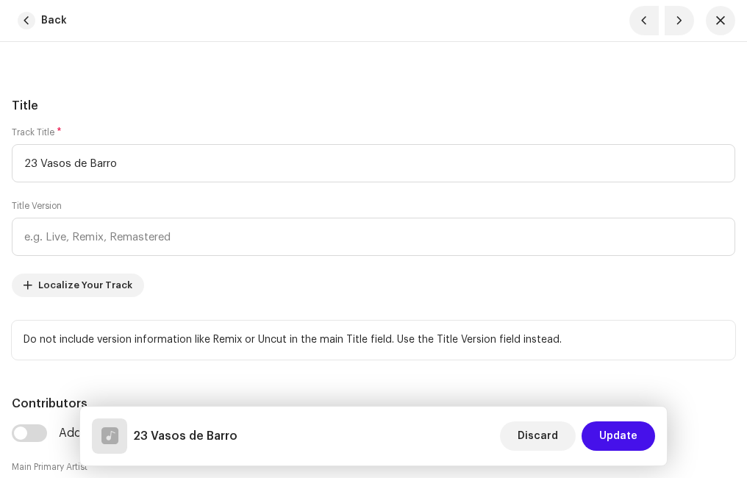
scroll to position [882, 0]
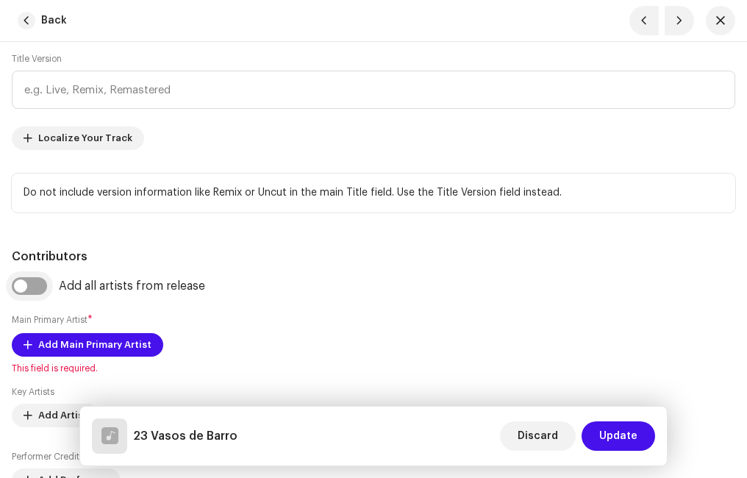
click at [33, 292] on input "checkbox" at bounding box center [29, 286] width 35 height 18
checkbox input "true"
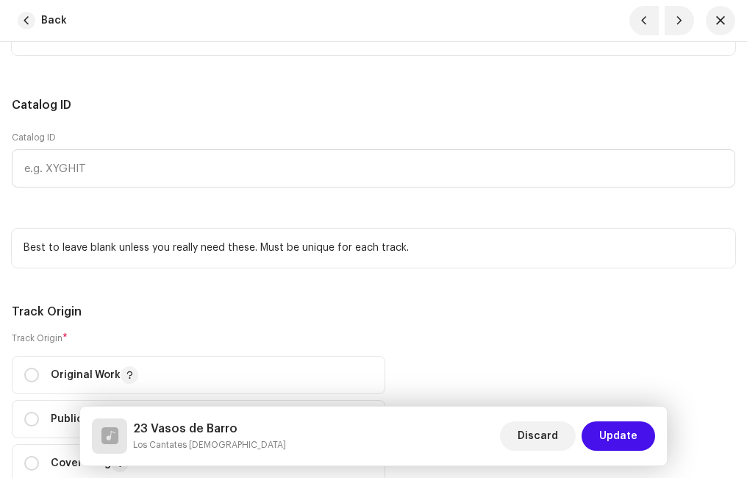
scroll to position [2279, 0]
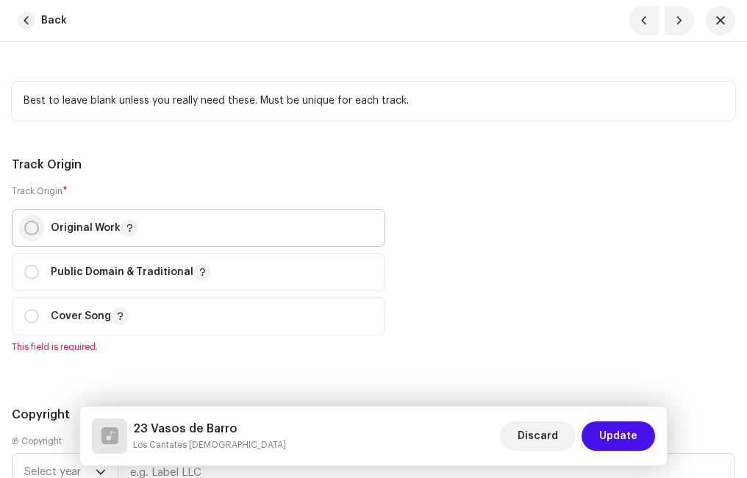
click at [29, 226] on input "radio" at bounding box center [31, 228] width 15 height 15
radio input "true"
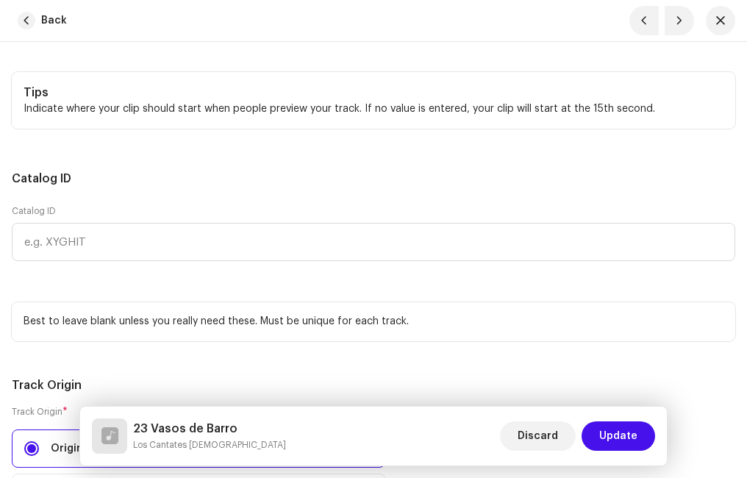
scroll to position [1617, 0]
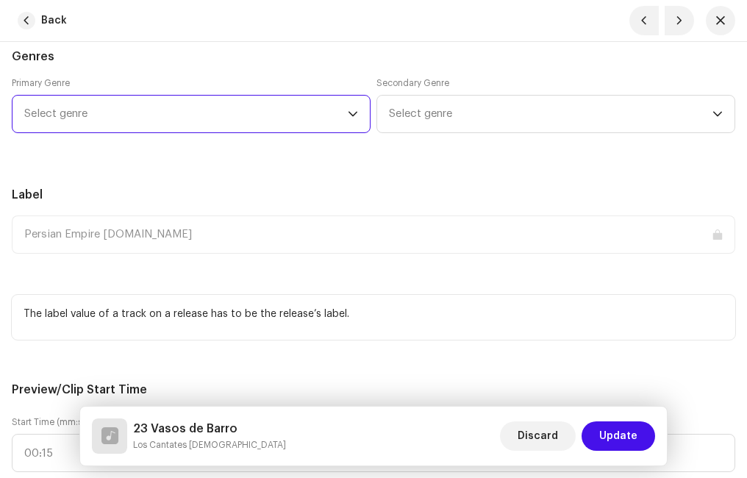
click at [101, 115] on span "Select genre" at bounding box center [185, 114] width 323 height 37
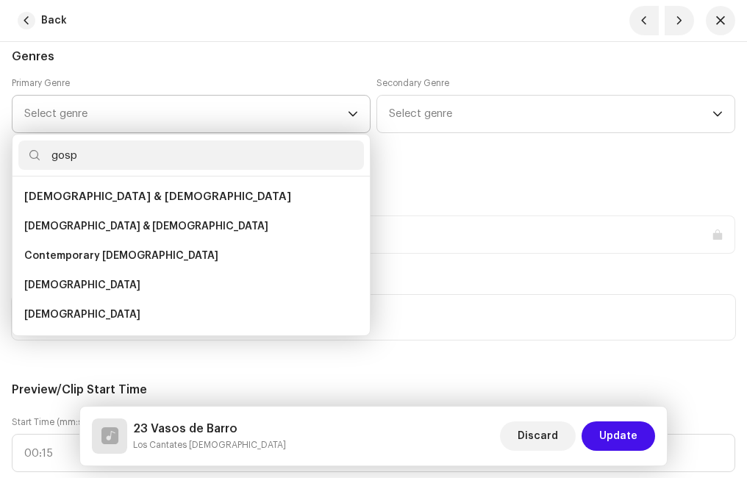
click at [101, 198] on span "[DEMOGRAPHIC_DATA] & [DEMOGRAPHIC_DATA]" at bounding box center [157, 196] width 267 height 11
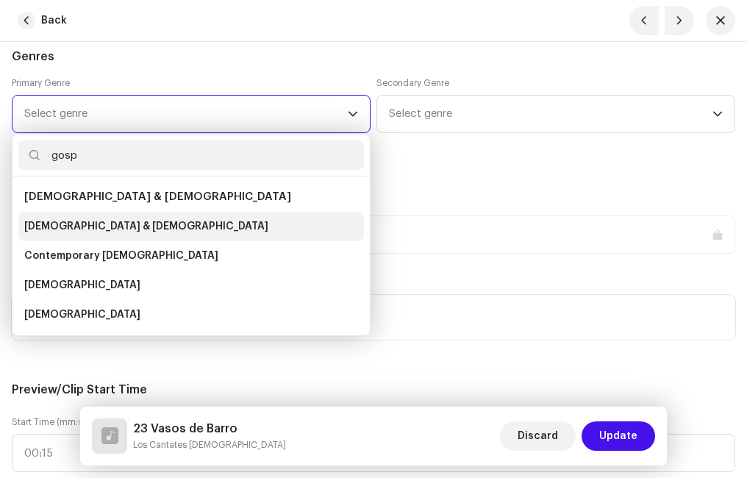
click at [101, 224] on span "[DEMOGRAPHIC_DATA] & [DEMOGRAPHIC_DATA]" at bounding box center [146, 226] width 244 height 15
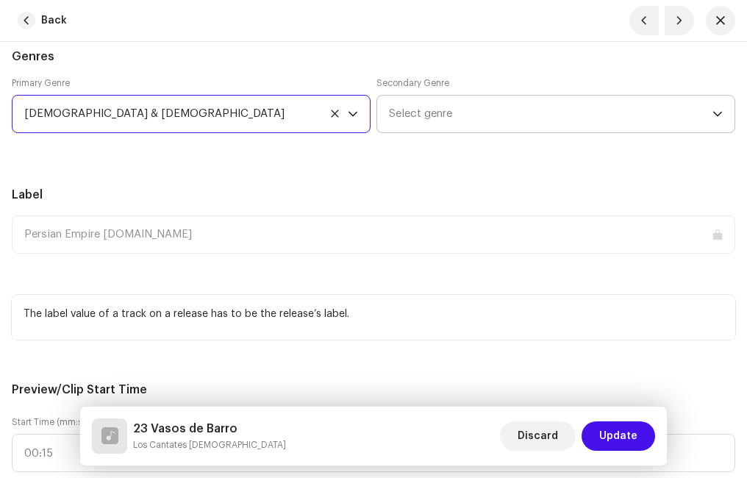
click at [443, 118] on span "Select genre" at bounding box center [550, 114] width 323 height 37
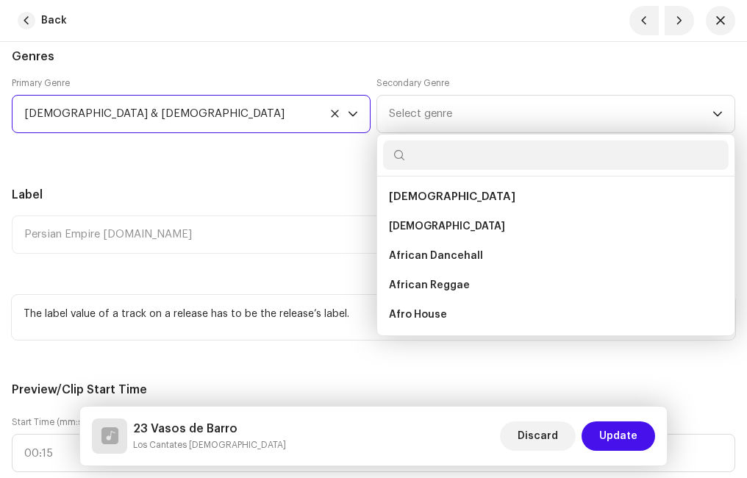
click at [207, 110] on span "[DEMOGRAPHIC_DATA] & [DEMOGRAPHIC_DATA]" at bounding box center [185, 114] width 323 height 37
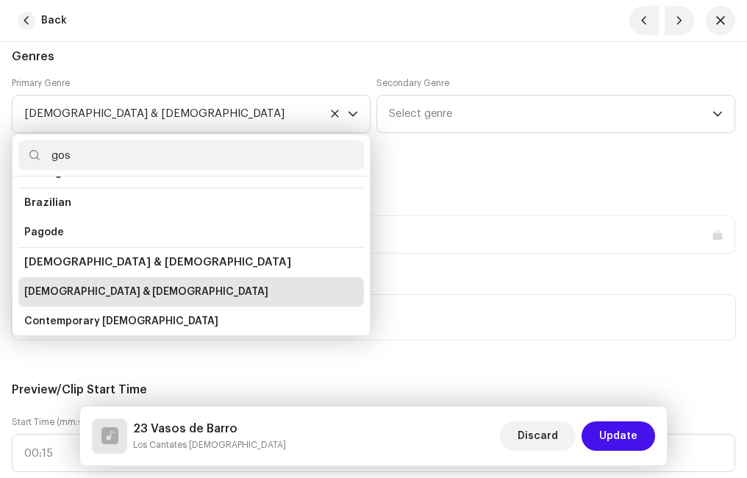
scroll to position [0, 0]
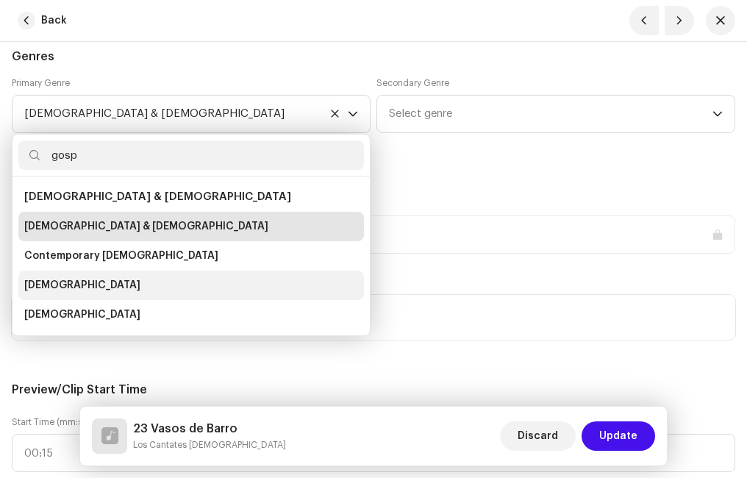
click at [45, 283] on span "[DEMOGRAPHIC_DATA]" at bounding box center [82, 285] width 116 height 15
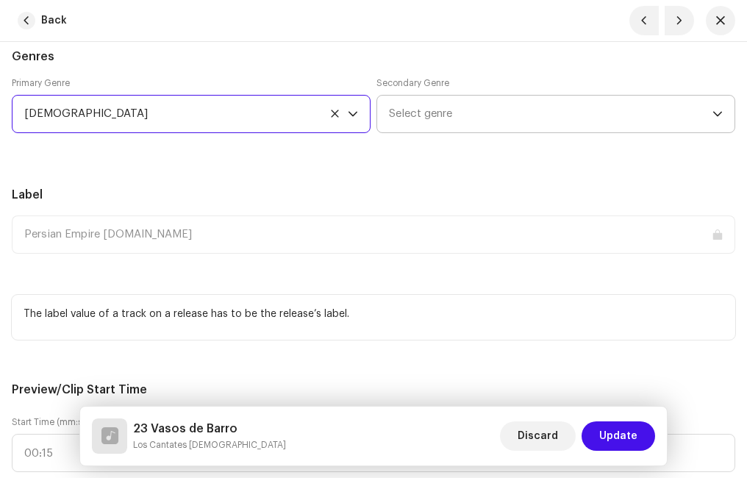
click at [412, 111] on span "Select genre" at bounding box center [550, 114] width 323 height 37
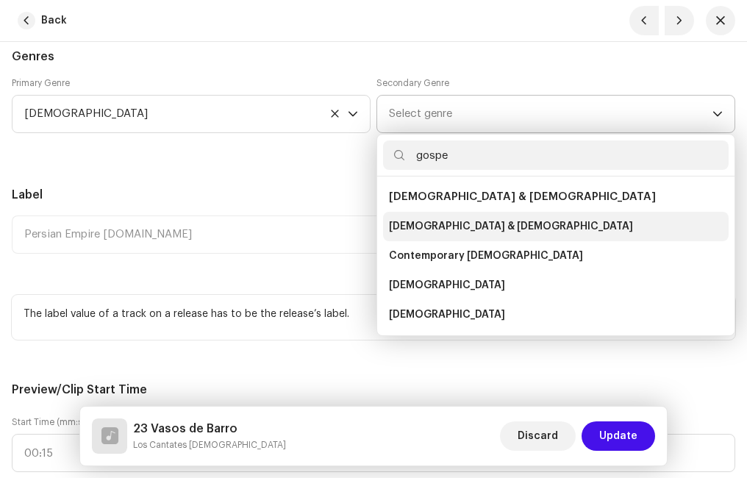
click at [437, 222] on span "[DEMOGRAPHIC_DATA] & [DEMOGRAPHIC_DATA]" at bounding box center [511, 226] width 244 height 15
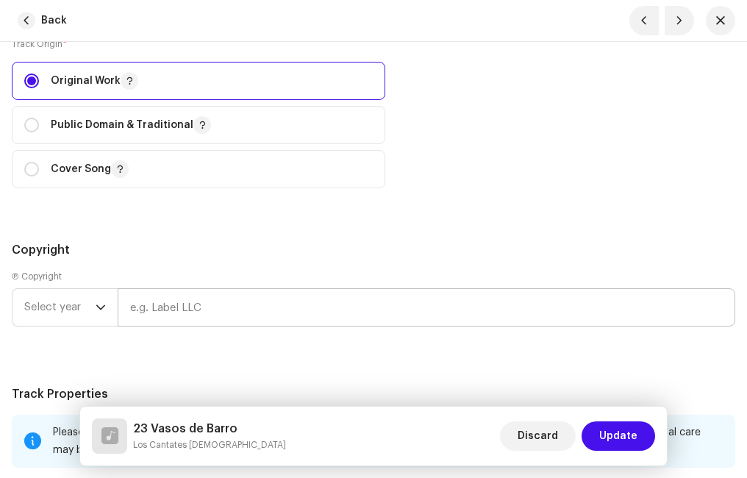
scroll to position [2573, 0]
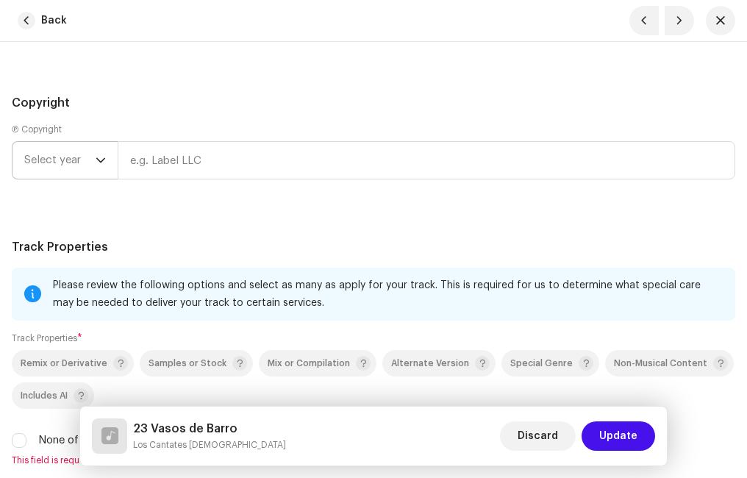
click at [90, 160] on span "Select year" at bounding box center [59, 160] width 71 height 37
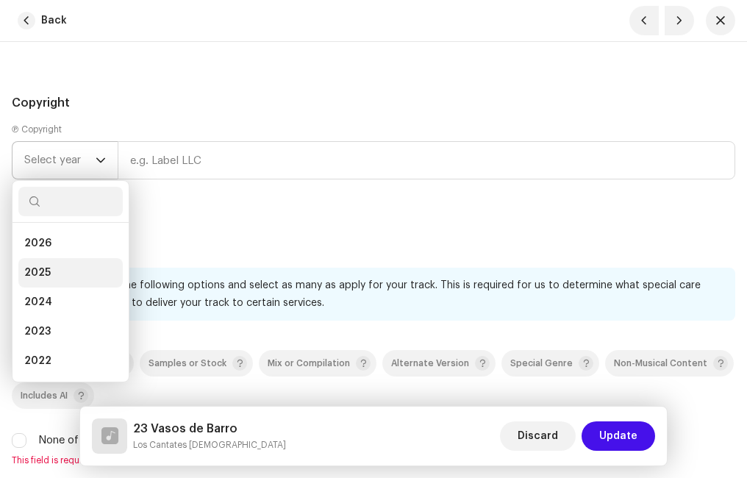
click at [57, 264] on li "2025" at bounding box center [70, 272] width 104 height 29
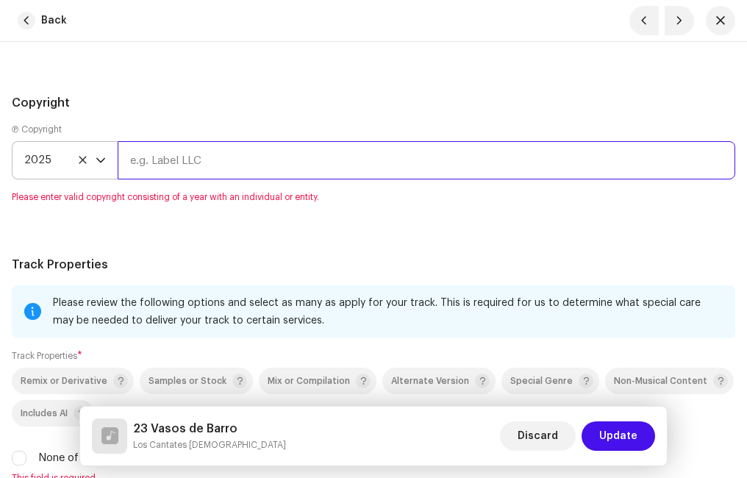
click at [210, 157] on input "text" at bounding box center [426, 160] width 617 height 38
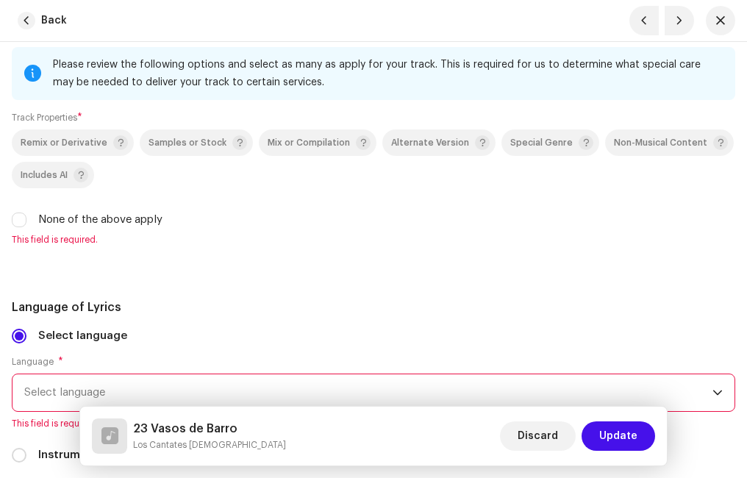
scroll to position [2867, 0]
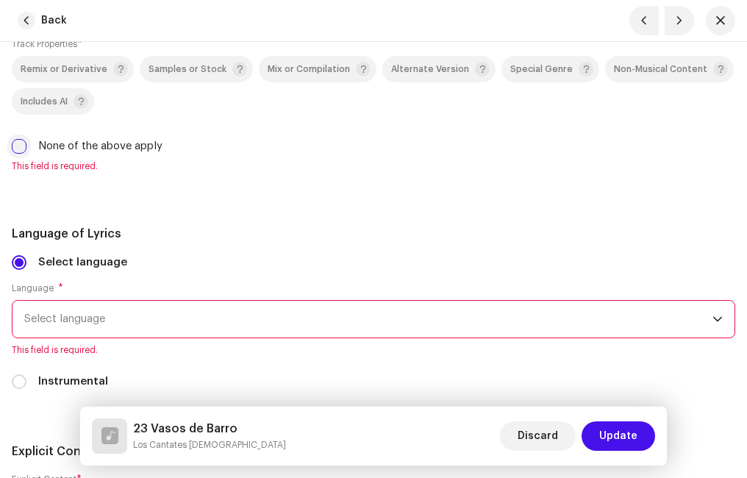
click at [23, 147] on input "None of the above apply" at bounding box center [19, 146] width 15 height 15
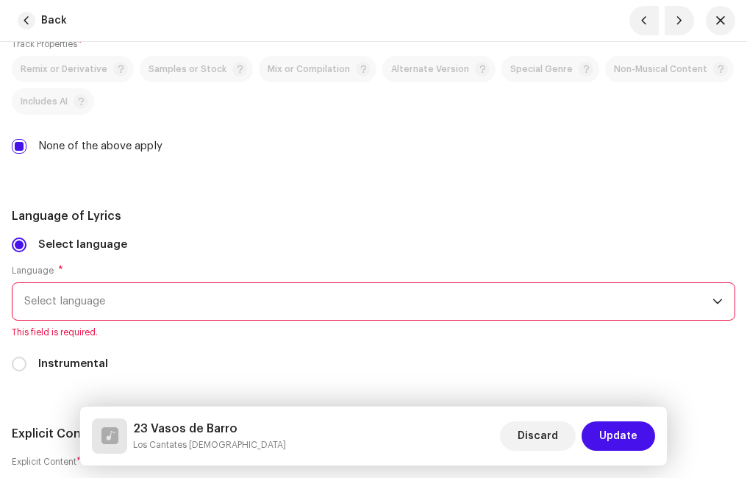
click at [102, 297] on span "Select language" at bounding box center [368, 301] width 688 height 37
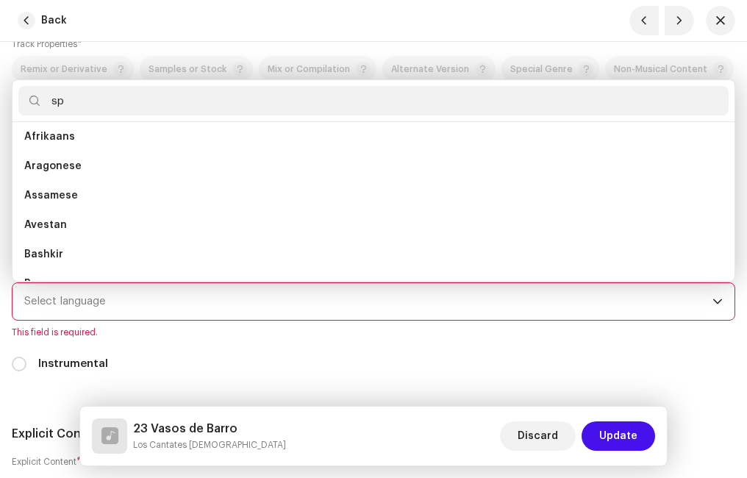
scroll to position [0, 0]
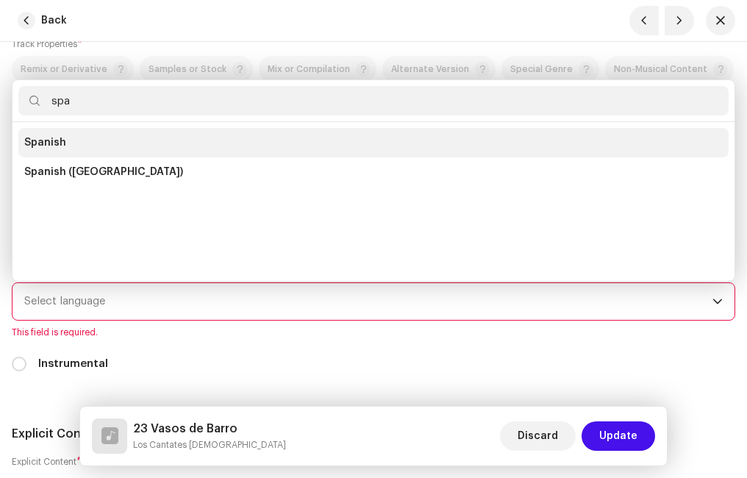
click at [43, 146] on span "Spanish" at bounding box center [45, 142] width 42 height 15
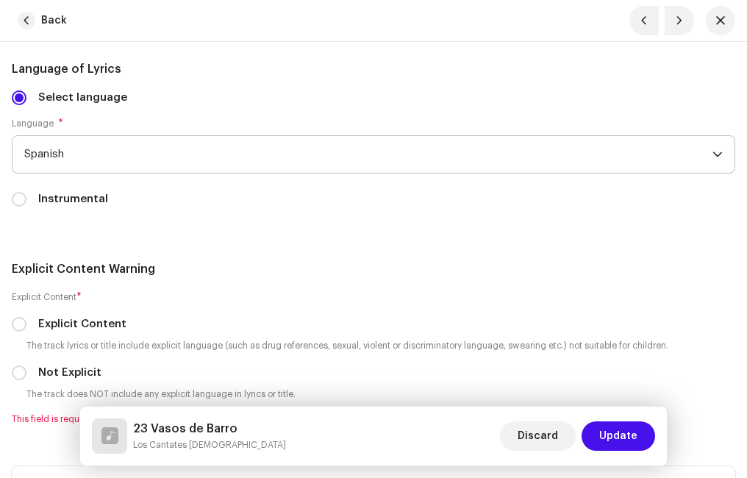
scroll to position [3087, 0]
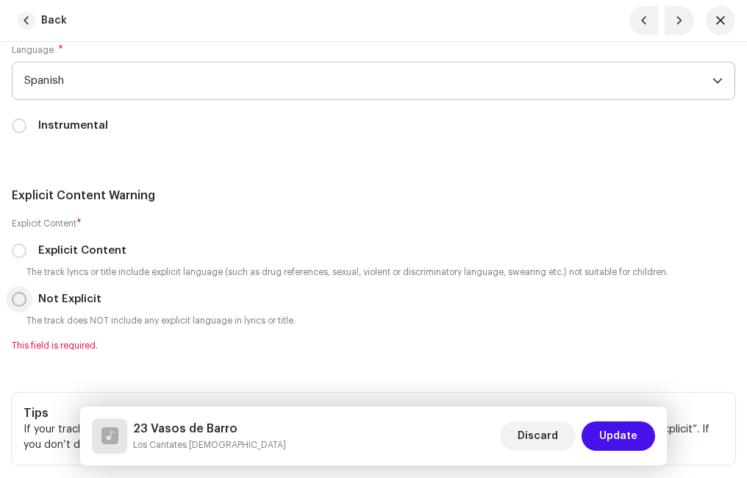
click at [14, 297] on input "Not Explicit" at bounding box center [19, 299] width 15 height 15
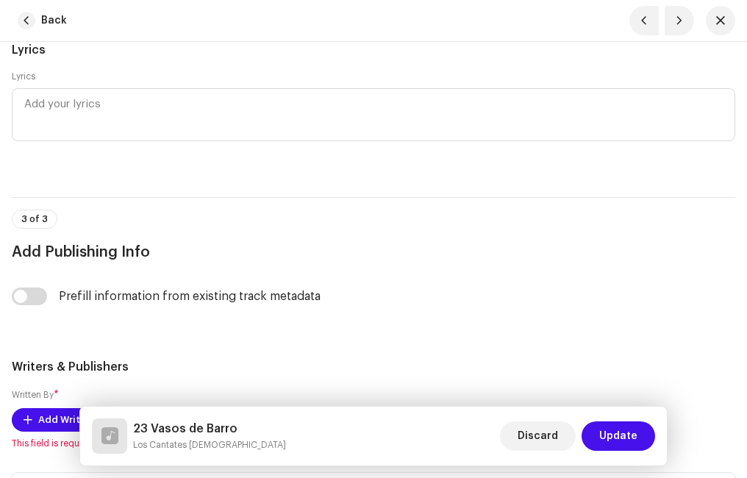
scroll to position [3676, 0]
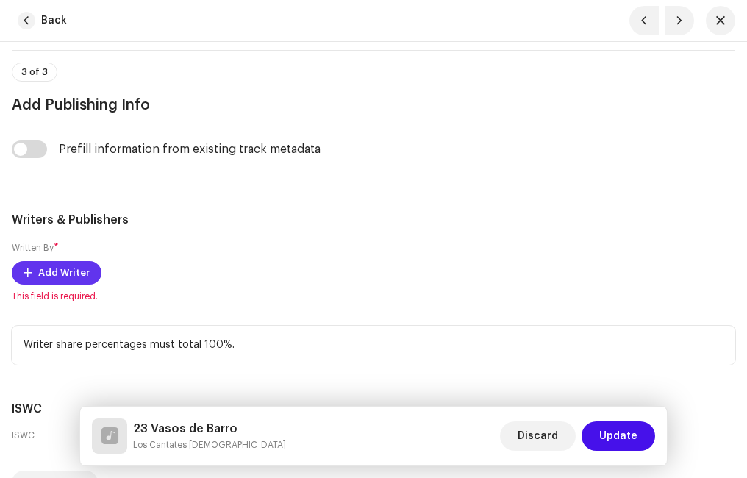
click at [64, 270] on span "Add Writer" at bounding box center [63, 272] width 51 height 29
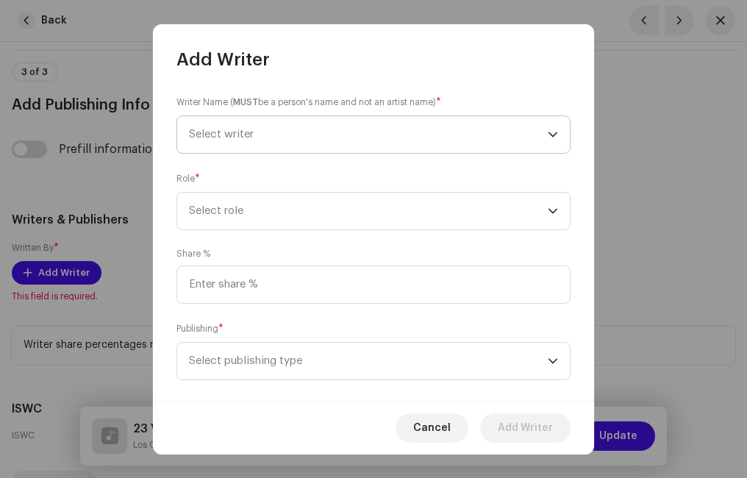
click at [253, 125] on span "Select writer" at bounding box center [368, 134] width 359 height 37
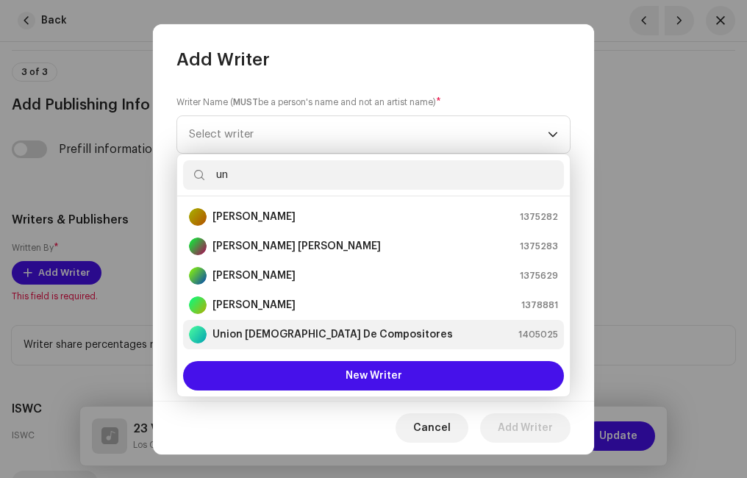
click at [275, 336] on strong "Union [DEMOGRAPHIC_DATA] De Compositores" at bounding box center [332, 334] width 240 height 15
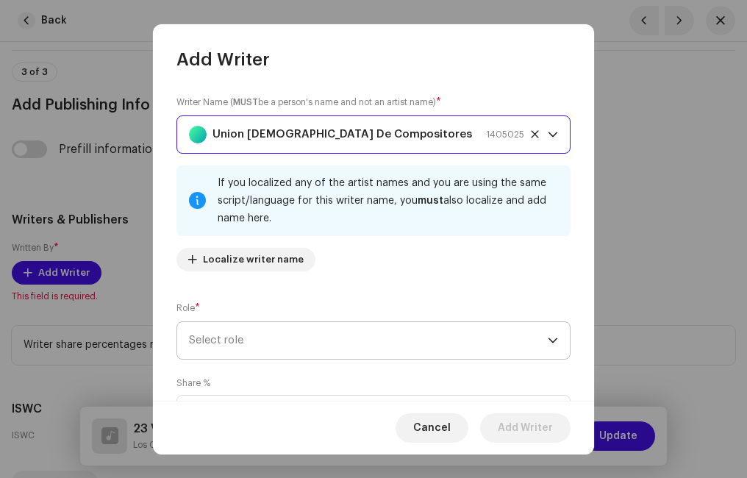
scroll to position [74, 0]
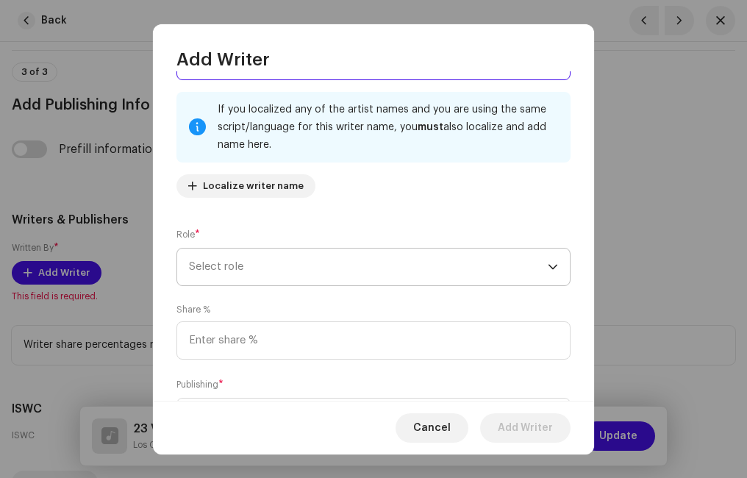
click at [246, 259] on span "Select role" at bounding box center [368, 266] width 359 height 37
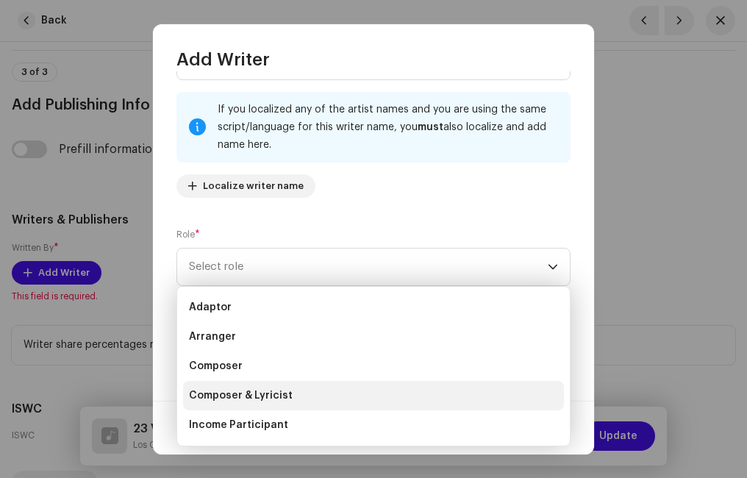
click at [273, 392] on span "Composer & Lyricist" at bounding box center [241, 395] width 104 height 15
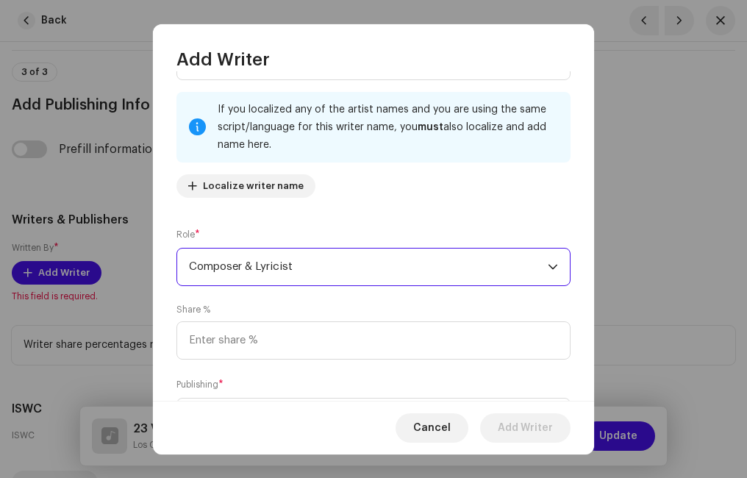
click at [258, 215] on div "Writer Name ( MUST be a person's name and not an artist name) * Union [PERSON_N…" at bounding box center [373, 235] width 441 height 329
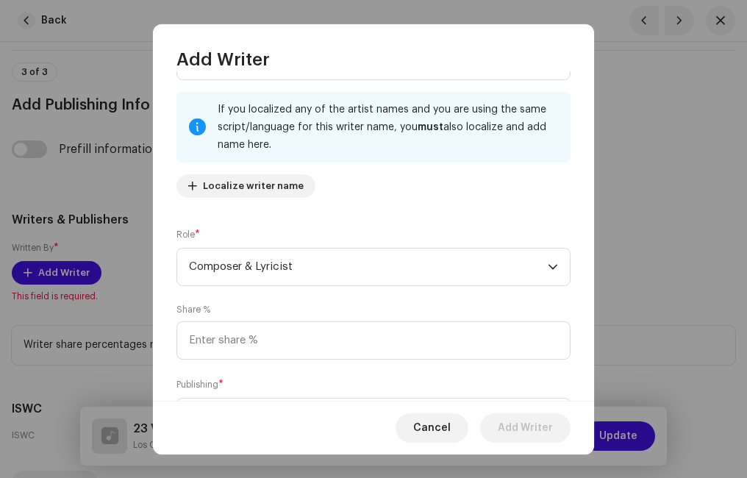
scroll to position [147, 0]
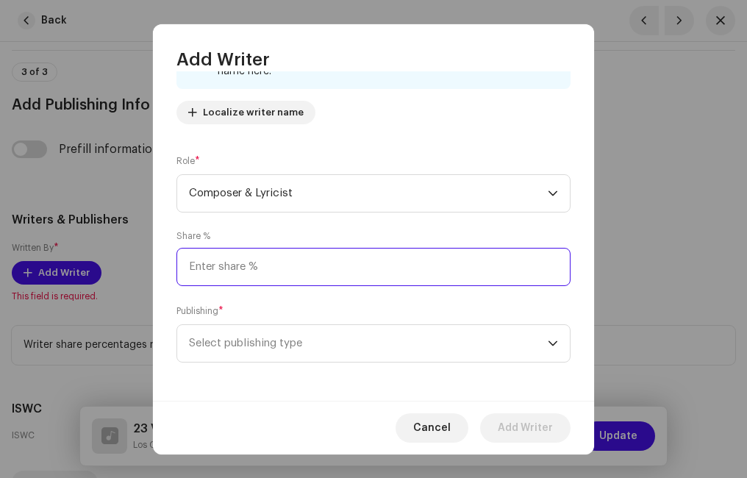
click at [252, 270] on input at bounding box center [373, 267] width 394 height 38
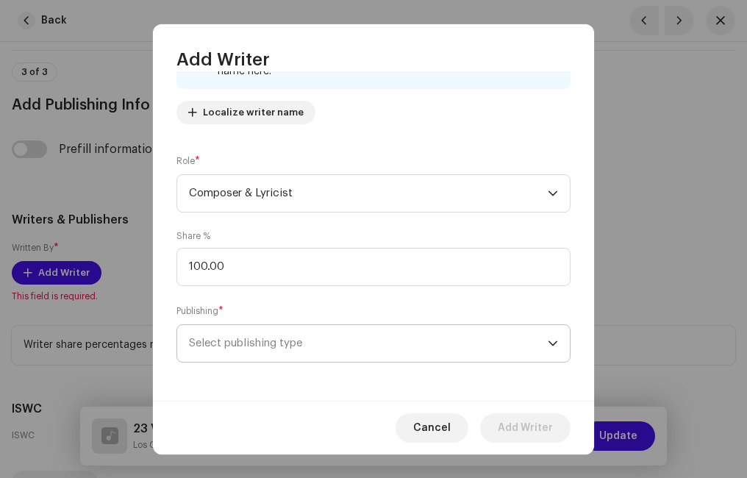
click at [304, 344] on span "Select publishing type" at bounding box center [368, 343] width 359 height 37
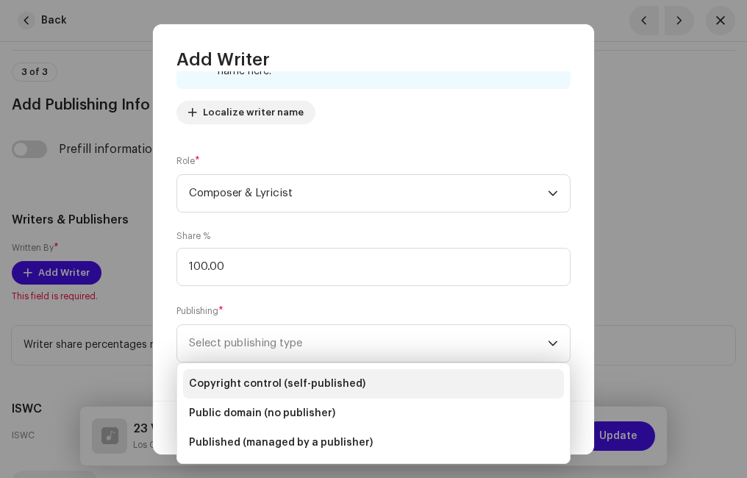
click at [265, 378] on span "Copyright control (self-published)" at bounding box center [277, 383] width 176 height 15
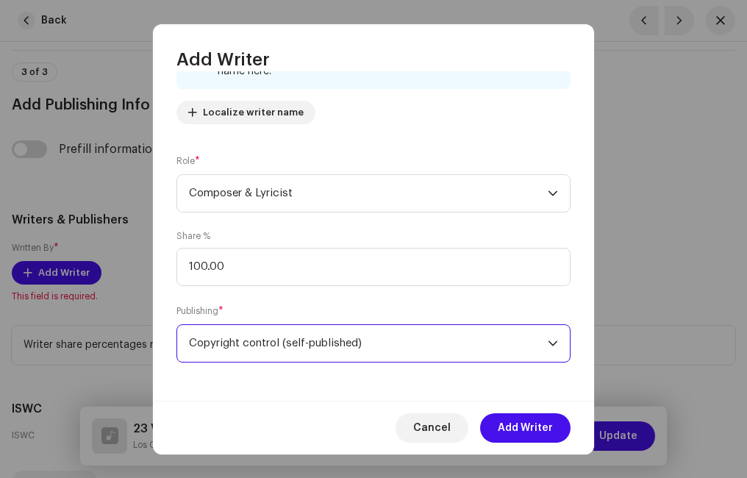
click at [301, 300] on div "Writer Name ( MUST be a person's name and not an artist name) * Union [PERSON_N…" at bounding box center [373, 235] width 441 height 329
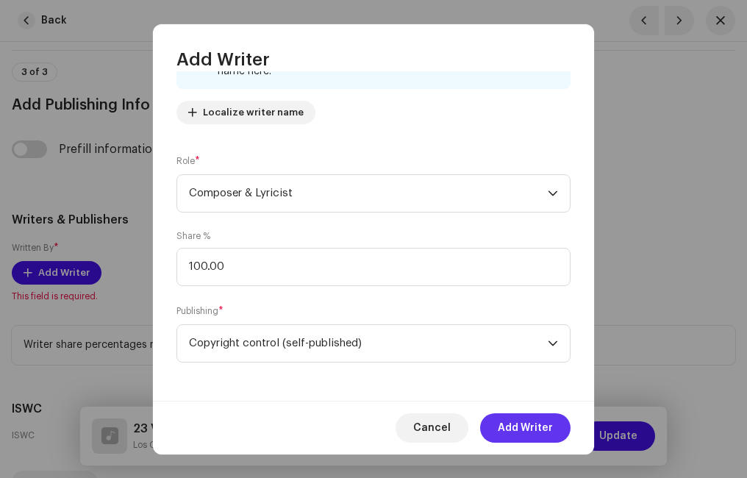
click at [531, 422] on span "Add Writer" at bounding box center [525, 427] width 55 height 29
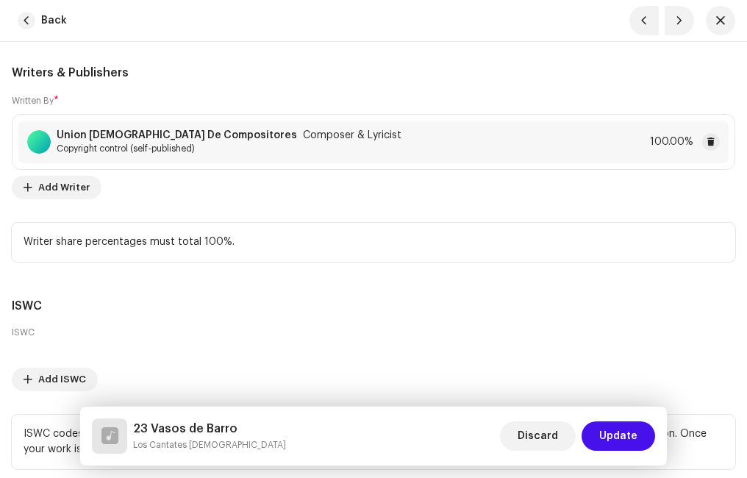
scroll to position [3955, 0]
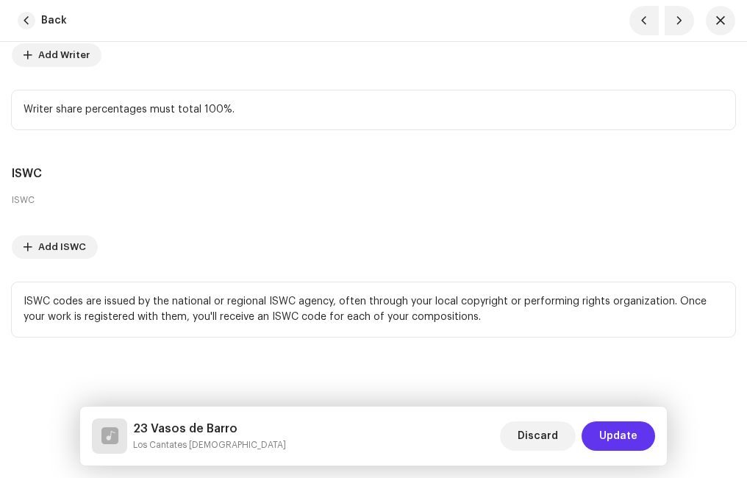
click at [622, 429] on span "Update" at bounding box center [618, 435] width 38 height 29
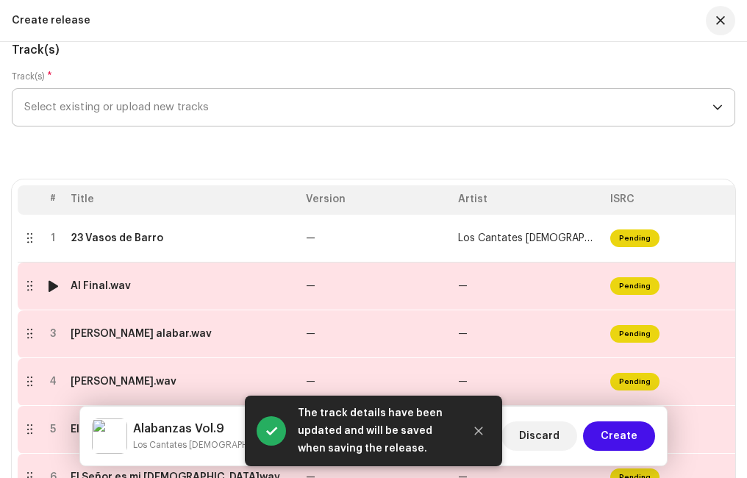
click at [207, 291] on div "Al Final.wav" at bounding box center [182, 286] width 223 height 12
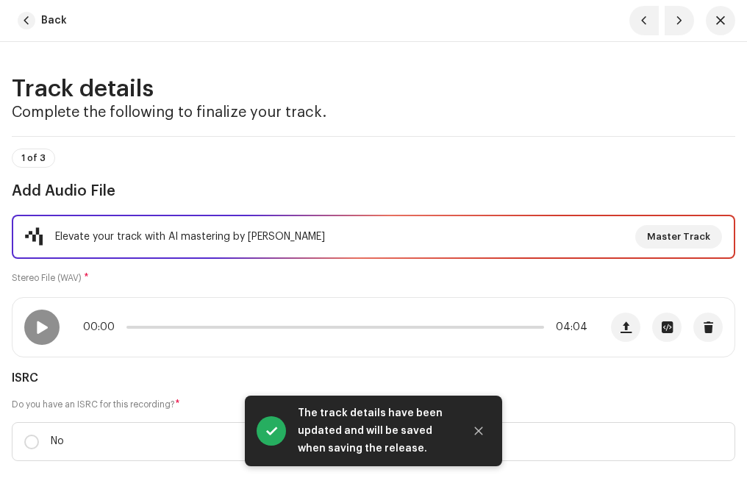
scroll to position [221, 0]
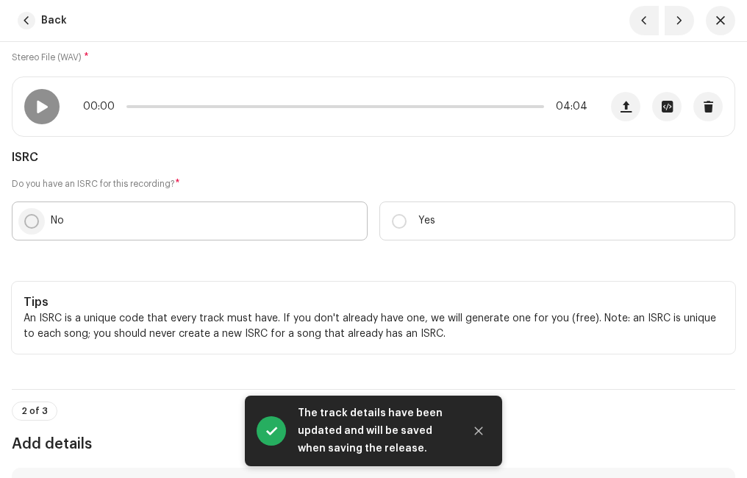
click at [32, 223] on input "No" at bounding box center [31, 221] width 15 height 15
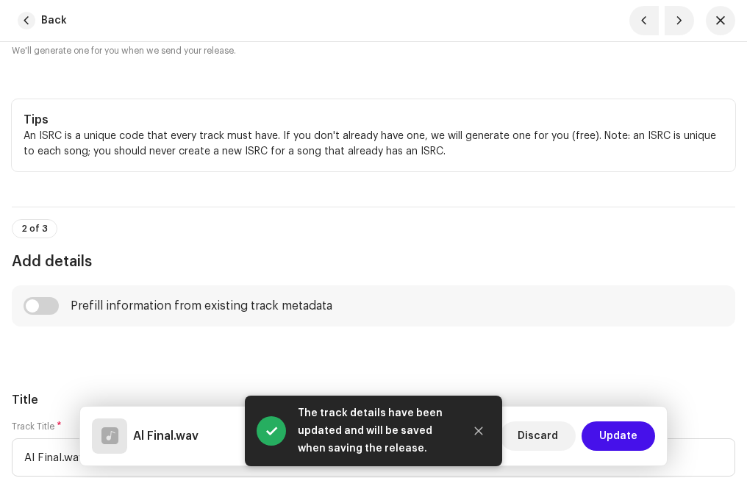
scroll to position [515, 0]
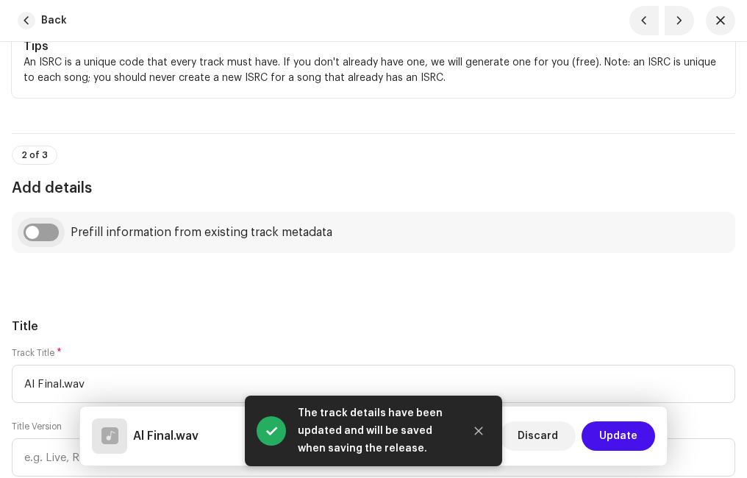
click at [57, 233] on input "checkbox" at bounding box center [41, 232] width 35 height 18
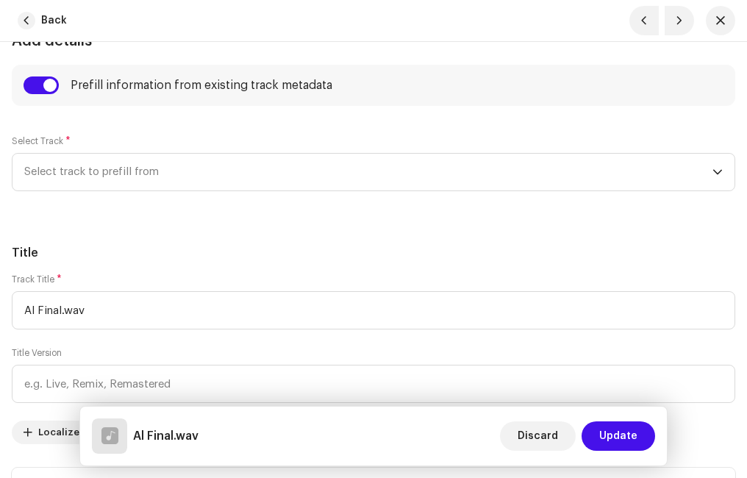
scroll to position [735, 0]
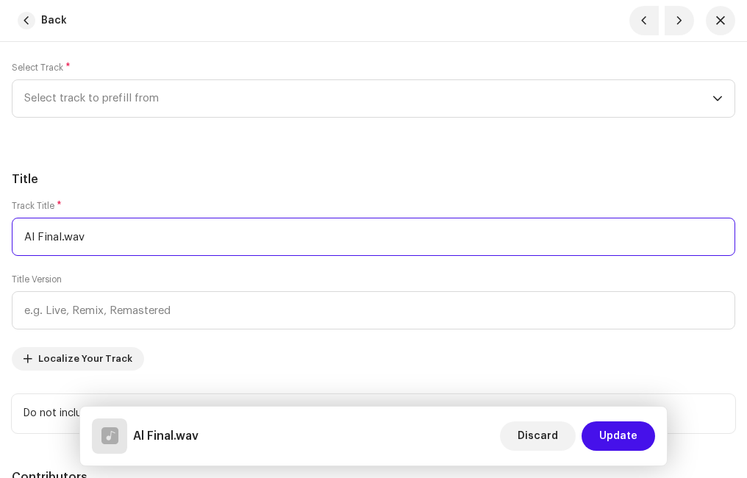
click at [107, 233] on input "Al Final.wav" at bounding box center [373, 237] width 723 height 38
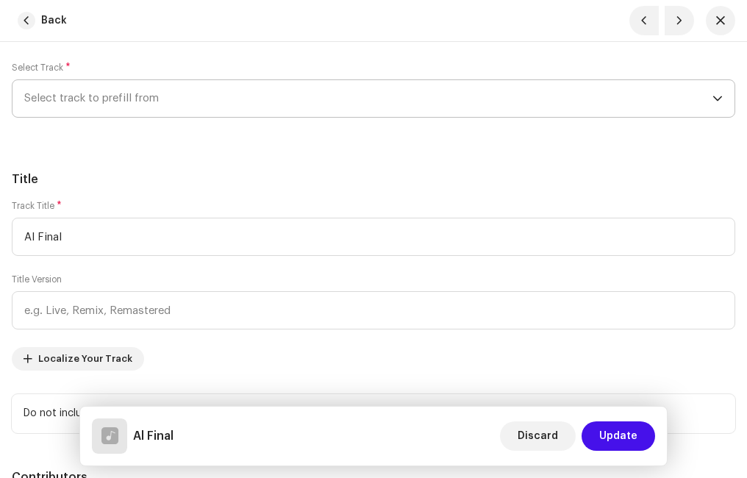
click at [134, 87] on span "Select track to prefill from" at bounding box center [368, 98] width 688 height 37
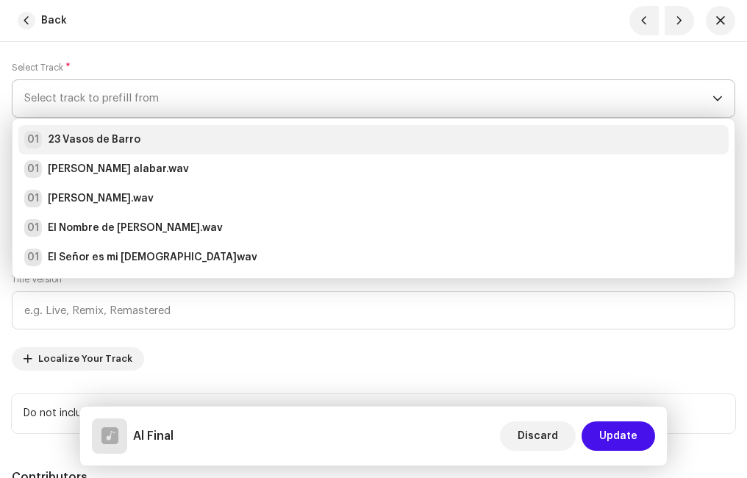
click at [99, 141] on strong "23 Vasos de Barro" at bounding box center [94, 139] width 93 height 15
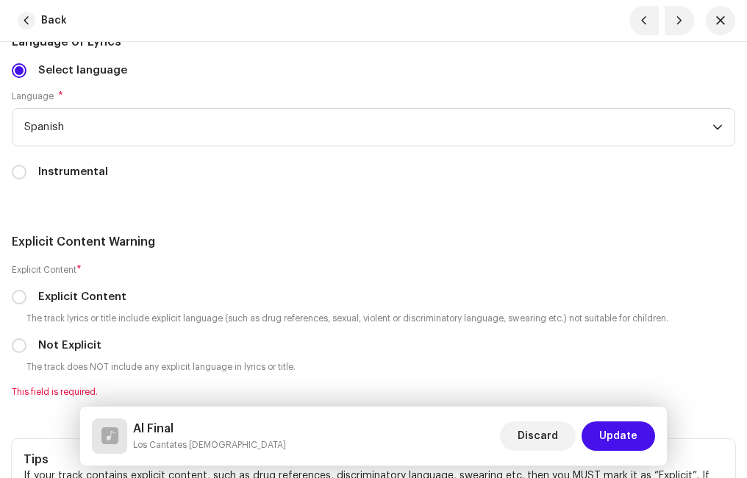
scroll to position [3161, 0]
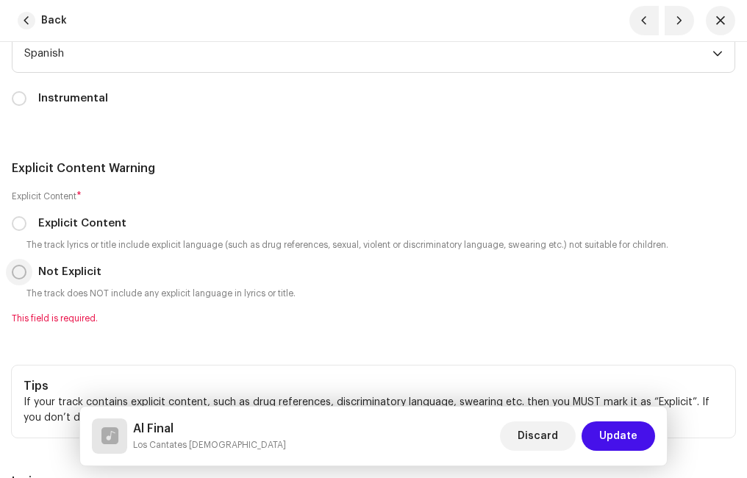
click at [21, 273] on input "Not Explicit" at bounding box center [19, 272] width 15 height 15
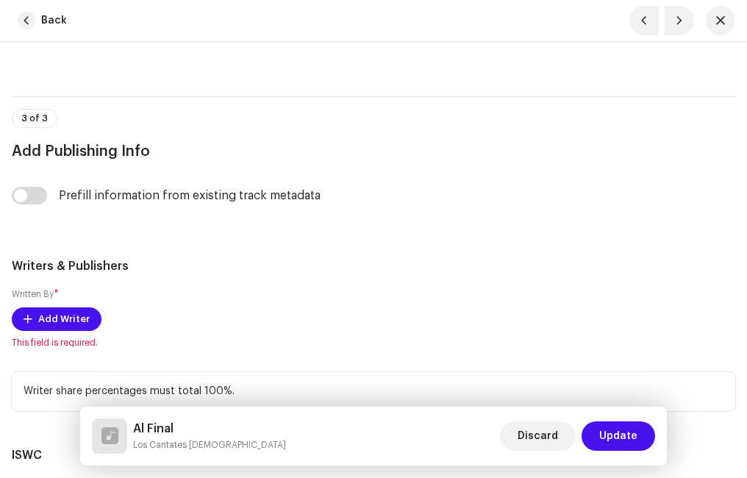
scroll to position [3749, 0]
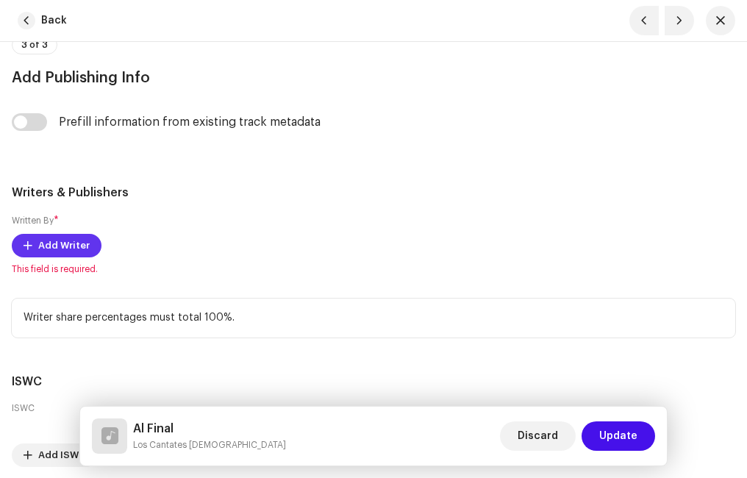
click at [81, 243] on span "Add Writer" at bounding box center [63, 245] width 51 height 29
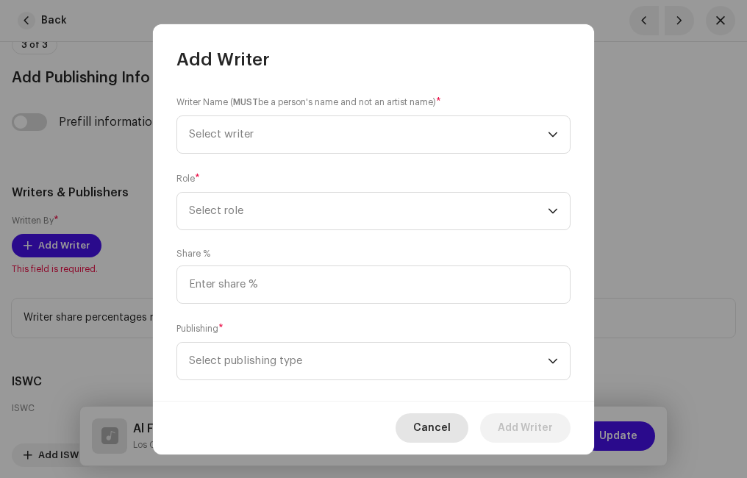
click at [437, 426] on span "Cancel" at bounding box center [431, 427] width 37 height 29
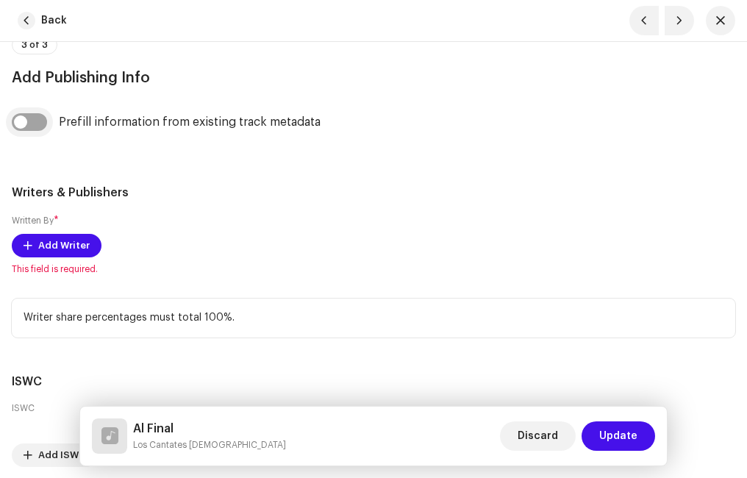
click at [40, 126] on input "checkbox" at bounding box center [29, 122] width 35 height 18
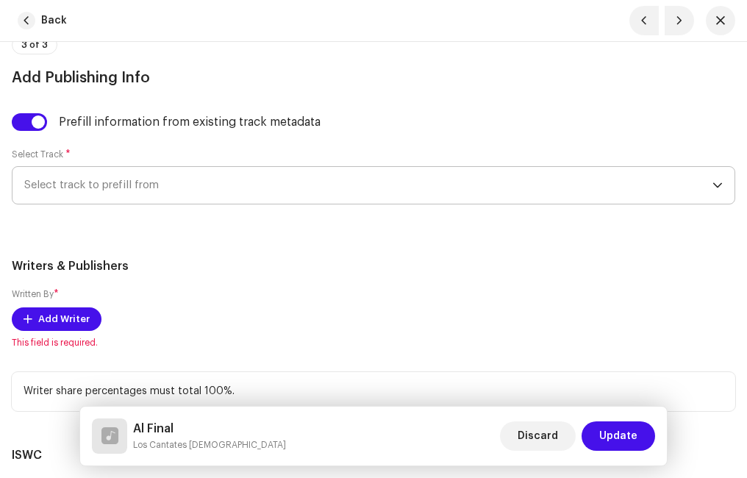
click at [104, 185] on span "Select track to prefill from" at bounding box center [368, 185] width 688 height 37
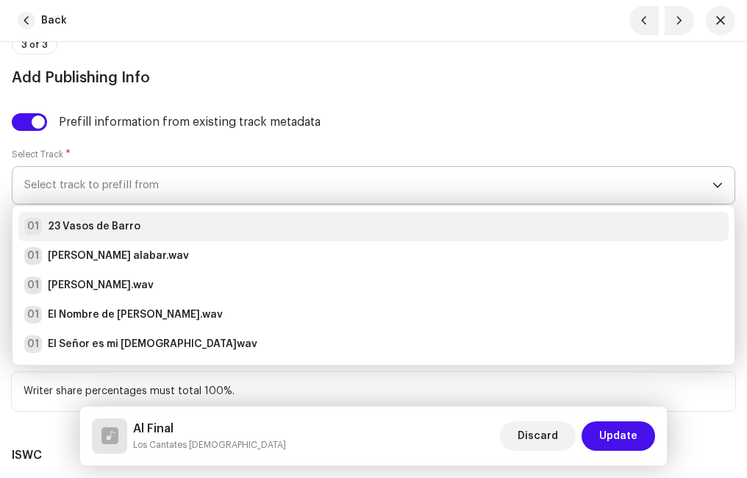
click at [107, 223] on strong "23 Vasos de Barro" at bounding box center [94, 226] width 93 height 15
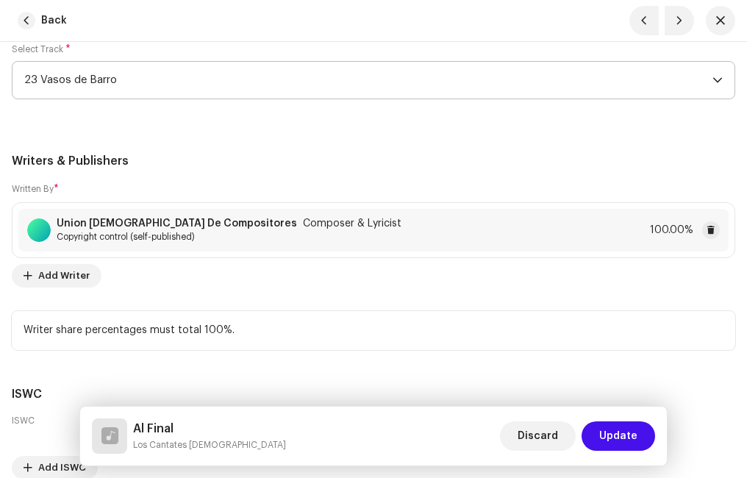
scroll to position [4075, 0]
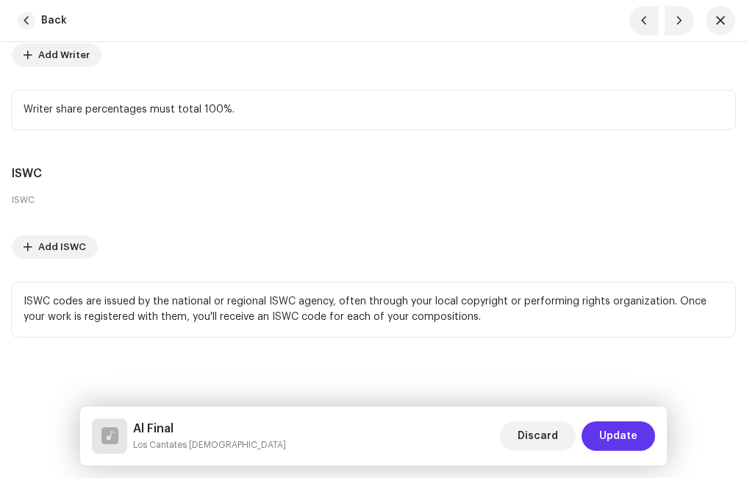
click at [634, 429] on span "Update" at bounding box center [618, 435] width 38 height 29
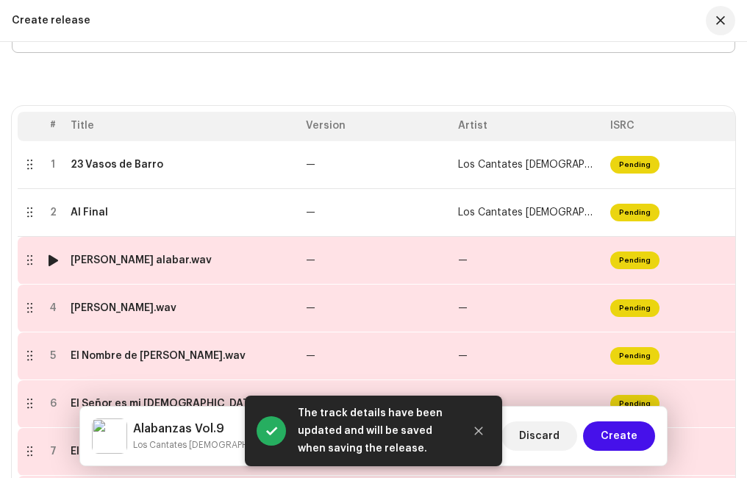
scroll to position [315, 0]
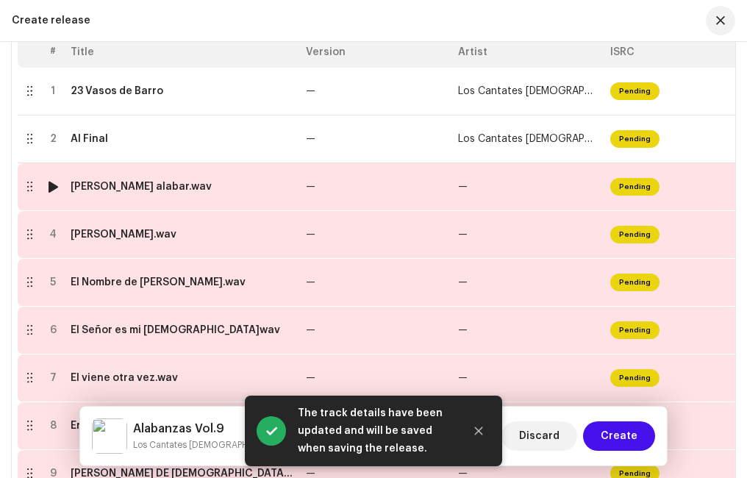
click at [123, 193] on td "[PERSON_NAME] alabar.wav" at bounding box center [182, 187] width 235 height 48
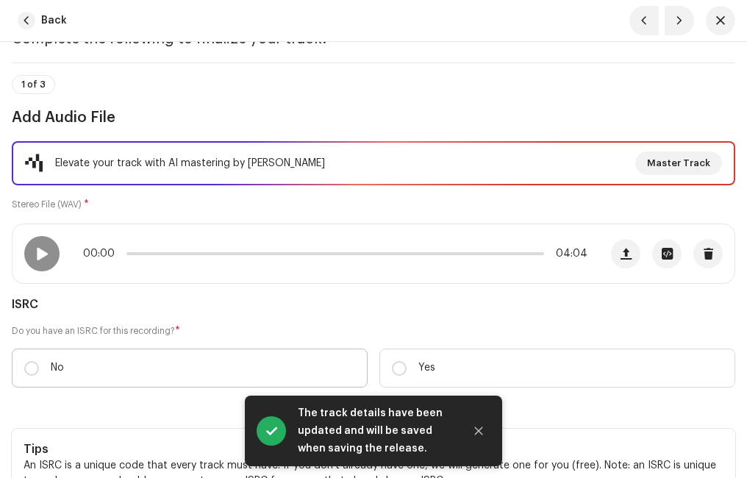
scroll to position [147, 0]
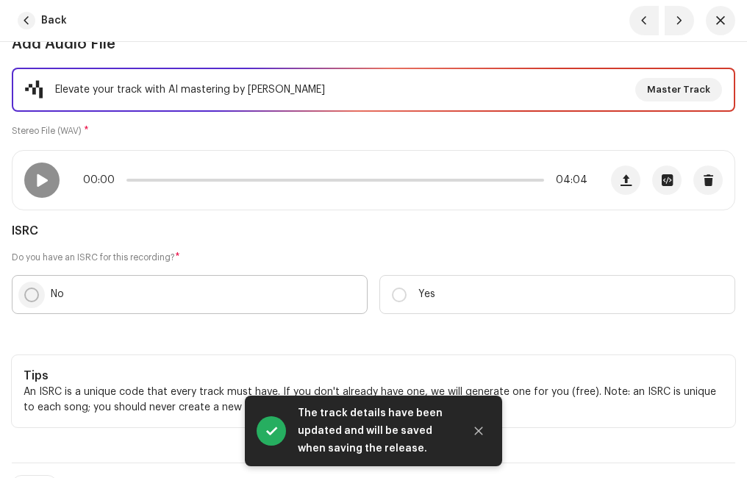
click at [35, 295] on input "No" at bounding box center [31, 294] width 15 height 15
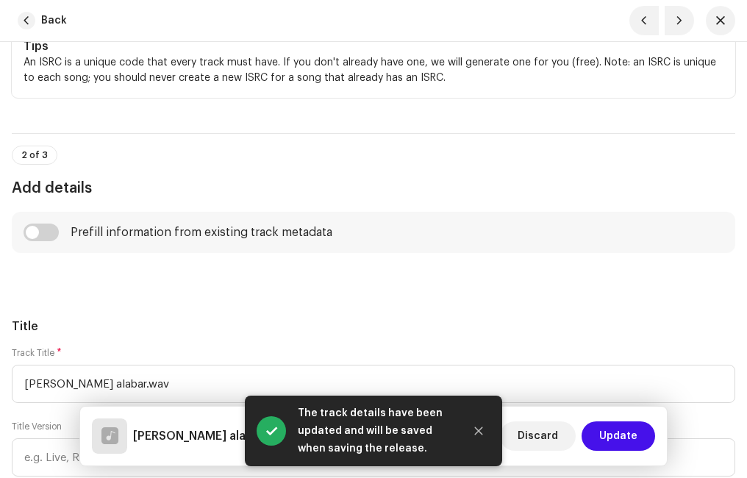
scroll to position [662, 0]
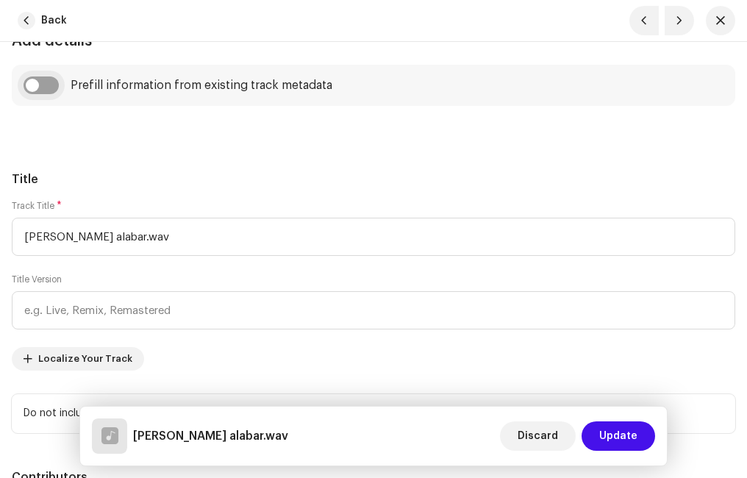
click at [51, 82] on input "checkbox" at bounding box center [41, 85] width 35 height 18
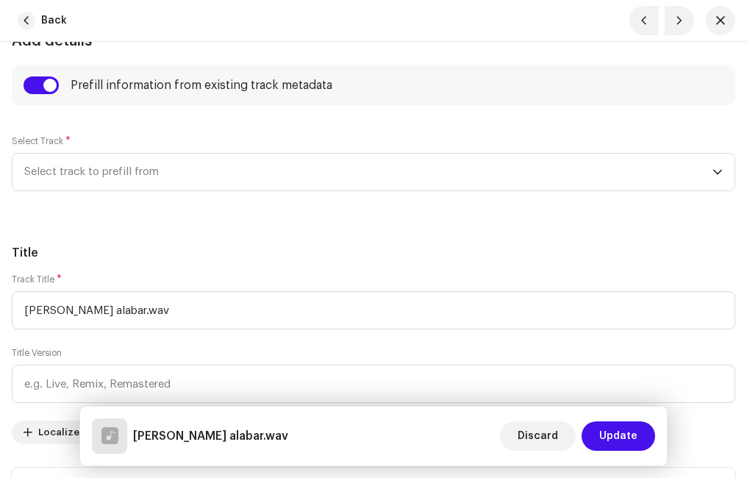
scroll to position [809, 0]
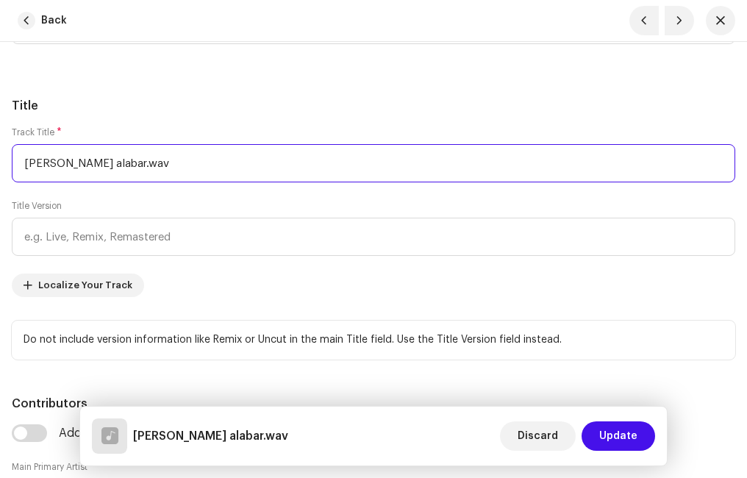
click at [143, 159] on input "[PERSON_NAME] alabar.wav" at bounding box center [373, 163] width 723 height 38
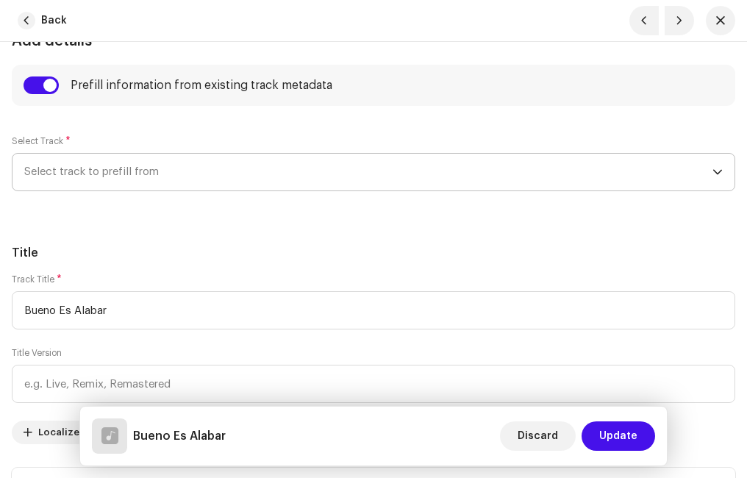
click at [135, 171] on span "Select track to prefill from" at bounding box center [368, 172] width 688 height 37
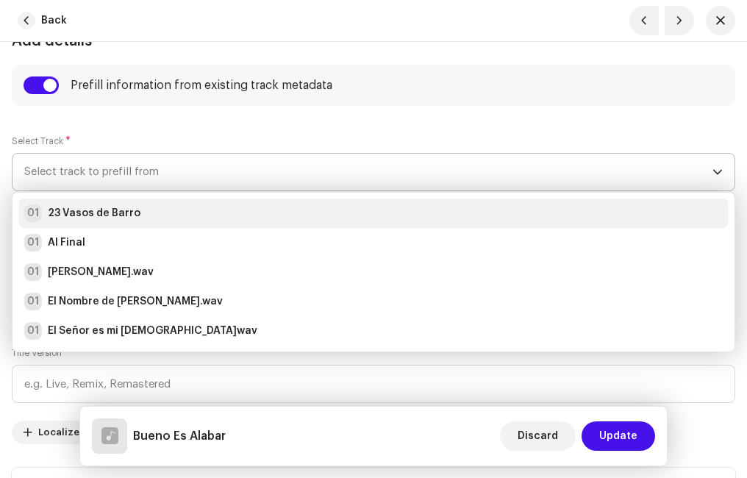
click at [118, 210] on strong "23 Vasos de Barro" at bounding box center [94, 213] width 93 height 15
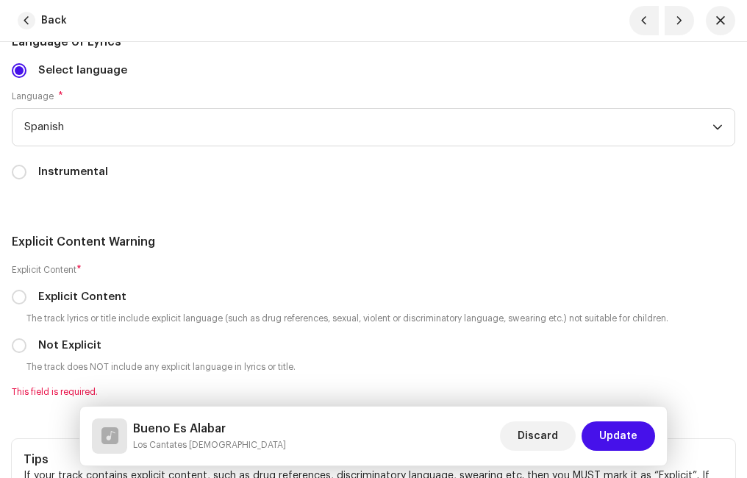
scroll to position [3161, 0]
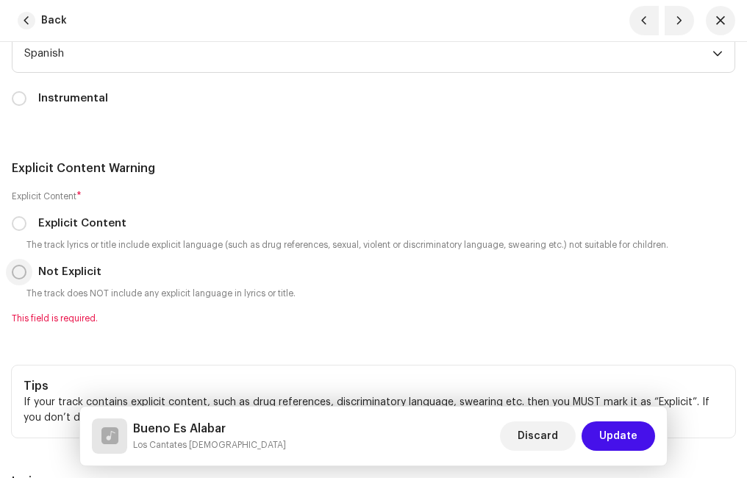
click at [21, 274] on input "Not Explicit" at bounding box center [19, 272] width 15 height 15
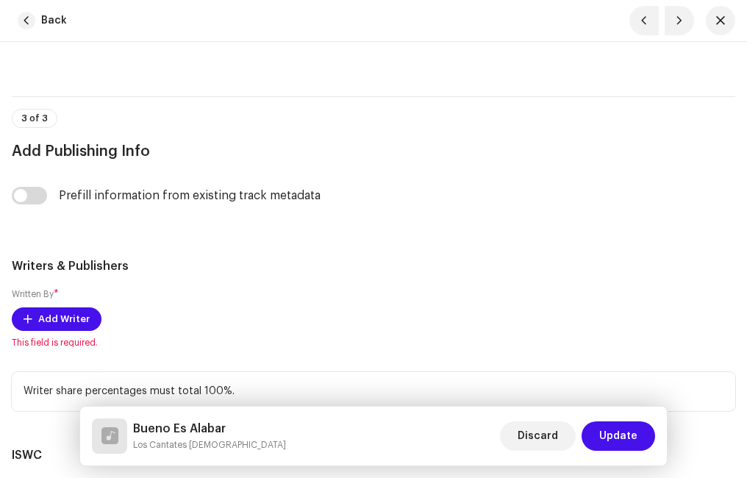
scroll to position [3749, 0]
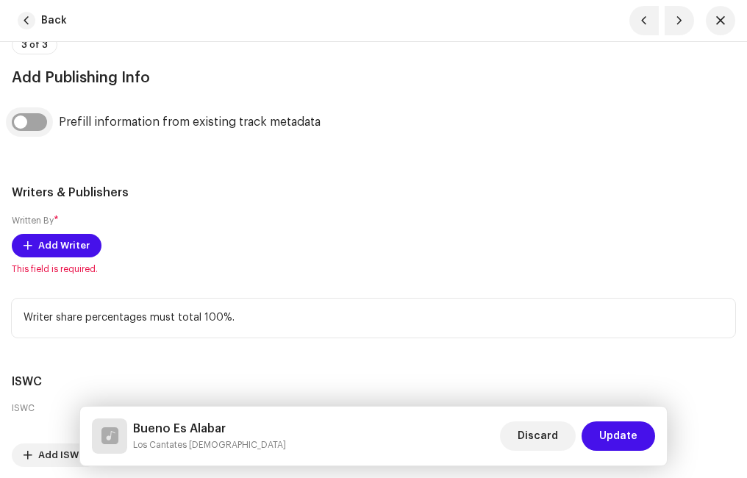
click at [37, 120] on input "checkbox" at bounding box center [29, 122] width 35 height 18
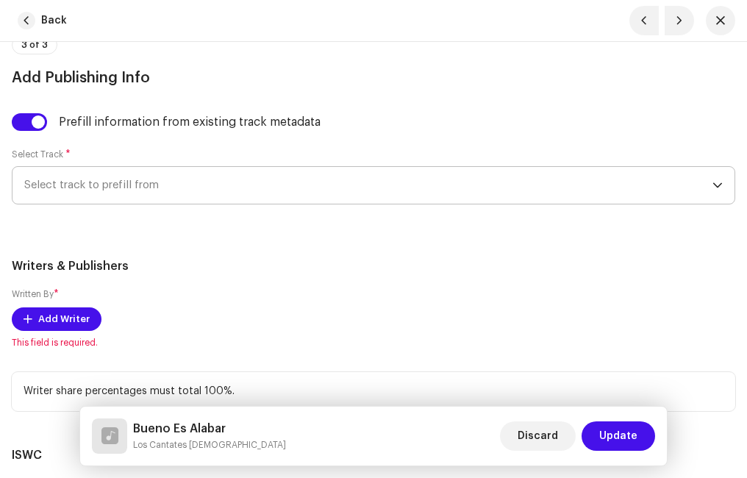
click at [119, 189] on span "Select track to prefill from" at bounding box center [368, 185] width 688 height 37
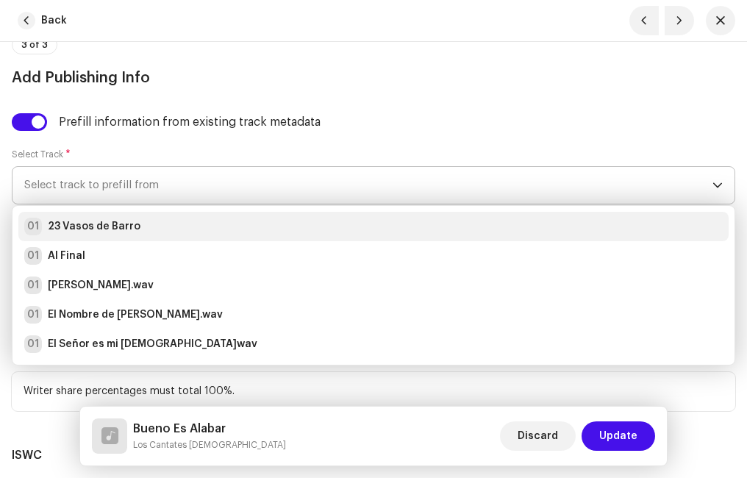
click at [112, 221] on strong "23 Vasos de Barro" at bounding box center [94, 226] width 93 height 15
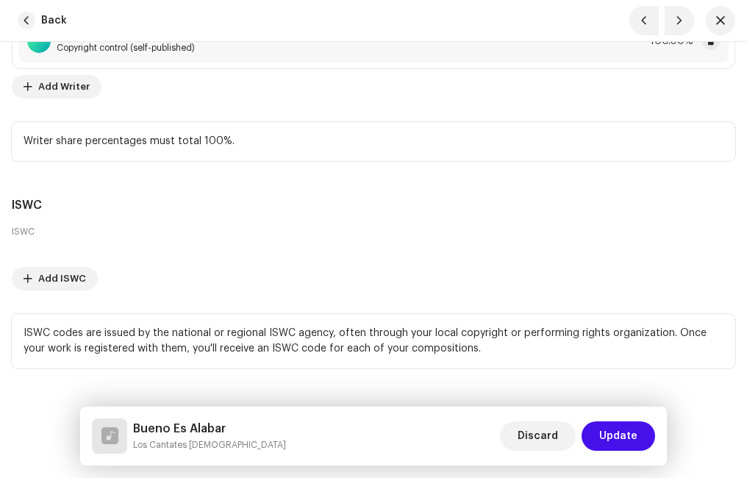
scroll to position [4075, 0]
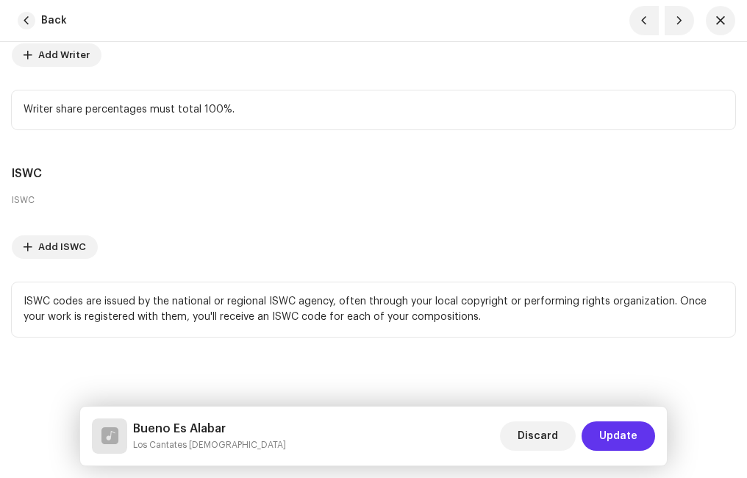
click at [613, 425] on span "Update" at bounding box center [618, 435] width 38 height 29
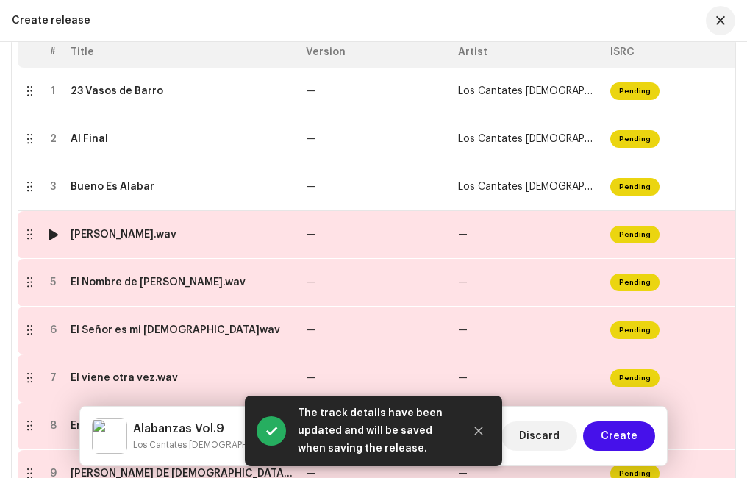
click at [125, 238] on div "[PERSON_NAME].wav" at bounding box center [124, 235] width 106 height 12
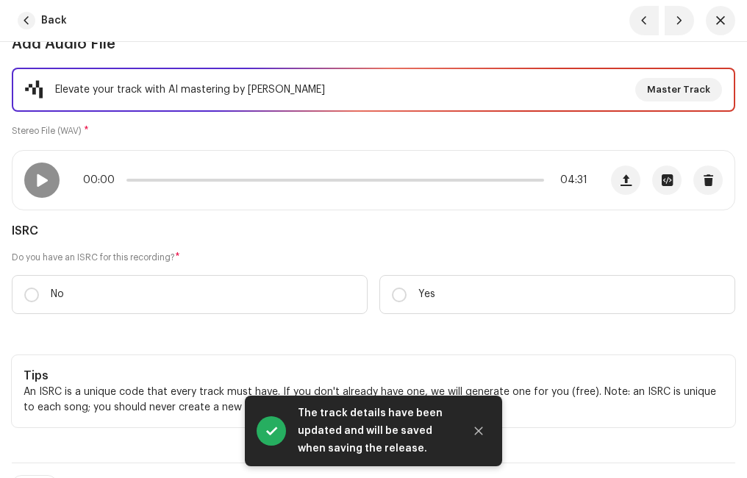
scroll to position [221, 0]
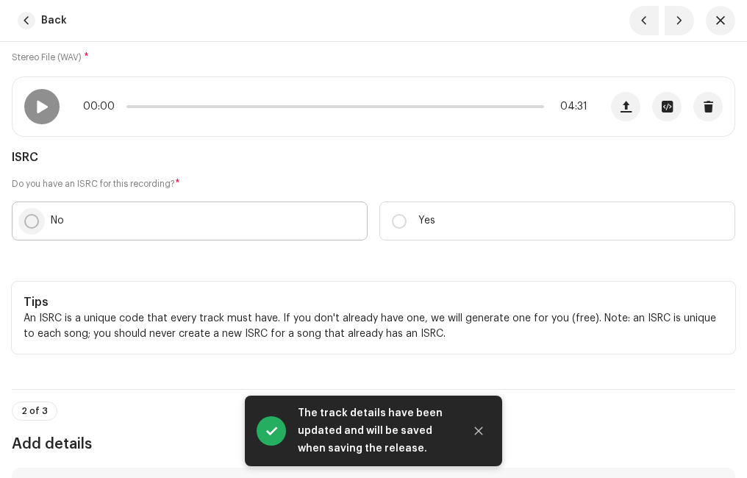
click at [30, 218] on input "No" at bounding box center [31, 221] width 15 height 15
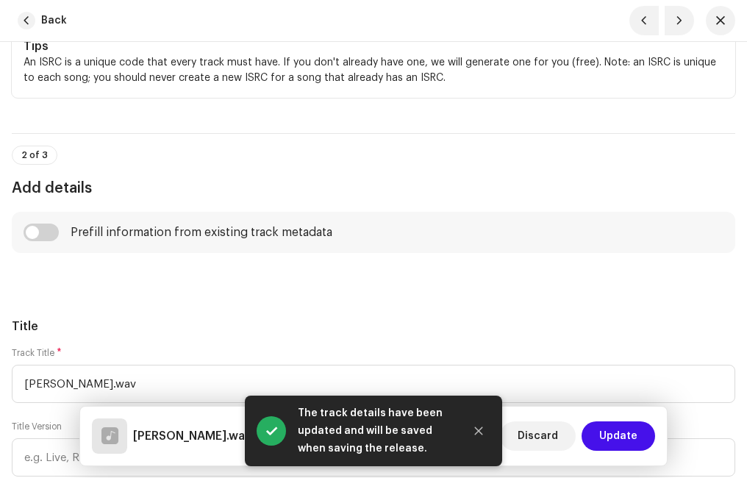
scroll to position [662, 0]
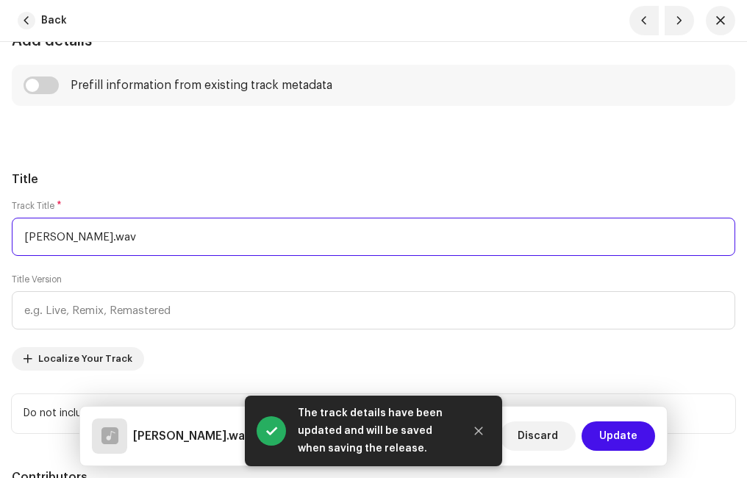
click at [135, 239] on input "[PERSON_NAME].wav" at bounding box center [373, 237] width 723 height 38
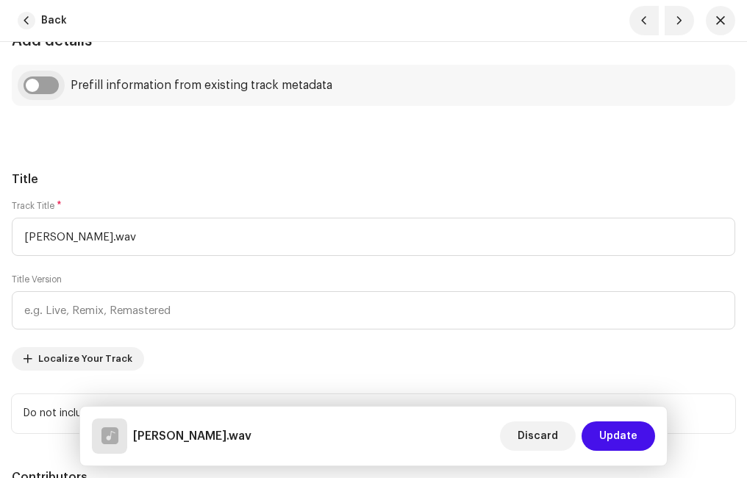
click at [50, 82] on input "checkbox" at bounding box center [41, 85] width 35 height 18
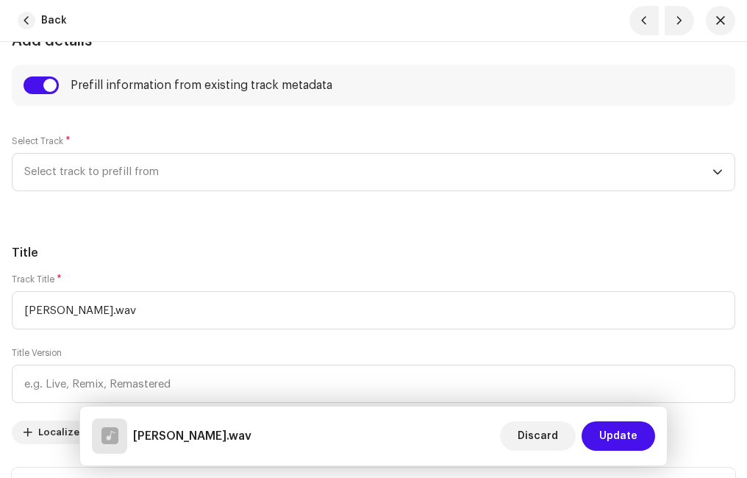
scroll to position [809, 0]
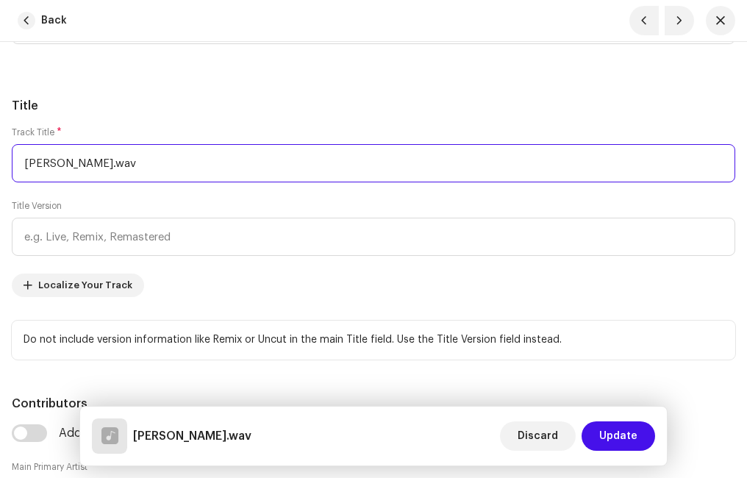
click at [155, 164] on input "[PERSON_NAME].wav" at bounding box center [373, 163] width 723 height 38
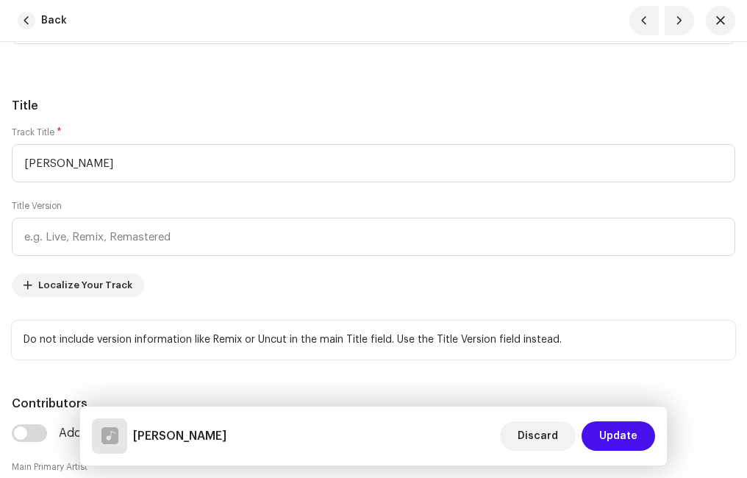
click at [154, 114] on h5 "Title" at bounding box center [373, 106] width 723 height 18
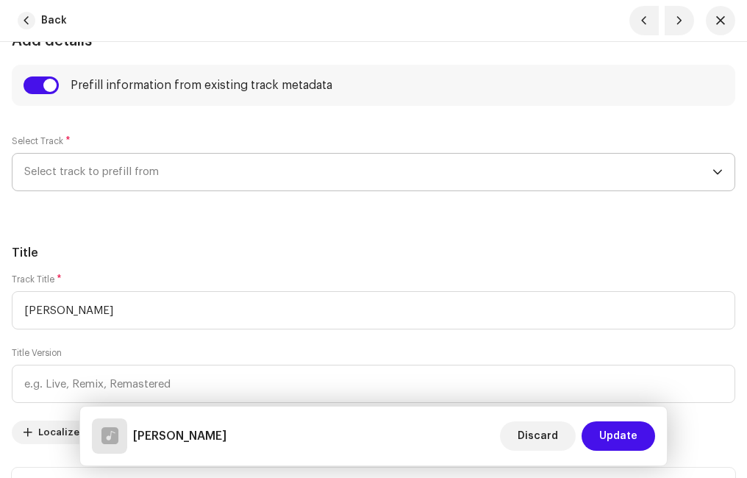
click at [92, 168] on span "Select track to prefill from" at bounding box center [368, 172] width 688 height 37
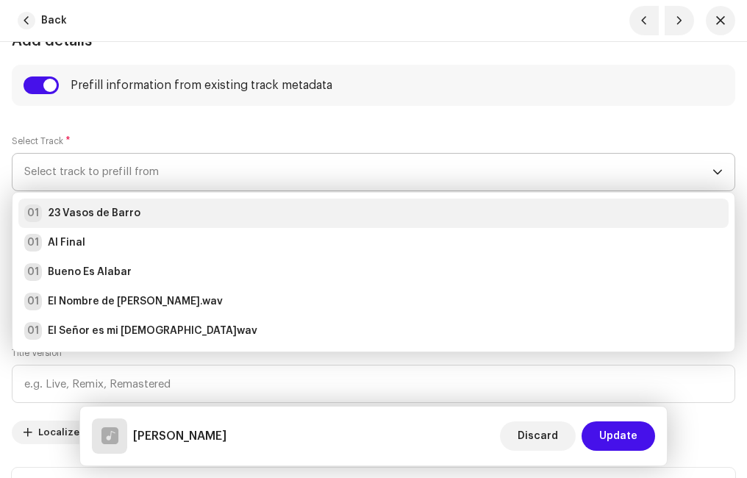
click at [110, 218] on strong "23 Vasos de Barro" at bounding box center [94, 213] width 93 height 15
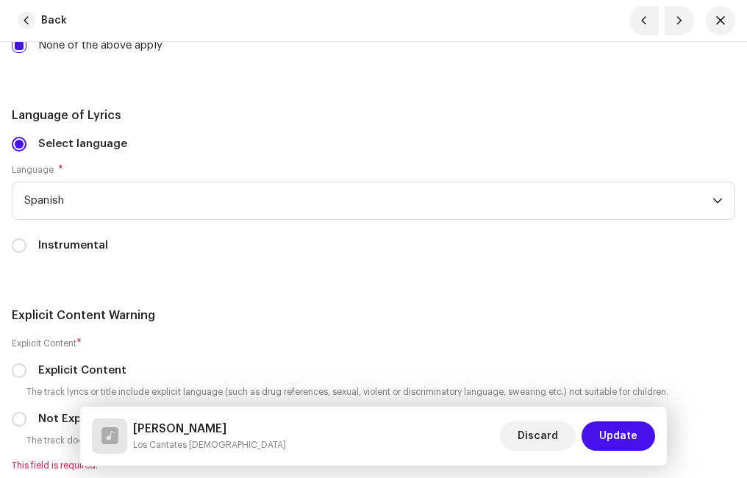
scroll to position [3161, 0]
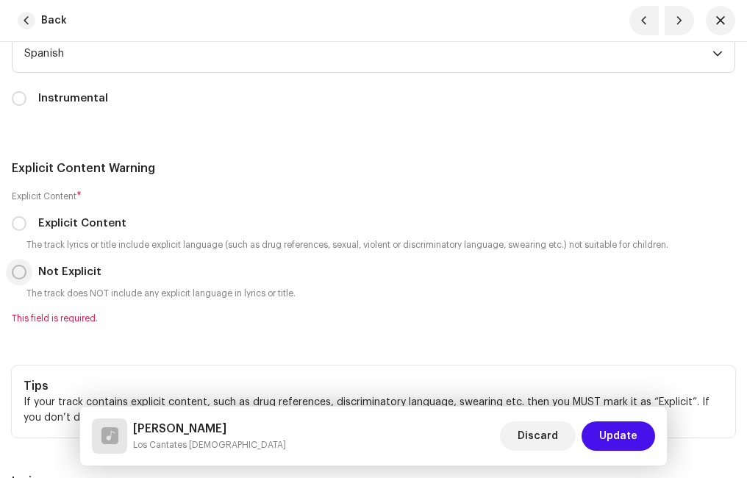
click at [22, 269] on input "Not Explicit" at bounding box center [19, 272] width 15 height 15
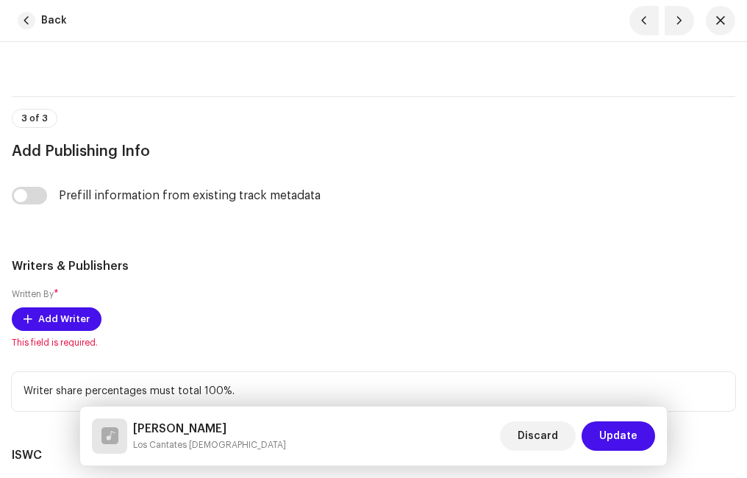
scroll to position [3749, 0]
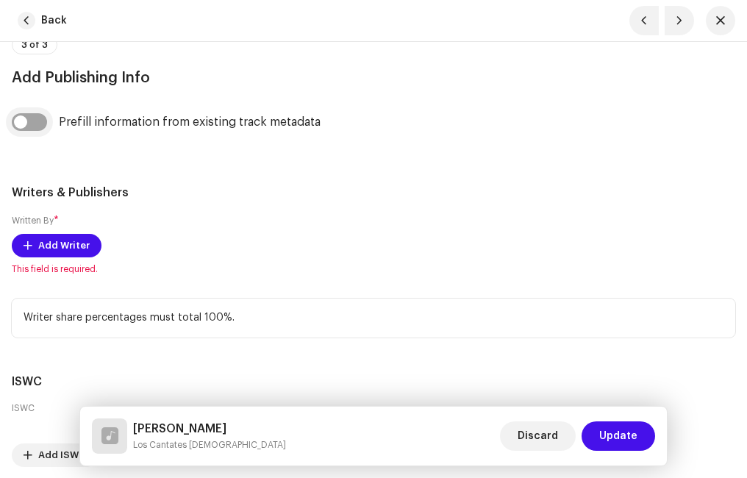
click at [32, 123] on input "checkbox" at bounding box center [29, 122] width 35 height 18
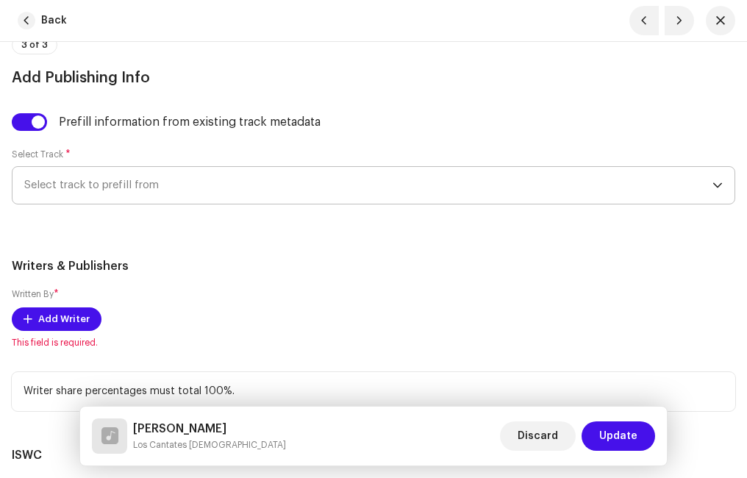
click at [96, 185] on span "Select track to prefill from" at bounding box center [368, 185] width 688 height 37
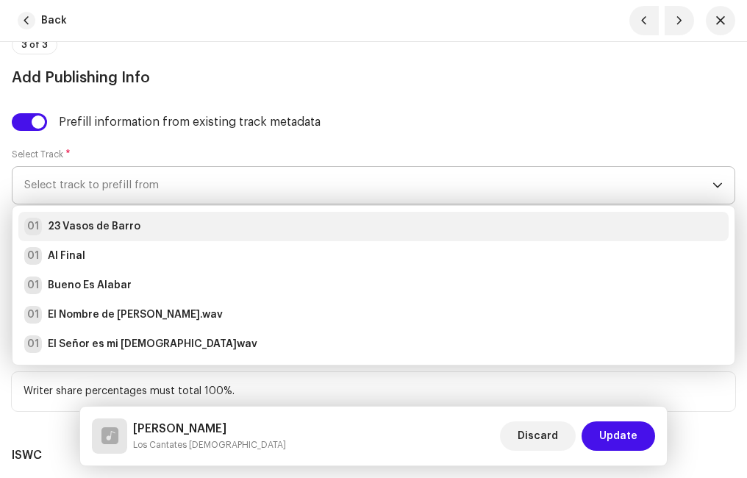
click at [94, 223] on strong "23 Vasos de Barro" at bounding box center [94, 226] width 93 height 15
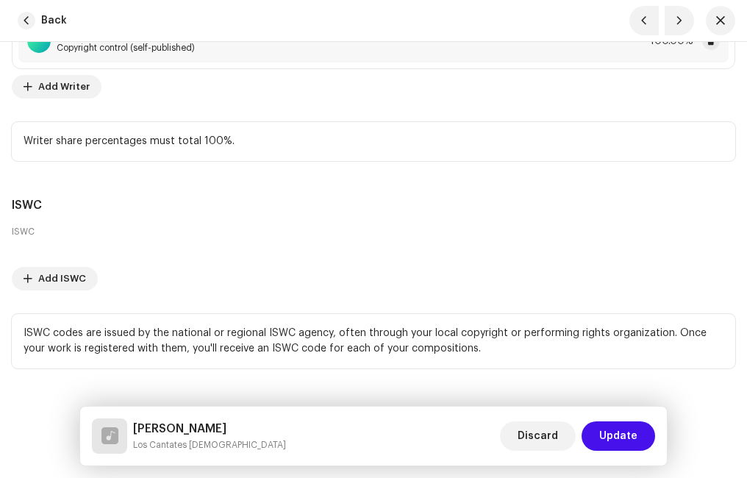
scroll to position [4075, 0]
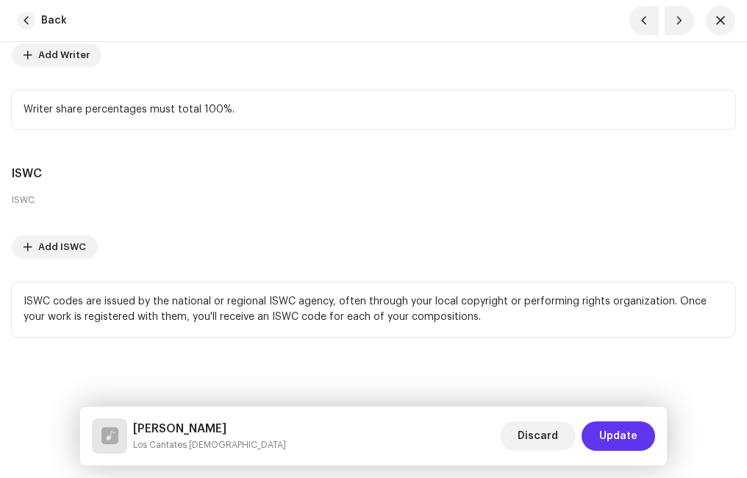
click at [629, 429] on span "Update" at bounding box center [618, 435] width 38 height 29
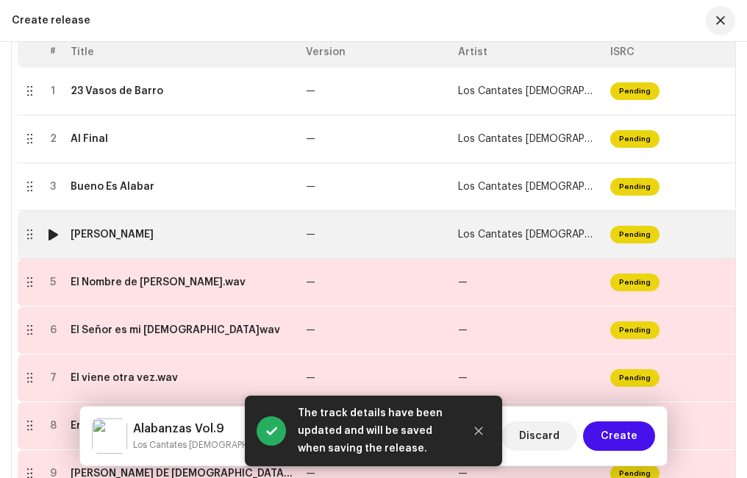
scroll to position [388, 0]
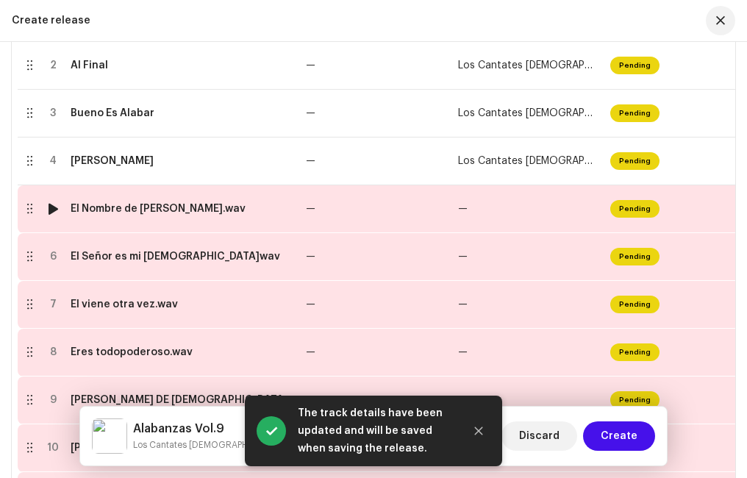
click at [134, 207] on div "El Nombre de [PERSON_NAME].wav" at bounding box center [158, 209] width 175 height 12
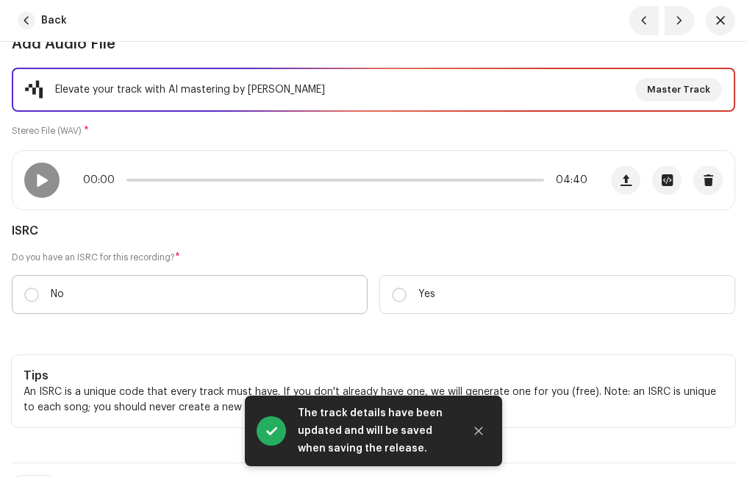
scroll to position [221, 0]
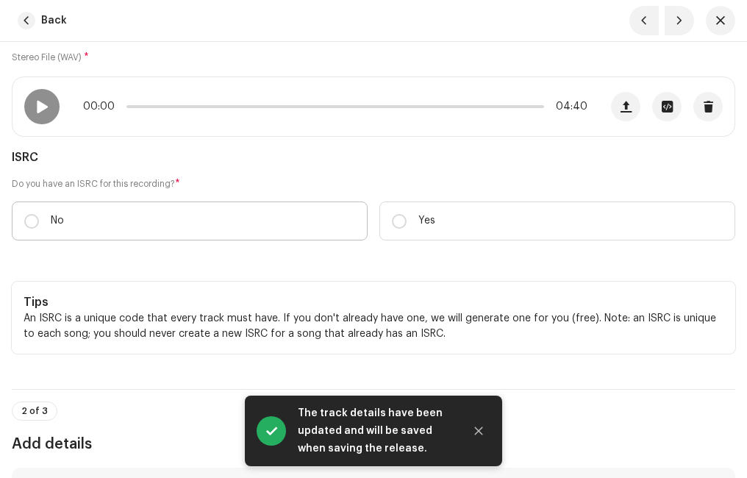
click at [39, 218] on label "No" at bounding box center [190, 220] width 356 height 39
click at [39, 218] on input "No" at bounding box center [31, 221] width 15 height 15
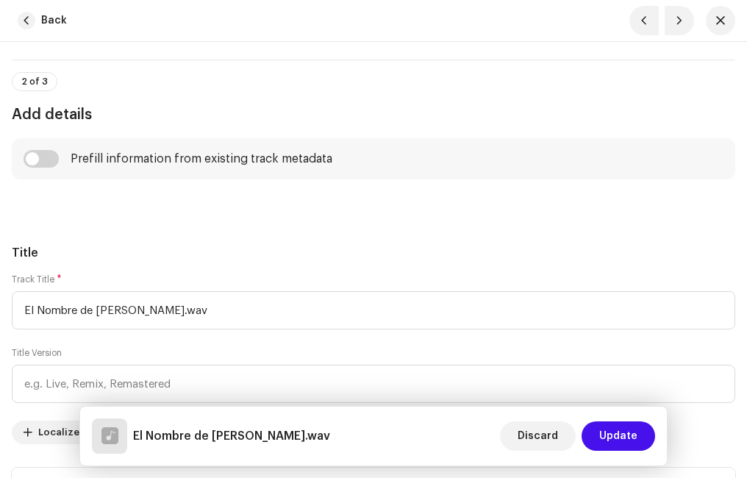
scroll to position [662, 0]
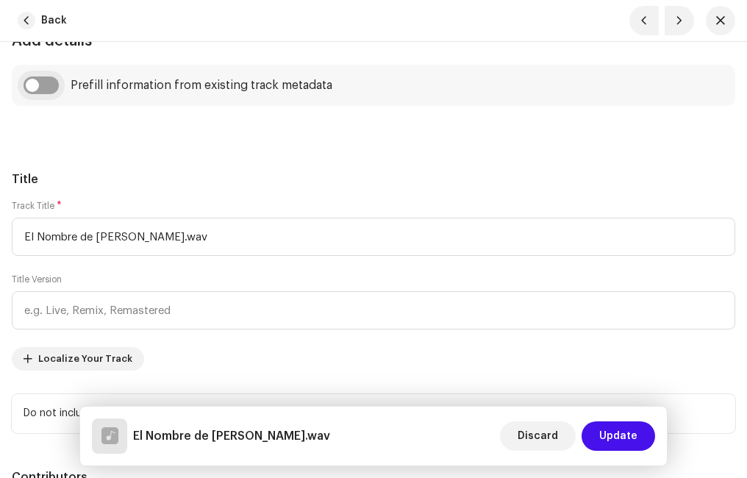
click at [52, 87] on input "checkbox" at bounding box center [41, 85] width 35 height 18
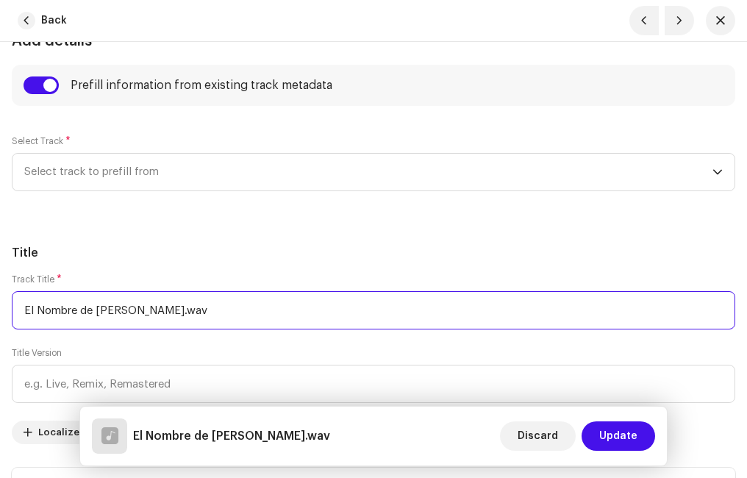
click at [182, 308] on input "El Nombre de [PERSON_NAME].wav" at bounding box center [373, 310] width 723 height 38
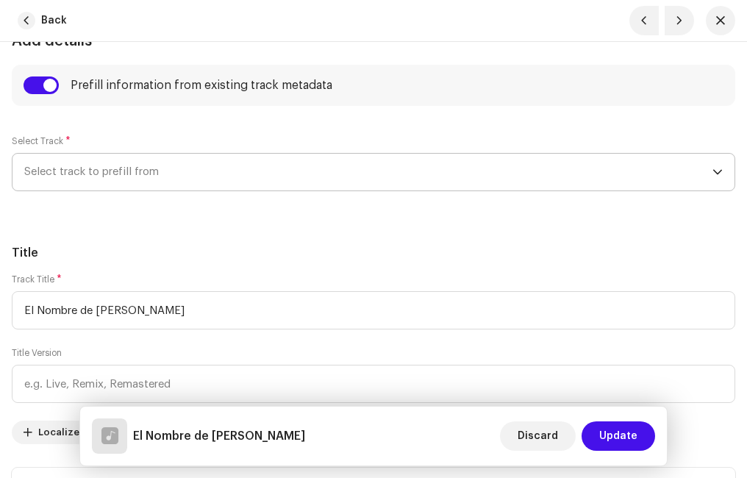
click at [113, 174] on span "Select track to prefill from" at bounding box center [368, 172] width 688 height 37
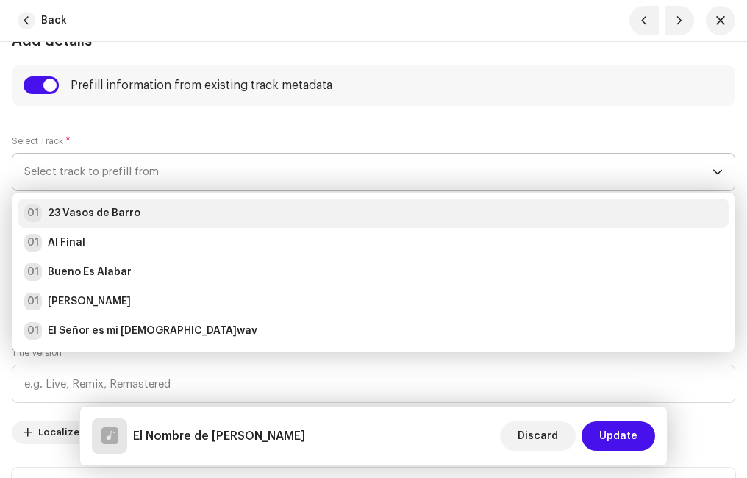
click at [78, 212] on strong "23 Vasos de Barro" at bounding box center [94, 213] width 93 height 15
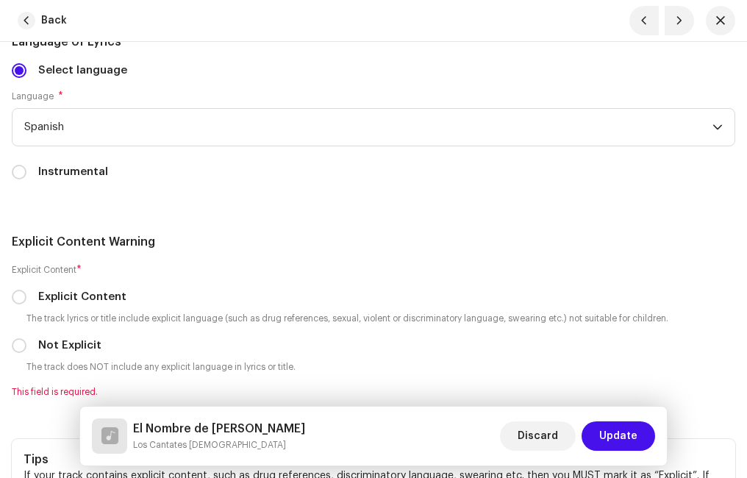
scroll to position [3161, 0]
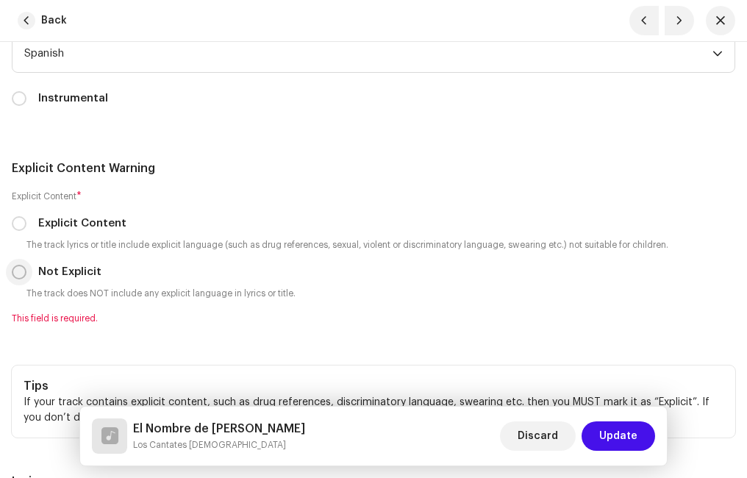
click at [17, 273] on input "Not Explicit" at bounding box center [19, 272] width 15 height 15
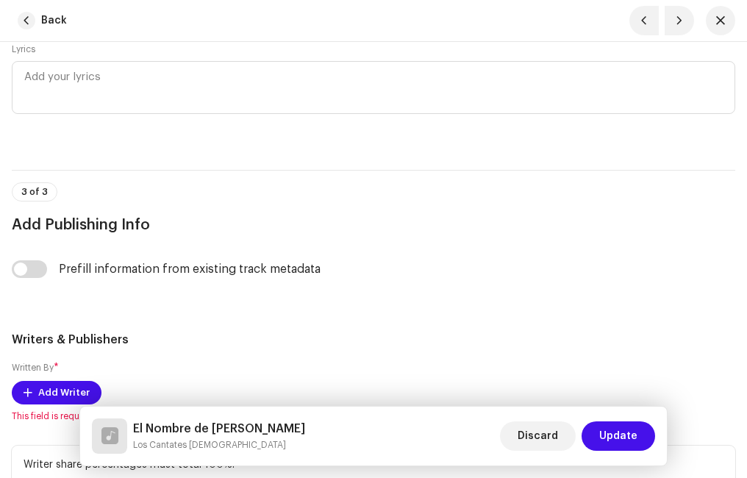
scroll to position [3676, 0]
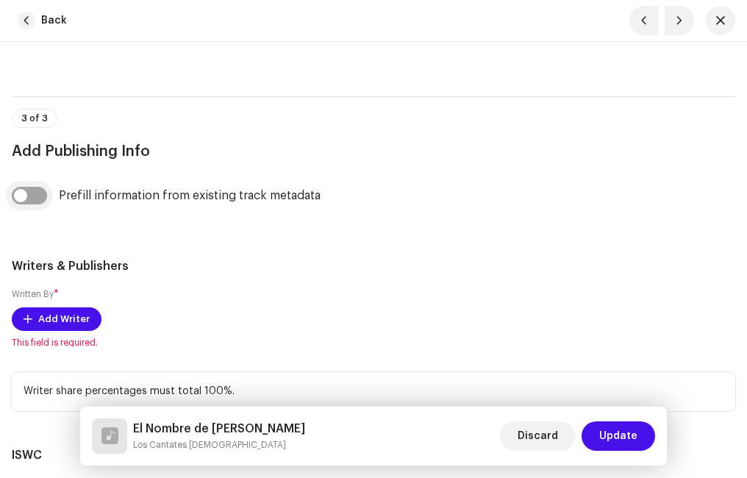
click at [43, 198] on input "checkbox" at bounding box center [29, 196] width 35 height 18
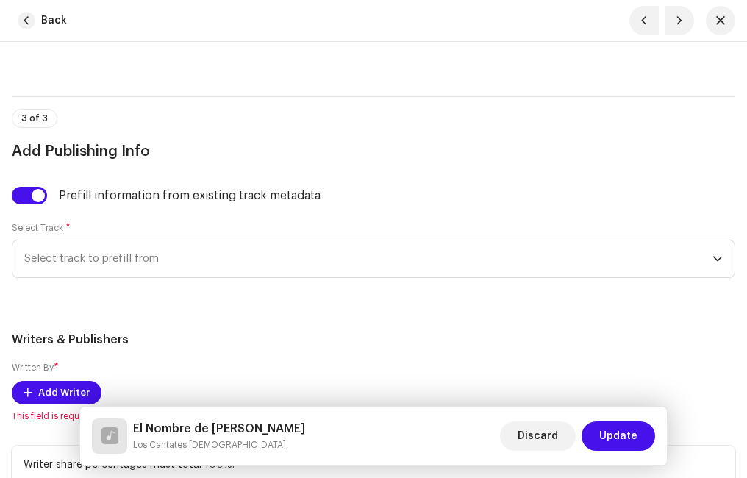
scroll to position [3749, 0]
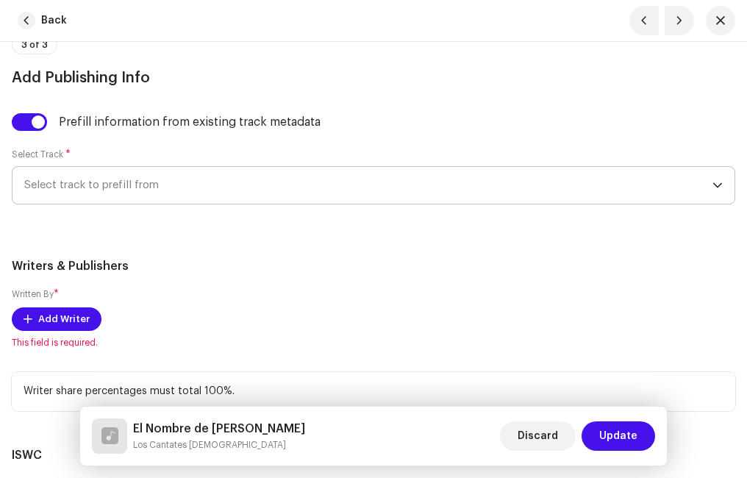
click at [135, 181] on span "Select track to prefill from" at bounding box center [368, 185] width 688 height 37
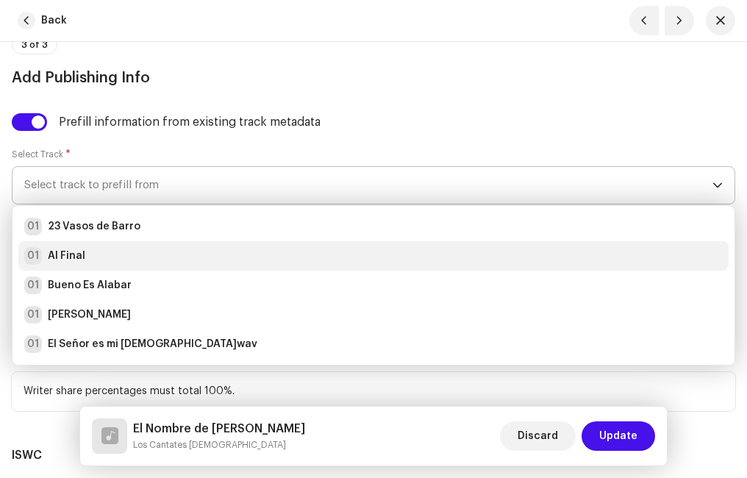
click at [107, 248] on div "01 Al Final" at bounding box center [373, 256] width 698 height 18
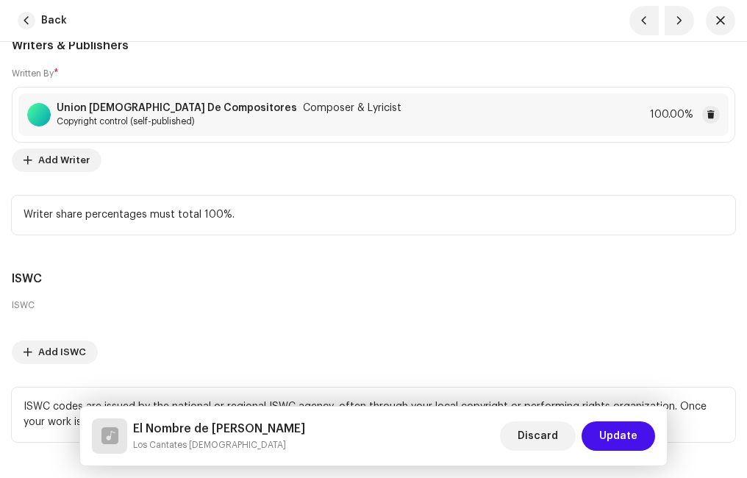
scroll to position [4075, 0]
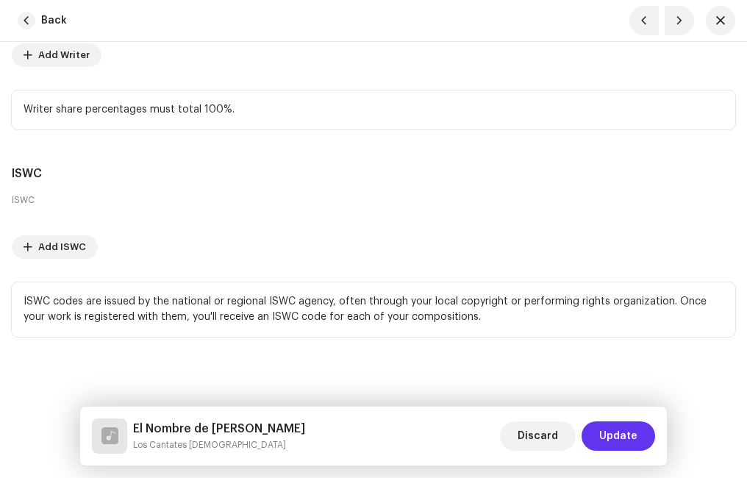
click at [623, 423] on span "Update" at bounding box center [618, 435] width 38 height 29
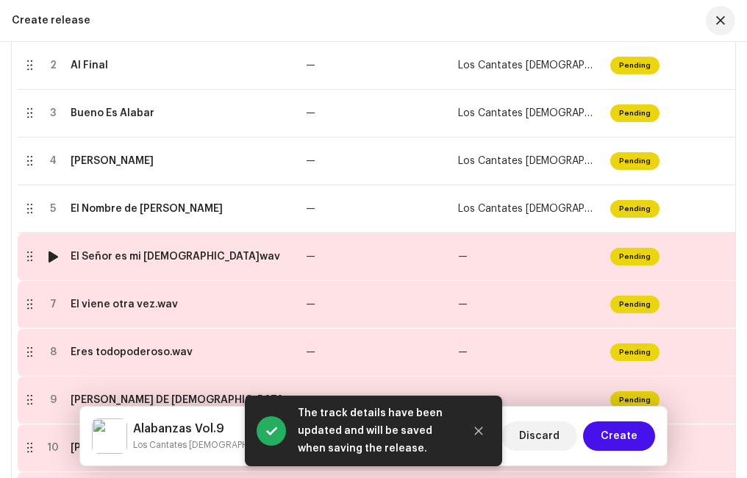
click at [148, 262] on td "El Señor es mi [DEMOGRAPHIC_DATA]wav" at bounding box center [182, 257] width 235 height 48
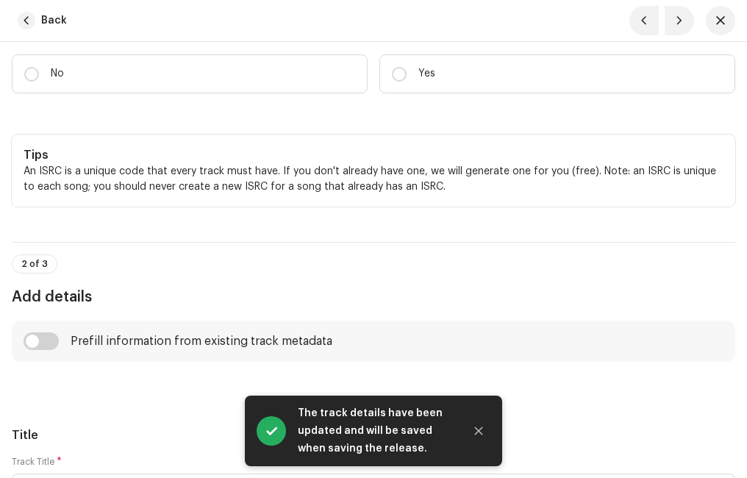
scroll to position [221, 0]
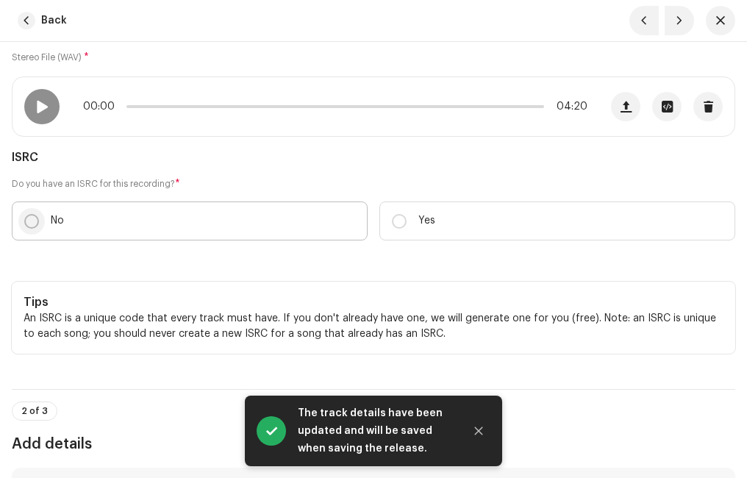
click at [30, 223] on input "No" at bounding box center [31, 221] width 15 height 15
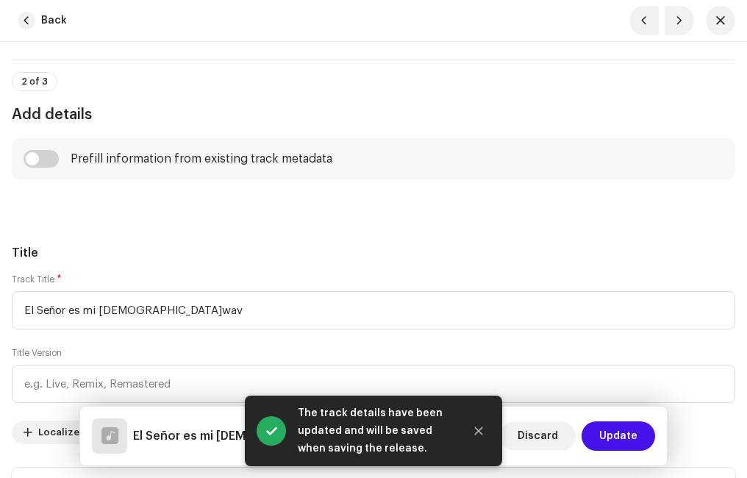
scroll to position [662, 0]
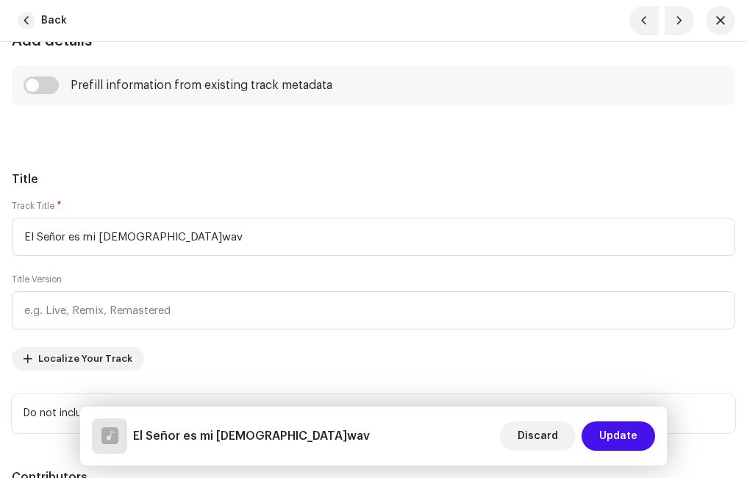
click at [59, 87] on div "Prefill information from existing track metadata" at bounding box center [374, 85] width 700 height 18
click at [52, 88] on input "checkbox" at bounding box center [41, 85] width 35 height 18
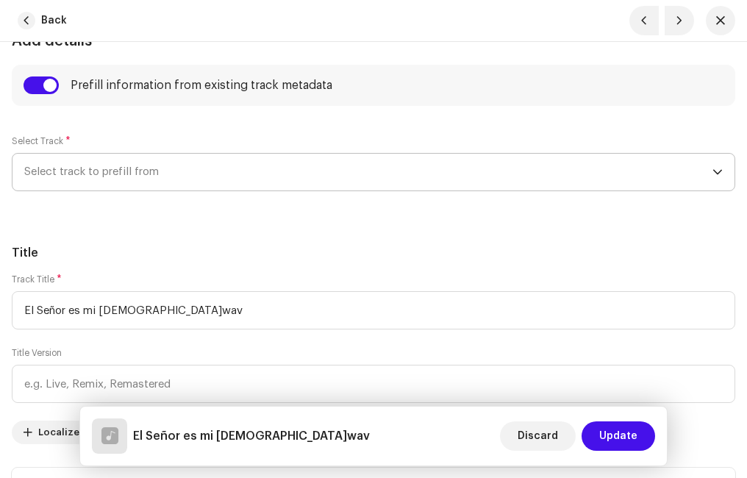
scroll to position [809, 0]
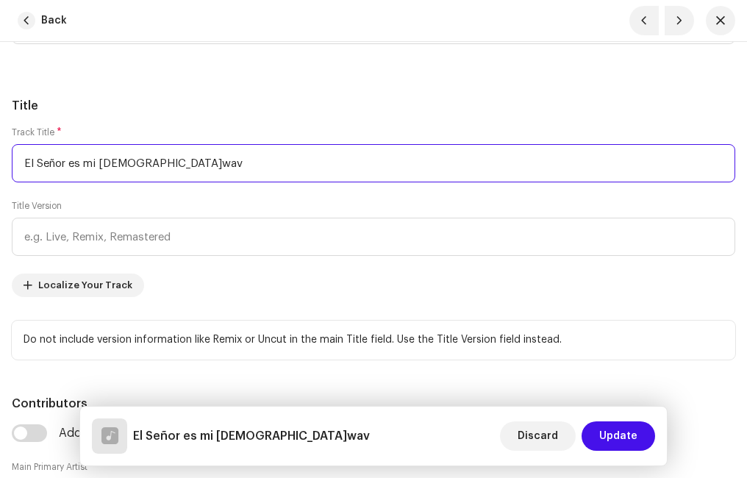
click at [168, 154] on input "El Señor es mi [DEMOGRAPHIC_DATA]wav" at bounding box center [373, 163] width 723 height 38
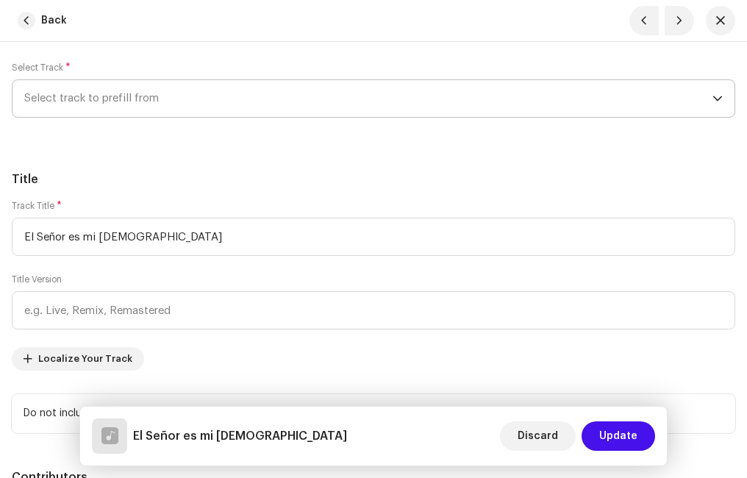
click at [107, 105] on span "Select track to prefill from" at bounding box center [368, 98] width 688 height 37
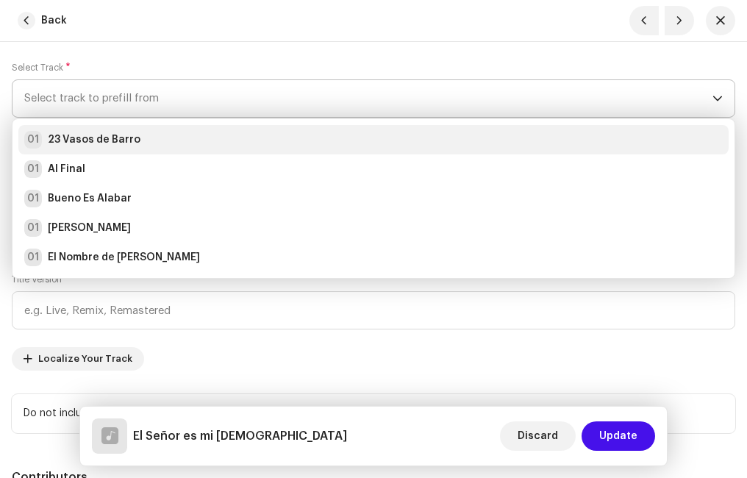
click at [111, 144] on strong "23 Vasos de Barro" at bounding box center [94, 139] width 93 height 15
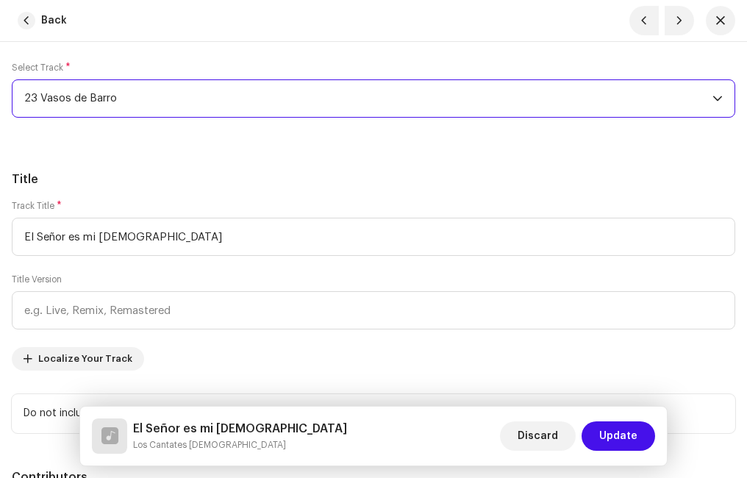
click at [193, 187] on div "Title Track Title * El Señor es mi pastor Title Version Localize Your Track Do …" at bounding box center [373, 302] width 723 height 262
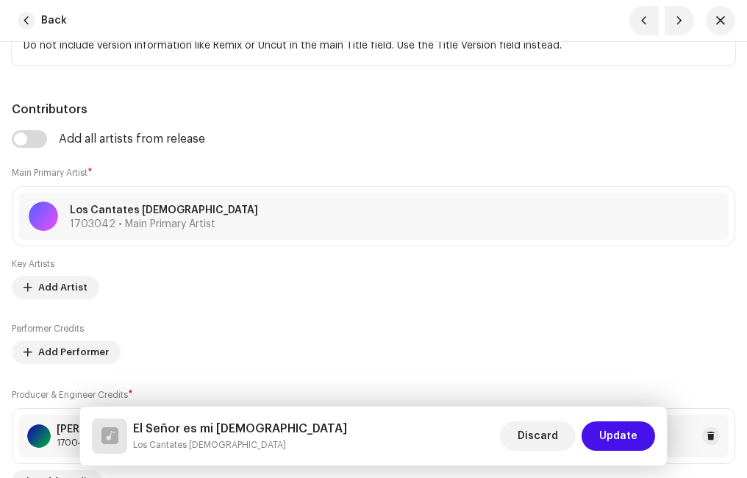
scroll to position [882, 0]
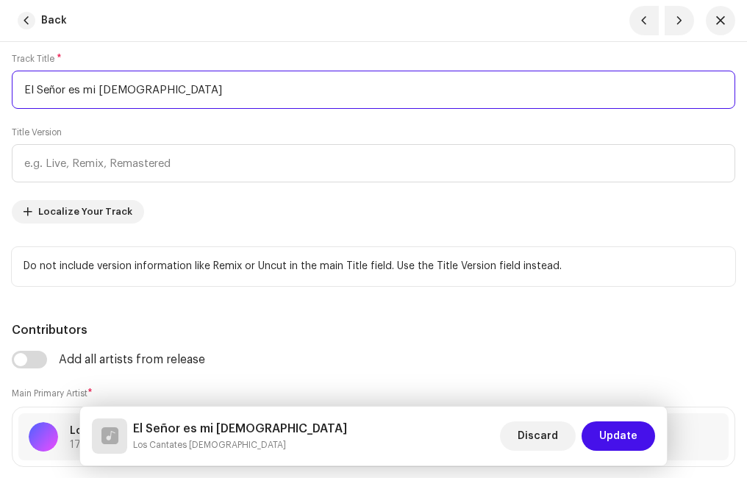
click at [77, 90] on input "El Señor es mi [DEMOGRAPHIC_DATA]" at bounding box center [373, 90] width 723 height 38
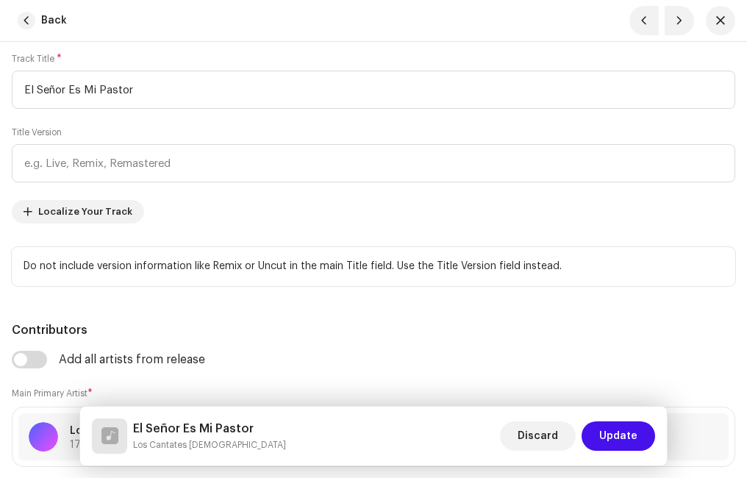
click at [234, 216] on div "Track Title * El Señor Es Mi Pastor Title Version Localize Your Track" at bounding box center [373, 138] width 723 height 171
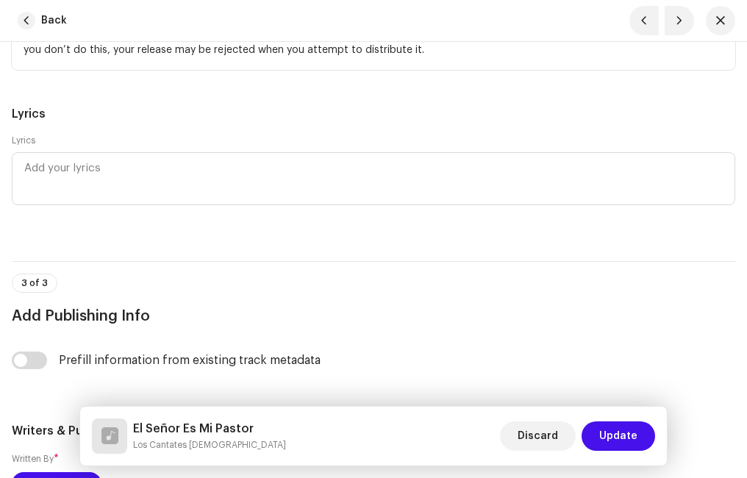
scroll to position [3308, 0]
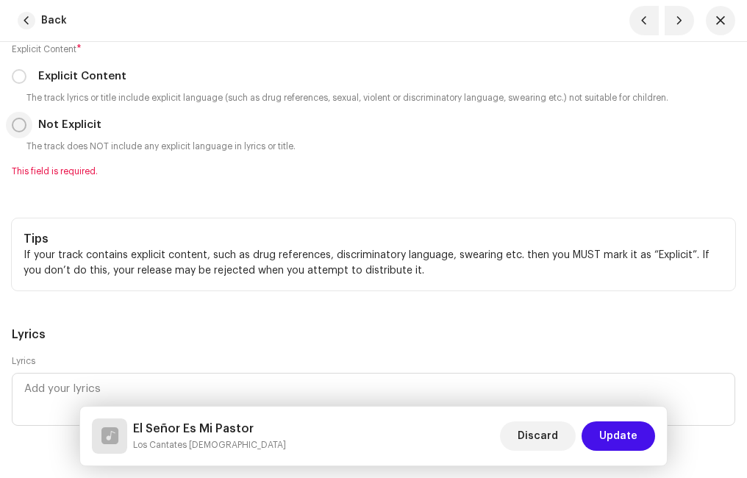
click at [21, 126] on input "Not Explicit" at bounding box center [19, 125] width 15 height 15
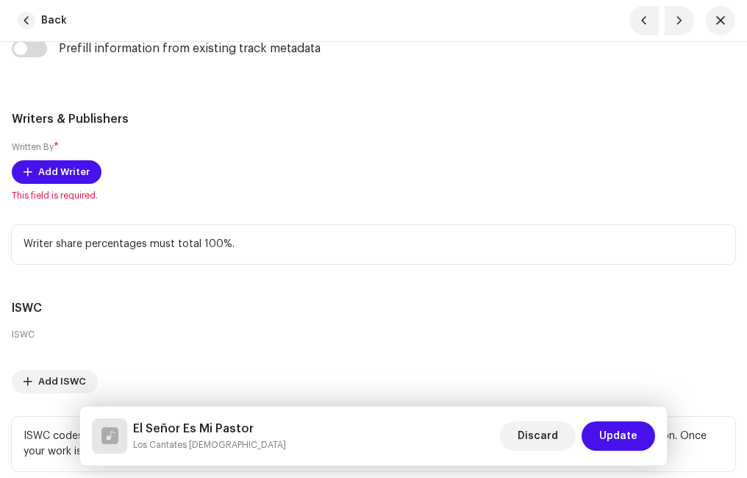
scroll to position [3676, 0]
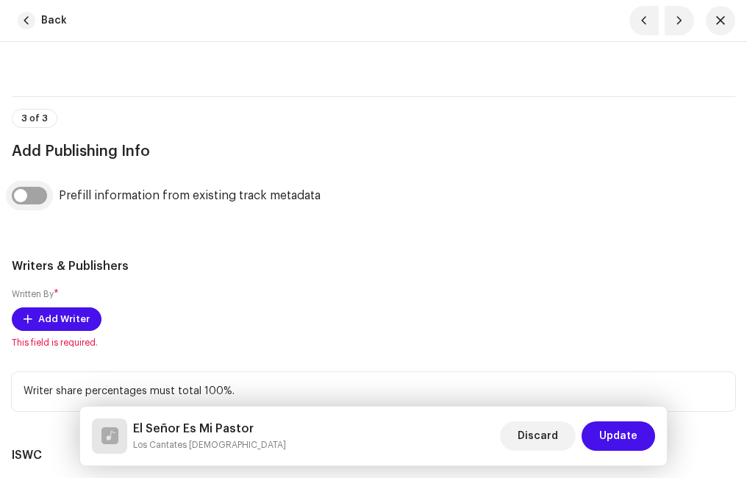
click at [42, 191] on input "checkbox" at bounding box center [29, 196] width 35 height 18
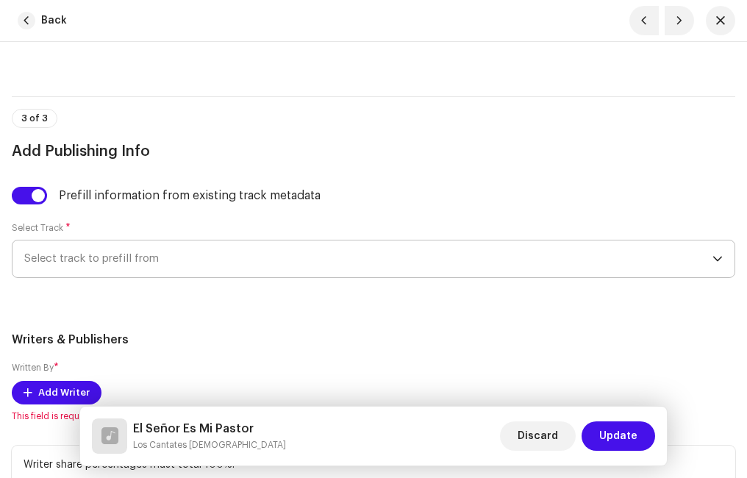
click at [124, 256] on span "Select track to prefill from" at bounding box center [368, 258] width 688 height 37
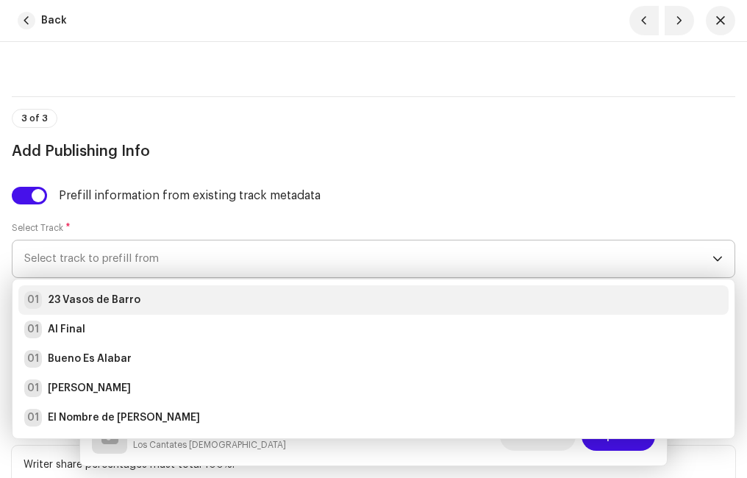
click at [110, 297] on strong "23 Vasos de Barro" at bounding box center [94, 300] width 93 height 15
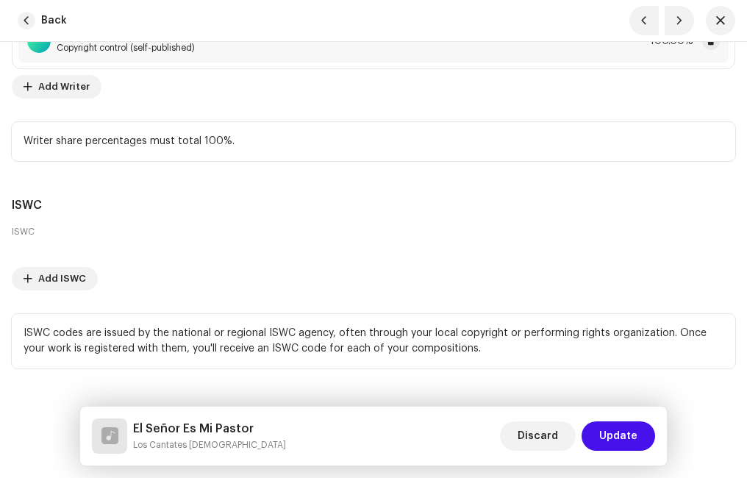
scroll to position [4075, 0]
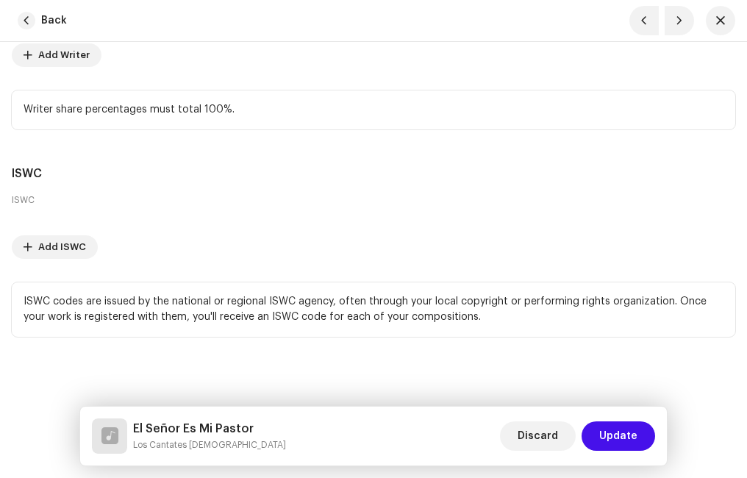
click at [626, 429] on span "Update" at bounding box center [618, 435] width 38 height 29
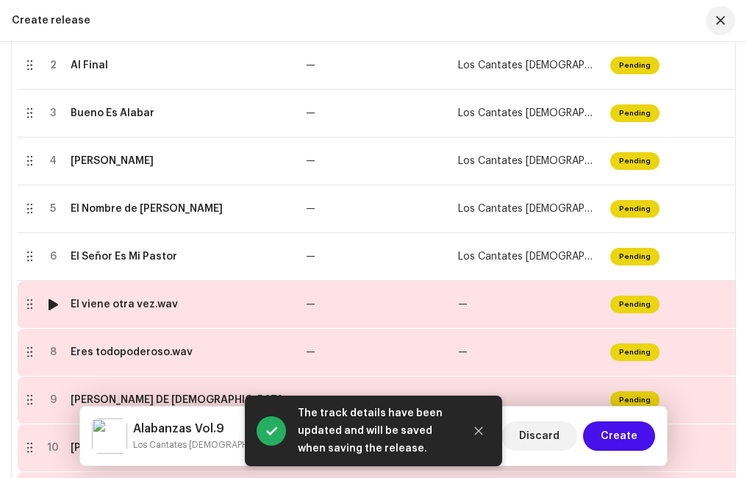
click at [149, 298] on td "Él viene otra vez.wav" at bounding box center [182, 305] width 235 height 48
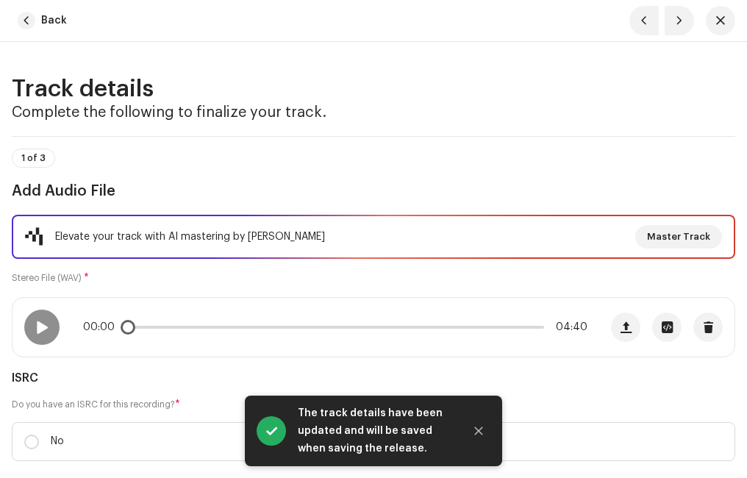
scroll to position [147, 0]
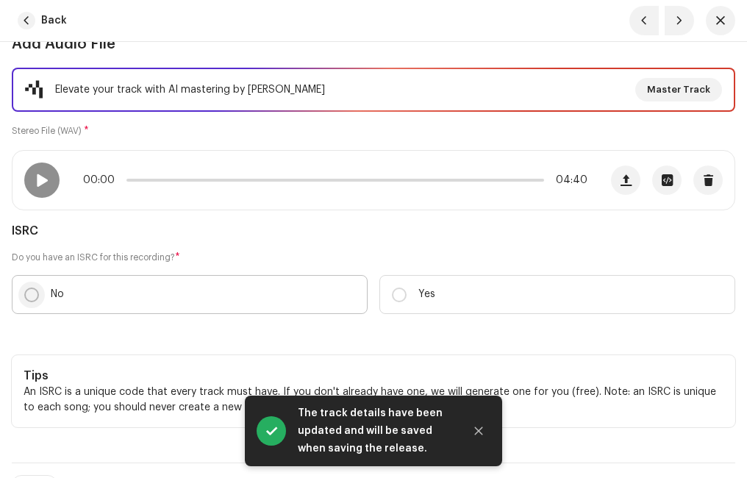
click at [36, 294] on input "No" at bounding box center [31, 294] width 15 height 15
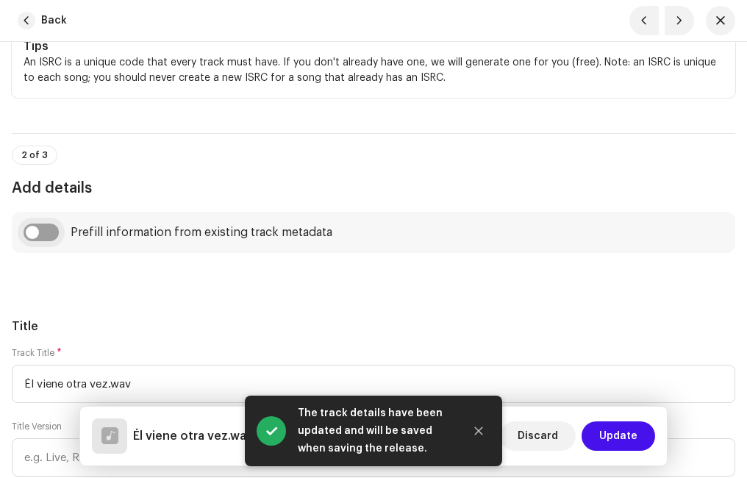
scroll to position [662, 0]
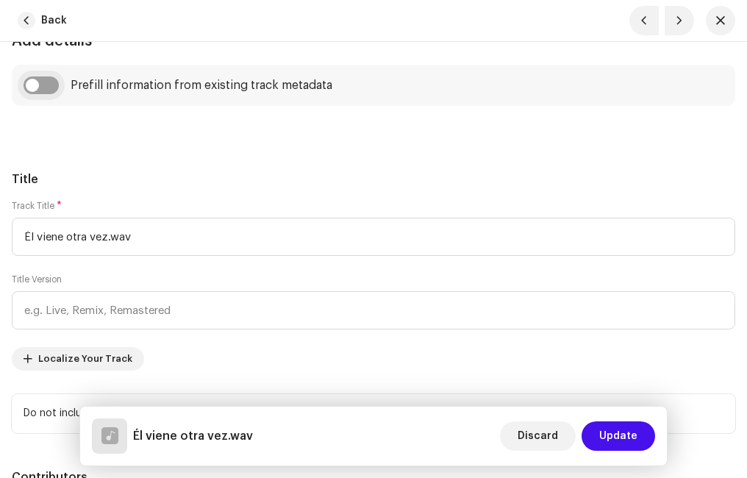
click at [55, 87] on input "checkbox" at bounding box center [41, 85] width 35 height 18
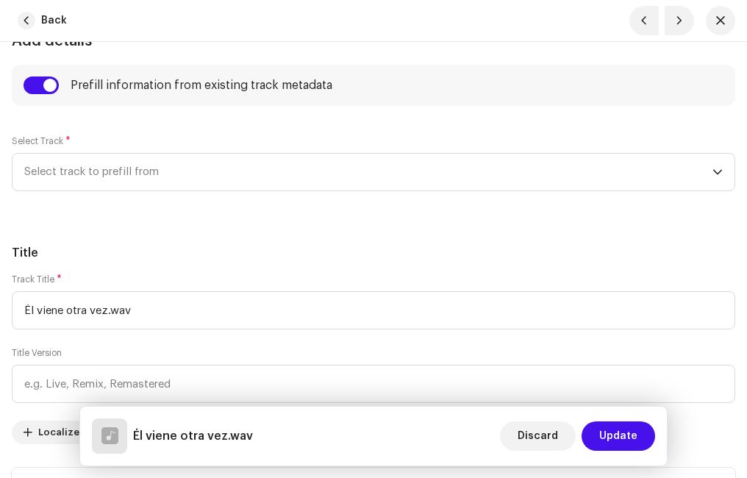
scroll to position [809, 0]
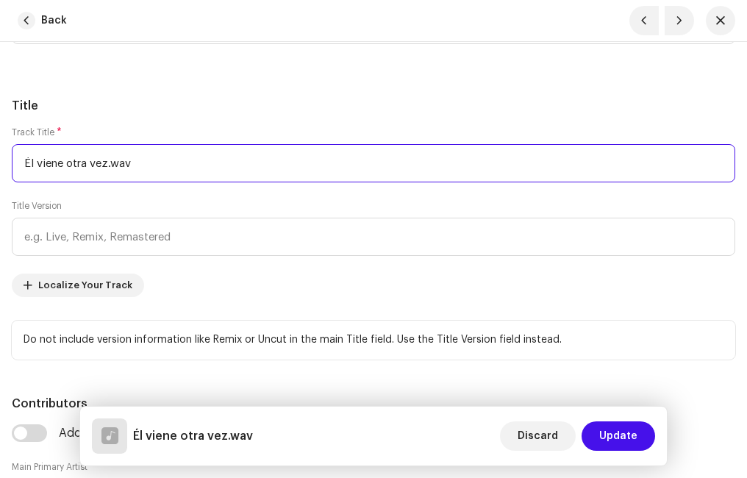
click at [167, 165] on input "Él viene otra vez.wav" at bounding box center [373, 163] width 723 height 38
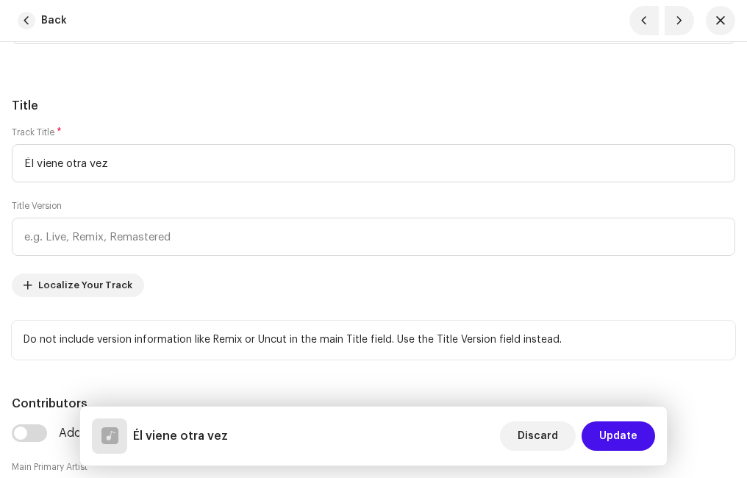
click at [124, 123] on div "Title Track Title * Él viene otra vez Title Version Localize Your Track Do not …" at bounding box center [373, 228] width 723 height 262
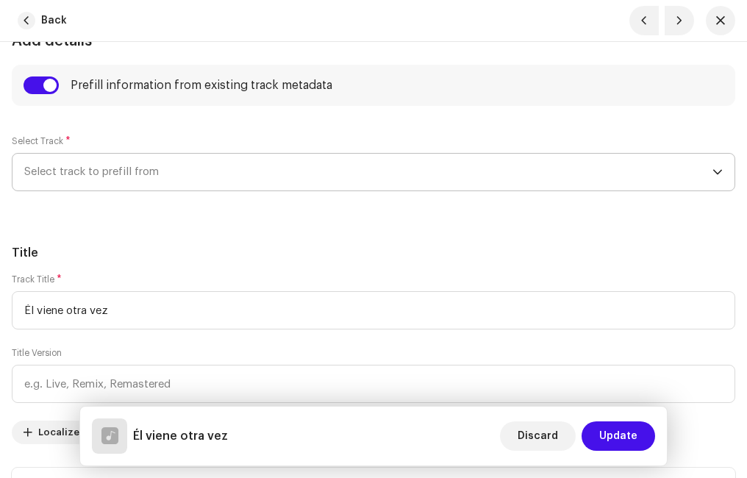
click at [98, 177] on span "Select track to prefill from" at bounding box center [368, 172] width 688 height 37
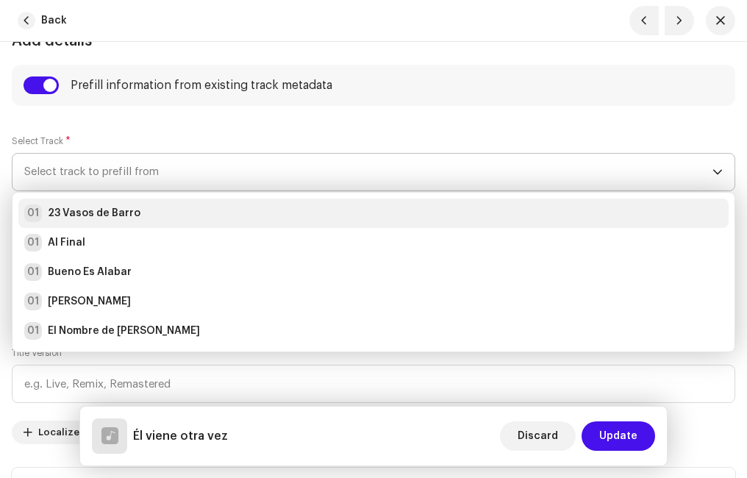
click at [91, 212] on strong "23 Vasos de Barro" at bounding box center [94, 213] width 93 height 15
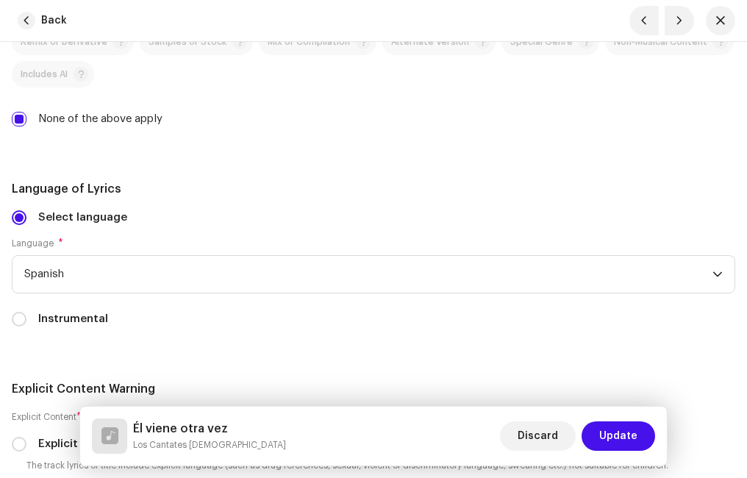
scroll to position [3087, 0]
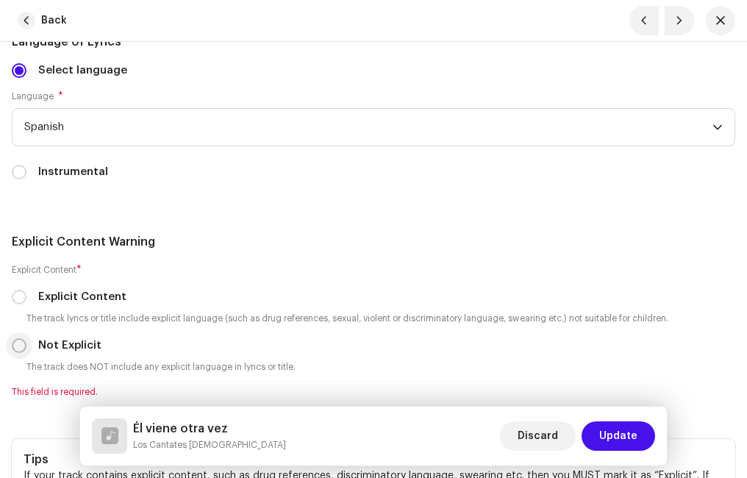
click at [20, 345] on input "Not Explicit" at bounding box center [19, 345] width 15 height 15
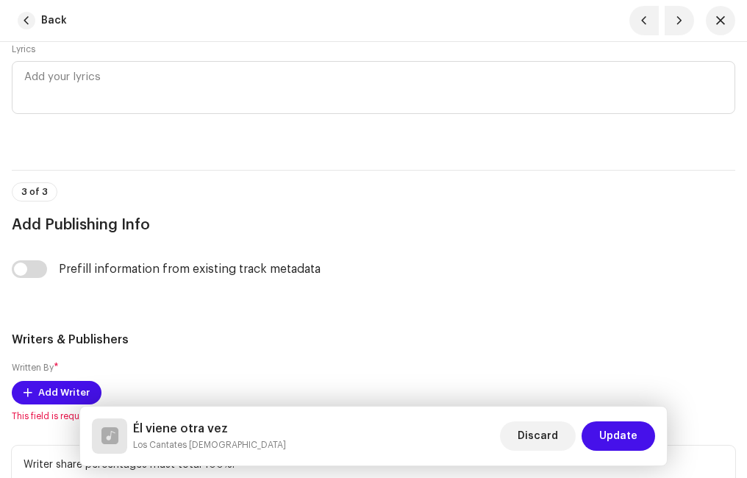
scroll to position [3676, 0]
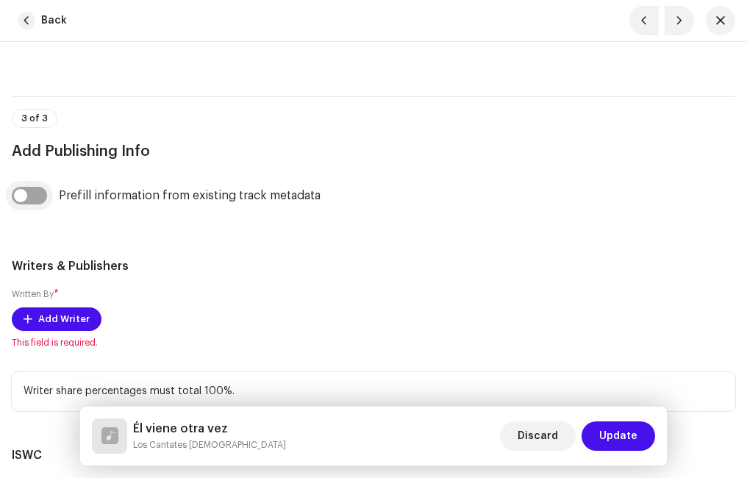
click at [42, 197] on input "checkbox" at bounding box center [29, 196] width 35 height 18
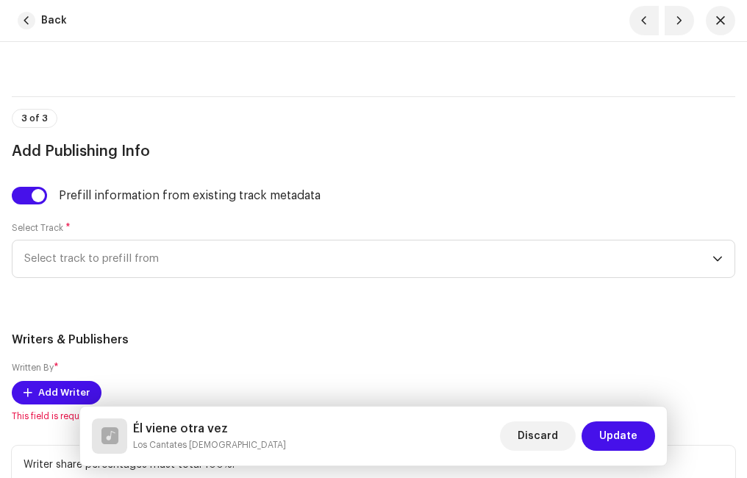
scroll to position [3823, 0]
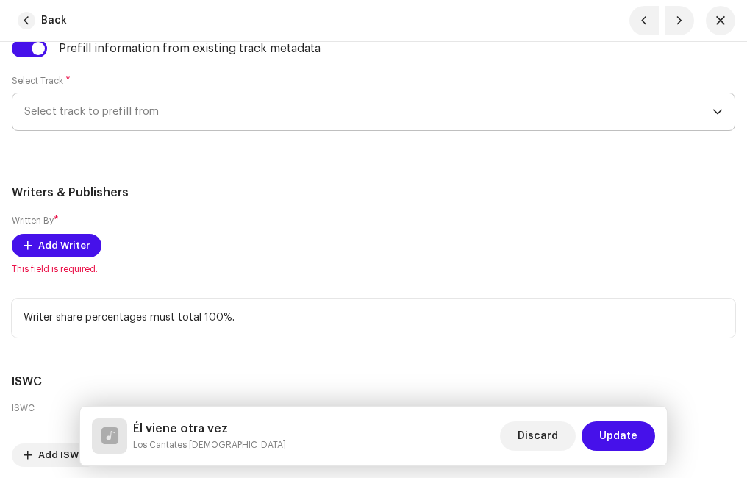
click at [175, 104] on span "Select track to prefill from" at bounding box center [368, 111] width 688 height 37
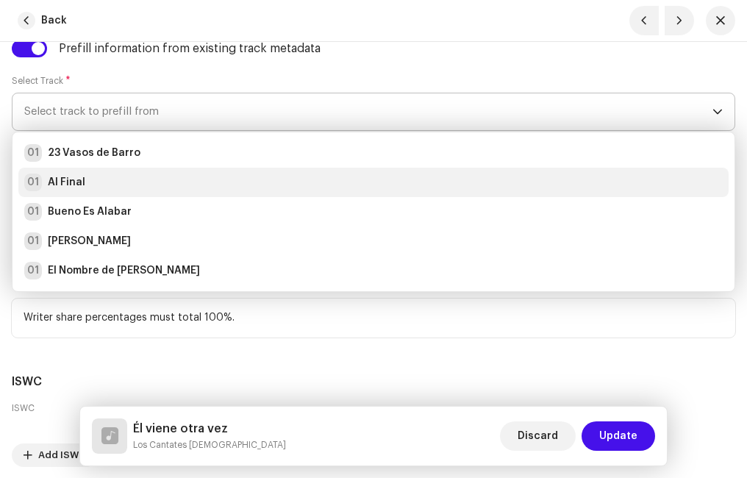
click at [83, 181] on strong "Al Final" at bounding box center [66, 182] width 37 height 15
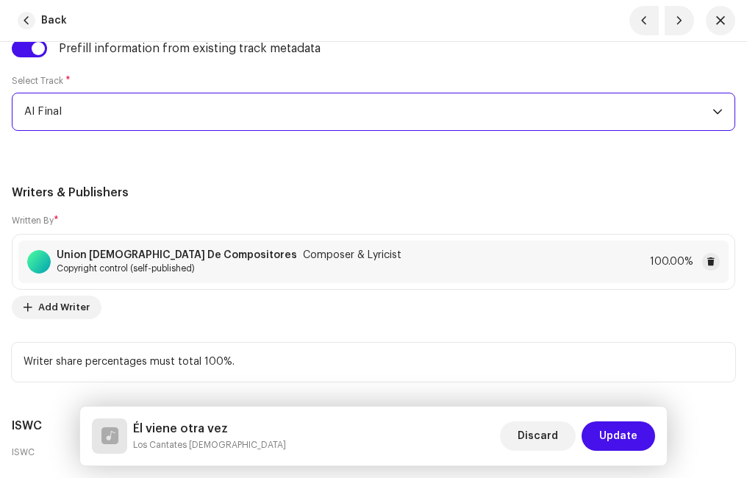
click at [230, 191] on h5 "Writers & Publishers" at bounding box center [373, 193] width 723 height 18
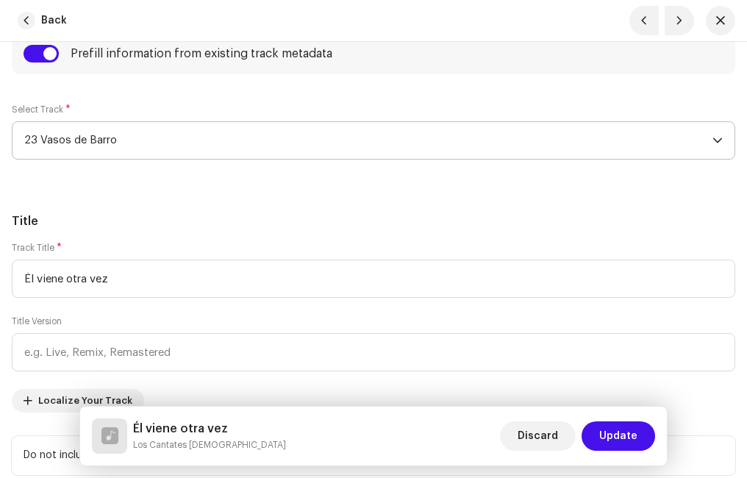
scroll to position [767, 0]
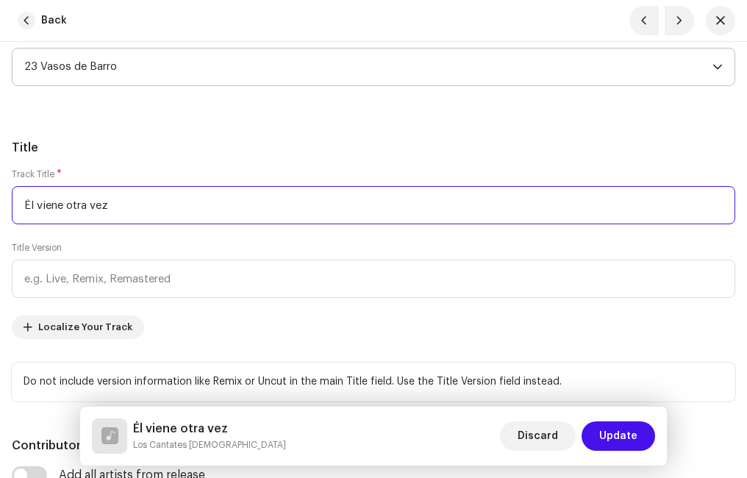
click at [42, 201] on input "Él viene otra vez" at bounding box center [373, 205] width 723 height 38
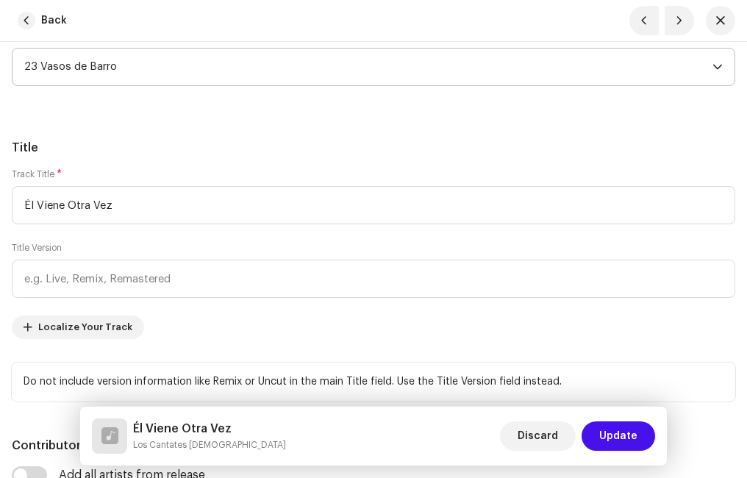
click at [214, 148] on h5 "Title" at bounding box center [373, 148] width 723 height 18
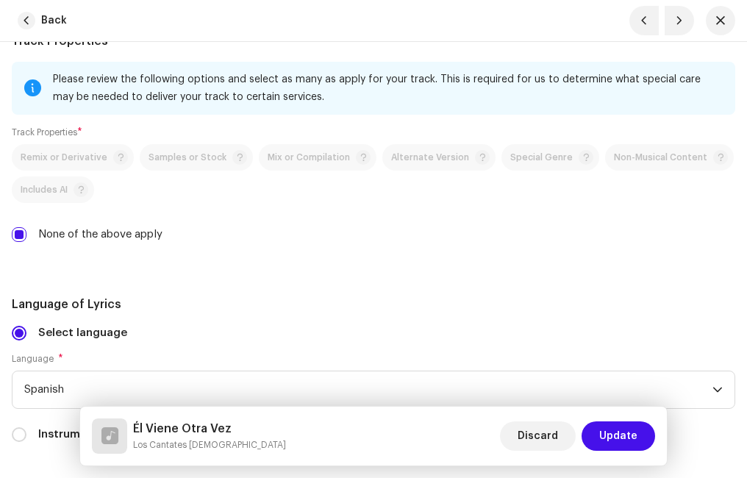
scroll to position [2899, 0]
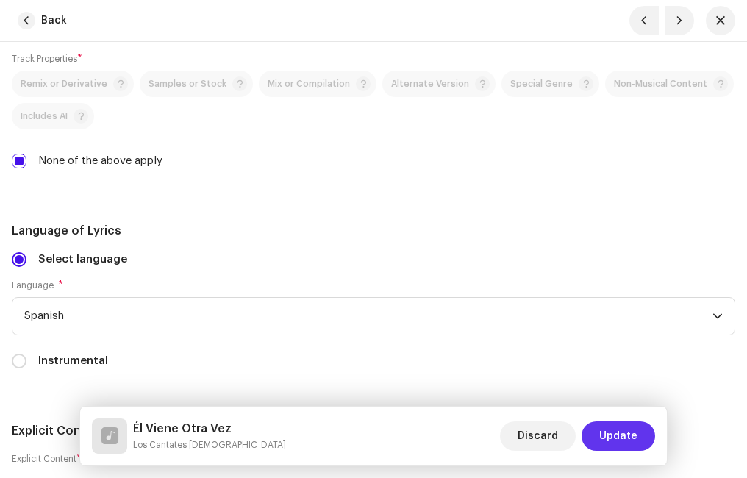
click at [617, 432] on span "Update" at bounding box center [618, 435] width 38 height 29
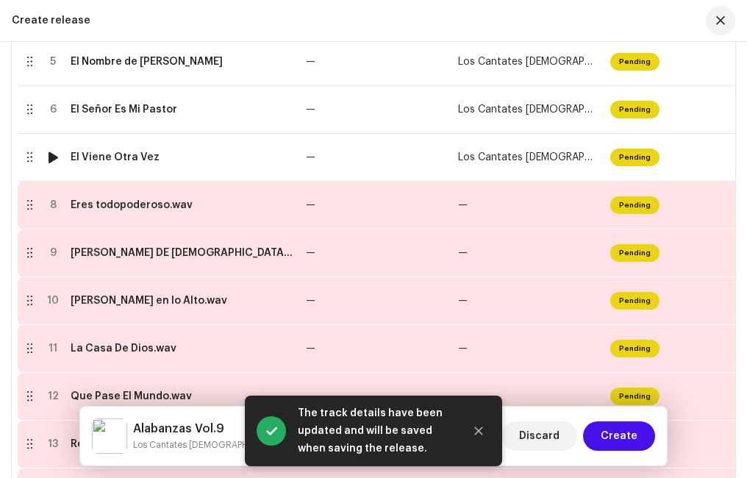
scroll to position [609, 0]
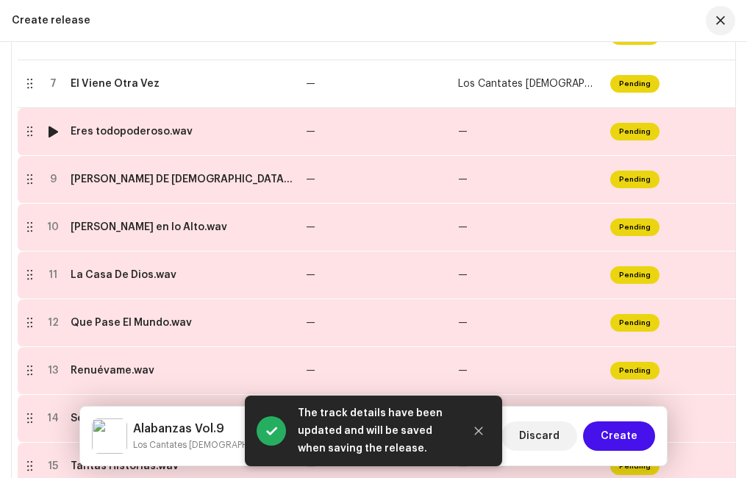
click at [119, 129] on div "Eres todopoderoso.wav" at bounding box center [132, 132] width 122 height 12
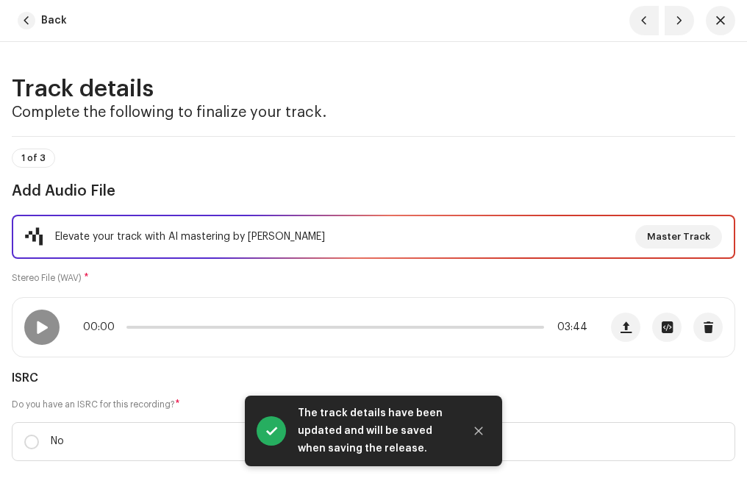
scroll to position [147, 0]
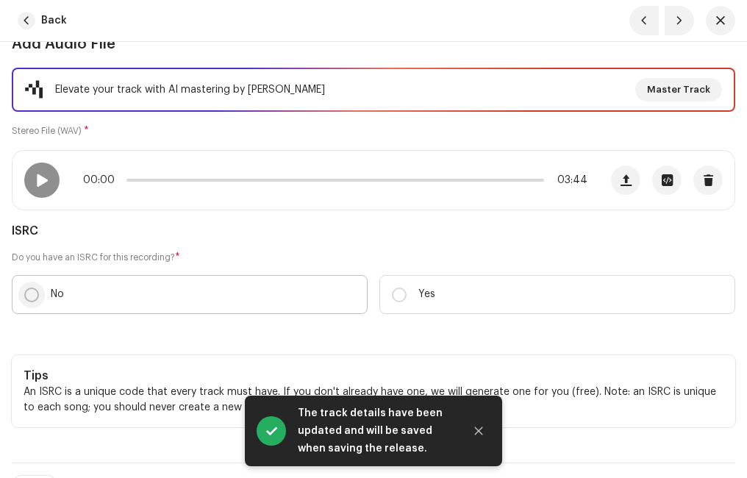
click at [35, 289] on input "No" at bounding box center [31, 294] width 15 height 15
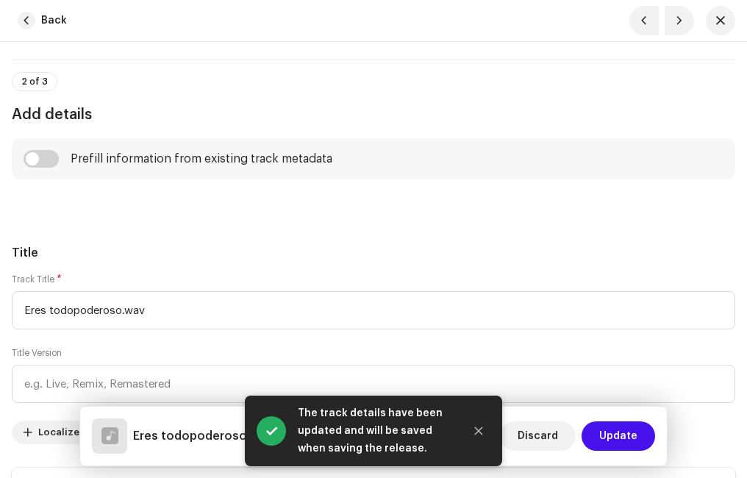
scroll to position [662, 0]
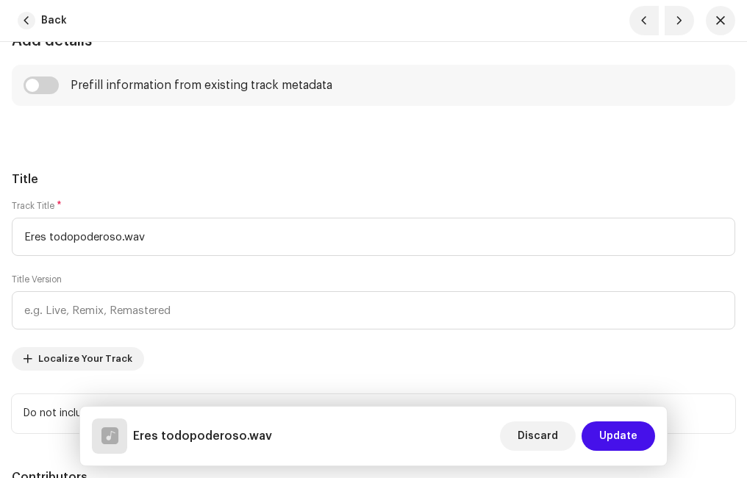
drag, startPoint x: 55, startPoint y: 90, endPoint x: 62, endPoint y: 94, distance: 8.2
click at [55, 90] on input "checkbox" at bounding box center [41, 85] width 35 height 18
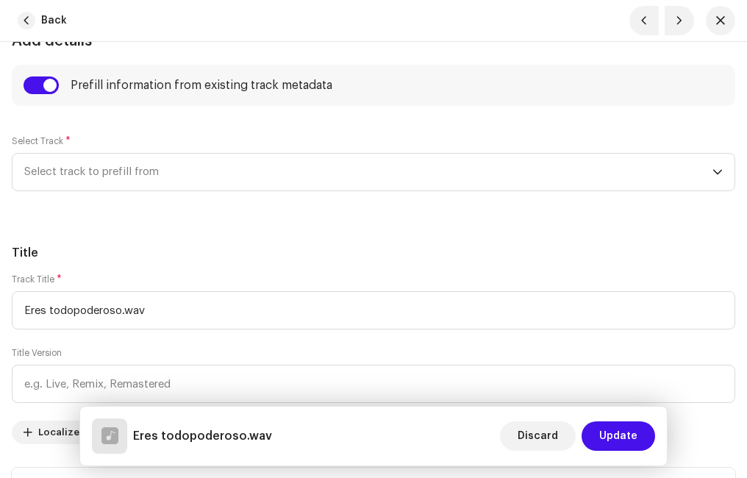
scroll to position [735, 0]
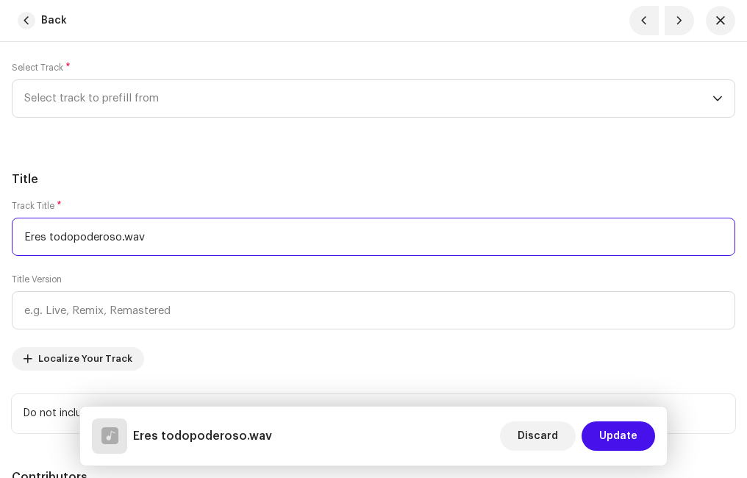
drag, startPoint x: 178, startPoint y: 243, endPoint x: 186, endPoint y: 243, distance: 8.1
click at [179, 243] on input "Eres todopoderoso.wav" at bounding box center [373, 237] width 723 height 38
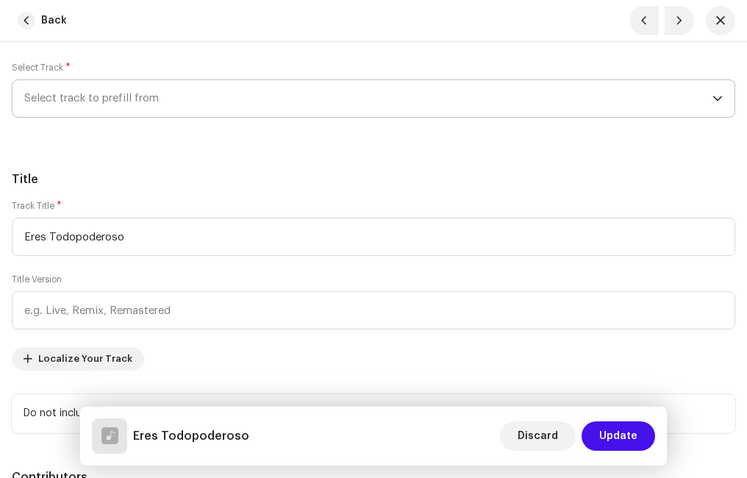
click at [87, 96] on span "Select track to prefill from" at bounding box center [368, 98] width 688 height 37
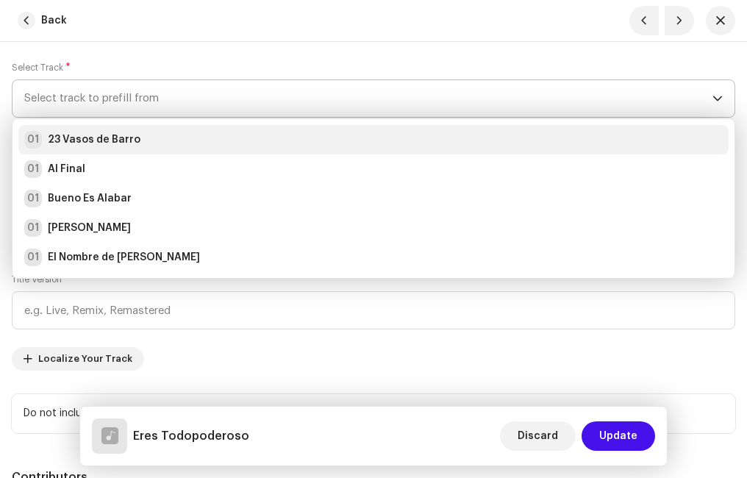
click at [107, 138] on strong "23 Vasos de Barro" at bounding box center [94, 139] width 93 height 15
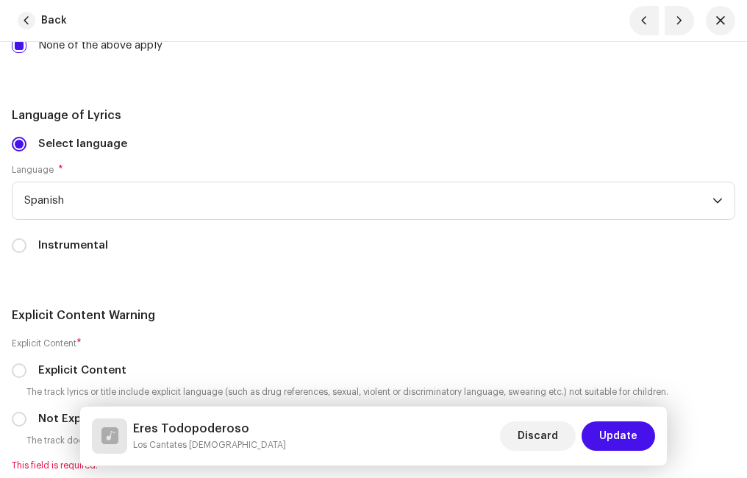
scroll to position [3161, 0]
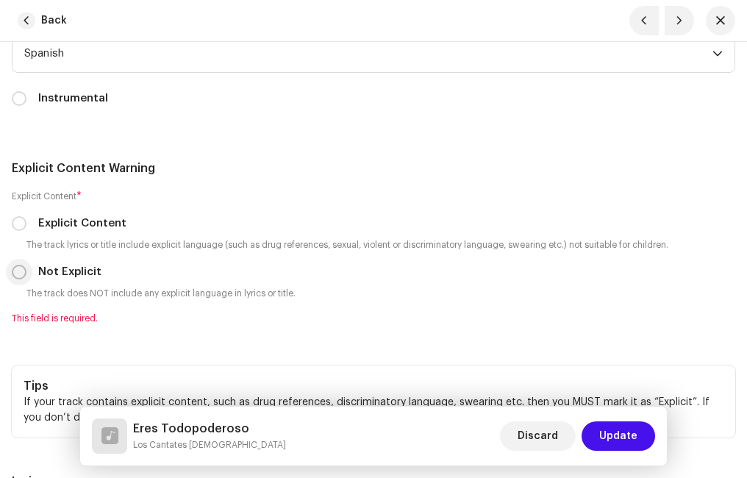
click at [15, 271] on input "Not Explicit" at bounding box center [19, 272] width 15 height 15
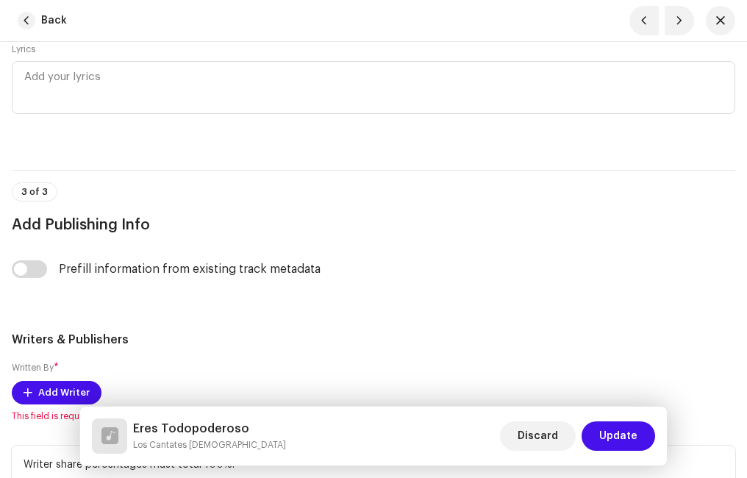
scroll to position [3823, 0]
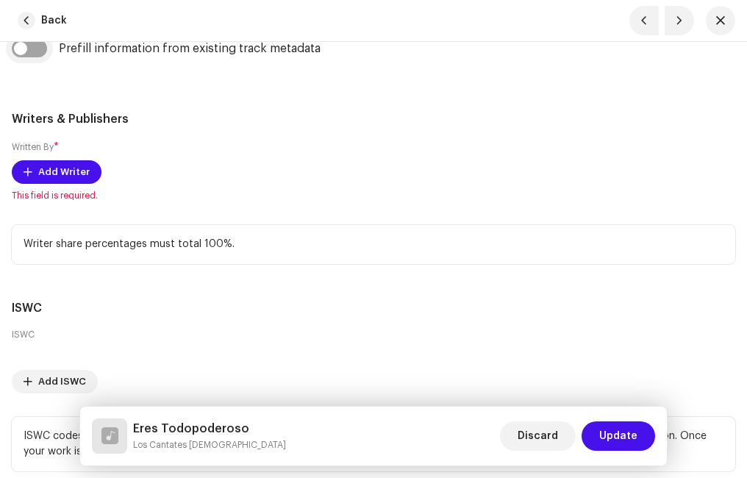
click at [41, 52] on input "checkbox" at bounding box center [29, 49] width 35 height 18
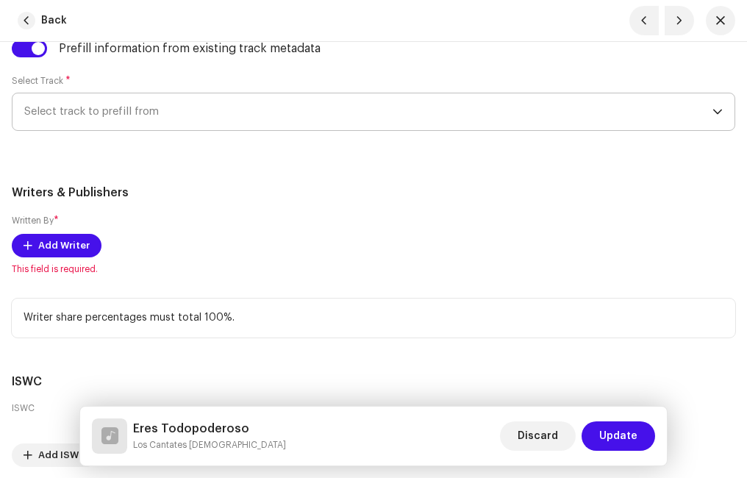
click at [90, 114] on span "Select track to prefill from" at bounding box center [368, 111] width 688 height 37
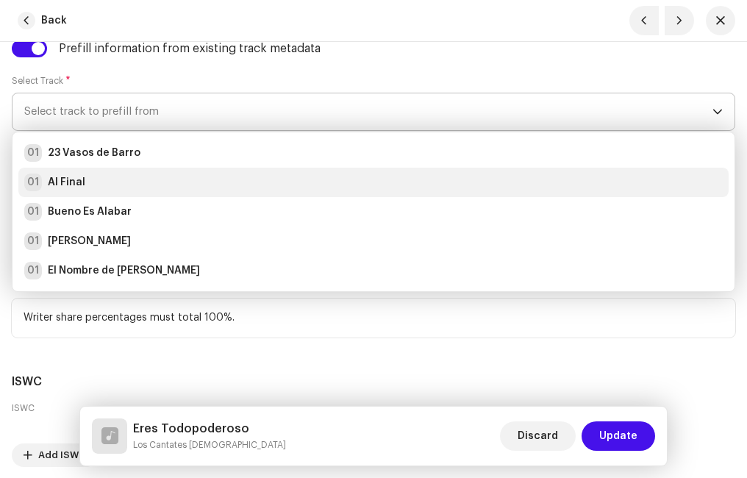
click at [135, 192] on li "01 Al Final" at bounding box center [373, 182] width 710 height 29
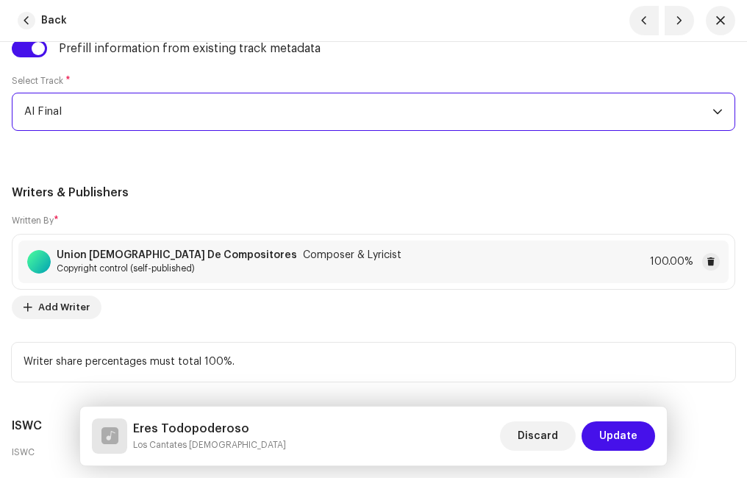
click at [207, 198] on h5 "Writers & Publishers" at bounding box center [373, 193] width 723 height 18
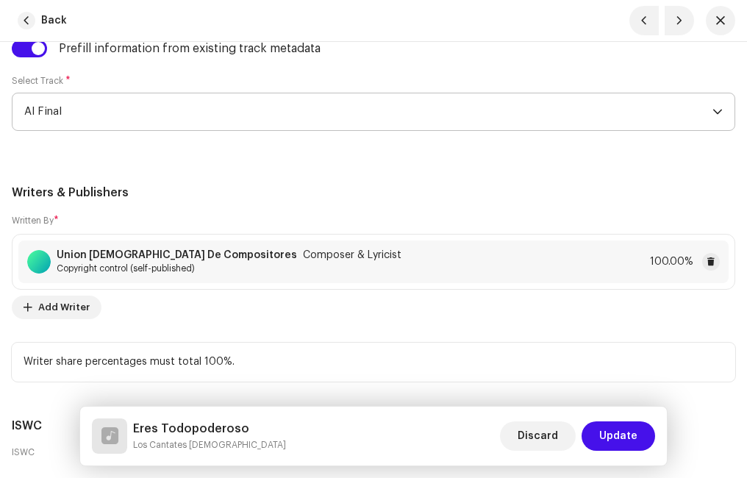
scroll to position [4075, 0]
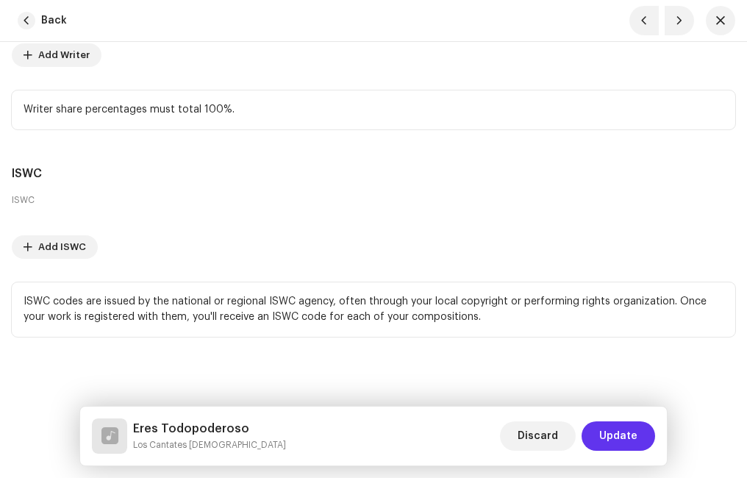
click at [631, 432] on span "Update" at bounding box center [618, 435] width 38 height 29
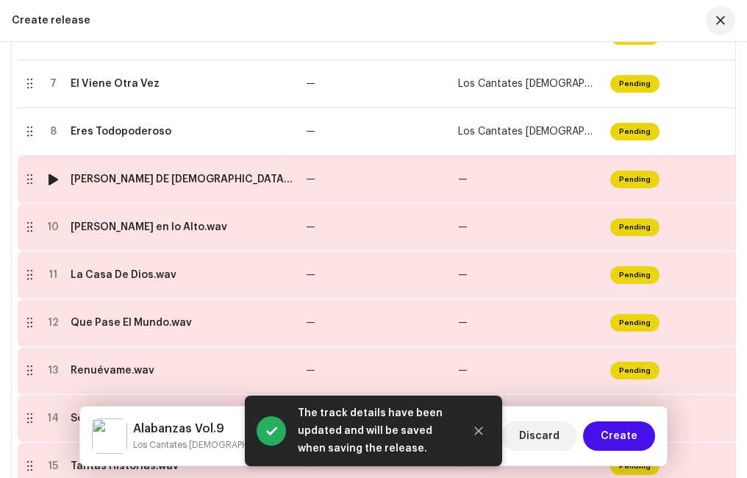
click at [108, 182] on div "[PERSON_NAME] DE [DEMOGRAPHIC_DATA] LLENA MI VIDA.wav" at bounding box center [182, 179] width 223 height 12
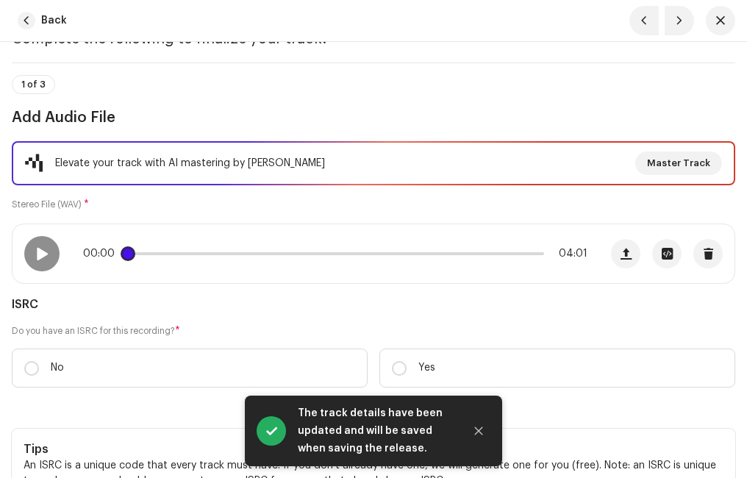
scroll to position [147, 0]
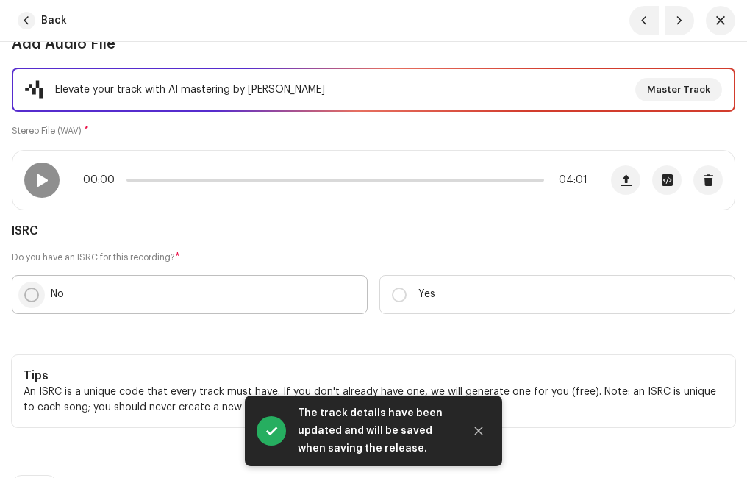
click at [31, 293] on input "No" at bounding box center [31, 294] width 15 height 15
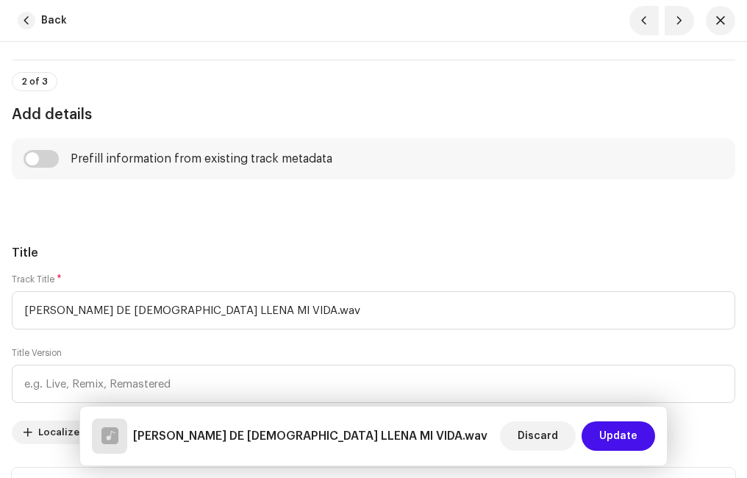
scroll to position [662, 0]
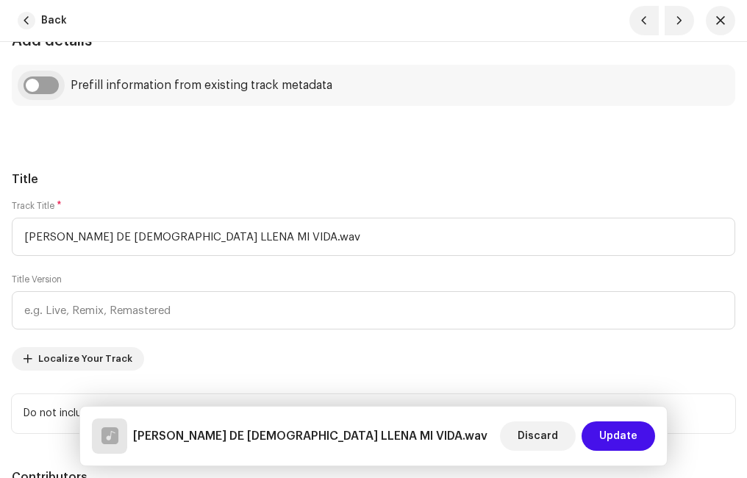
click at [57, 84] on input "checkbox" at bounding box center [41, 85] width 35 height 18
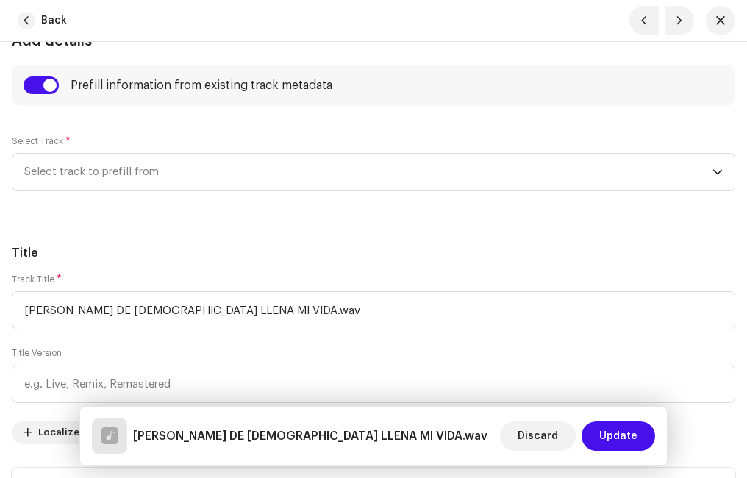
scroll to position [735, 0]
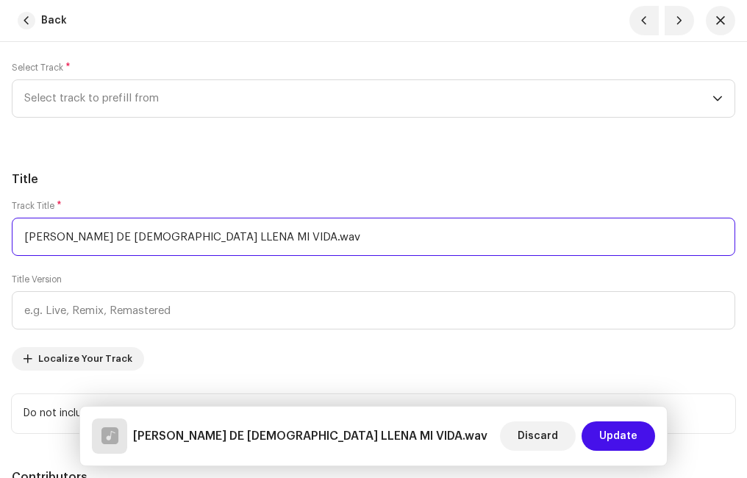
click at [237, 234] on input "[PERSON_NAME] DE [DEMOGRAPHIC_DATA] LLENA MI VIDA.wav" at bounding box center [373, 237] width 723 height 38
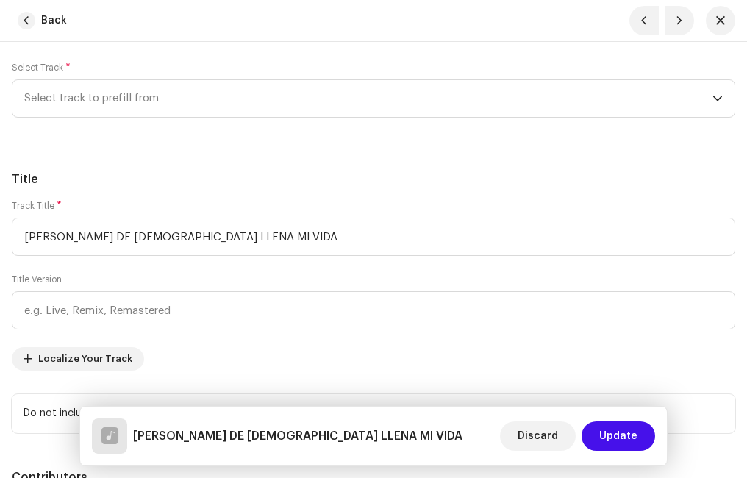
click at [220, 195] on div "Title Track Title * [PERSON_NAME] DE [DEMOGRAPHIC_DATA] LLENA MI VIDA Title Ver…" at bounding box center [373, 302] width 723 height 262
click at [137, 99] on span "Select track to prefill from" at bounding box center [368, 98] width 688 height 37
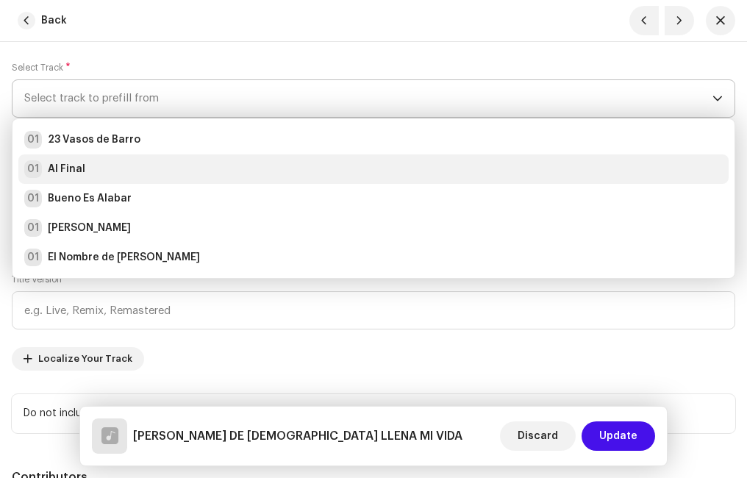
click at [129, 162] on div "01 Al Final" at bounding box center [373, 169] width 698 height 18
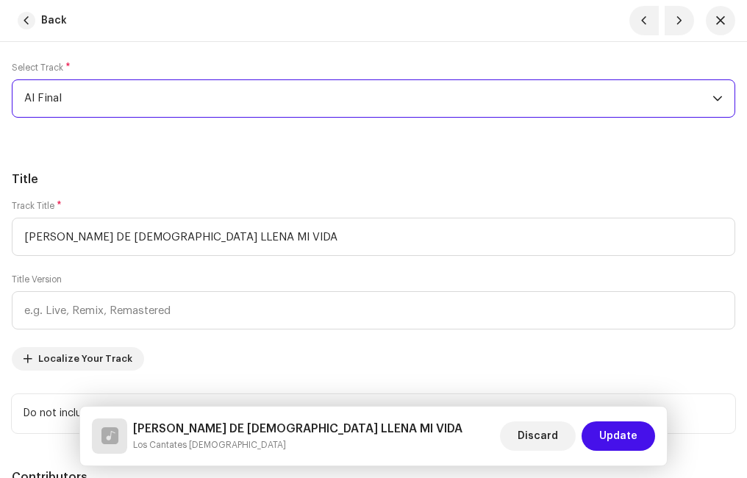
click at [201, 174] on h5 "Title" at bounding box center [373, 180] width 723 height 18
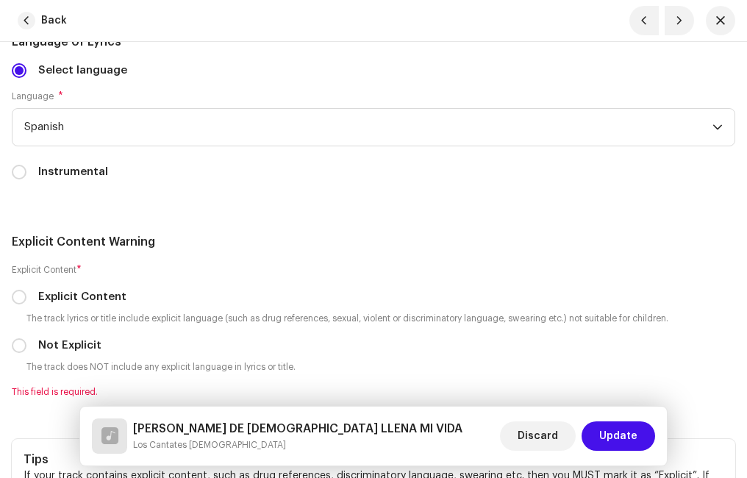
scroll to position [3161, 0]
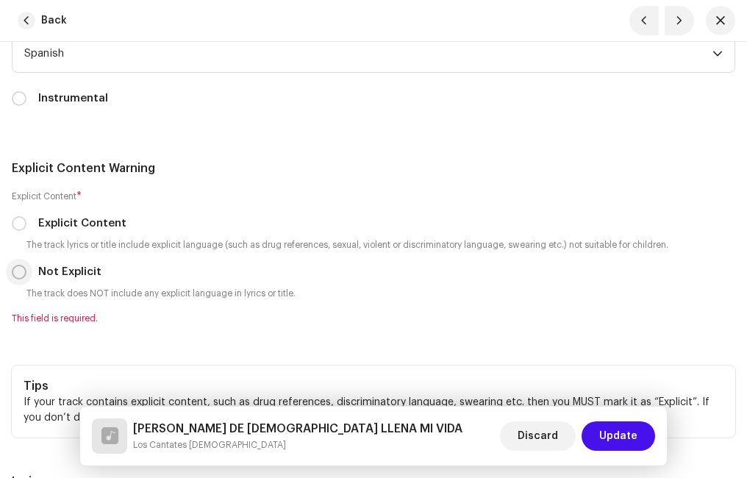
click at [23, 271] on input "Not Explicit" at bounding box center [19, 272] width 15 height 15
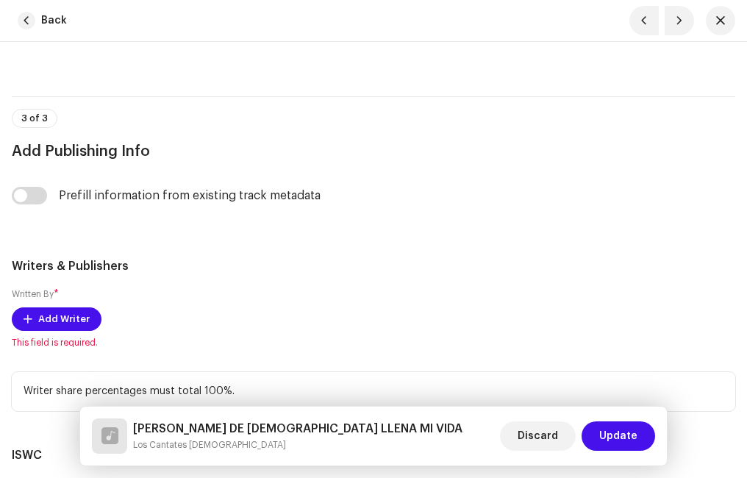
scroll to position [3749, 0]
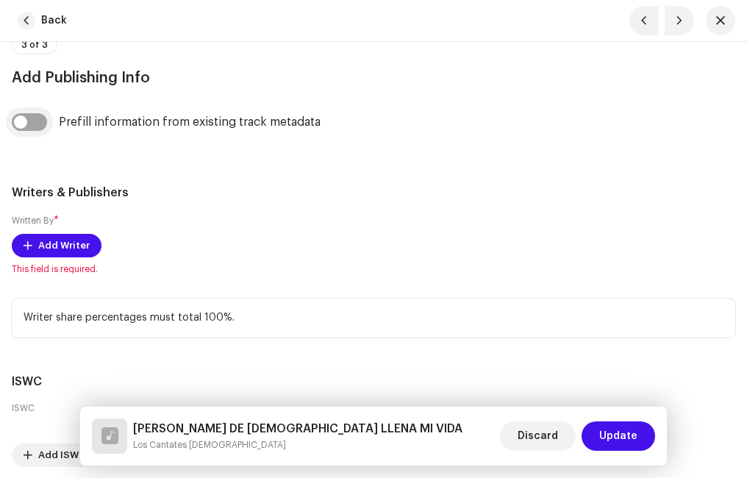
click at [33, 123] on input "checkbox" at bounding box center [29, 122] width 35 height 18
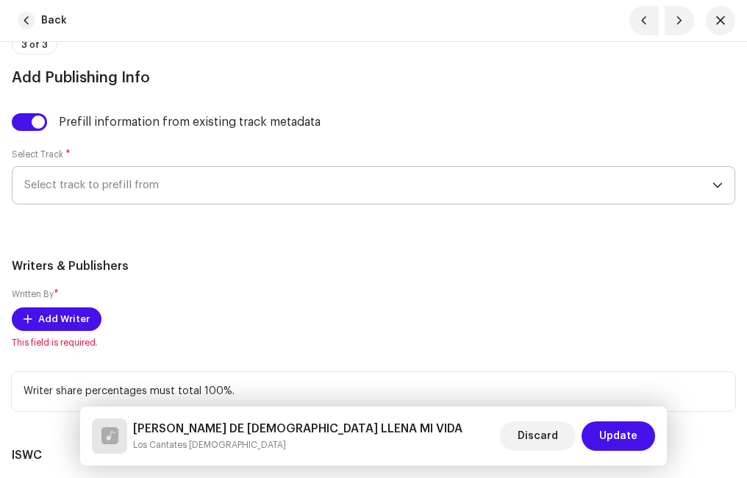
click at [135, 183] on span "Select track to prefill from" at bounding box center [368, 185] width 688 height 37
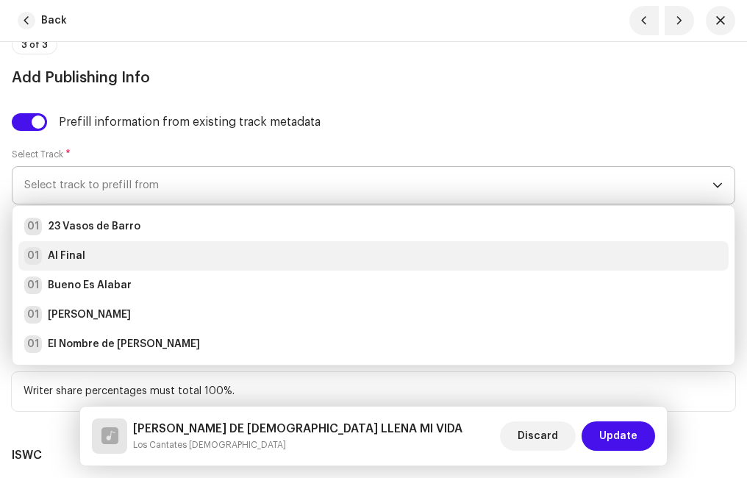
click at [93, 252] on div "01 Al Final" at bounding box center [373, 256] width 698 height 18
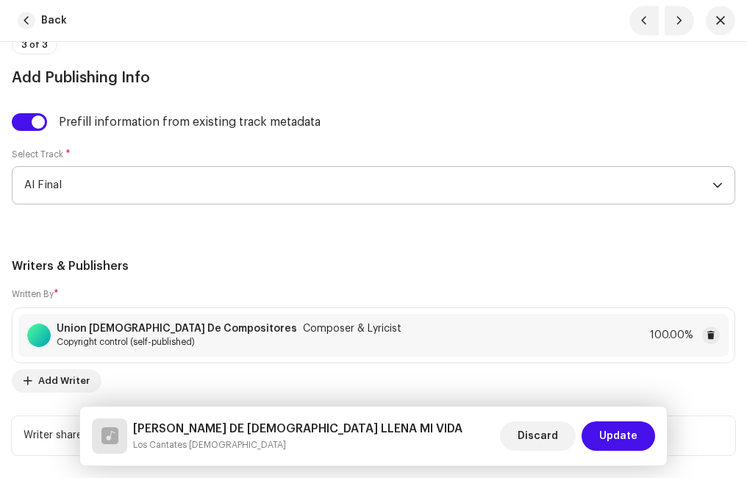
scroll to position [4075, 0]
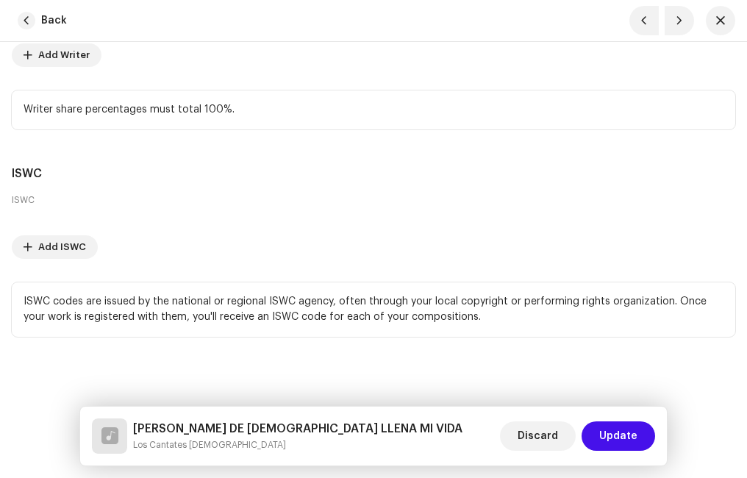
click at [608, 433] on span "Update" at bounding box center [618, 435] width 38 height 29
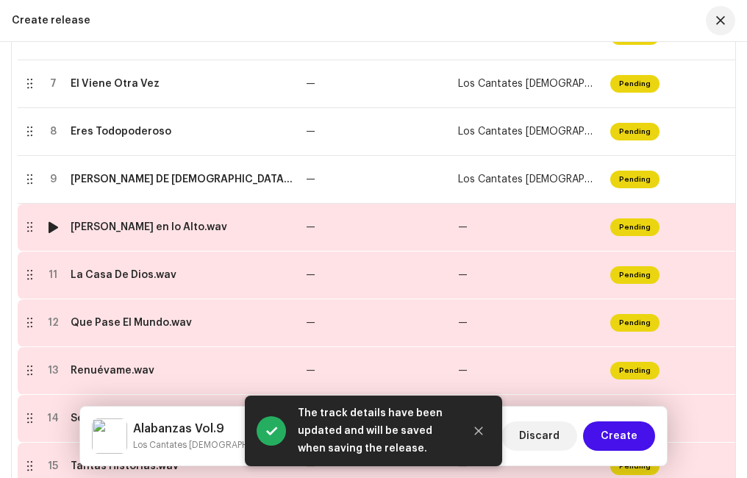
click at [142, 230] on div "[PERSON_NAME] en lo Alto.wav" at bounding box center [149, 227] width 157 height 12
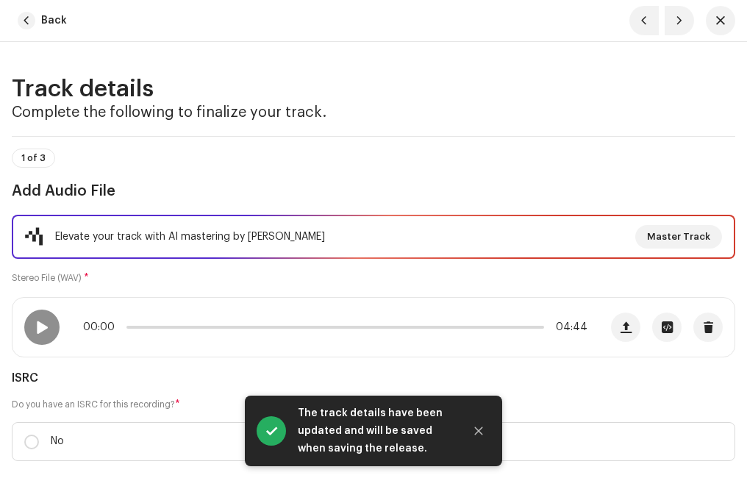
scroll to position [147, 0]
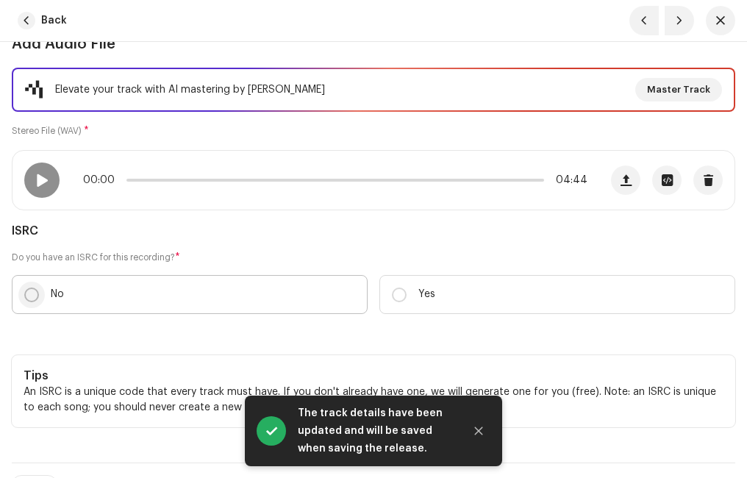
click at [31, 294] on input "No" at bounding box center [31, 294] width 15 height 15
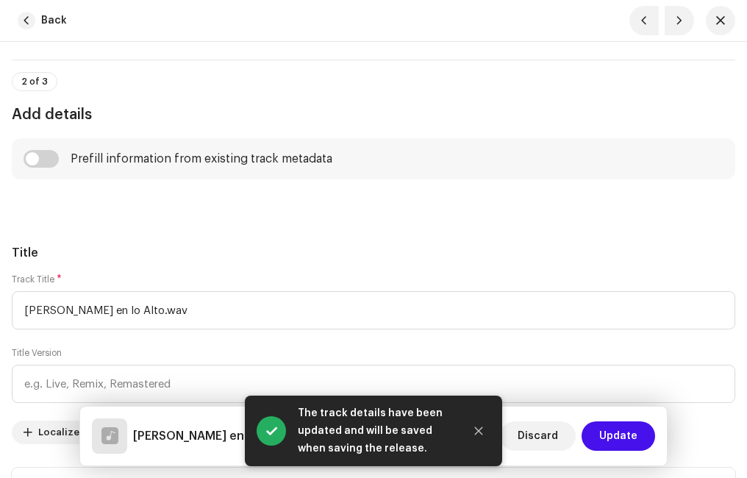
scroll to position [662, 0]
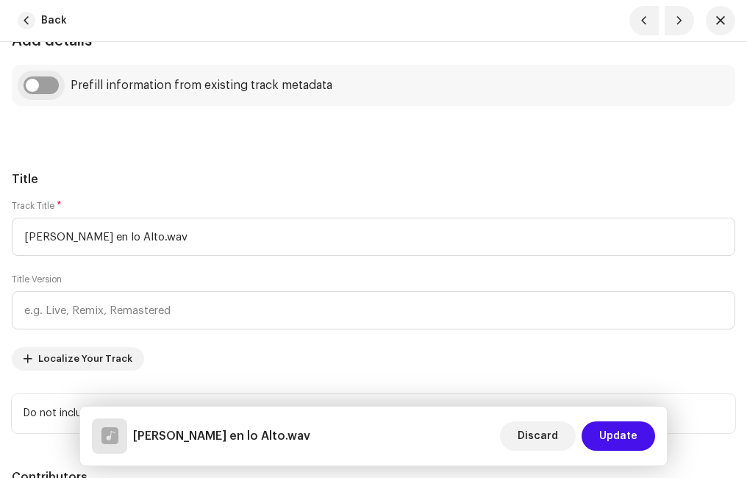
click at [48, 86] on input "checkbox" at bounding box center [41, 85] width 35 height 18
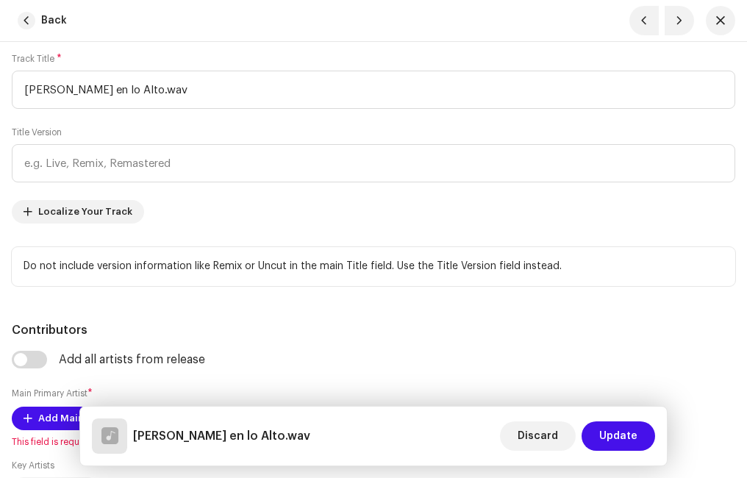
scroll to position [809, 0]
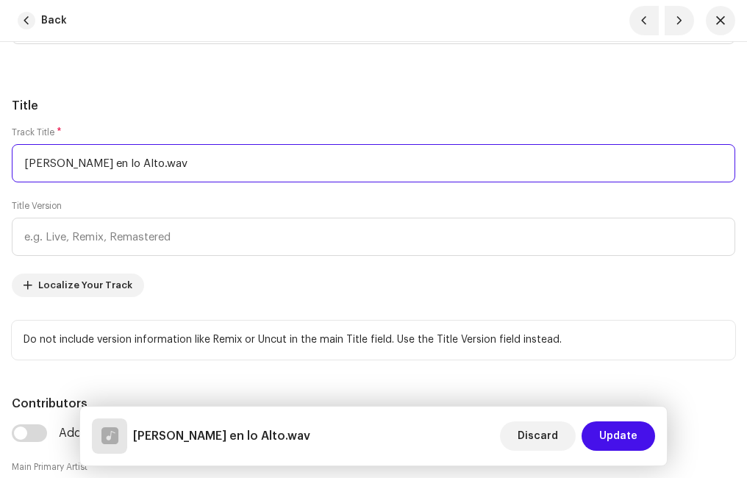
click at [151, 168] on input "[PERSON_NAME] en lo Alto.wav" at bounding box center [373, 163] width 723 height 38
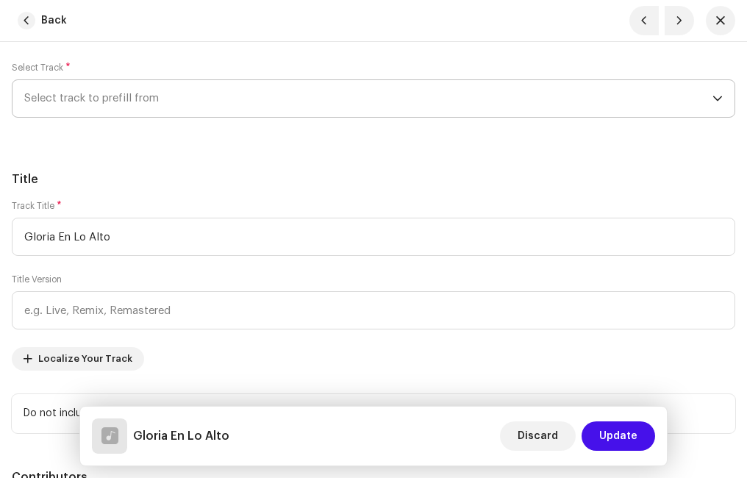
click at [118, 104] on span "Select track to prefill from" at bounding box center [368, 98] width 688 height 37
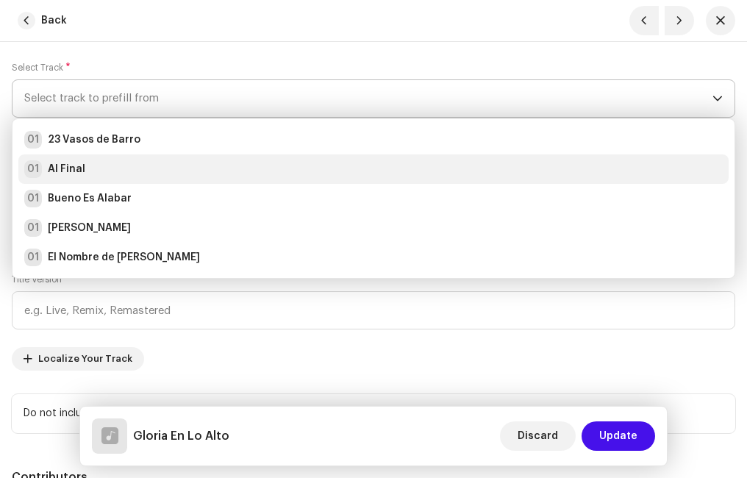
click at [79, 166] on strong "Al Final" at bounding box center [66, 169] width 37 height 15
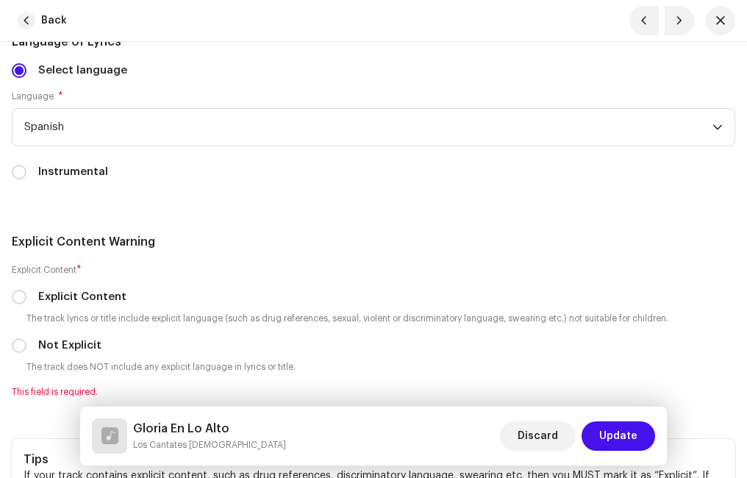
scroll to position [3234, 0]
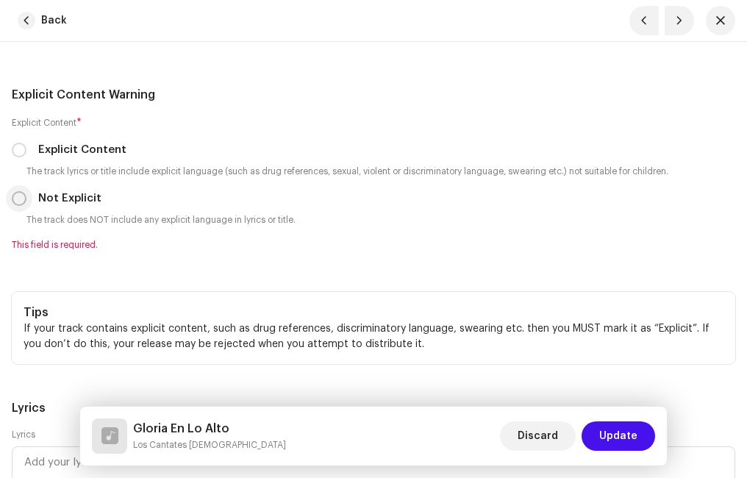
click at [21, 201] on input "Not Explicit" at bounding box center [19, 198] width 15 height 15
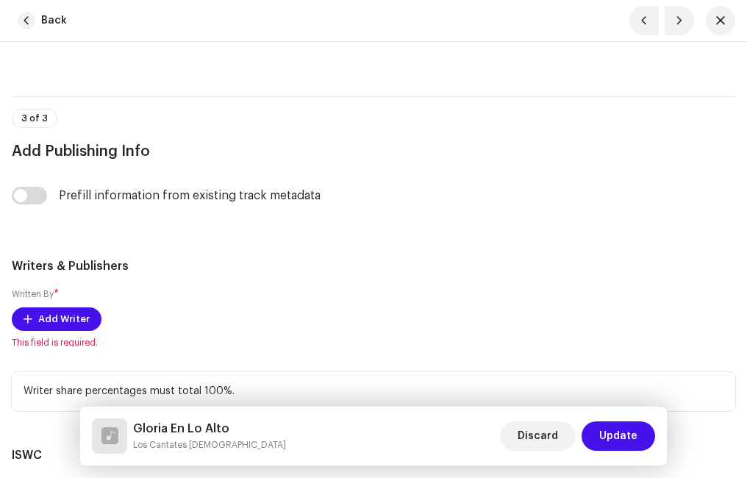
scroll to position [3749, 0]
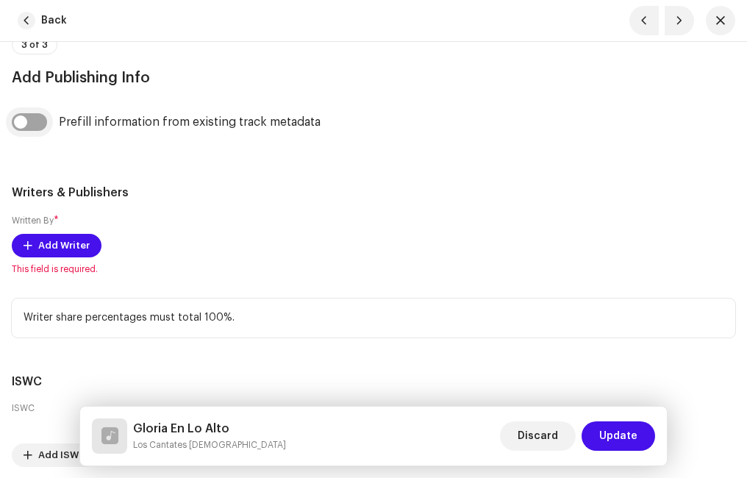
click at [33, 121] on input "checkbox" at bounding box center [29, 122] width 35 height 18
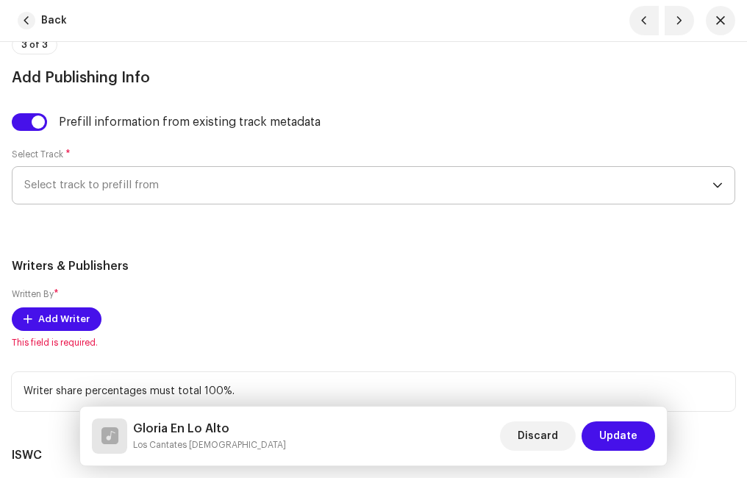
click at [99, 185] on span "Select track to prefill from" at bounding box center [368, 185] width 688 height 37
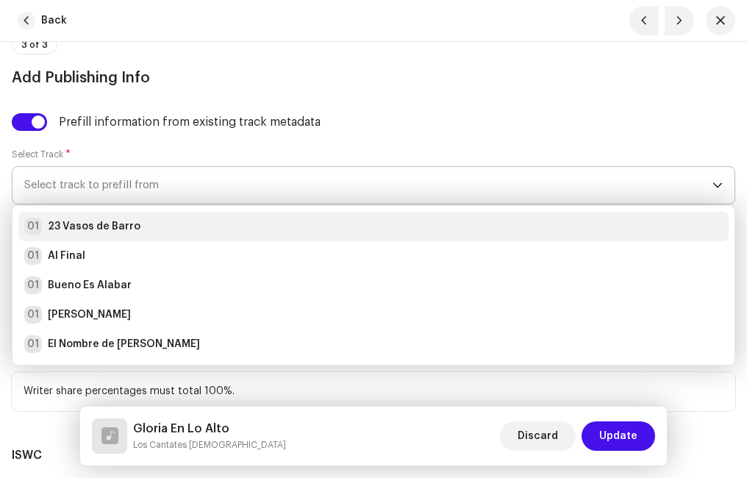
click at [104, 224] on strong "23 Vasos de Barro" at bounding box center [94, 226] width 93 height 15
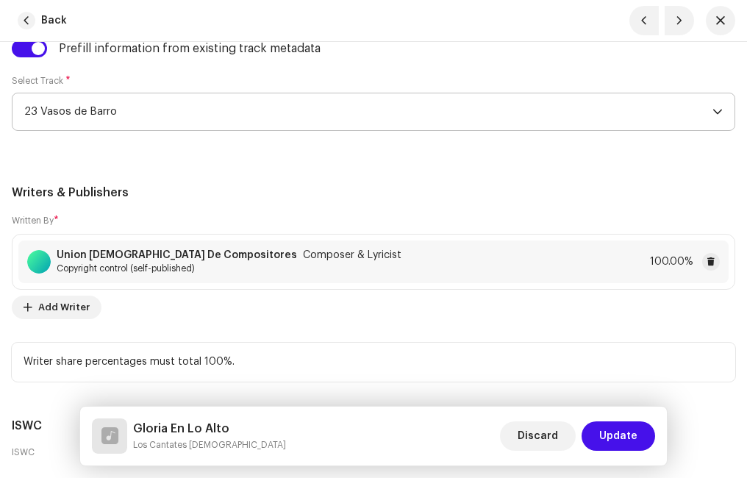
scroll to position [3896, 0]
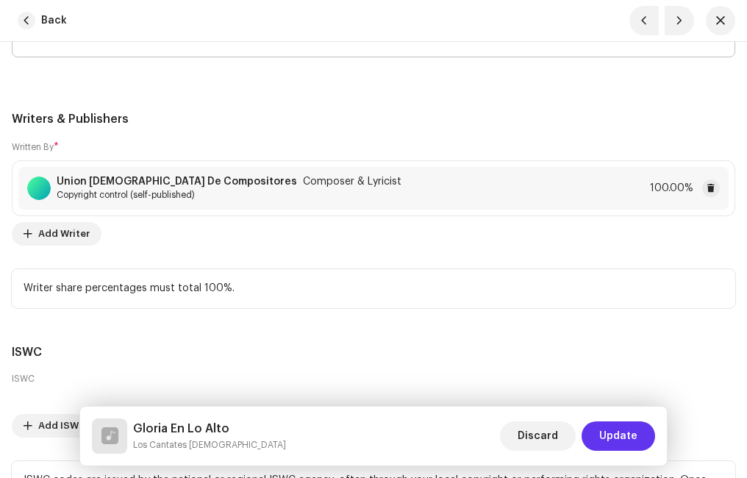
click at [618, 428] on span "Update" at bounding box center [618, 435] width 38 height 29
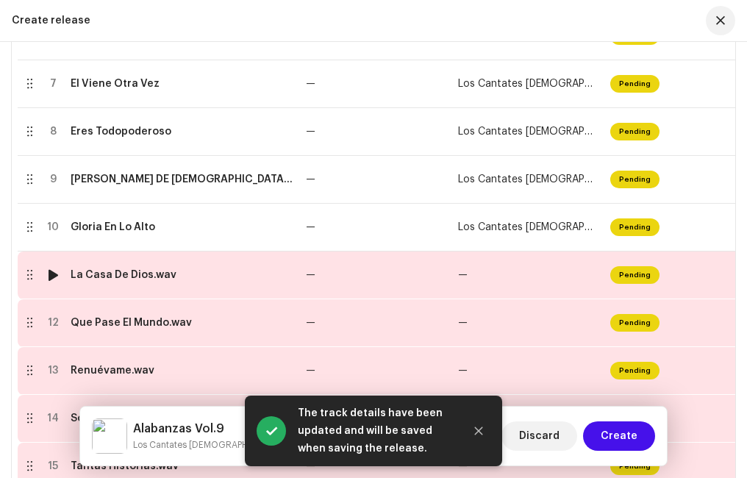
scroll to position [682, 0]
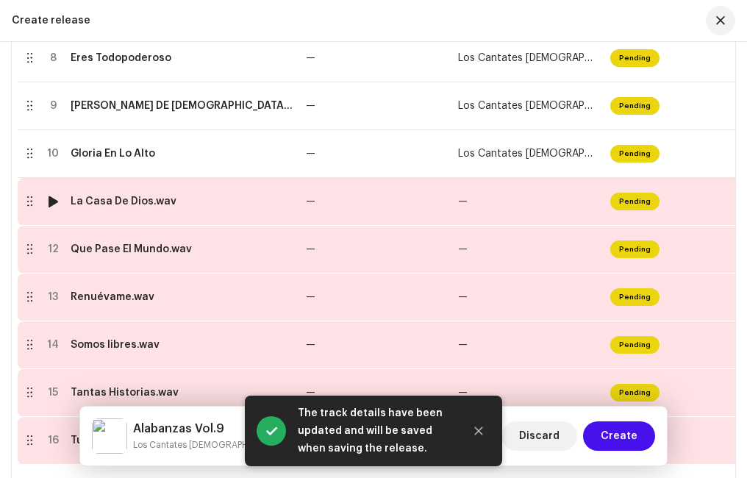
click at [132, 196] on div "La Casa De Dios.wav" at bounding box center [124, 202] width 106 height 12
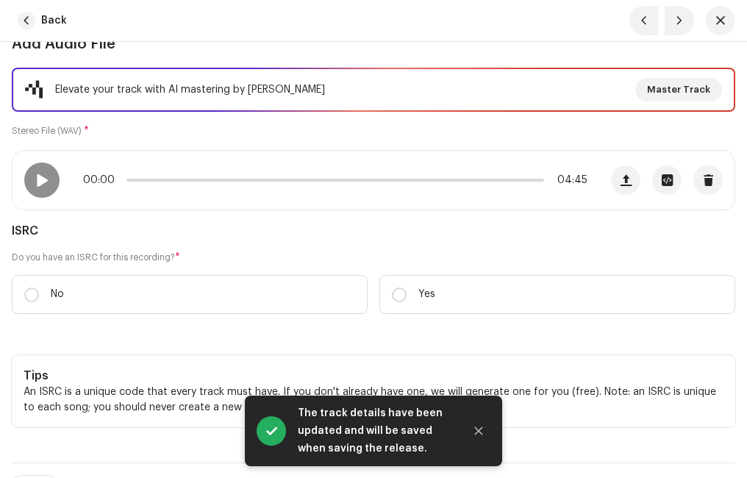
scroll to position [221, 0]
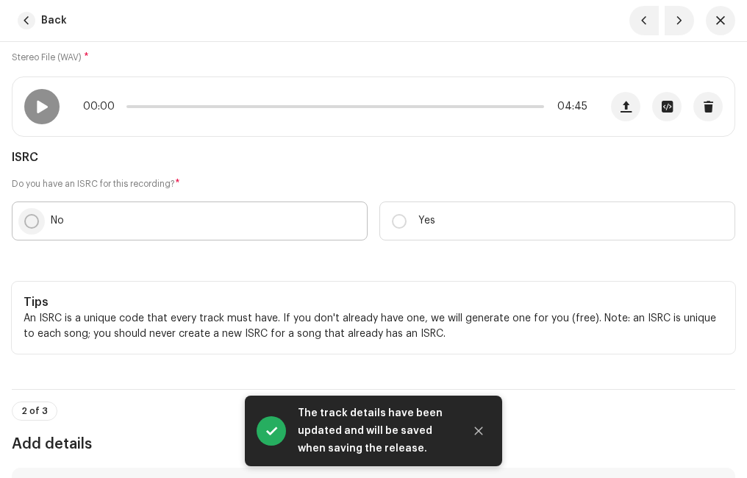
click at [37, 214] on p-radiobutton at bounding box center [31, 221] width 15 height 15
click at [37, 214] on input "No" at bounding box center [31, 221] width 15 height 15
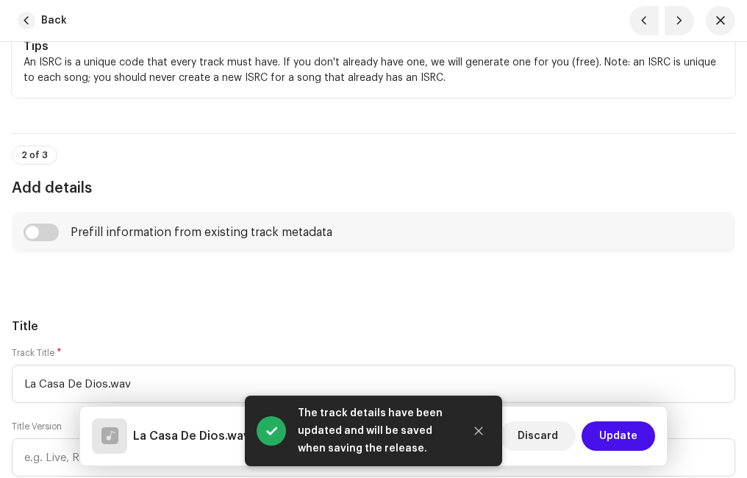
scroll to position [662, 0]
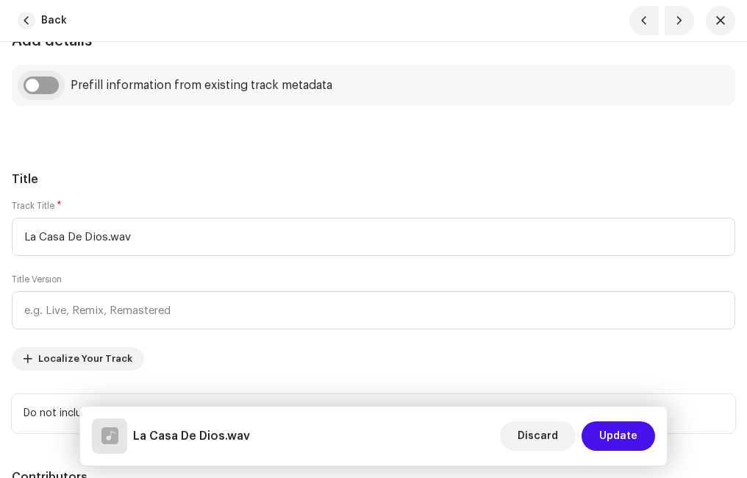
click at [48, 87] on input "checkbox" at bounding box center [41, 85] width 35 height 18
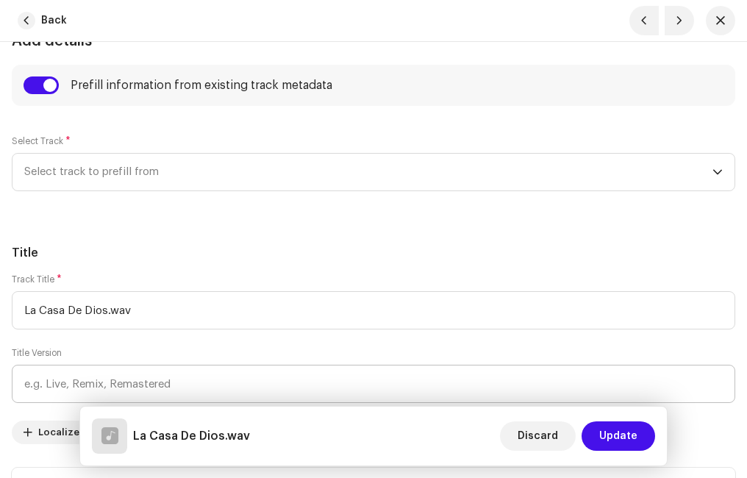
scroll to position [882, 0]
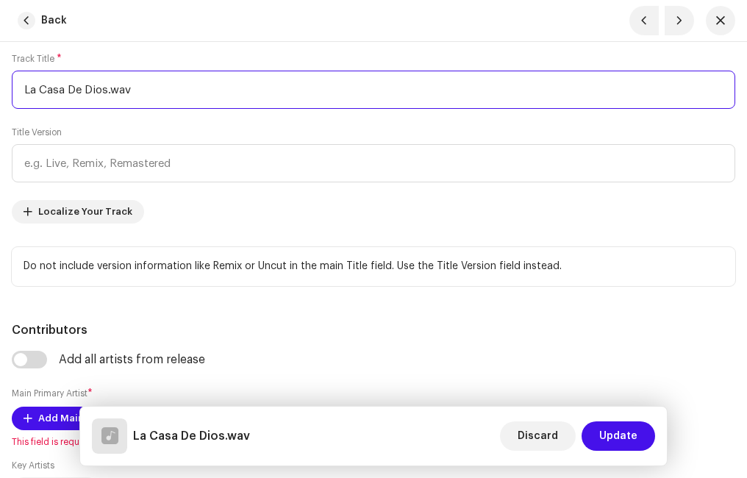
click at [143, 94] on input "La Casa De Dios.wav" at bounding box center [373, 90] width 723 height 38
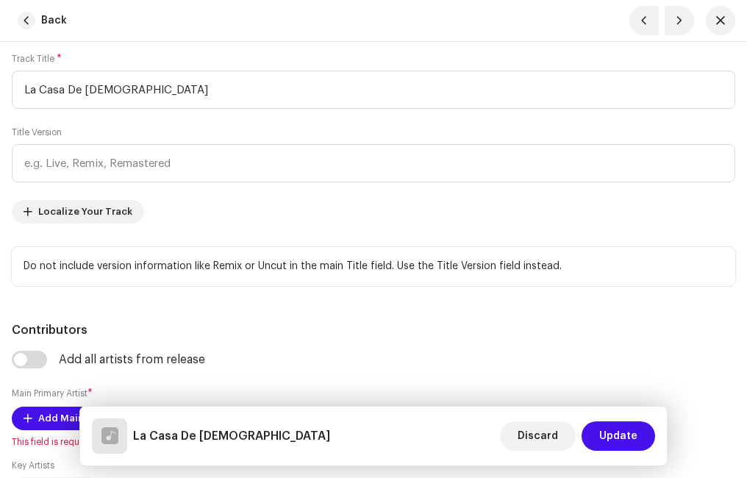
click at [147, 38] on div "Back" at bounding box center [373, 21] width 747 height 42
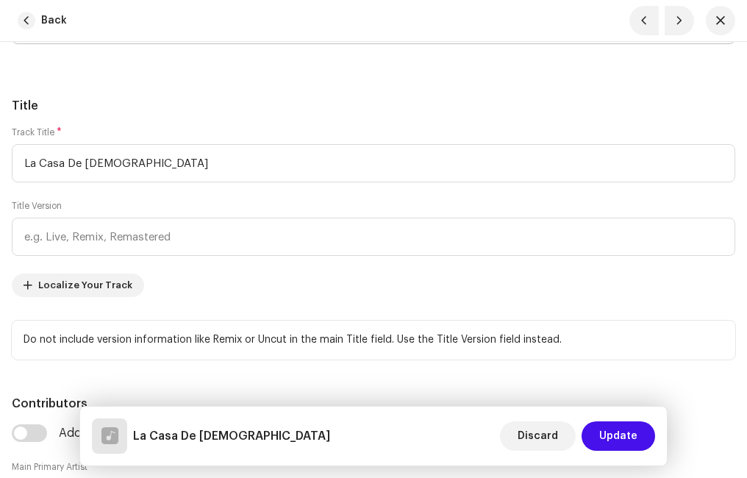
scroll to position [662, 0]
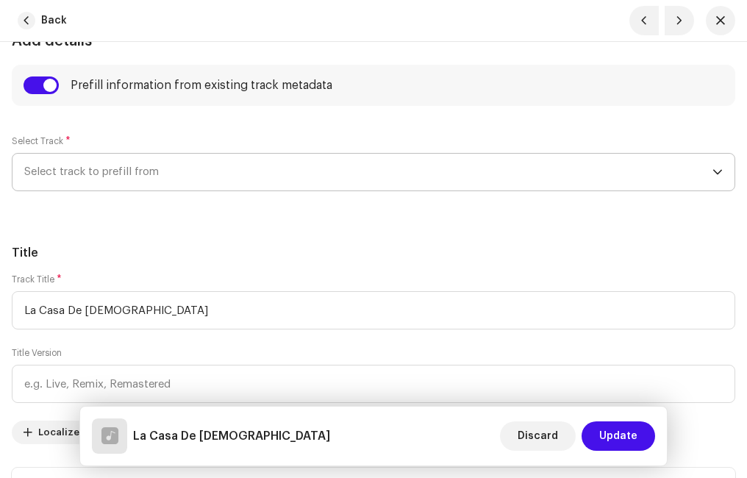
click at [116, 162] on span "Select track to prefill from" at bounding box center [368, 172] width 688 height 37
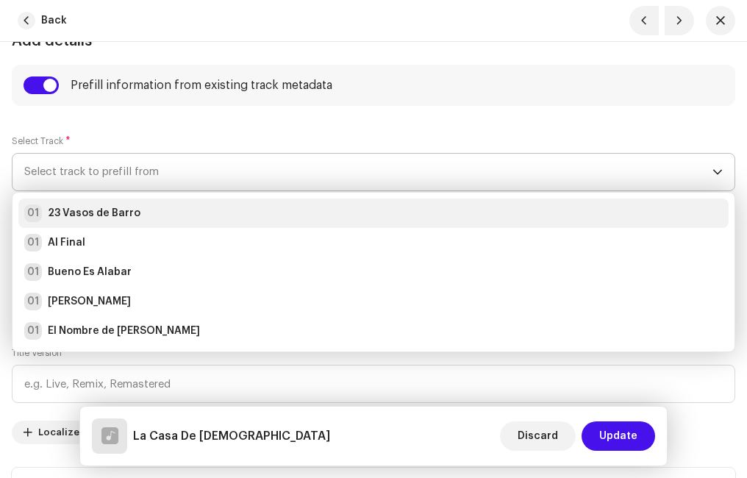
click at [104, 211] on strong "23 Vasos de Barro" at bounding box center [94, 213] width 93 height 15
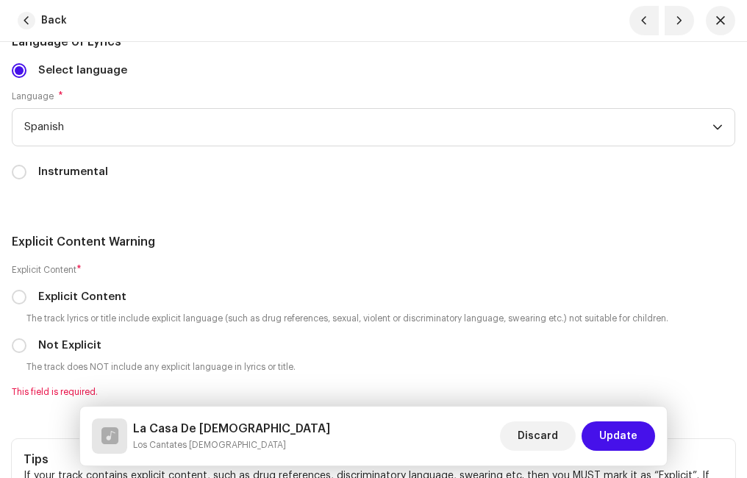
scroll to position [3161, 0]
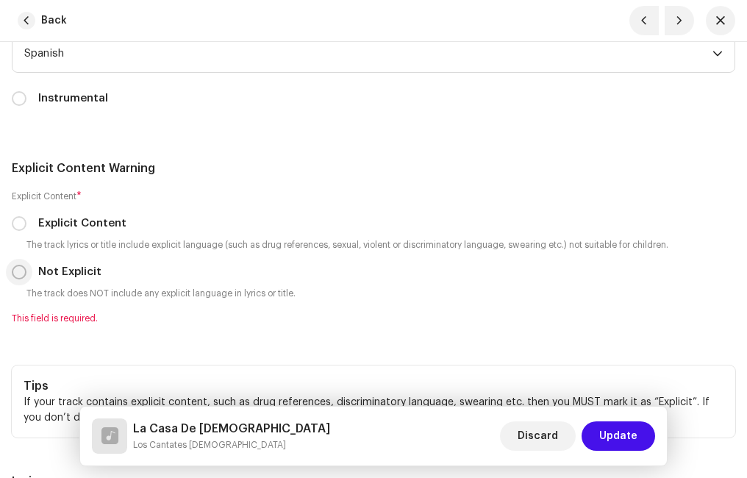
click at [20, 271] on input "Not Explicit" at bounding box center [19, 272] width 15 height 15
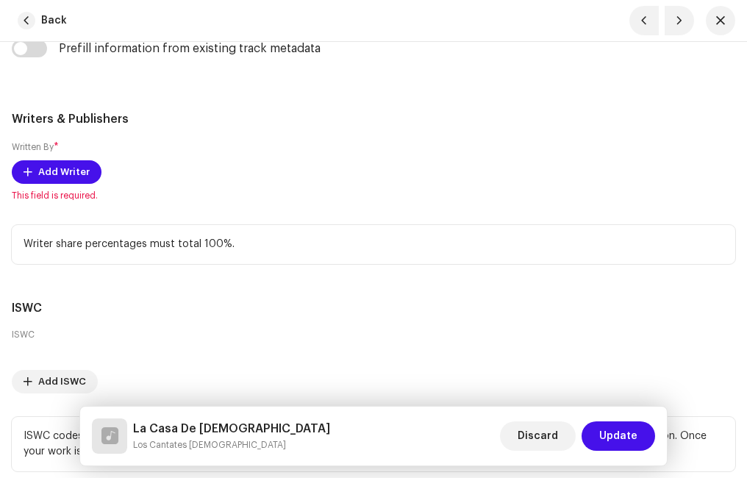
scroll to position [3676, 0]
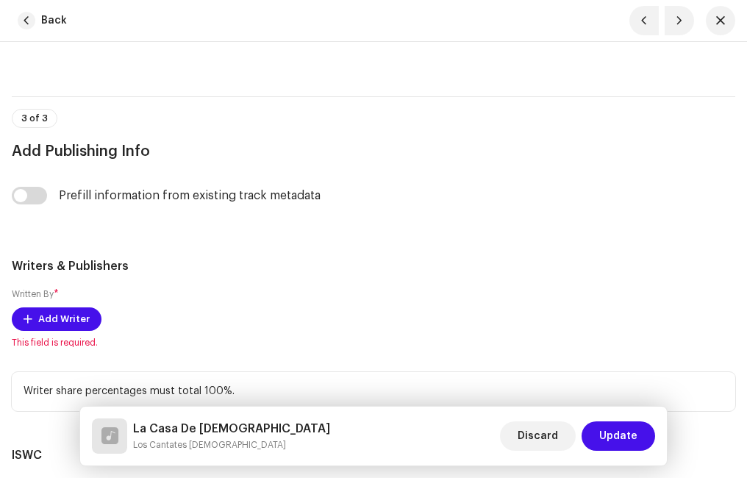
click at [36, 182] on div "Prefill information from existing track metadata" at bounding box center [373, 198] width 723 height 47
click at [44, 197] on input "checkbox" at bounding box center [29, 196] width 35 height 18
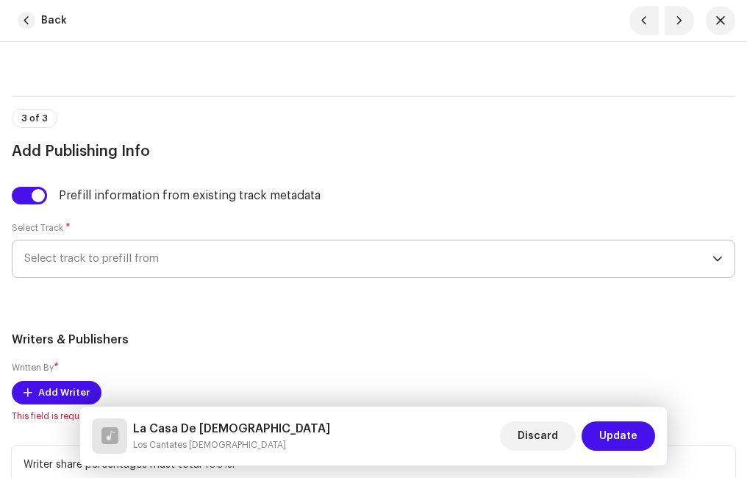
click at [136, 253] on span "Select track to prefill from" at bounding box center [368, 258] width 688 height 37
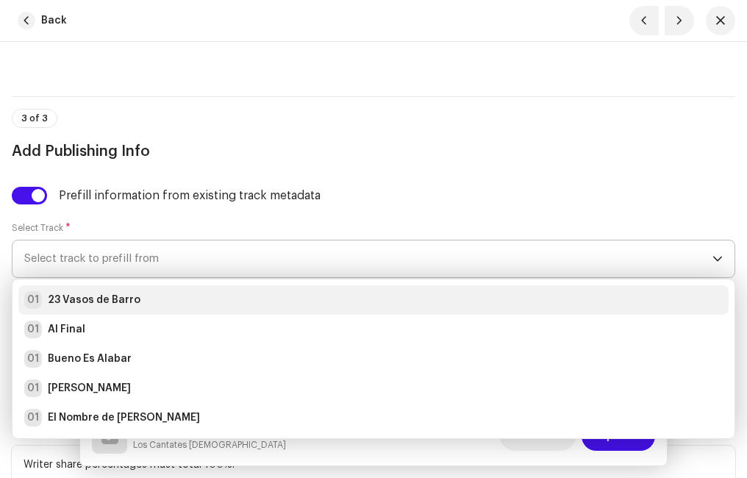
click at [144, 296] on div "01 23 [PERSON_NAME]" at bounding box center [373, 300] width 698 height 18
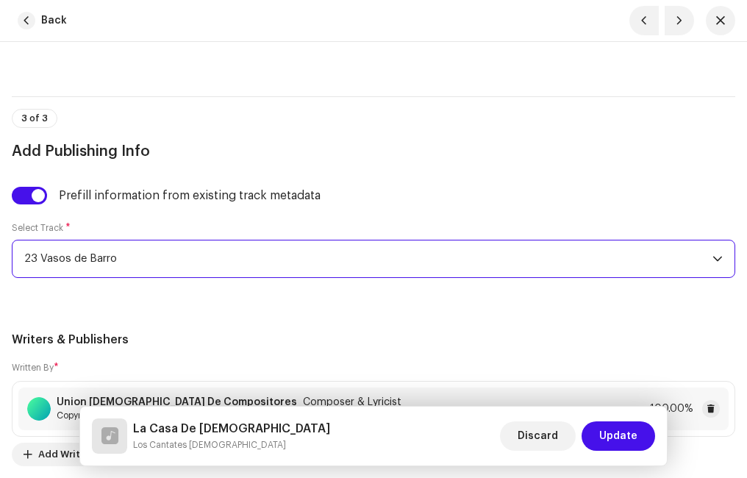
click at [271, 200] on div "Prefill information from existing track metadata" at bounding box center [190, 196] width 262 height 12
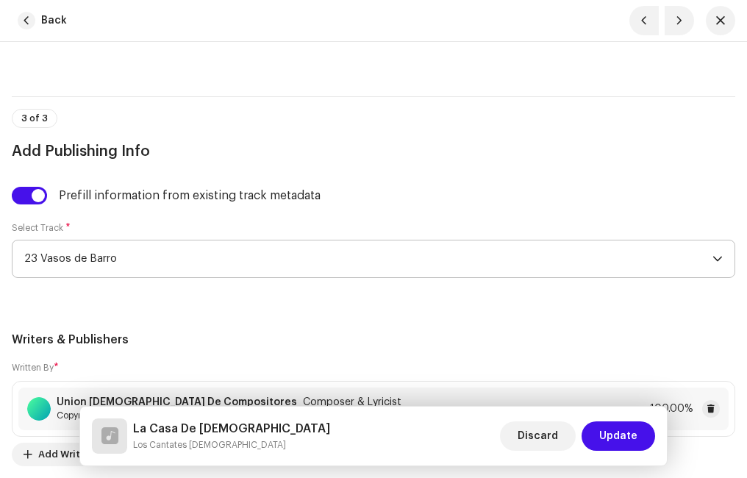
scroll to position [4043, 0]
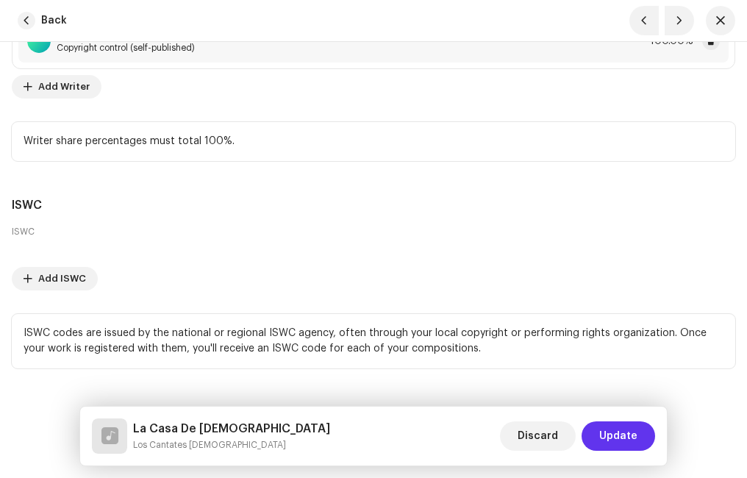
click at [626, 430] on span "Update" at bounding box center [618, 435] width 38 height 29
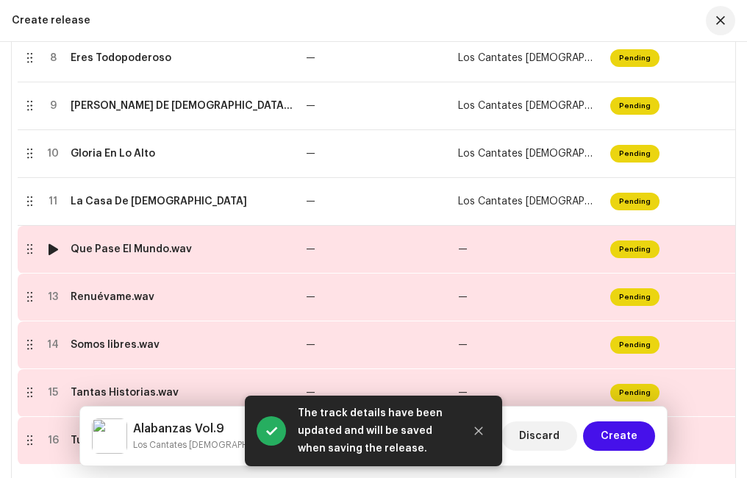
click at [137, 251] on div "Que Pase El Mundo.wav" at bounding box center [131, 249] width 121 height 12
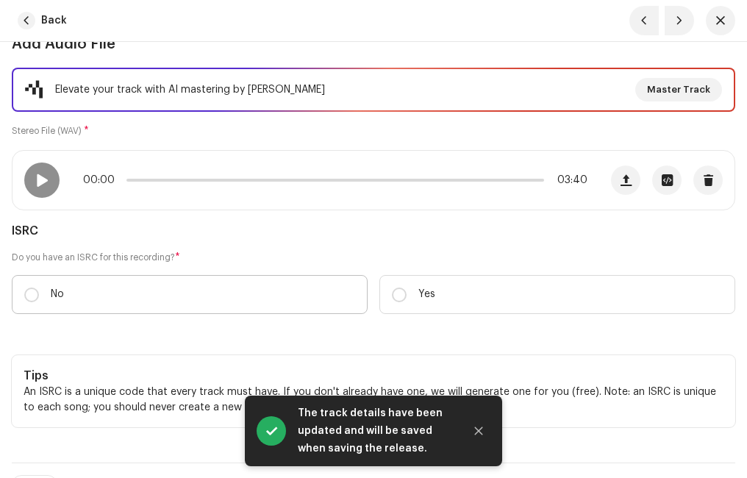
scroll to position [294, 0]
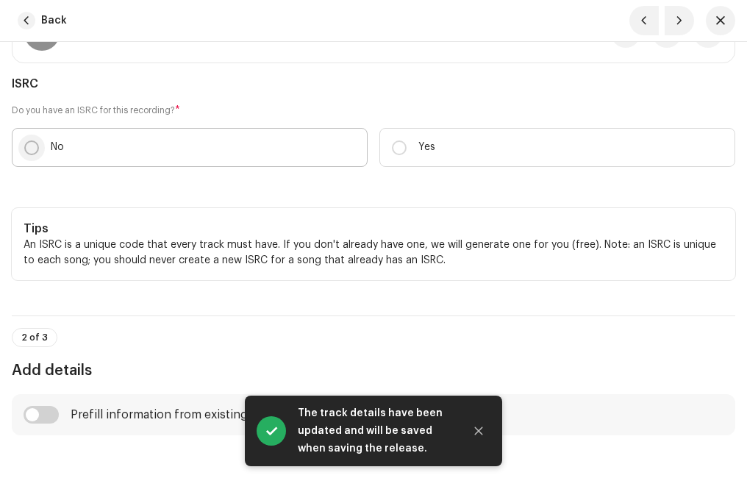
click at [32, 146] on input "No" at bounding box center [31, 147] width 15 height 15
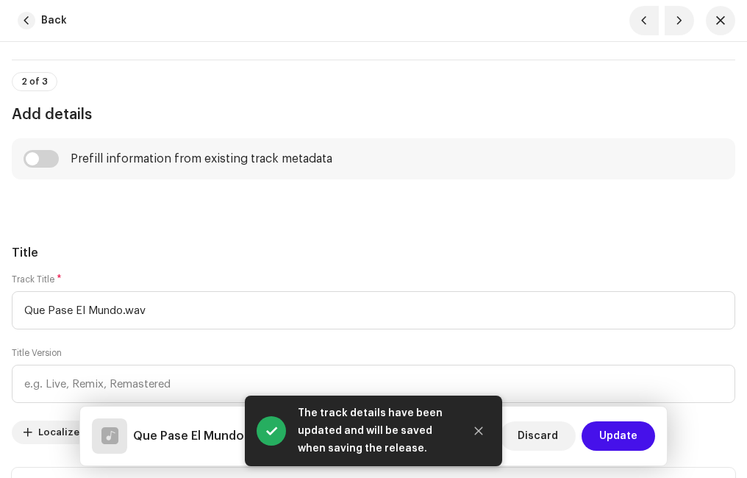
scroll to position [662, 0]
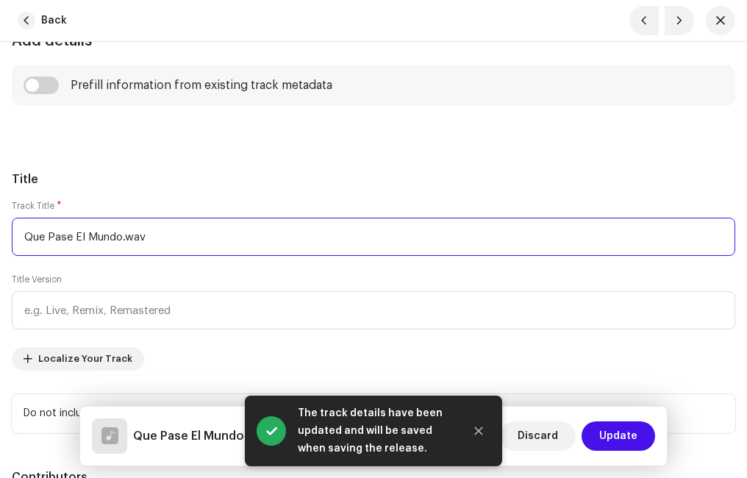
click at [156, 237] on input "Que Pase El Mundo.wav" at bounding box center [373, 237] width 723 height 38
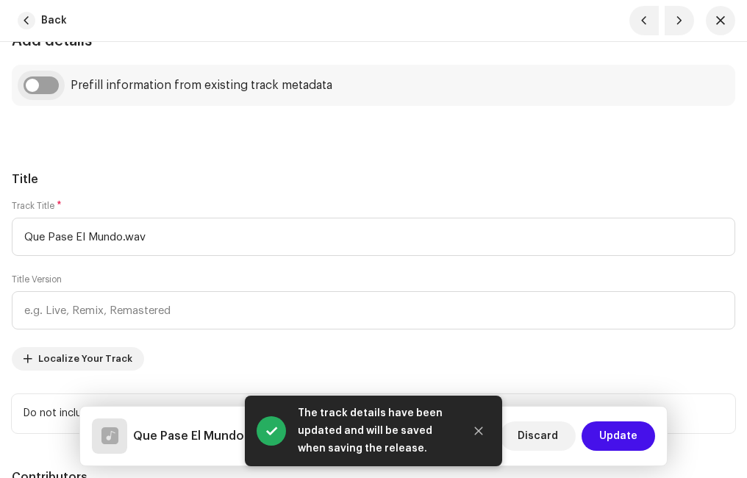
click at [48, 87] on input "checkbox" at bounding box center [41, 85] width 35 height 18
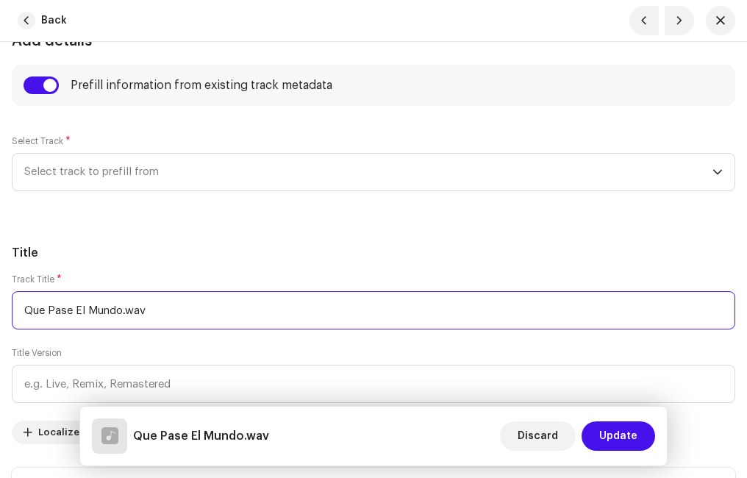
click at [168, 308] on input "Que Pase El Mundo.wav" at bounding box center [373, 310] width 723 height 38
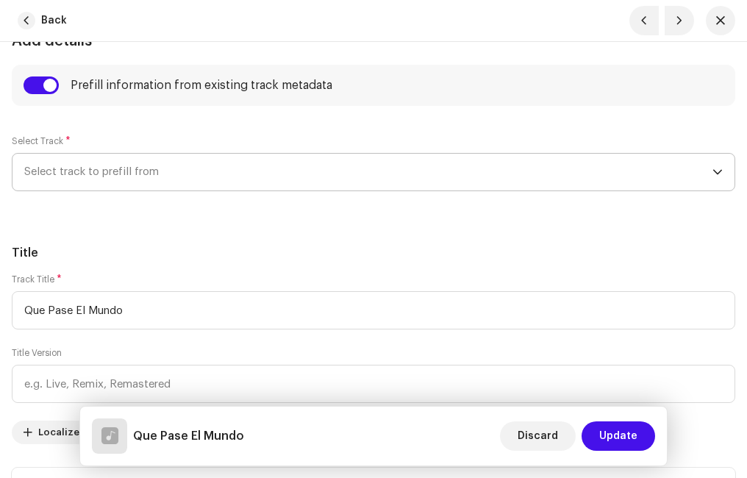
click at [149, 168] on span "Select track to prefill from" at bounding box center [368, 172] width 688 height 37
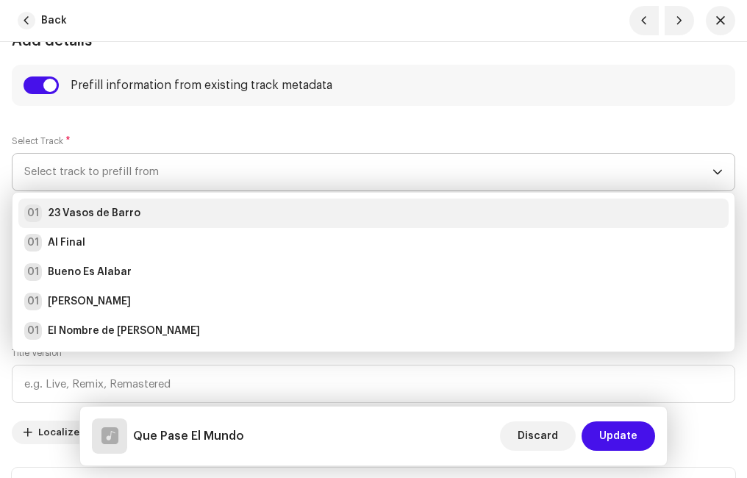
click at [83, 215] on strong "23 Vasos de Barro" at bounding box center [94, 213] width 93 height 15
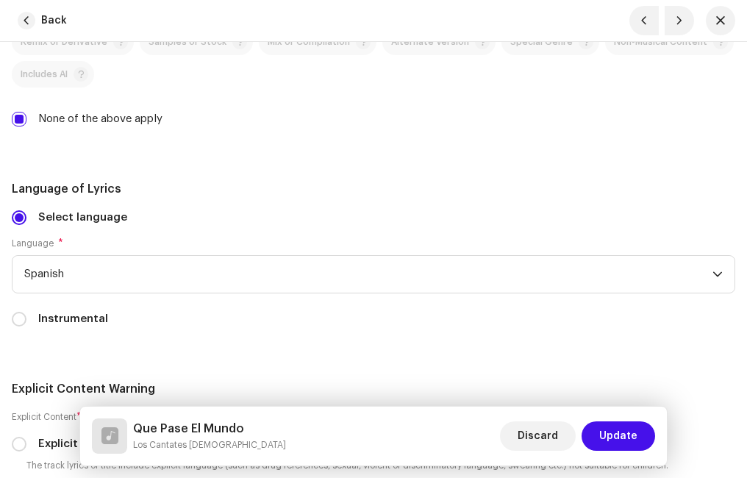
scroll to position [3308, 0]
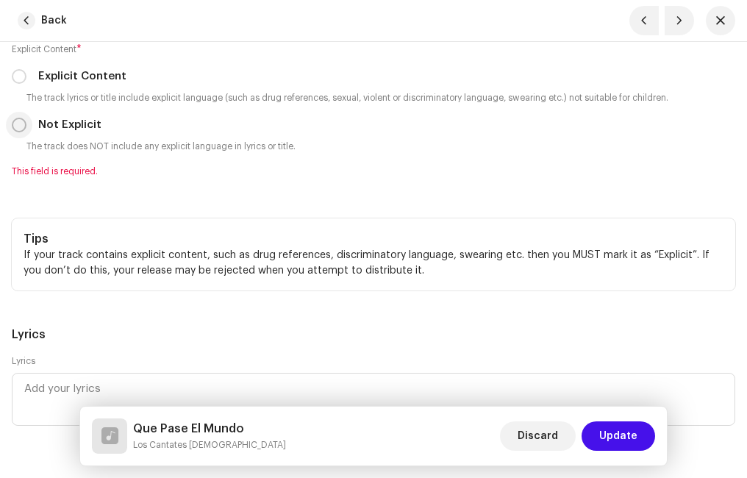
click at [21, 128] on input "Not Explicit" at bounding box center [19, 125] width 15 height 15
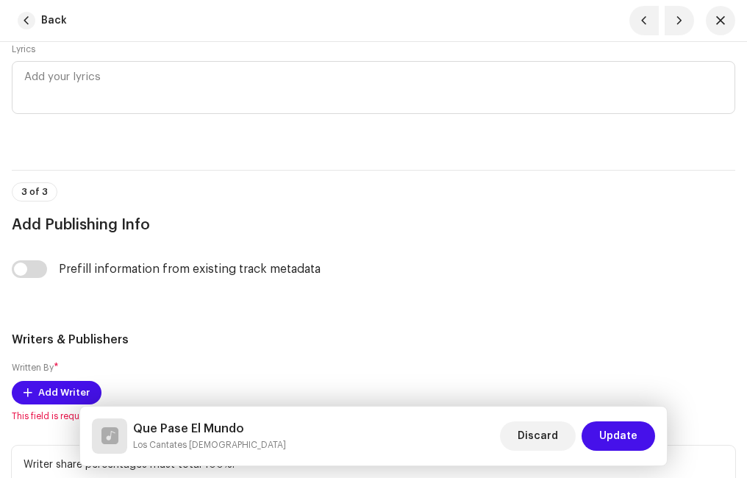
scroll to position [3749, 0]
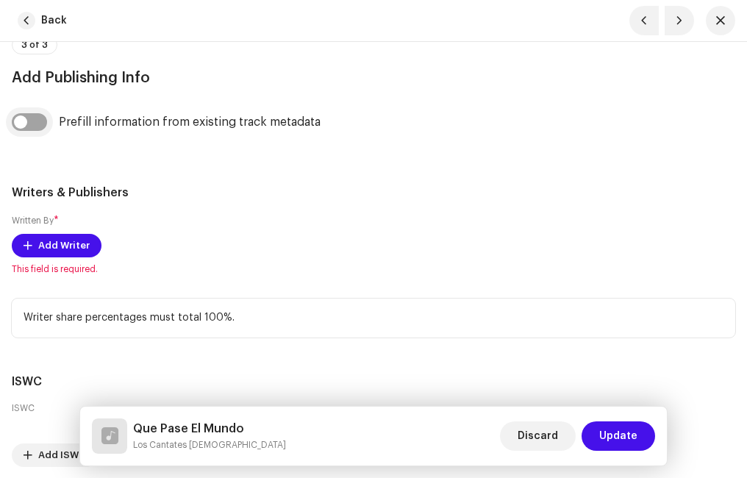
click at [29, 119] on input "checkbox" at bounding box center [29, 122] width 35 height 18
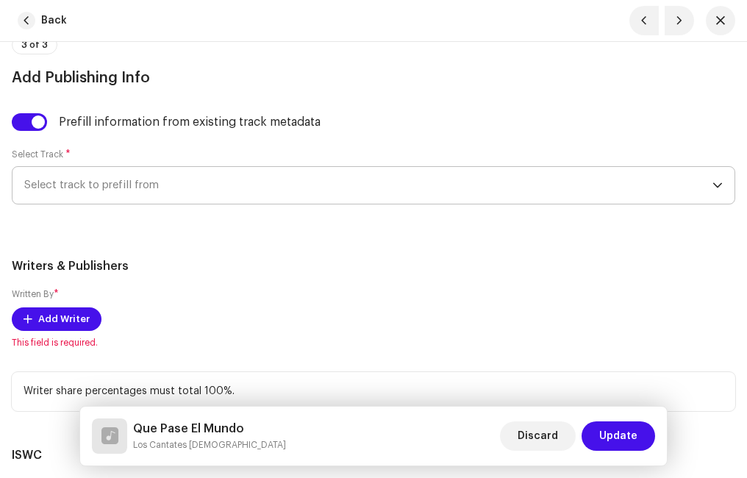
click at [103, 191] on span "Select track to prefill from" at bounding box center [368, 185] width 688 height 37
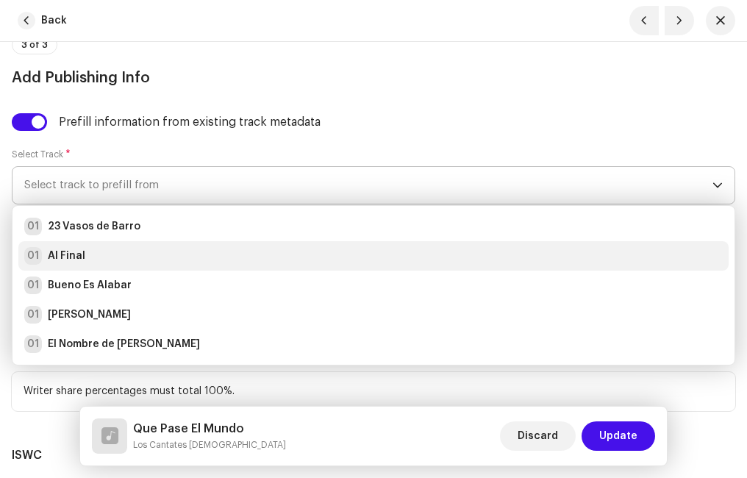
click at [110, 246] on li "01 Al Final" at bounding box center [373, 255] width 710 height 29
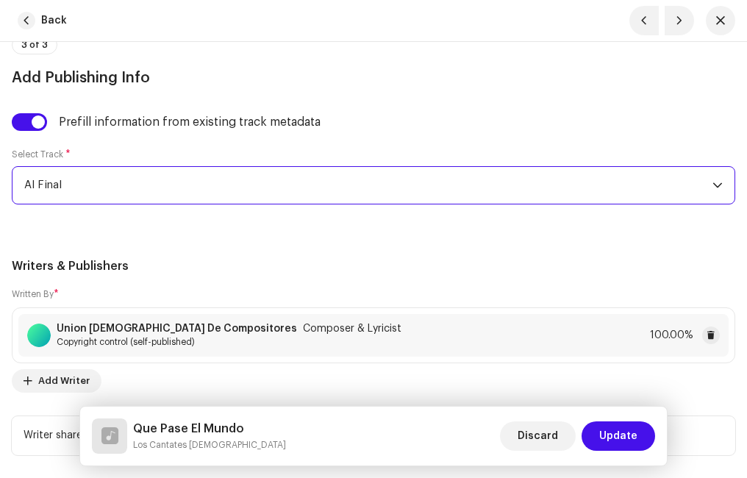
drag, startPoint x: 259, startPoint y: 251, endPoint x: 301, endPoint y: 256, distance: 42.2
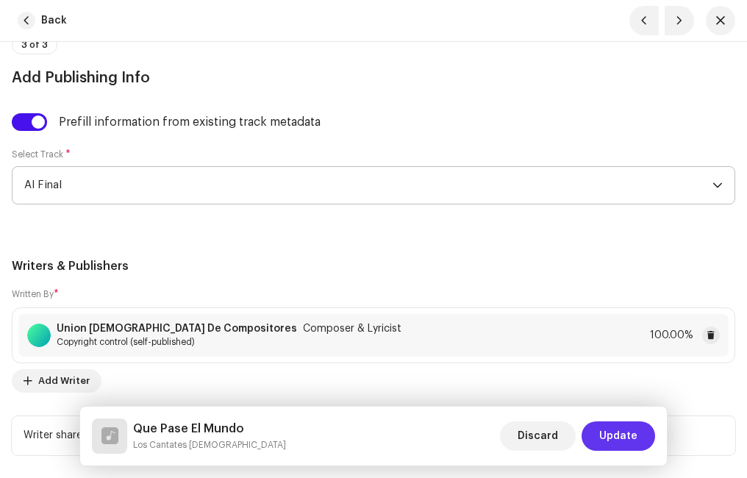
click at [617, 433] on span "Update" at bounding box center [618, 435] width 38 height 29
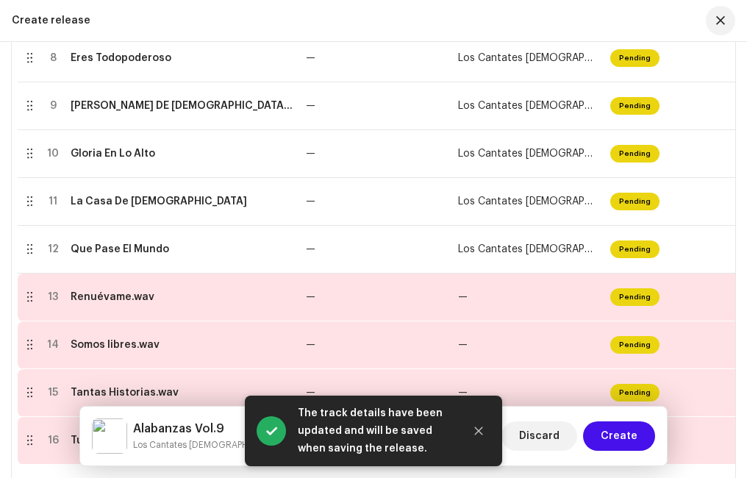
scroll to position [829, 0]
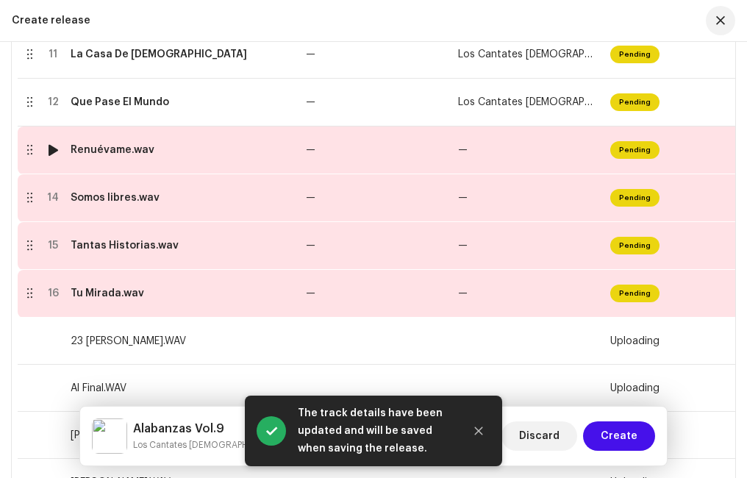
click at [151, 154] on div "Renuévame.wav" at bounding box center [182, 150] width 223 height 12
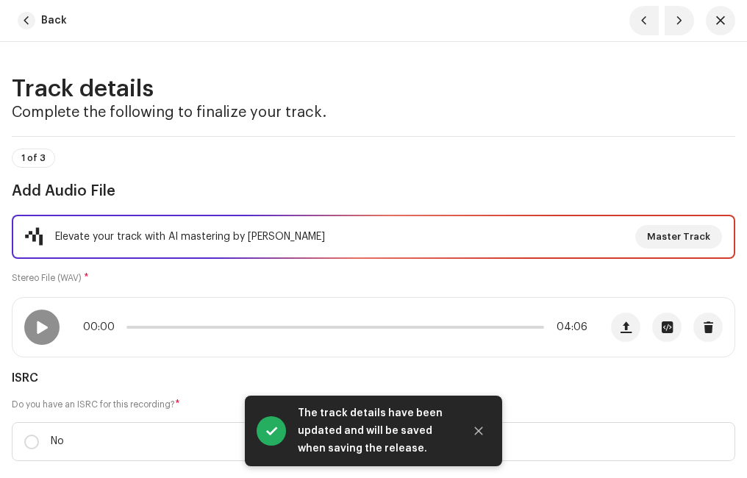
scroll to position [147, 0]
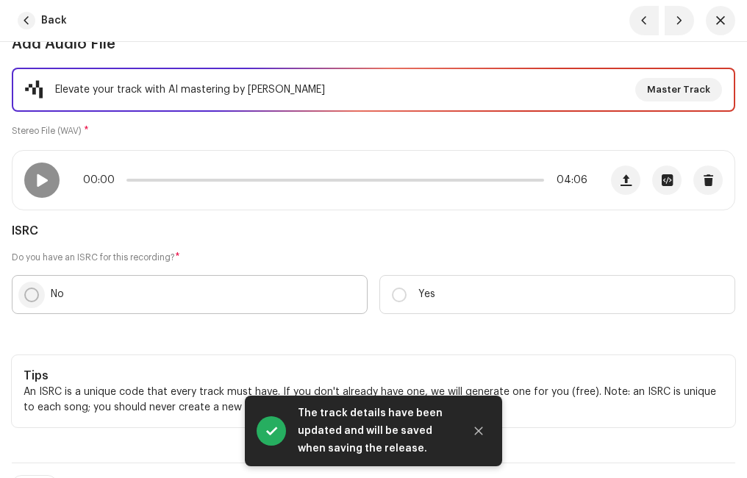
click at [32, 289] on input "No" at bounding box center [31, 294] width 15 height 15
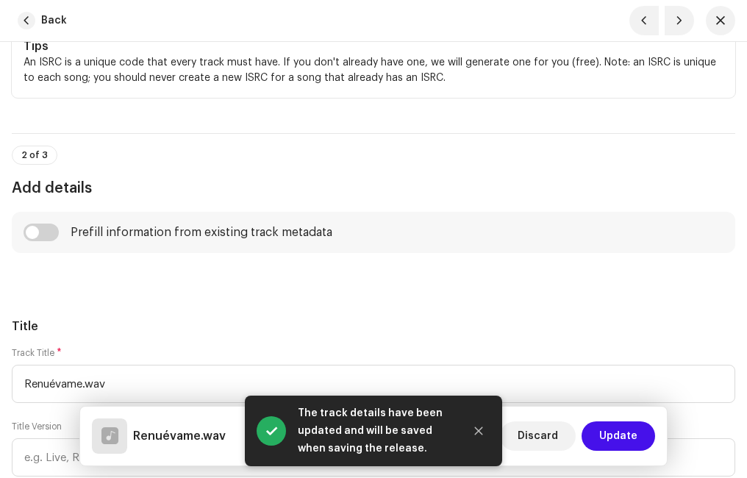
scroll to position [588, 0]
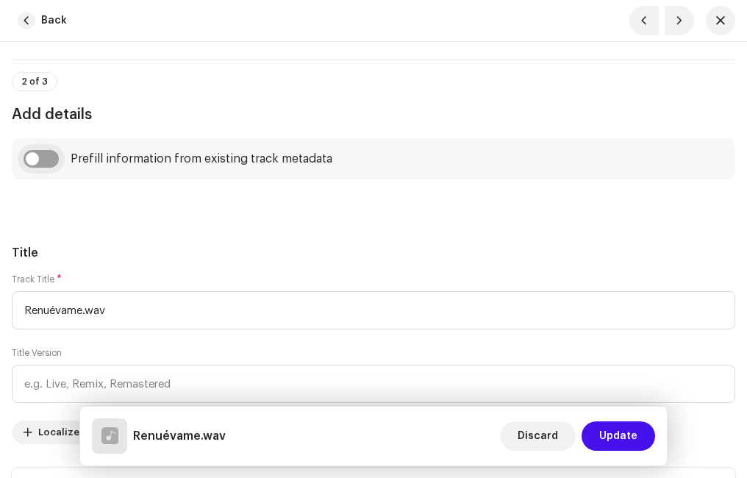
click at [52, 154] on input "checkbox" at bounding box center [41, 159] width 35 height 18
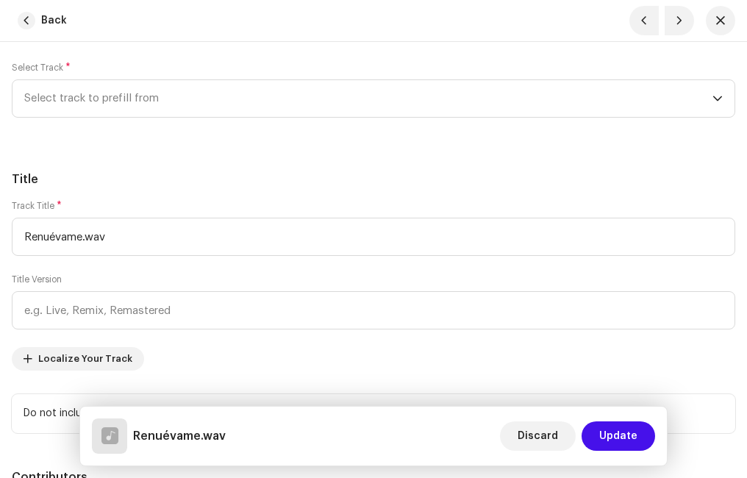
scroll to position [809, 0]
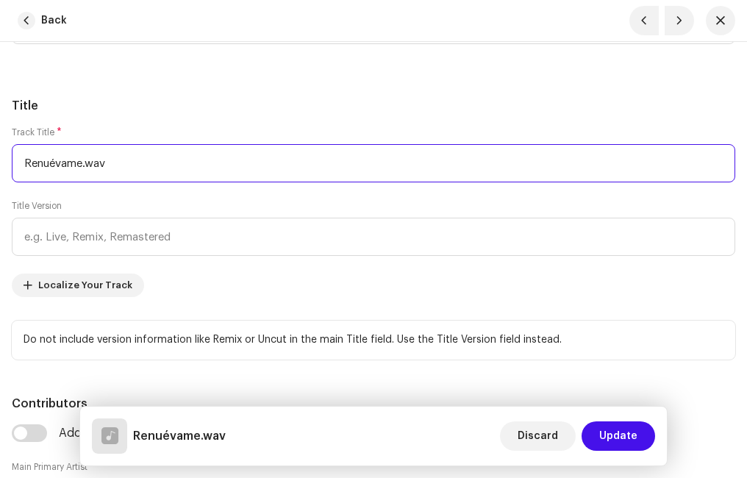
click at [146, 160] on input "Renuévame.wav" at bounding box center [373, 163] width 723 height 38
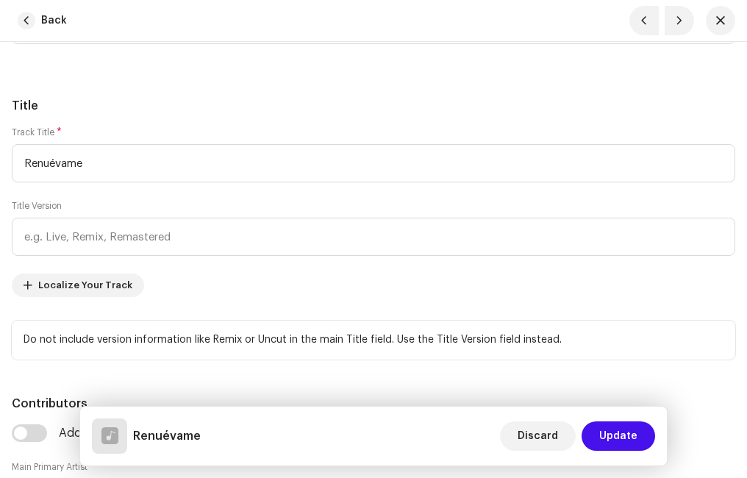
click at [107, 120] on div "Title Track Title * Renuévame Title Version Localize Your Track Do not include …" at bounding box center [373, 228] width 723 height 262
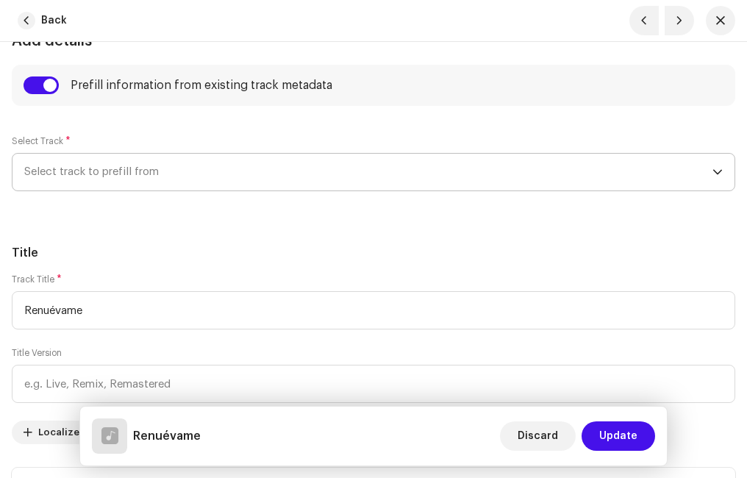
click at [93, 176] on span "Select track to prefill from" at bounding box center [368, 172] width 688 height 37
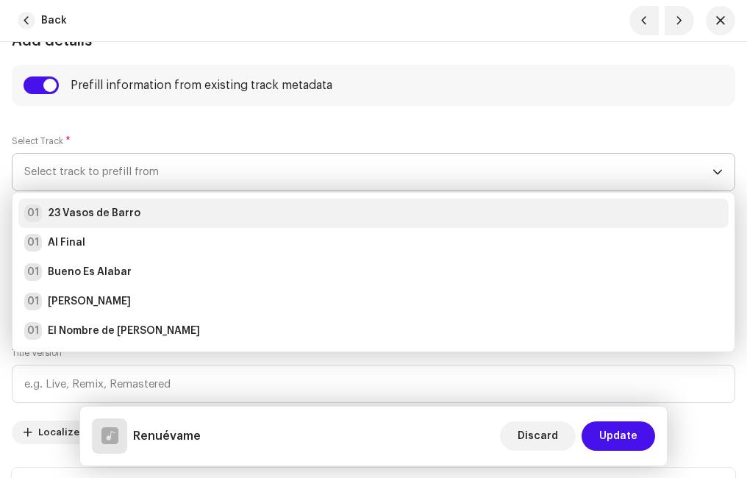
click at [89, 215] on strong "23 Vasos de Barro" at bounding box center [94, 213] width 93 height 15
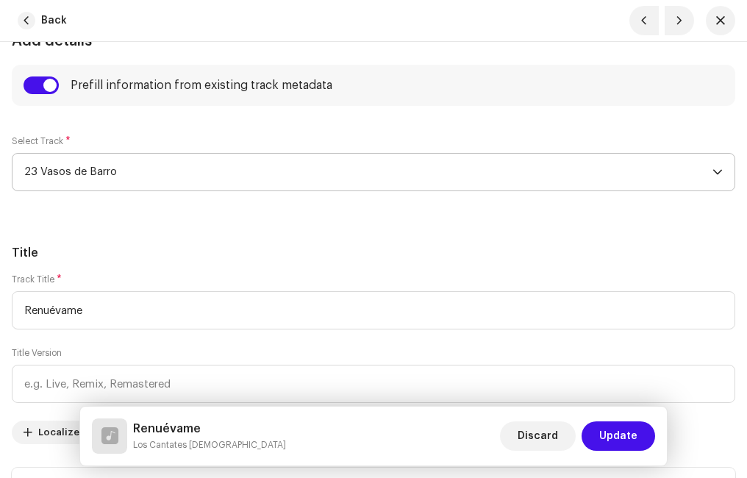
click at [201, 253] on h5 "Title" at bounding box center [373, 253] width 723 height 18
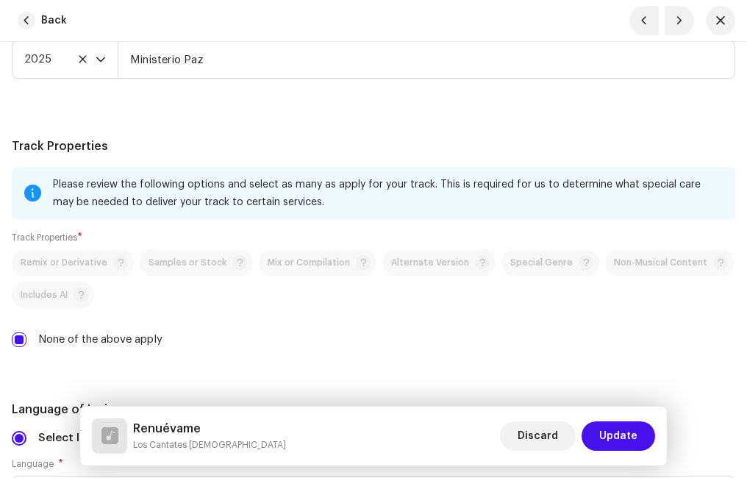
scroll to position [3087, 0]
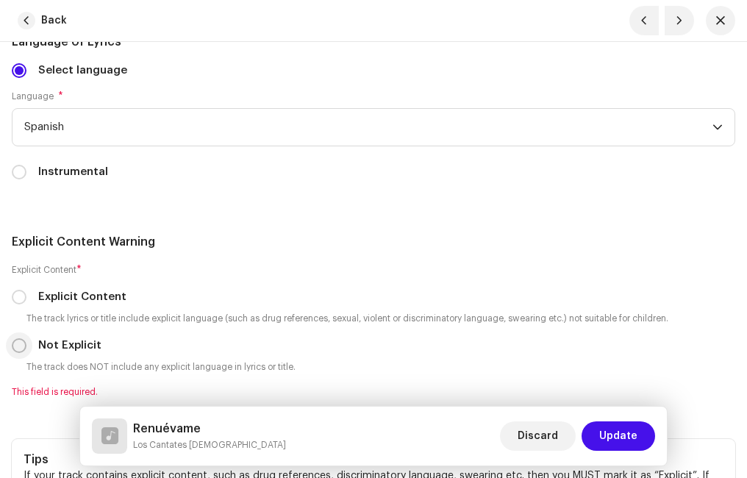
click at [22, 348] on input "Not Explicit" at bounding box center [19, 345] width 15 height 15
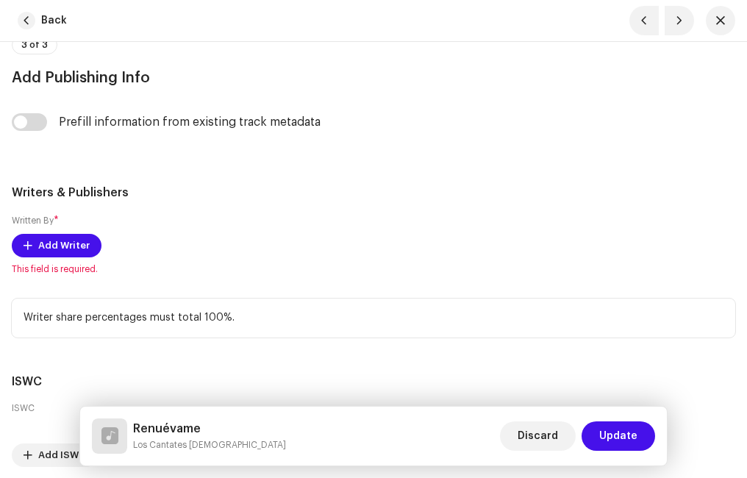
scroll to position [3823, 0]
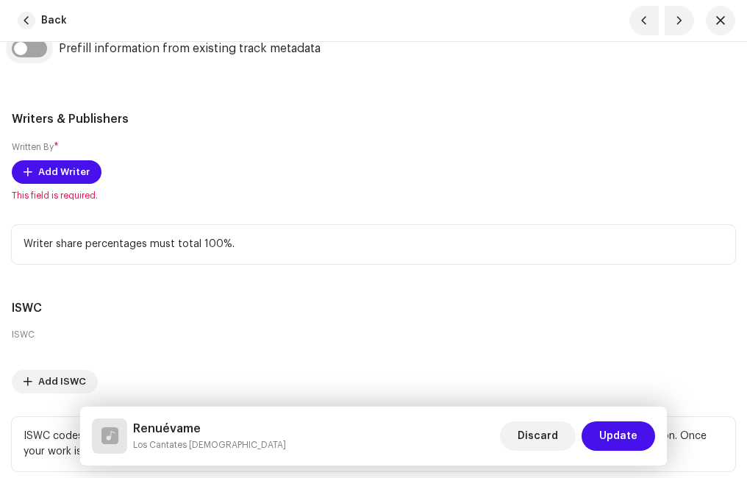
click at [46, 49] on input "checkbox" at bounding box center [29, 49] width 35 height 18
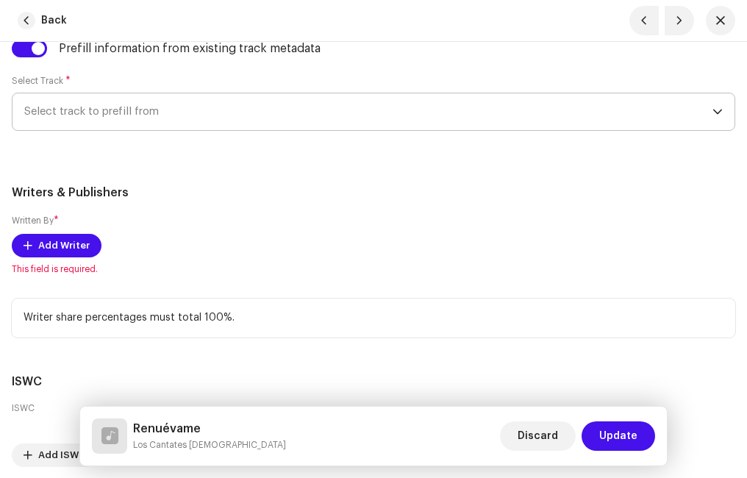
click at [133, 120] on span "Select track to prefill from" at bounding box center [368, 111] width 688 height 37
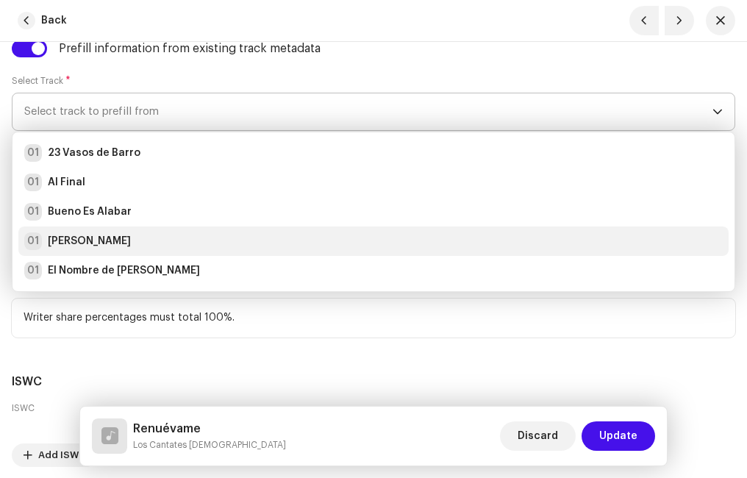
click at [126, 236] on div "01 [PERSON_NAME]" at bounding box center [373, 241] width 698 height 18
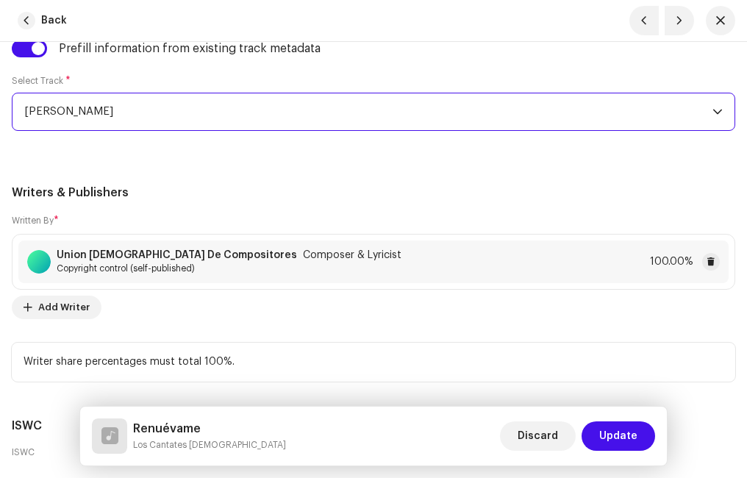
click at [273, 226] on div "Written By * [DEMOGRAPHIC_DATA] De Compositores Composer & Lyricist Copyright c…" at bounding box center [373, 266] width 723 height 106
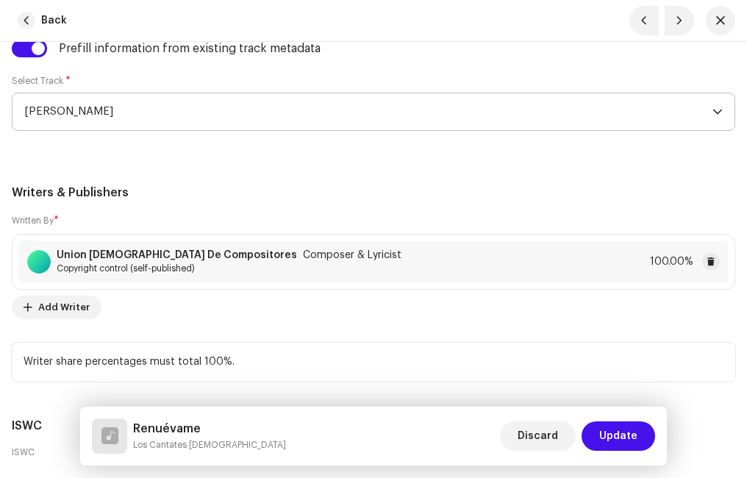
scroll to position [4075, 0]
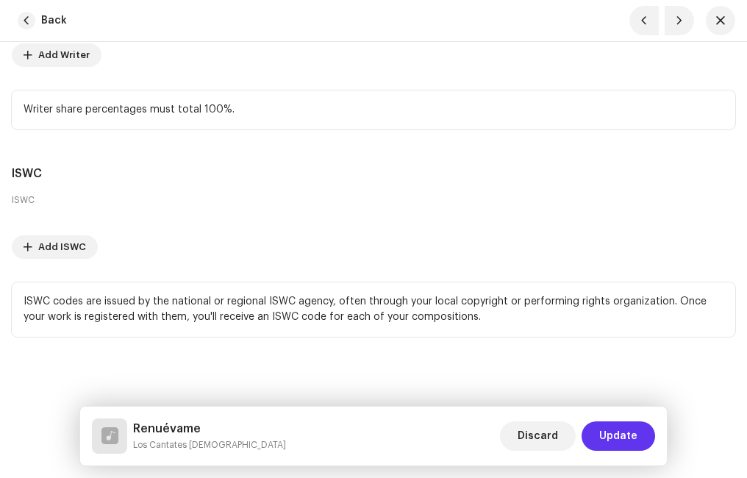
click at [619, 437] on span "Update" at bounding box center [618, 435] width 38 height 29
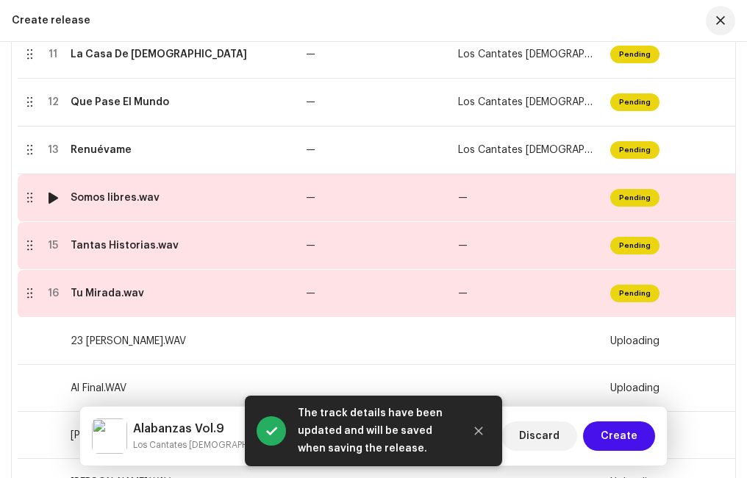
click at [123, 200] on div "Somos libres.wav" at bounding box center [115, 198] width 89 height 12
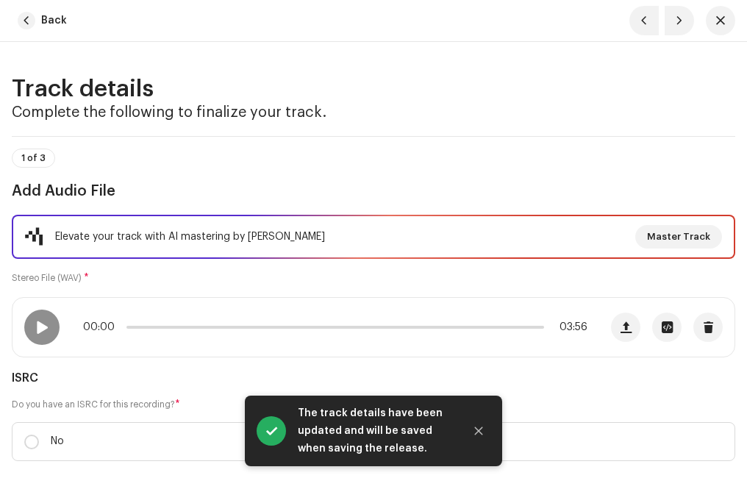
scroll to position [147, 0]
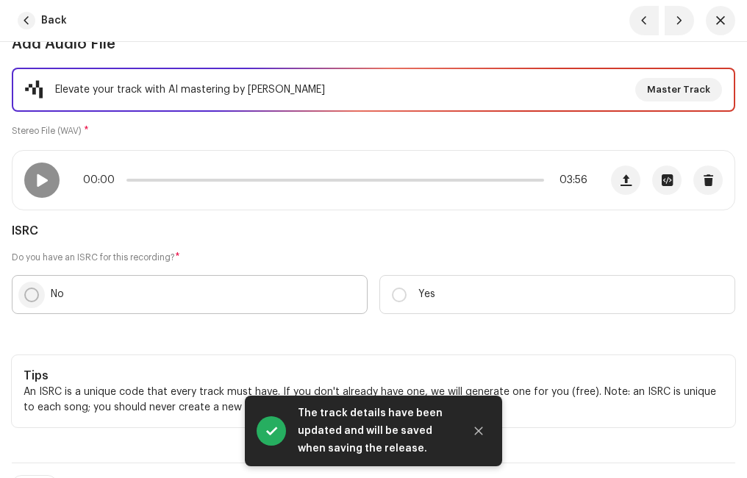
click at [35, 296] on input "No" at bounding box center [31, 294] width 15 height 15
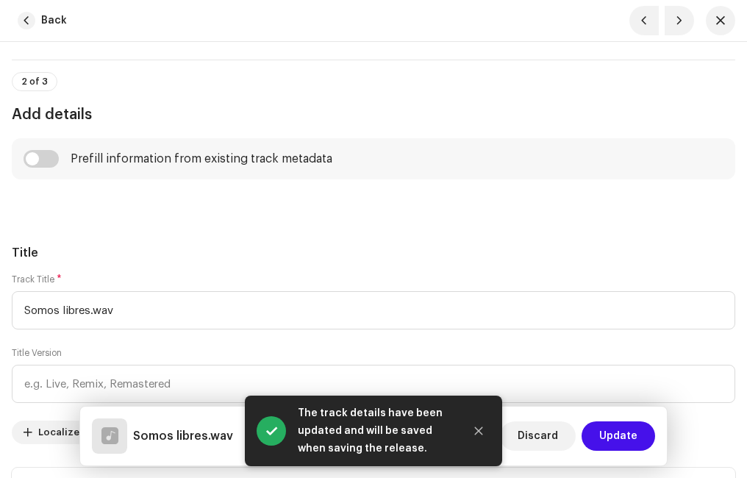
scroll to position [662, 0]
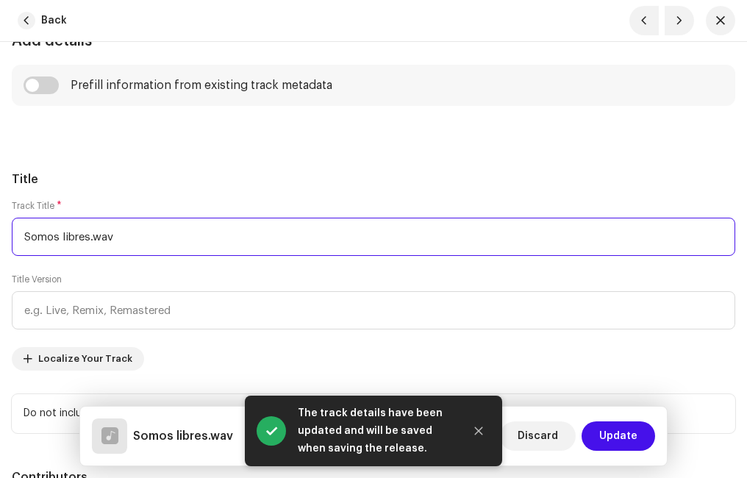
click at [135, 240] on input "Somos libres.wav" at bounding box center [373, 237] width 723 height 38
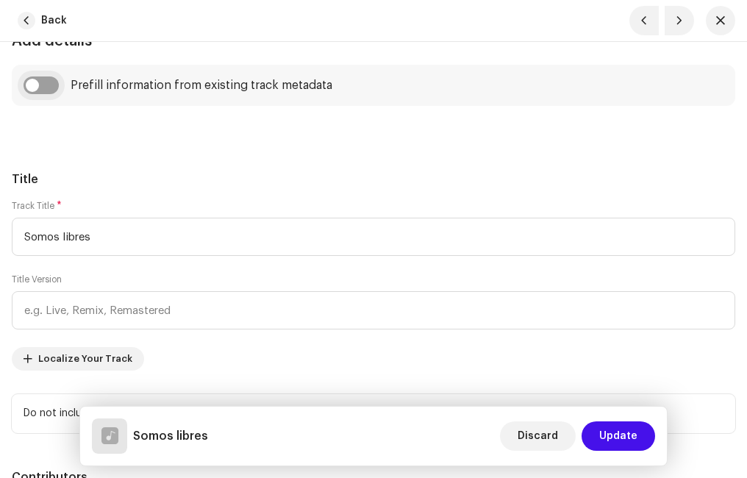
click at [51, 82] on input "checkbox" at bounding box center [41, 85] width 35 height 18
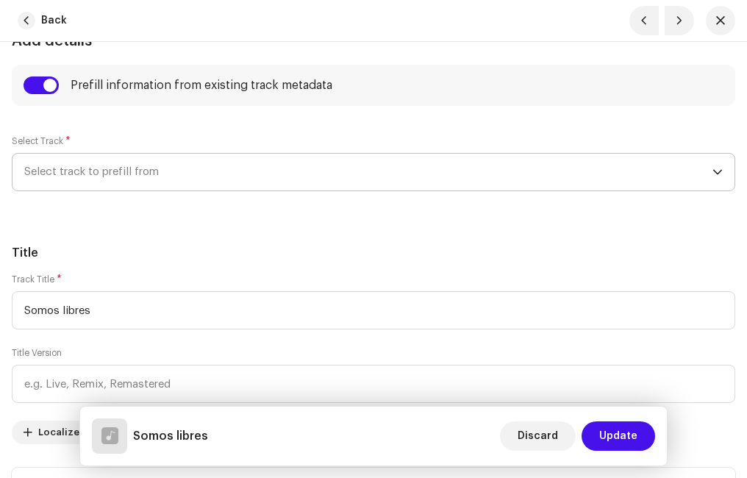
click at [125, 171] on span "Select track to prefill from" at bounding box center [368, 172] width 688 height 37
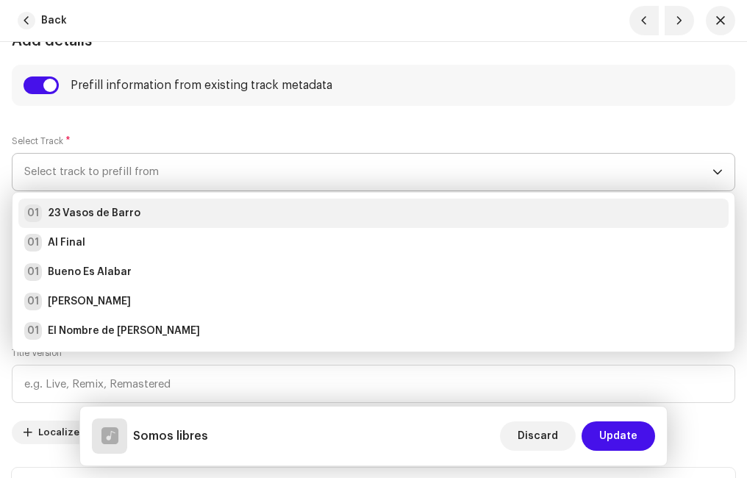
click at [134, 207] on strong "23 Vasos de Barro" at bounding box center [94, 213] width 93 height 15
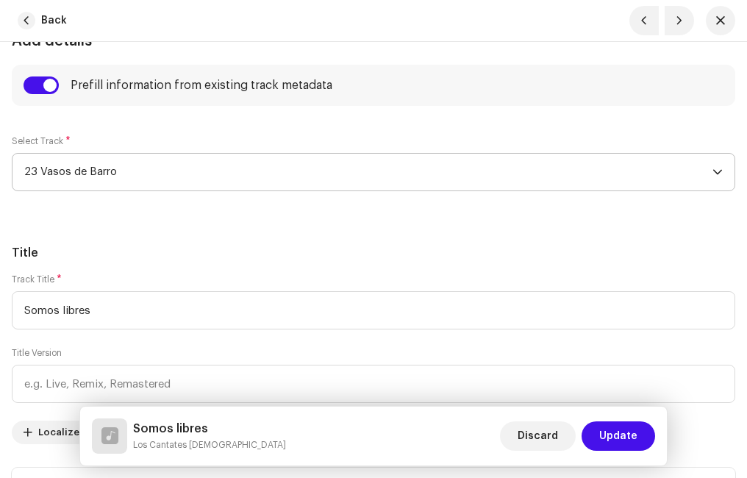
drag, startPoint x: 157, startPoint y: 222, endPoint x: 172, endPoint y: 228, distance: 16.5
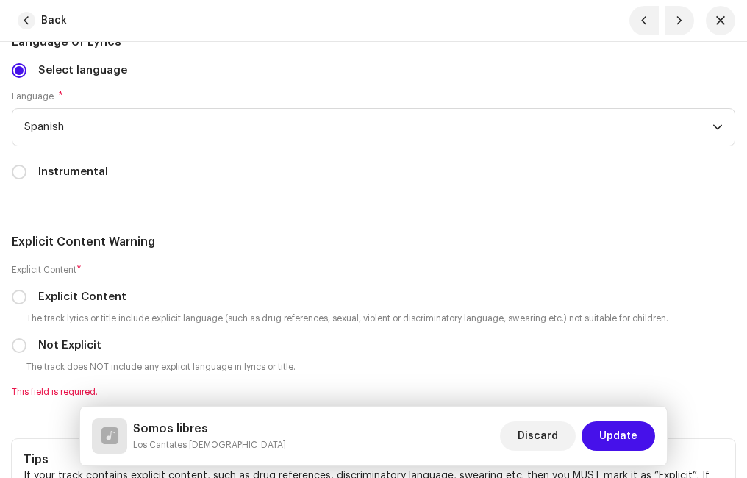
scroll to position [3161, 0]
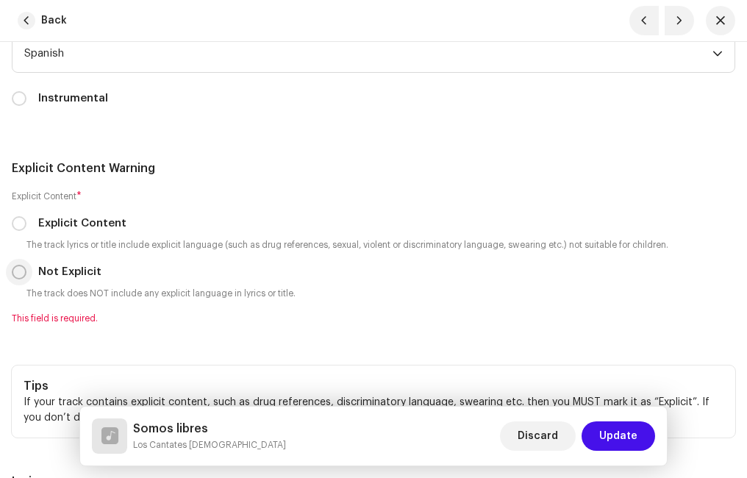
click at [21, 269] on input "Not Explicit" at bounding box center [19, 272] width 15 height 15
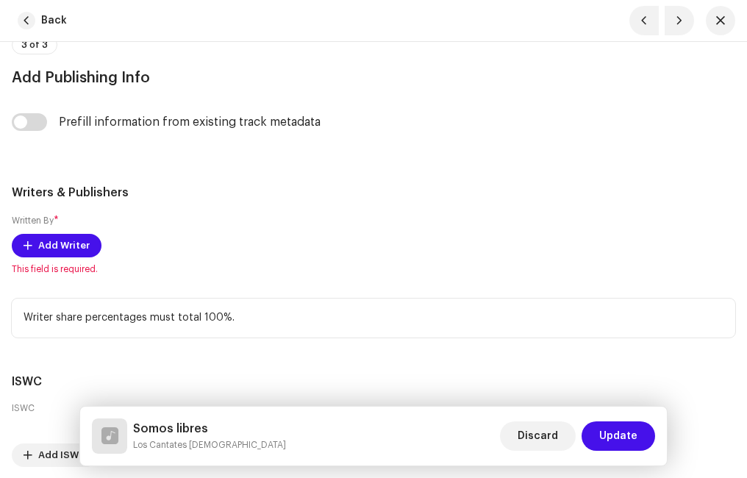
scroll to position [3602, 0]
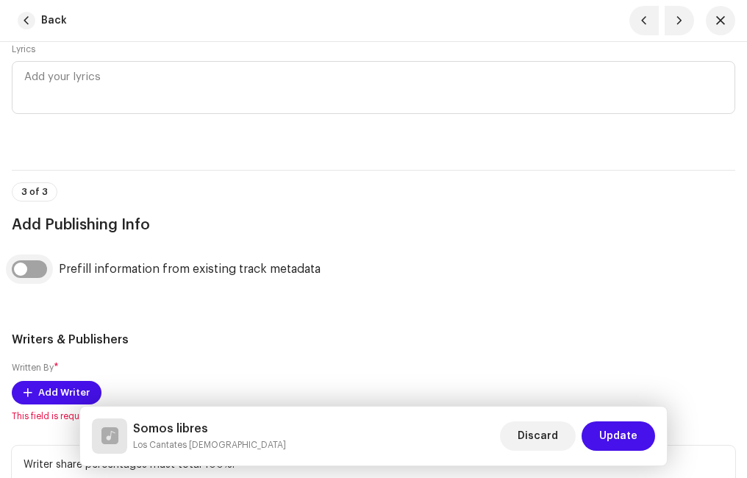
click at [44, 265] on input "checkbox" at bounding box center [29, 269] width 35 height 18
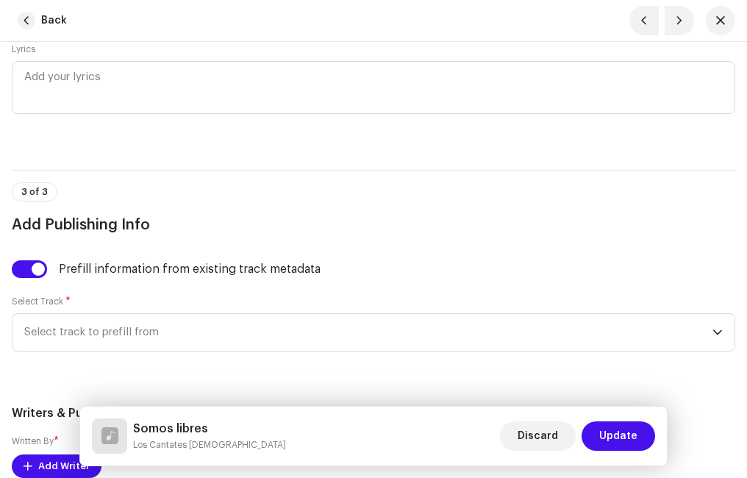
scroll to position [3749, 0]
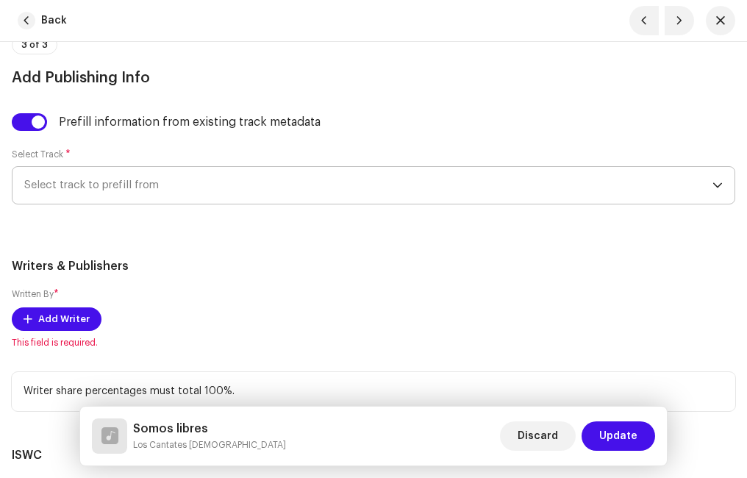
click at [116, 173] on span "Select track to prefill from" at bounding box center [368, 185] width 688 height 37
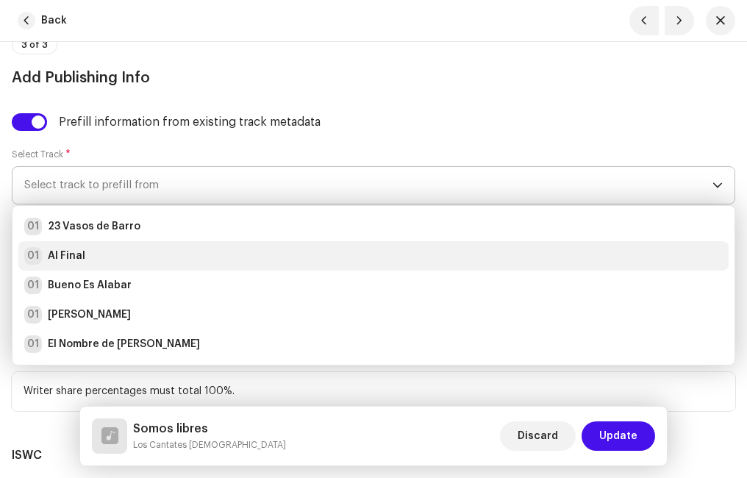
click at [107, 246] on li "01 Al Final" at bounding box center [373, 255] width 710 height 29
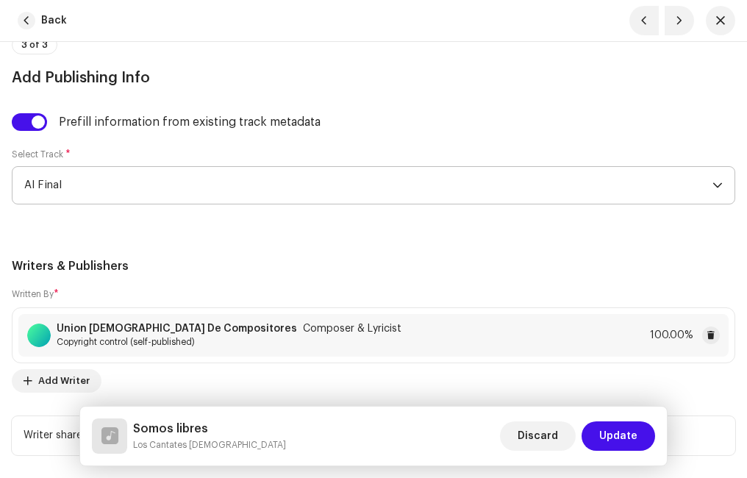
scroll to position [4075, 0]
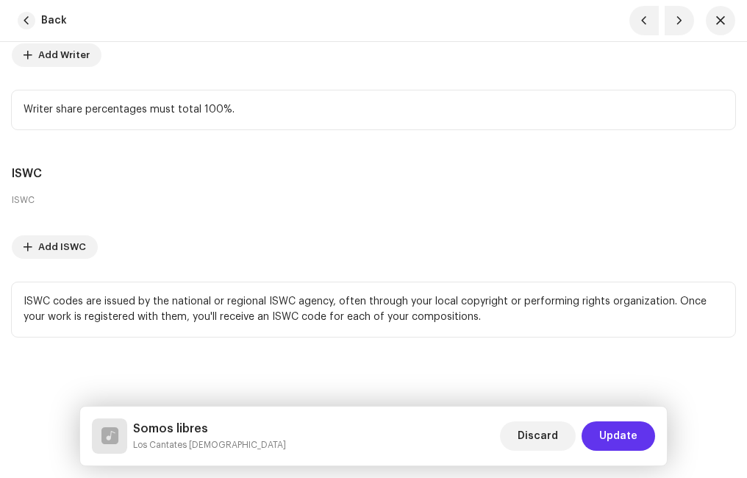
click at [620, 438] on span "Update" at bounding box center [618, 435] width 38 height 29
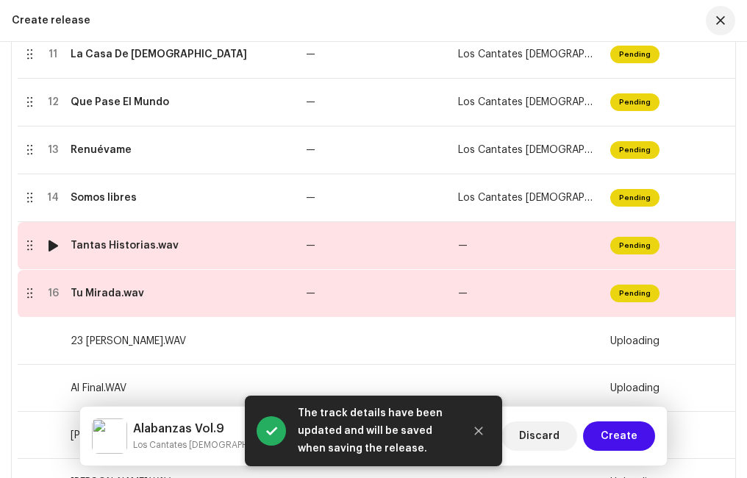
click at [147, 243] on div "Tantas Historias.wav" at bounding box center [125, 246] width 108 height 12
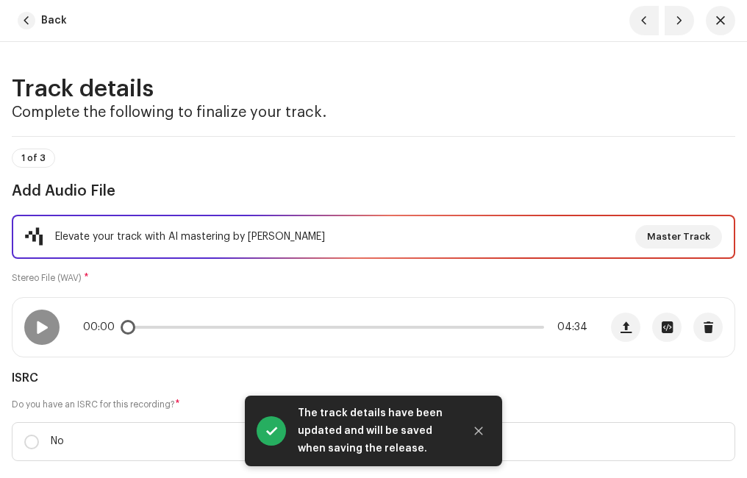
scroll to position [74, 0]
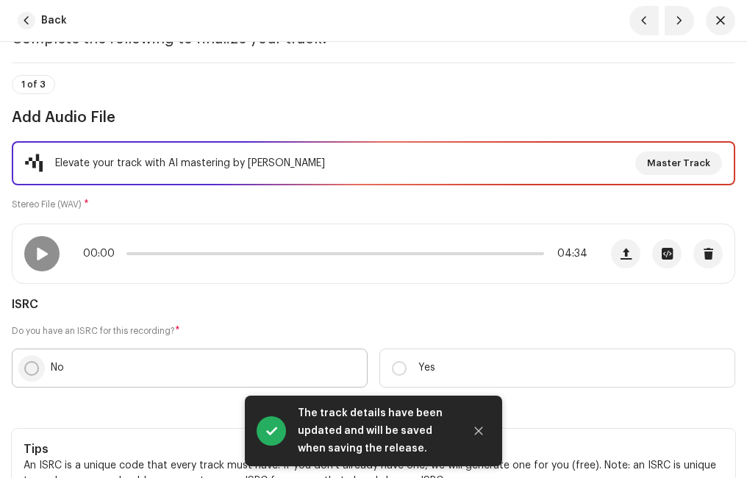
click at [30, 373] on input "No" at bounding box center [31, 368] width 15 height 15
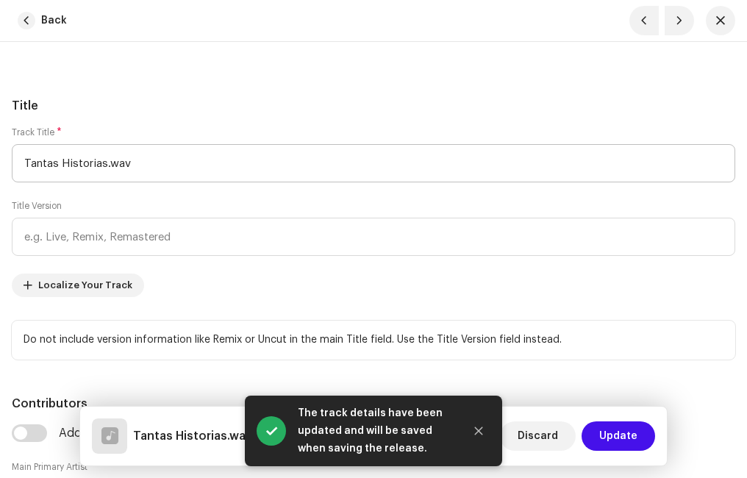
scroll to position [588, 0]
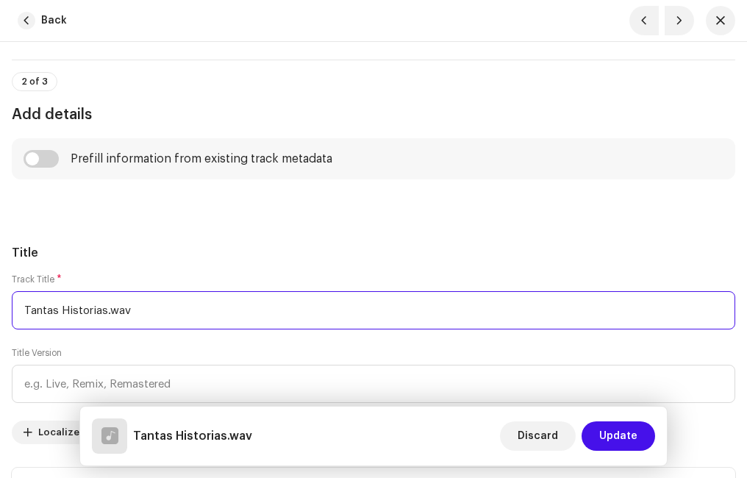
click at [139, 308] on input "Tantas Historias.wav" at bounding box center [373, 310] width 723 height 38
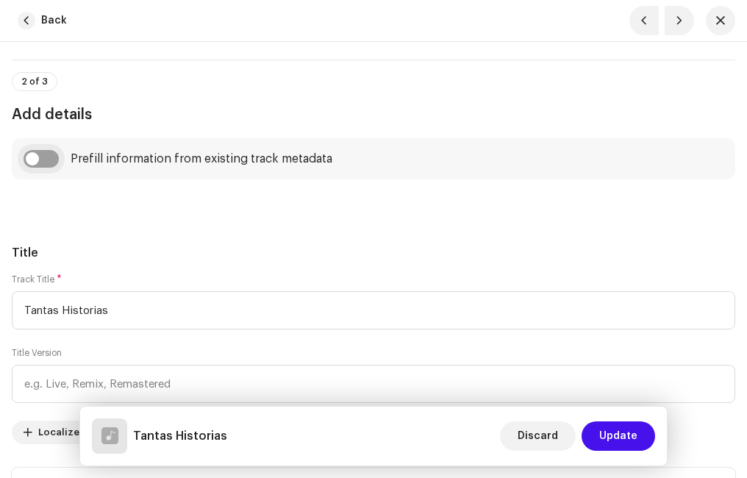
click at [49, 157] on input "checkbox" at bounding box center [41, 159] width 35 height 18
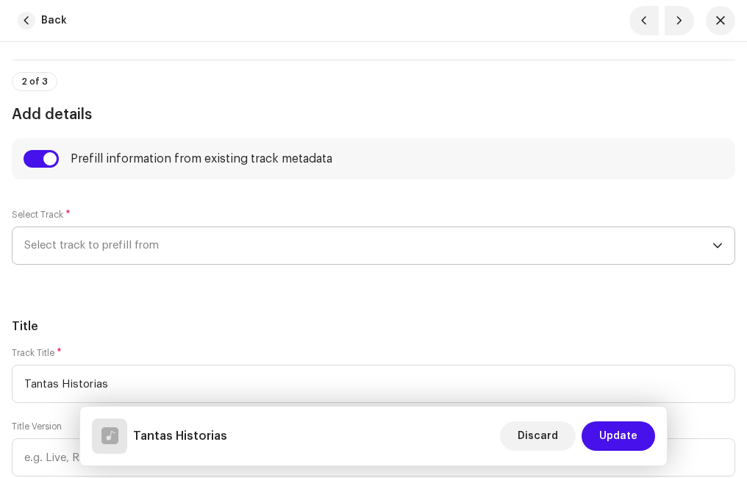
click at [135, 254] on span "Select track to prefill from" at bounding box center [368, 245] width 688 height 37
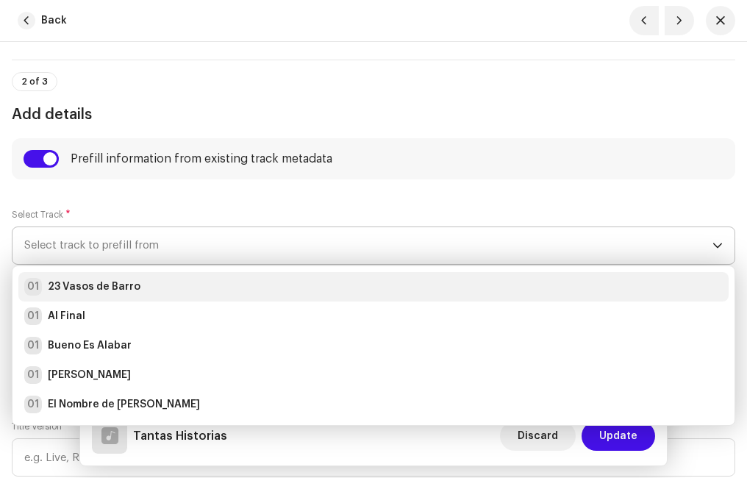
click at [132, 300] on li "01 23 [PERSON_NAME]" at bounding box center [373, 286] width 710 height 29
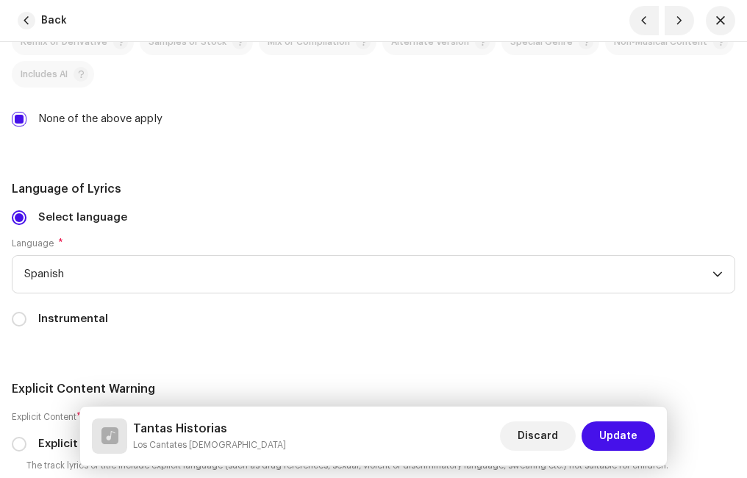
scroll to position [3087, 0]
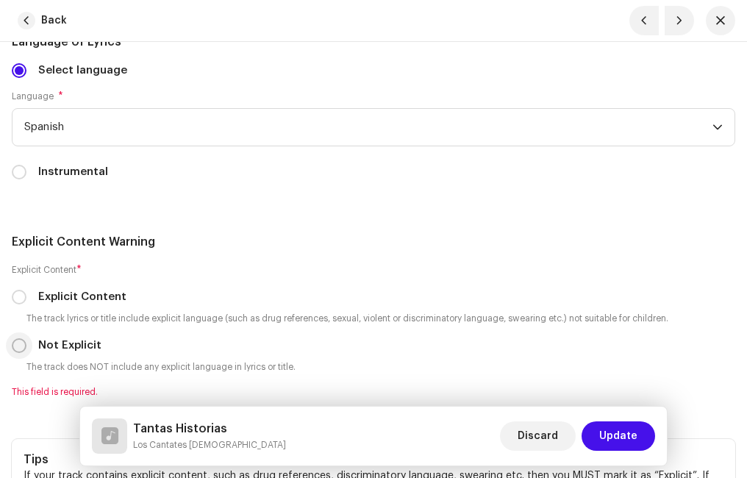
click at [23, 346] on input "Not Explicit" at bounding box center [19, 345] width 15 height 15
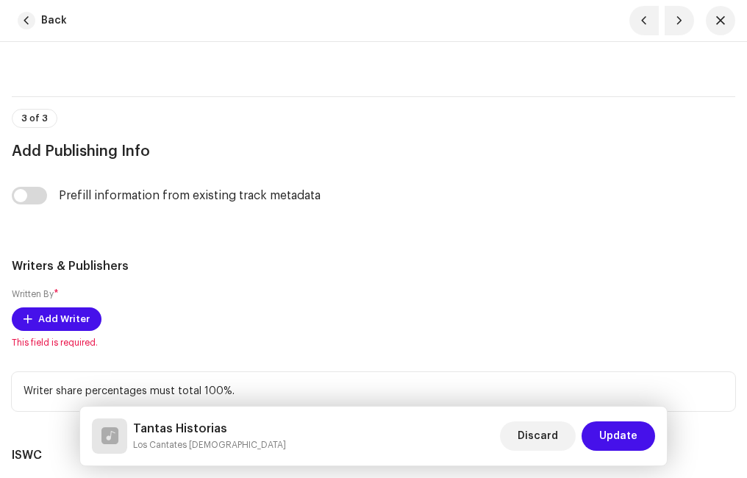
scroll to position [3823, 0]
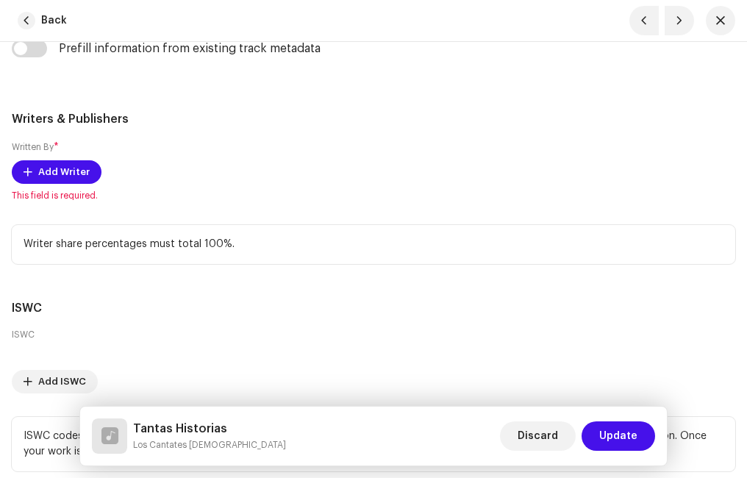
click at [47, 48] on div "Prefill information from existing track metadata" at bounding box center [373, 49] width 723 height 18
click at [40, 48] on input "checkbox" at bounding box center [29, 49] width 35 height 18
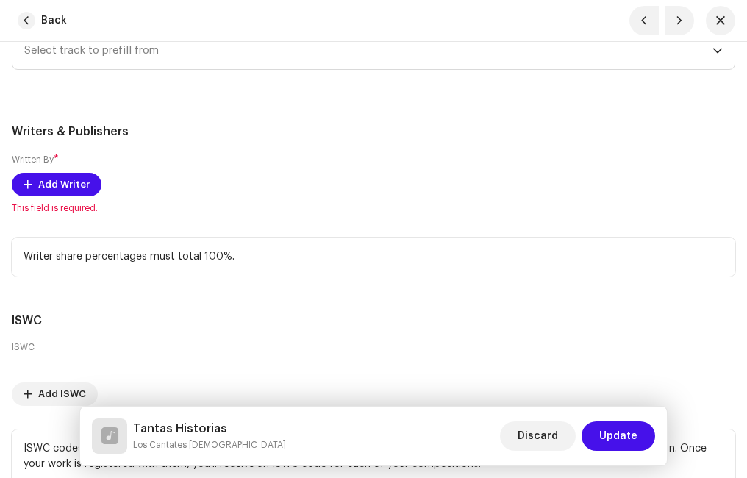
scroll to position [3737, 0]
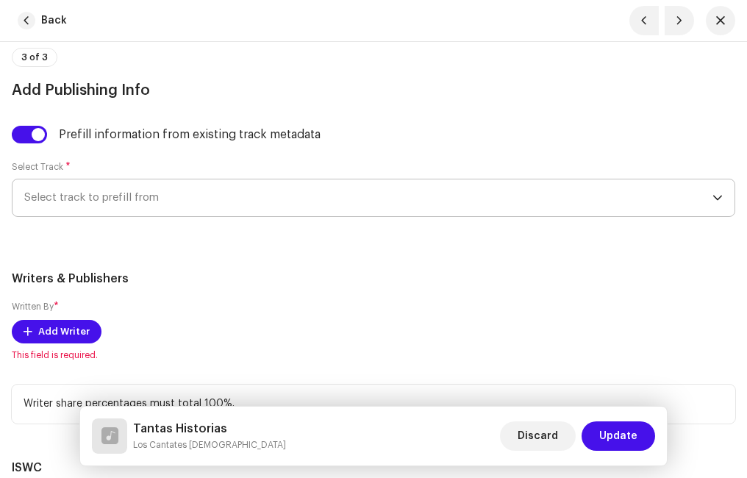
click at [100, 195] on span "Select track to prefill from" at bounding box center [368, 197] width 688 height 37
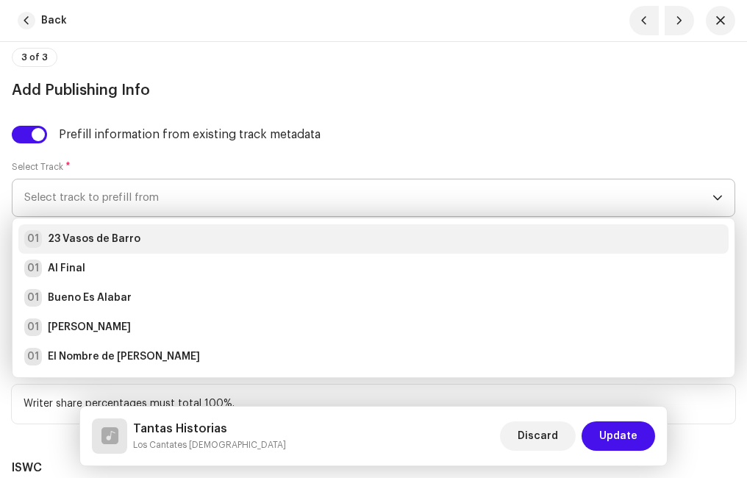
click at [112, 235] on strong "23 Vasos de Barro" at bounding box center [94, 239] width 93 height 15
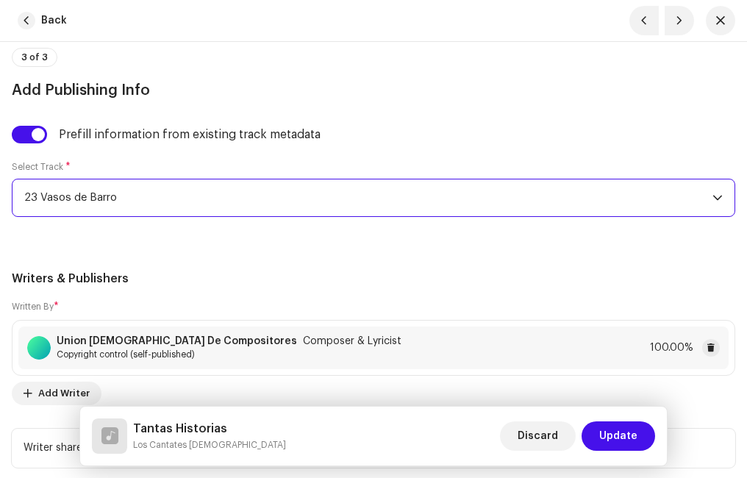
drag, startPoint x: 166, startPoint y: 248, endPoint x: 196, endPoint y: 262, distance: 32.6
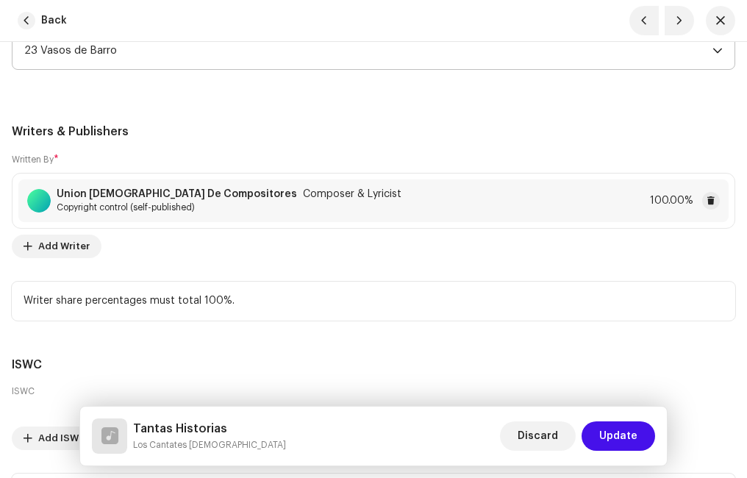
scroll to position [4075, 0]
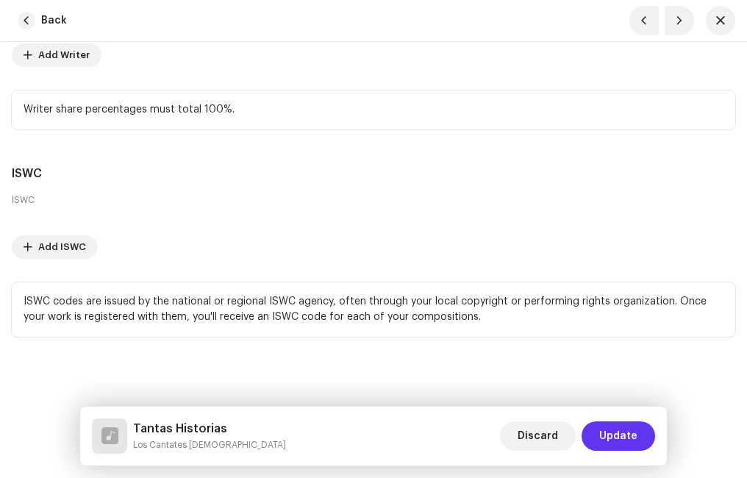
click at [614, 431] on span "Update" at bounding box center [618, 435] width 38 height 29
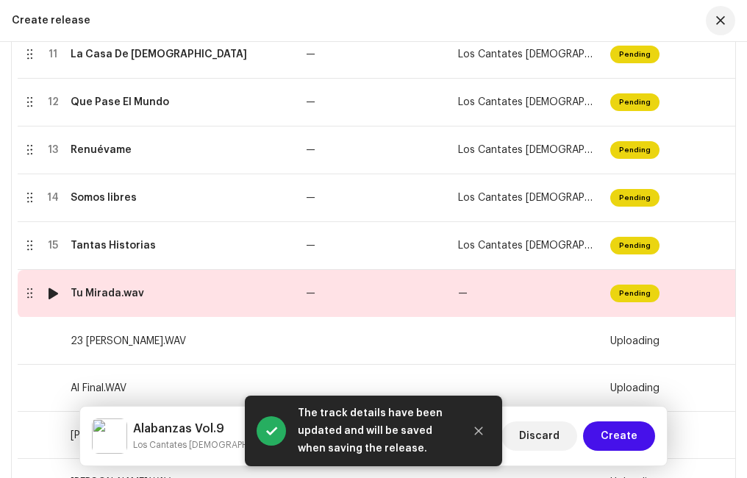
scroll to position [903, 0]
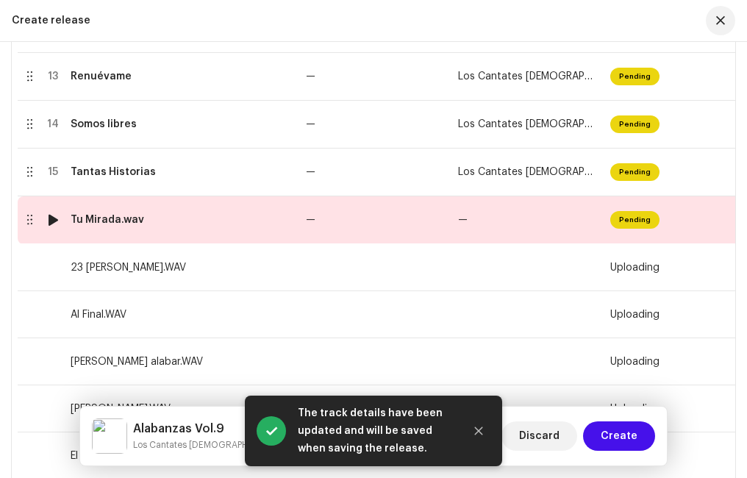
click at [155, 212] on td "Tu Mirada.wav" at bounding box center [182, 220] width 235 height 48
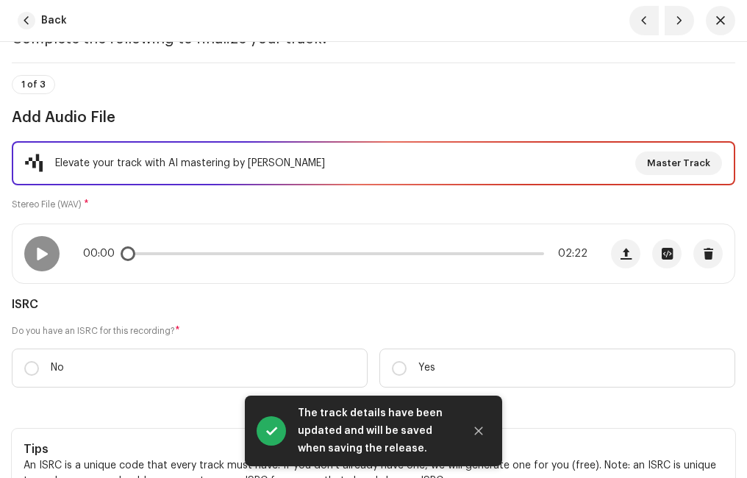
scroll to position [147, 0]
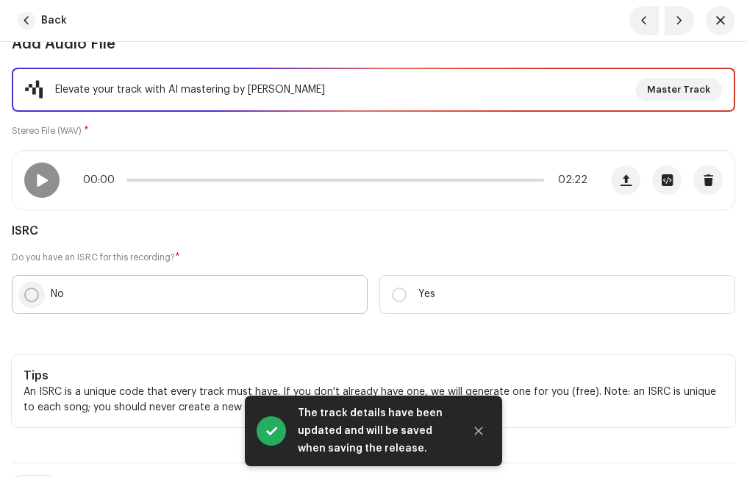
click at [37, 292] on input "No" at bounding box center [31, 294] width 15 height 15
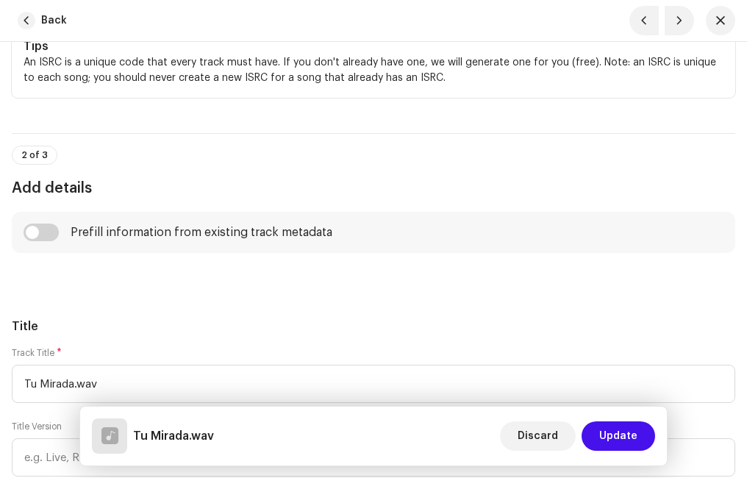
scroll to position [588, 0]
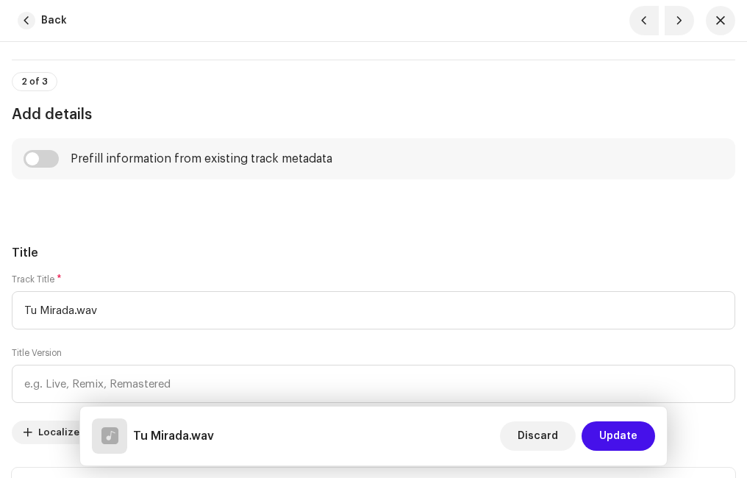
drag, startPoint x: 48, startPoint y: 165, endPoint x: 55, endPoint y: 173, distance: 10.9
click at [47, 165] on input "checkbox" at bounding box center [41, 159] width 35 height 18
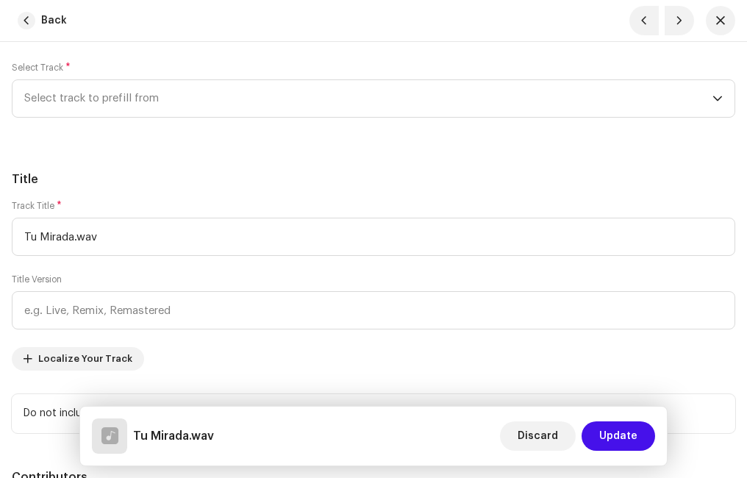
scroll to position [809, 0]
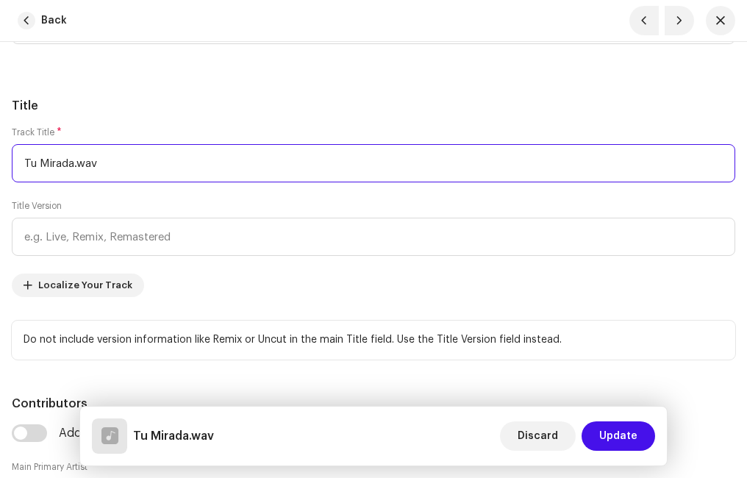
click at [116, 168] on input "Tu Mirada.wav" at bounding box center [373, 163] width 723 height 38
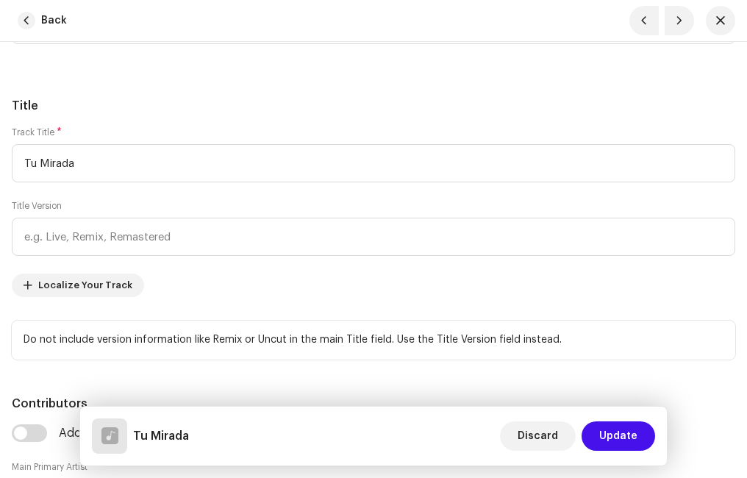
click at [110, 102] on h5 "Title" at bounding box center [373, 106] width 723 height 18
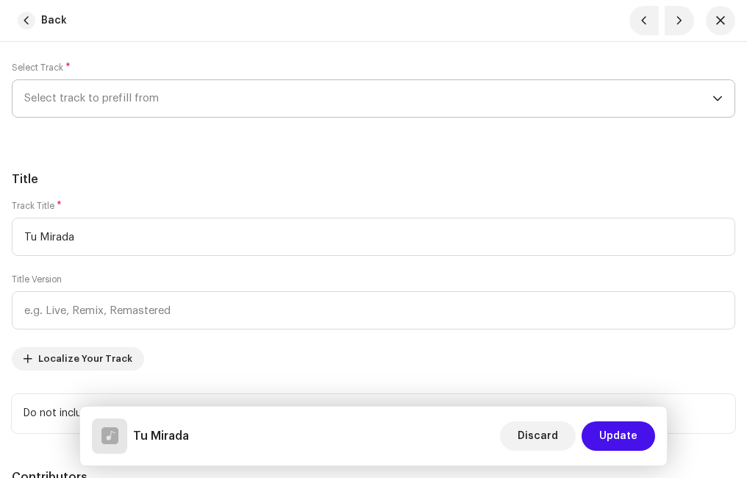
click at [109, 98] on span "Select track to prefill from" at bounding box center [368, 98] width 688 height 37
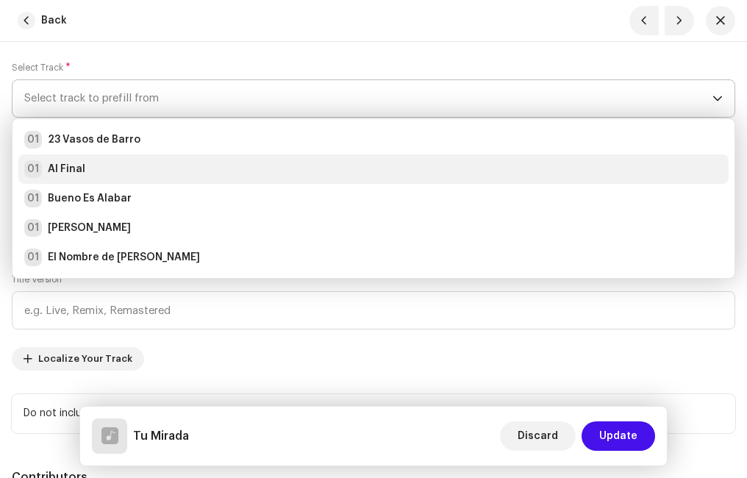
click at [108, 182] on li "01 Al Final" at bounding box center [373, 168] width 710 height 29
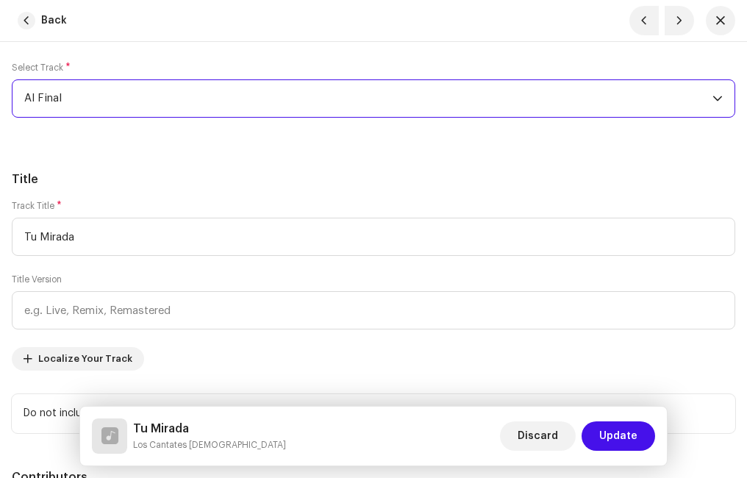
click at [164, 187] on h5 "Title" at bounding box center [373, 180] width 723 height 18
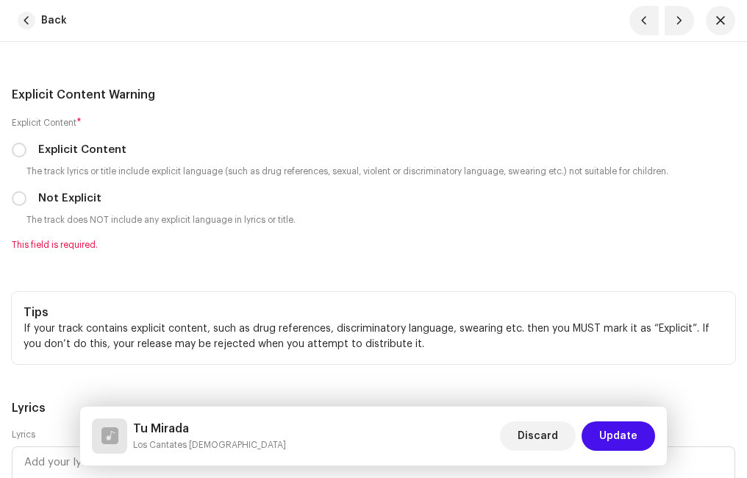
scroll to position [3161, 0]
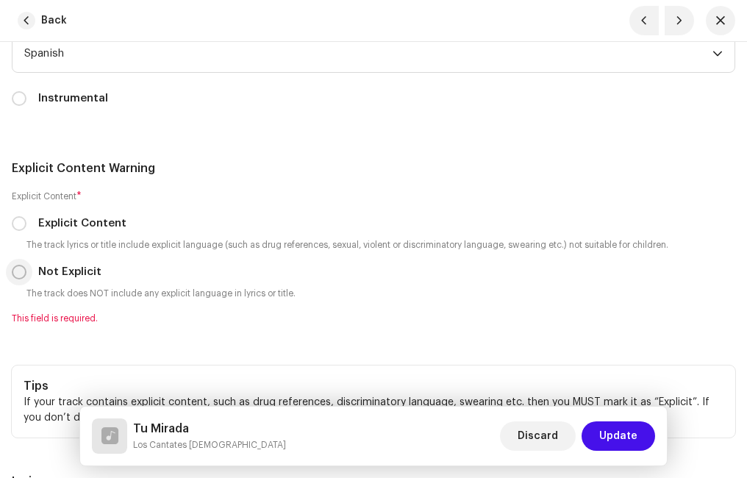
click at [20, 270] on input "Not Explicit" at bounding box center [19, 272] width 15 height 15
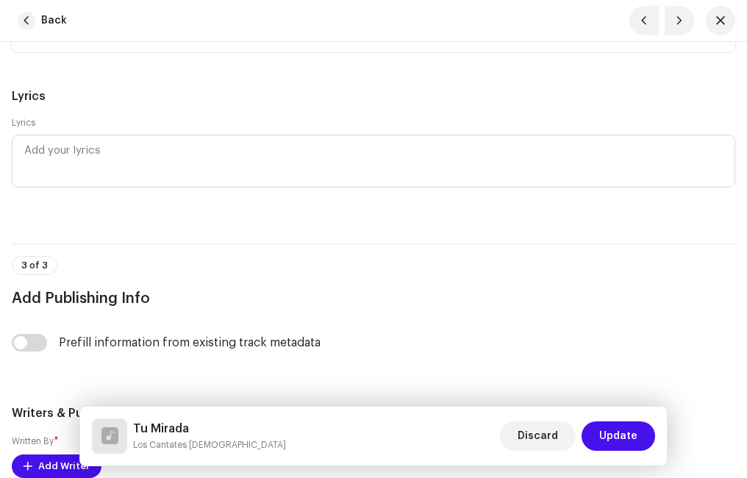
scroll to position [3676, 0]
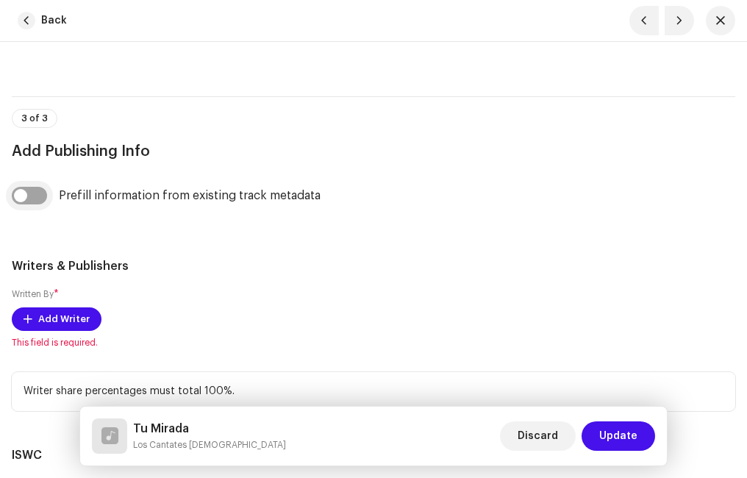
click at [39, 192] on input "checkbox" at bounding box center [29, 196] width 35 height 18
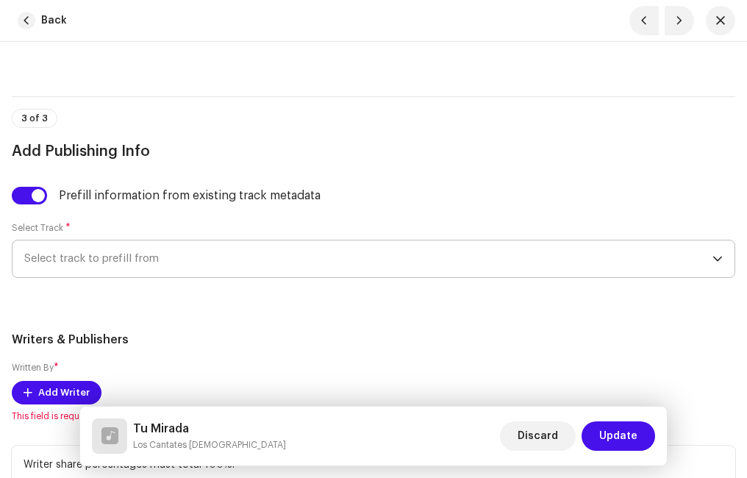
click at [105, 251] on span "Select track to prefill from" at bounding box center [368, 258] width 688 height 37
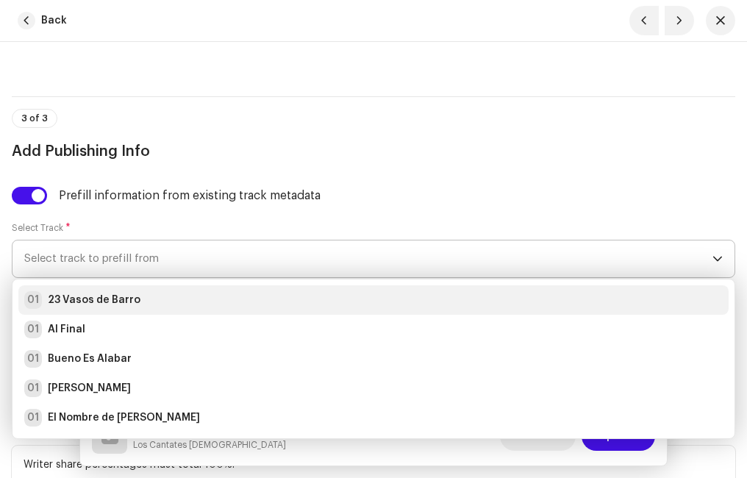
click at [126, 296] on strong "23 Vasos de Barro" at bounding box center [94, 300] width 93 height 15
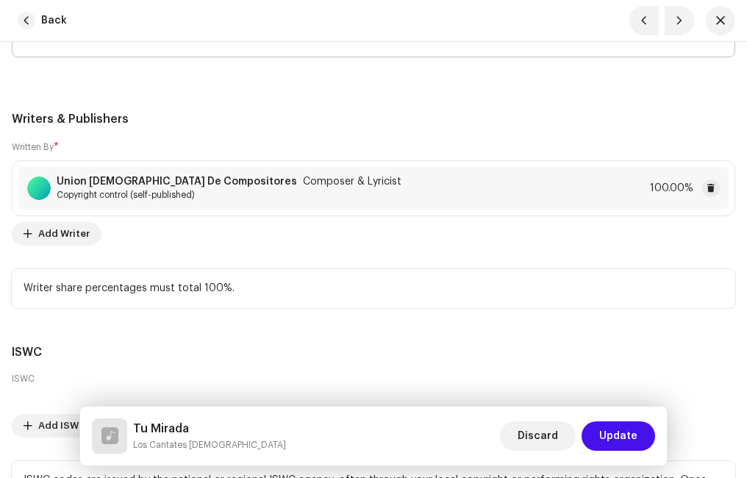
scroll to position [3970, 0]
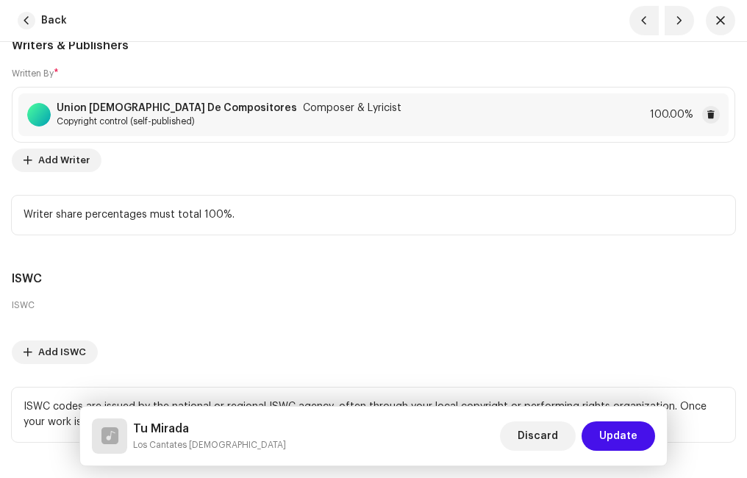
click at [618, 438] on span "Update" at bounding box center [618, 435] width 38 height 29
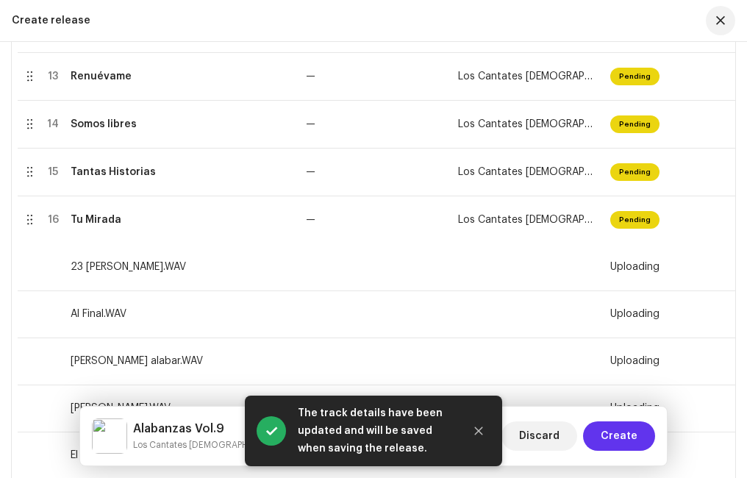
click at [634, 432] on span "Create" at bounding box center [619, 435] width 37 height 29
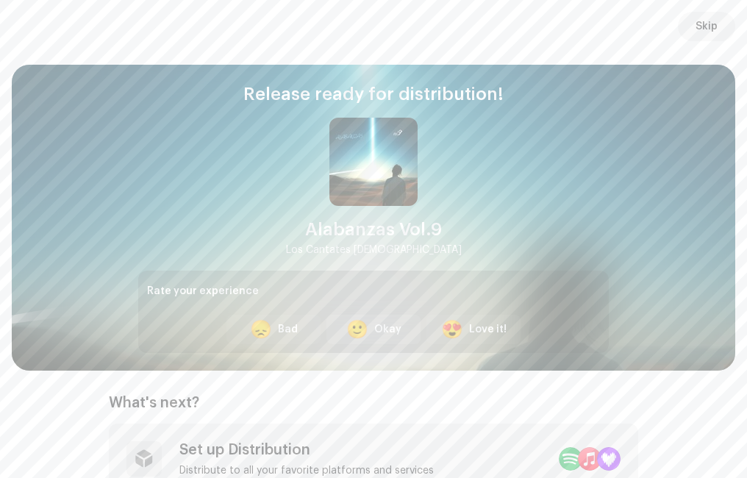
click at [382, 335] on div "Okay" at bounding box center [387, 329] width 27 height 15
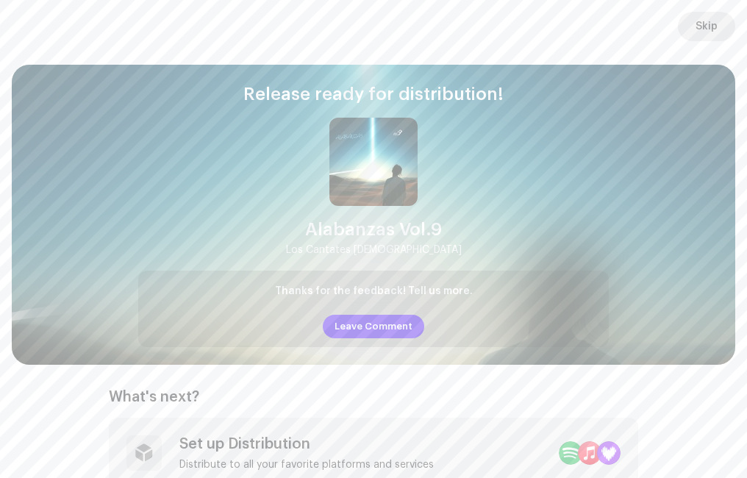
click at [700, 23] on span "Skip" at bounding box center [706, 26] width 22 height 29
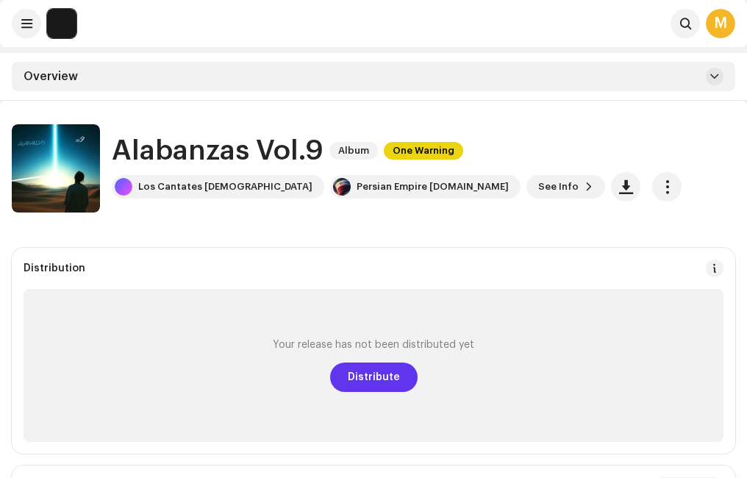
click at [371, 380] on span "Distribute" at bounding box center [374, 376] width 52 height 29
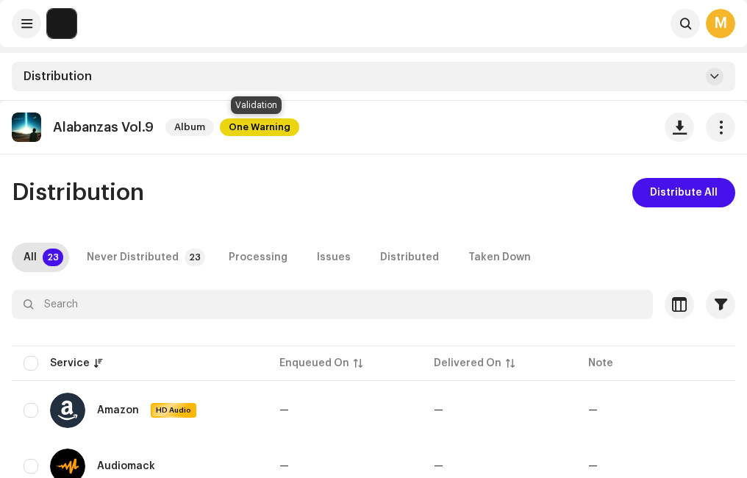
click at [257, 124] on span "One Warning" at bounding box center [259, 127] width 79 height 18
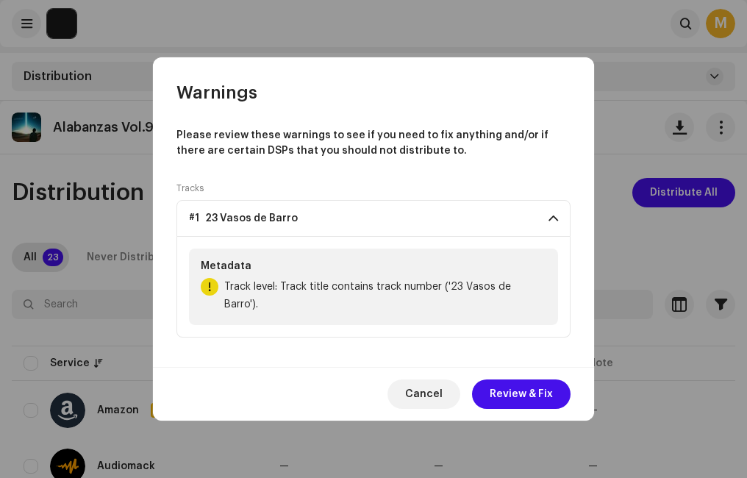
click at [291, 224] on span "#1 23 Vasos de Barro" at bounding box center [243, 218] width 109 height 12
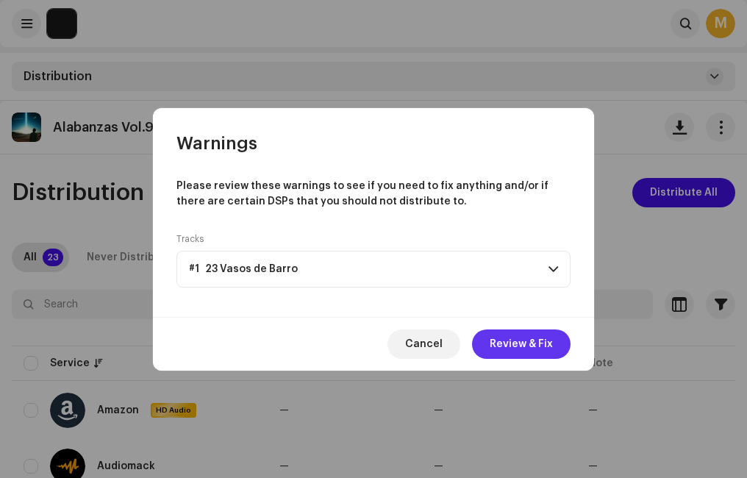
click at [522, 349] on span "Review & Fix" at bounding box center [521, 343] width 63 height 29
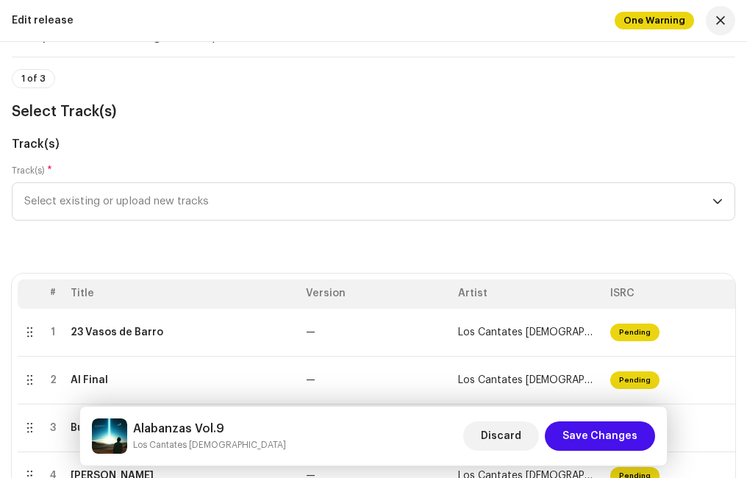
scroll to position [147, 0]
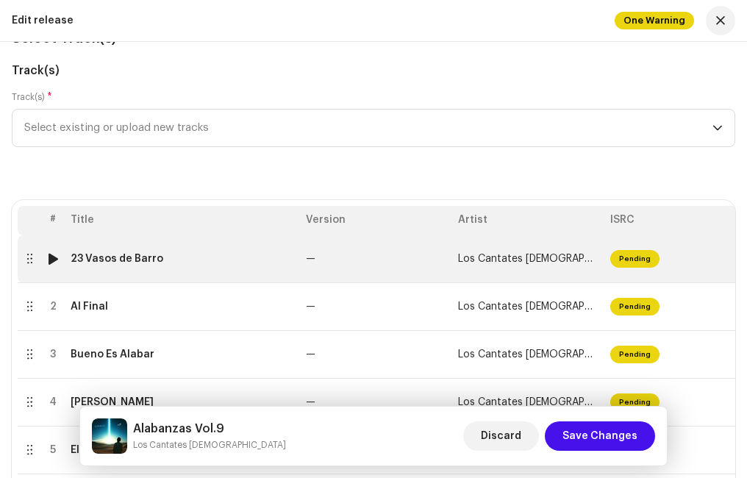
click at [129, 255] on div "23 Vasos de Barro" at bounding box center [117, 259] width 93 height 12
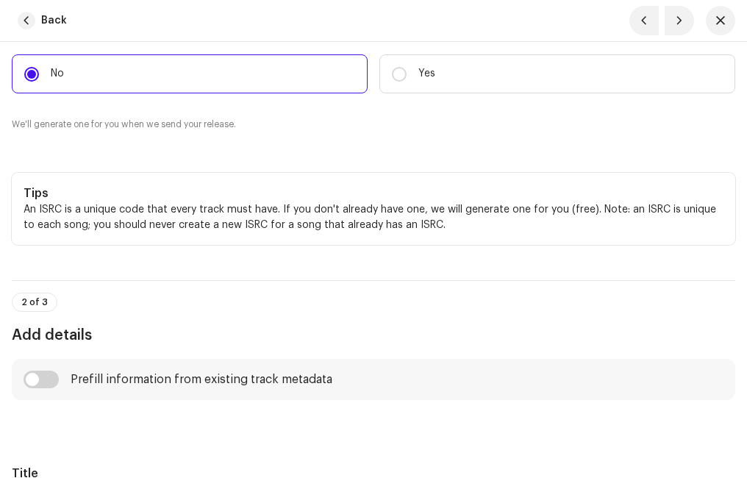
scroll to position [588, 0]
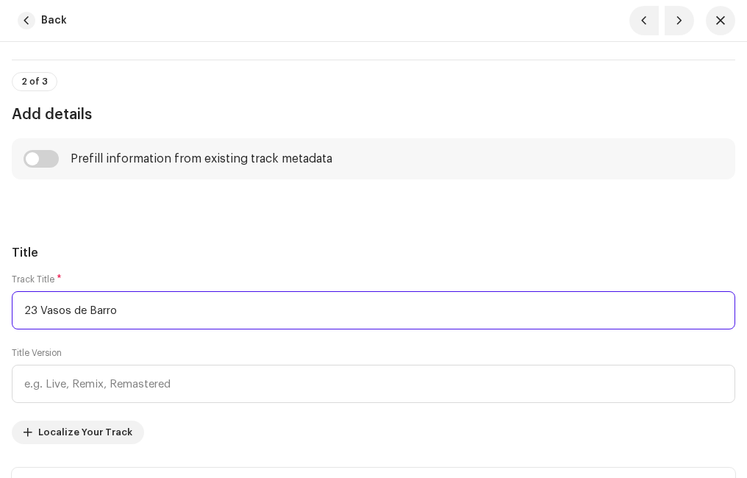
click at [35, 309] on input "23 Vasos de Barro" at bounding box center [373, 310] width 723 height 38
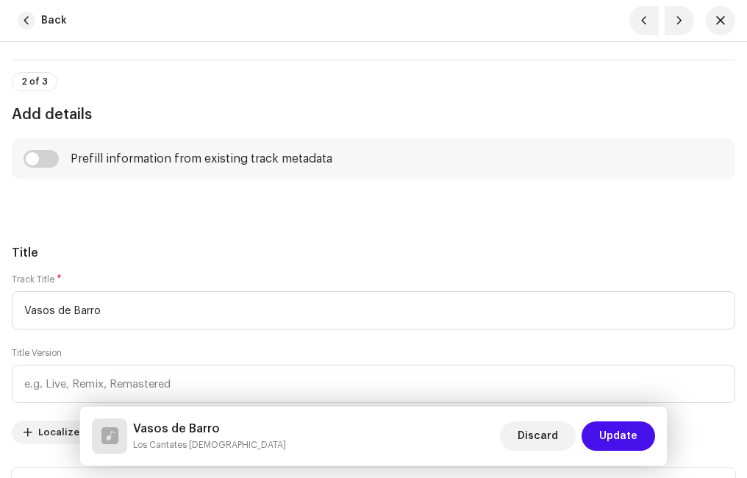
type input "Vasos de Barro"
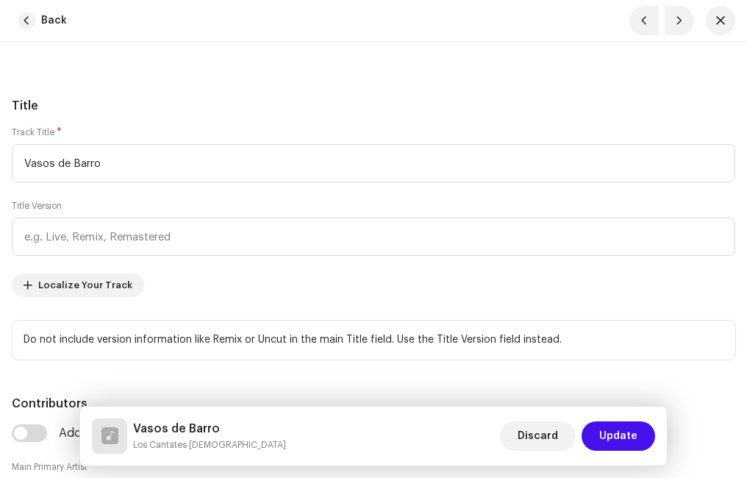
scroll to position [809, 0]
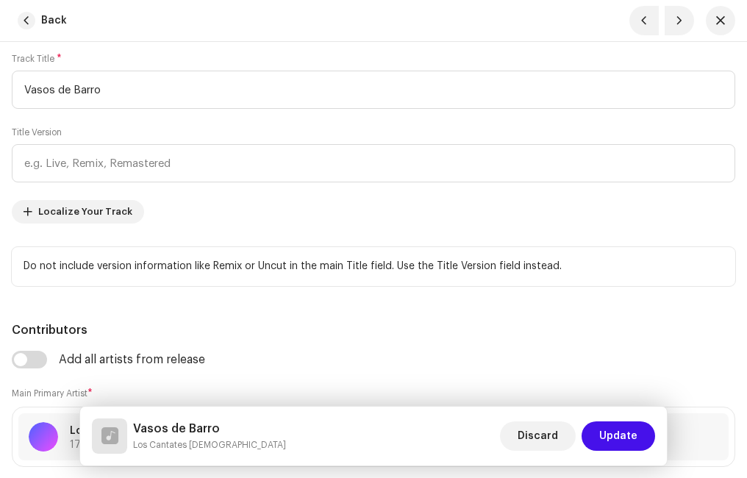
click at [616, 426] on span "Update" at bounding box center [618, 435] width 38 height 29
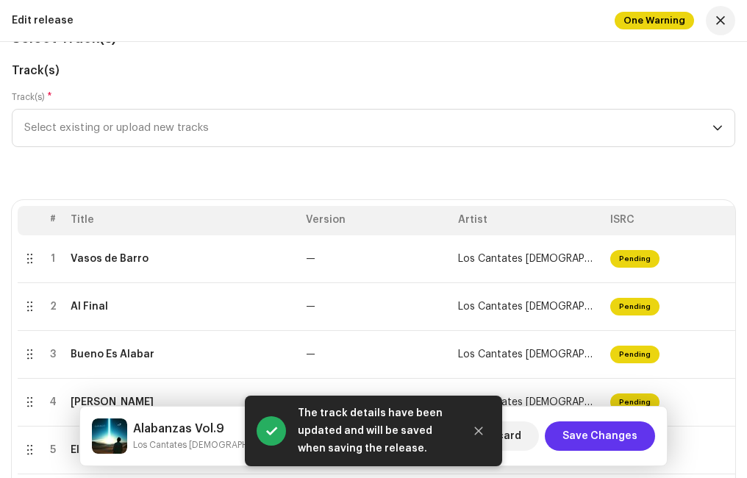
click at [587, 436] on span "Save Changes" at bounding box center [599, 435] width 75 height 29
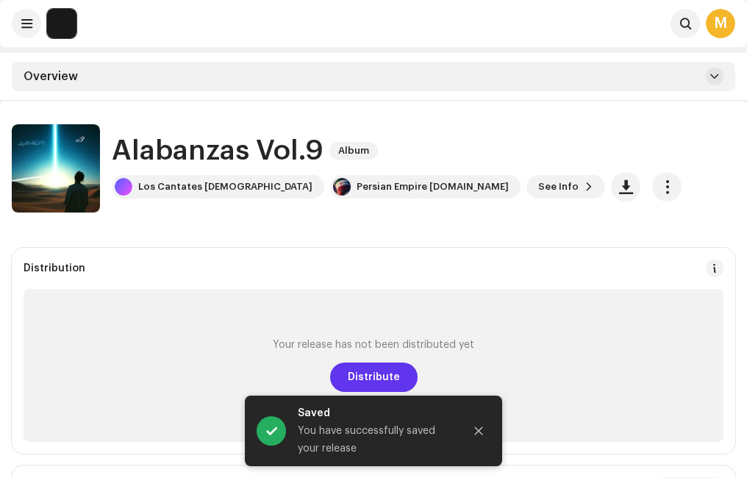
click at [376, 379] on span "Distribute" at bounding box center [374, 376] width 52 height 29
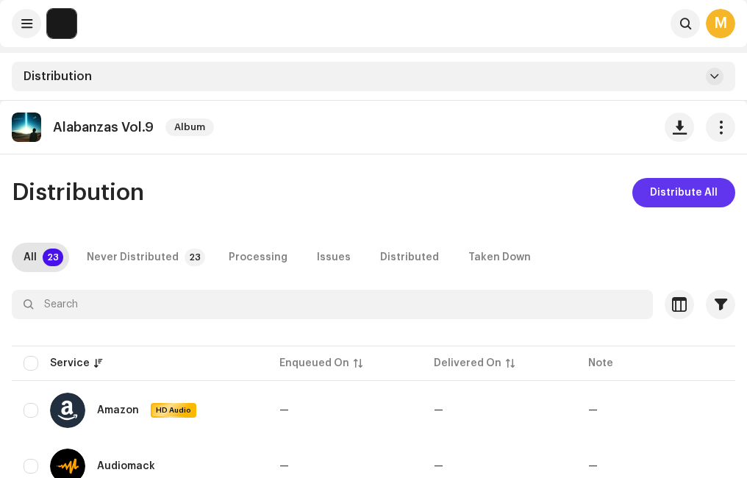
click at [670, 191] on span "Distribute All" at bounding box center [684, 192] width 68 height 29
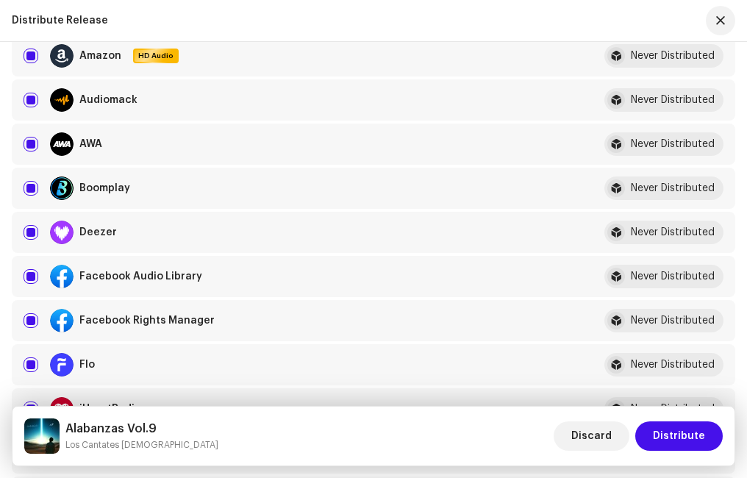
scroll to position [294, 0]
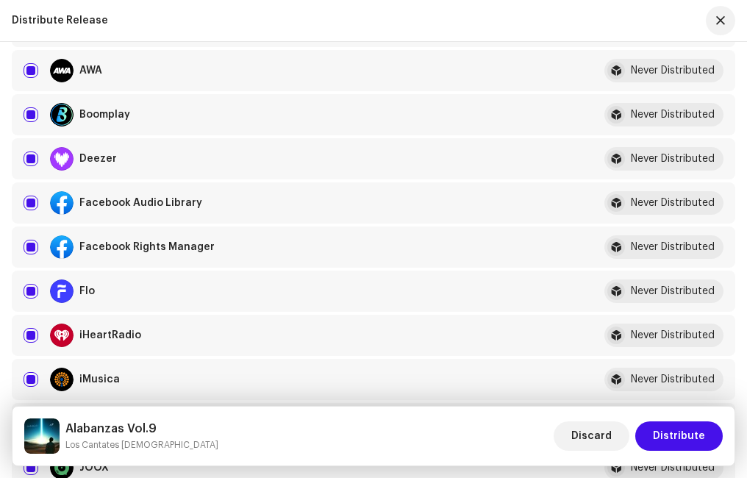
click at [29, 208] on input "checkbox" at bounding box center [31, 203] width 15 height 15
checkbox input "false"
click at [32, 248] on input "Row Selected" at bounding box center [31, 247] width 15 height 15
checkbox input "false"
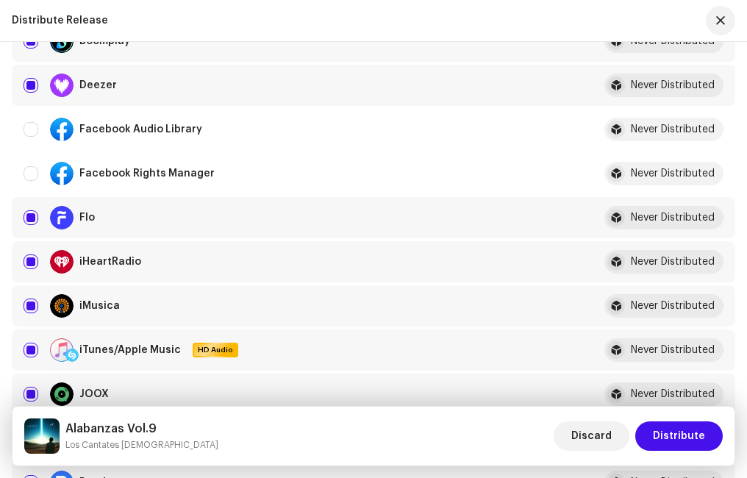
scroll to position [441, 0]
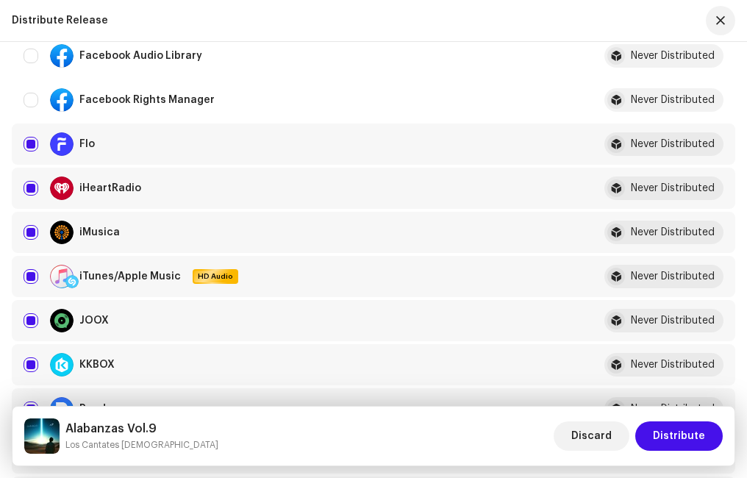
click at [26, 271] on input "Row Selected" at bounding box center [31, 276] width 15 height 15
checkbox input "false"
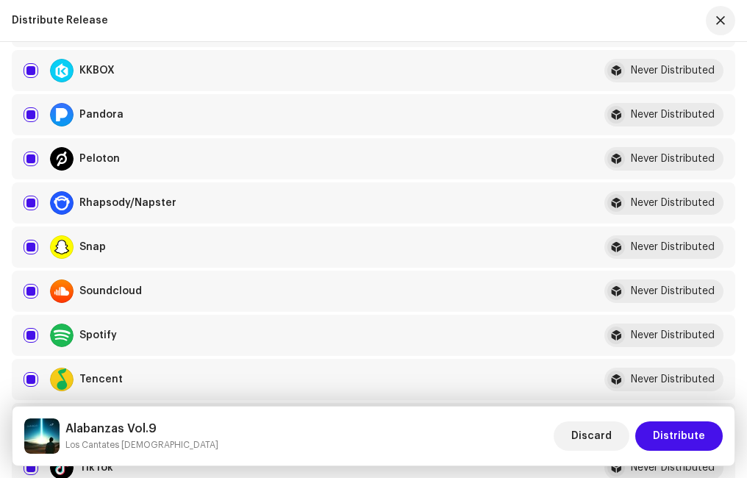
scroll to position [809, 0]
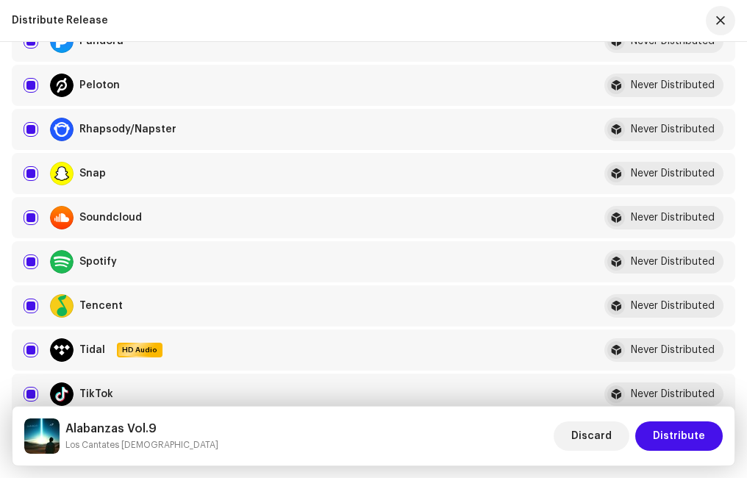
click at [31, 259] on input "Row Selected" at bounding box center [31, 261] width 15 height 15
checkbox input "false"
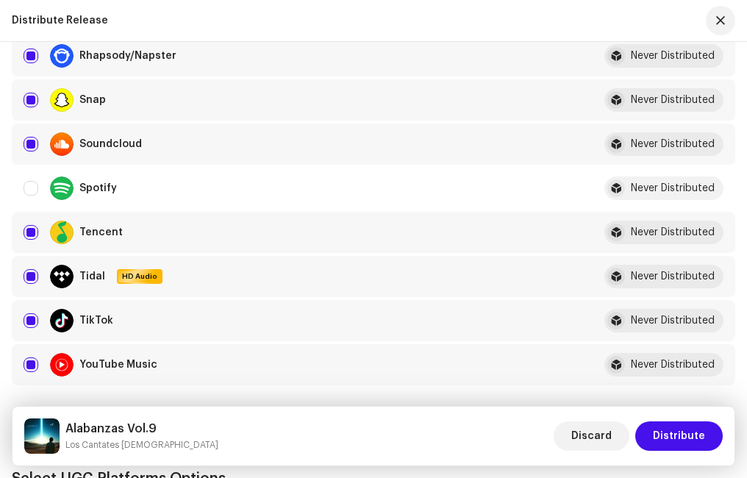
click at [34, 319] on input "Row Selected" at bounding box center [31, 320] width 15 height 15
checkbox input "false"
click at [29, 361] on input "Row Selected" at bounding box center [31, 364] width 15 height 15
checkbox input "false"
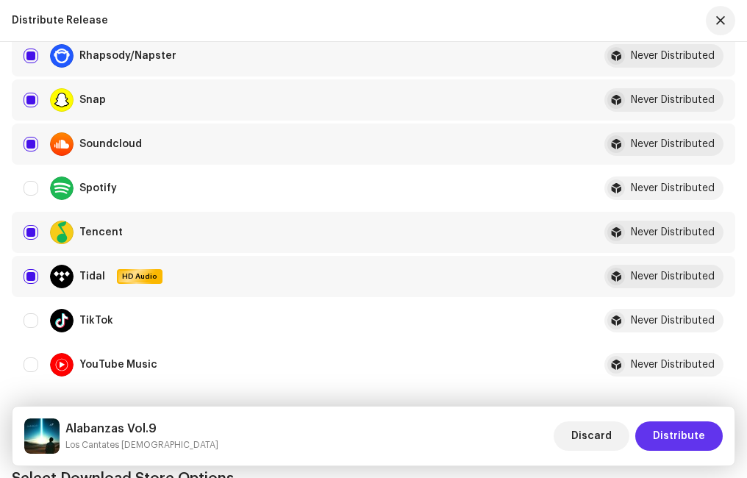
click at [675, 439] on span "Distribute" at bounding box center [679, 435] width 52 height 29
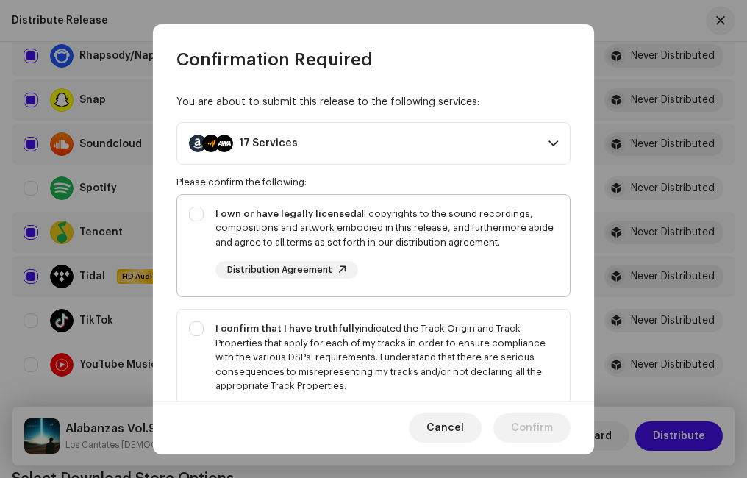
click at [193, 214] on div "I own or have legally licensed all copyrights to the sound recordings, composit…" at bounding box center [373, 243] width 393 height 96
checkbox input "true"
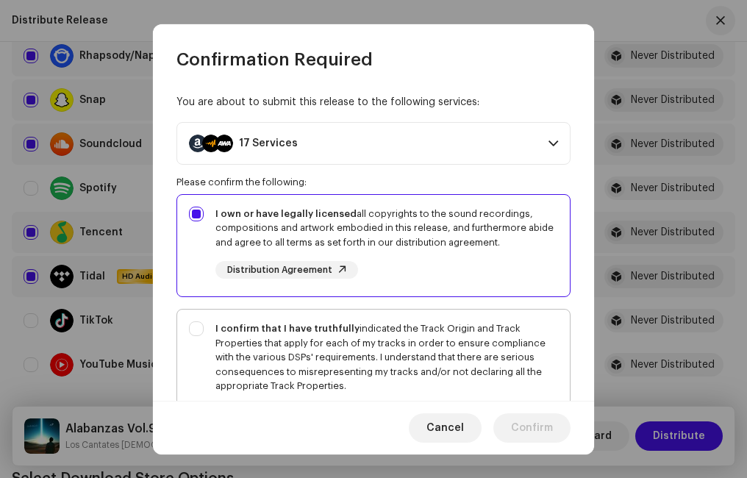
click at [201, 329] on div "I confirm that I have truthfully indicated the Track Origin and Track Propertie…" at bounding box center [373, 371] width 393 height 125
checkbox input "true"
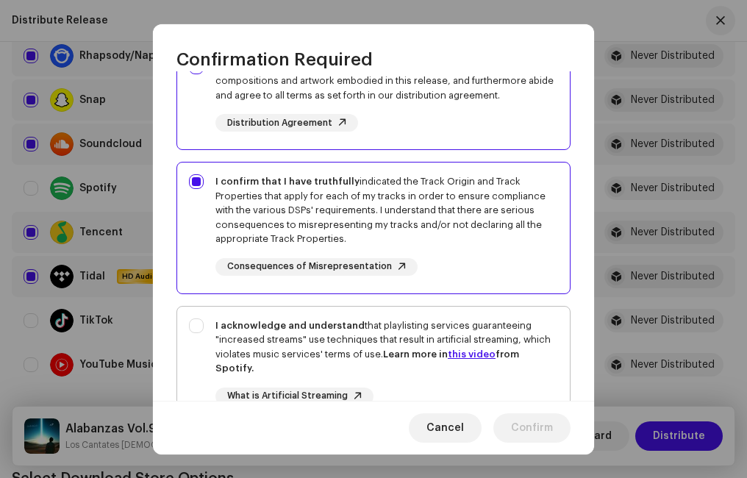
click at [201, 325] on div "I acknowledge and understand that playlisting services guaranteeing "increased …" at bounding box center [373, 374] width 393 height 134
checkbox input "true"
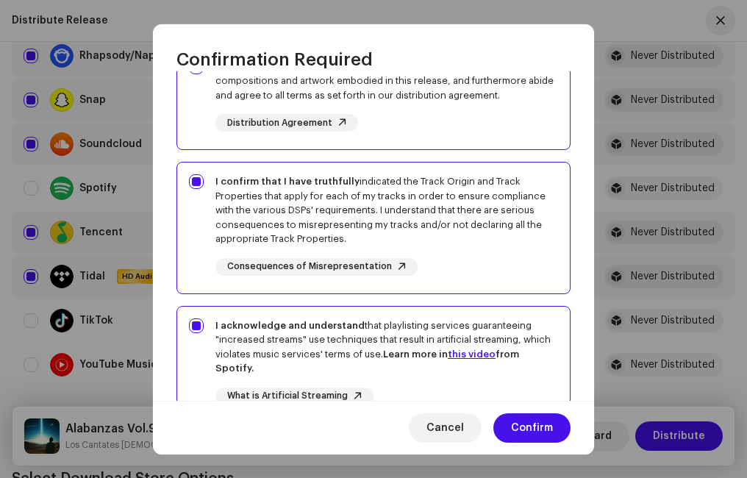
scroll to position [279, 0]
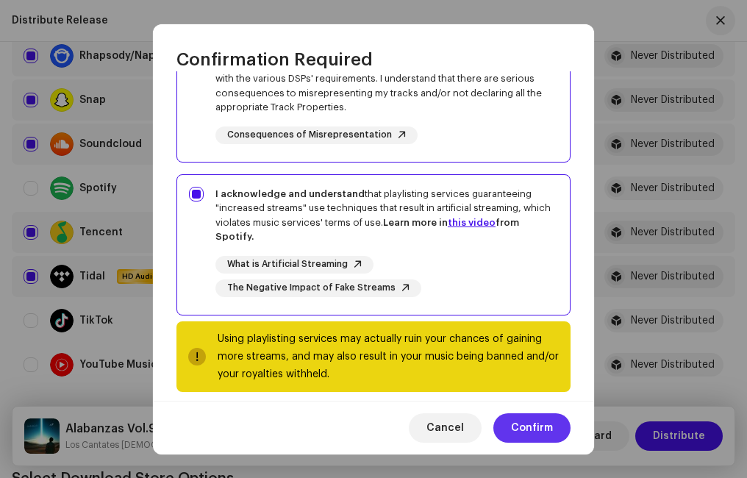
click at [545, 423] on span "Confirm" at bounding box center [532, 427] width 42 height 29
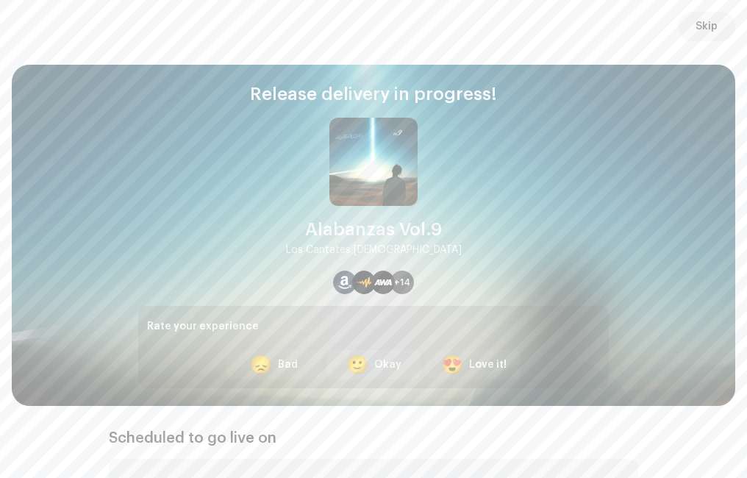
click at [374, 360] on div "🙂 Okay" at bounding box center [373, 364] width 94 height 29
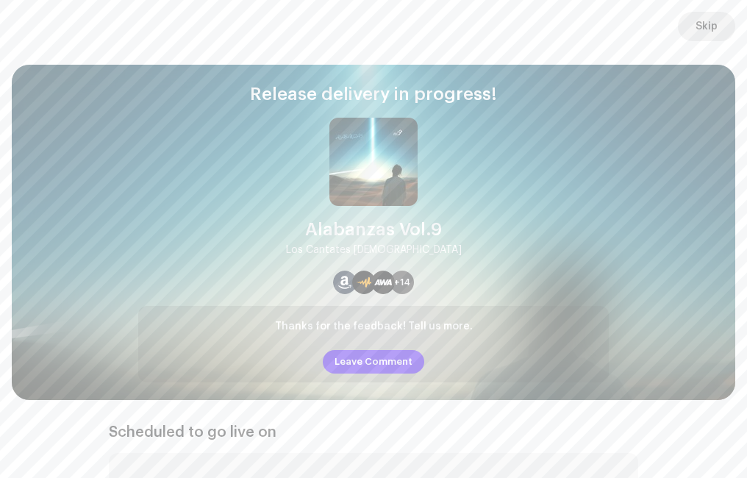
click at [701, 29] on span "Skip" at bounding box center [706, 26] width 22 height 29
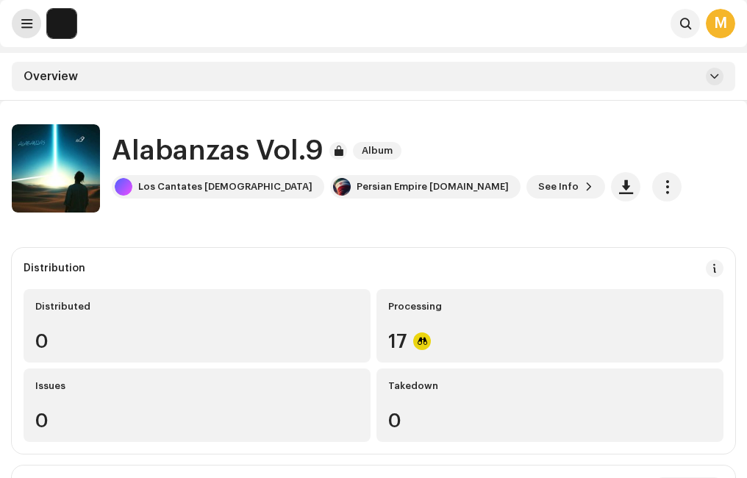
click at [29, 26] on span at bounding box center [26, 24] width 11 height 12
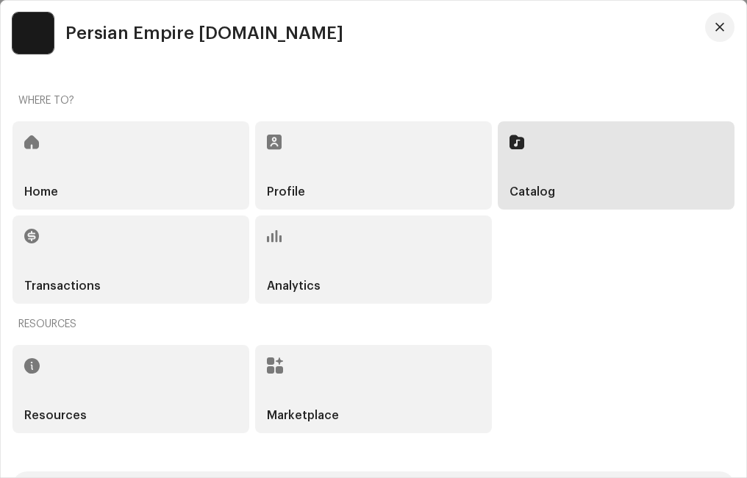
drag, startPoint x: 578, startPoint y: 171, endPoint x: 565, endPoint y: 168, distance: 12.8
click at [578, 171] on div "Catalog" at bounding box center [616, 165] width 237 height 88
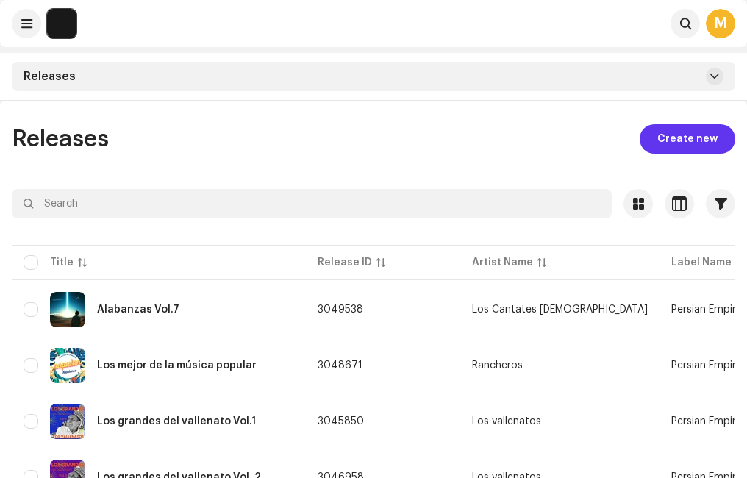
click at [683, 136] on span "Create new" at bounding box center [687, 138] width 60 height 29
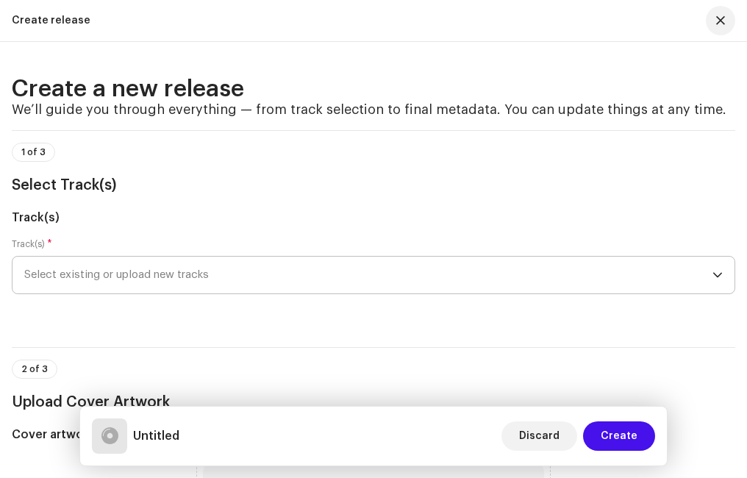
click at [168, 272] on span "Select existing or upload new tracks" at bounding box center [368, 275] width 688 height 37
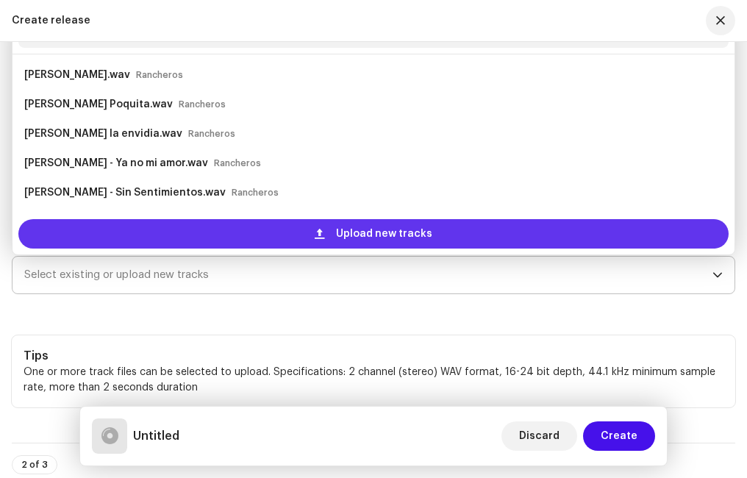
click at [204, 229] on div "Upload new tracks" at bounding box center [373, 233] width 710 height 29
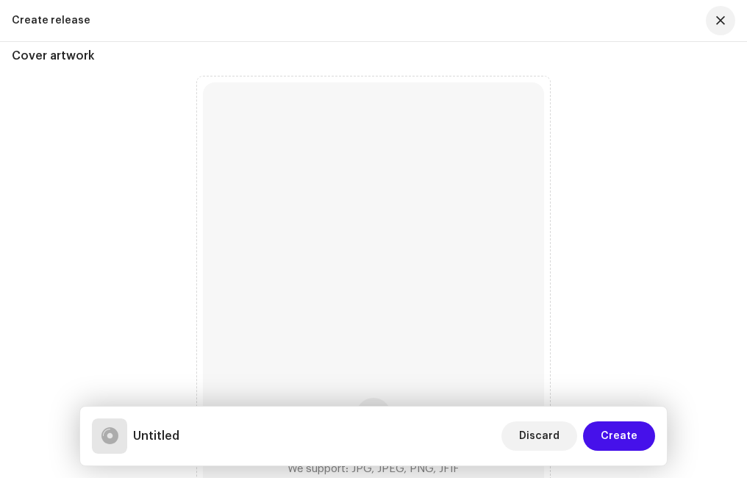
scroll to position [1503, 0]
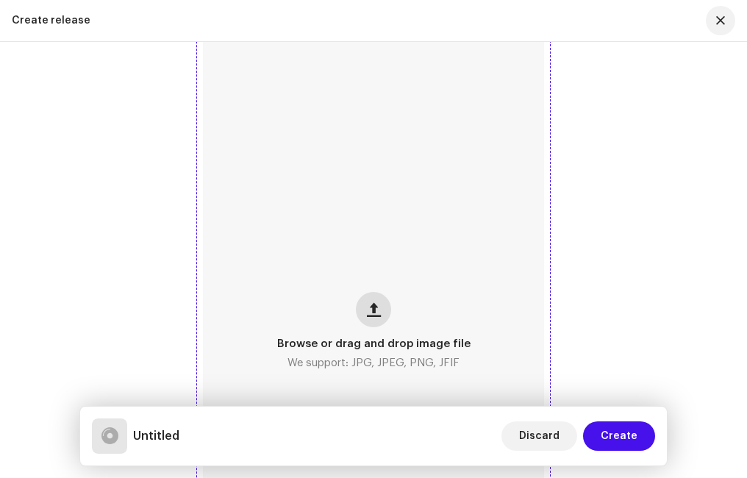
click at [384, 309] on button "button" at bounding box center [373, 309] width 35 height 35
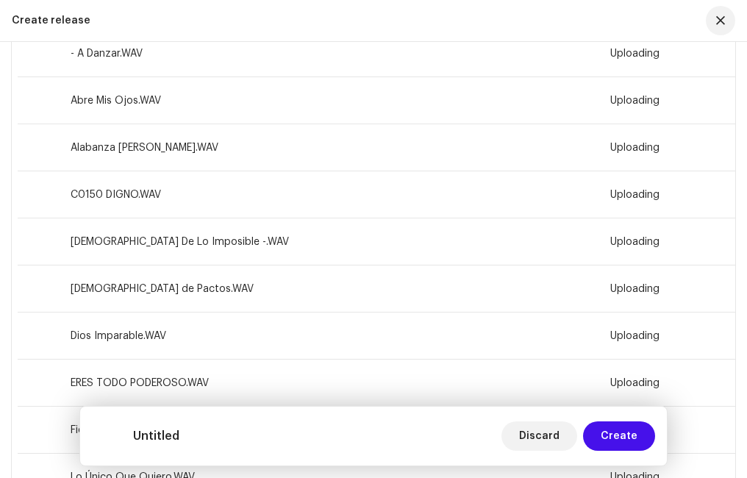
scroll to position [106, 0]
